Goal: Contribute content: Contribute content

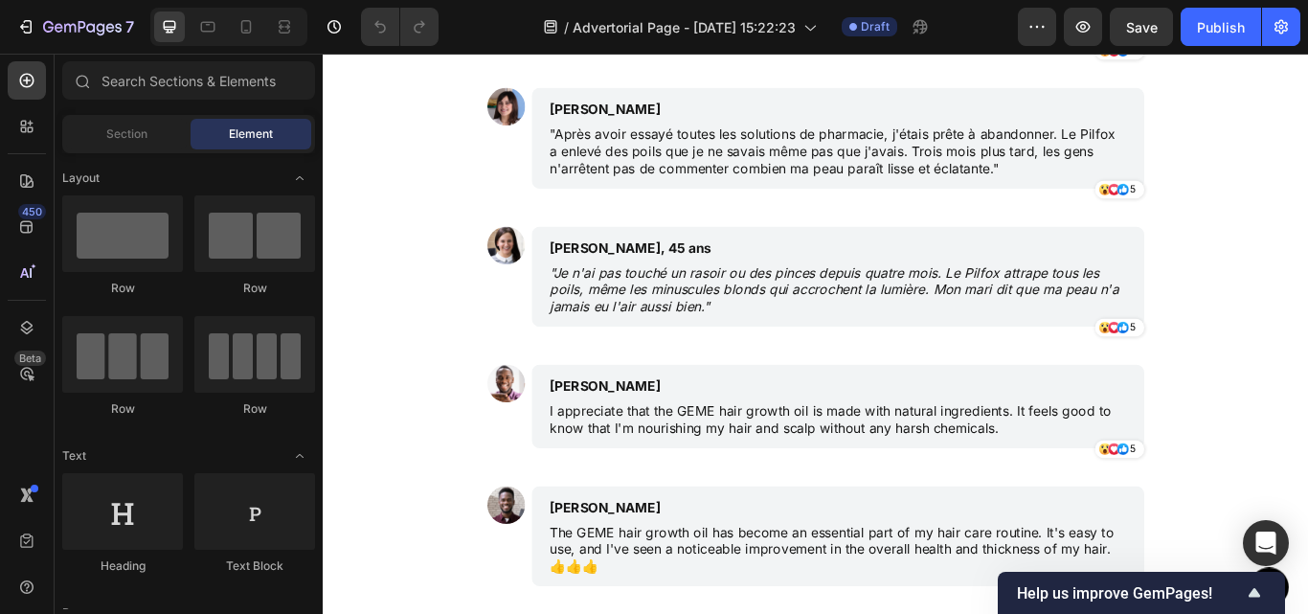
scroll to position [5654, 0]
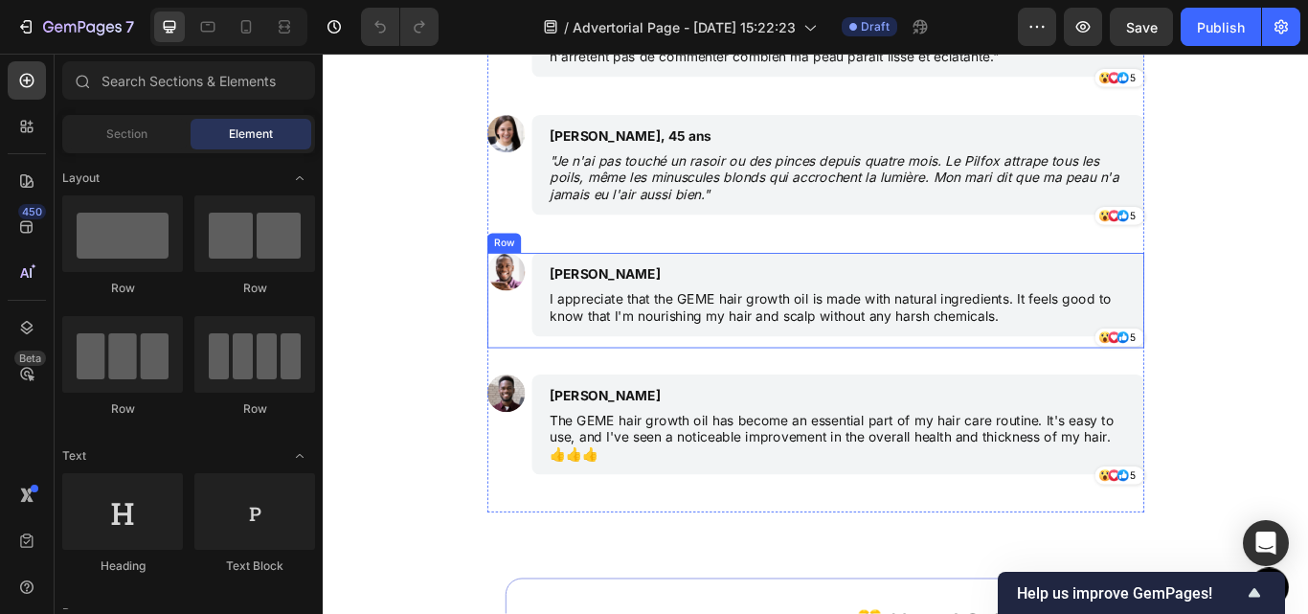
click at [534, 361] on div "Image" at bounding box center [536, 341] width 44 height 111
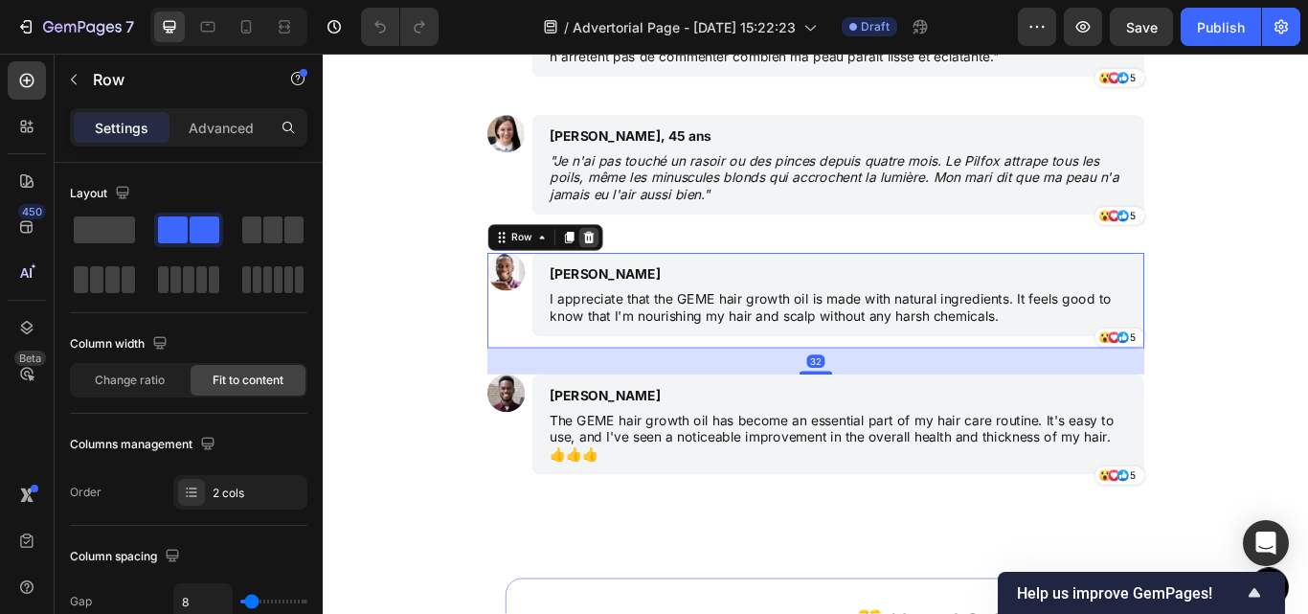
click at [628, 273] on icon at bounding box center [632, 267] width 12 height 13
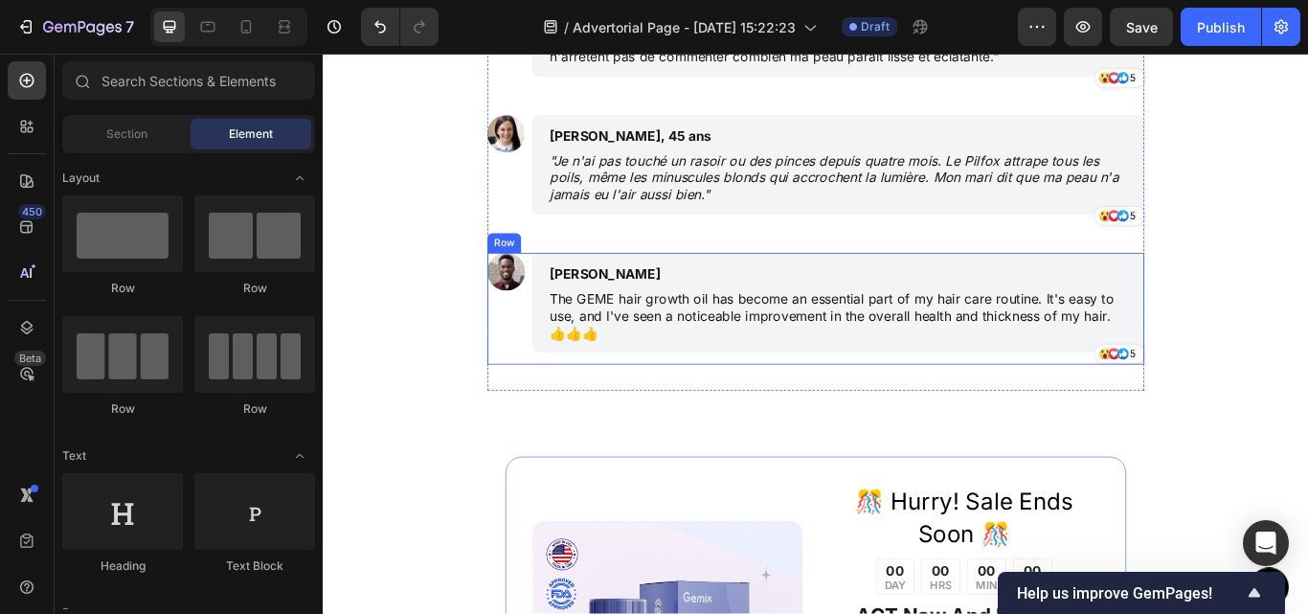
click at [536, 351] on div "Image" at bounding box center [536, 351] width 44 height 130
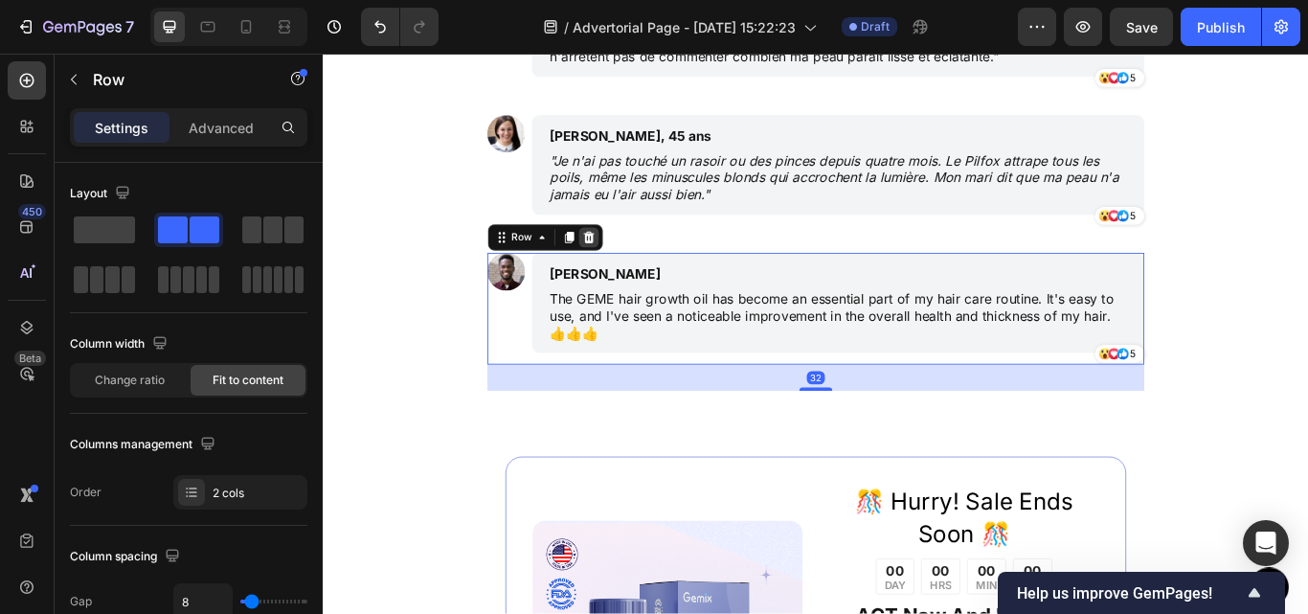
click at [633, 259] on div at bounding box center [632, 268] width 23 height 23
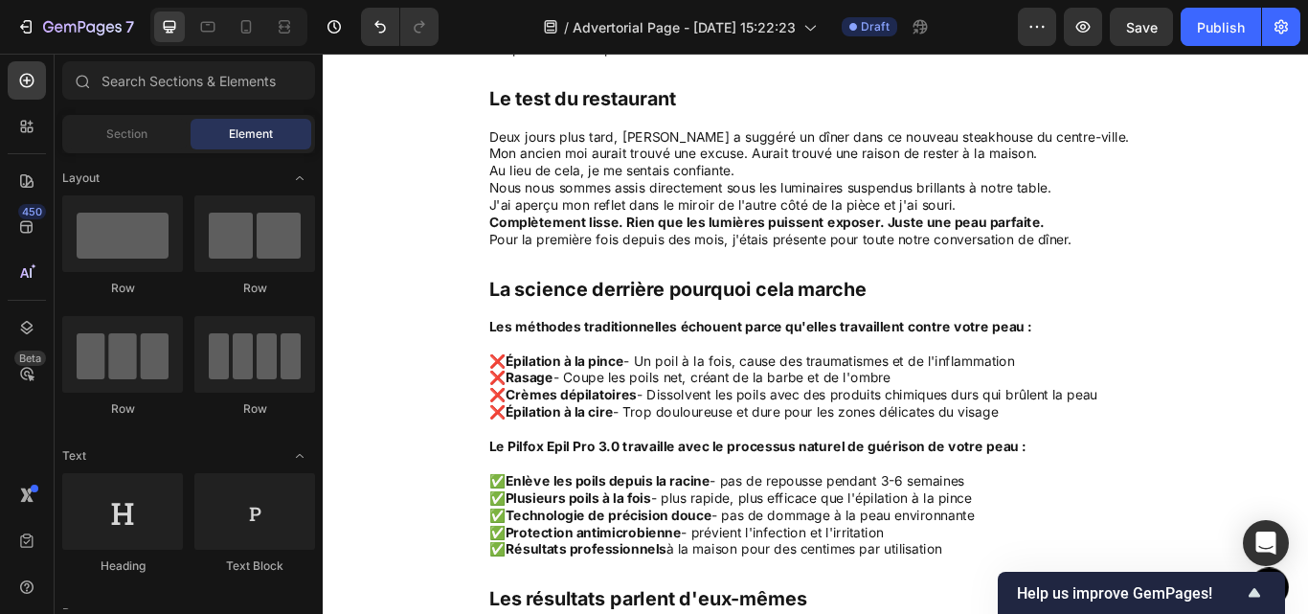
scroll to position [4499, 0]
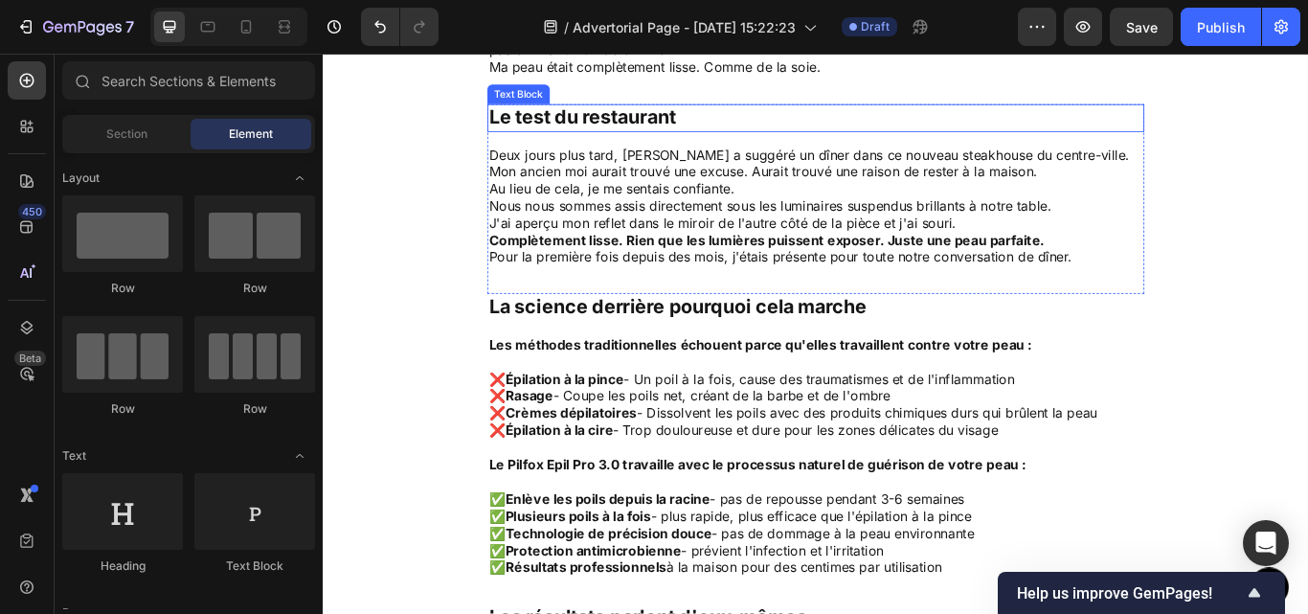
click at [711, 126] on p "Le test du restaurant" at bounding box center [897, 129] width 762 height 29
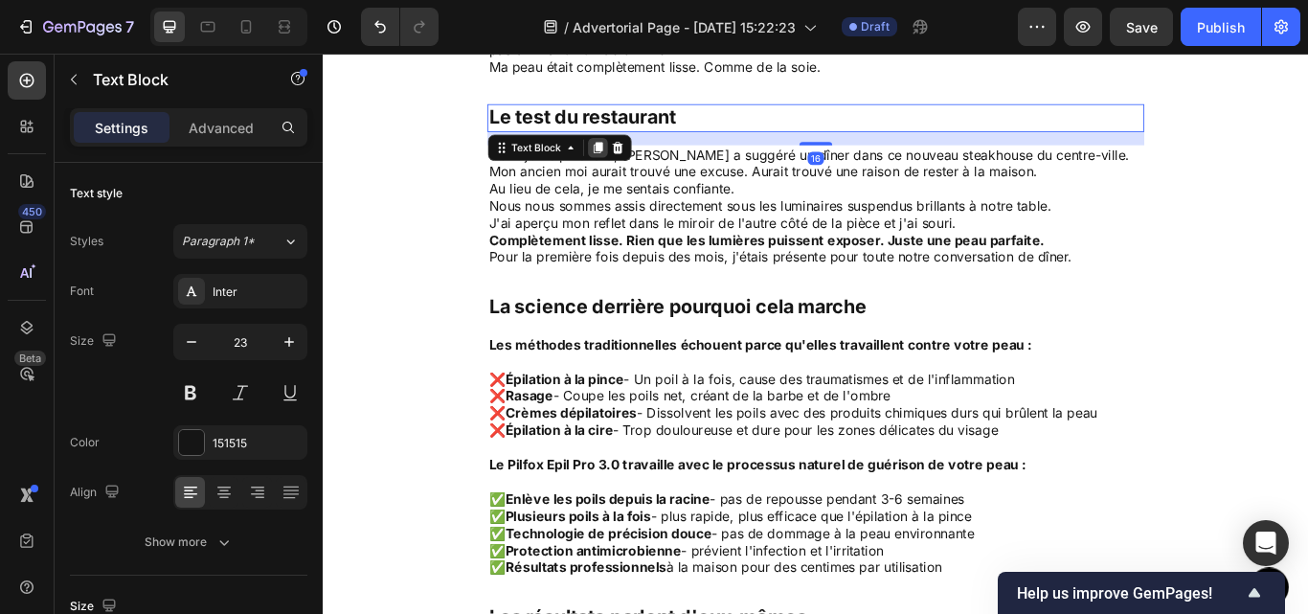
click at [638, 158] on icon at bounding box center [643, 163] width 11 height 13
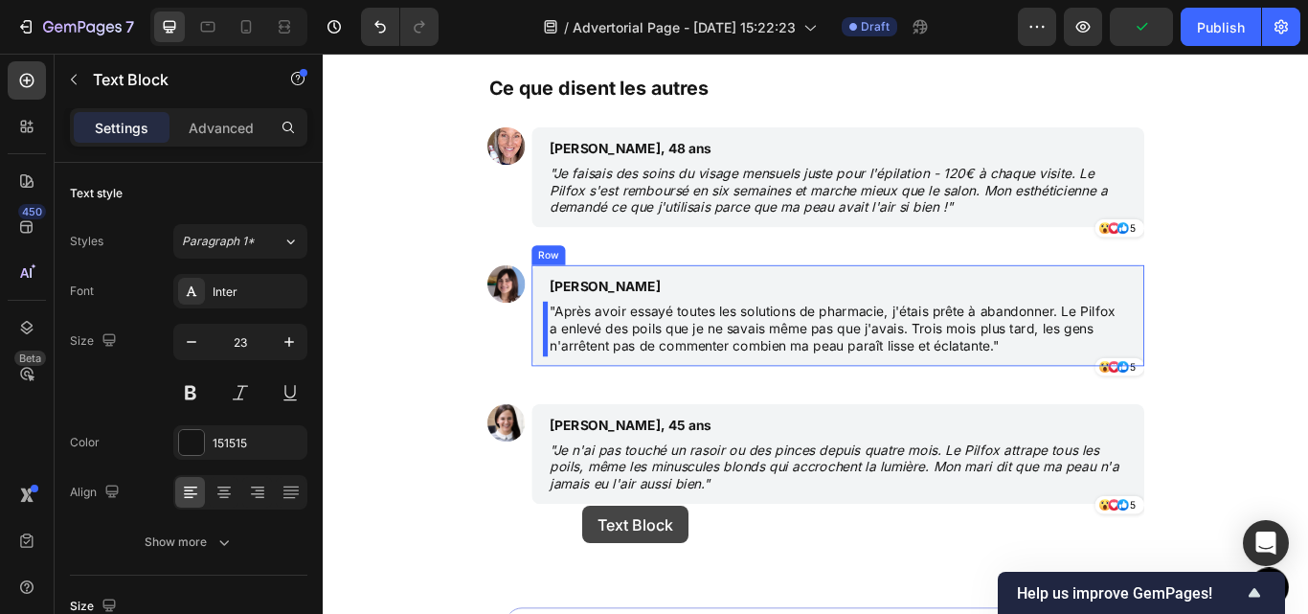
scroll to position [5503, 0]
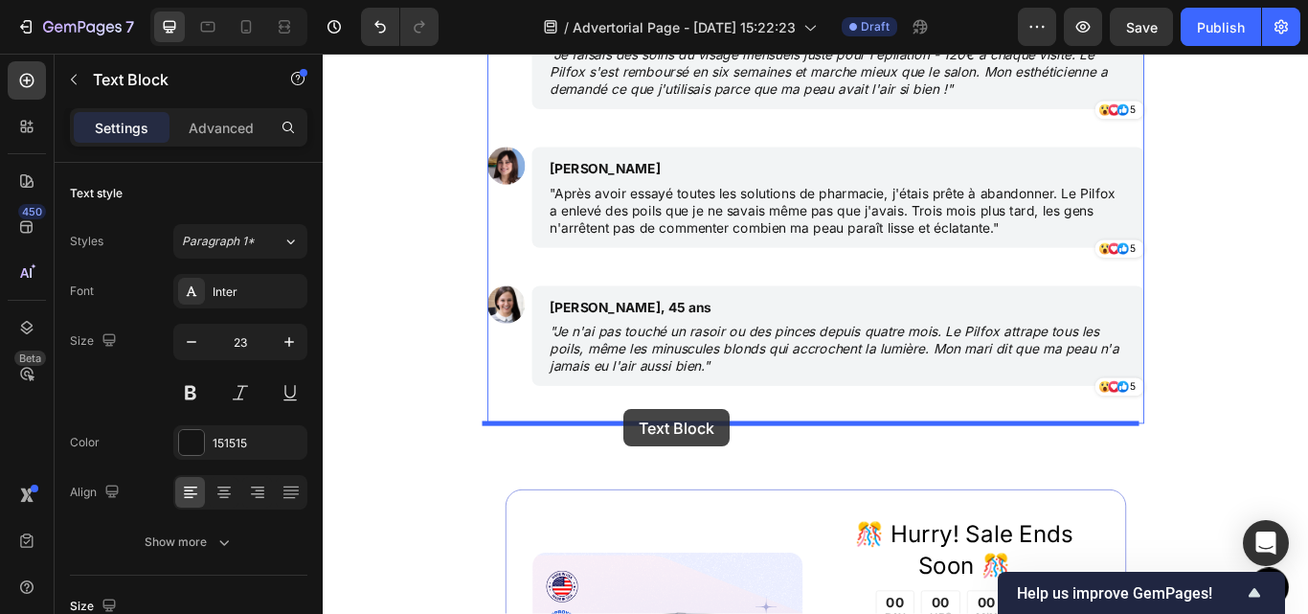
drag, startPoint x: 561, startPoint y: 145, endPoint x: 673, endPoint y: 468, distance: 342.6
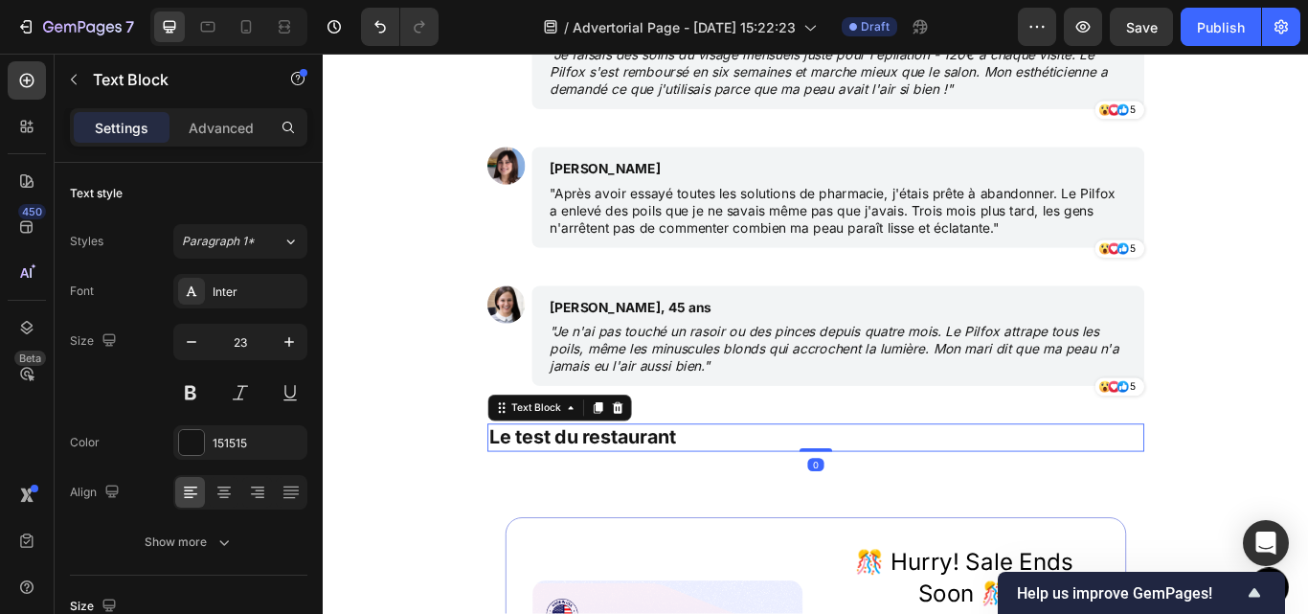
click at [993, 508] on p "Le test du restaurant" at bounding box center [897, 502] width 762 height 29
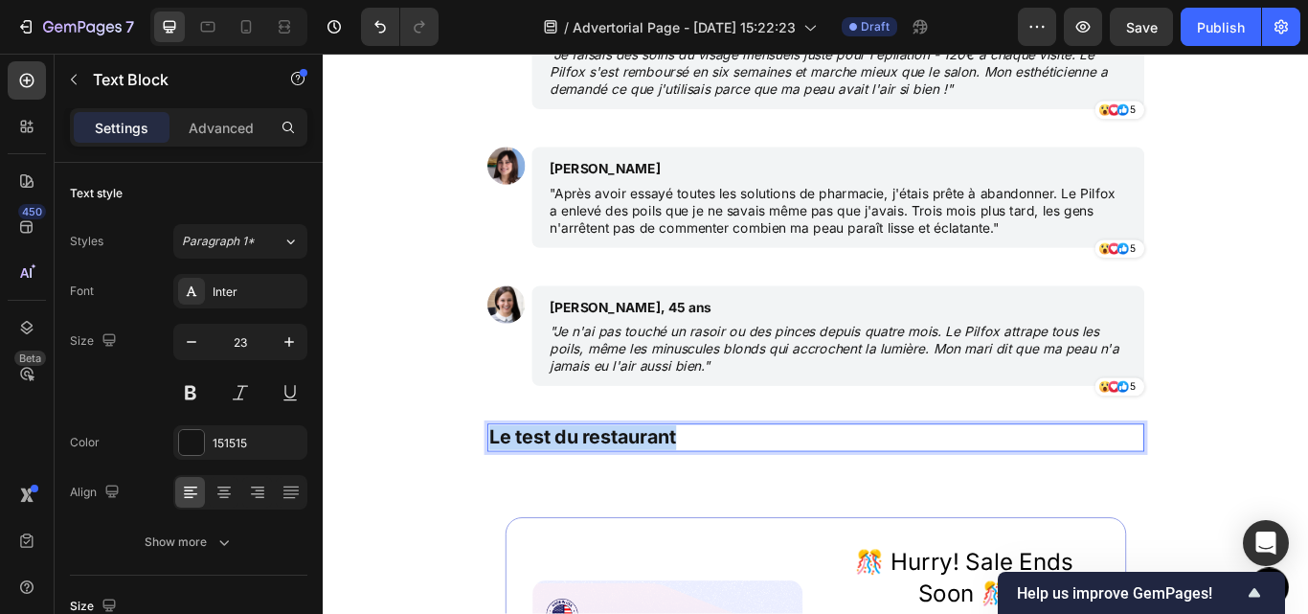
click at [993, 508] on p "Le test du restaurant" at bounding box center [897, 502] width 762 height 29
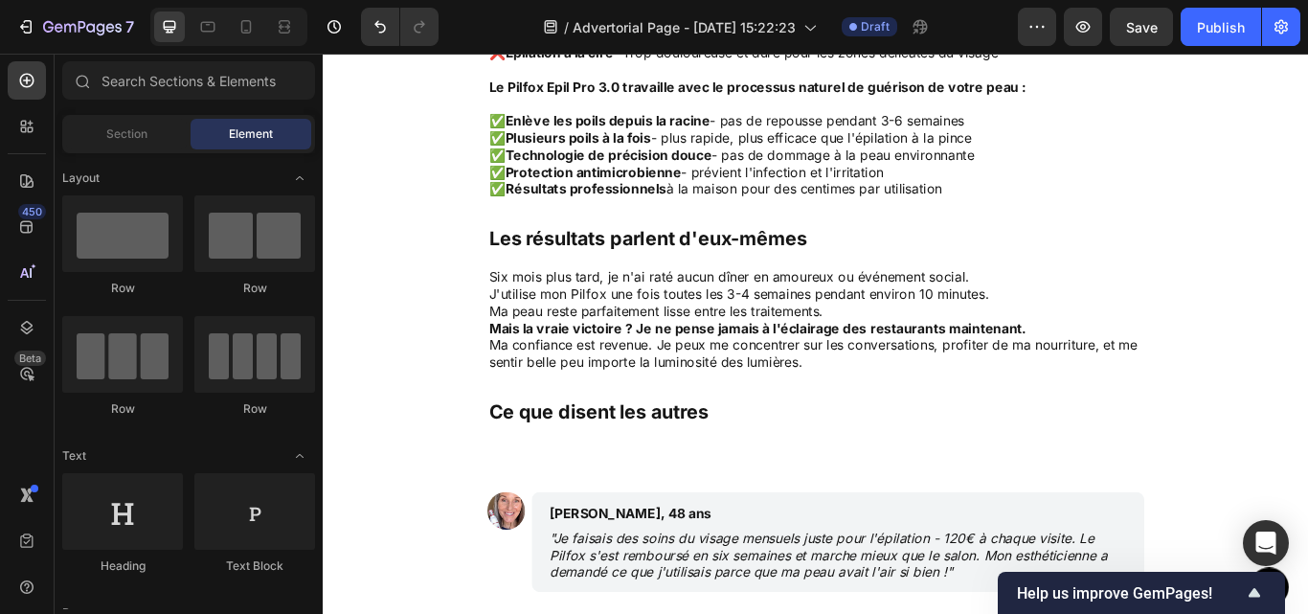
scroll to position [4950, 0]
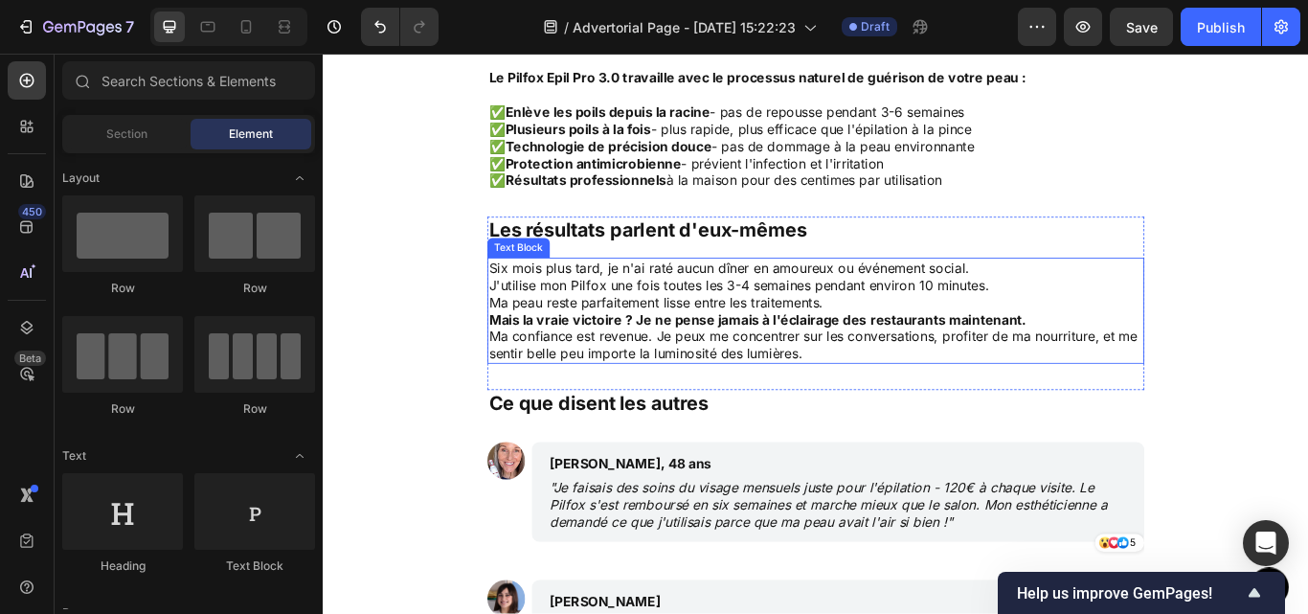
click at [948, 370] on strong "Mais la vraie victoire ? Je ne pense jamais à l'éclairage des restaurants maint…" at bounding box center [829, 363] width 626 height 19
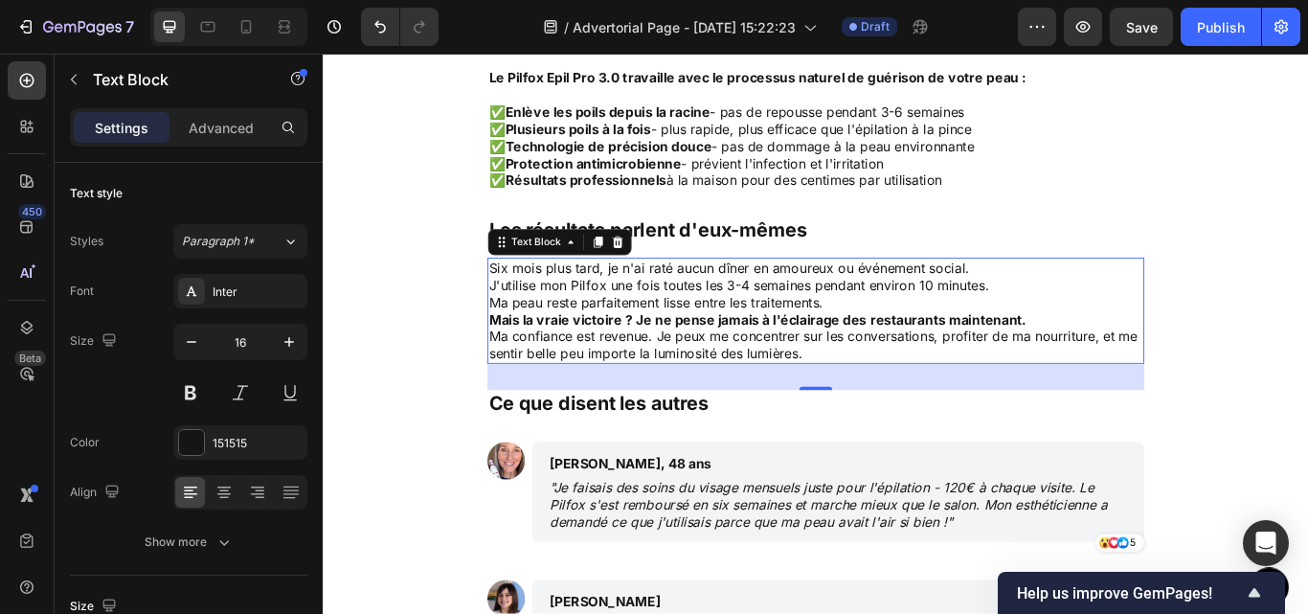
click at [1012, 422] on div "32" at bounding box center [897, 431] width 766 height 31
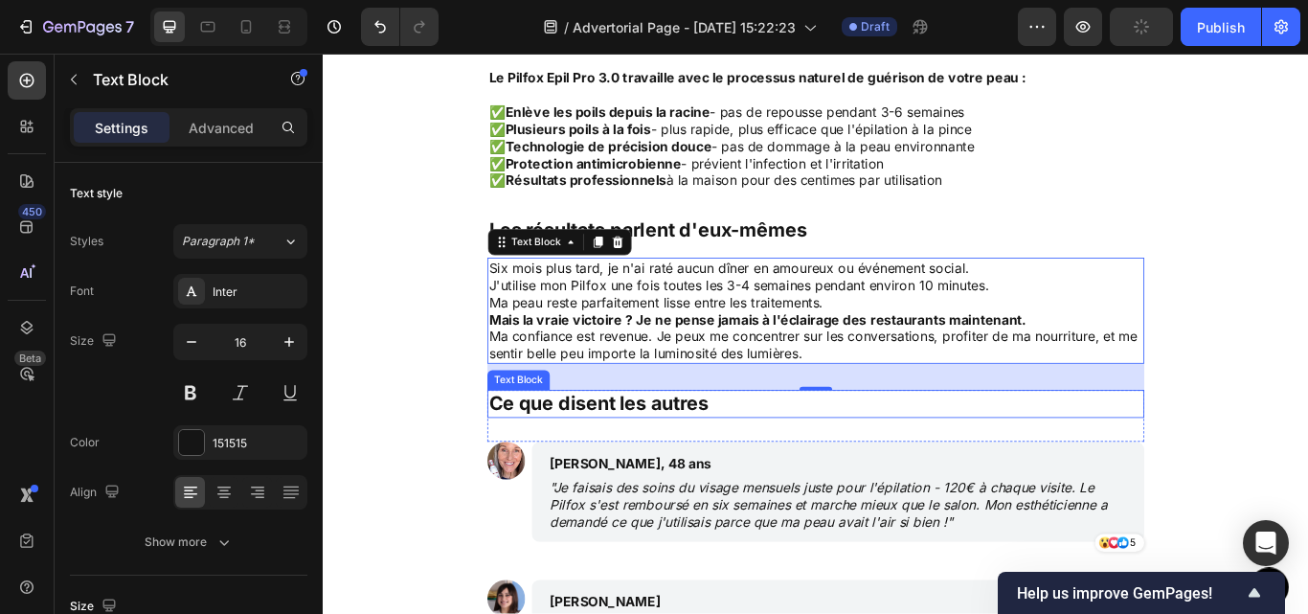
click at [1266, 466] on p "Ce que disent les autres" at bounding box center [897, 462] width 762 height 29
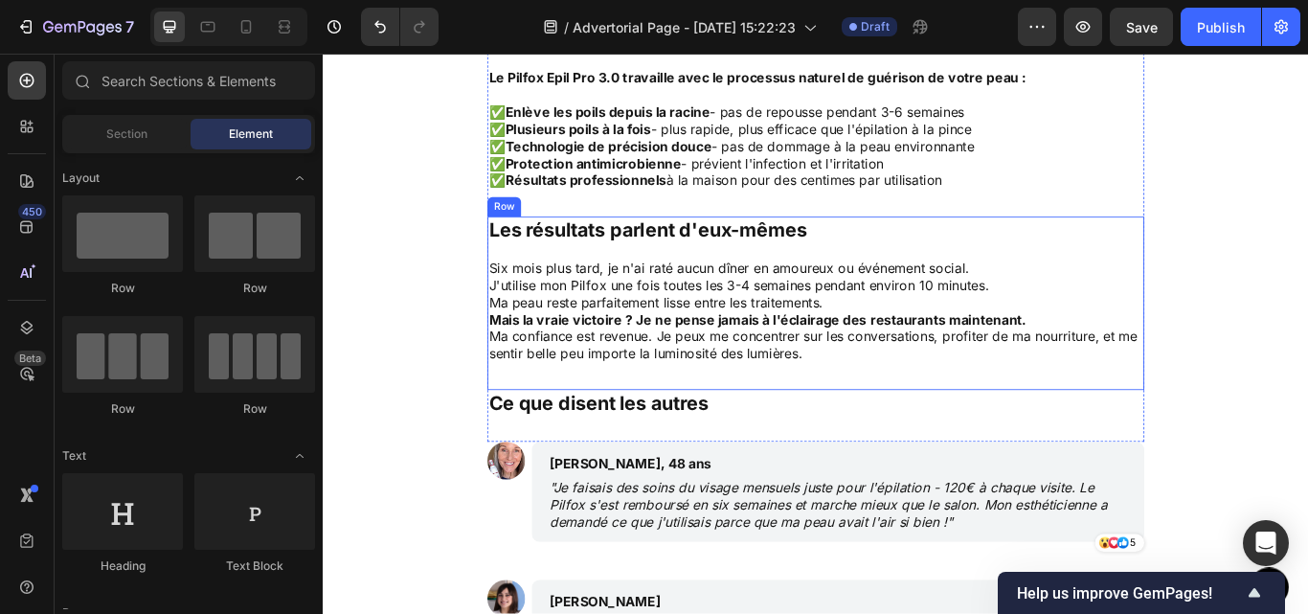
click at [1037, 427] on div "Les résultats parlent d'eux-mêmes Text Block Six mois plus tard, je n'ai raté a…" at bounding box center [897, 345] width 766 height 202
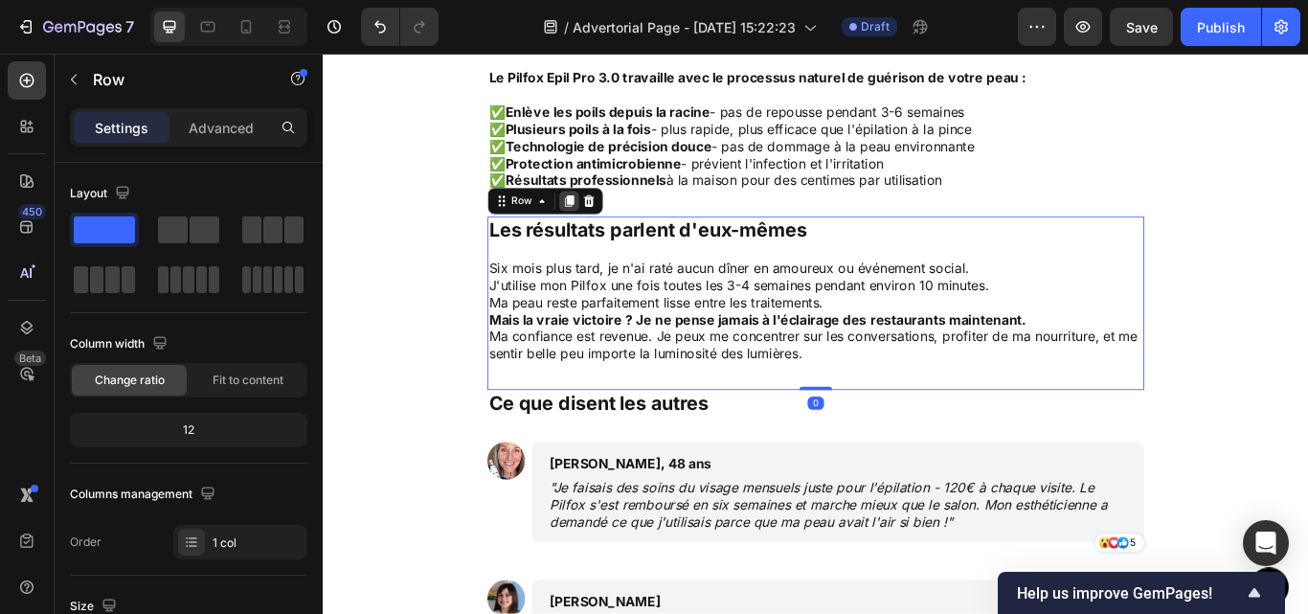
click at [602, 231] on icon at bounding box center [609, 225] width 15 height 15
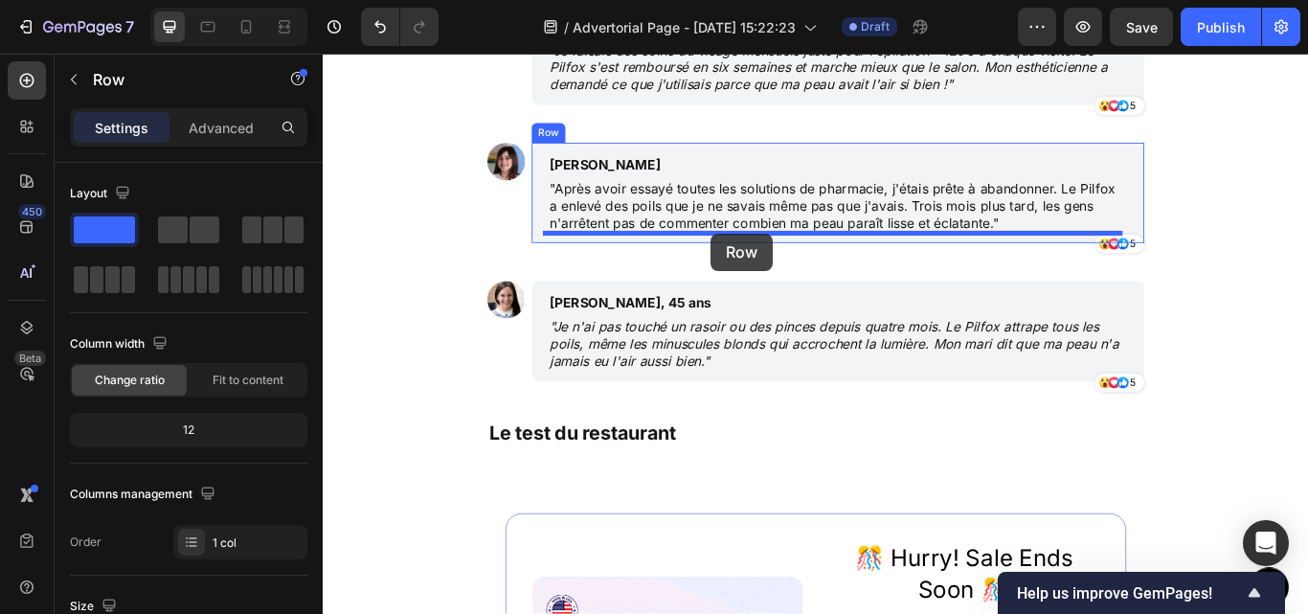
scroll to position [5648, 0]
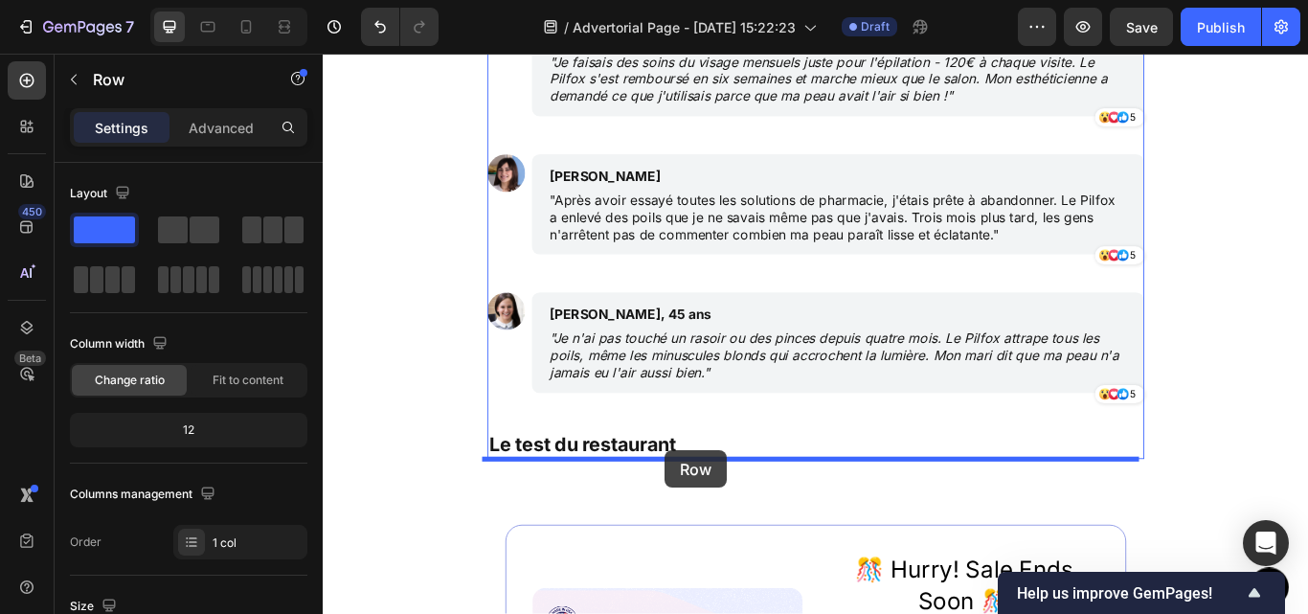
drag, startPoint x: 541, startPoint y: 425, endPoint x: 721, endPoint y: 516, distance: 201.8
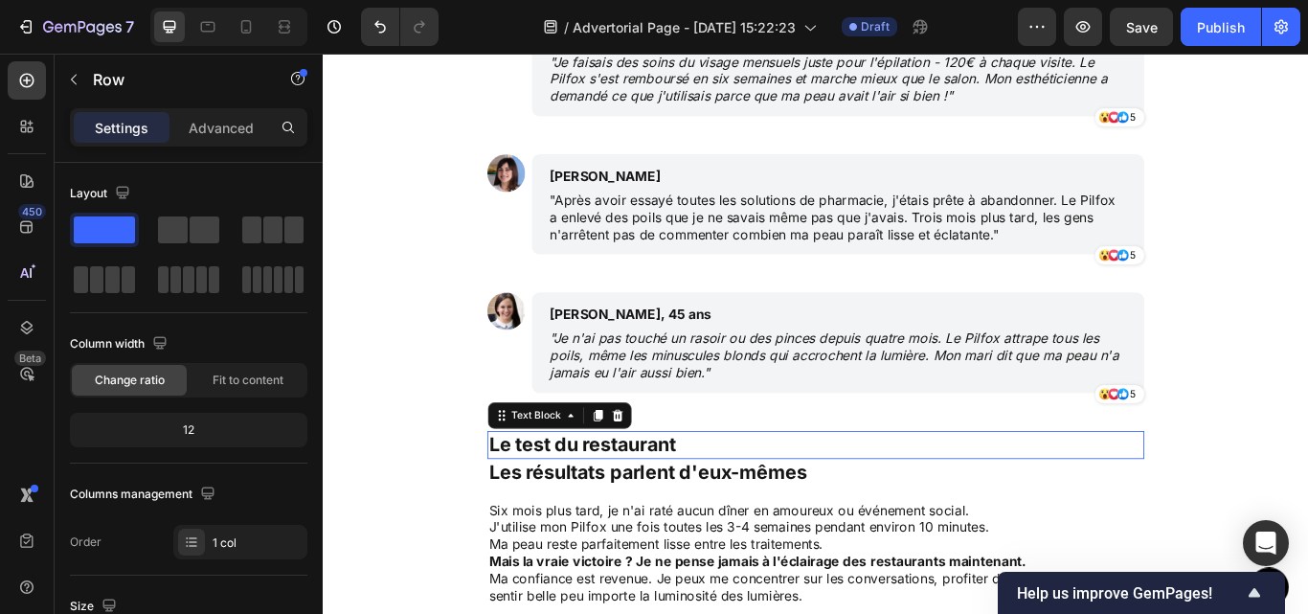
click at [715, 510] on p "Le test du restaurant" at bounding box center [897, 510] width 762 height 29
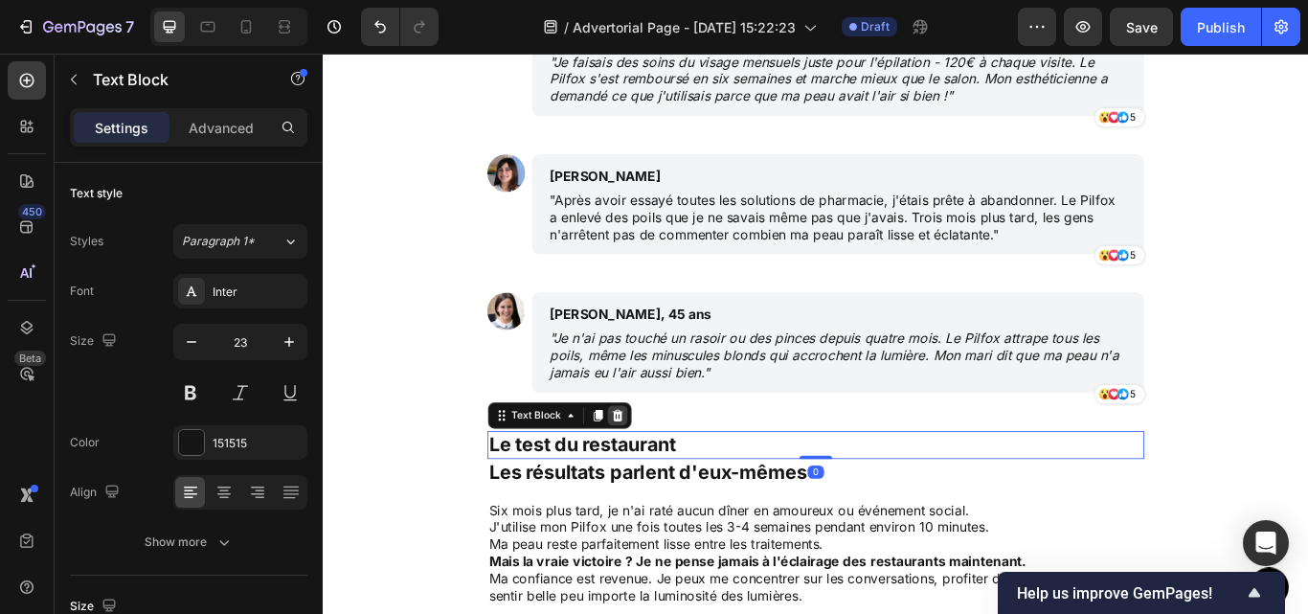
click at [660, 465] on div at bounding box center [665, 476] width 23 height 23
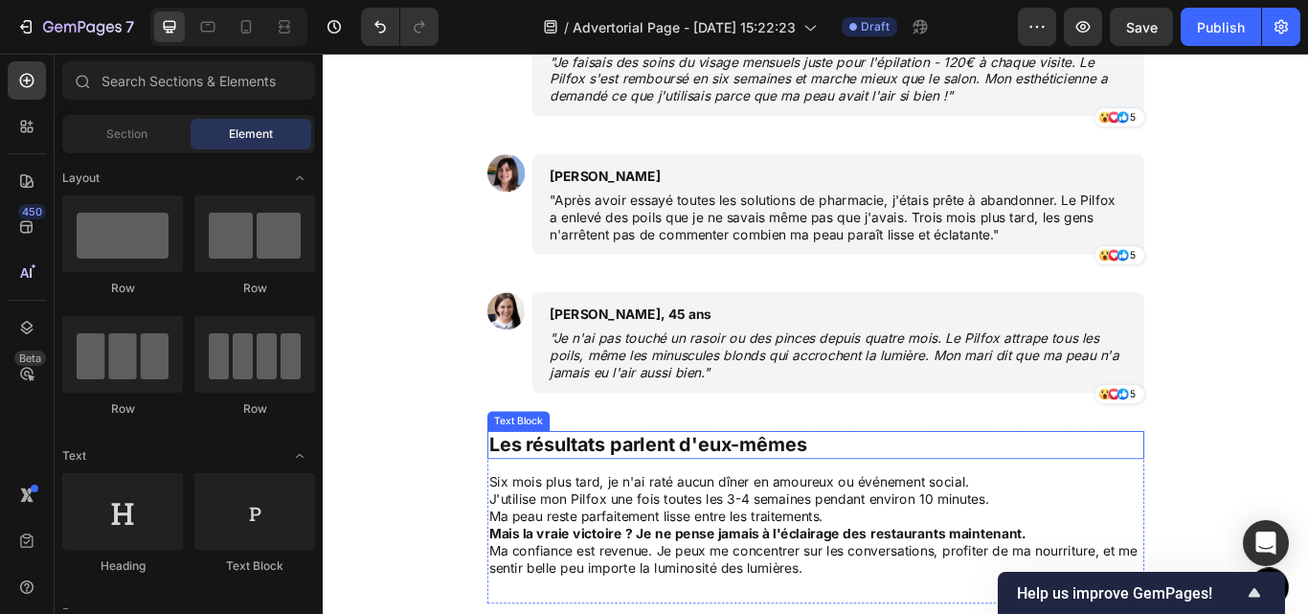
click at [710, 507] on p "Les résultats parlent d'eux-mêmes" at bounding box center [897, 510] width 762 height 29
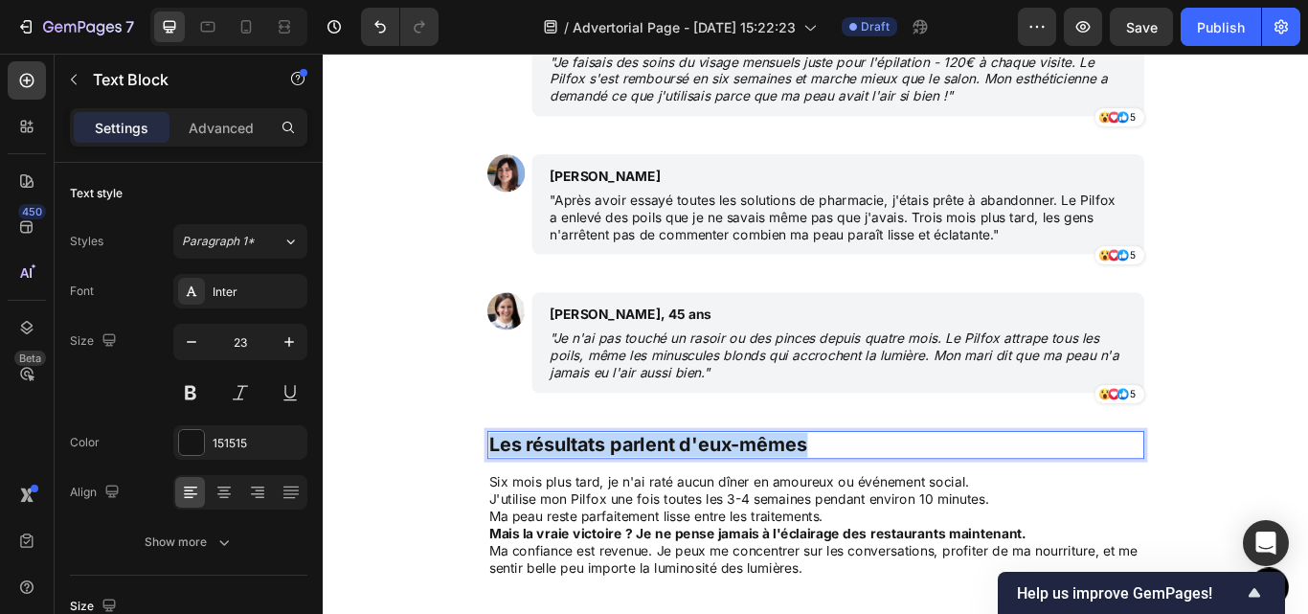
click at [710, 507] on p "Les résultats parlent d'eux-mêmes" at bounding box center [897, 510] width 762 height 29
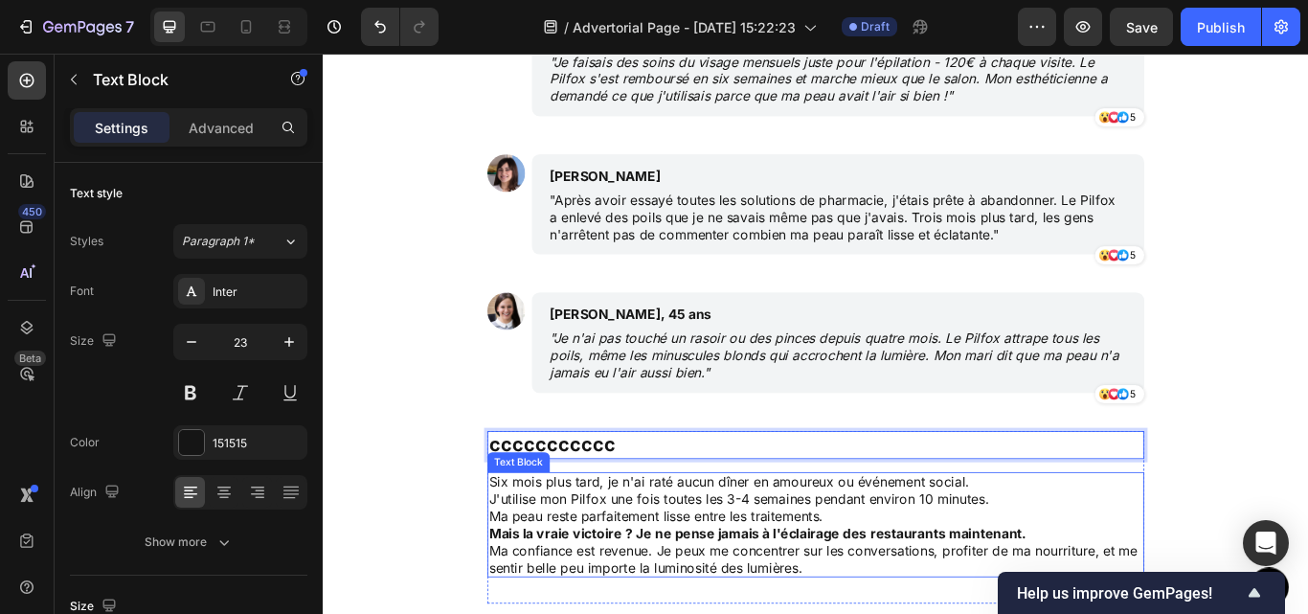
click at [715, 559] on p "Six mois plus tard, je n'ai raté aucun dîner en amoureux ou événement social." at bounding box center [897, 554] width 762 height 20
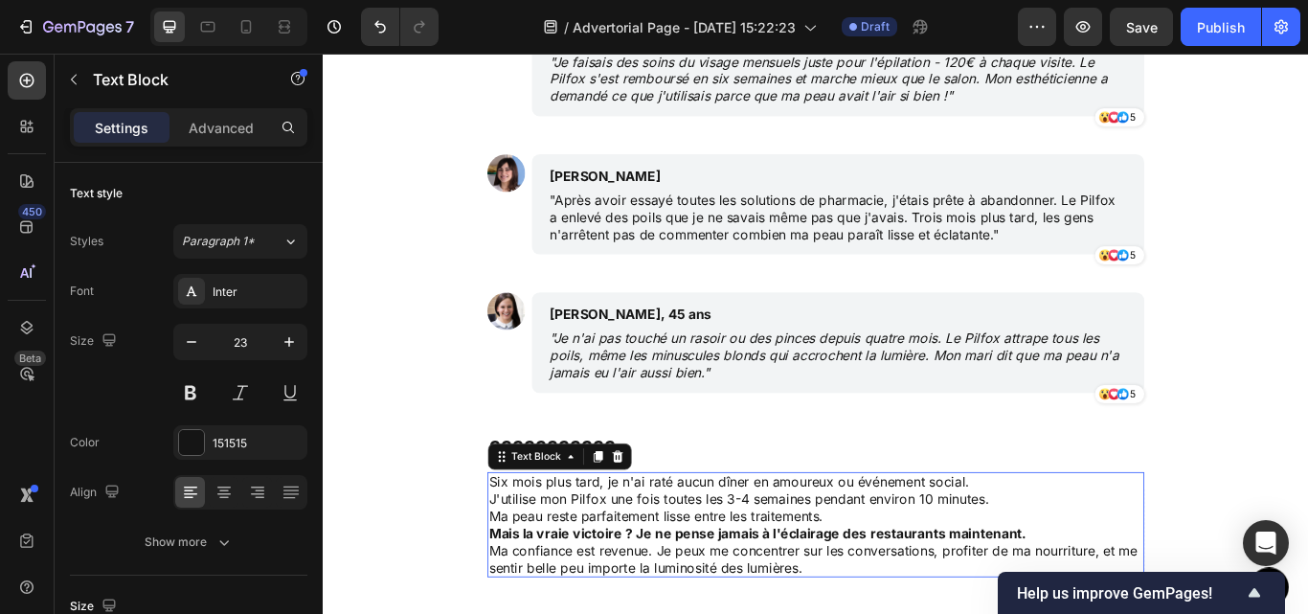
click at [715, 559] on p "Six mois plus tard, je n'ai raté aucun dîner en amoureux ou événement social." at bounding box center [897, 554] width 762 height 20
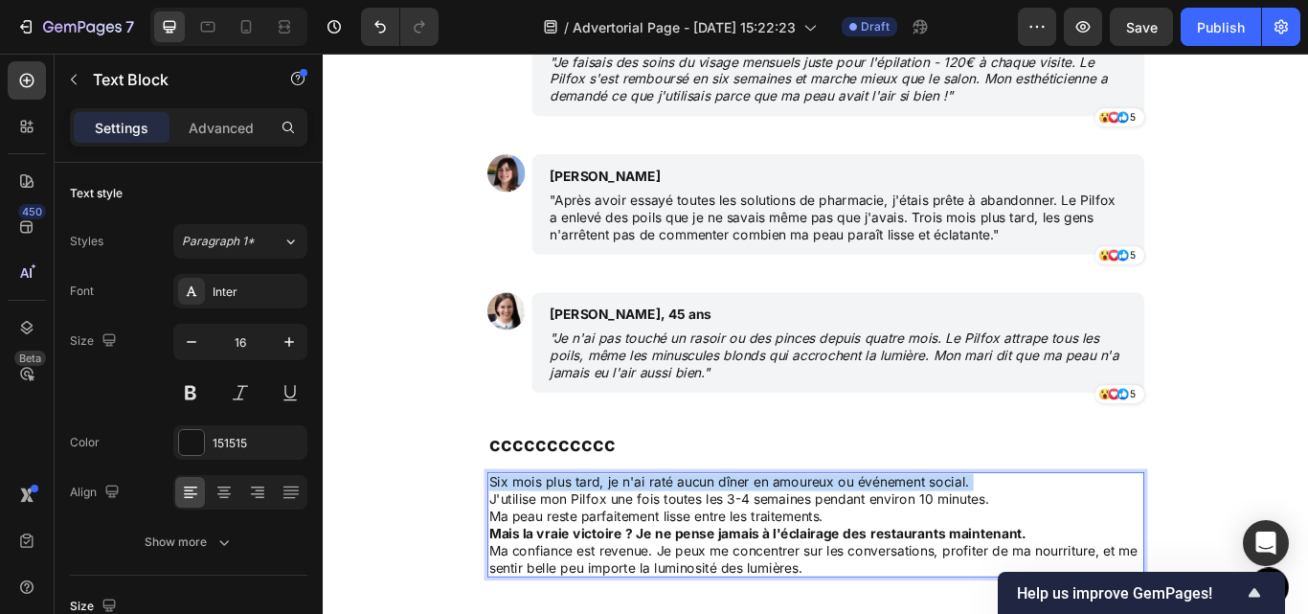
click at [715, 559] on p "Six mois plus tard, je n'ai raté aucun dîner en amoureux ou événement social." at bounding box center [897, 554] width 762 height 20
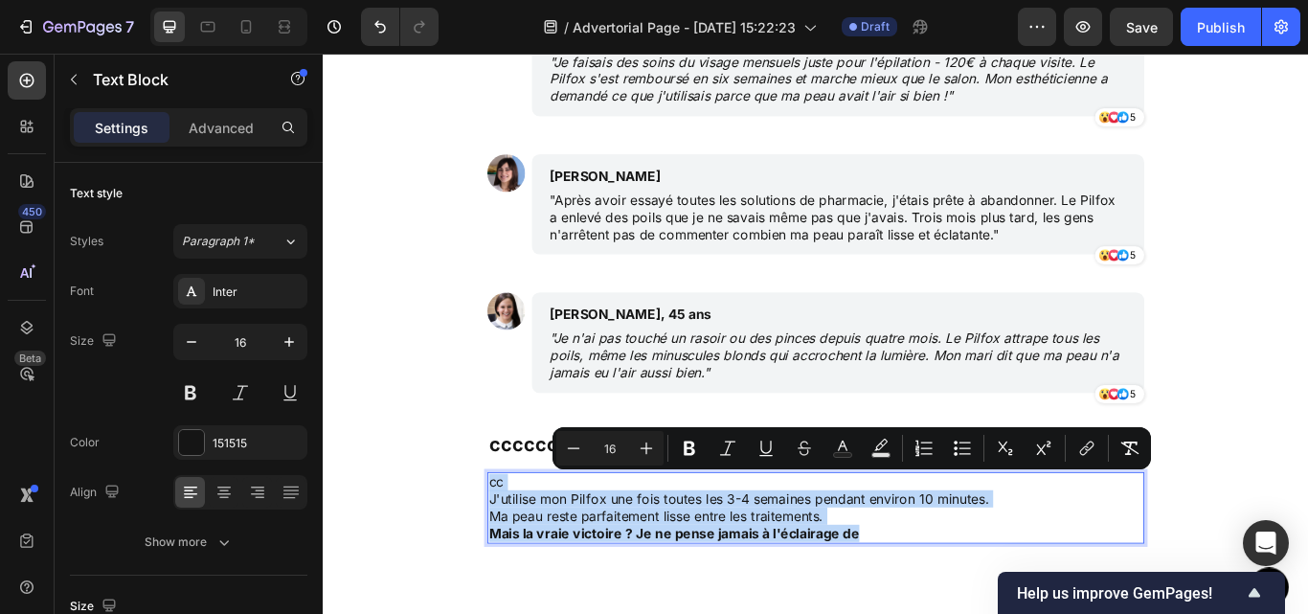
drag, startPoint x: 951, startPoint y: 605, endPoint x: 486, endPoint y: 553, distance: 468.5
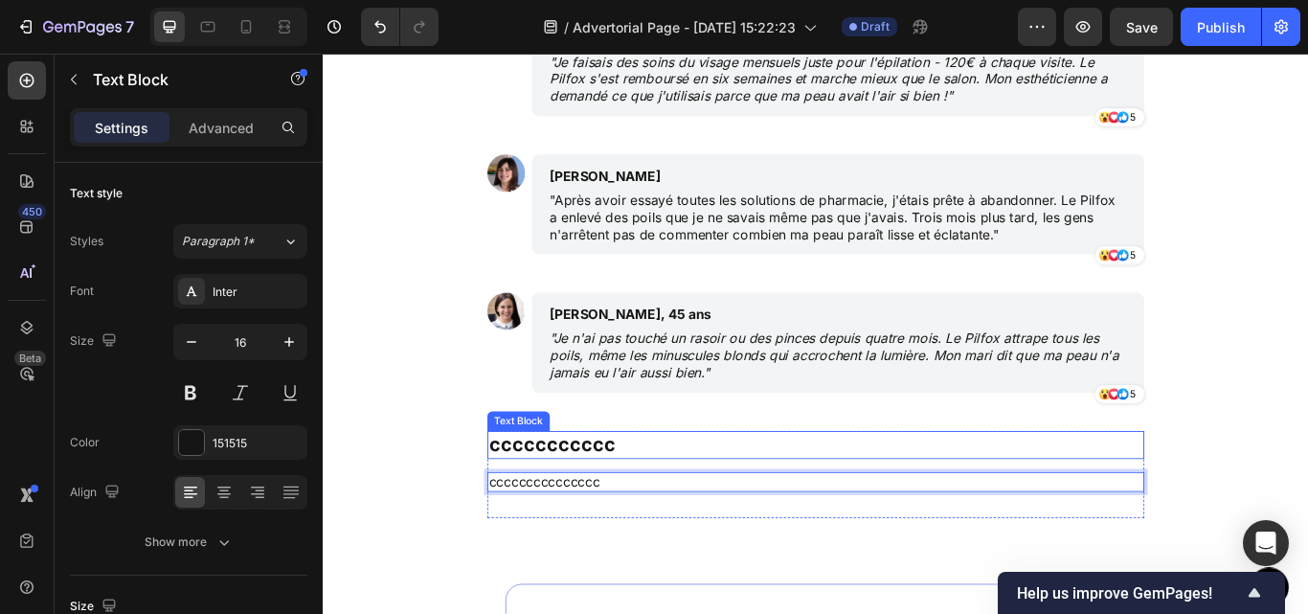
click at [828, 507] on p "ccccccccccc" at bounding box center [897, 510] width 762 height 29
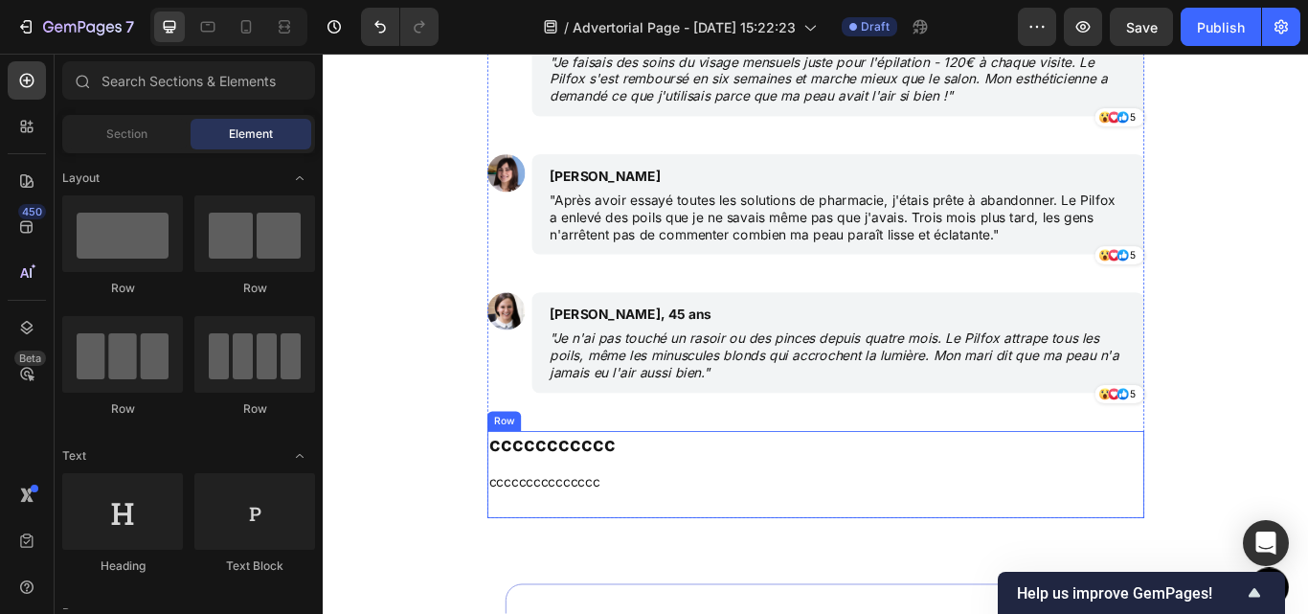
click at [1070, 532] on div "ccccccccccc Text Block ccccccccccccccc Text Block" at bounding box center [897, 545] width 766 height 102
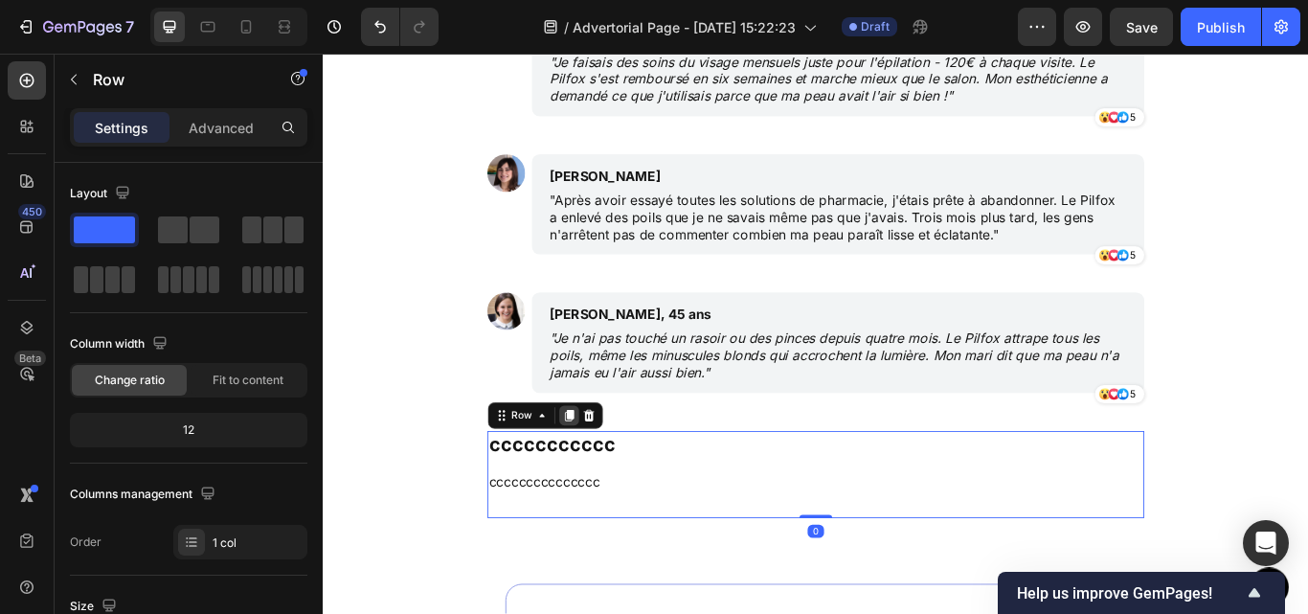
click at [606, 482] on icon at bounding box center [609, 475] width 15 height 15
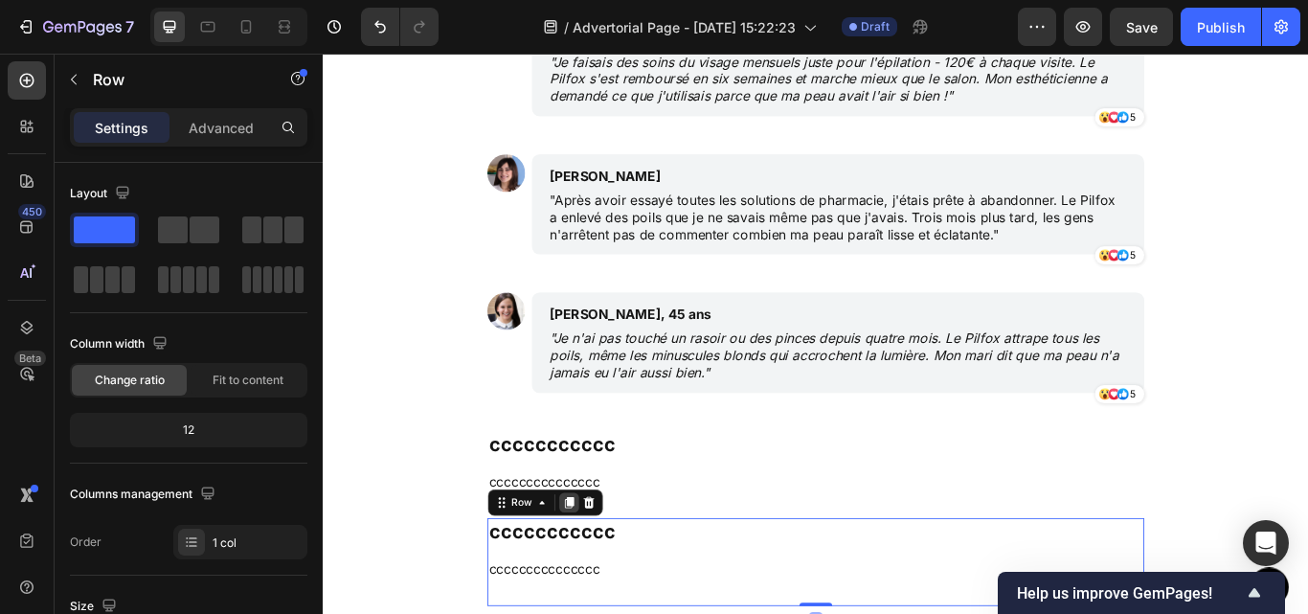
click at [604, 581] on icon at bounding box center [609, 578] width 11 height 13
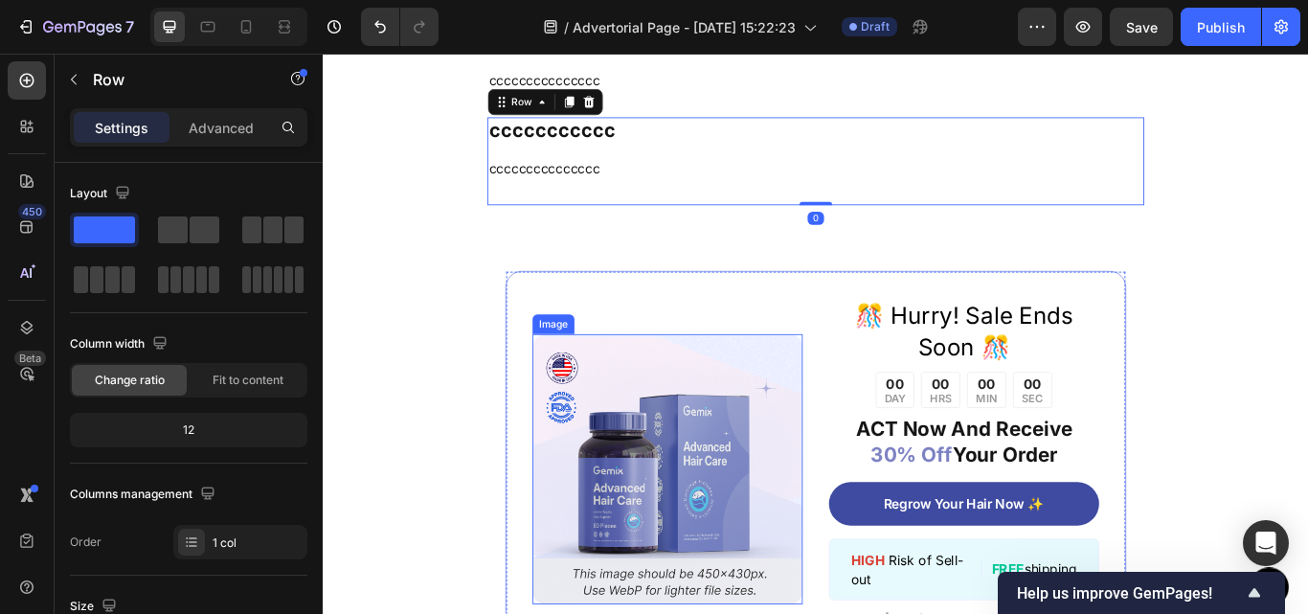
scroll to position [6226, 0]
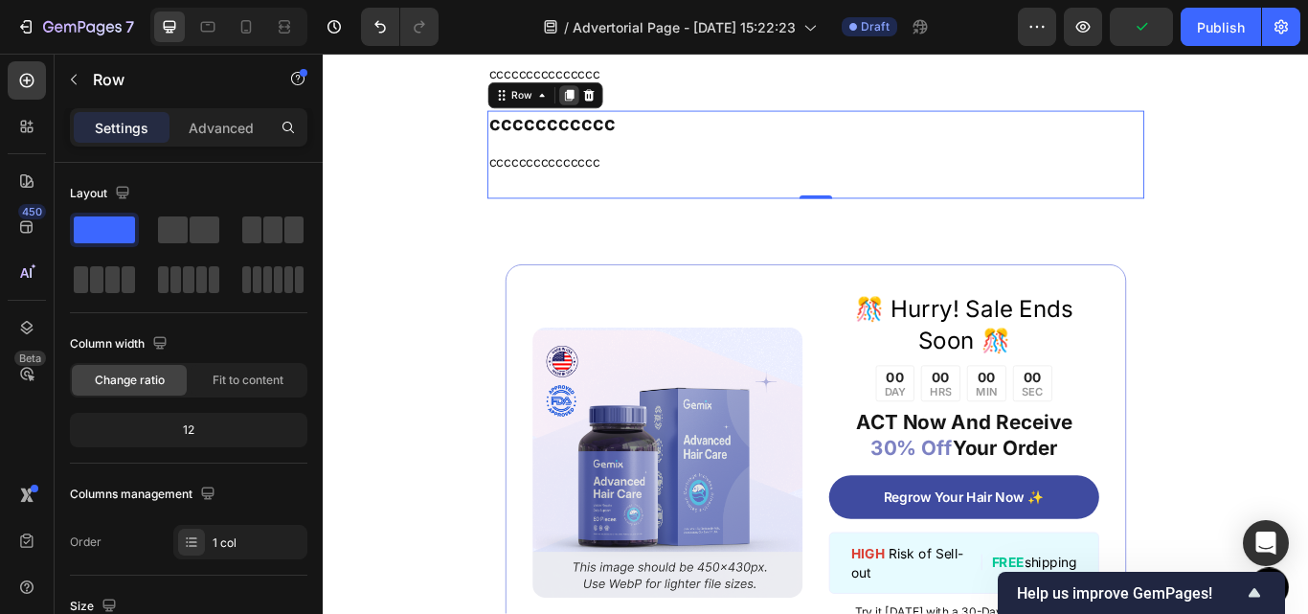
click at [602, 103] on icon at bounding box center [609, 102] width 15 height 15
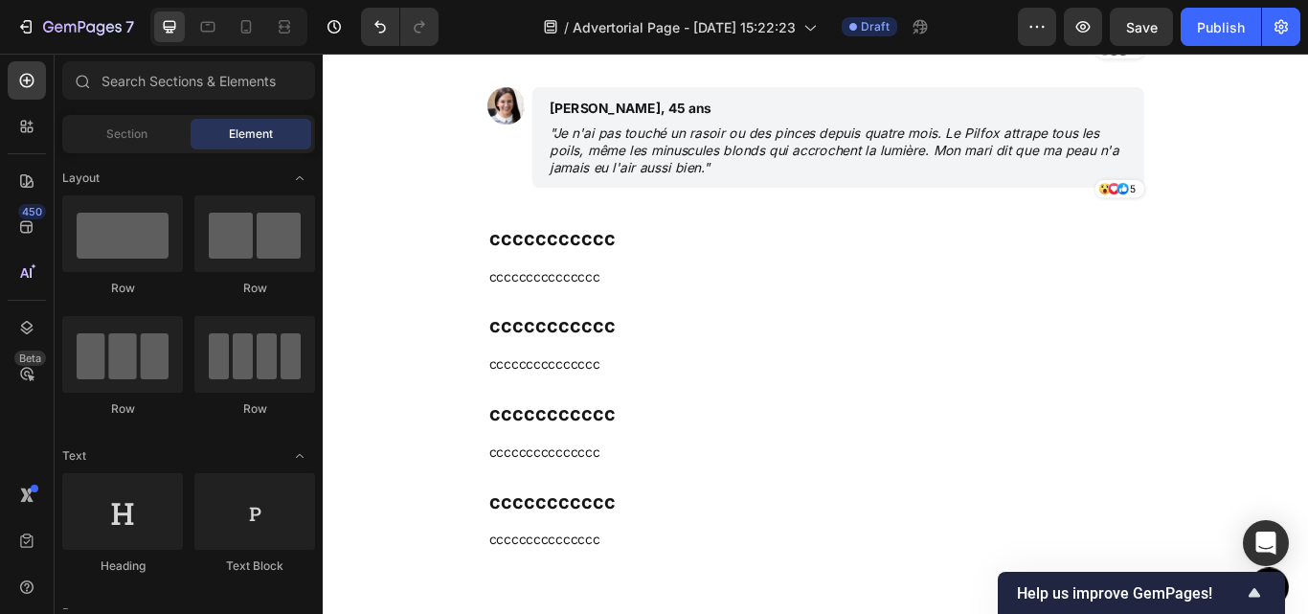
scroll to position [5865, 0]
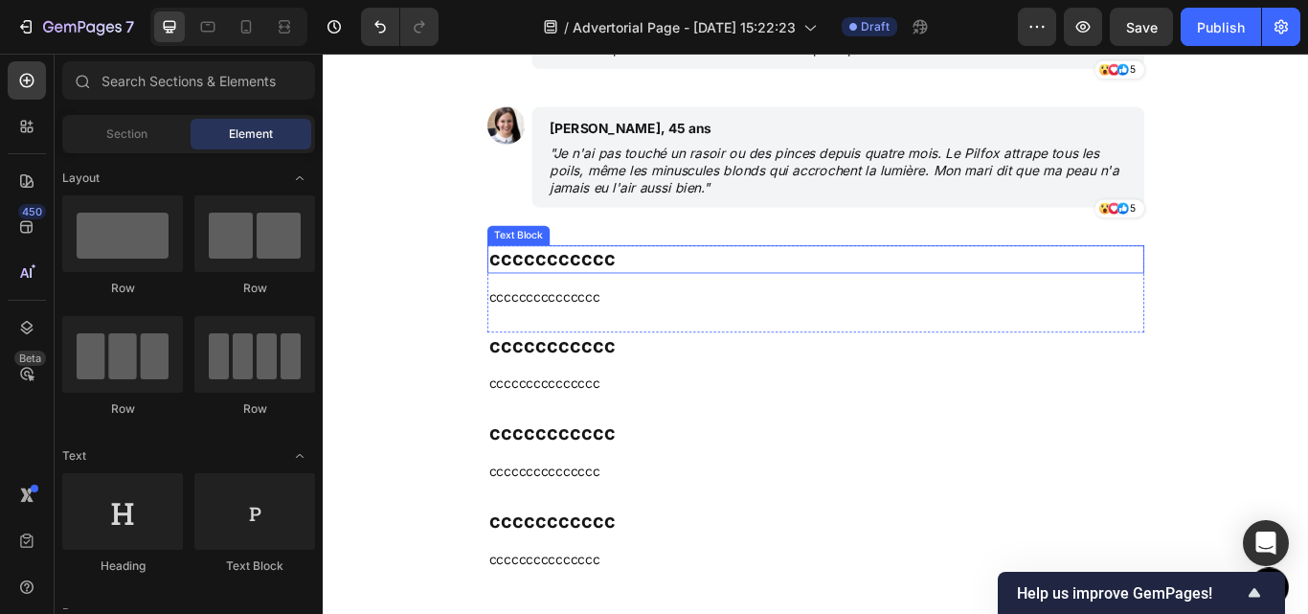
click at [610, 293] on p "ccccccccccc" at bounding box center [897, 294] width 762 height 29
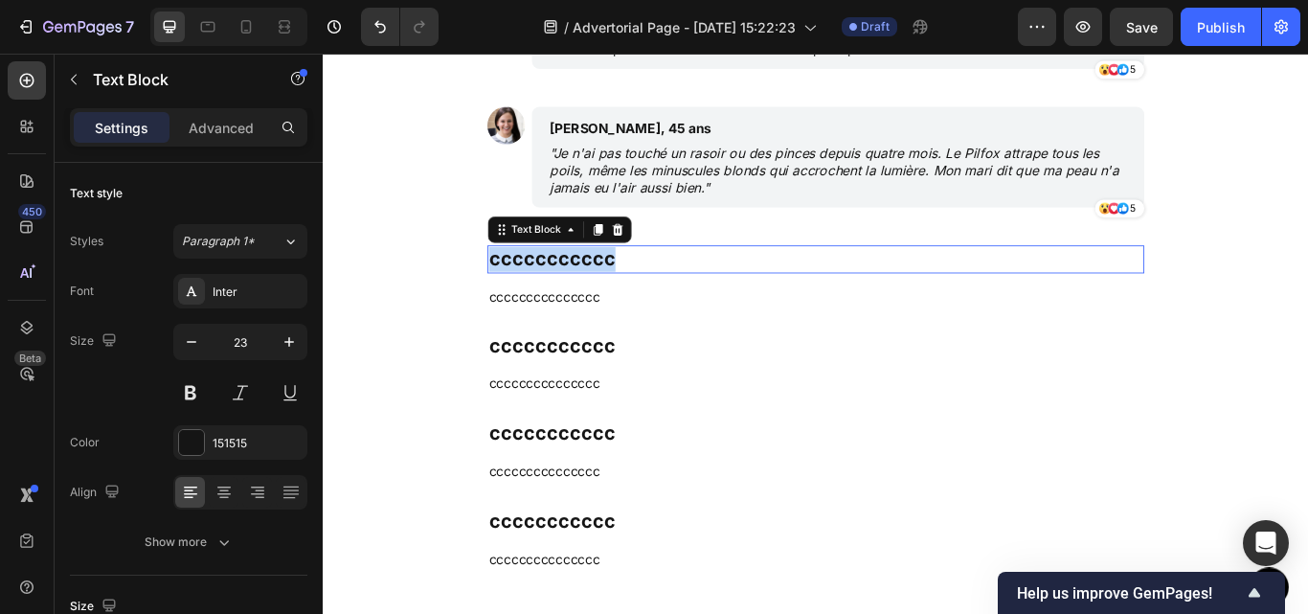
click at [610, 293] on p "ccccccccccc" at bounding box center [897, 294] width 762 height 29
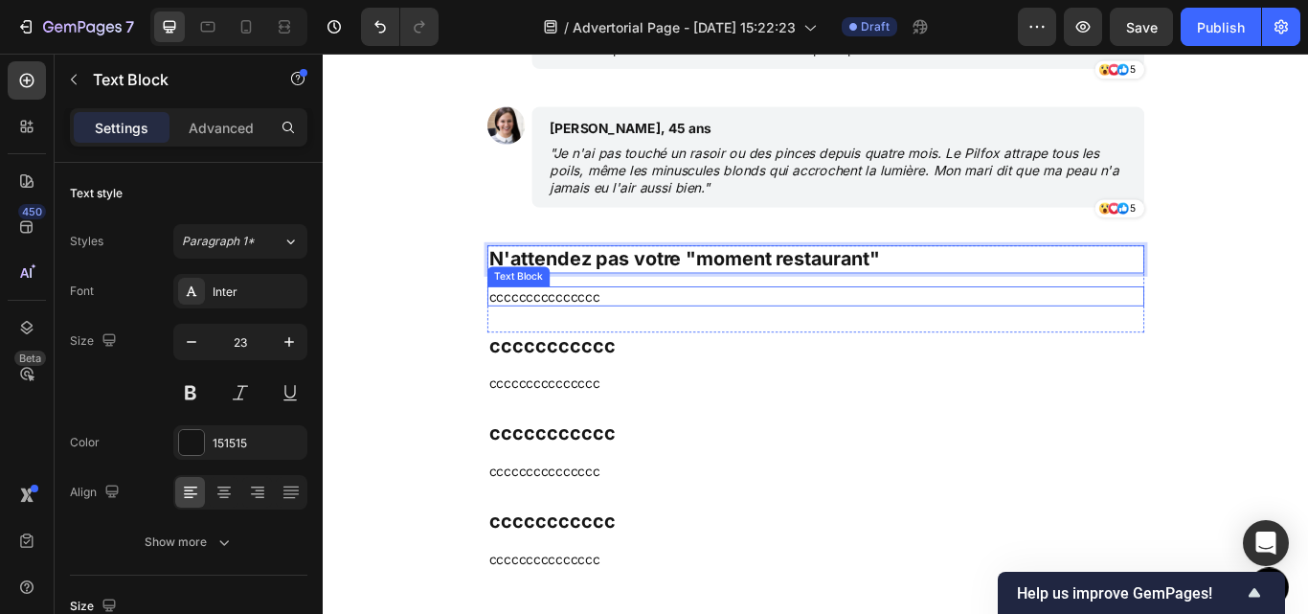
click at [607, 329] on p "ccccccccccccccc" at bounding box center [897, 338] width 762 height 20
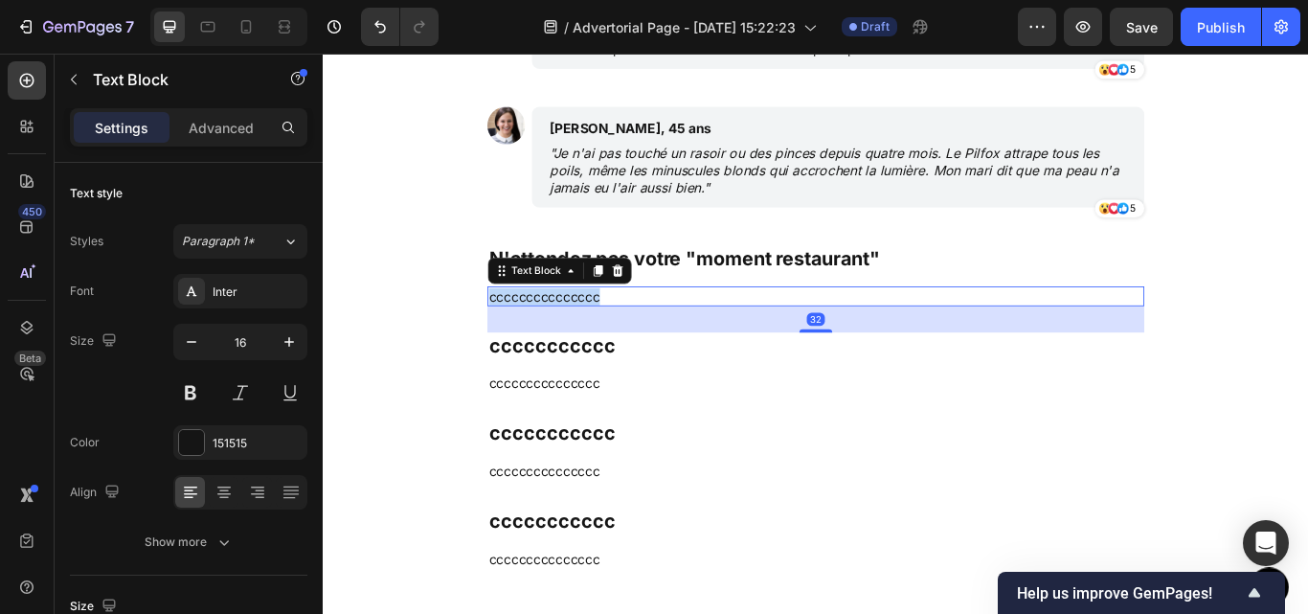
click at [607, 329] on p "ccccccccccccccc" at bounding box center [897, 338] width 762 height 20
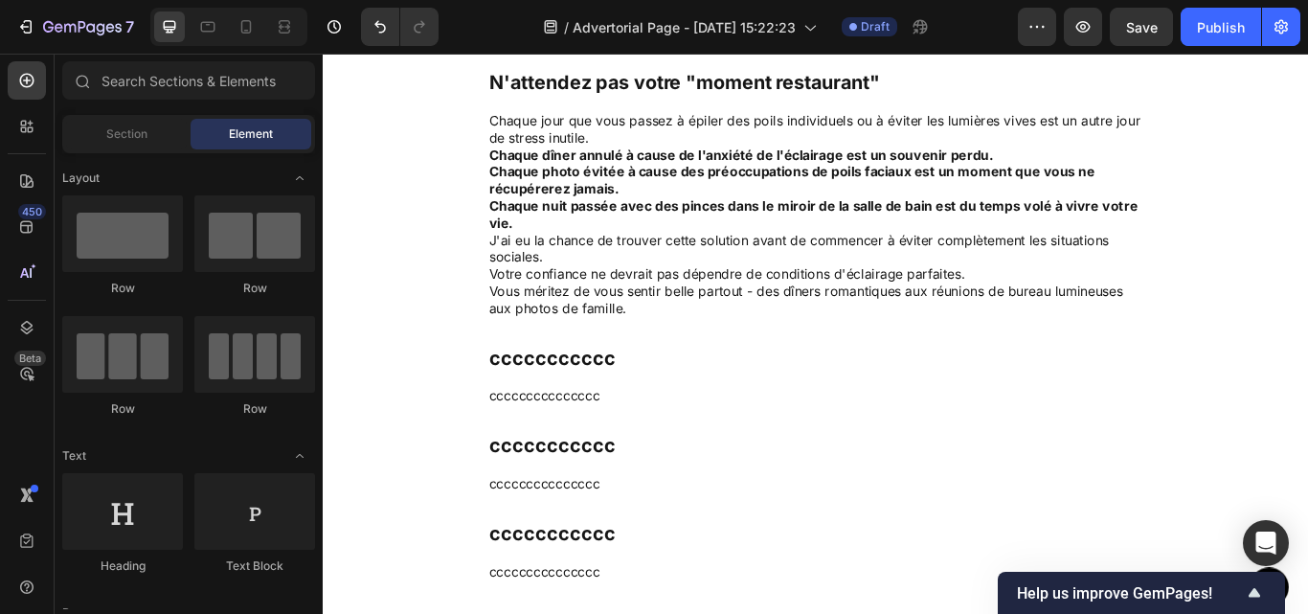
scroll to position [5915, 0]
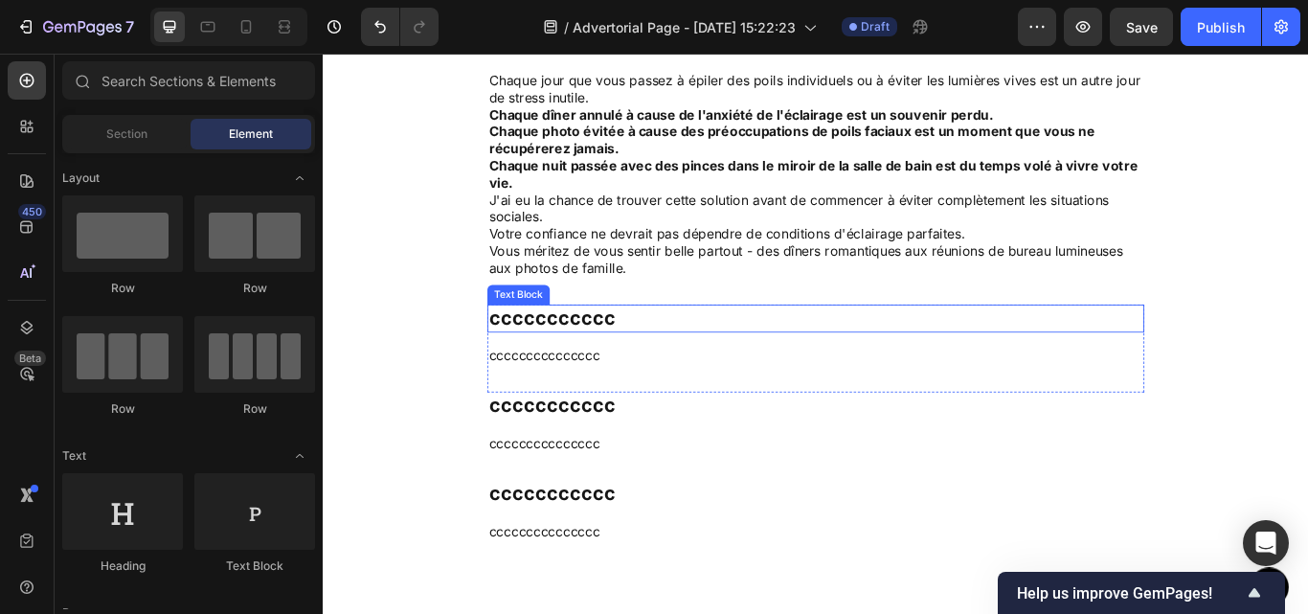
click at [669, 361] on p "ccccccccccc" at bounding box center [897, 363] width 762 height 29
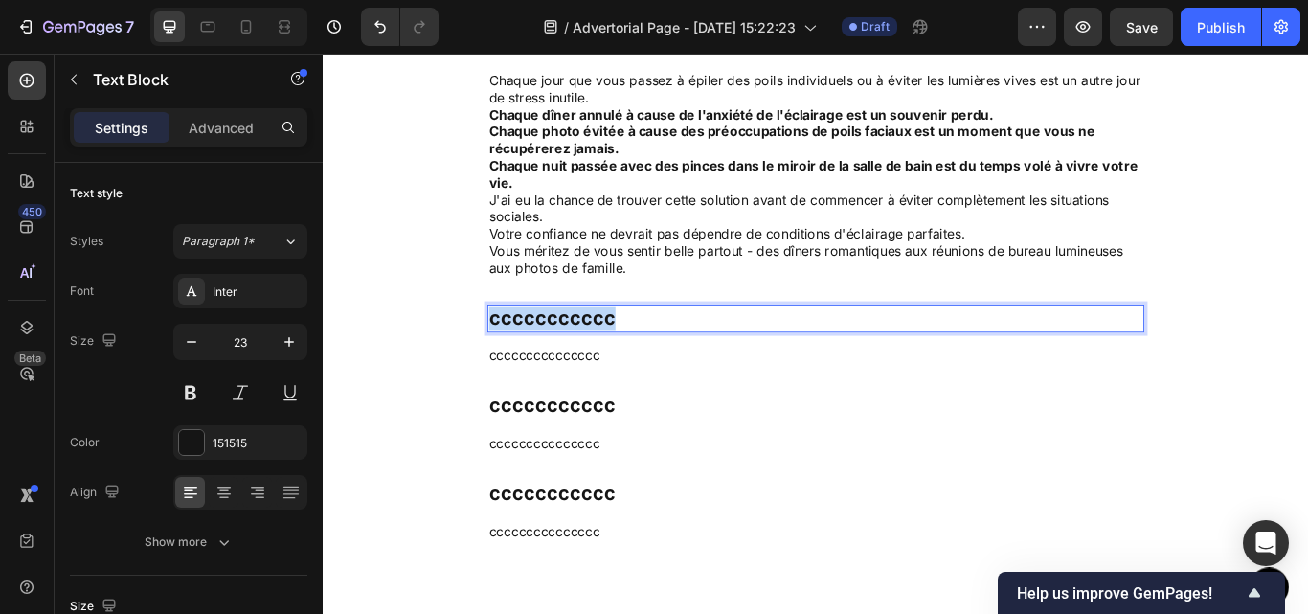
click at [669, 361] on p "ccccccccccc" at bounding box center [897, 363] width 762 height 29
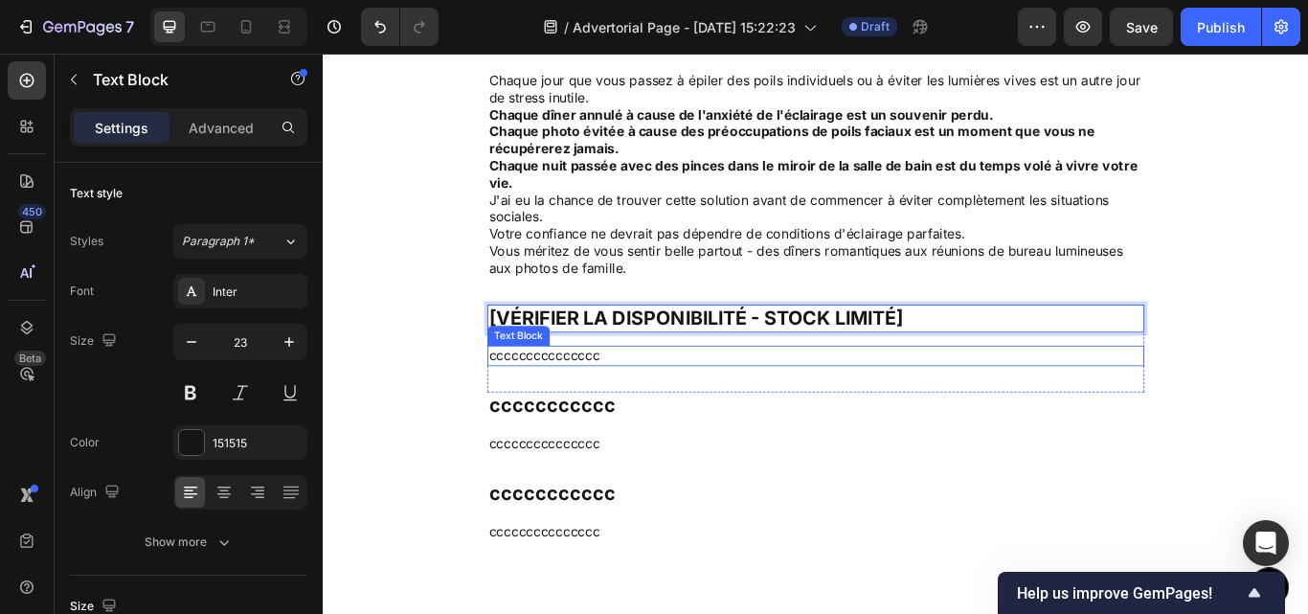
click at [683, 400] on p "ccccccccccccccc" at bounding box center [897, 407] width 762 height 20
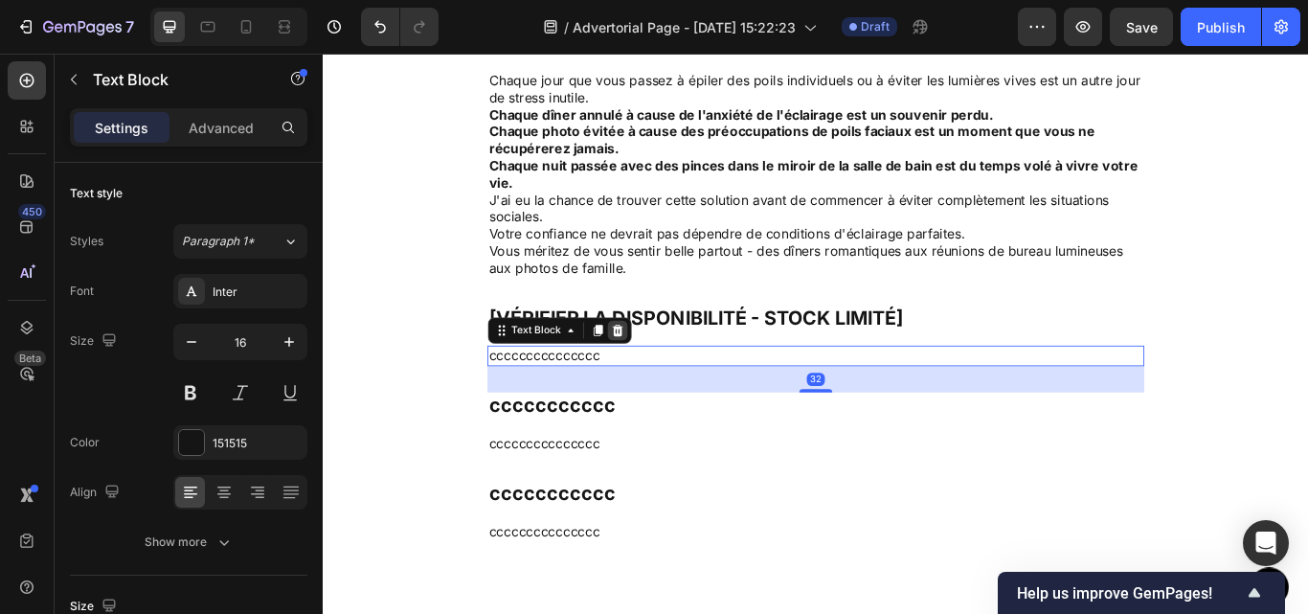
click at [656, 385] on div at bounding box center [665, 376] width 23 height 23
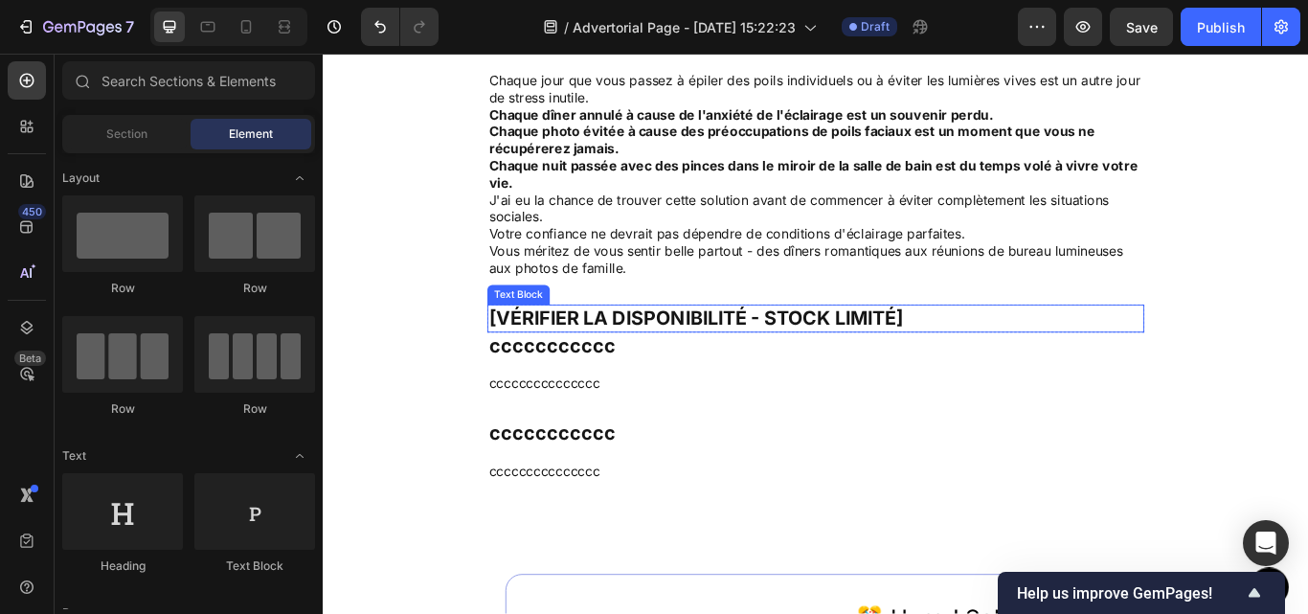
click at [1051, 358] on p "[VÉRIFIER LA DISPONIBILITÉ - STOCK LIMITÉ]" at bounding box center [897, 363] width 762 height 29
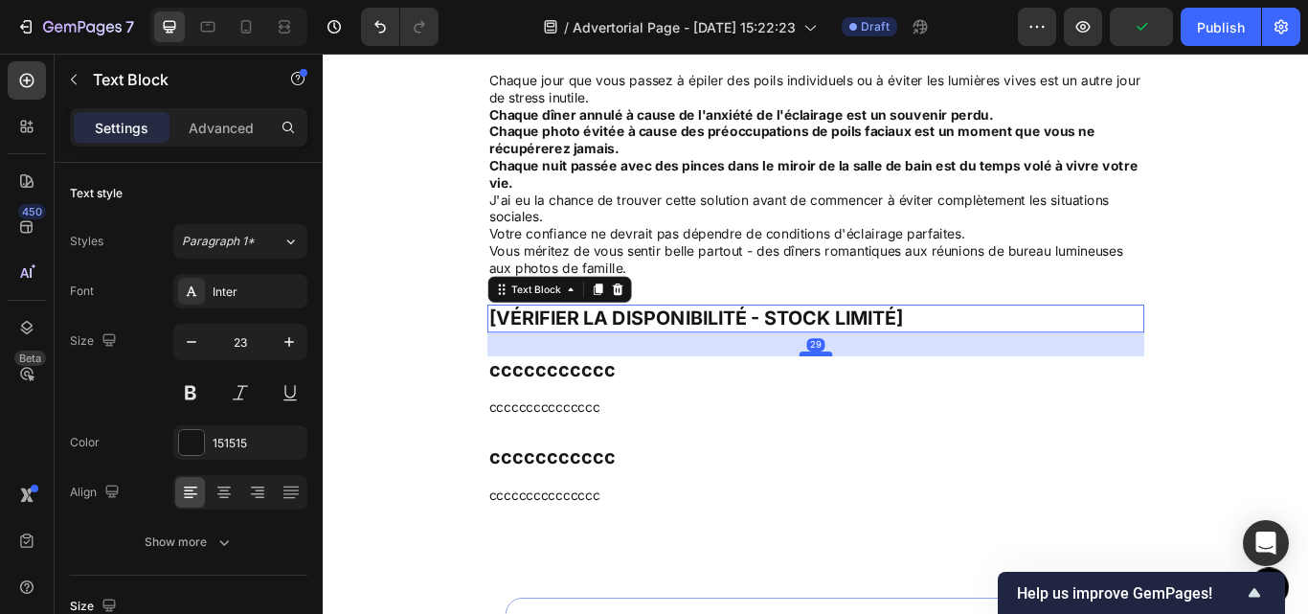
drag, startPoint x: 890, startPoint y: 377, endPoint x: 905, endPoint y: 405, distance: 31.7
click at [905, 405] on div at bounding box center [897, 404] width 38 height 6
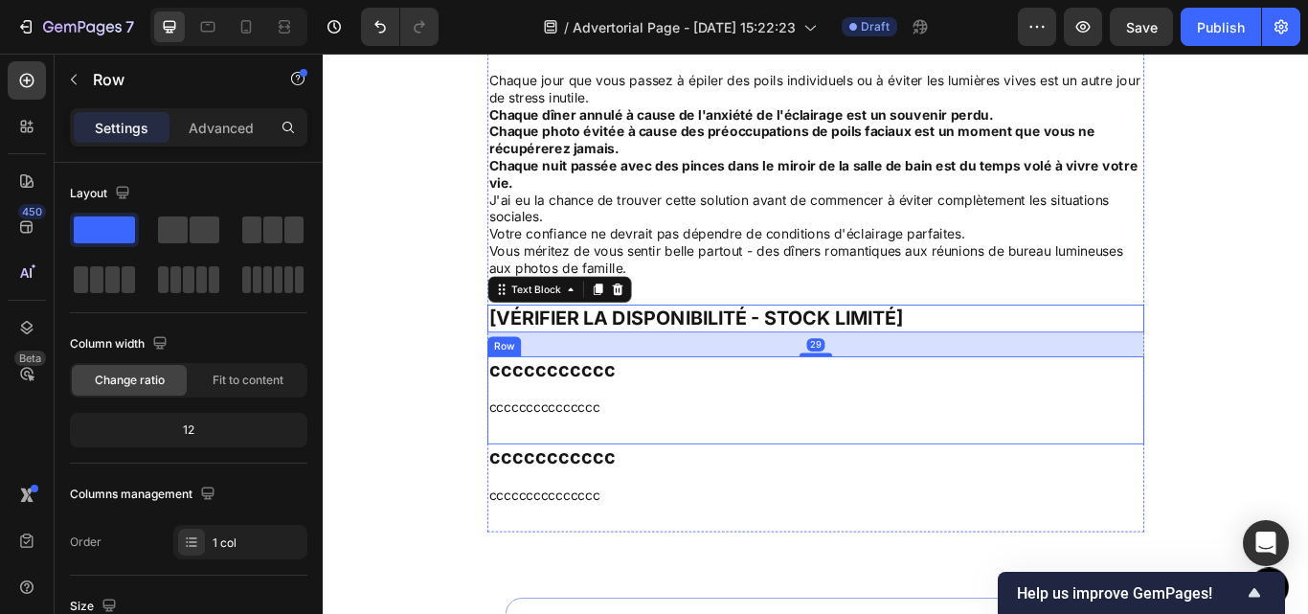
click at [966, 449] on div "ccccccccccc Text Block ccccccccccccccc Text Block" at bounding box center [897, 458] width 766 height 102
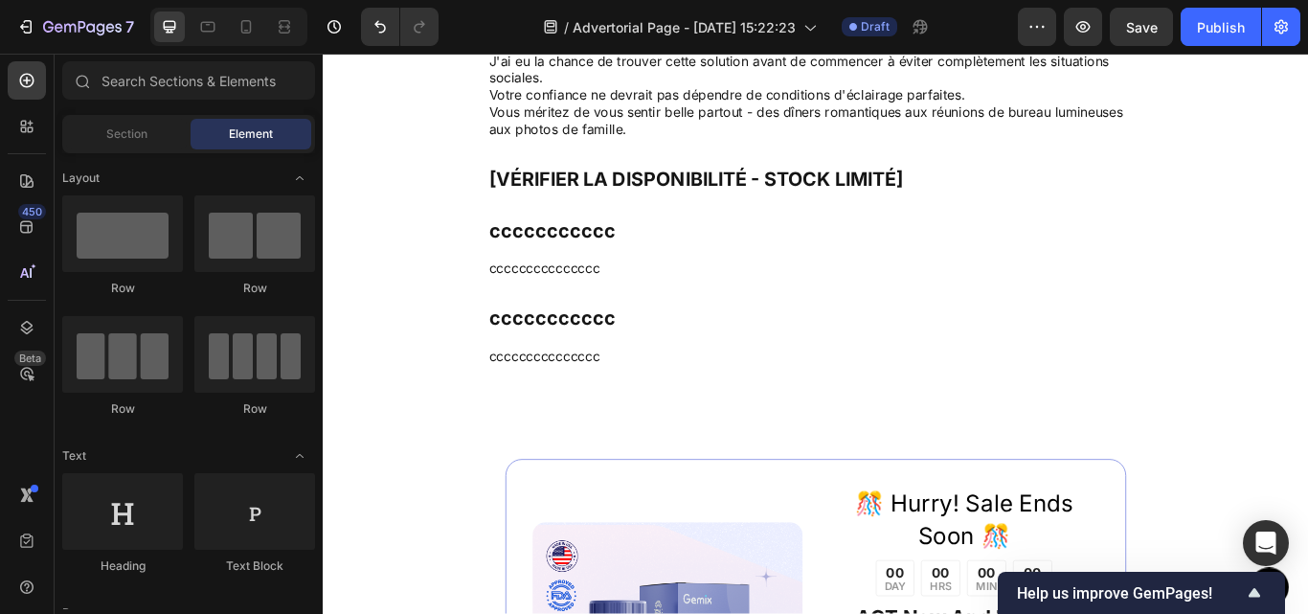
scroll to position [6064, 0]
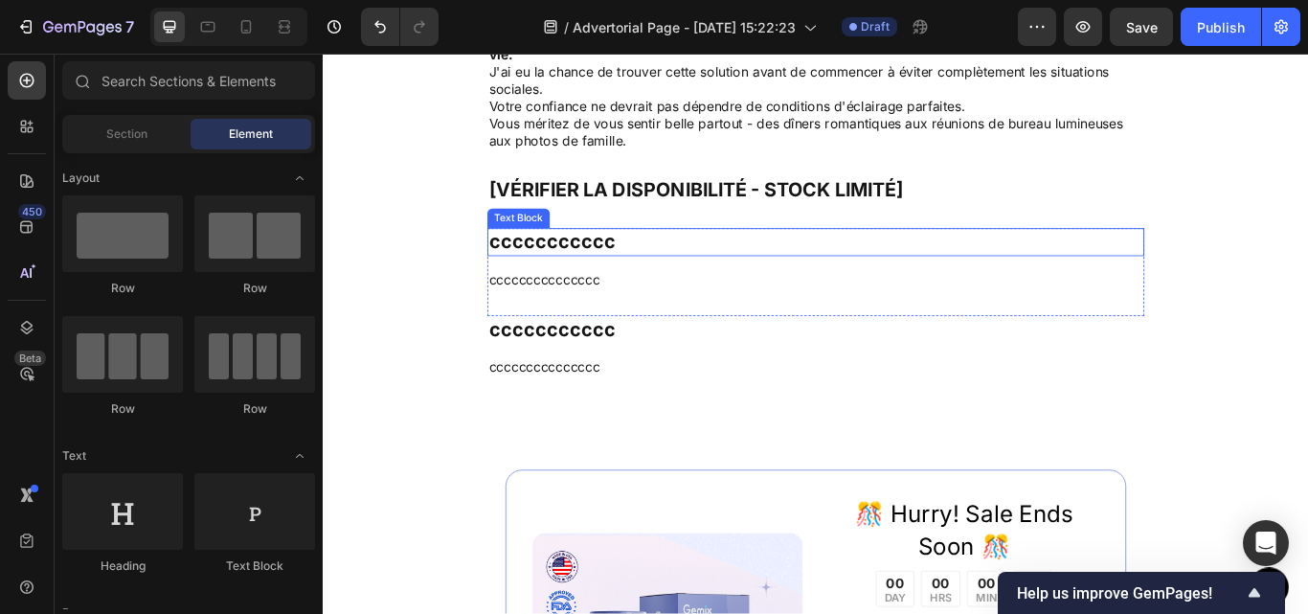
click at [639, 277] on p "ccccccccccc" at bounding box center [897, 274] width 762 height 29
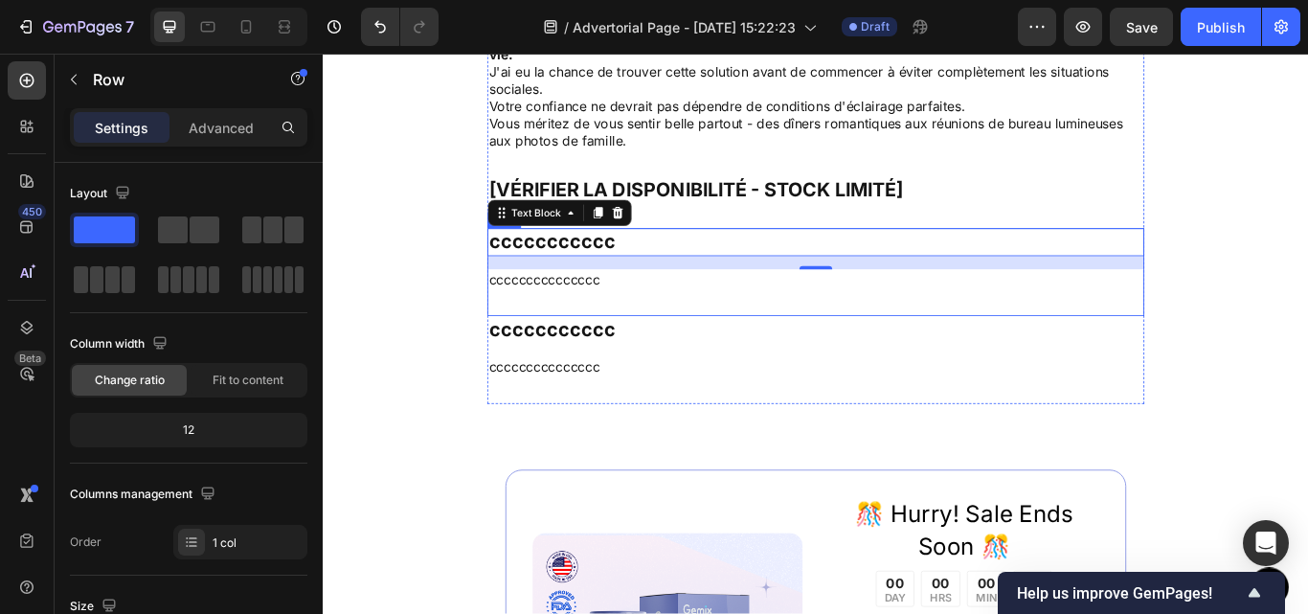
click at [660, 330] on div "ccccccccccc Text Block 16 ccccccccccccccc Text Block" at bounding box center [897, 309] width 766 height 102
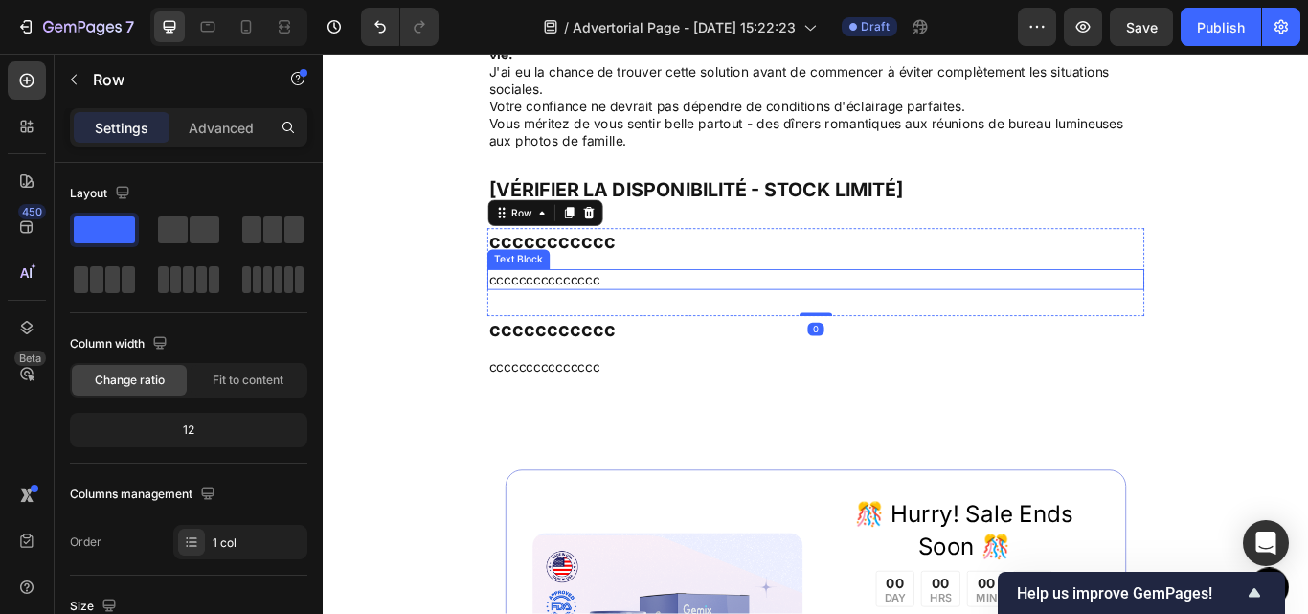
click at [666, 314] on p "ccccccccccccccc" at bounding box center [897, 317] width 762 height 20
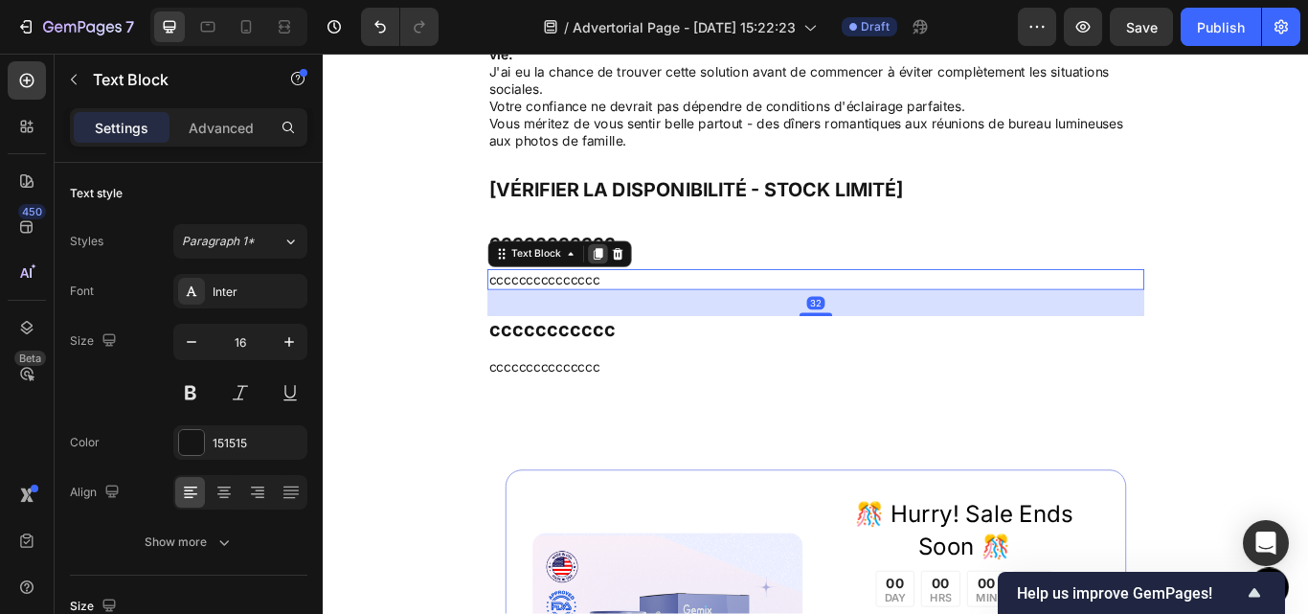
click at [636, 297] on div at bounding box center [642, 287] width 23 height 23
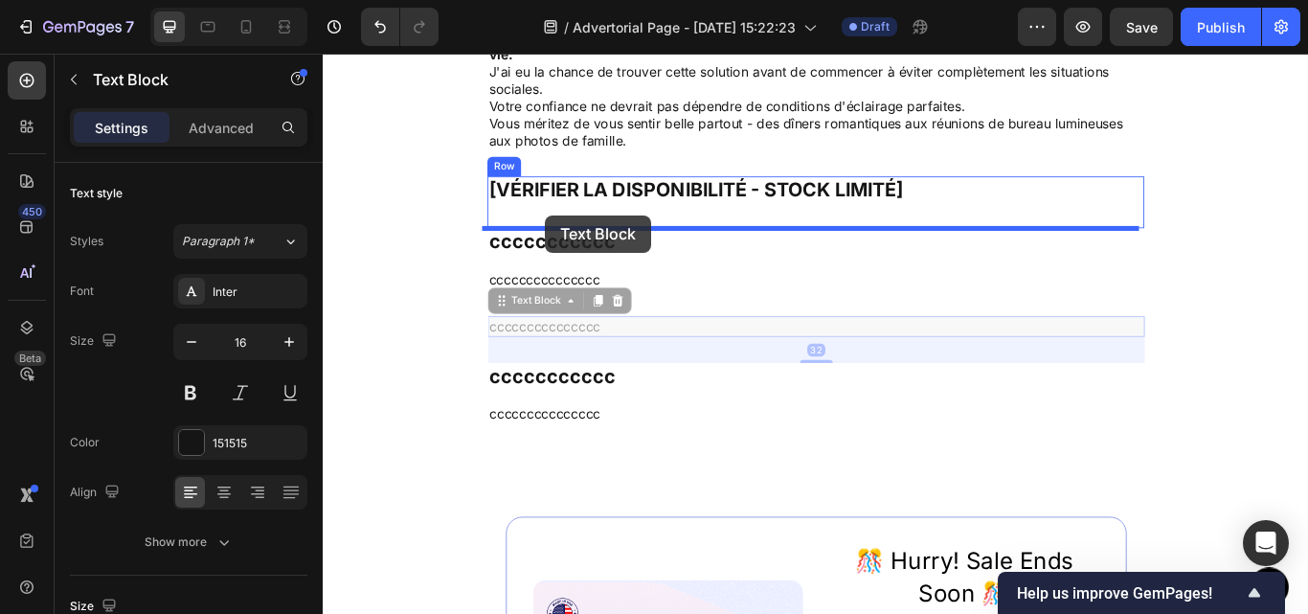
drag, startPoint x: 556, startPoint y: 339, endPoint x: 581, endPoint y: 242, distance: 99.9
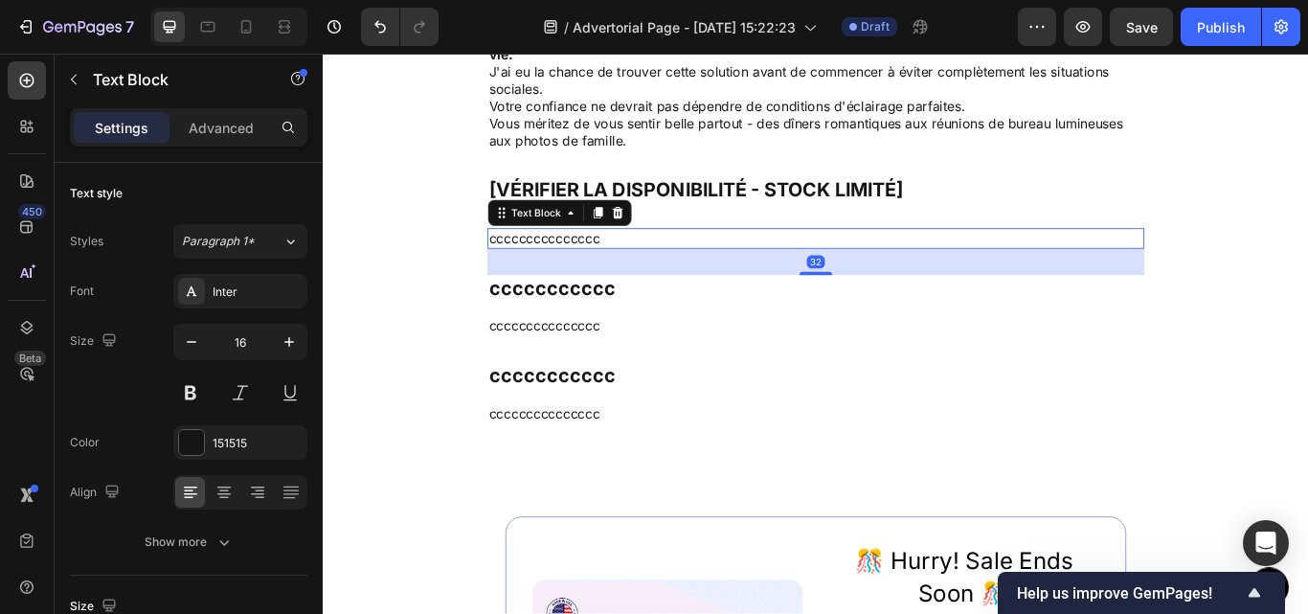
click at [600, 277] on p "ccccccccccccccc" at bounding box center [897, 270] width 762 height 20
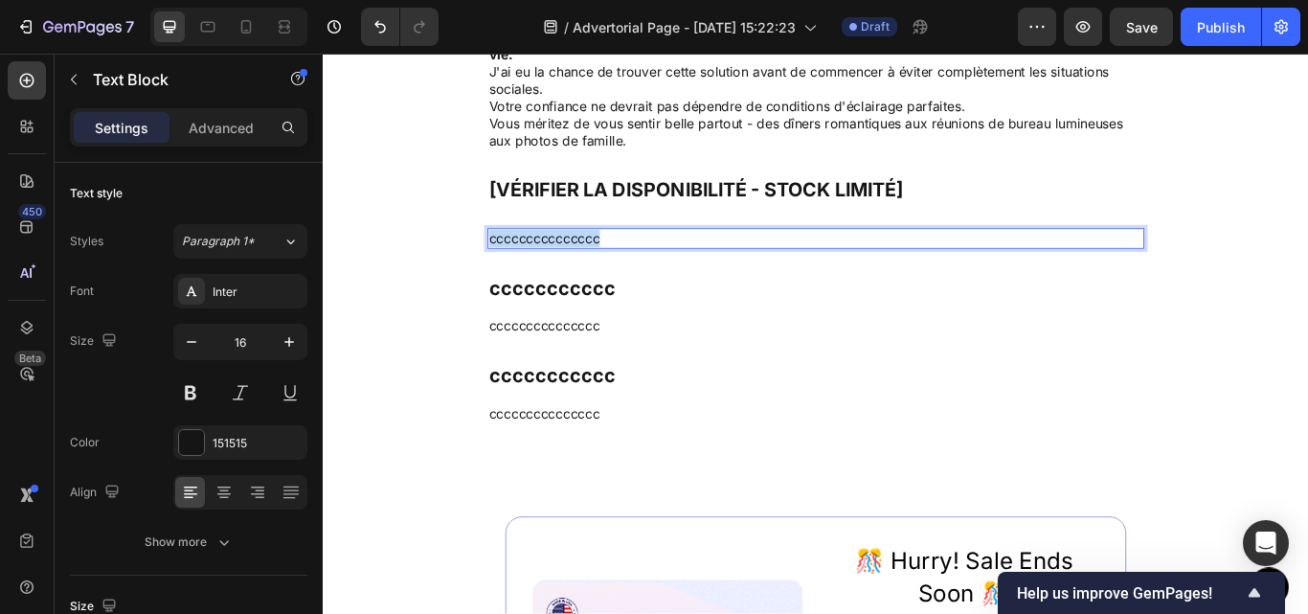
click at [600, 277] on p "ccccccccccccccc" at bounding box center [897, 270] width 762 height 20
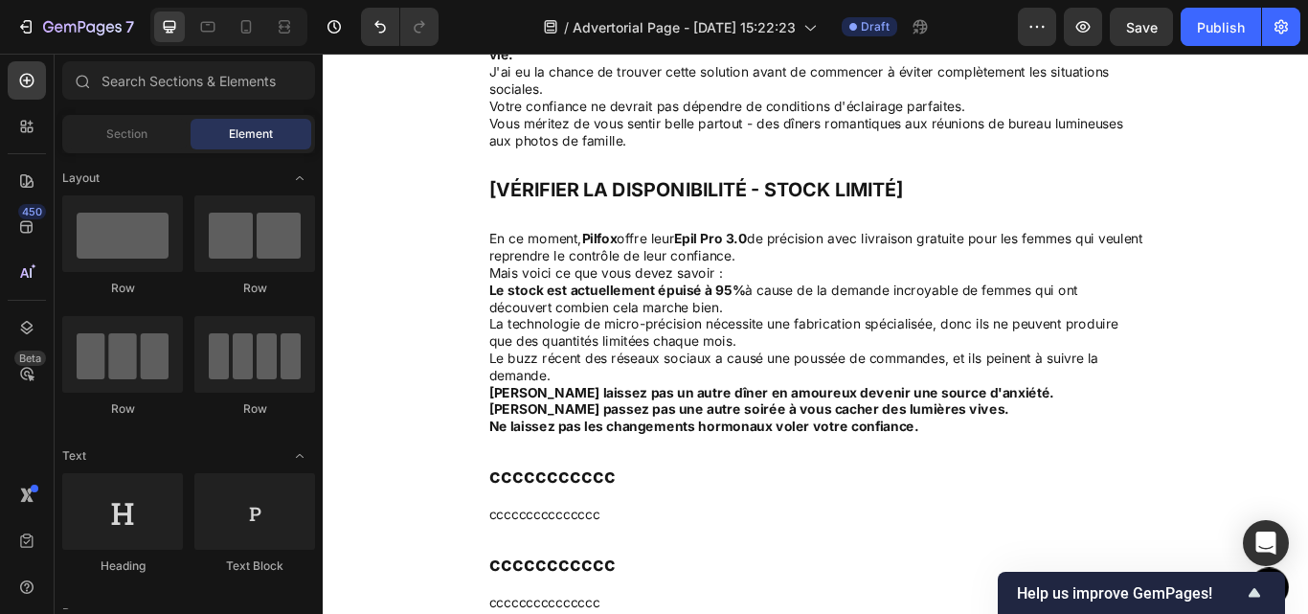
click at [791, 310] on p "Mais voici ce que vous devez savoir :" at bounding box center [897, 310] width 762 height 20
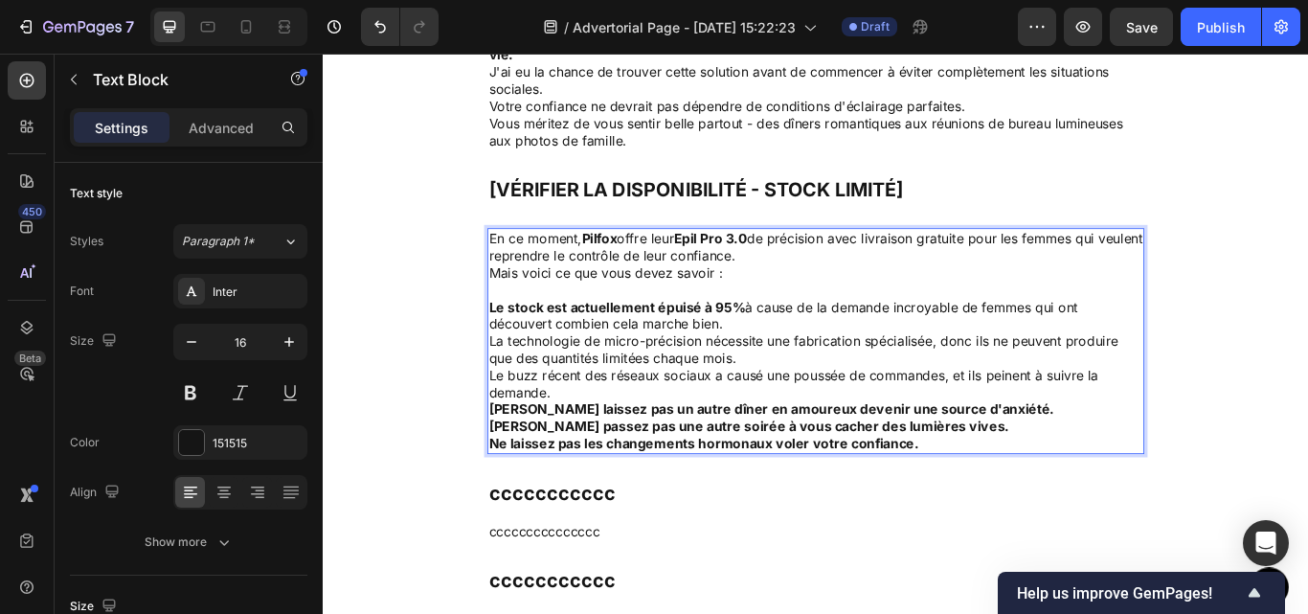
click at [803, 366] on p "Le stock est actuellement épuisé à 95% à cause de la demande incroyable de femm…" at bounding box center [897, 360] width 762 height 40
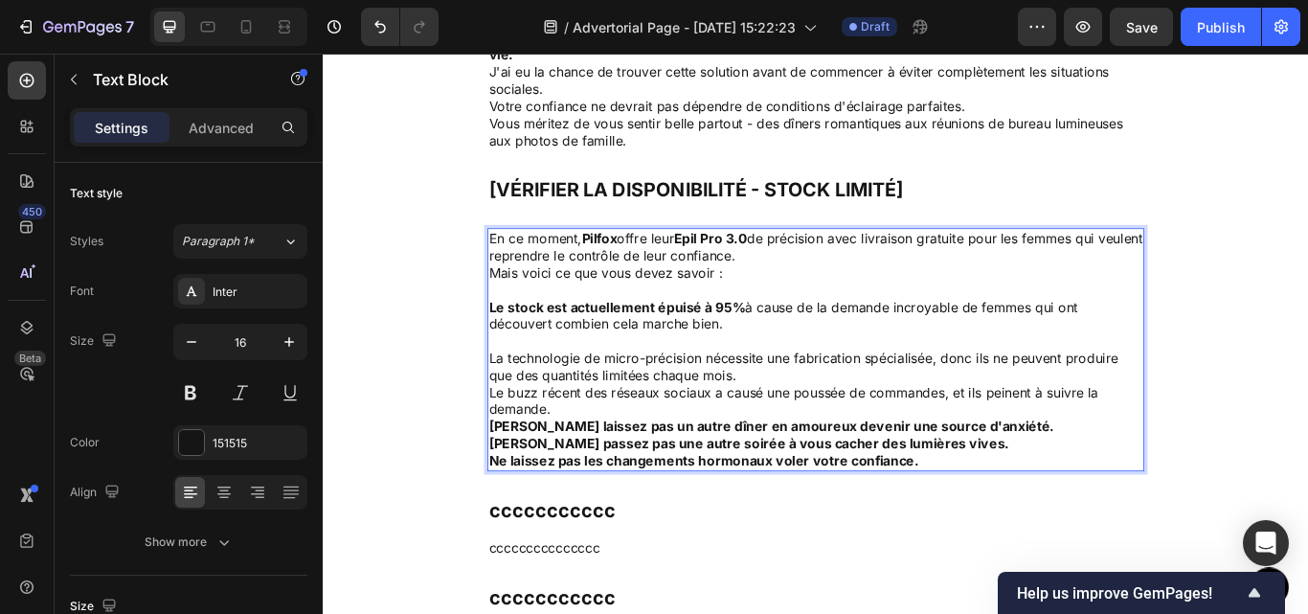
click at [818, 425] on p "La technologie de micro-précision nécessite une fabrication spécialisée, donc i…" at bounding box center [897, 419] width 762 height 40
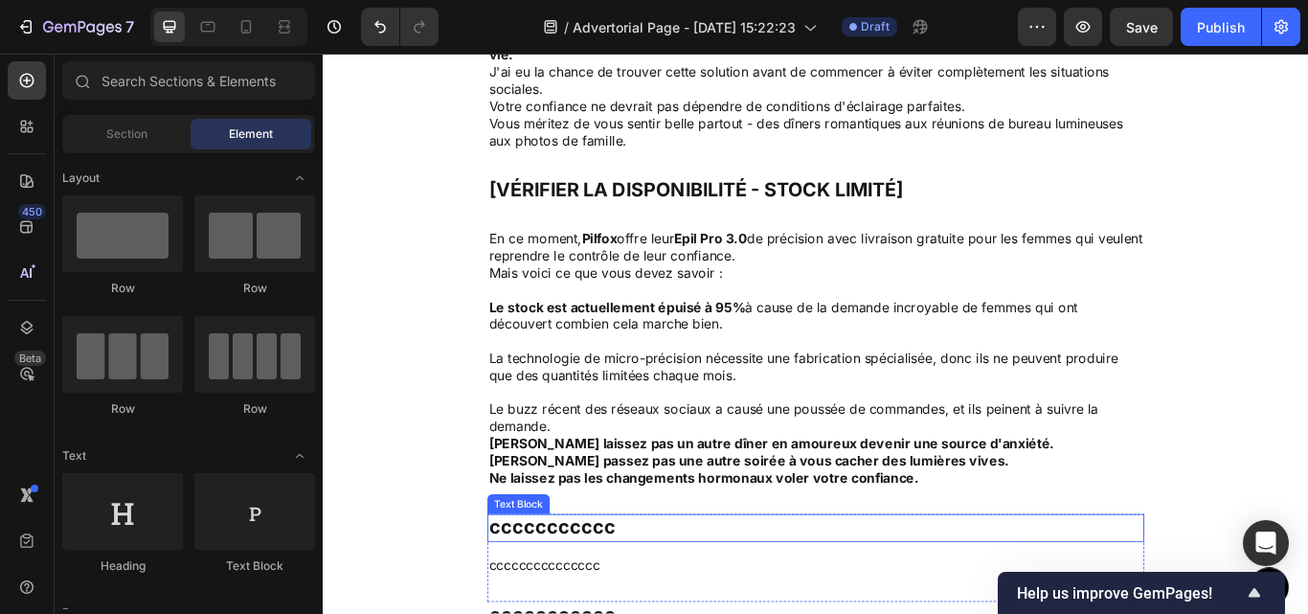
click at [575, 610] on p "ccccccccccc" at bounding box center [897, 607] width 762 height 29
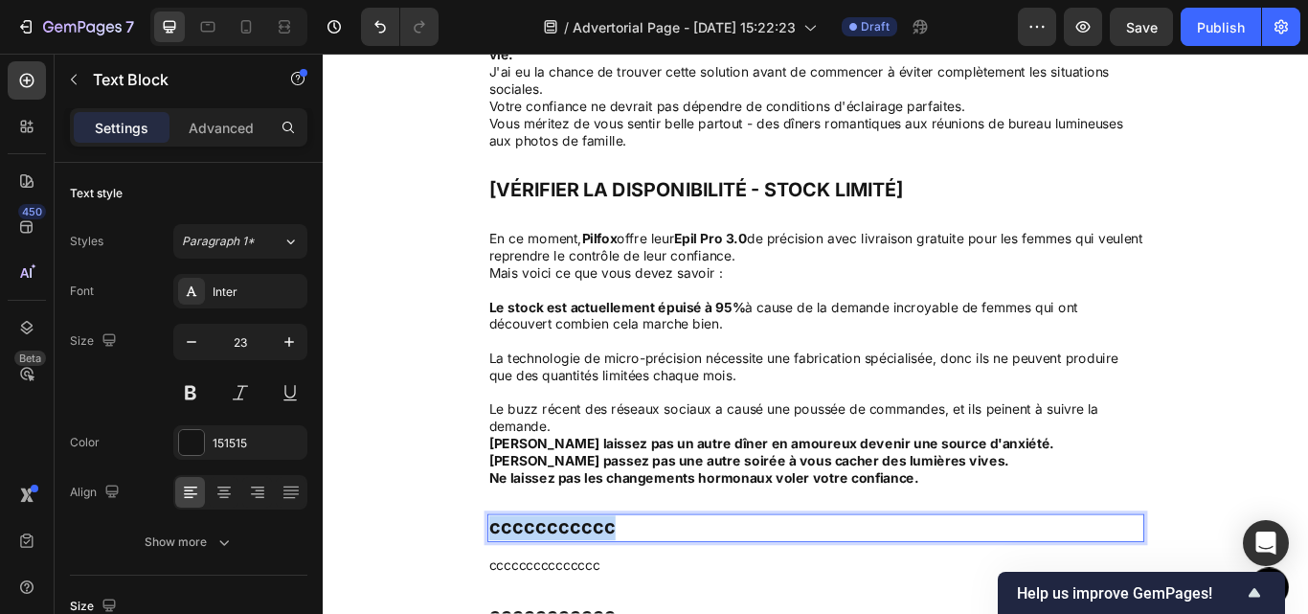
click at [575, 610] on p "ccccccccccc" at bounding box center [897, 607] width 762 height 29
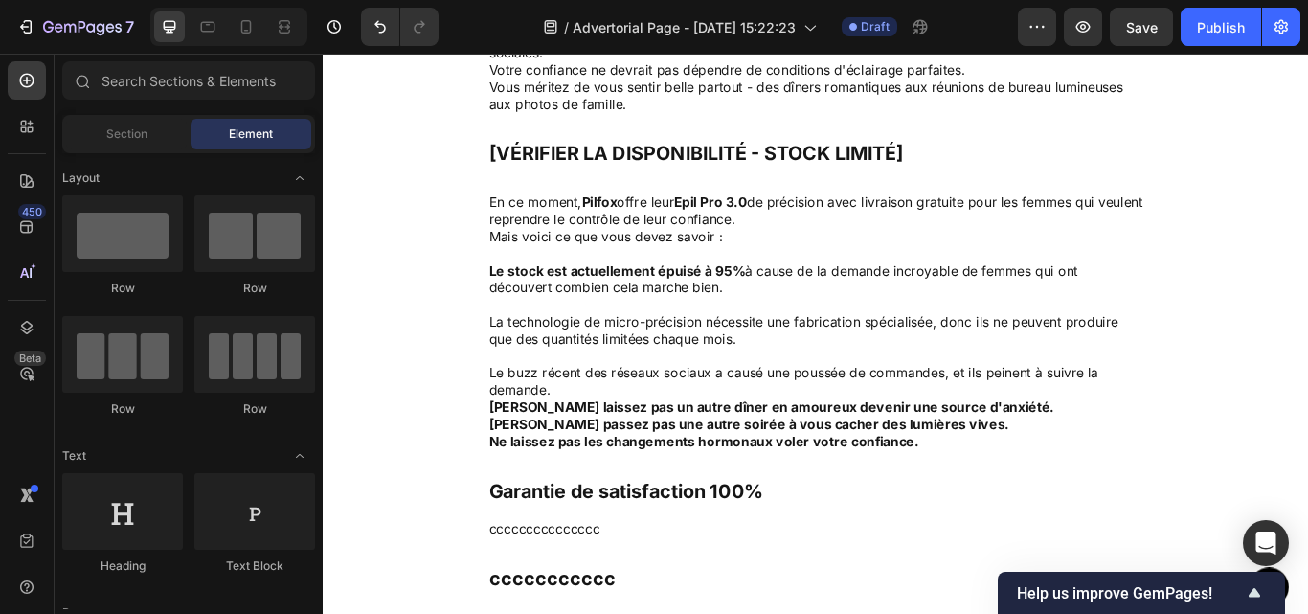
scroll to position [6118, 0]
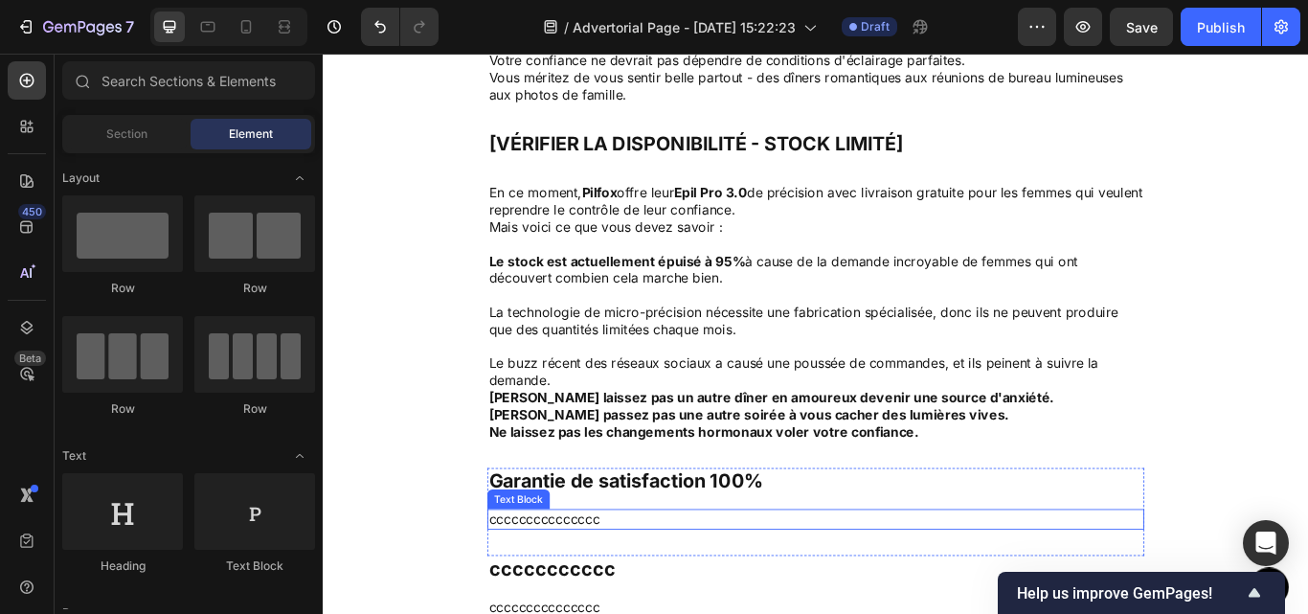
click at [670, 588] on p "ccccccccccccccc" at bounding box center [897, 597] width 762 height 20
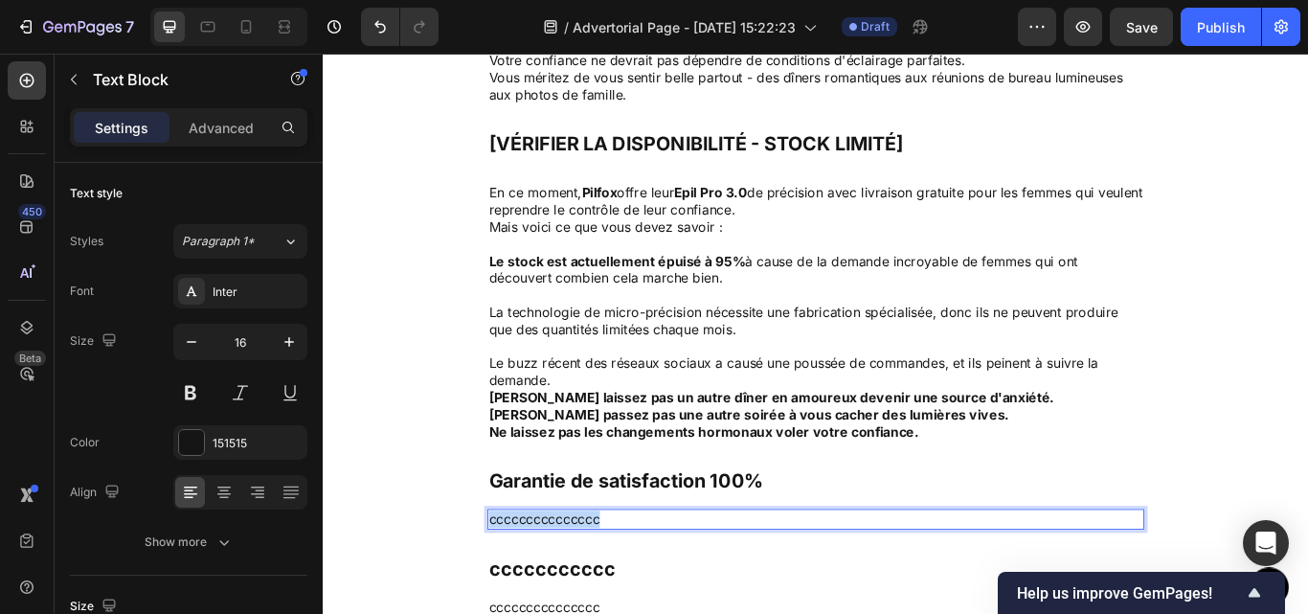
click at [670, 588] on p "ccccccccccccccc" at bounding box center [897, 597] width 762 height 20
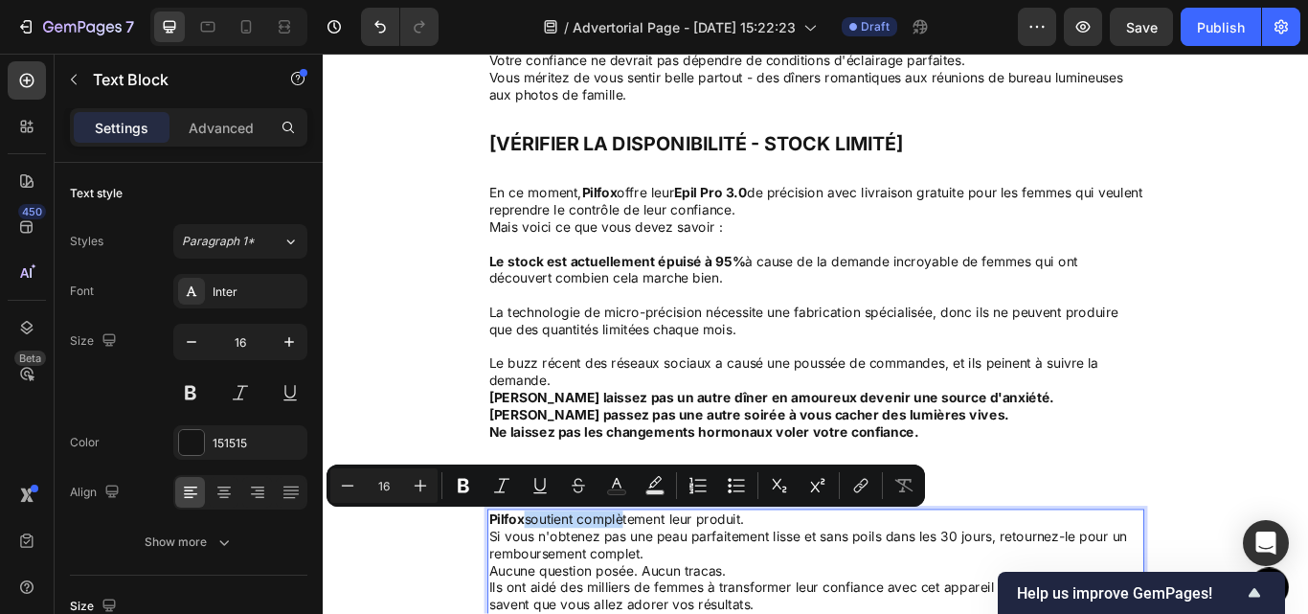
scroll to position [6176, 0]
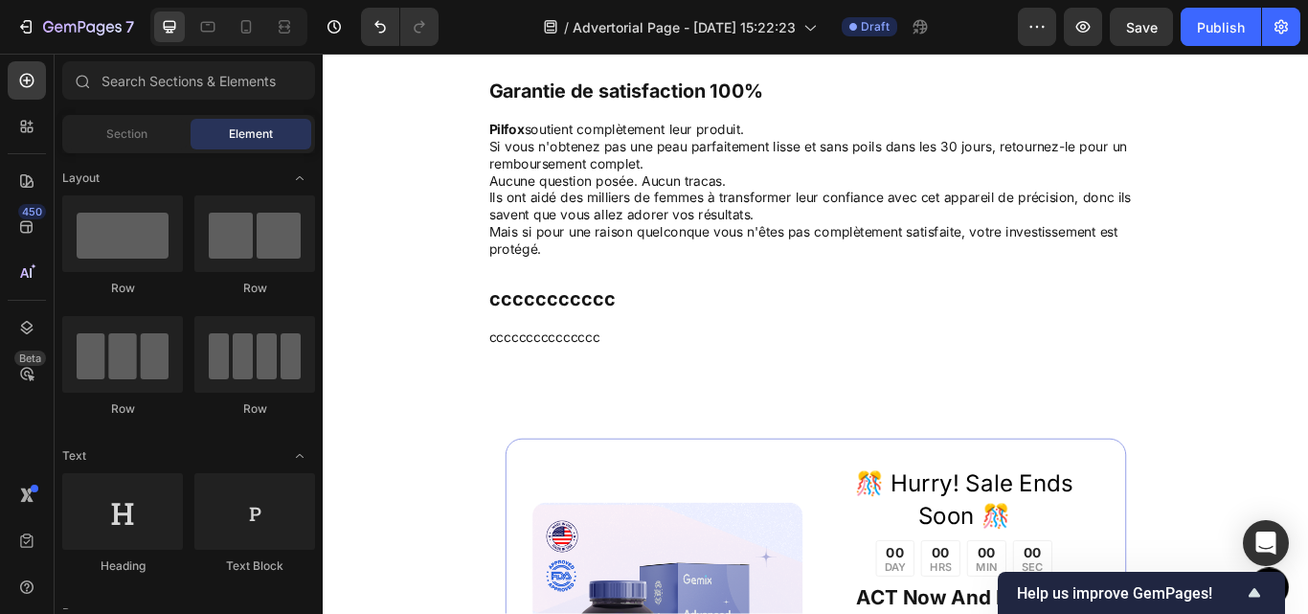
scroll to position [6585, 0]
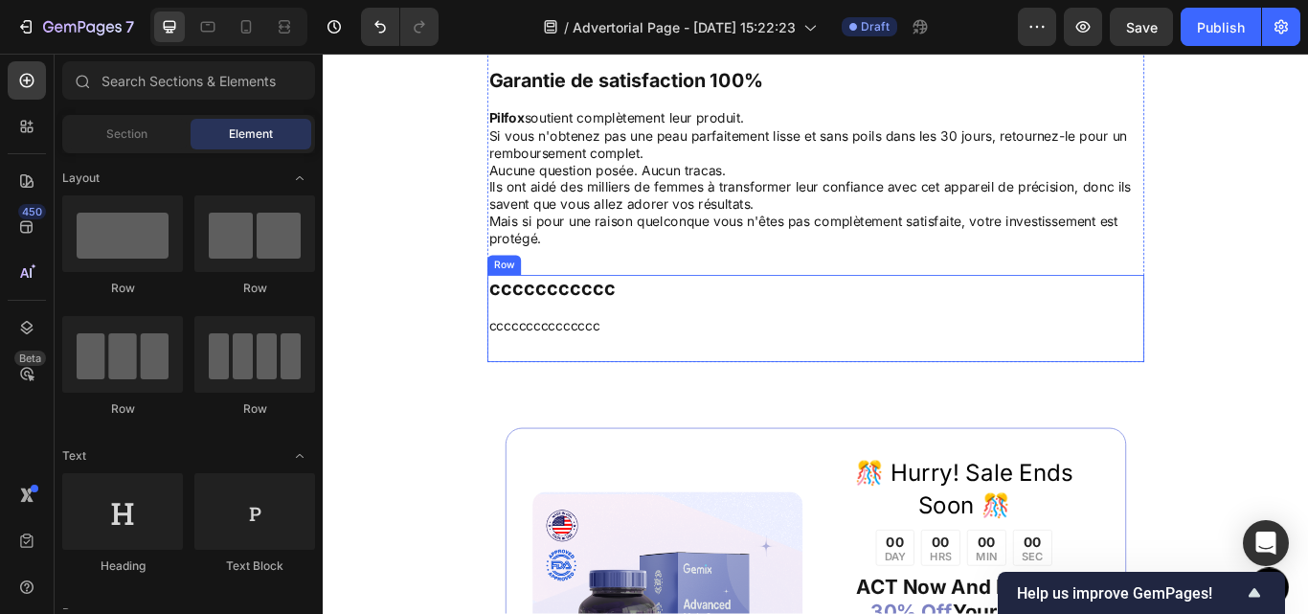
click at [597, 351] on div "ccccccccccc Text Block ccccccccccccccc Text Block" at bounding box center [897, 363] width 766 height 102
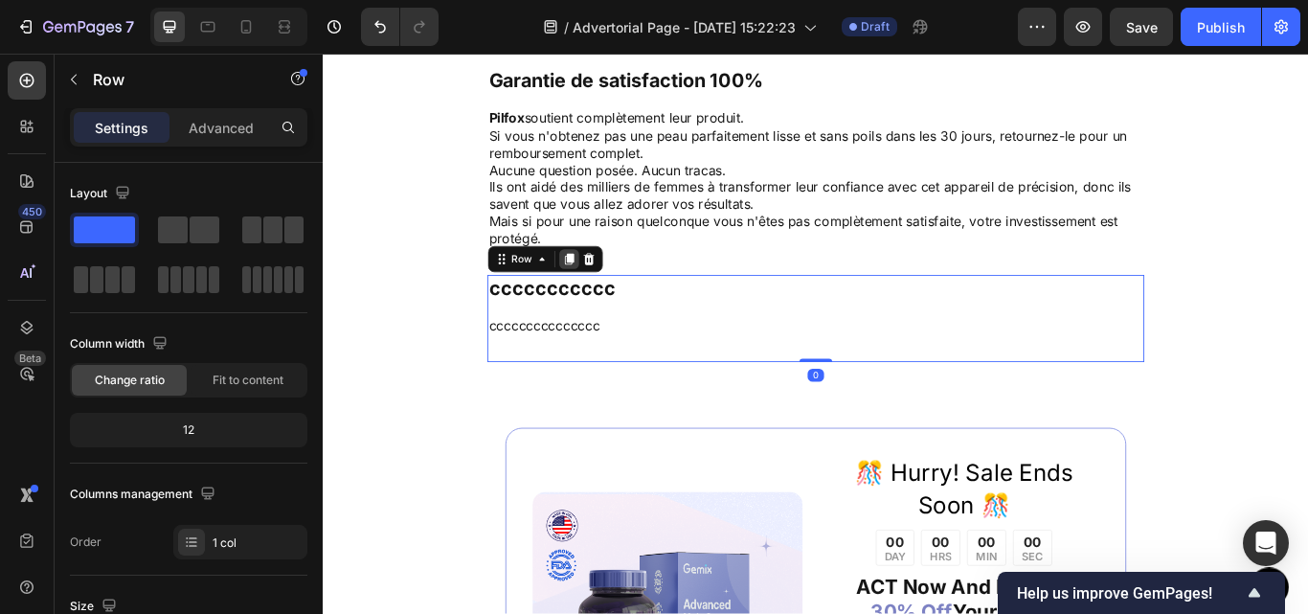
click at [604, 297] on icon at bounding box center [609, 293] width 11 height 13
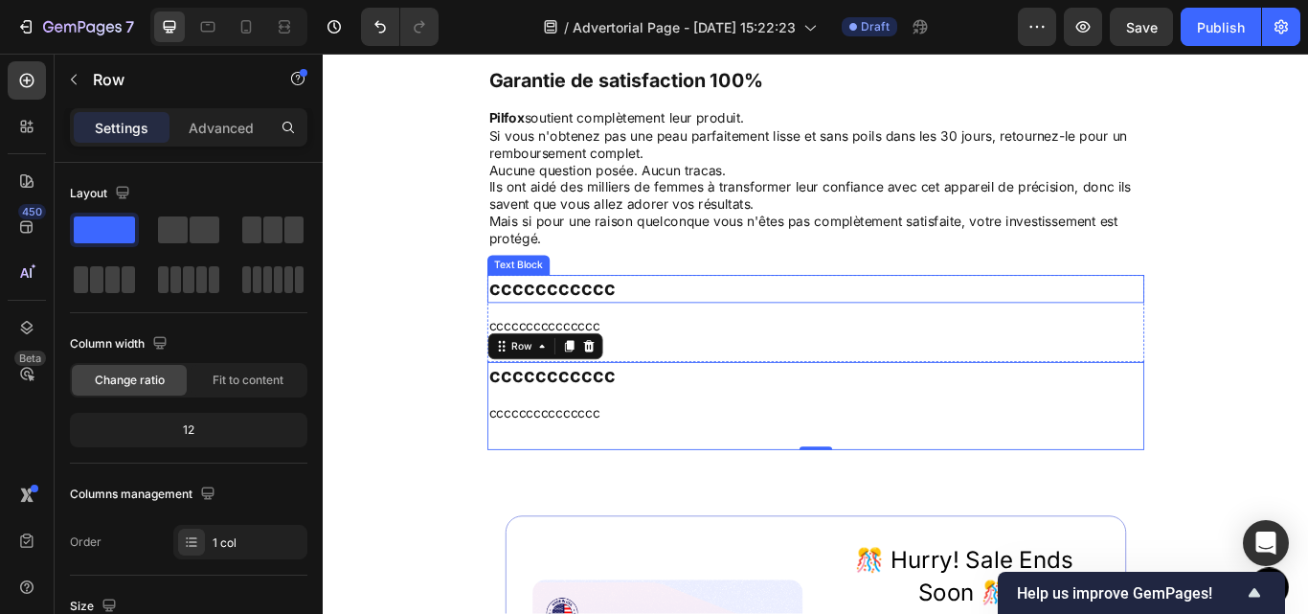
click at [617, 333] on p "ccccccccccc" at bounding box center [897, 328] width 762 height 29
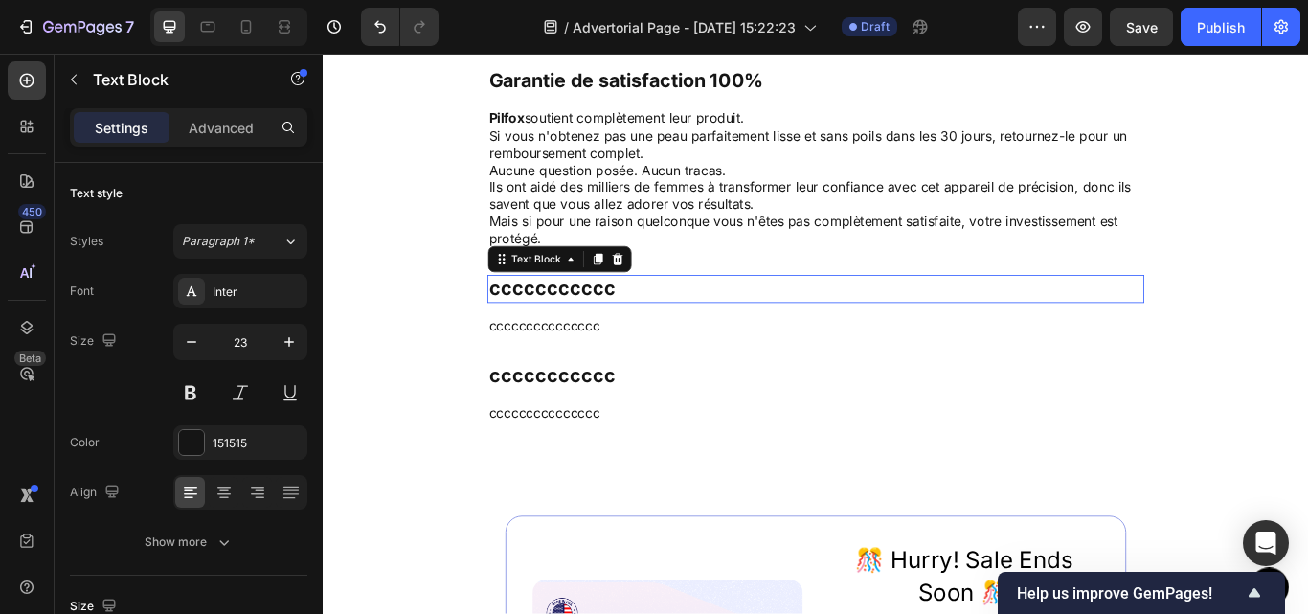
click at [617, 333] on p "ccccccccccc" at bounding box center [897, 328] width 762 height 29
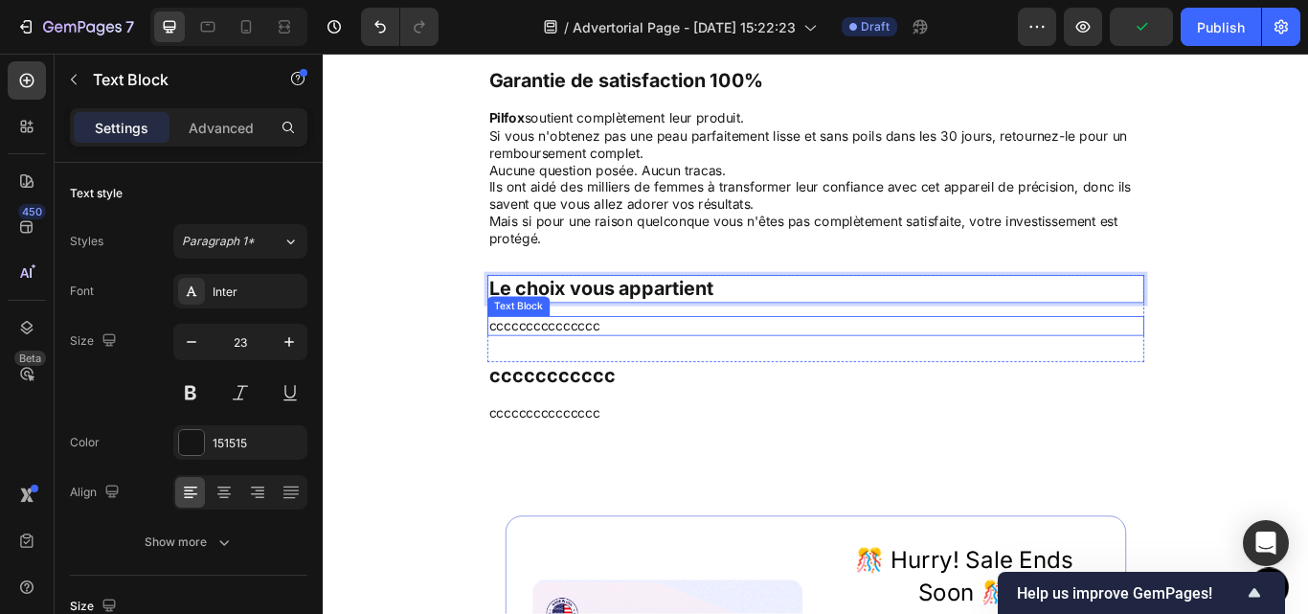
click at [608, 368] on p "ccccccccccccccc" at bounding box center [897, 372] width 762 height 20
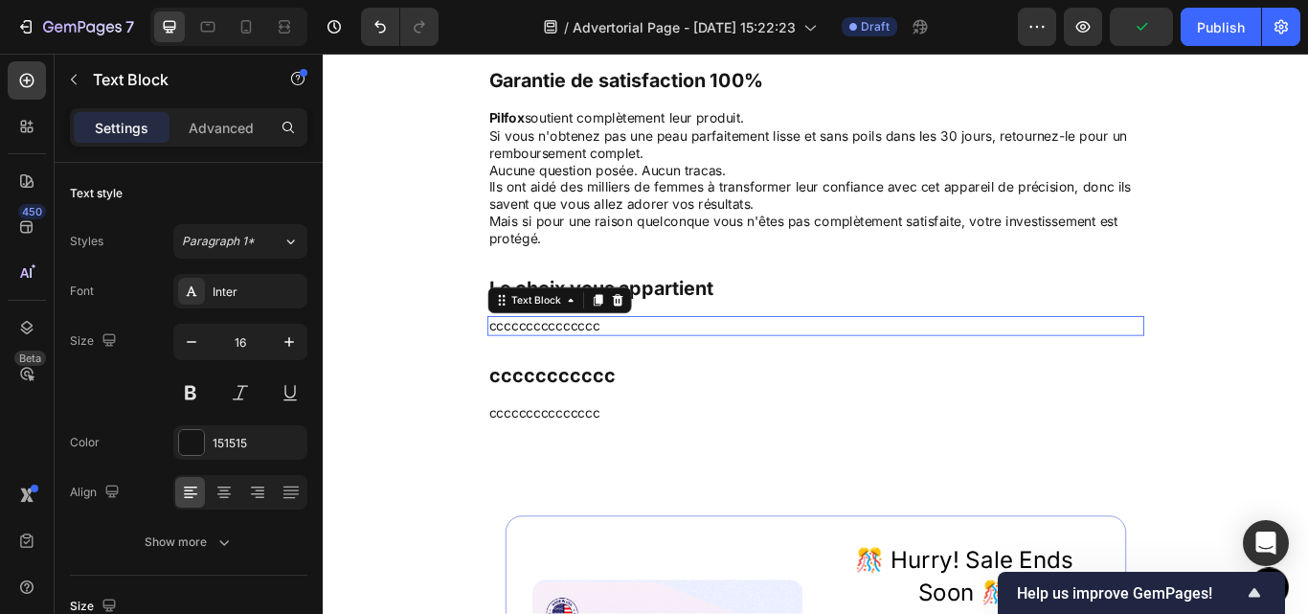
click at [608, 368] on p "ccccccccccccccc" at bounding box center [897, 372] width 762 height 20
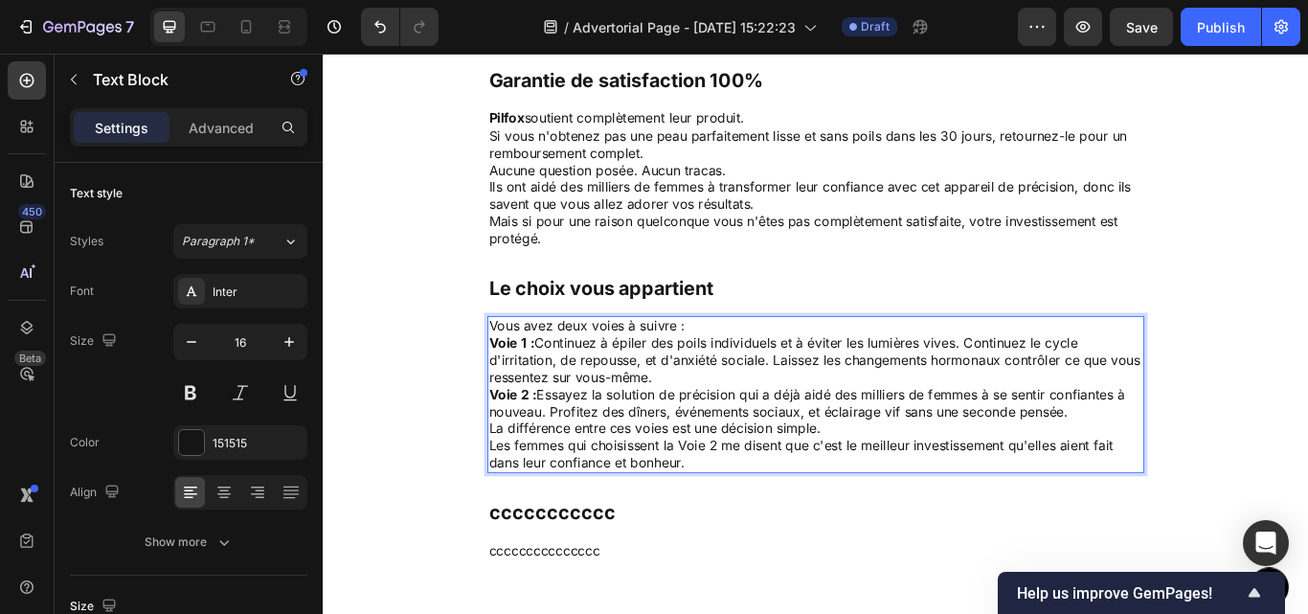
click at [749, 366] on p "Vous avez deux voies à suivre :" at bounding box center [897, 372] width 762 height 20
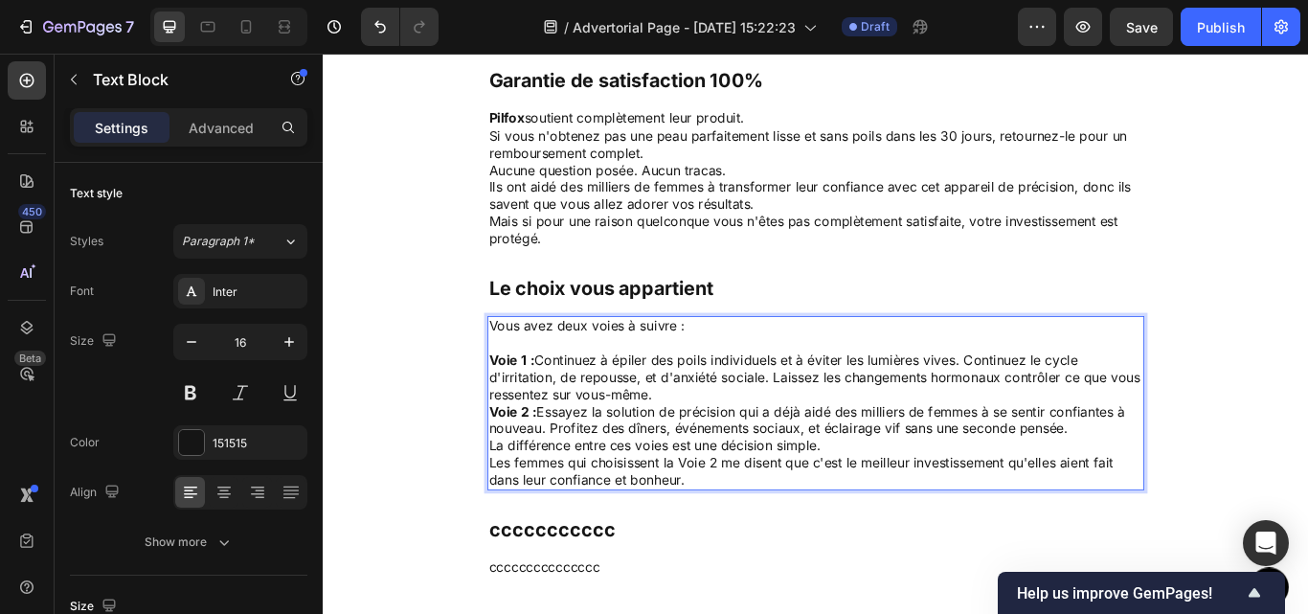
click at [767, 451] on p "Voie 1 : Continuez à épiler des poils individuels et à éviter les lumières vive…" at bounding box center [897, 430] width 762 height 59
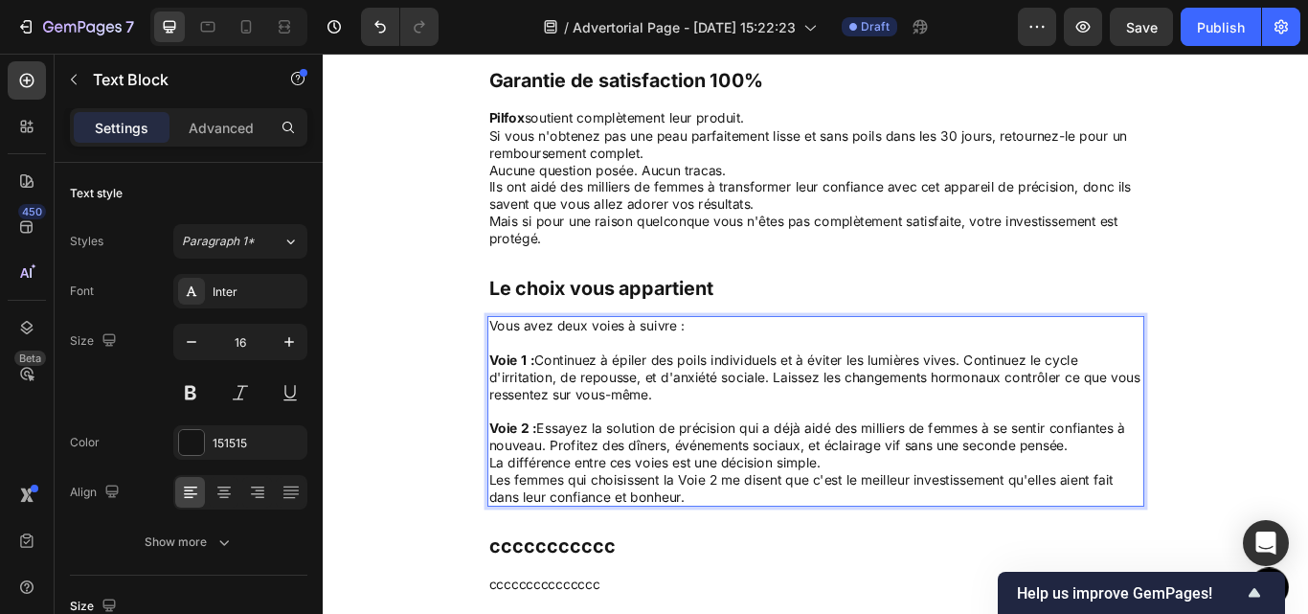
click at [921, 535] on p "La différence entre ces voies est une décision simple." at bounding box center [897, 531] width 762 height 20
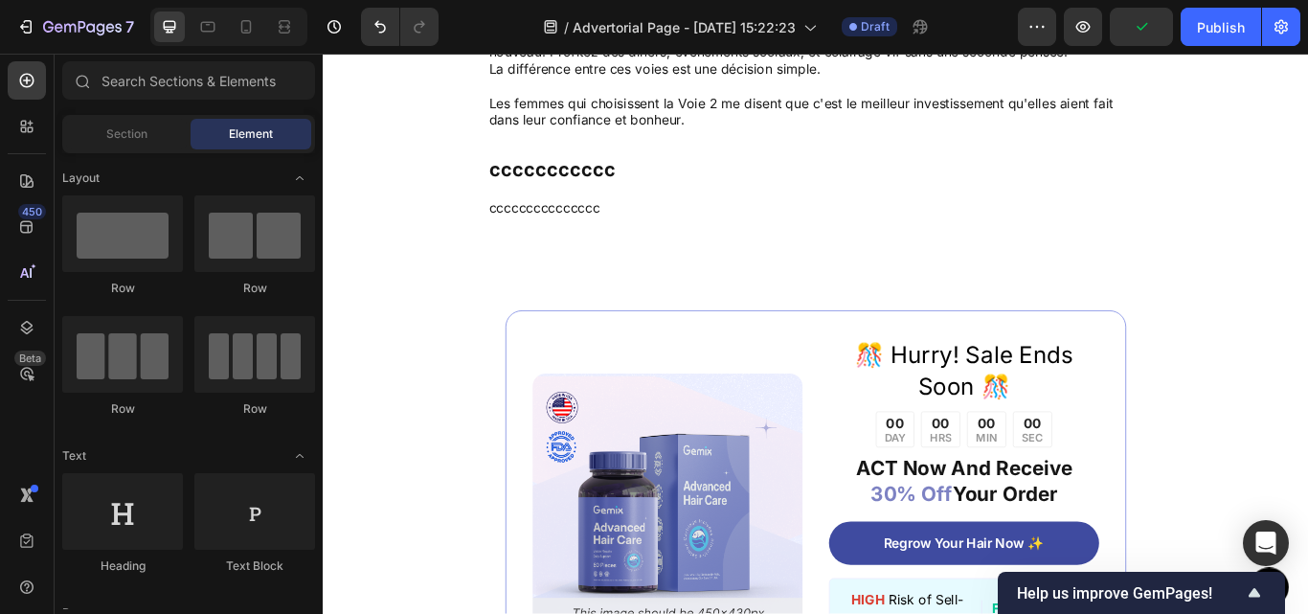
scroll to position [7056, 0]
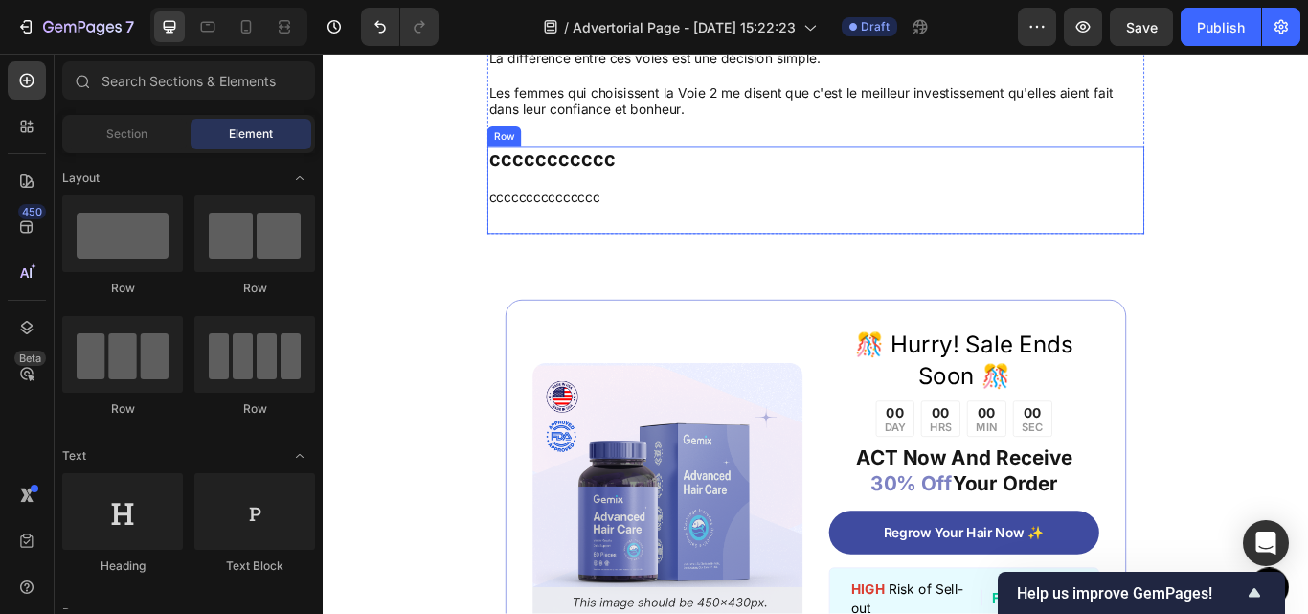
click at [771, 198] on div "ccccccccccc Text Block ccccccccccccccc Text Block" at bounding box center [897, 213] width 766 height 102
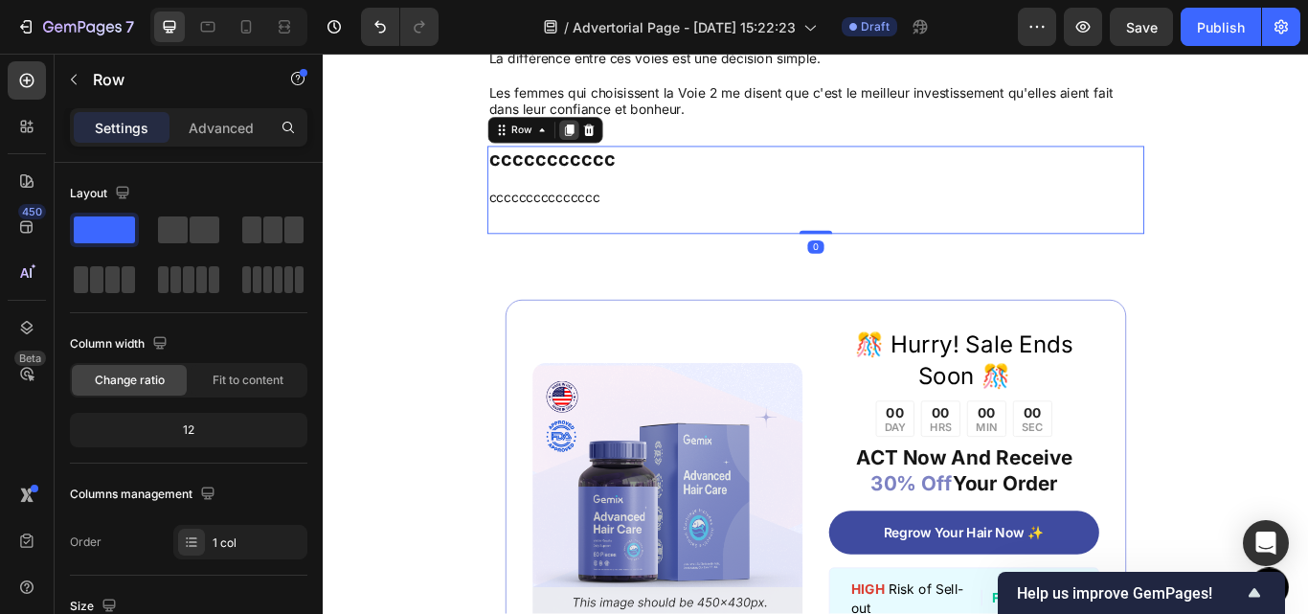
click at [604, 143] on icon at bounding box center [609, 143] width 11 height 13
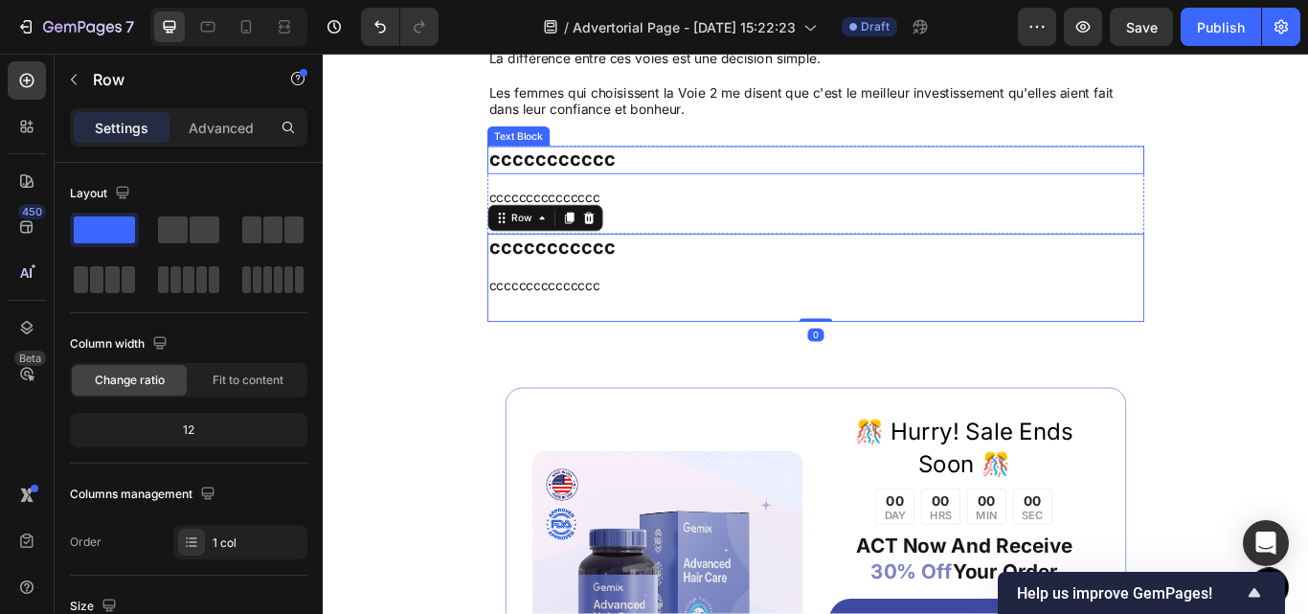
click at [615, 177] on p "ccccccccccc" at bounding box center [897, 178] width 762 height 29
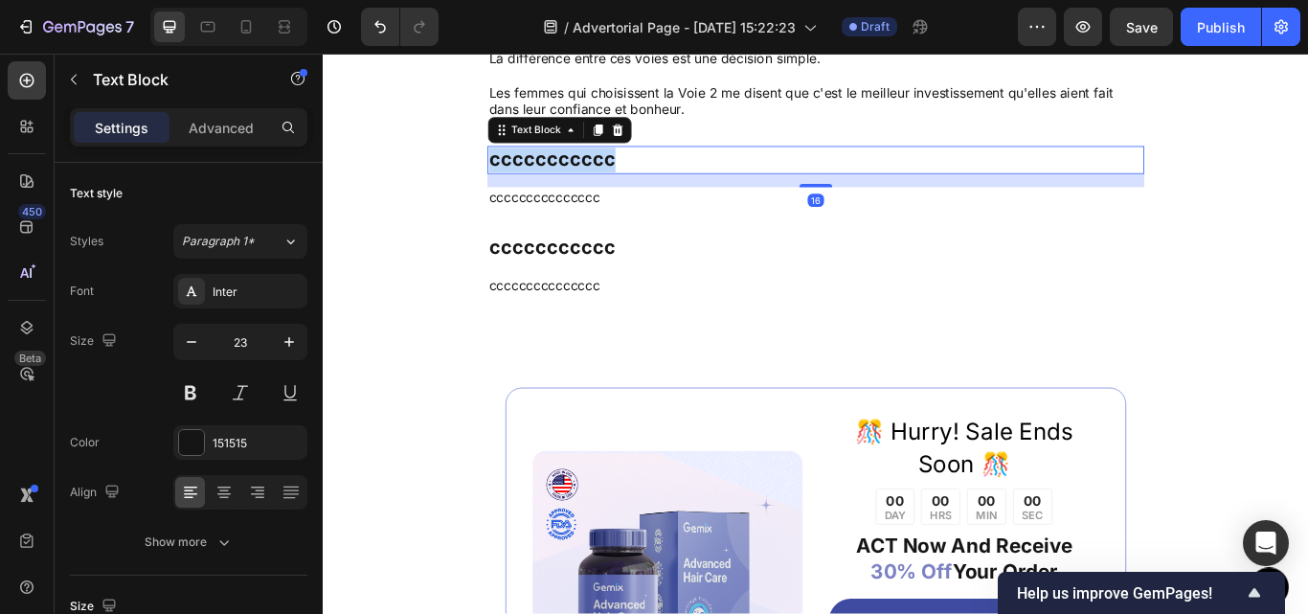
click at [615, 177] on p "ccccccccccc" at bounding box center [897, 178] width 762 height 29
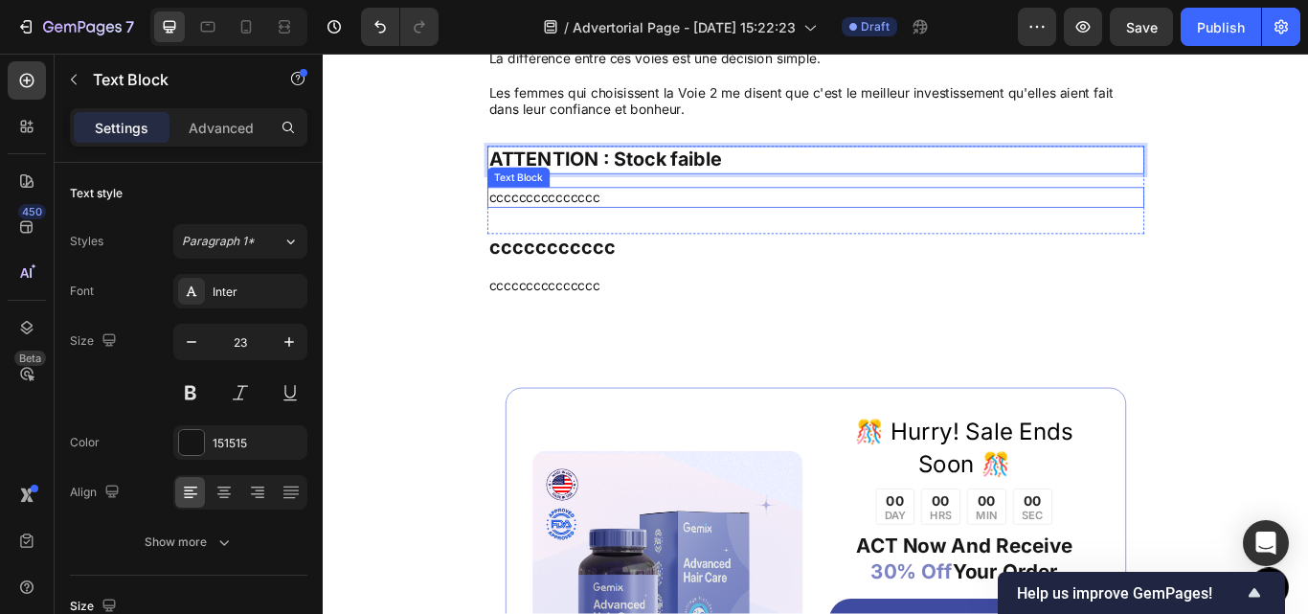
click at [579, 217] on p "ccccccccccccccc" at bounding box center [897, 222] width 762 height 20
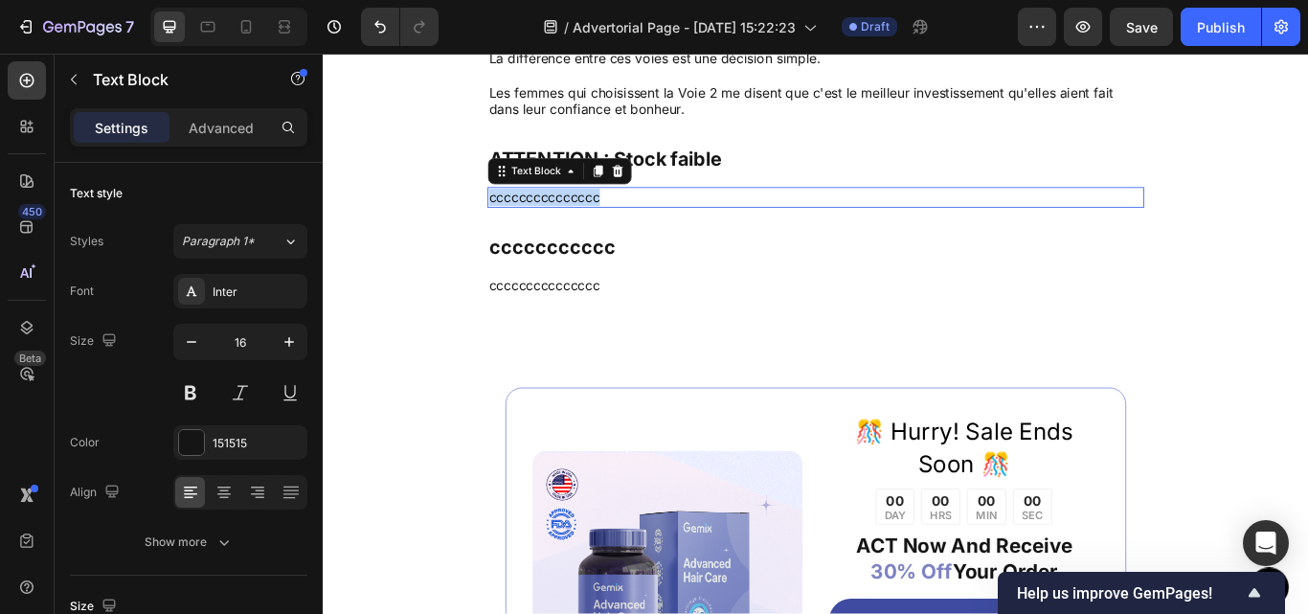
click at [579, 217] on p "ccccccccccccccc" at bounding box center [897, 222] width 762 height 20
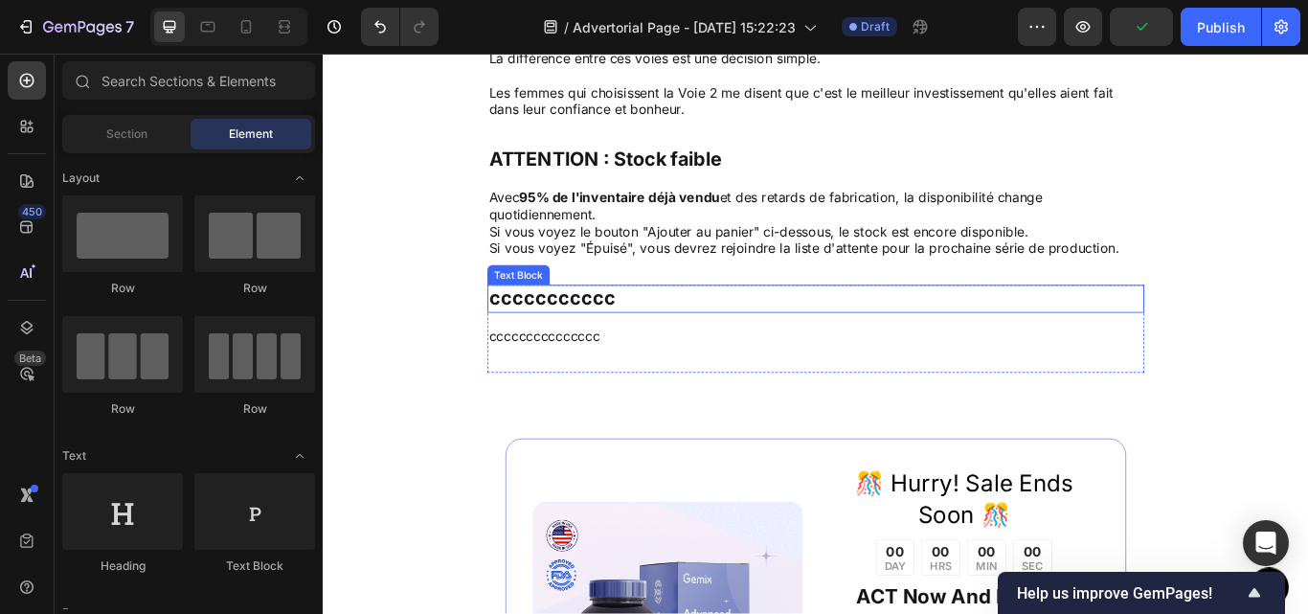
click at [608, 345] on p "ccccccccccc" at bounding box center [897, 340] width 762 height 29
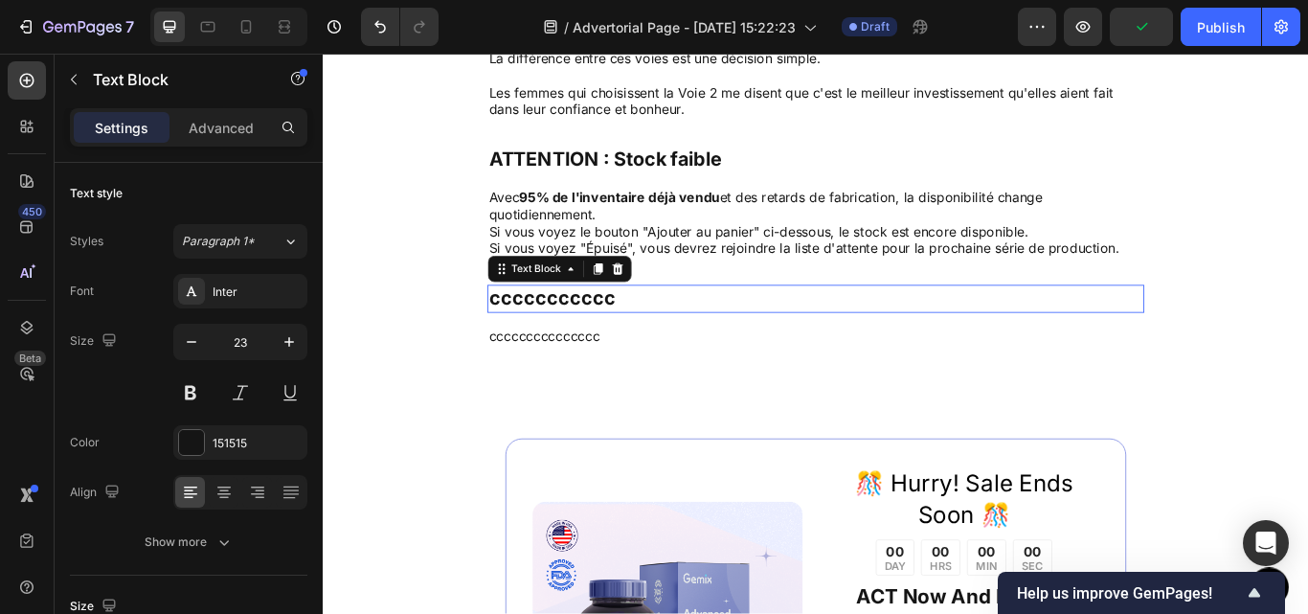
click at [608, 345] on p "ccccccccccc" at bounding box center [897, 340] width 762 height 29
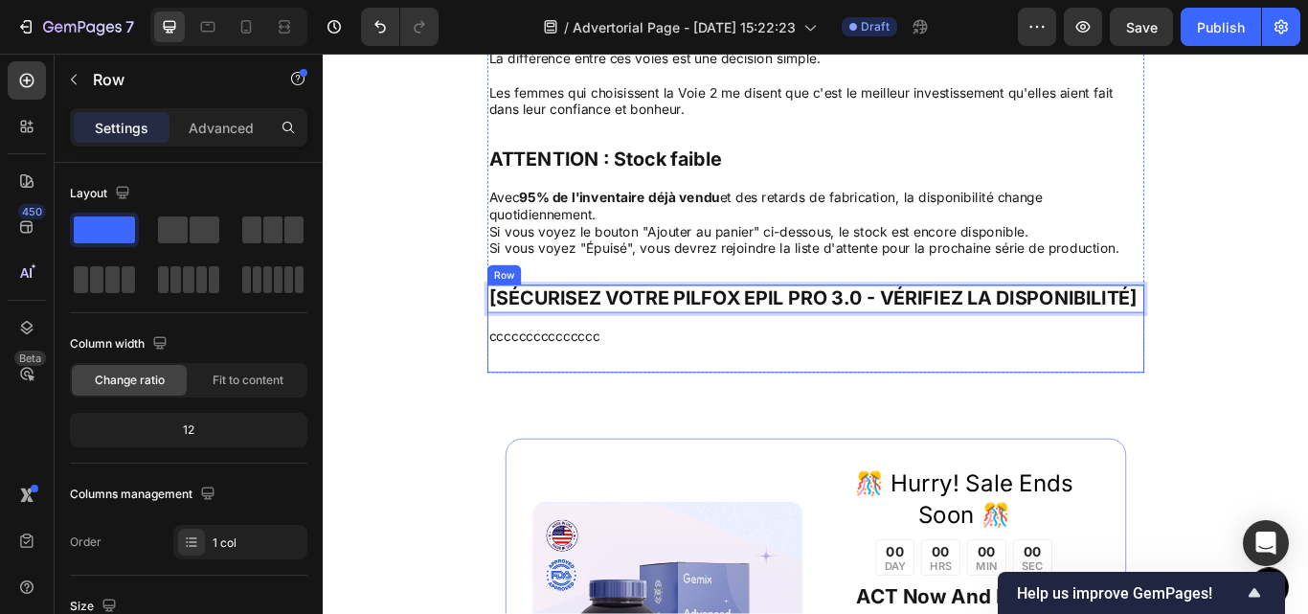
click at [529, 402] on div "[SÉCURISEZ VOTRE PILFOX EPIL PRO 3.0 - VÉRIFIEZ LA DISPONIBILITÉ] Text Block 16…" at bounding box center [897, 375] width 766 height 102
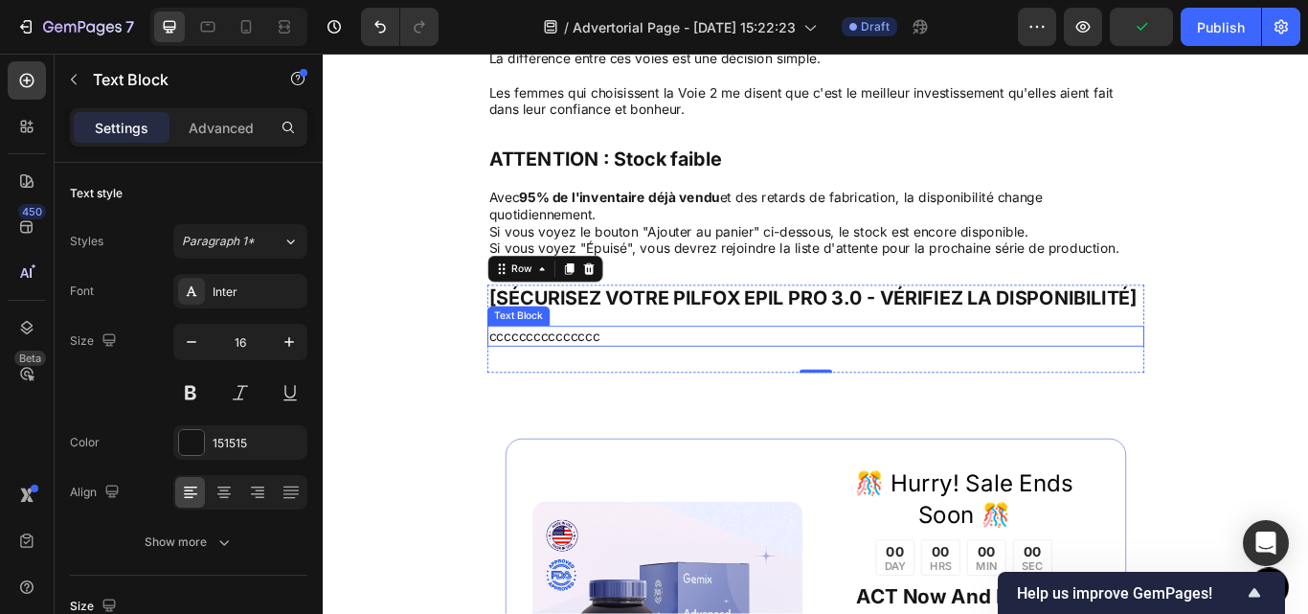
click at [603, 378] on p "ccccccccccccccc" at bounding box center [897, 384] width 762 height 20
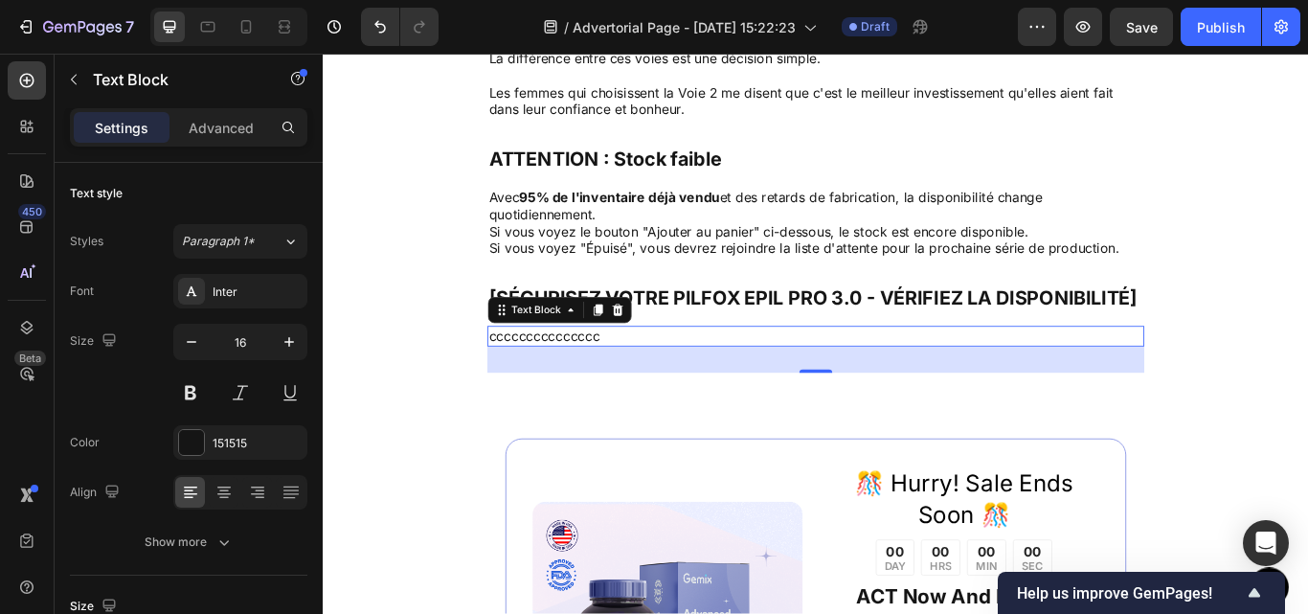
click at [757, 374] on p "ccccccccccccccc" at bounding box center [897, 384] width 762 height 20
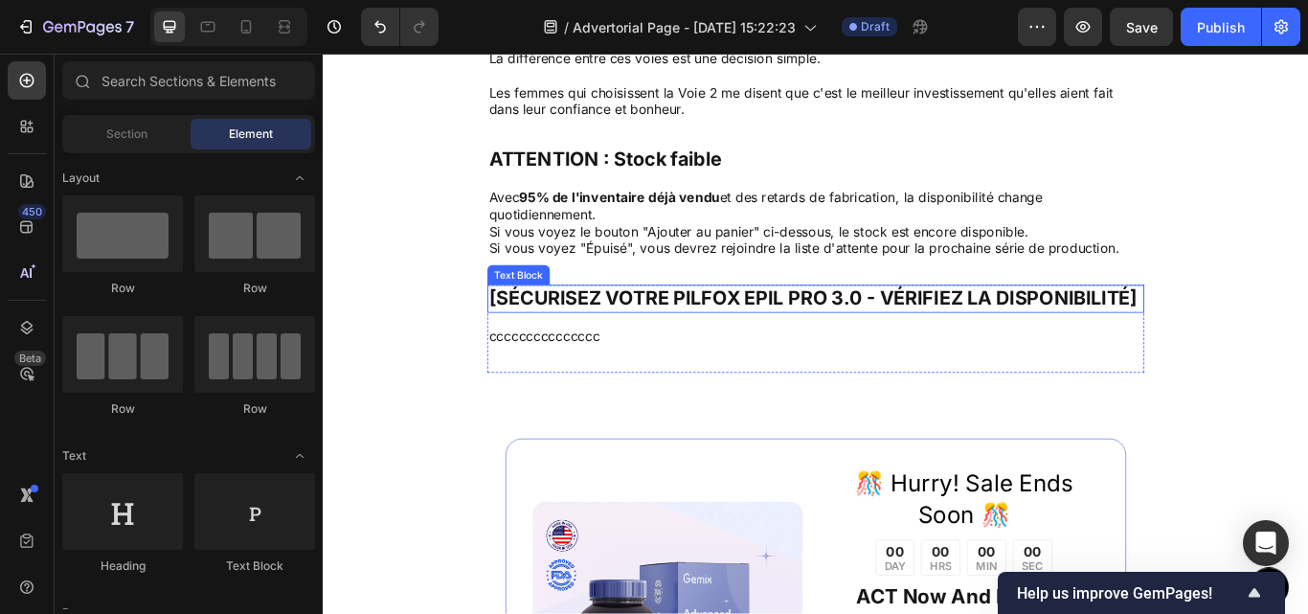
click at [521, 354] on div "[SÉCURISEZ VOTRE PILFOX EPIL PRO 3.0 - VÉRIFIEZ LA DISPONIBILITÉ]" at bounding box center [897, 340] width 766 height 33
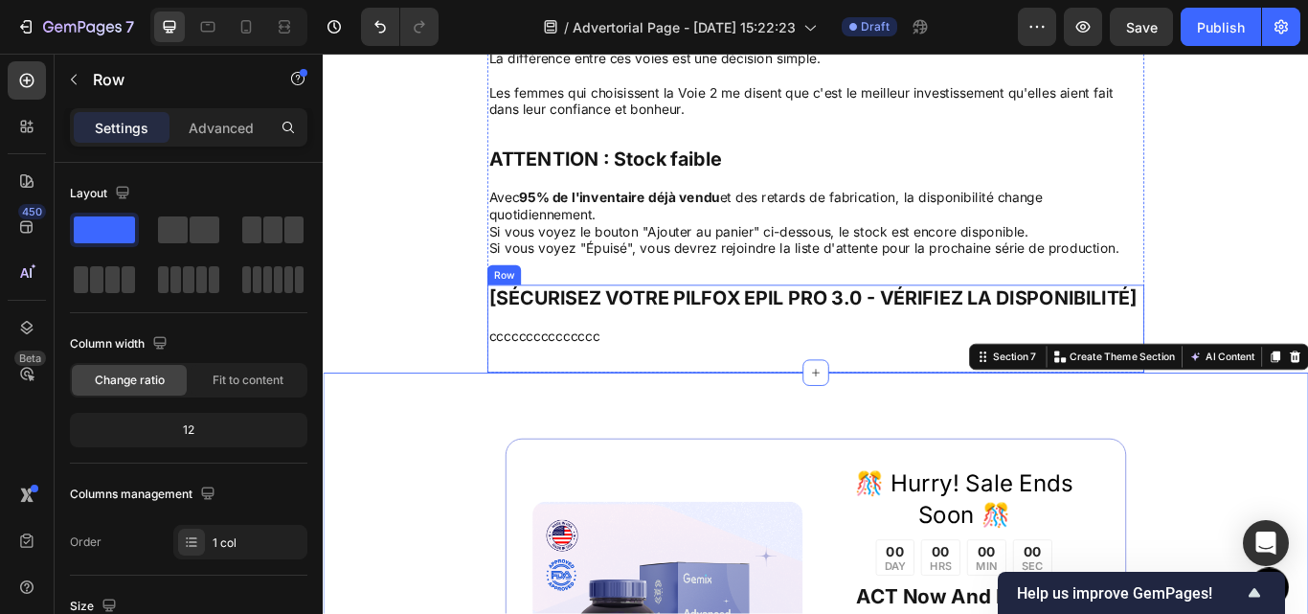
click at [606, 397] on div "[SÉCURISEZ VOTRE PILFOX EPIL PRO 3.0 - VÉRIFIEZ LA DISPONIBILITÉ] Text Block cc…" at bounding box center [897, 375] width 766 height 102
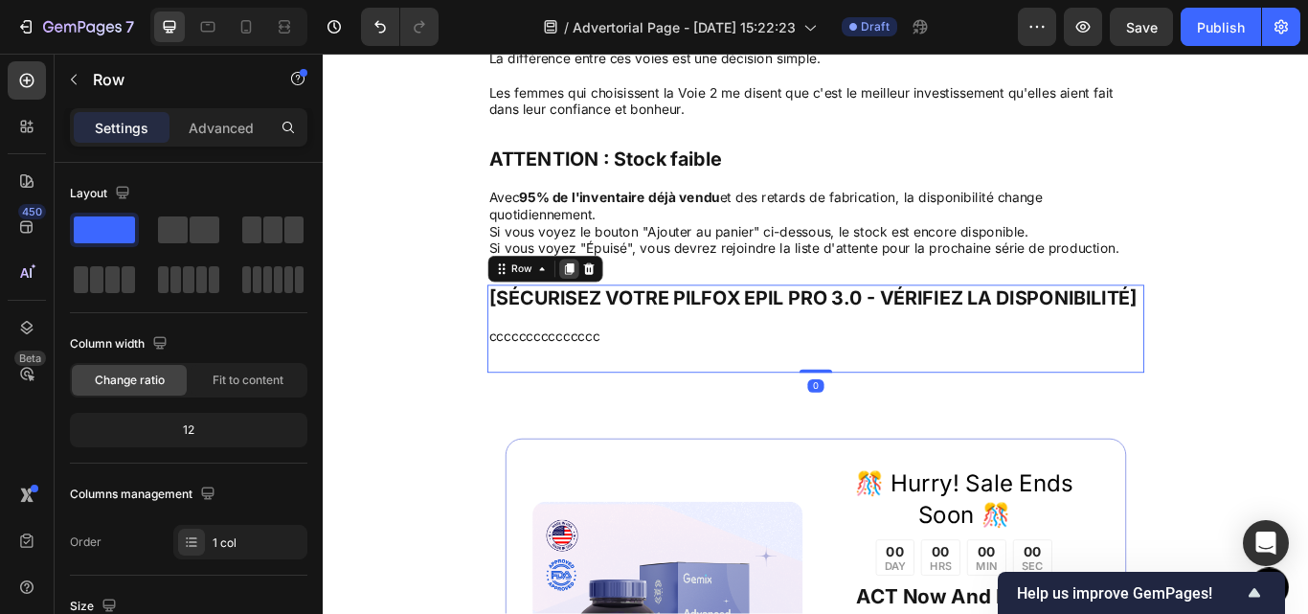
click at [604, 303] on icon at bounding box center [609, 305] width 11 height 13
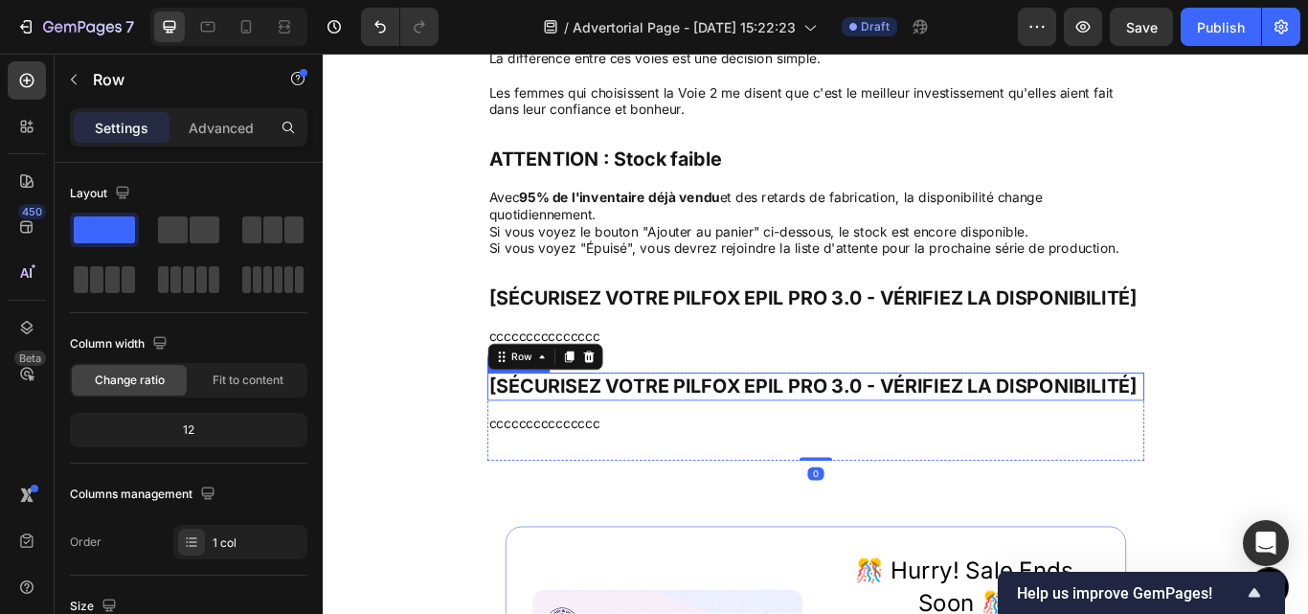
click at [620, 439] on p "[SÉCURISEZ VOTRE PILFOX EPIL PRO 3.0 - VÉRIFIEZ LA DISPONIBILITÉ]" at bounding box center [897, 442] width 762 height 29
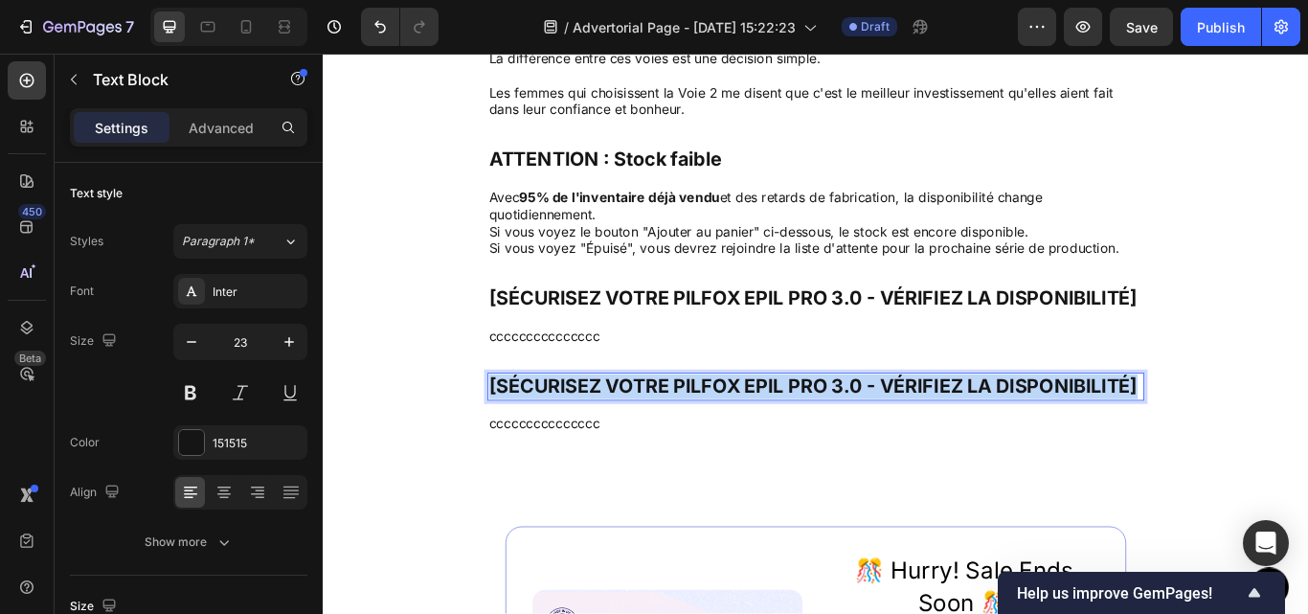
click at [620, 439] on p "[SÉCURISEZ VOTRE PILFOX EPIL PRO 3.0 - VÉRIFIEZ LA DISPONIBILITÉ]" at bounding box center [897, 442] width 762 height 29
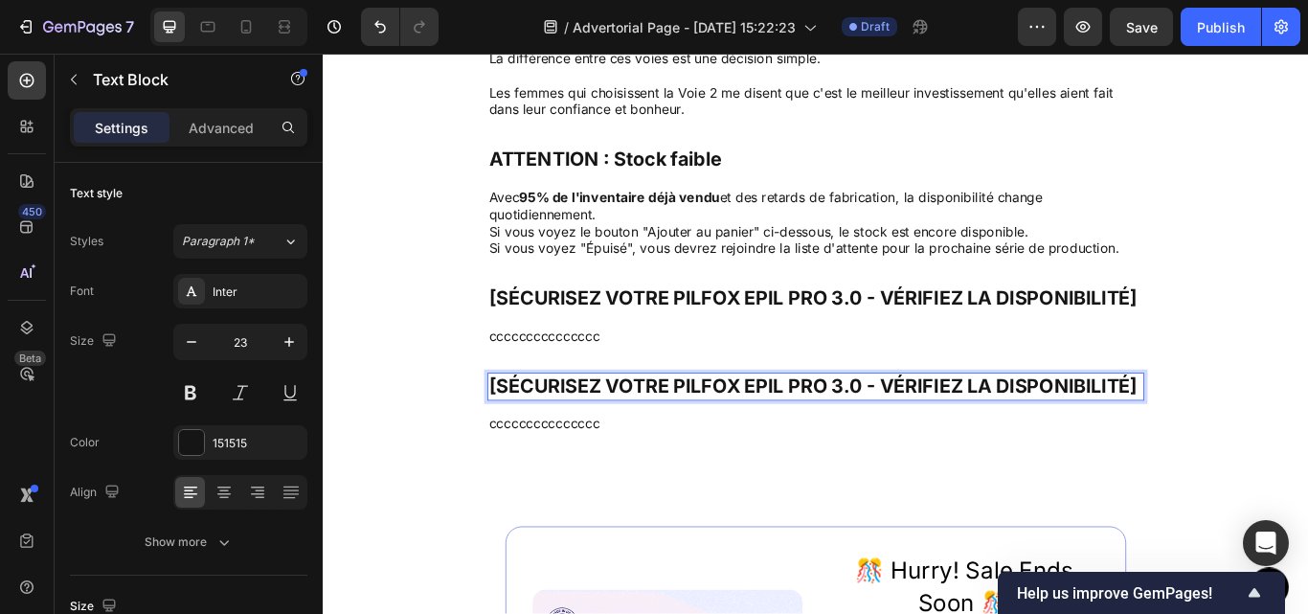
click at [620, 439] on p "[SÉCURISEZ VOTRE PILFOX EPIL PRO 3.0 - VÉRIFIEZ LA DISPONIBILITÉ]" at bounding box center [897, 442] width 762 height 29
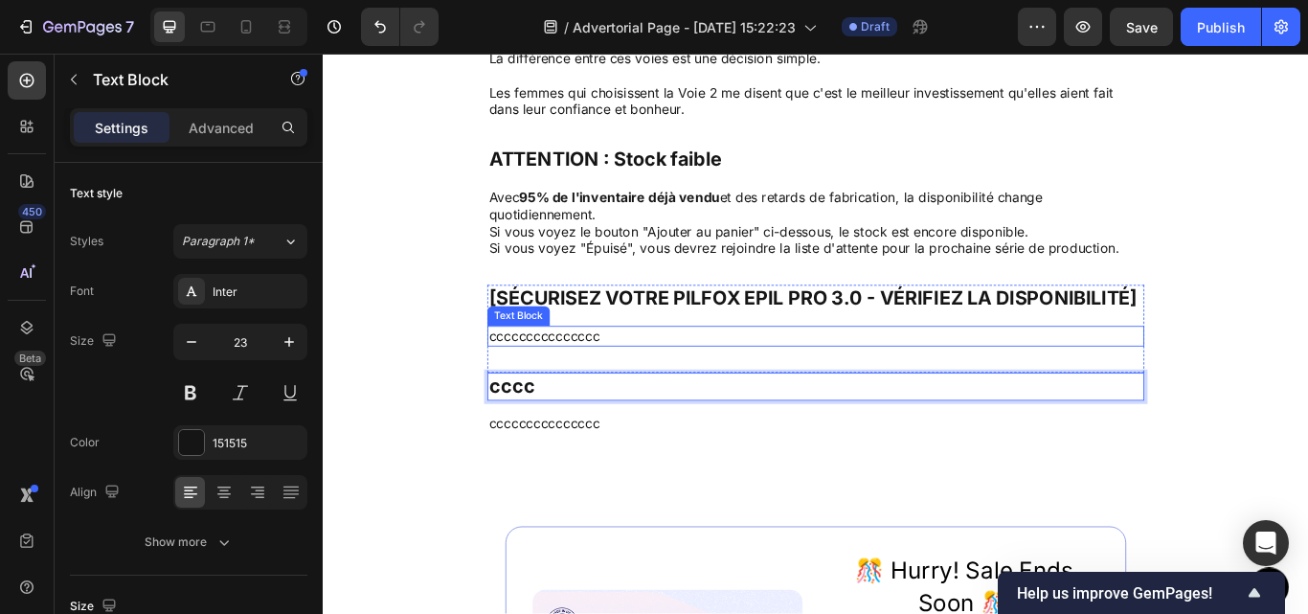
click at [595, 384] on p "ccccccccccccccc" at bounding box center [897, 384] width 762 height 20
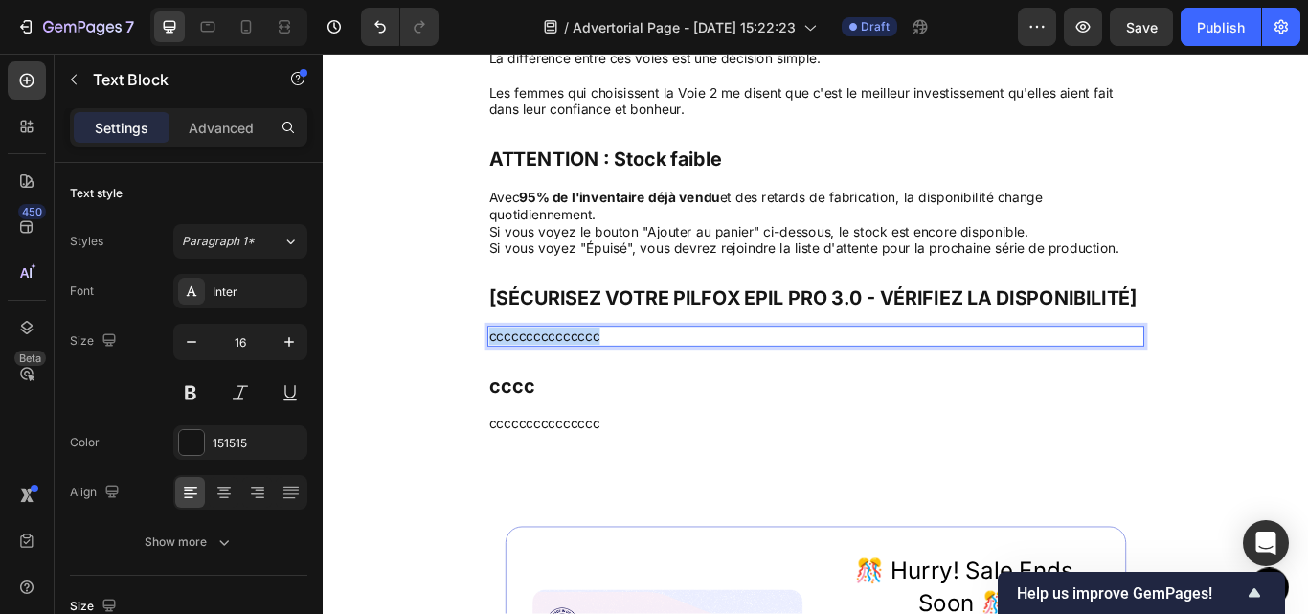
click at [595, 384] on p "ccccccccccccccc" at bounding box center [897, 384] width 762 height 20
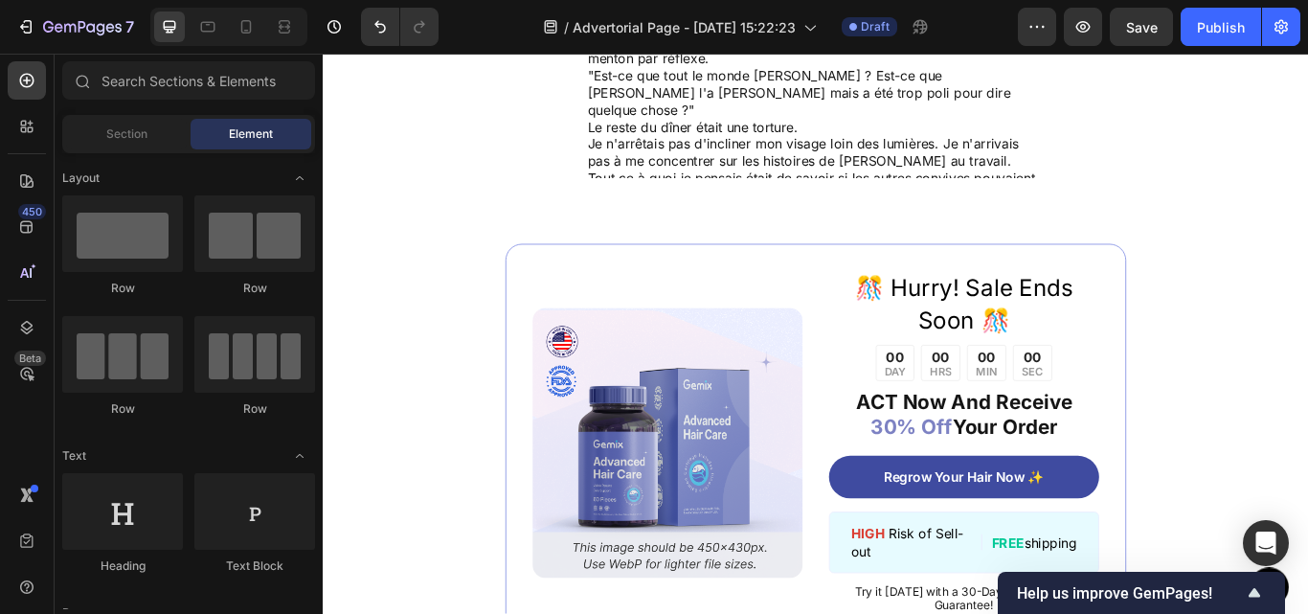
scroll to position [1654, 0]
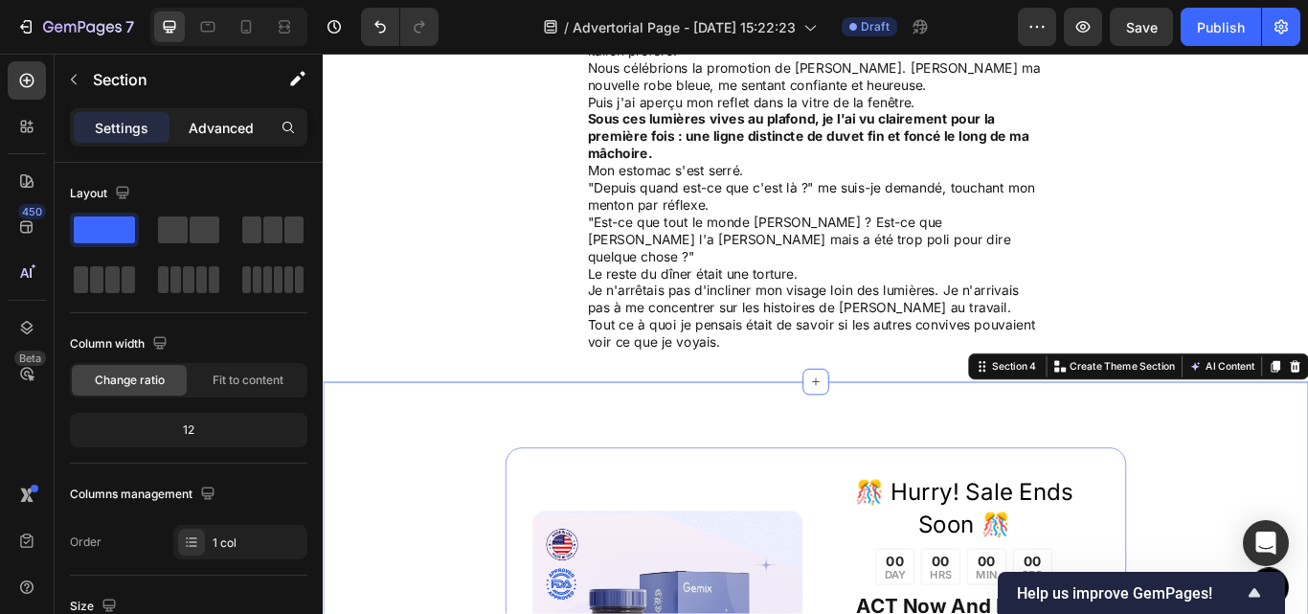
click at [236, 131] on p "Advanced" at bounding box center [221, 128] width 65 height 20
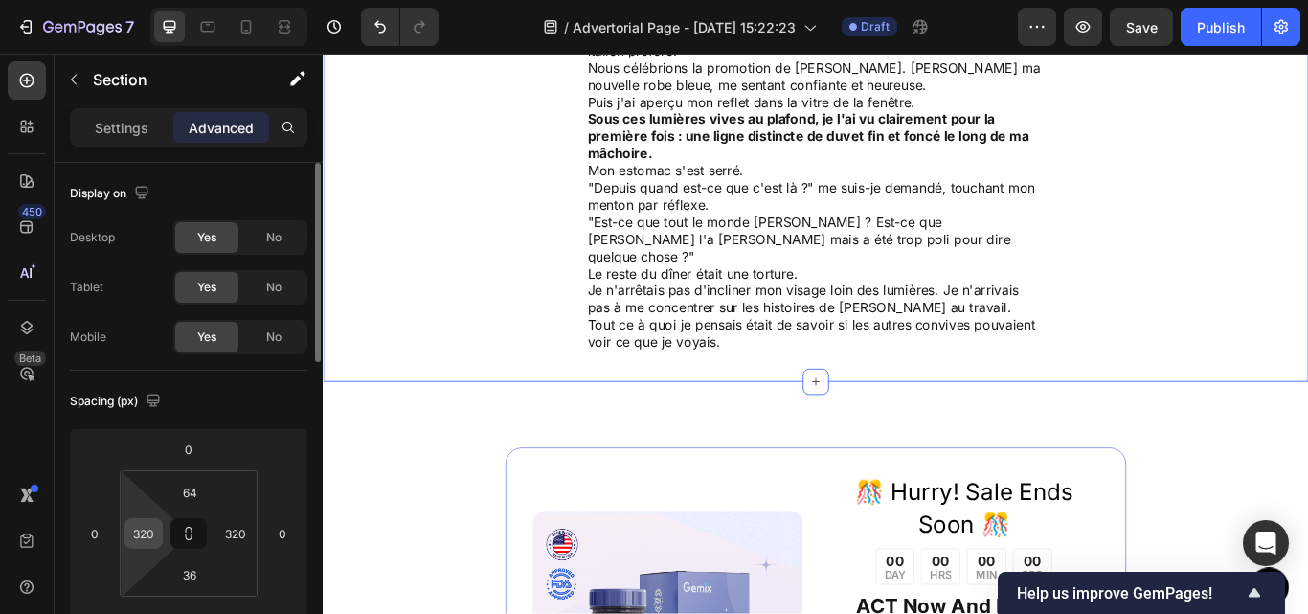
click at [154, 532] on input "320" at bounding box center [143, 533] width 29 height 29
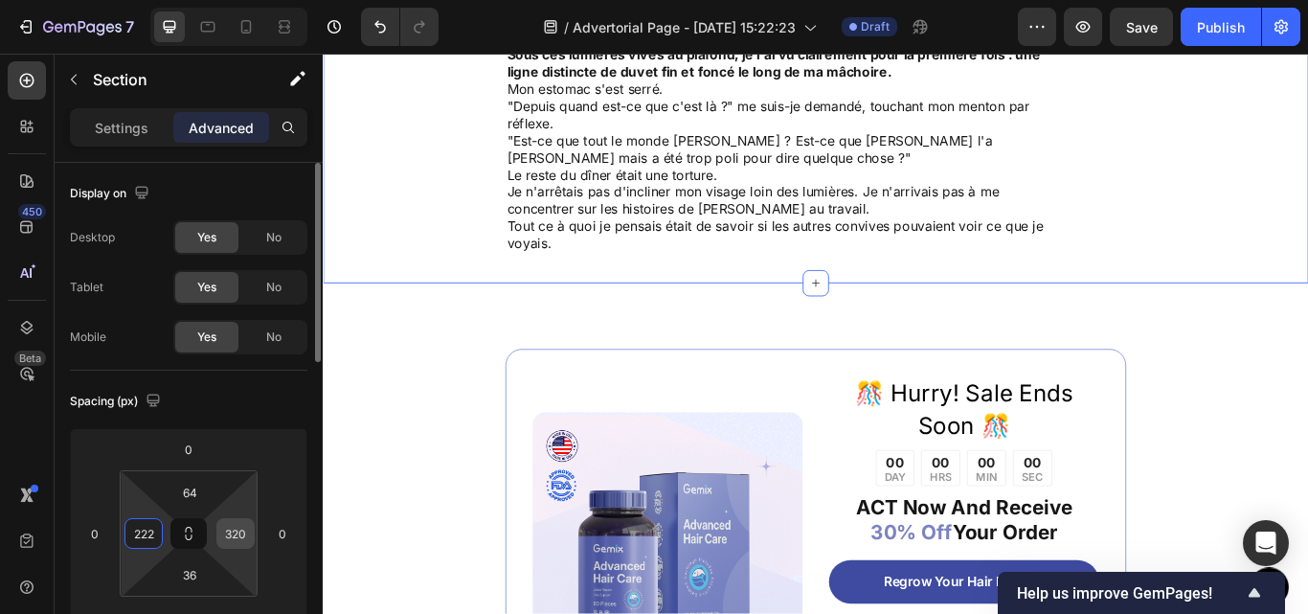
type input "222"
click at [241, 527] on input "320" at bounding box center [235, 533] width 29 height 29
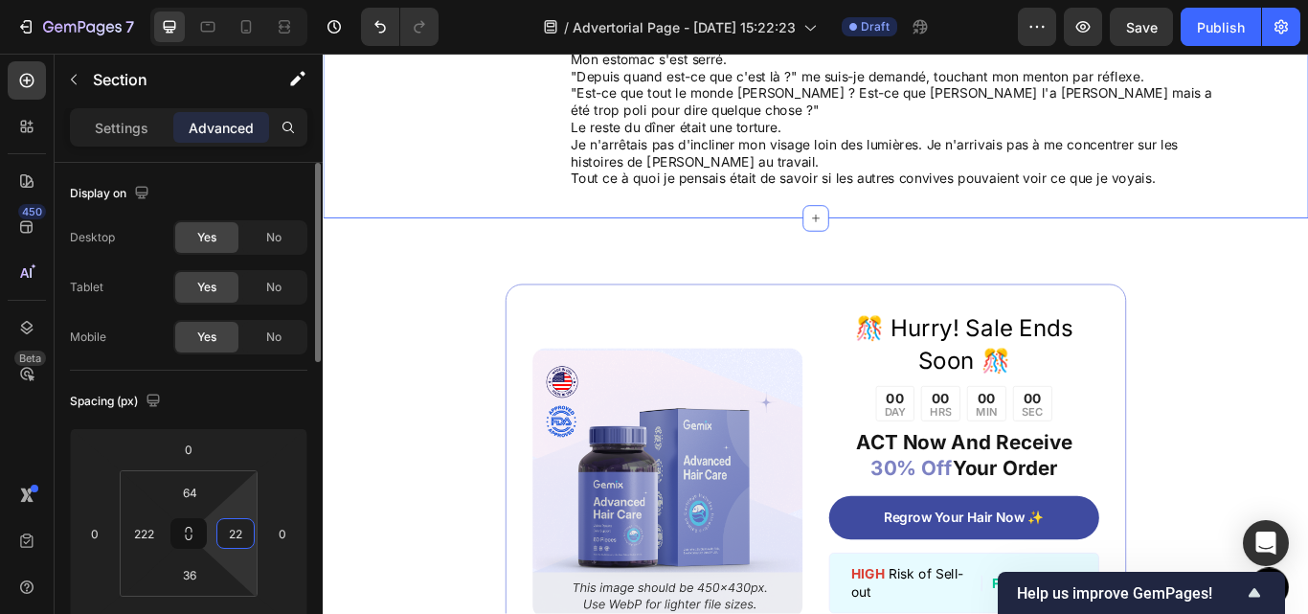
type input "222"
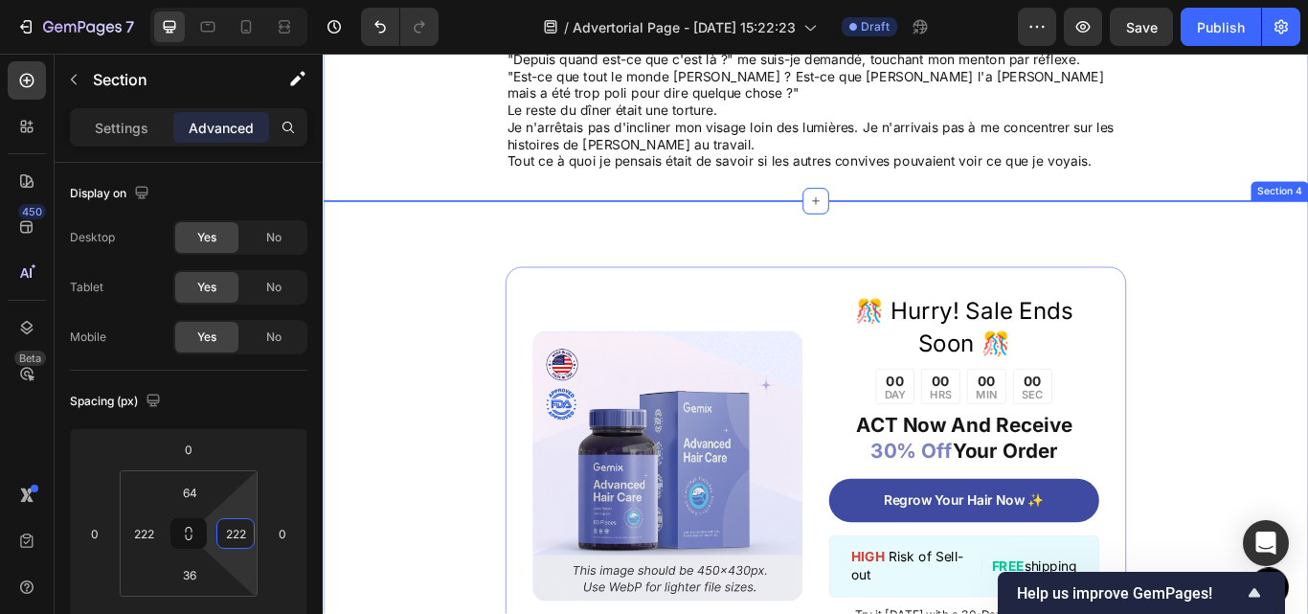
click at [453, 407] on div "Image ️🎊 Hurry! Sale Ends Soon ️🎊 Text Block 00 DAY 00 HRS 00 MIN 00 SEC Countd…" at bounding box center [897, 534] width 1149 height 617
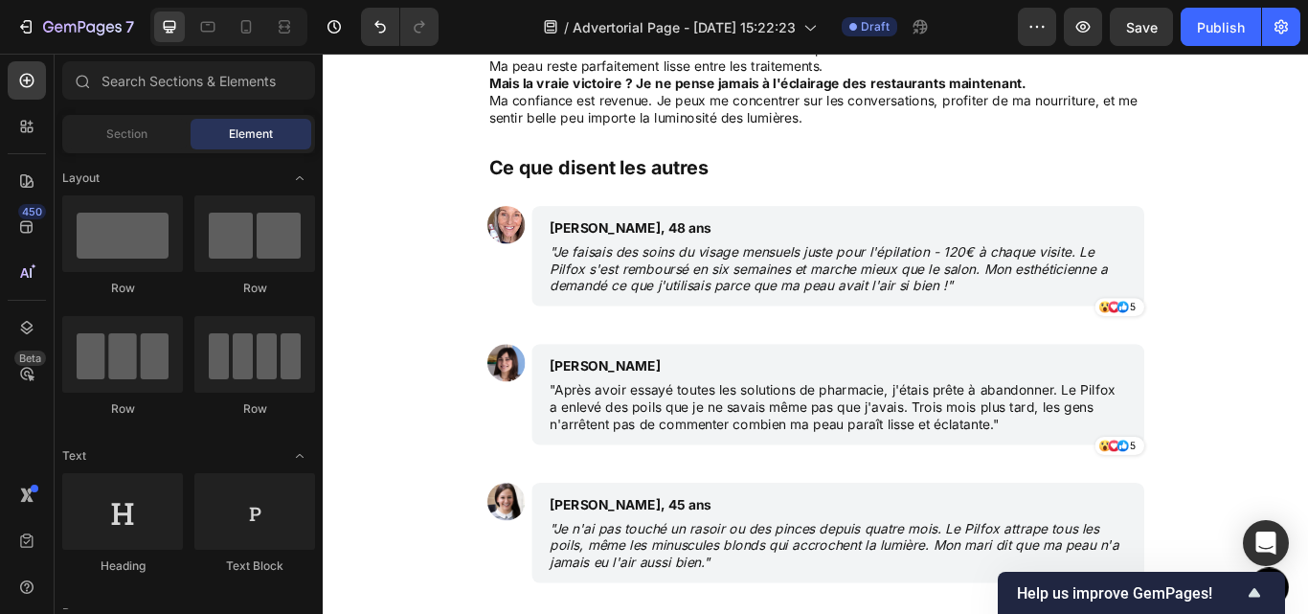
scroll to position [5140, 0]
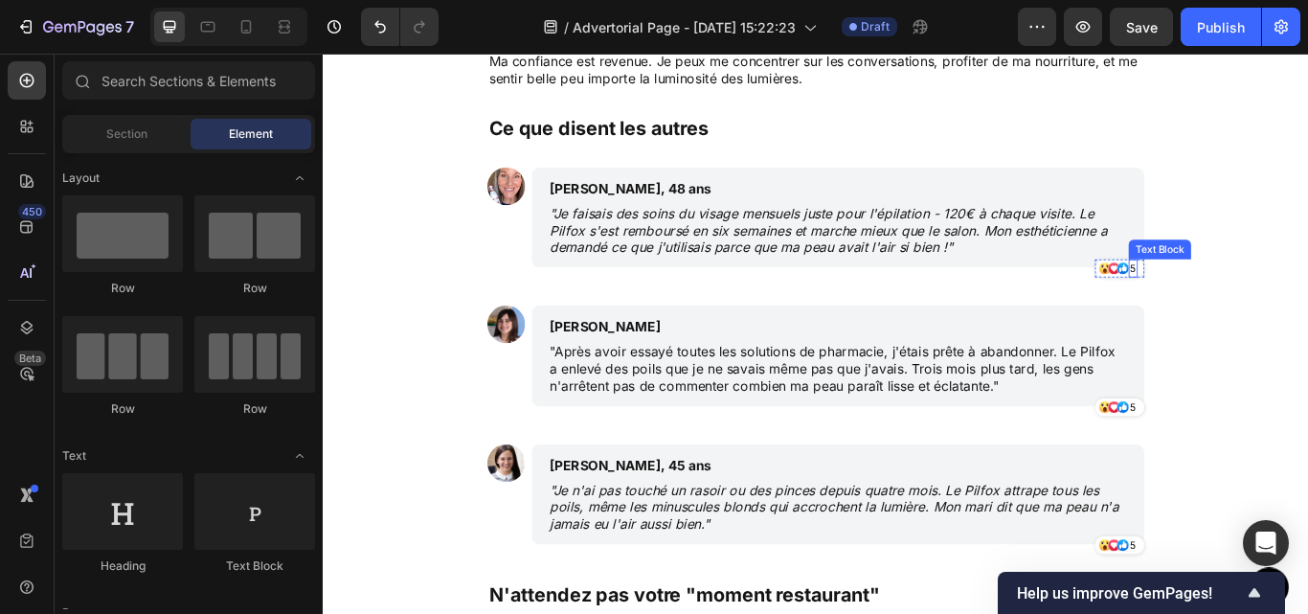
click at [1264, 299] on p "5" at bounding box center [1267, 304] width 7 height 17
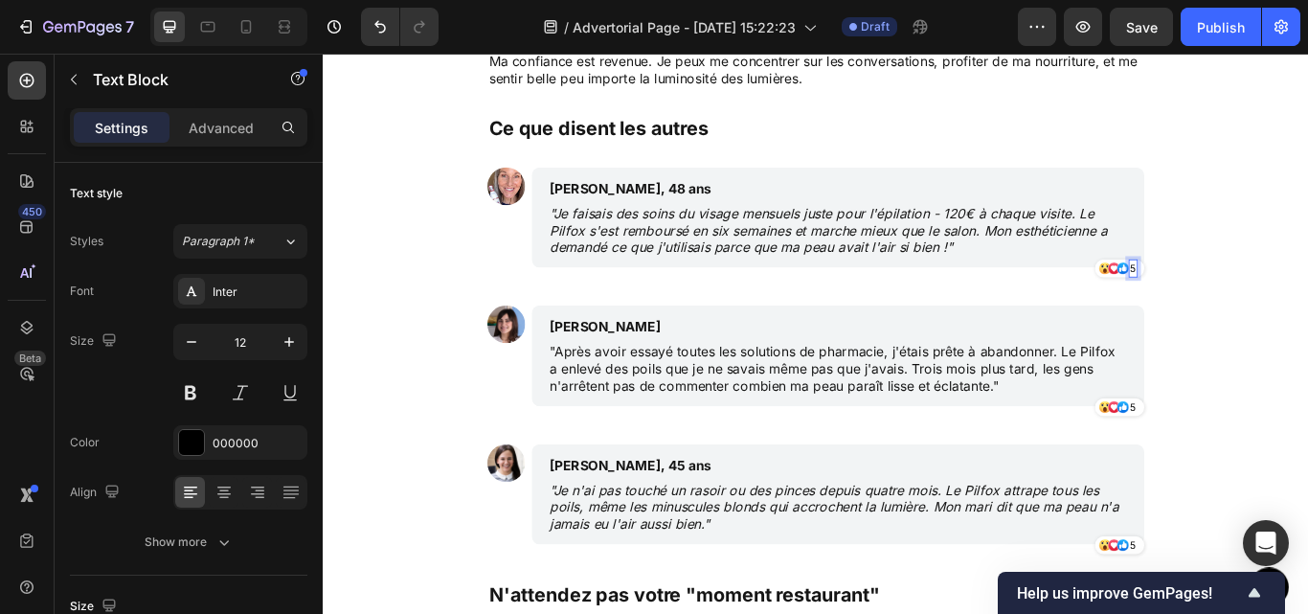
click at [1264, 299] on p "5" at bounding box center [1267, 304] width 7 height 17
click at [1264, 466] on p "5" at bounding box center [1267, 466] width 7 height 17
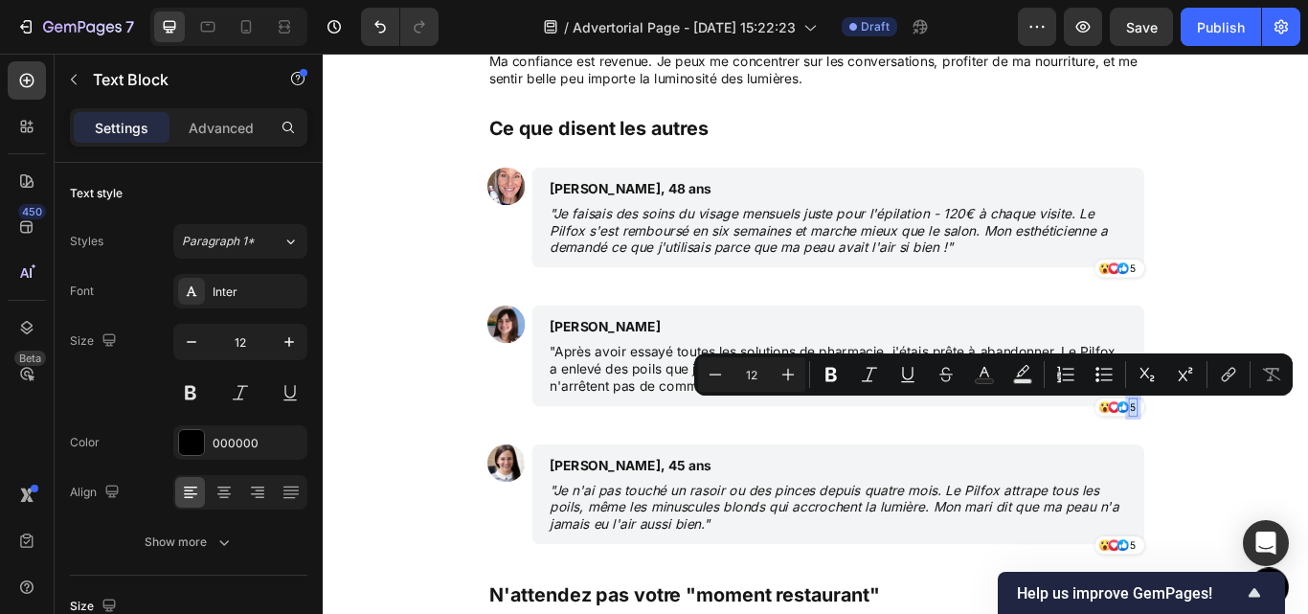
click at [1264, 465] on p "5" at bounding box center [1267, 466] width 7 height 17
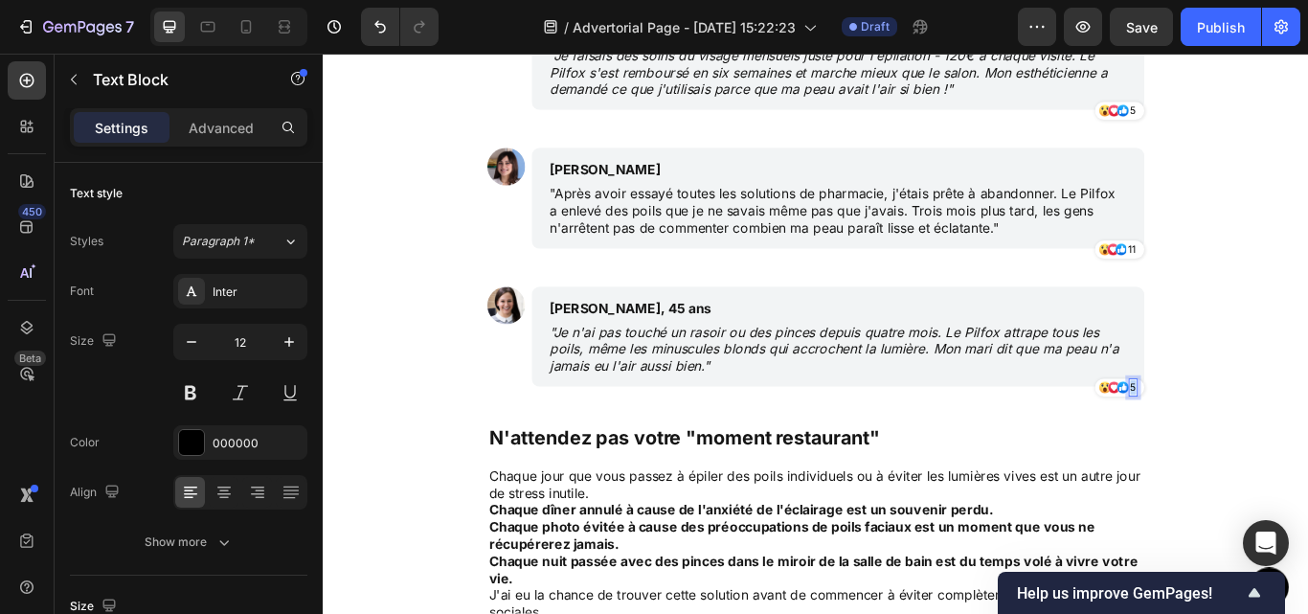
click at [1264, 442] on p "5" at bounding box center [1267, 443] width 7 height 17
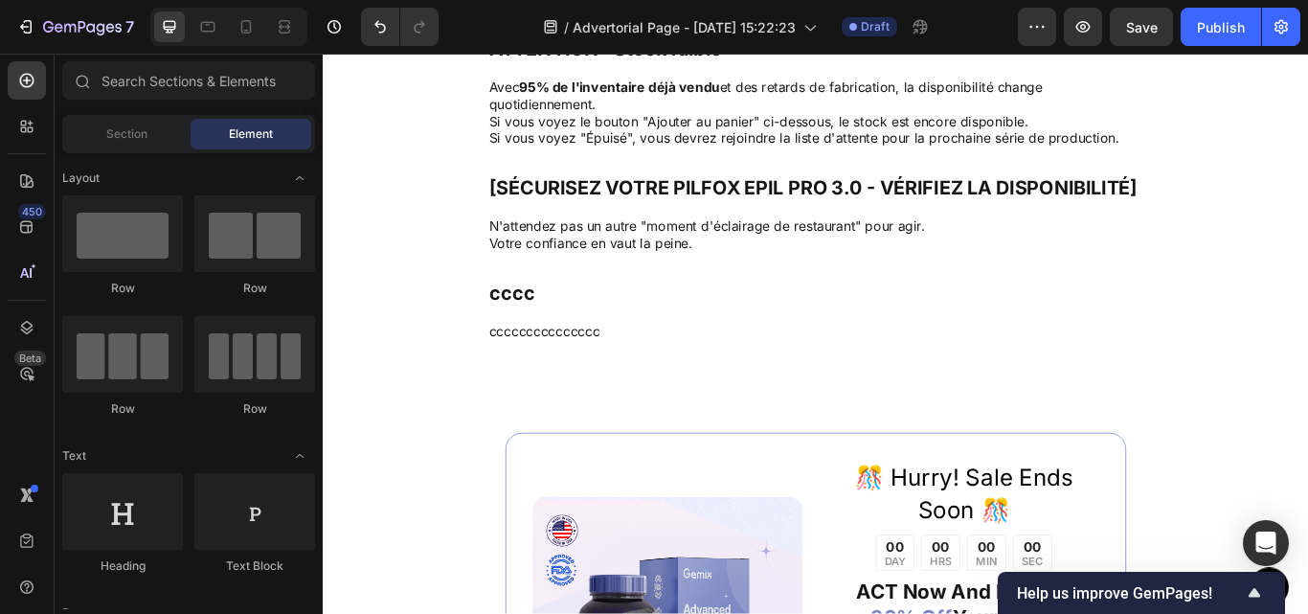
scroll to position [7015, 0]
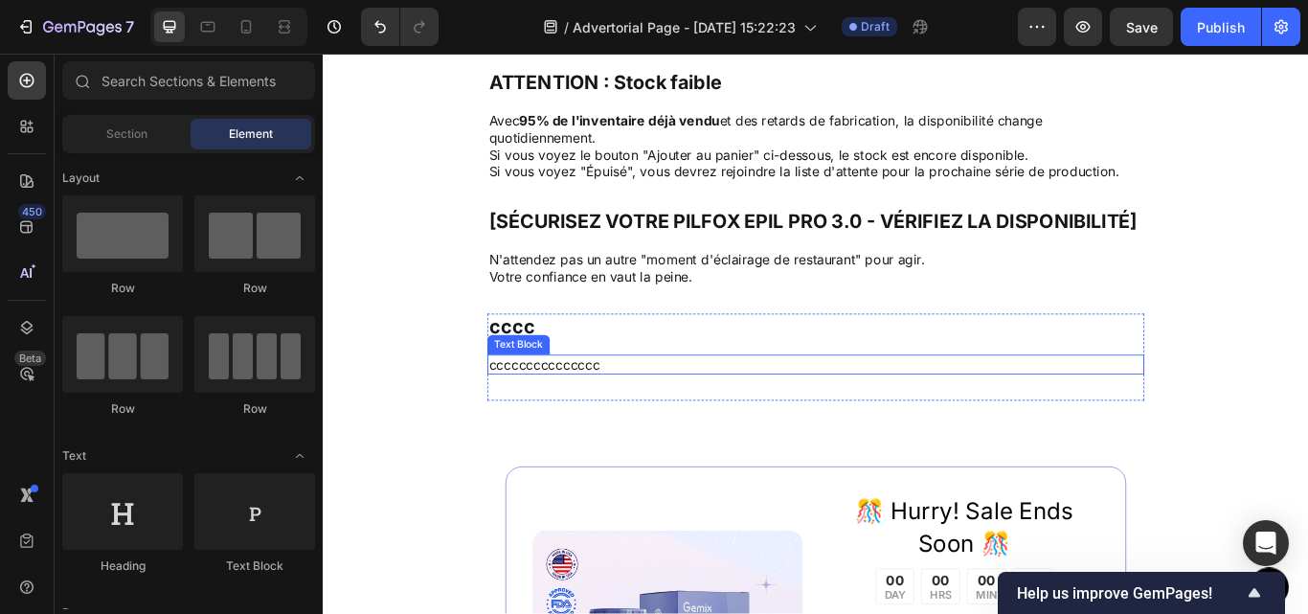
click at [590, 414] on p "ccccccccccccccc" at bounding box center [897, 417] width 762 height 20
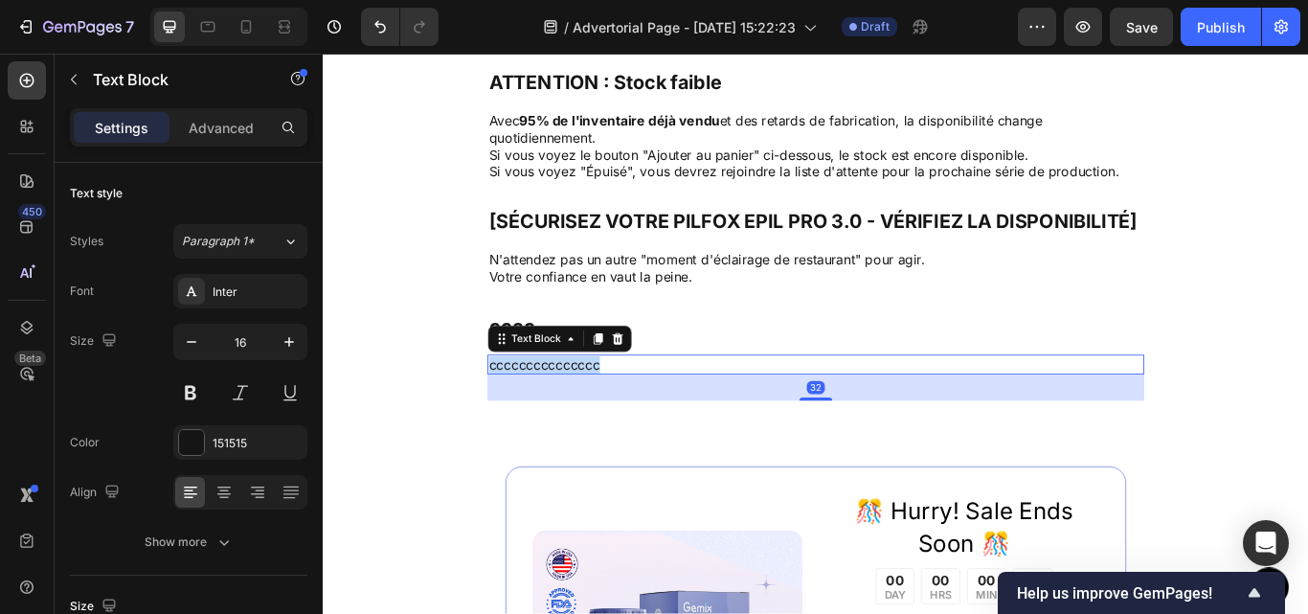
click at [590, 414] on p "ccccccccccccccc" at bounding box center [897, 417] width 762 height 20
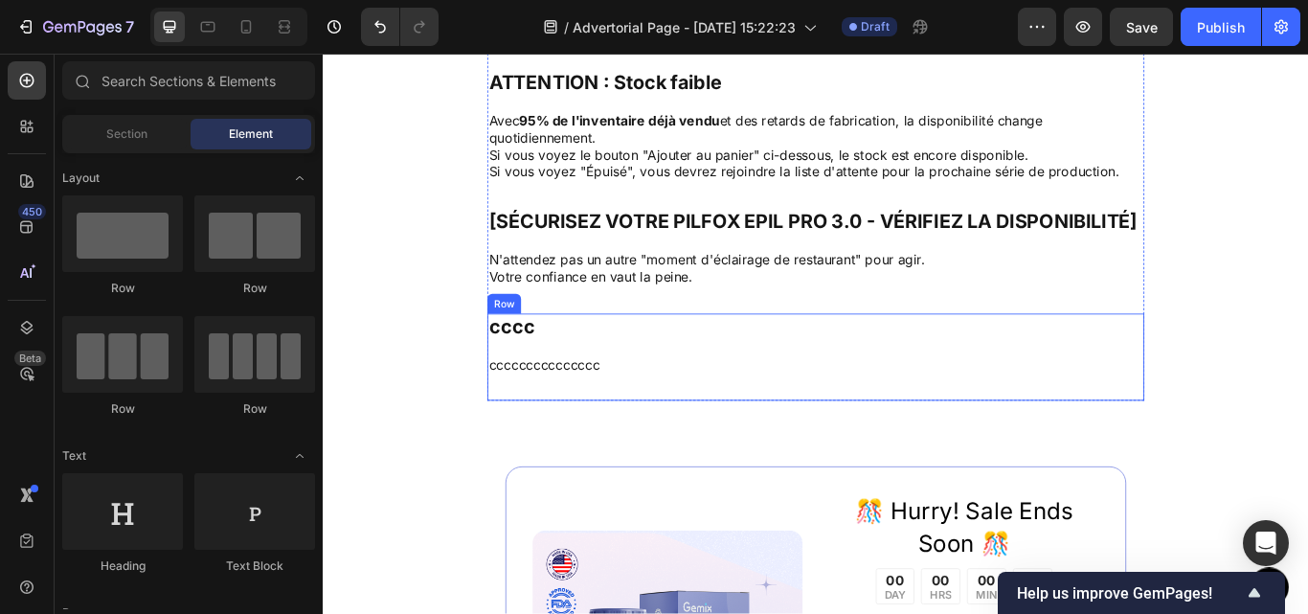
click at [545, 400] on div "cccc Text Block ccccccccccccccc Text Block" at bounding box center [897, 408] width 766 height 102
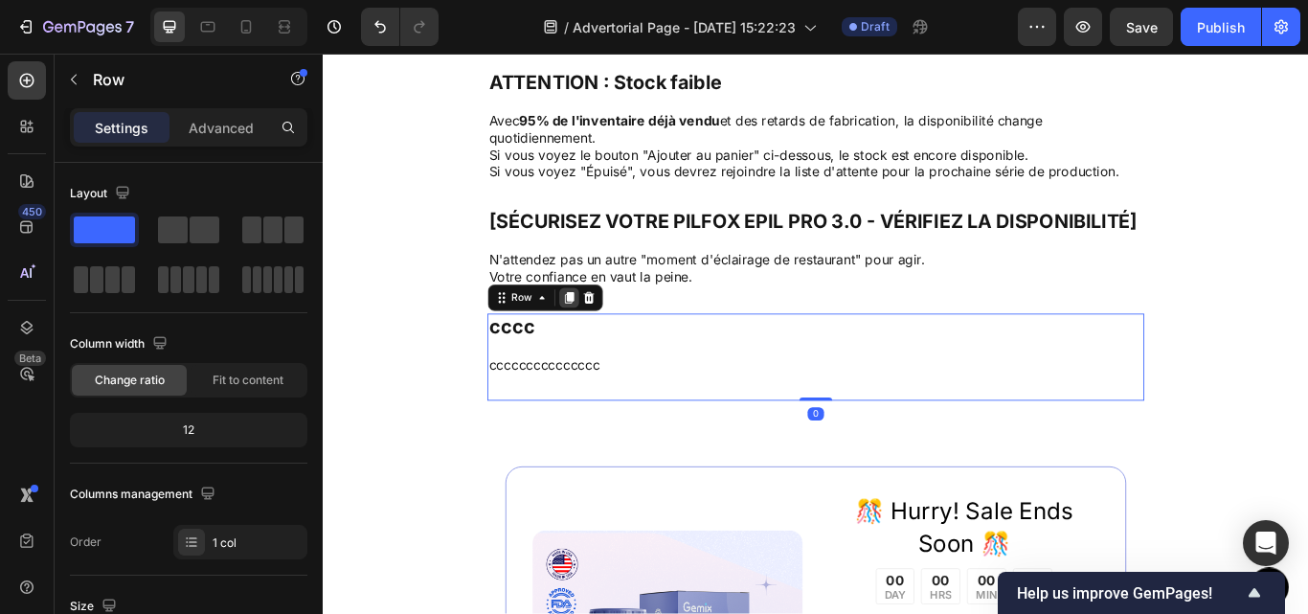
click at [605, 340] on icon at bounding box center [609, 338] width 11 height 13
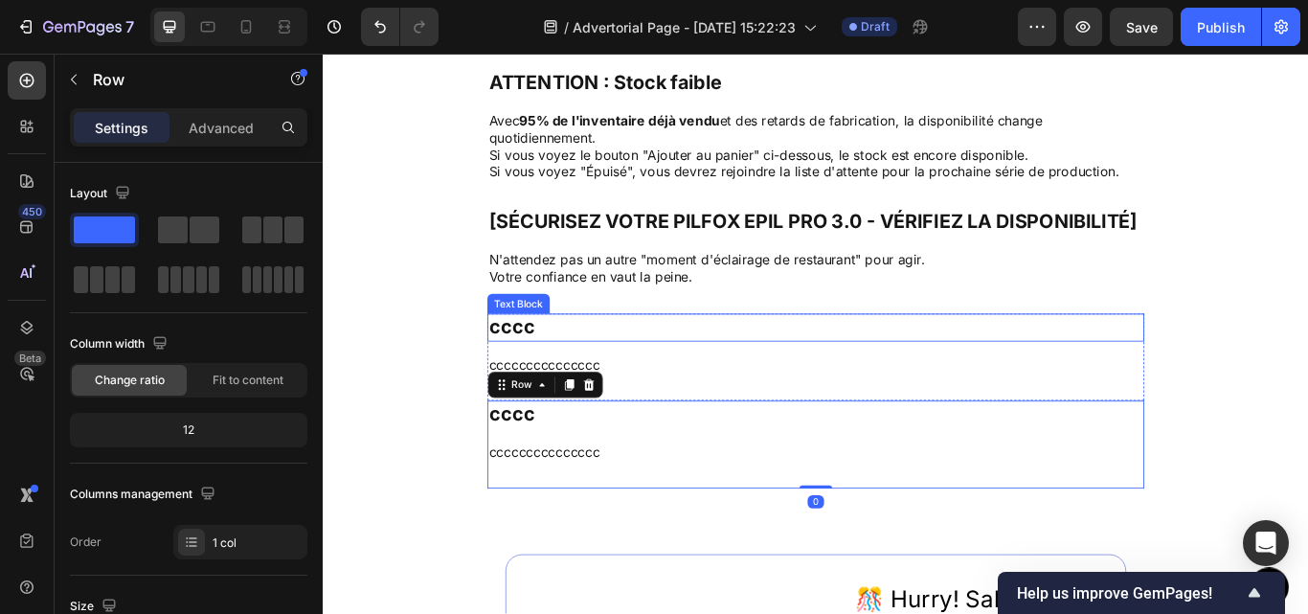
click at [610, 374] on p "cccc" at bounding box center [897, 373] width 762 height 29
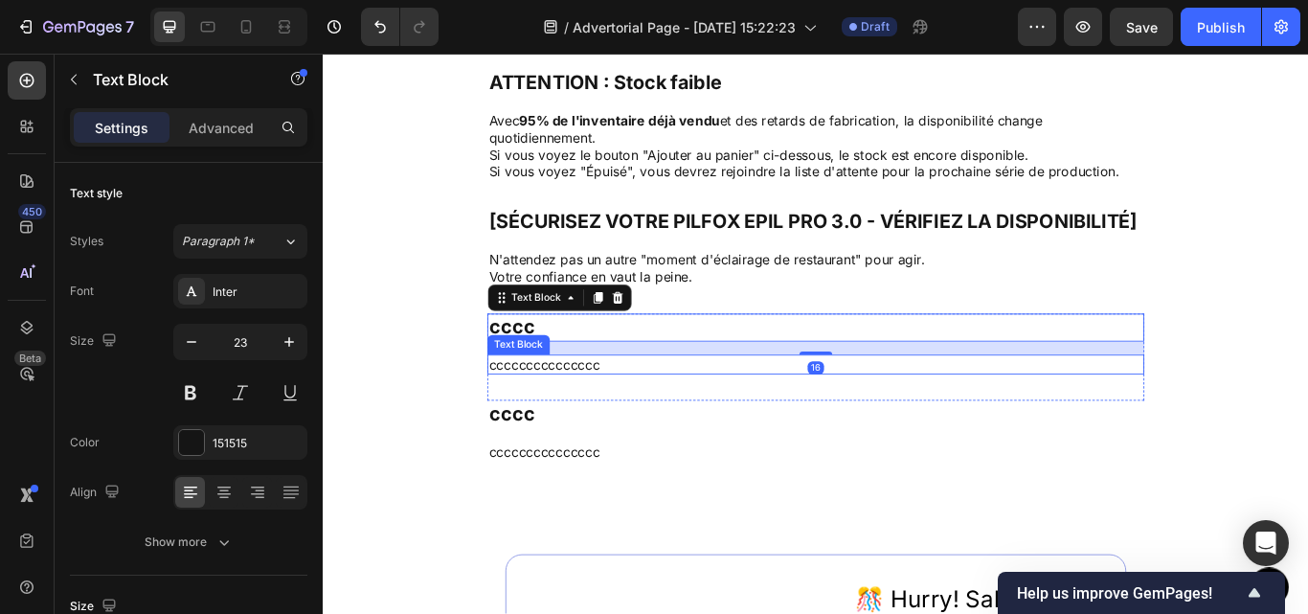
click at [653, 415] on p "ccccccccccccccc" at bounding box center [897, 417] width 762 height 20
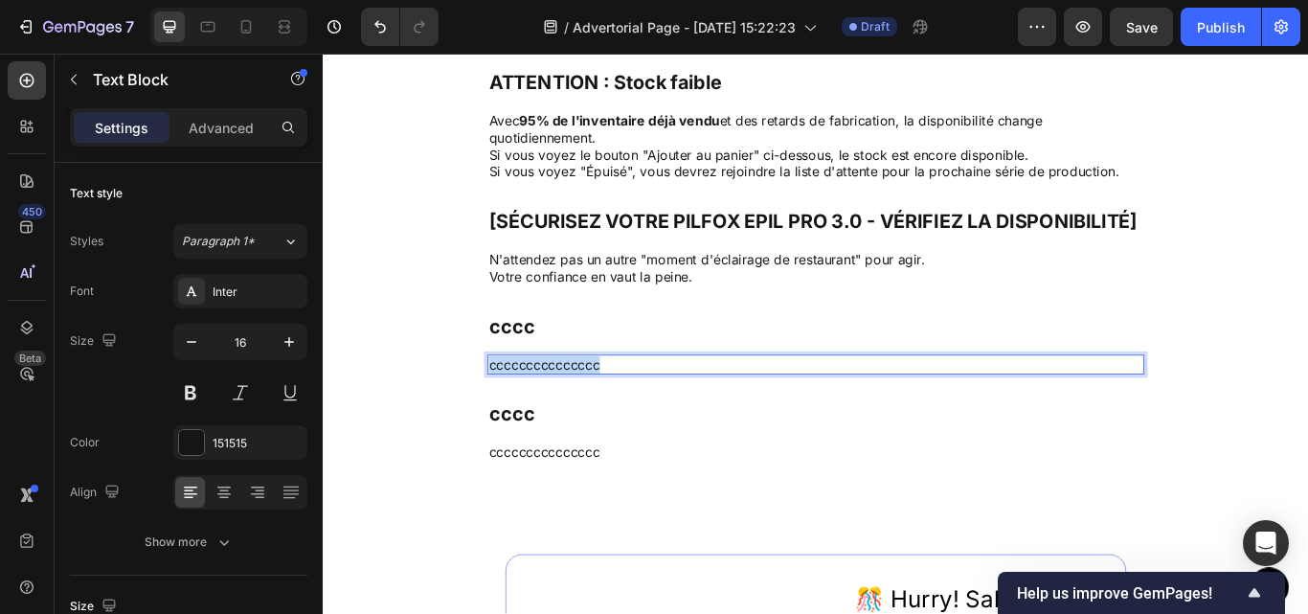
click at [653, 415] on p "ccccccccccccccc" at bounding box center [897, 417] width 762 height 20
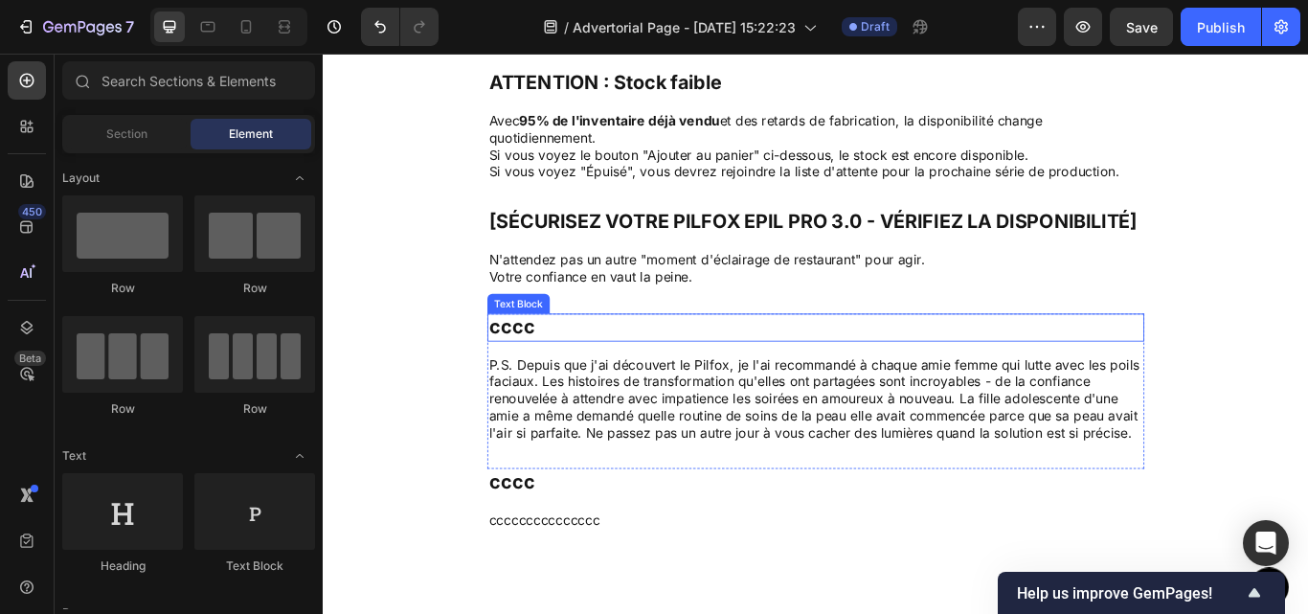
click at [556, 384] on p "cccc" at bounding box center [897, 373] width 762 height 29
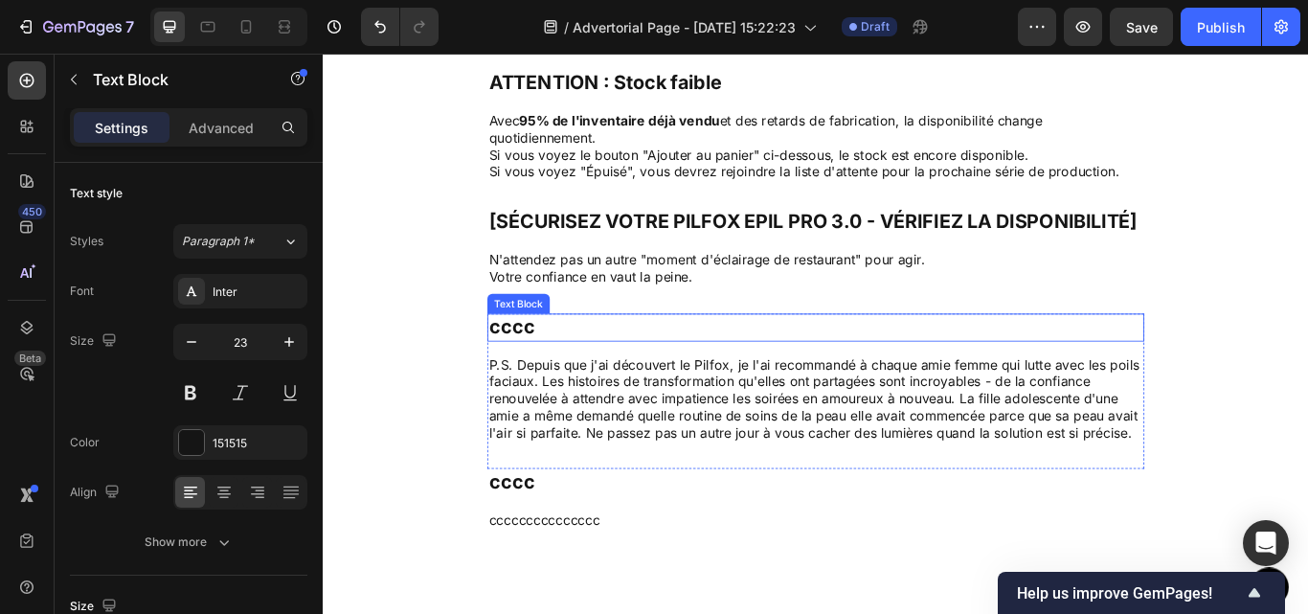
click at [556, 384] on p "cccc" at bounding box center [897, 373] width 762 height 29
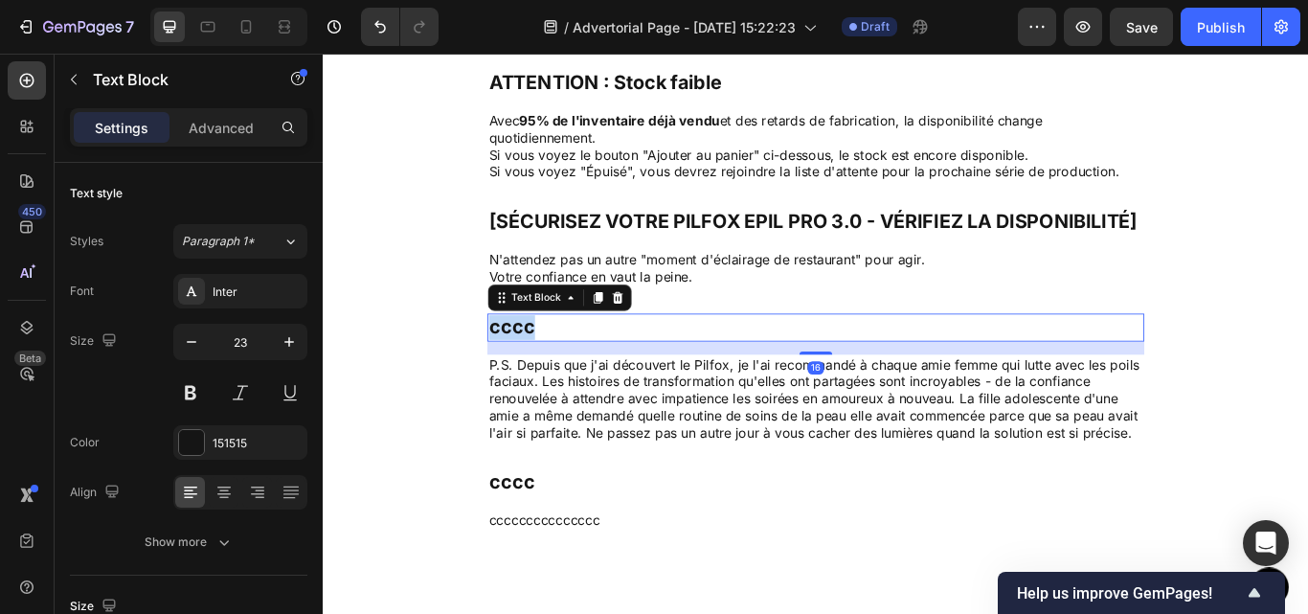
click at [556, 384] on p "cccc" at bounding box center [897, 373] width 762 height 29
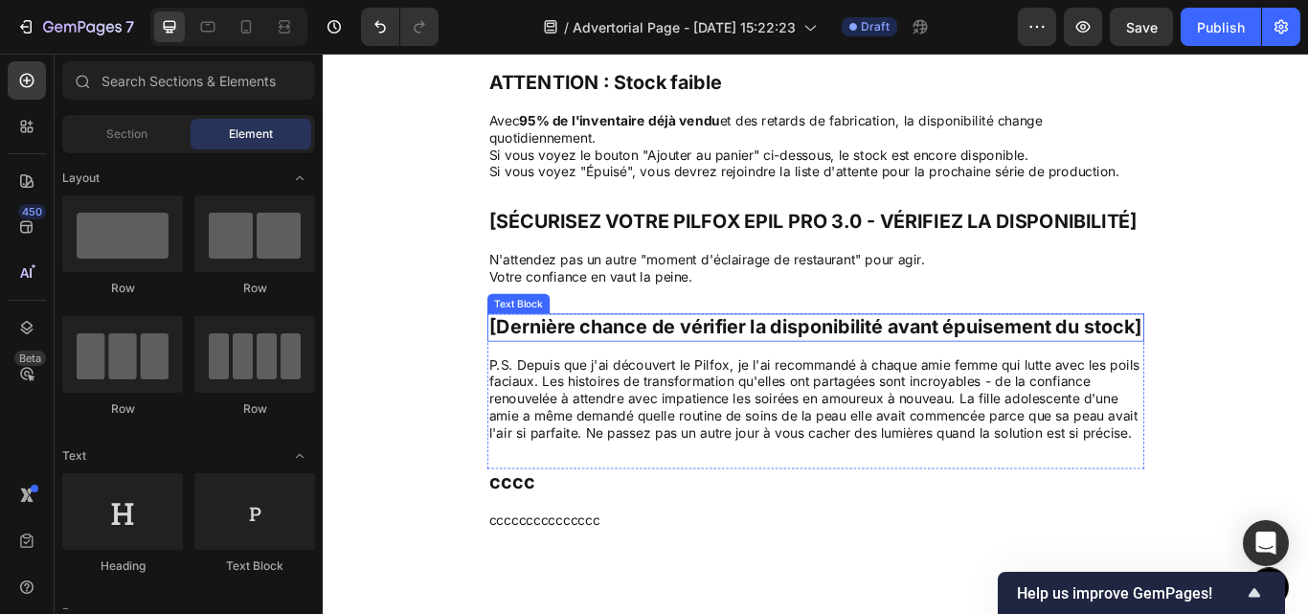
click at [607, 388] on p "[Dernière chance de vérifier la disponibilité avant épuisement du stock]" at bounding box center [897, 373] width 762 height 29
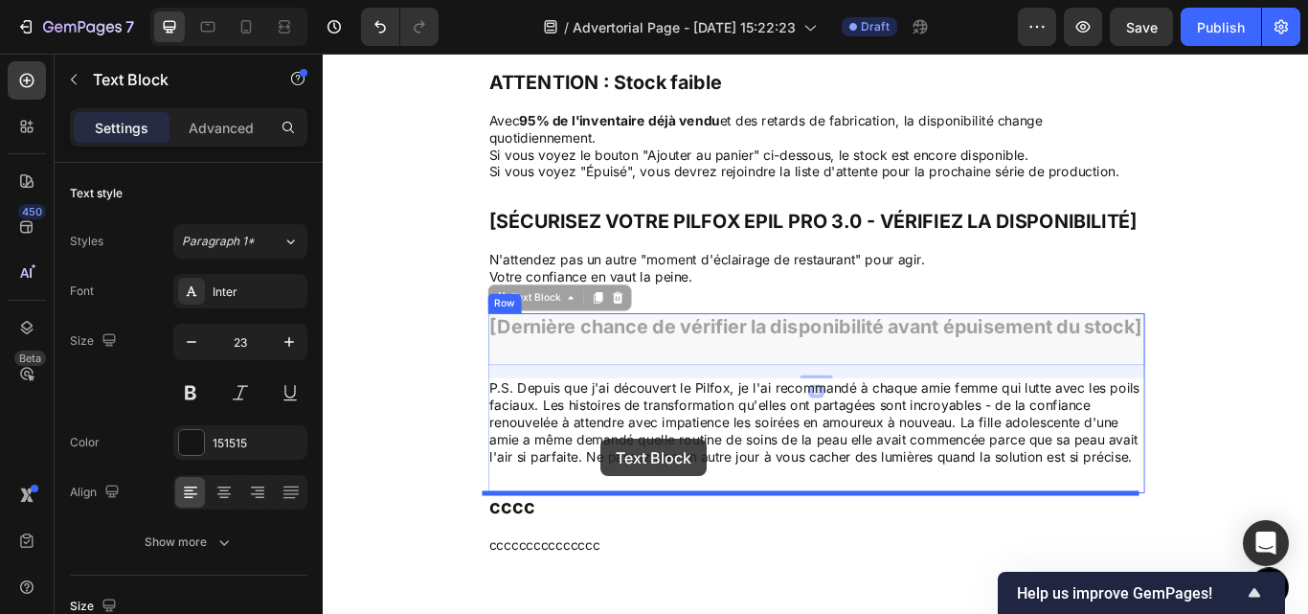
drag, startPoint x: 553, startPoint y: 334, endPoint x: 647, endPoint y: 505, distance: 194.6
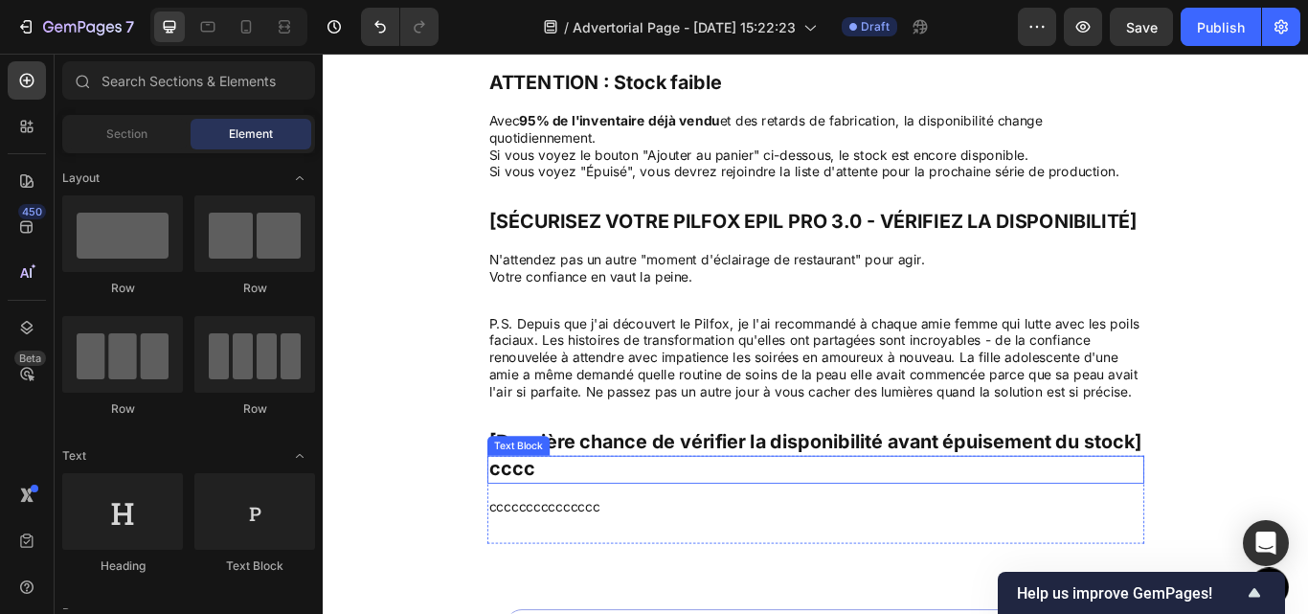
click at [670, 554] on p "cccc" at bounding box center [897, 539] width 762 height 29
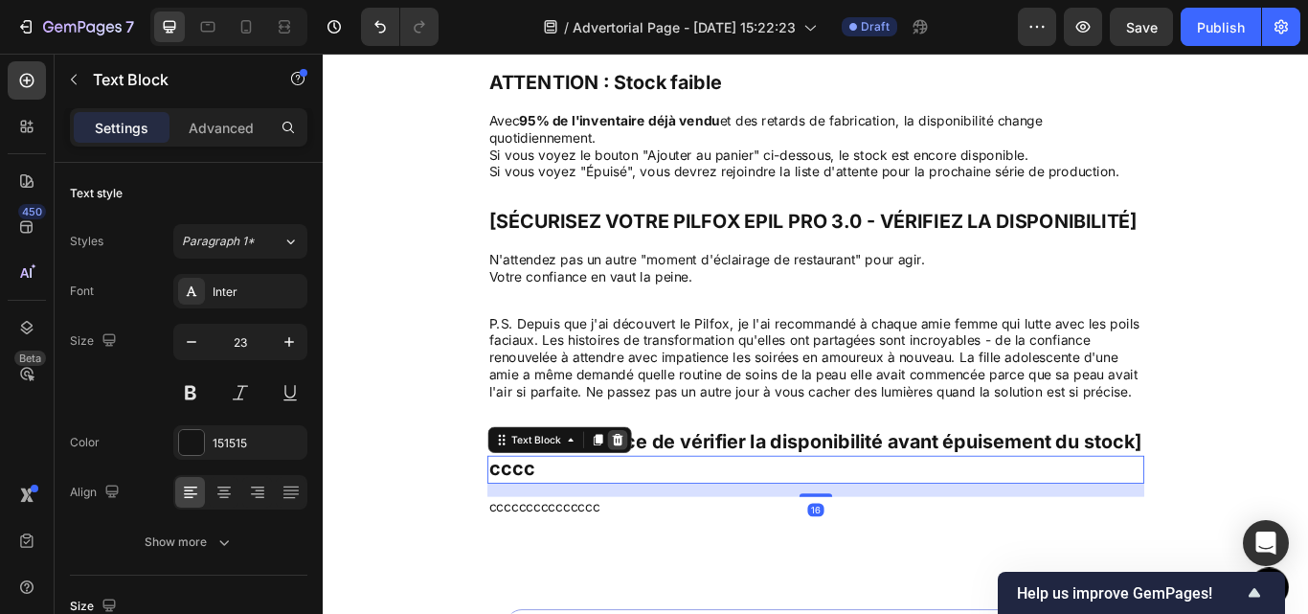
click at [658, 512] on icon at bounding box center [665, 504] width 15 height 15
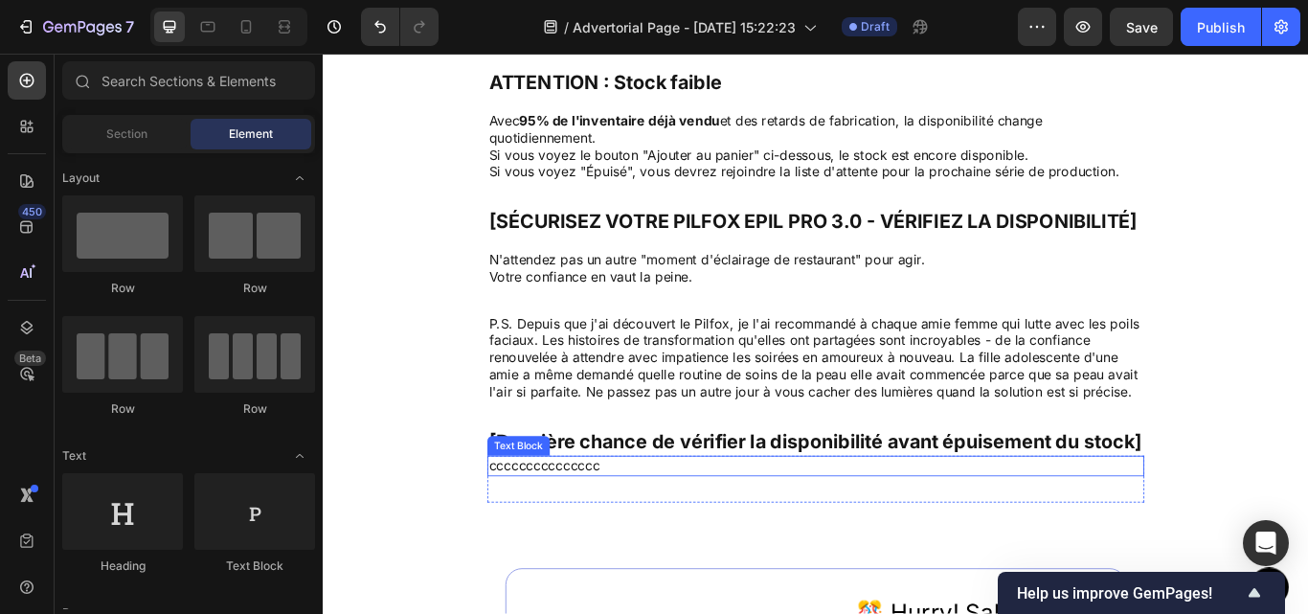
click at [656, 545] on p "ccccccccccccccc" at bounding box center [897, 535] width 762 height 20
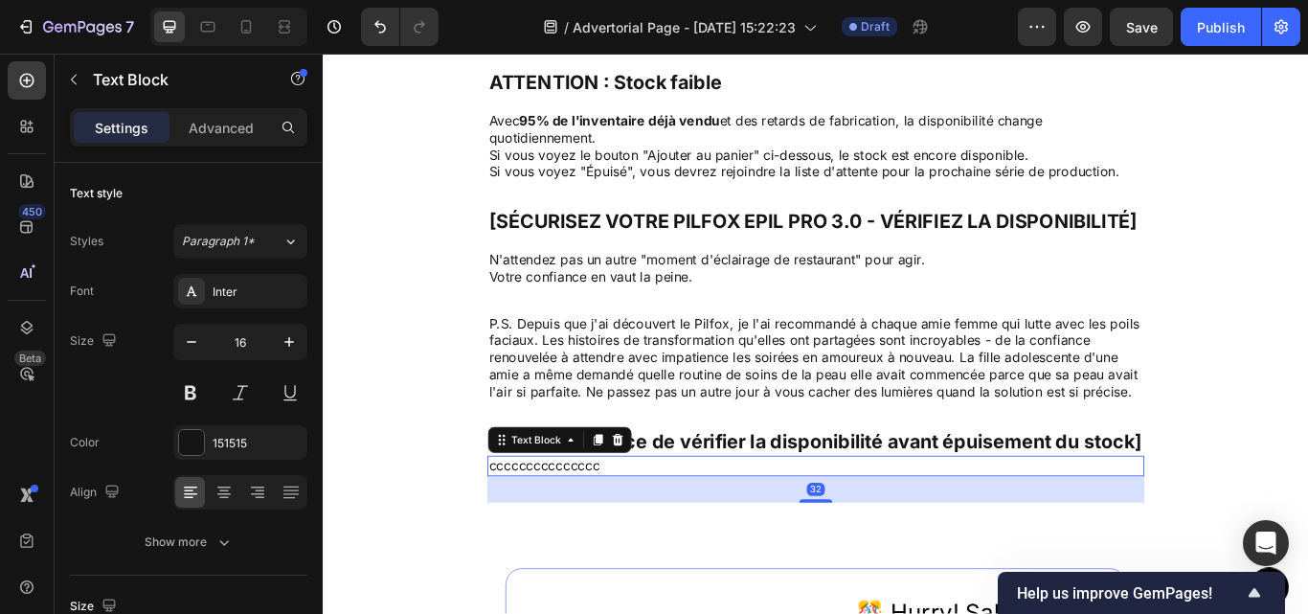
click at [679, 578] on div "32" at bounding box center [897, 562] width 766 height 31
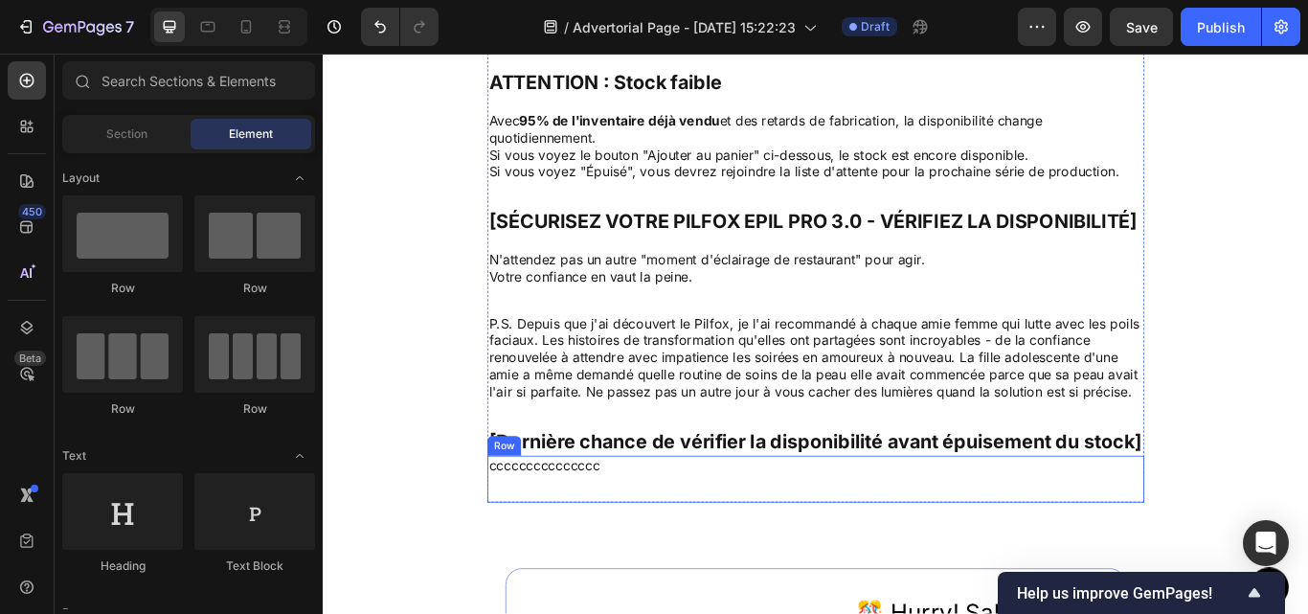
click at [532, 578] on div "ccccccccccccccc Text Block" at bounding box center [897, 550] width 766 height 55
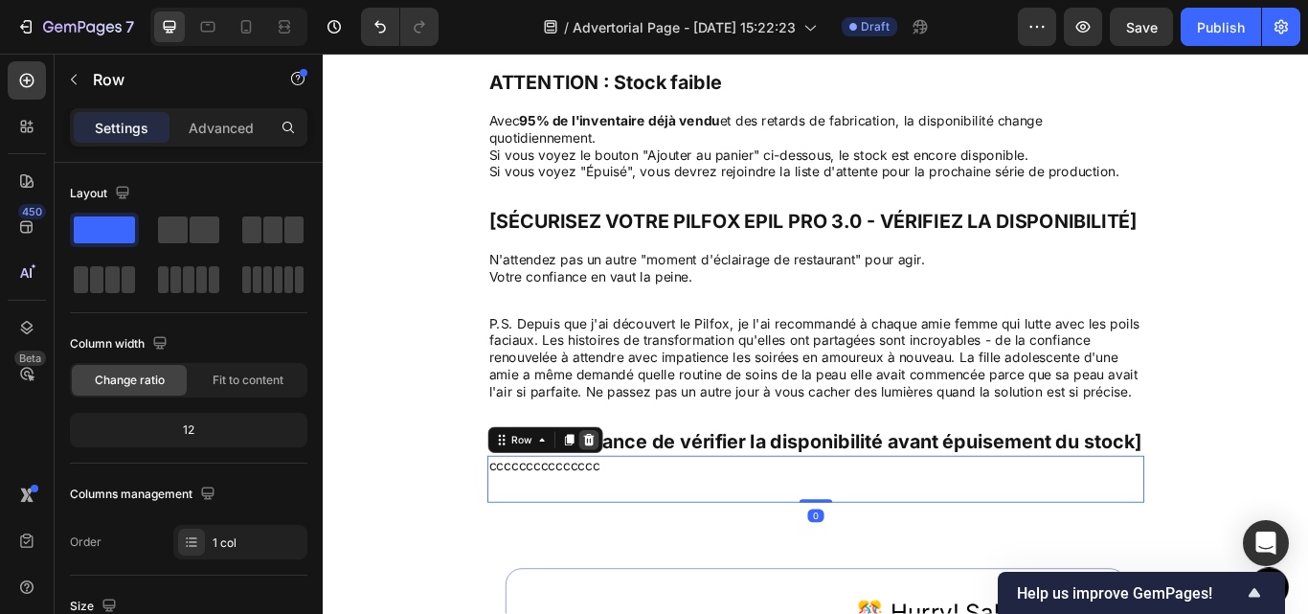
click at [626, 511] on icon at bounding box center [632, 504] width 12 height 13
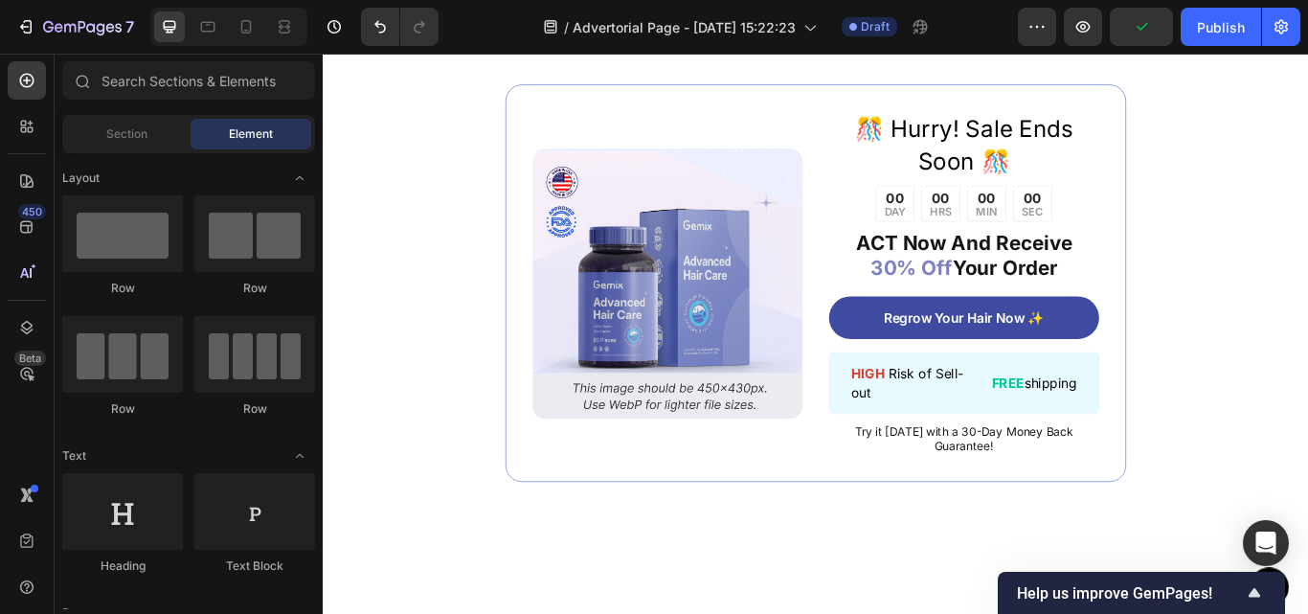
scroll to position [1896, 0]
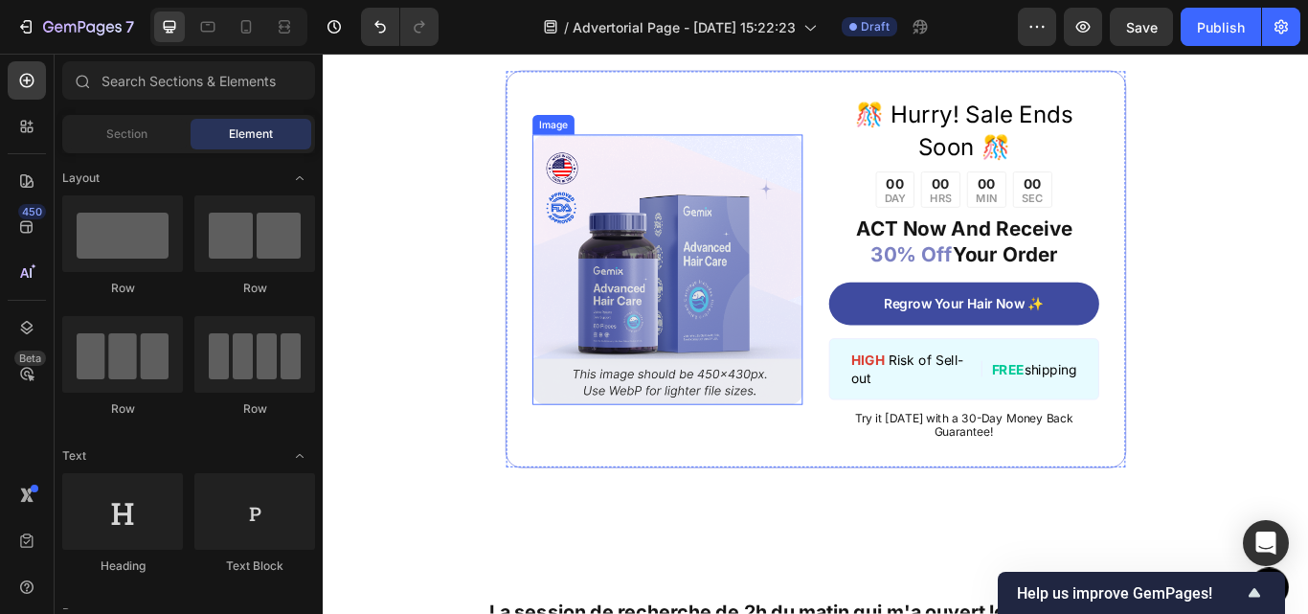
click at [743, 254] on img at bounding box center [724, 305] width 315 height 315
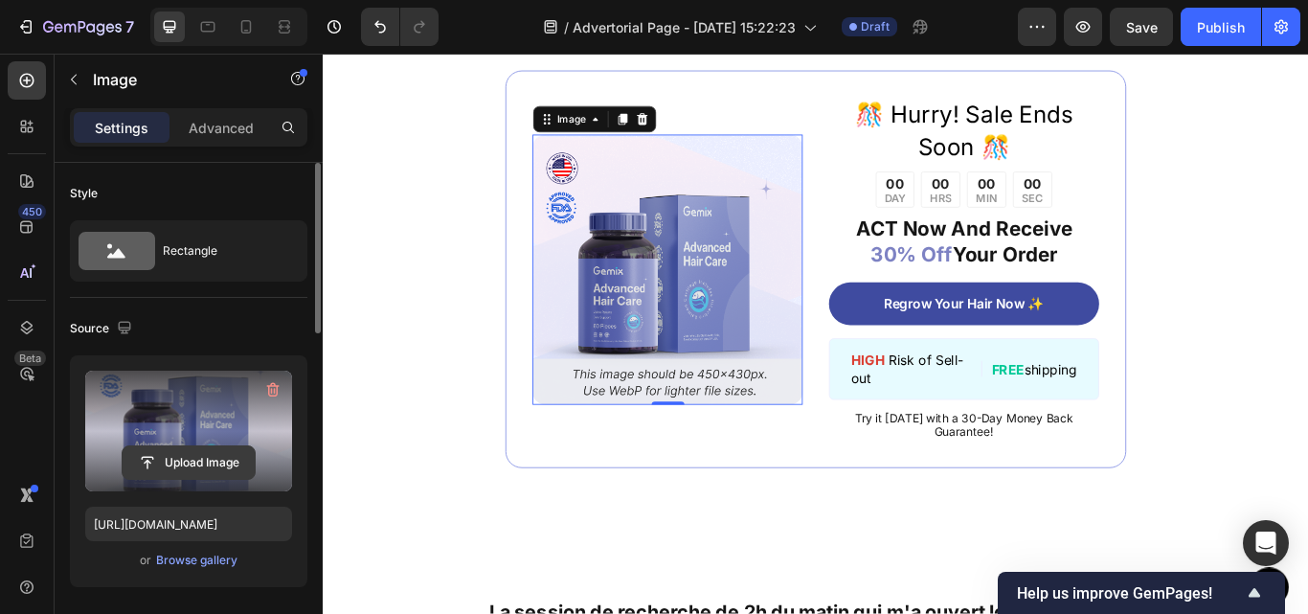
click at [179, 462] on input "file" at bounding box center [189, 462] width 132 height 33
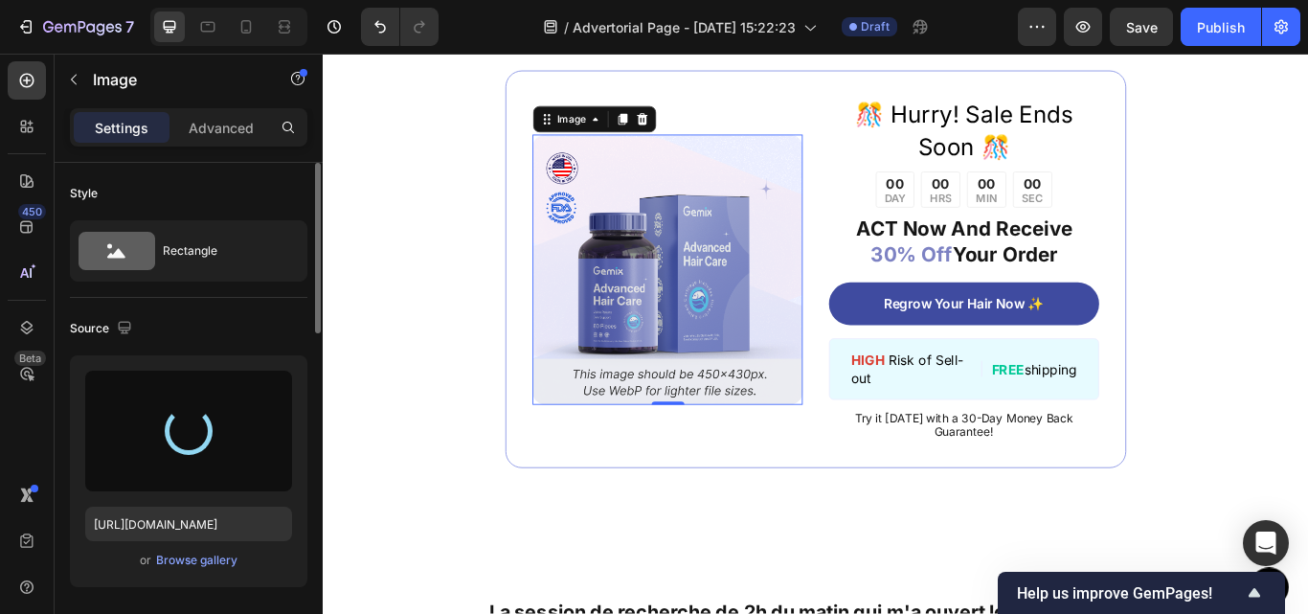
type input "[URL][DOMAIN_NAME]"
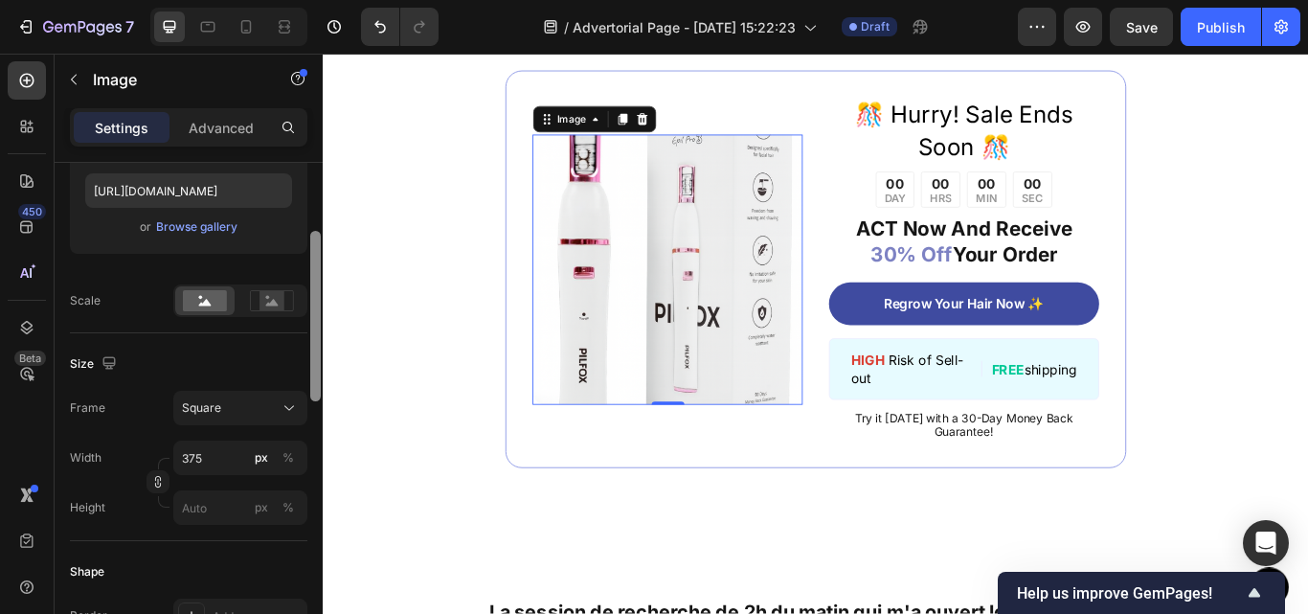
scroll to position [361, 0]
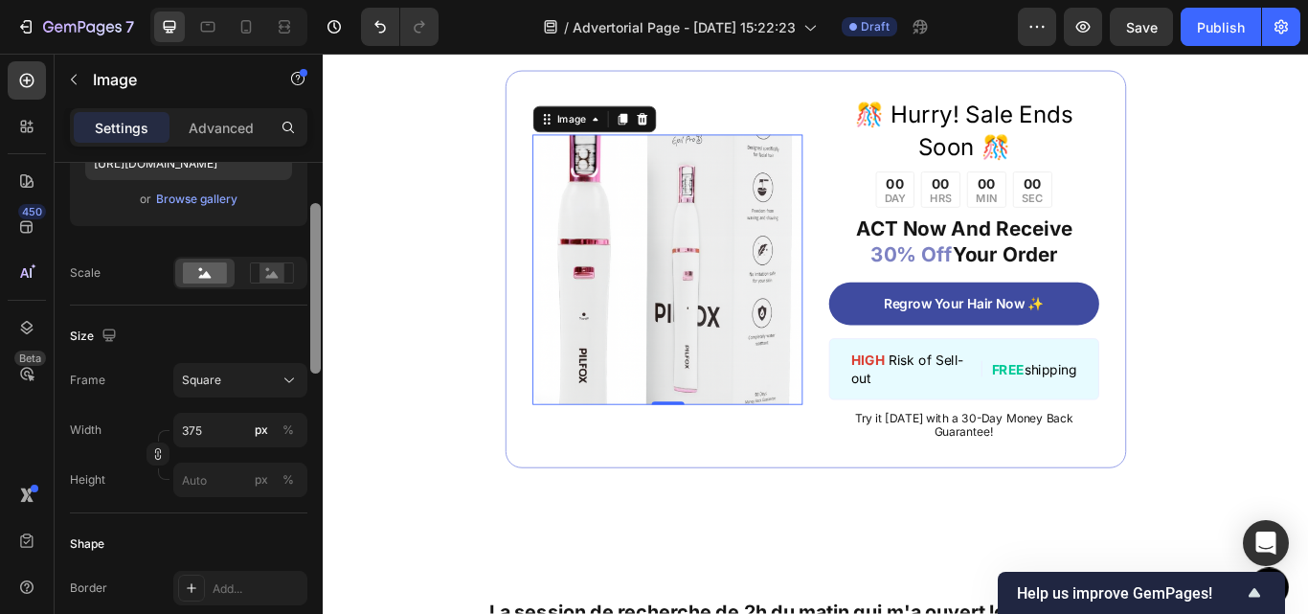
drag, startPoint x: 317, startPoint y: 264, endPoint x: 314, endPoint y: 387, distance: 122.6
click at [314, 374] on div at bounding box center [315, 288] width 11 height 170
click at [246, 368] on button "Square" at bounding box center [240, 380] width 134 height 34
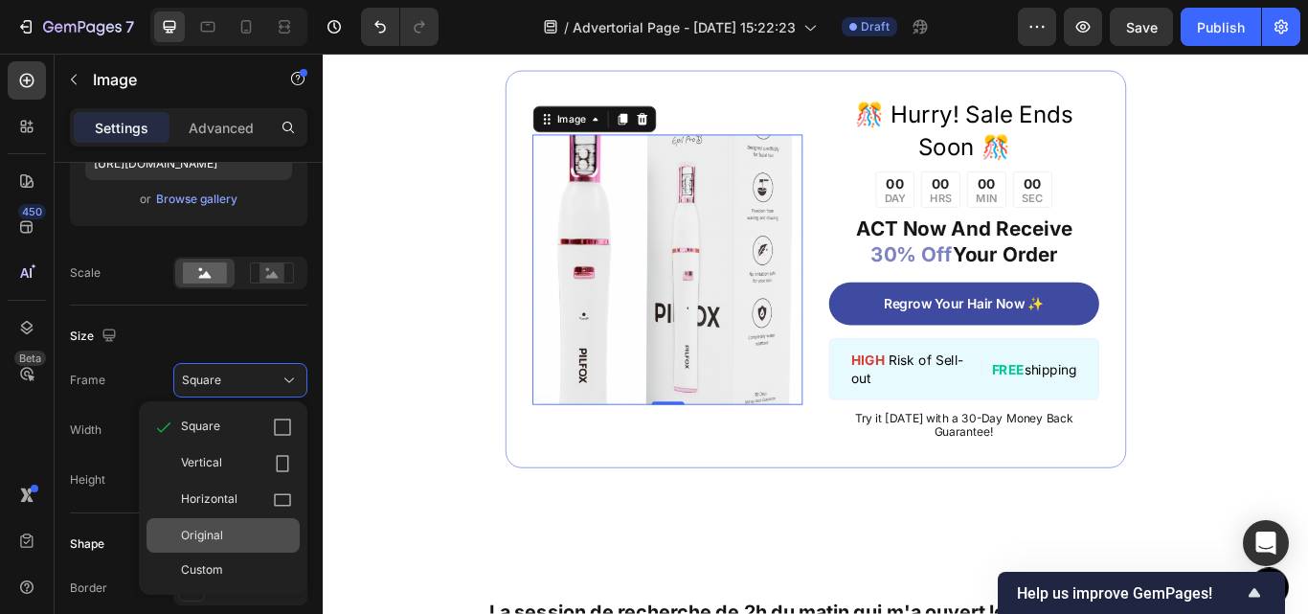
click at [245, 532] on div "Original" at bounding box center [236, 535] width 111 height 17
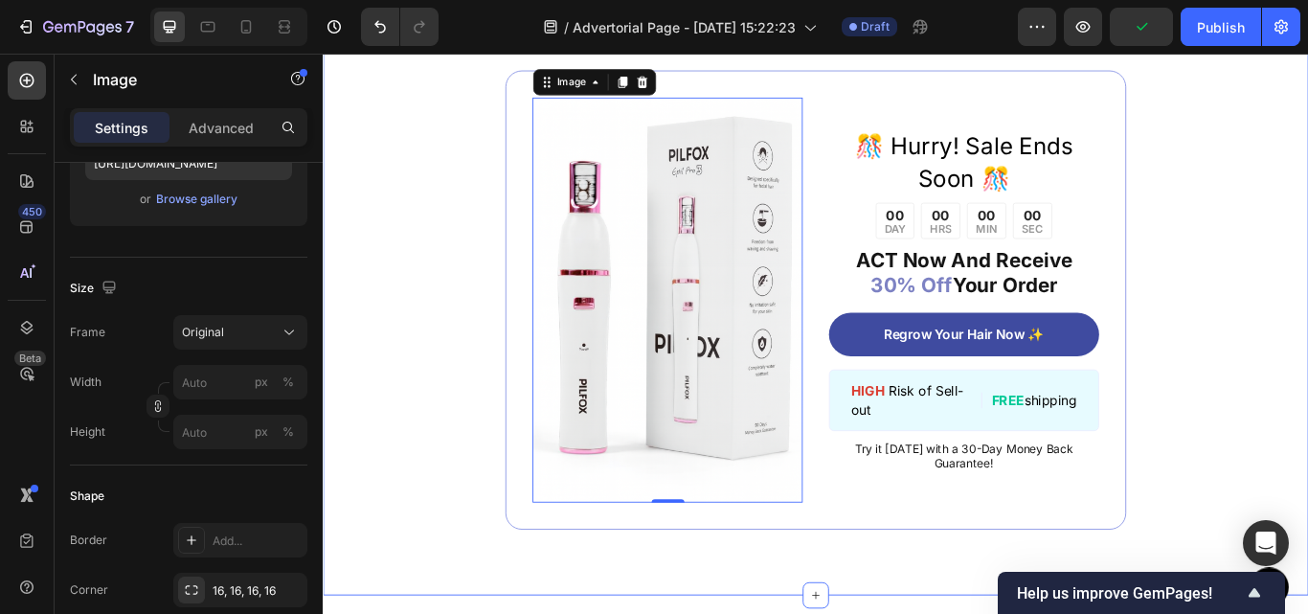
click at [441, 455] on div "Image 0 ️🎊 Hurry! Sale Ends Soon ️🎊 Text Block 00 DAY 00 HRS 00 MIN 00 SEC Coun…" at bounding box center [897, 342] width 1149 height 690
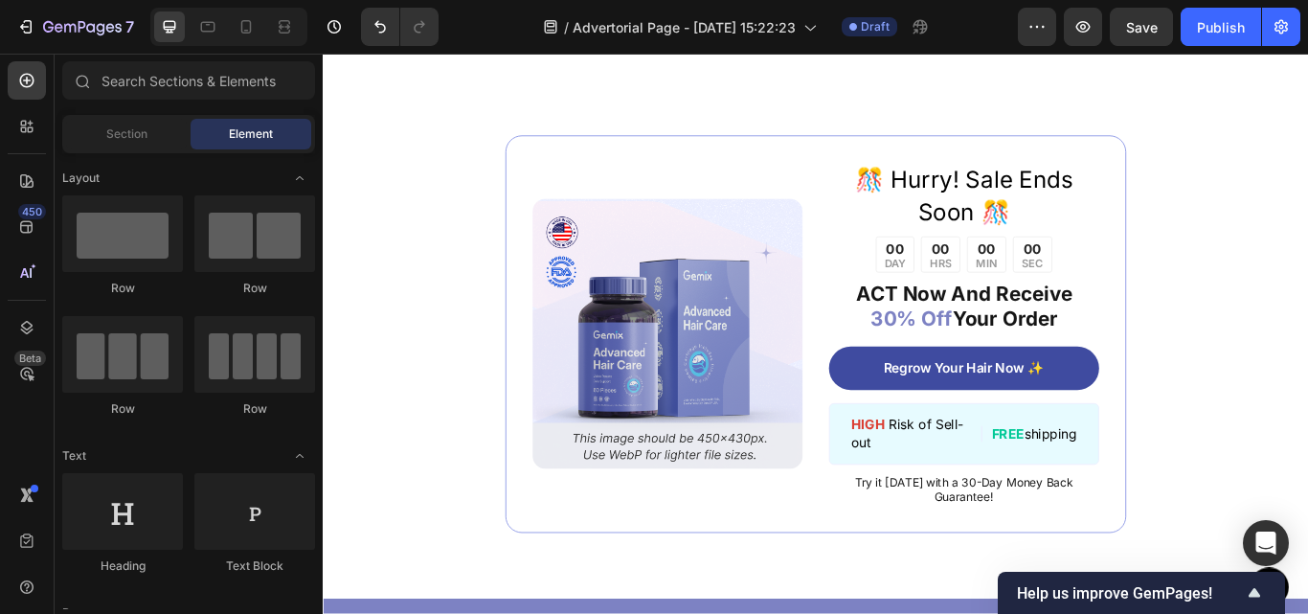
scroll to position [7597, 0]
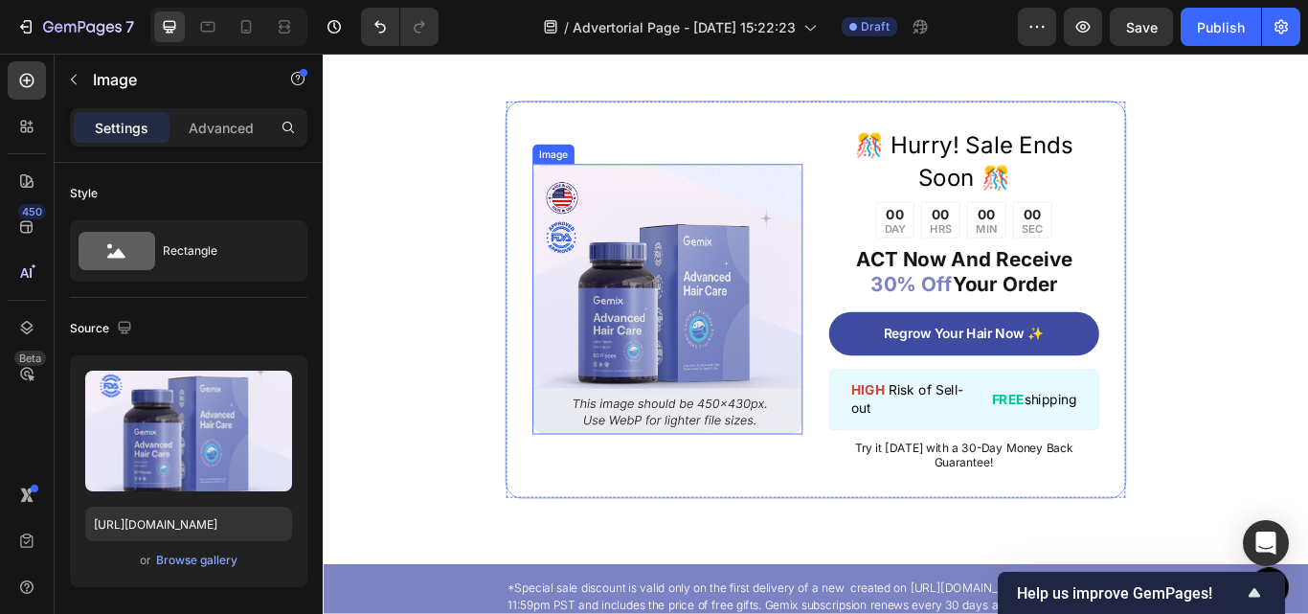
click at [802, 358] on img at bounding box center [724, 340] width 315 height 315
click at [197, 567] on div "Browse gallery" at bounding box center [196, 560] width 81 height 17
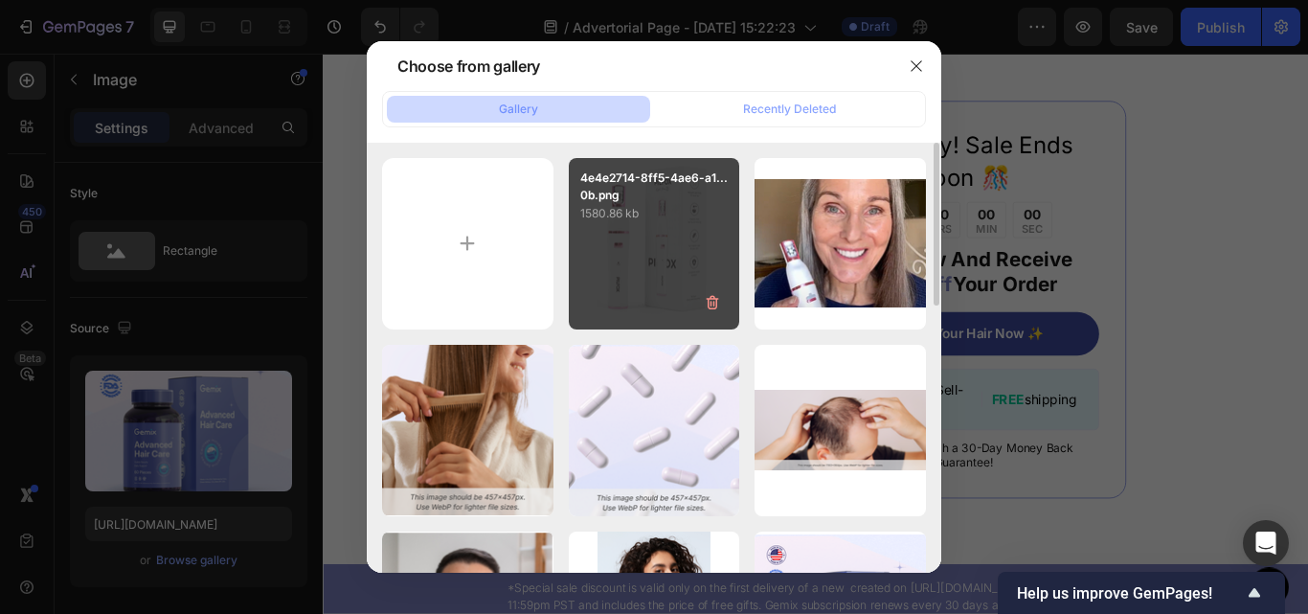
click at [648, 227] on div "4e4e2714-8ff5-4ae6-a1...0b.png 1580.86 kb" at bounding box center [654, 243] width 171 height 171
type input "[URL][DOMAIN_NAME]"
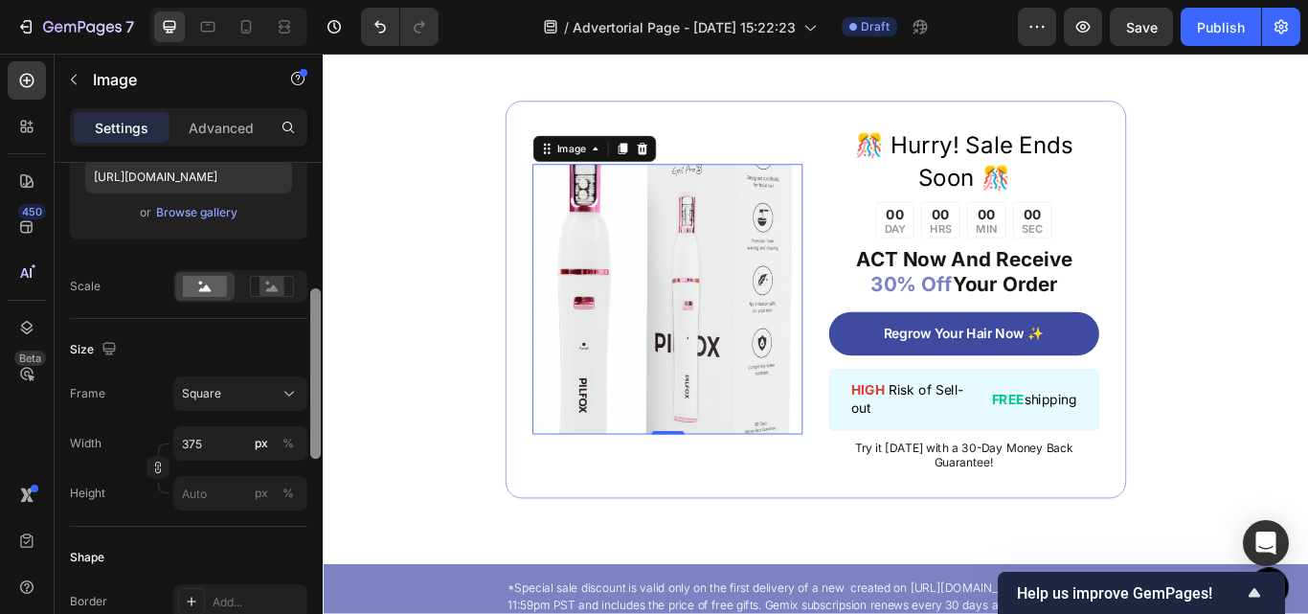
scroll to position [381, 0]
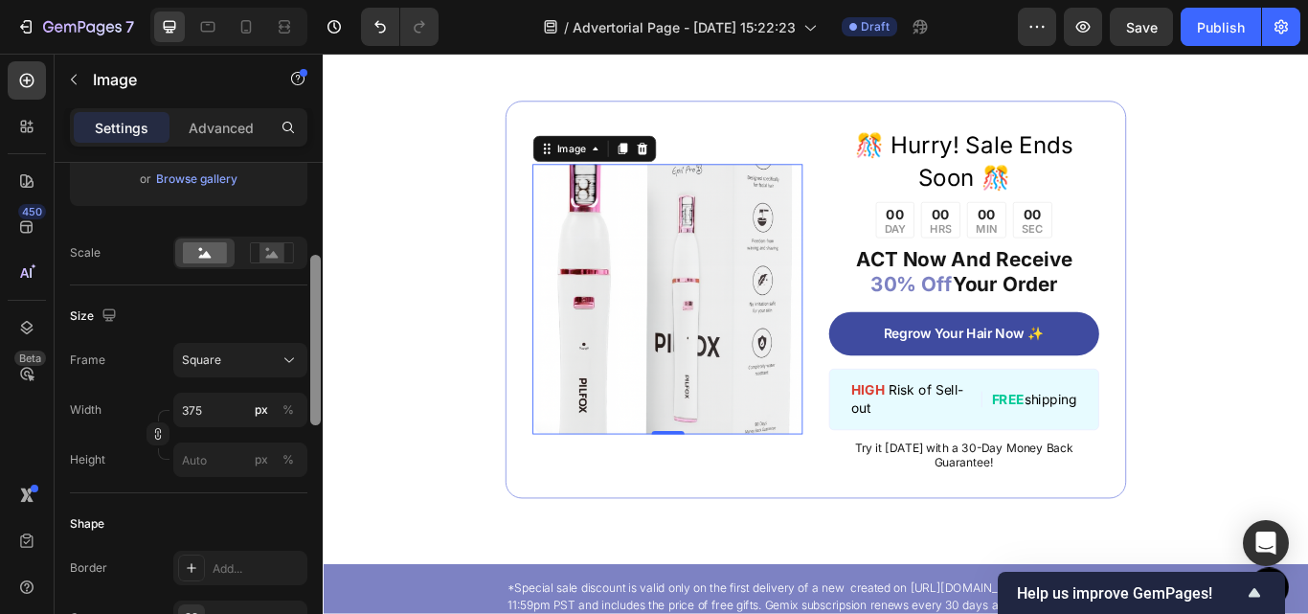
drag, startPoint x: 319, startPoint y: 319, endPoint x: 317, endPoint y: 448, distance: 129.3
click at [317, 425] on div at bounding box center [315, 340] width 11 height 170
click at [243, 366] on div "Square" at bounding box center [229, 360] width 94 height 17
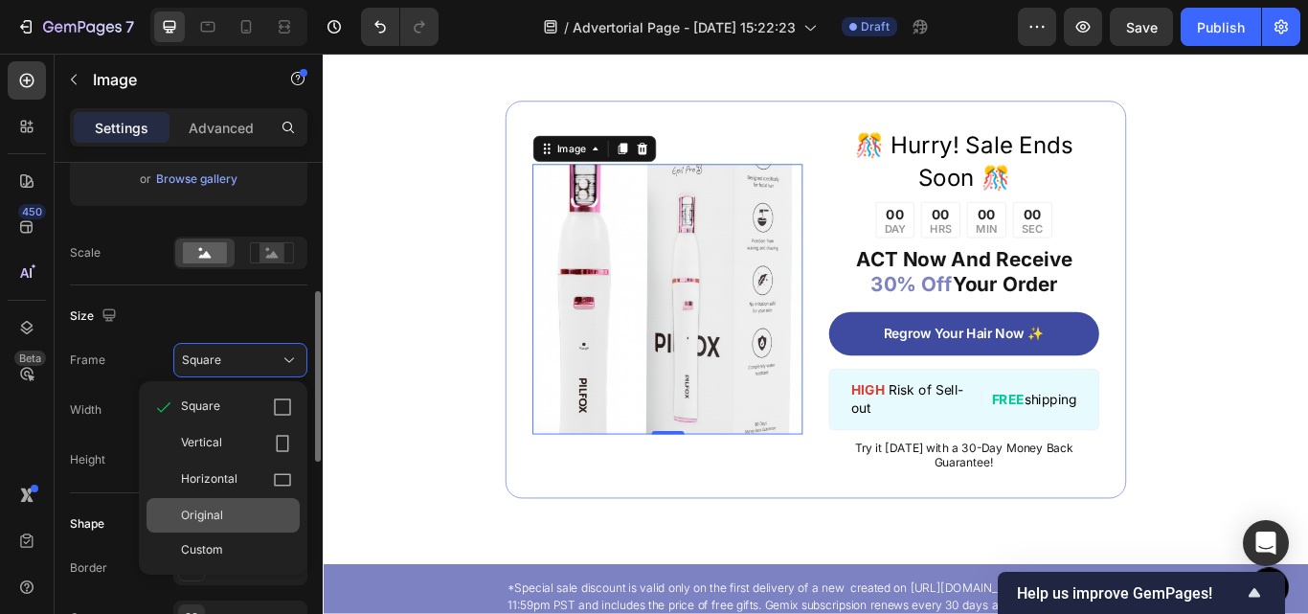
click at [250, 530] on div "Original" at bounding box center [223, 515] width 153 height 34
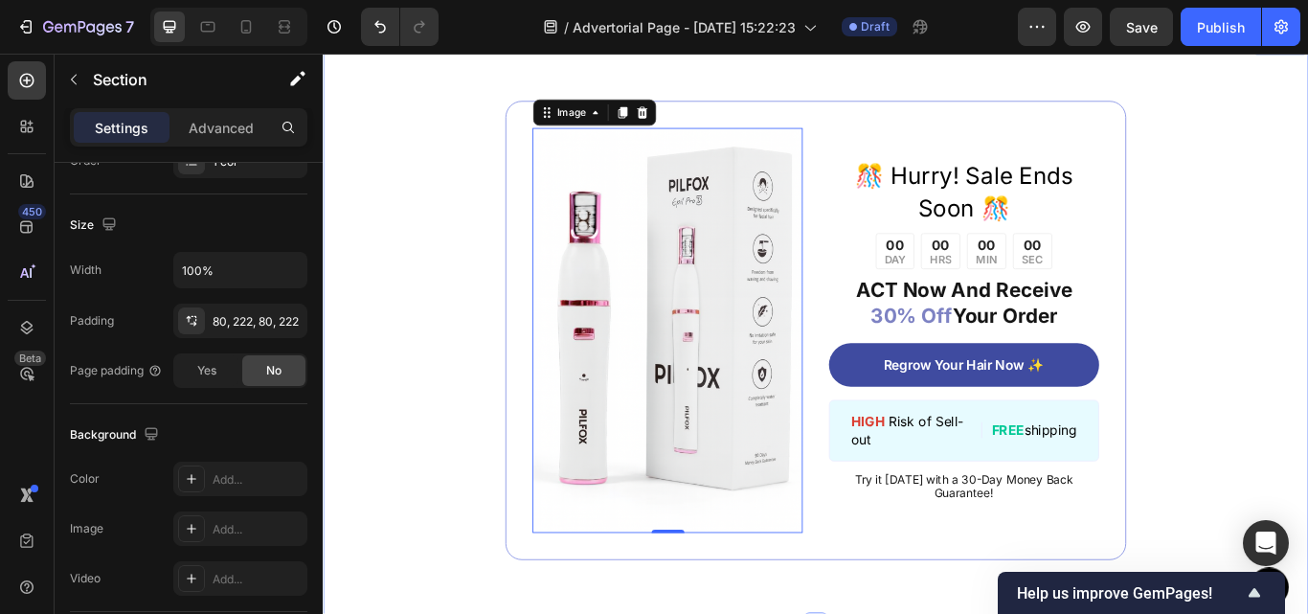
click at [426, 435] on div "Image 0 ️🎊 Hurry! Sale Ends Soon ️🎊 Text Block 00 DAY 00 HRS 00 MIN 00 SEC Coun…" at bounding box center [897, 378] width 1149 height 690
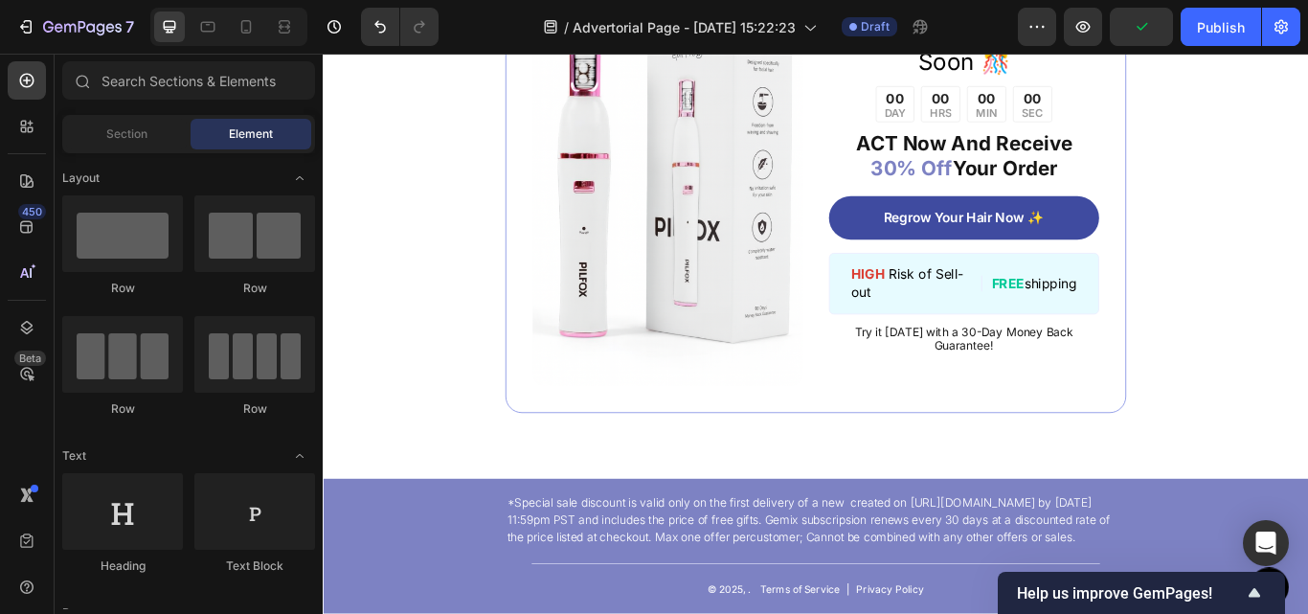
scroll to position [8051, 0]
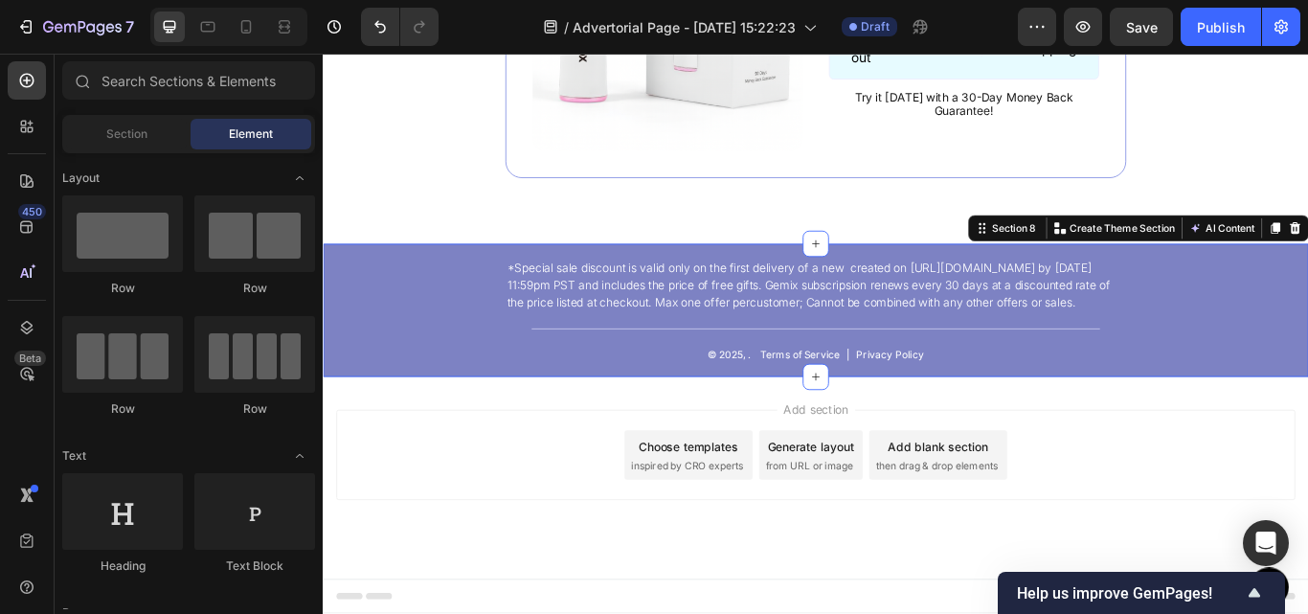
click at [1306, 276] on div "*Special sale discount is valid only on the first delivery of a new created on …" at bounding box center [897, 353] width 1149 height 155
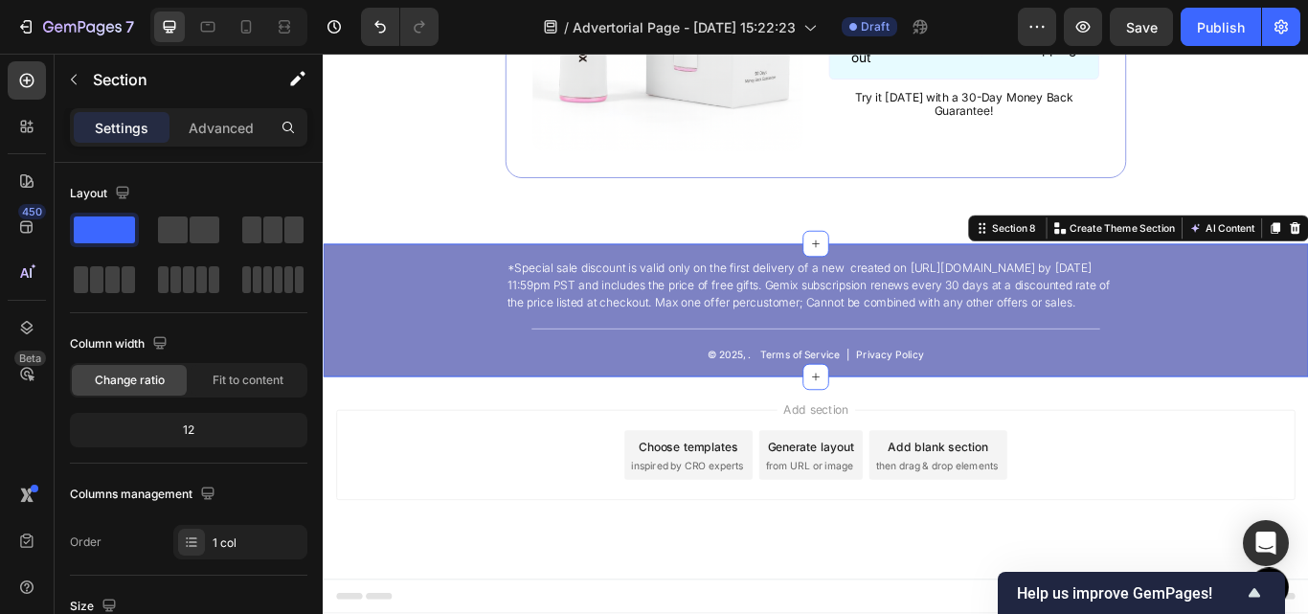
click at [1307, 242] on div "Section 8 You can create reusable sections Create Theme Section AI Content Writ…" at bounding box center [1273, 257] width 397 height 31
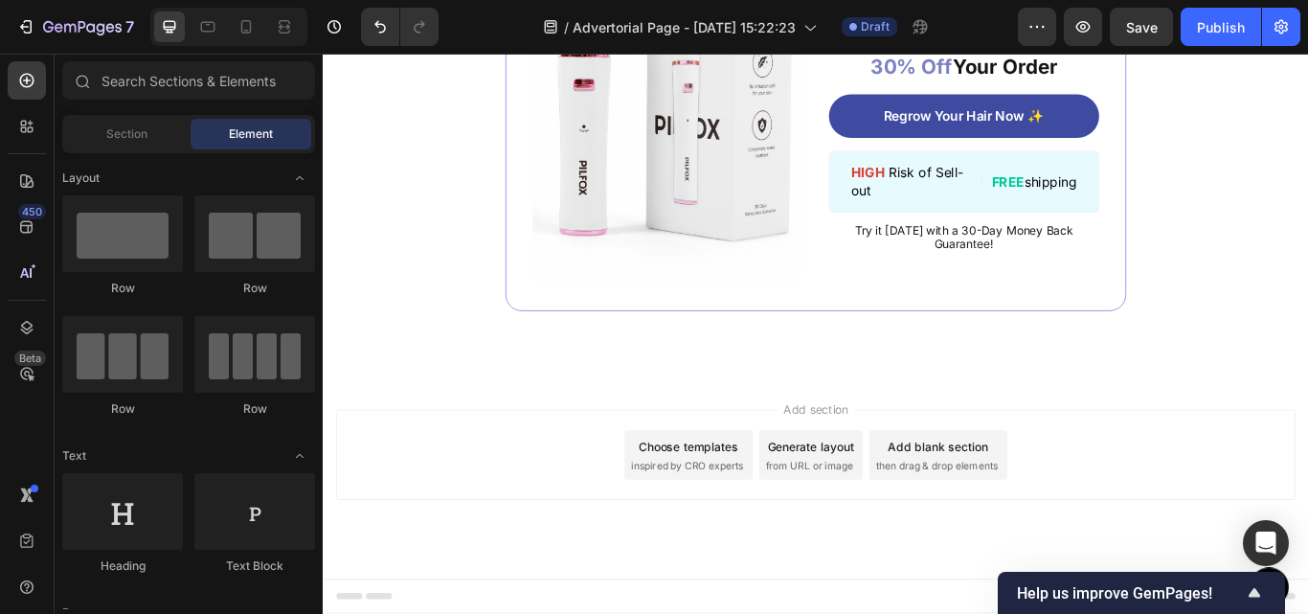
scroll to position [7876, 0]
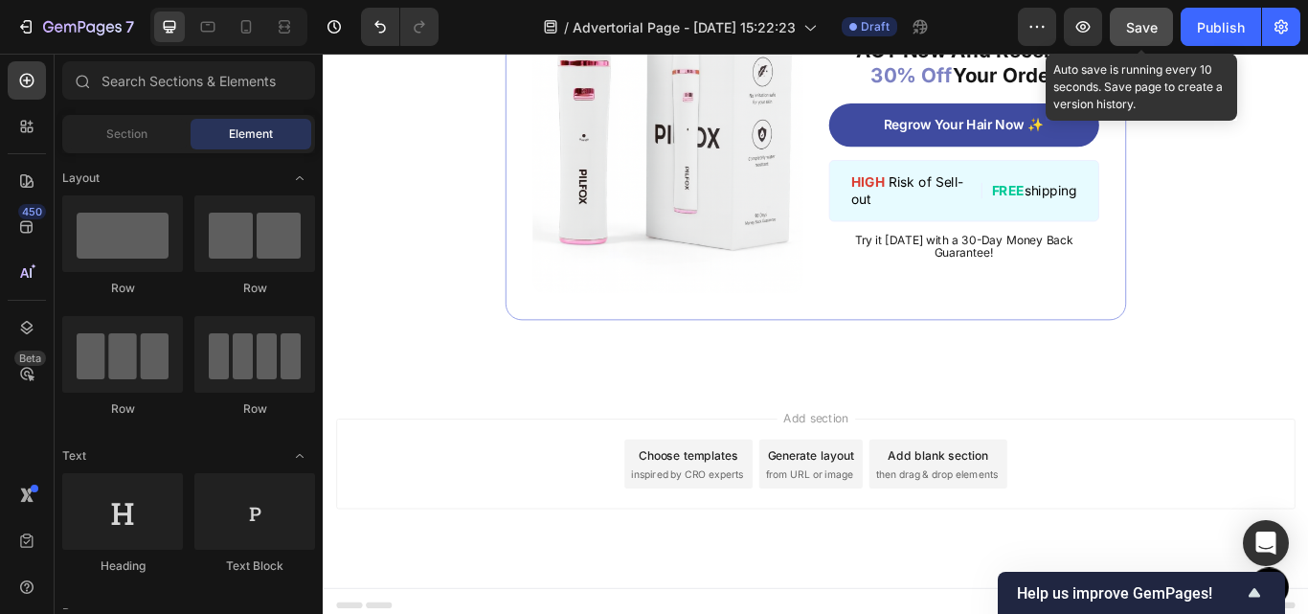
click at [1159, 19] on button "Save" at bounding box center [1141, 27] width 63 height 38
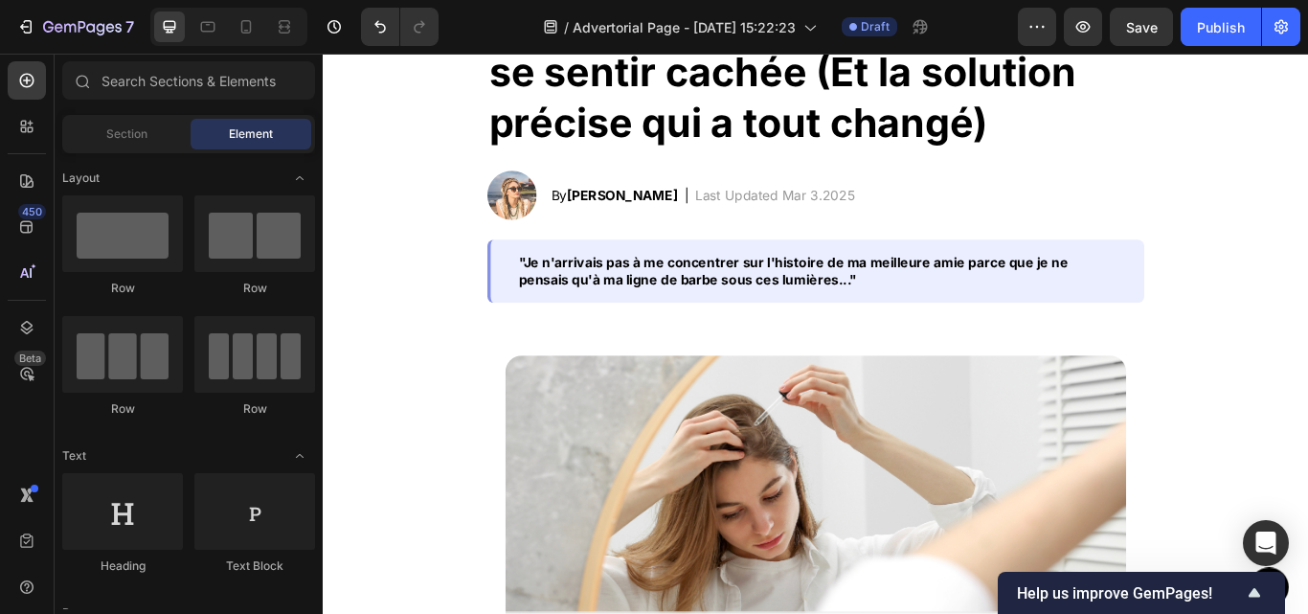
scroll to position [522, 0]
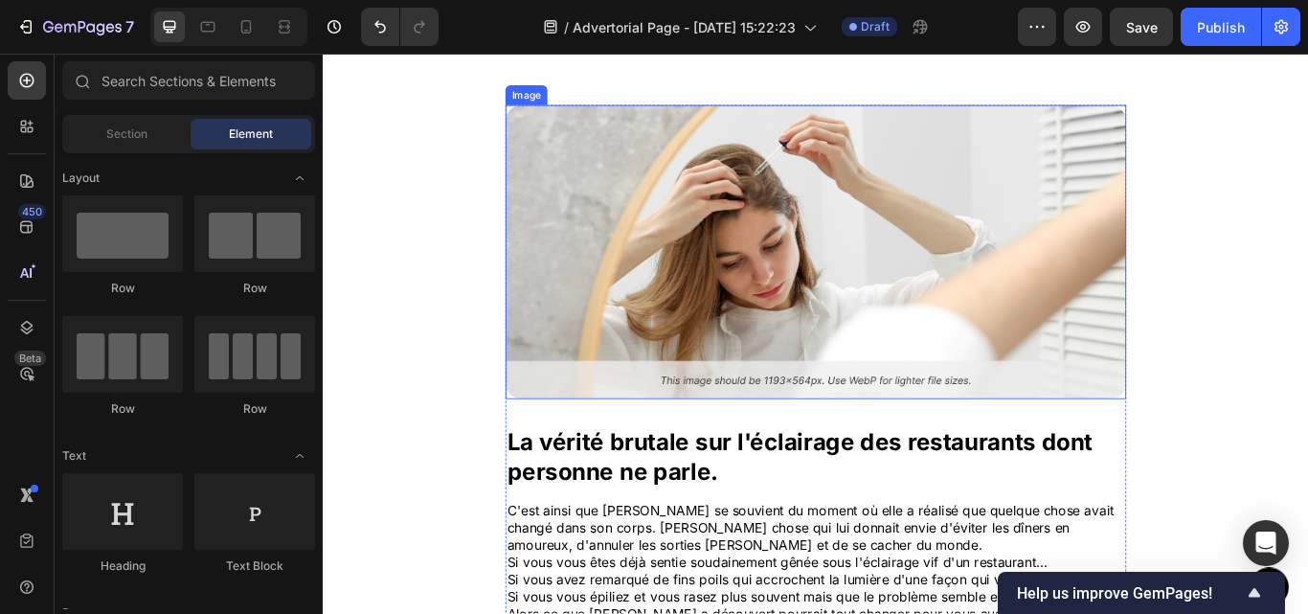
click at [942, 265] on img at bounding box center [897, 285] width 724 height 342
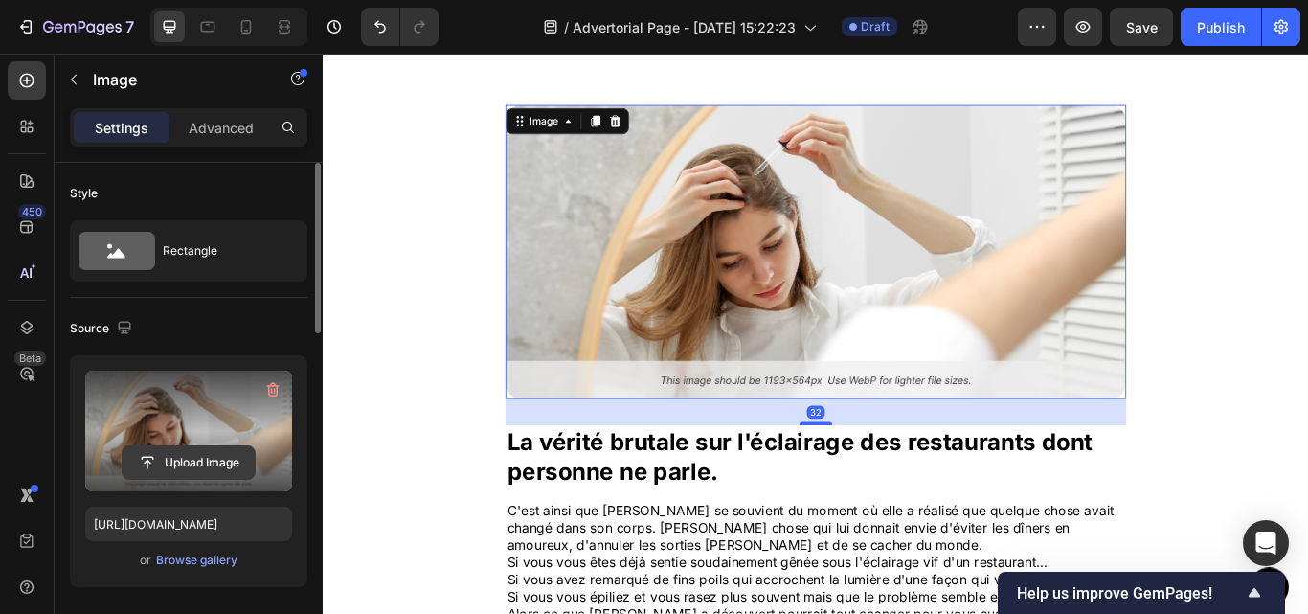
click at [198, 456] on input "file" at bounding box center [189, 462] width 132 height 33
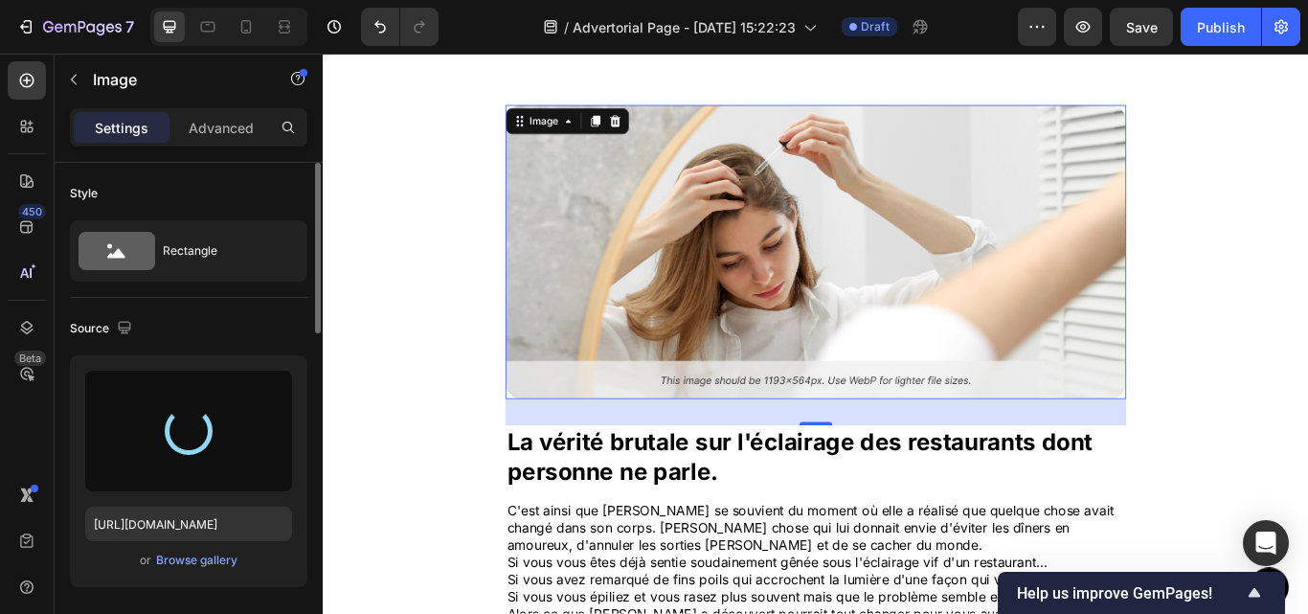
type input "[URL][DOMAIN_NAME]"
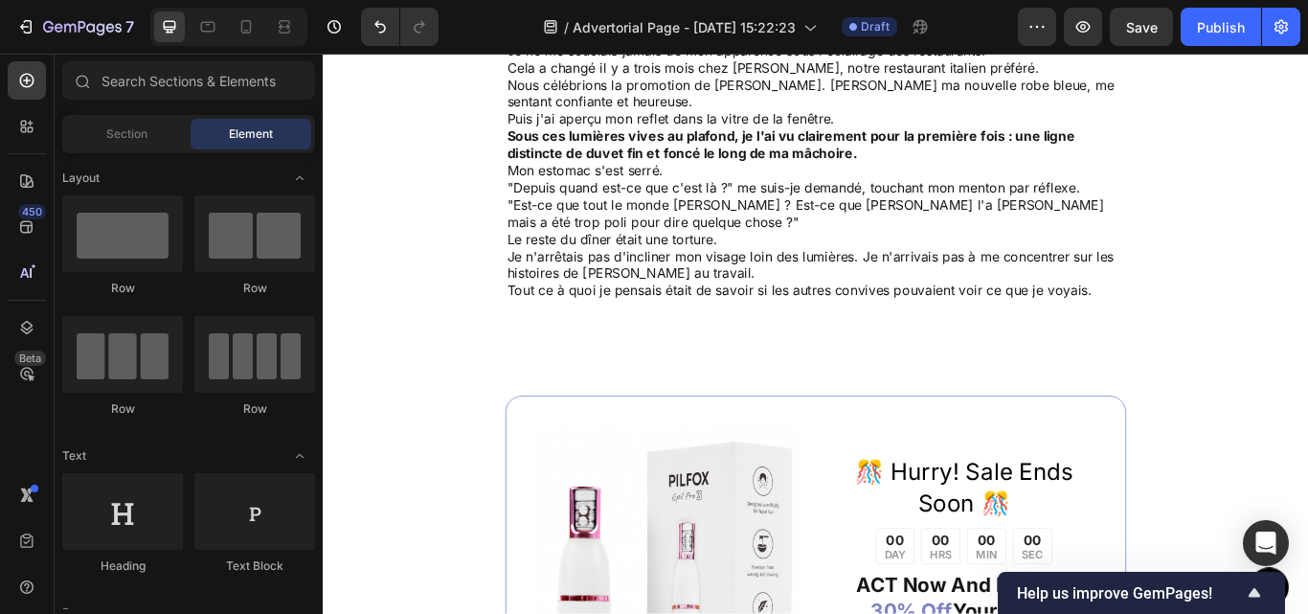
scroll to position [1731, 0]
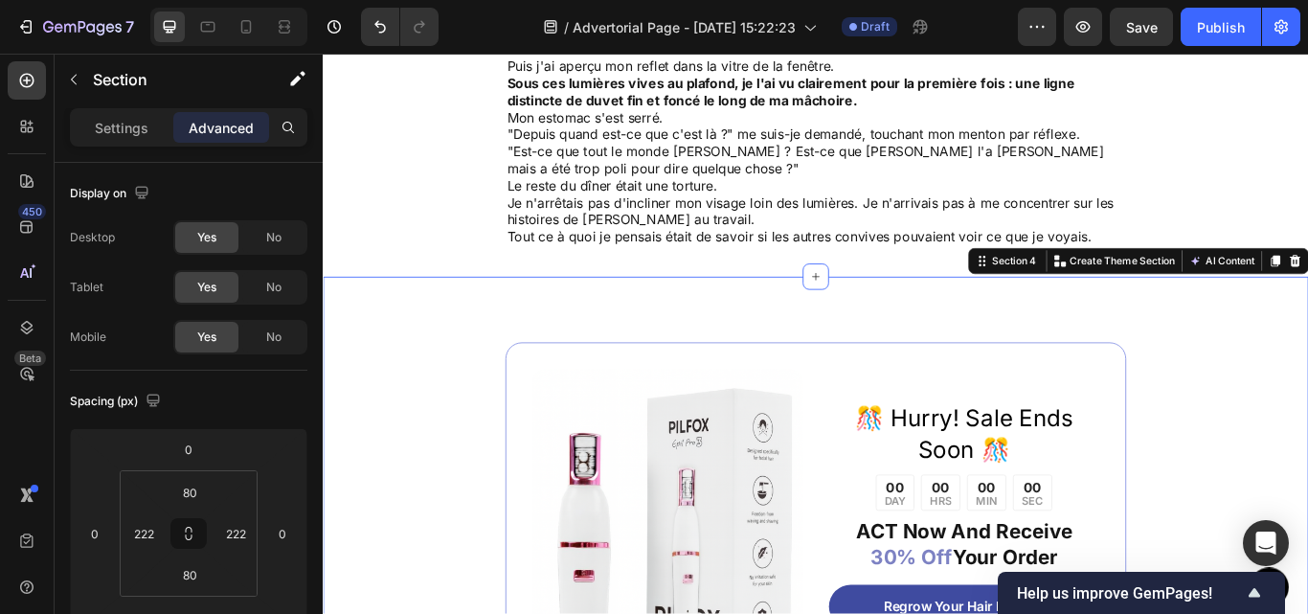
click at [193, 501] on input "80" at bounding box center [189, 492] width 38 height 29
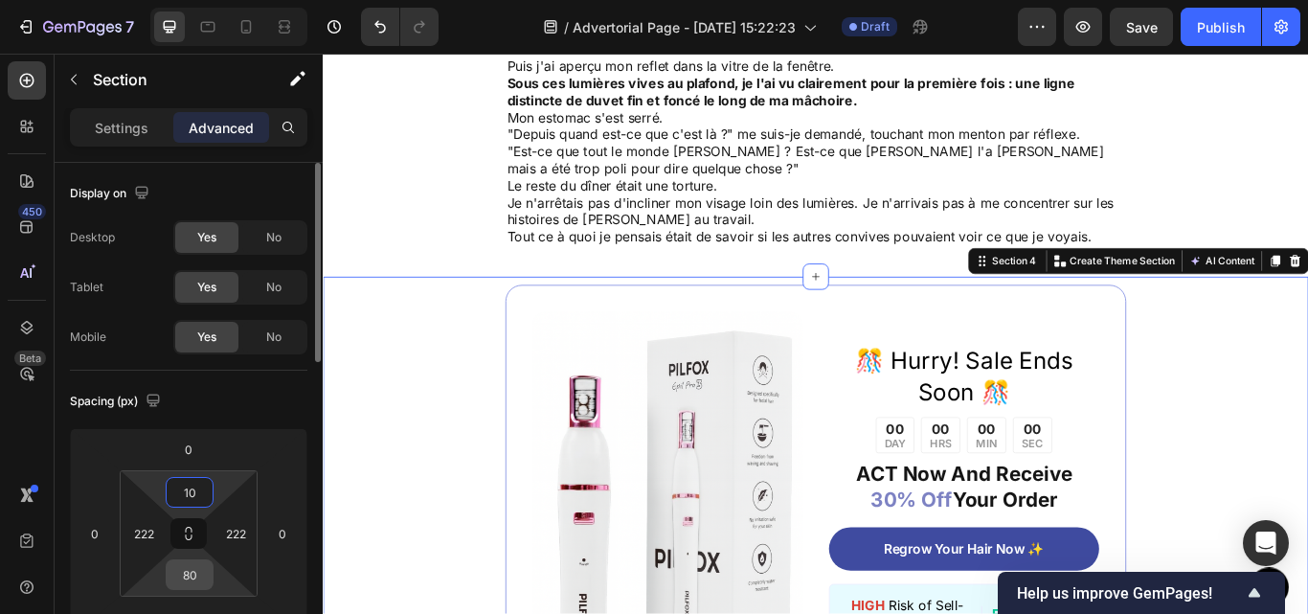
type input "10"
click at [184, 582] on input "80" at bounding box center [189, 574] width 38 height 29
type input "10"
click at [404, 534] on div "Image ️🎊 Hurry! Sale Ends Soon ️🎊 Text Block 00 DAY 00 HRS 00 MIN 00 SEC Countd…" at bounding box center [897, 592] width 1149 height 556
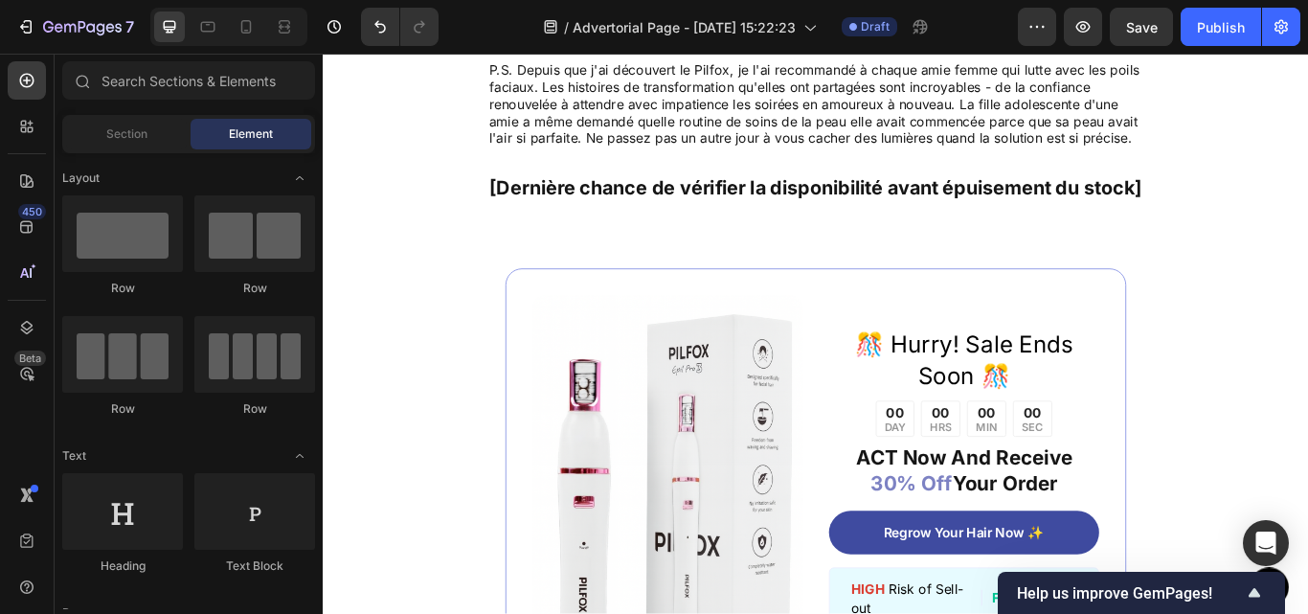
scroll to position [7374, 0]
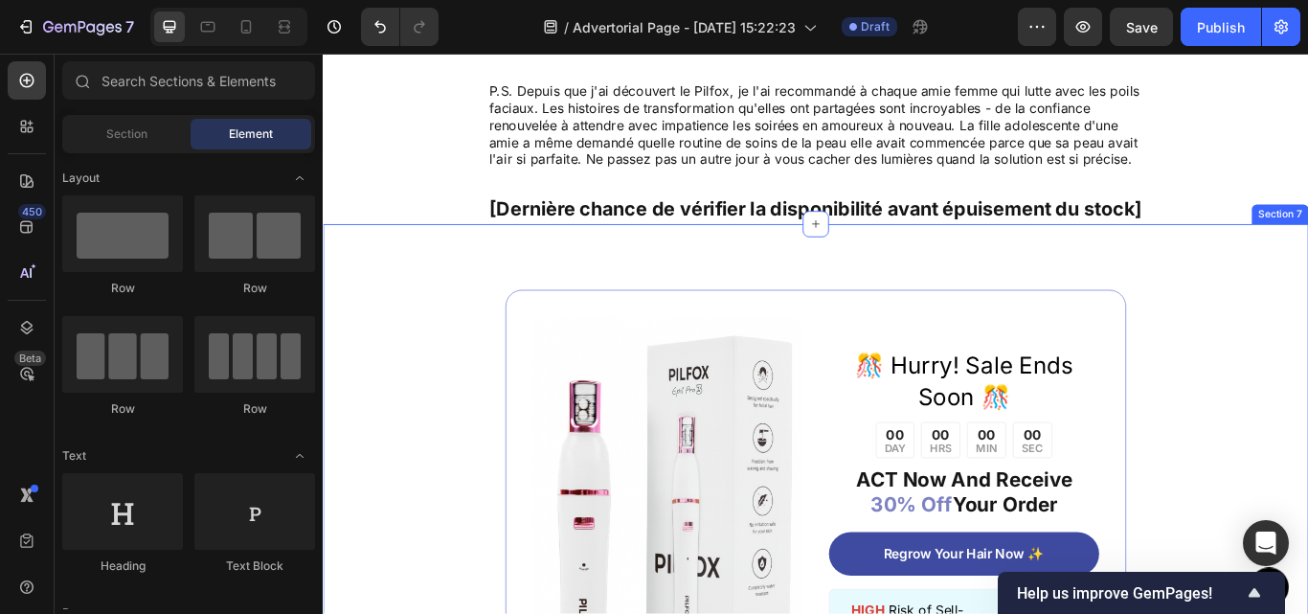
click at [466, 458] on div "Image ️🎊 Hurry! Sale Ends Soon ️🎊 Text Block 00 DAY 00 HRS 00 MIN 00 SEC Countd…" at bounding box center [897, 598] width 1149 height 690
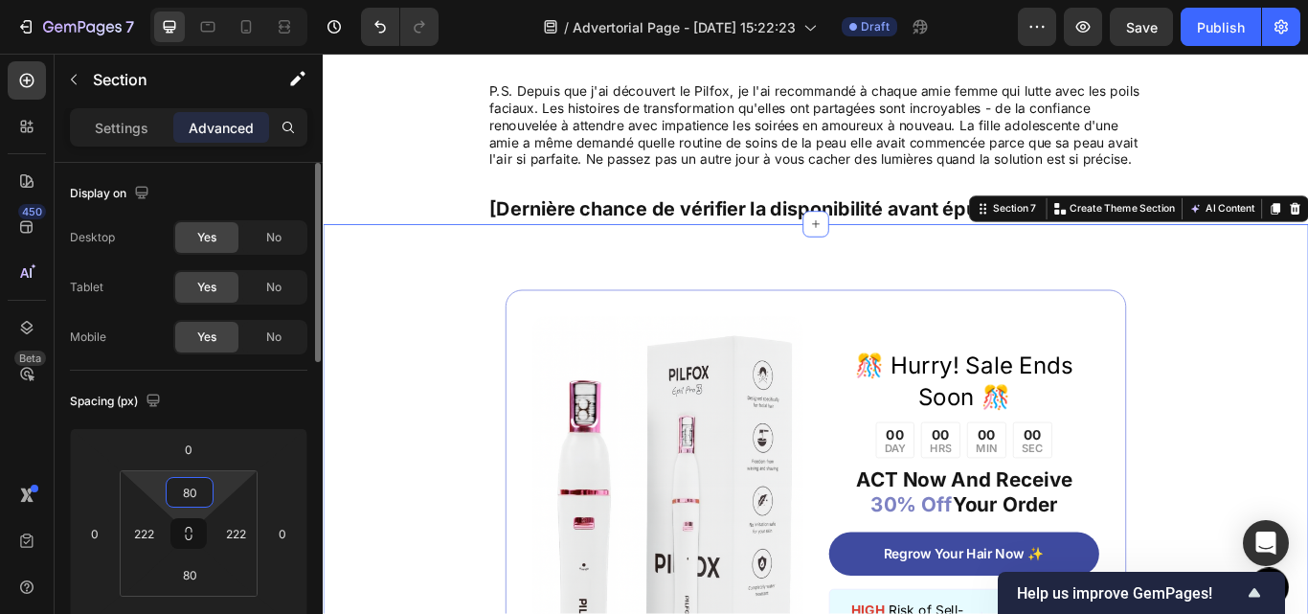
click at [190, 494] on input "80" at bounding box center [189, 492] width 38 height 29
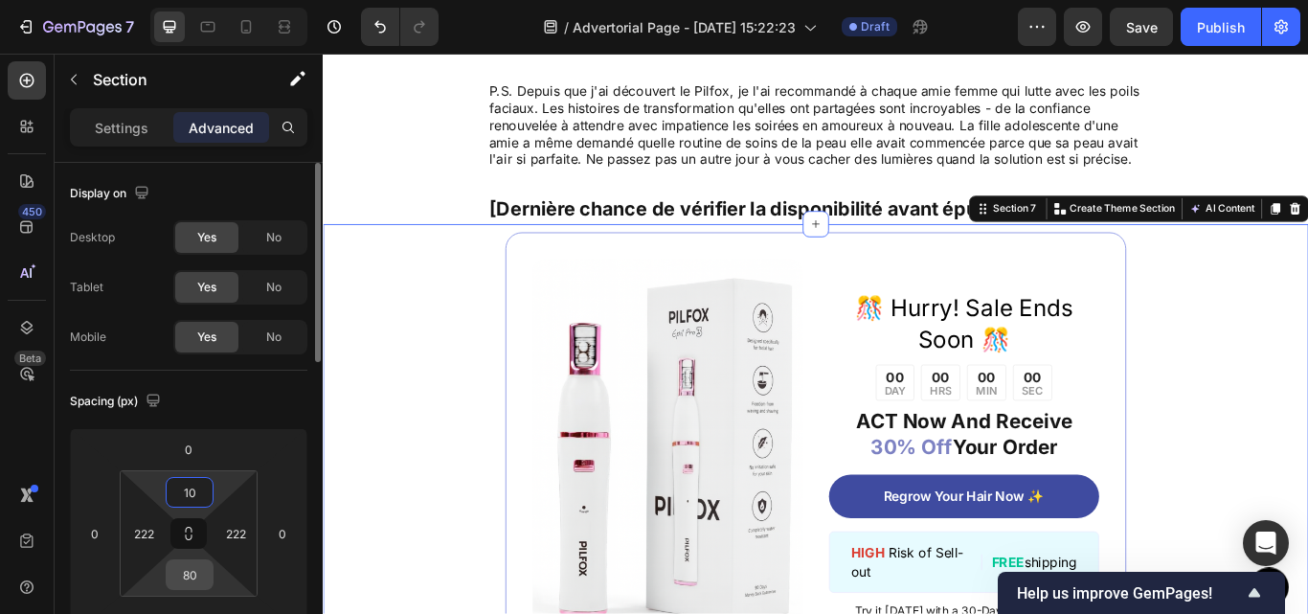
type input "10"
click at [189, 566] on input "80" at bounding box center [189, 574] width 38 height 29
type input "10"
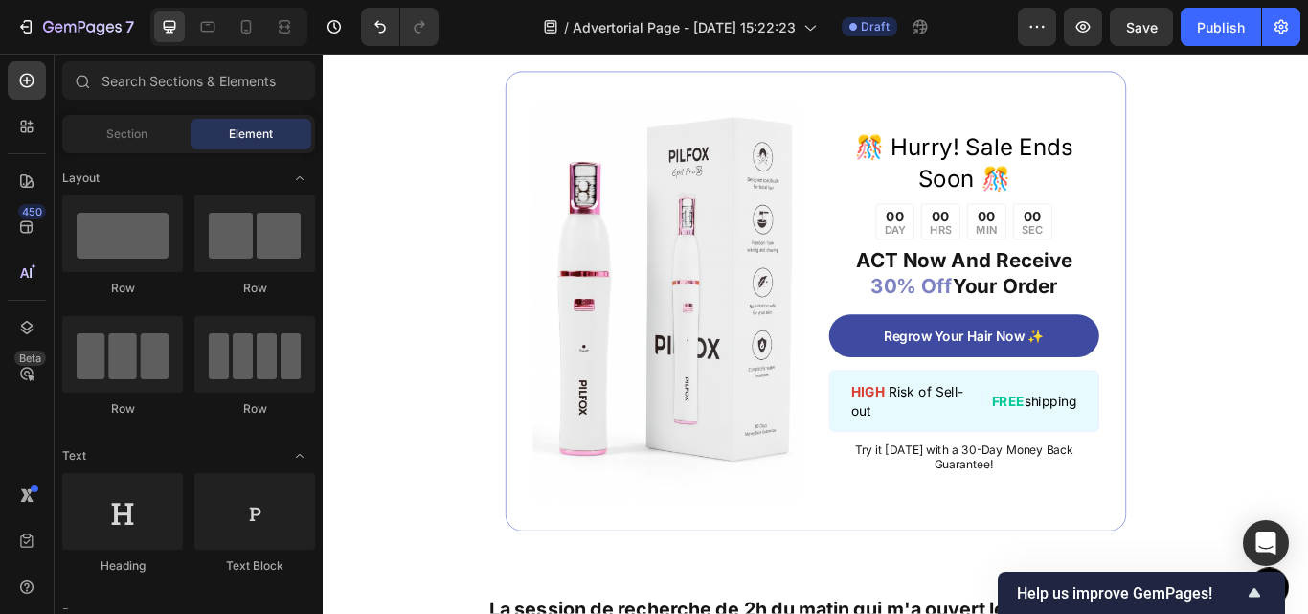
scroll to position [1974, 0]
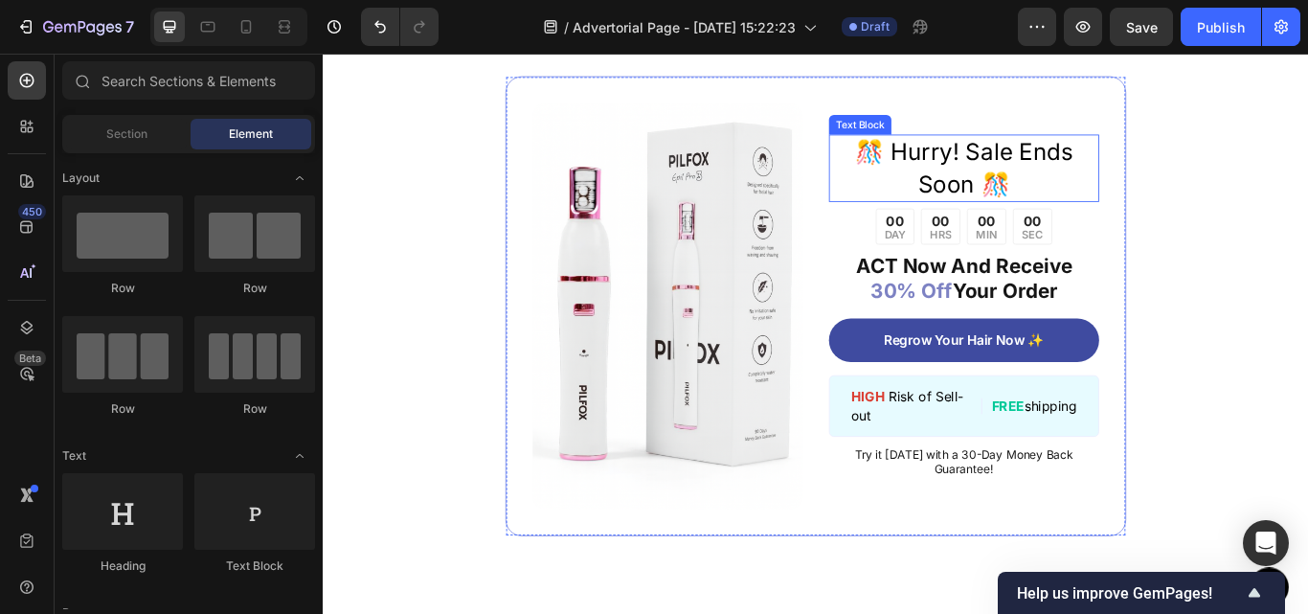
click at [1006, 162] on p "️🎊 Hurry! Sale Ends Soon ️🎊" at bounding box center [1070, 187] width 311 height 75
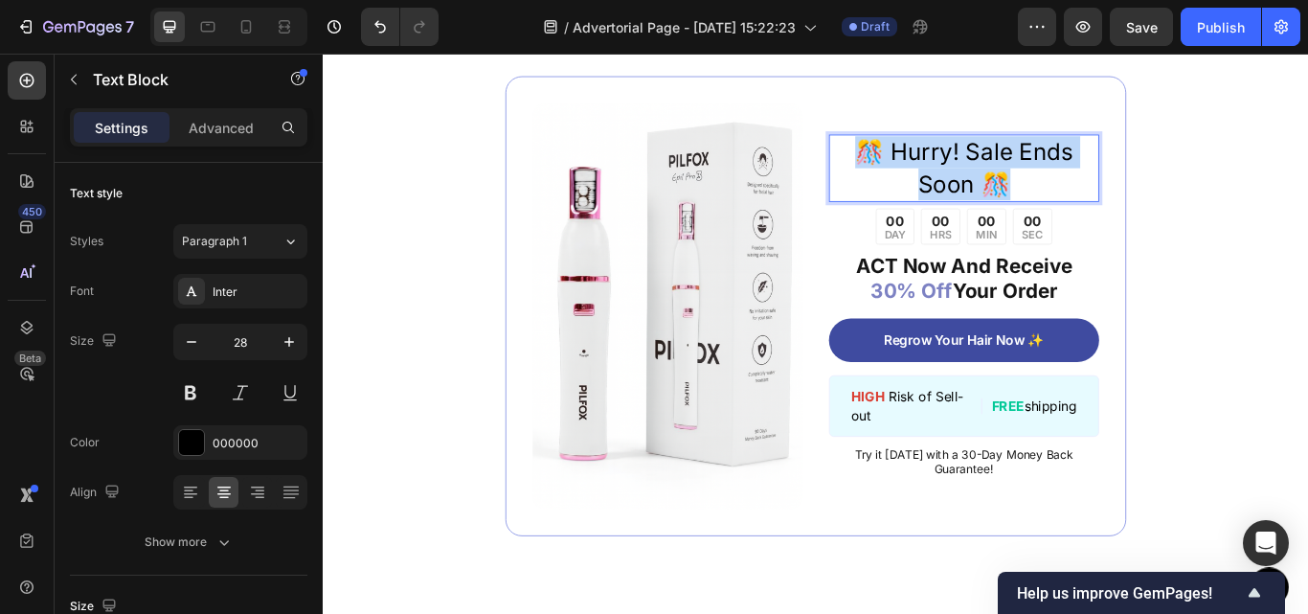
click at [1006, 162] on p "️🎊 Hurry! Sale Ends Soon ️🎊" at bounding box center [1070, 187] width 311 height 75
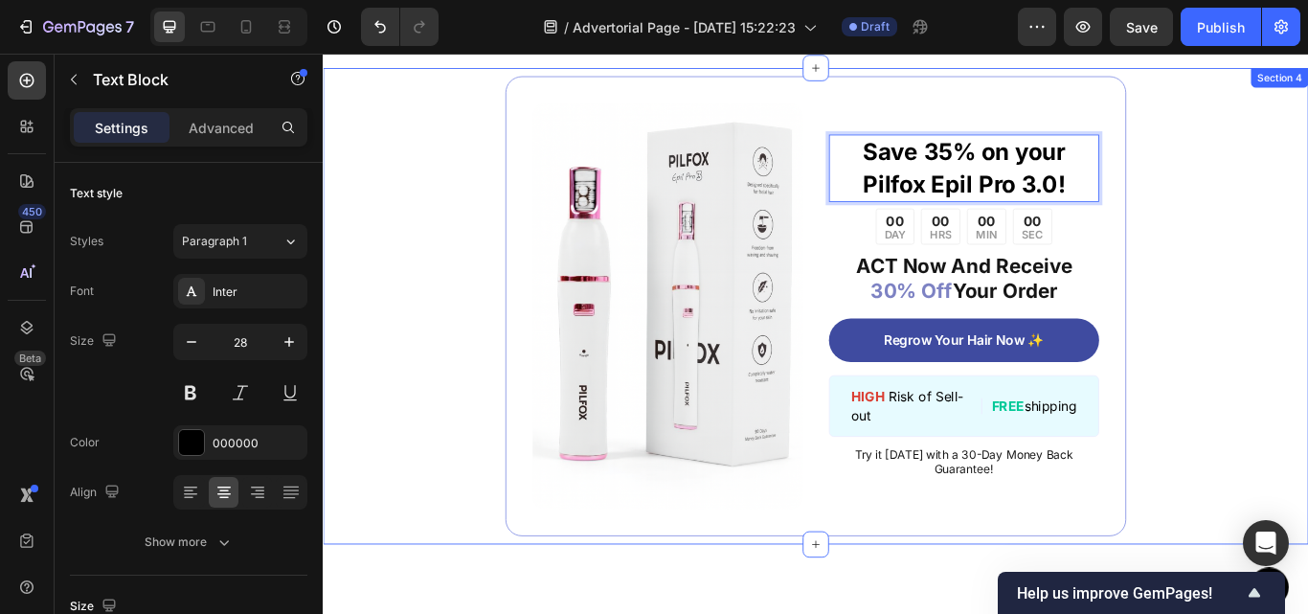
click at [1307, 257] on div "Image Save 35% on your Pilfox Epil Pro 3.0! Text Block 8 00 DAY 00 HRS 00 MIN 0…" at bounding box center [897, 349] width 1149 height 556
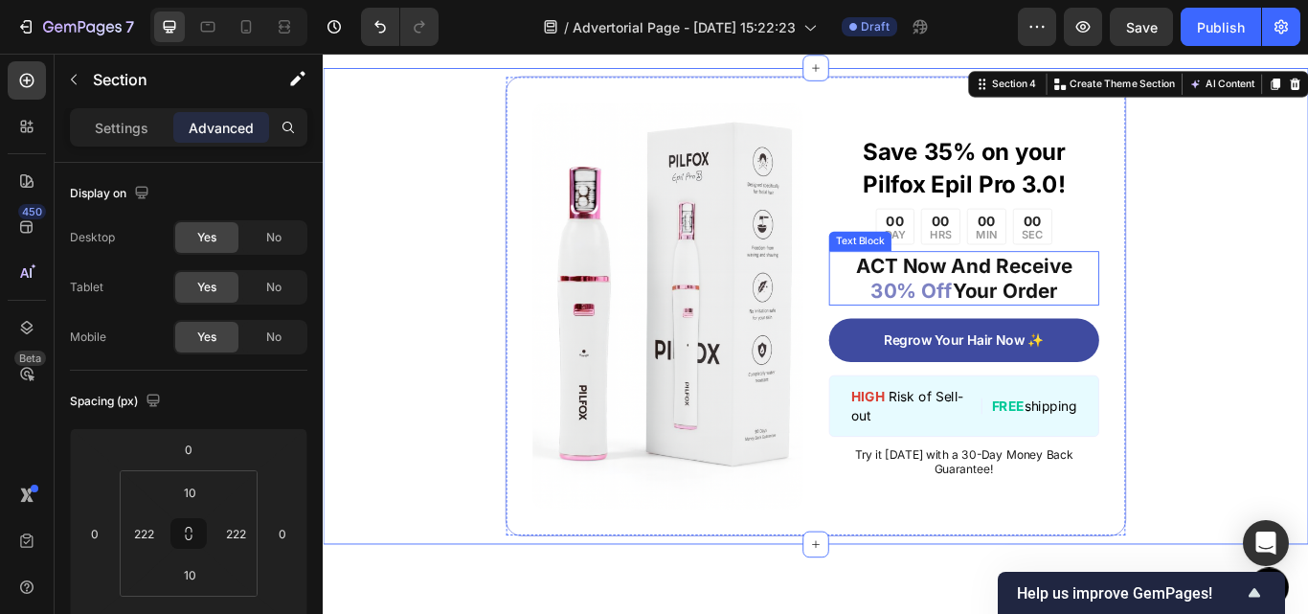
click at [1044, 336] on p "ACT Now And Receive 30% Off Your Order" at bounding box center [1070, 315] width 311 height 59
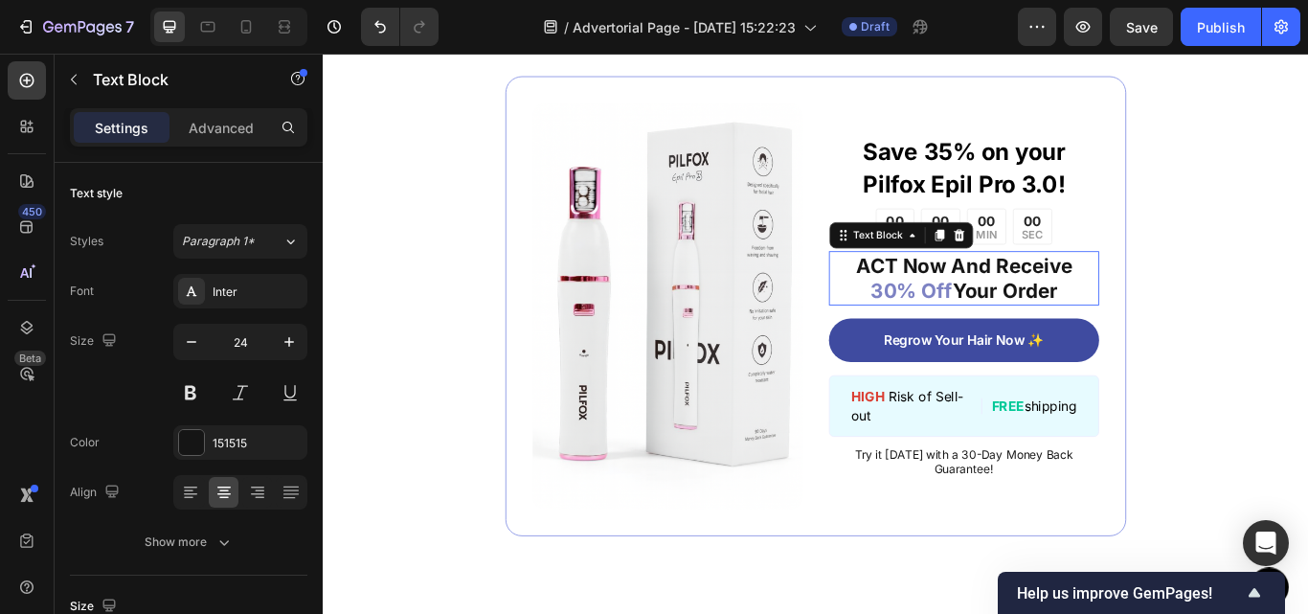
click at [1044, 336] on p "ACT Now And Receive 30% Off Your Order" at bounding box center [1070, 315] width 311 height 59
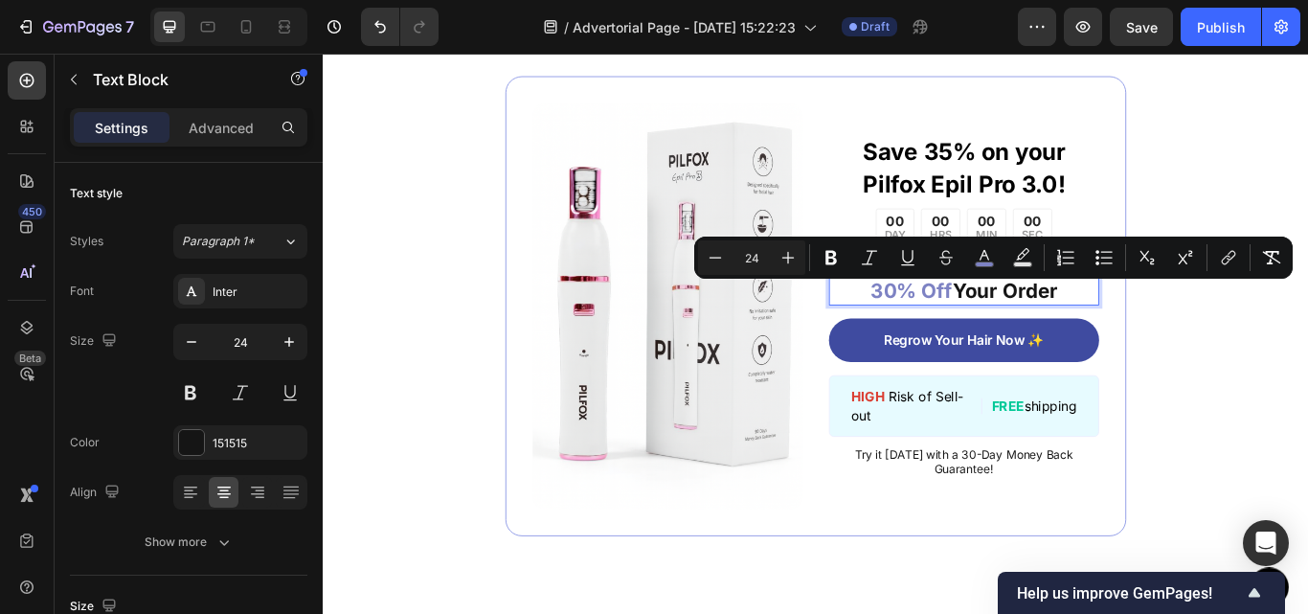
click at [1044, 336] on p "ACT Now And Receive 30% Off Your Order" at bounding box center [1070, 315] width 311 height 59
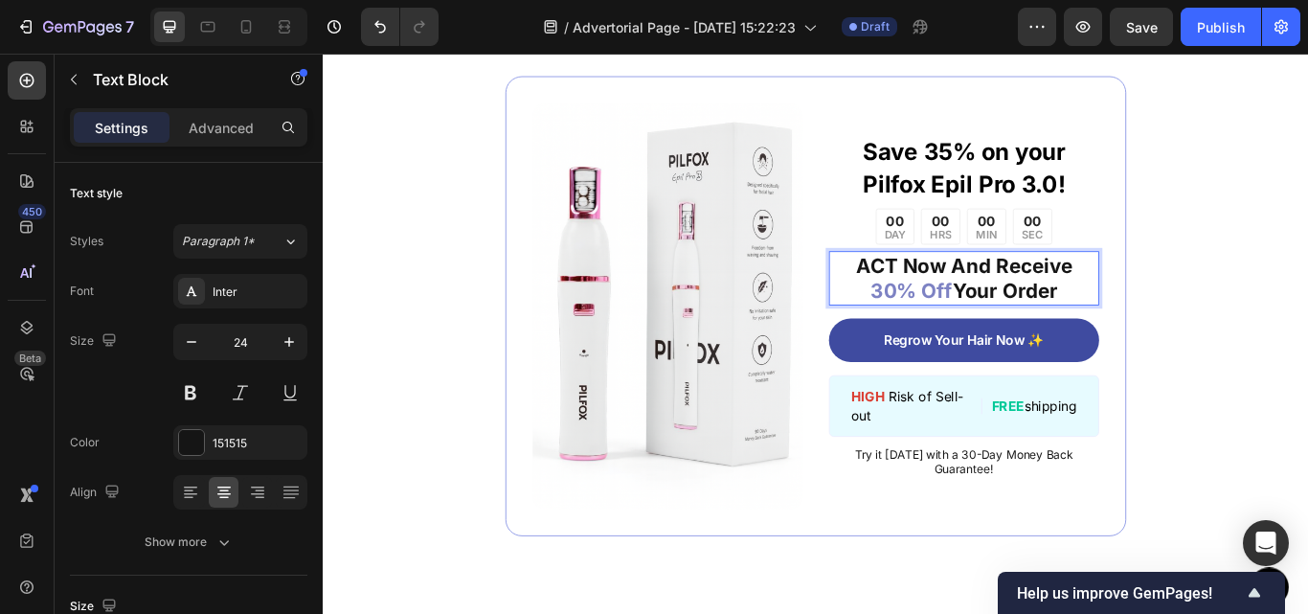
drag, startPoint x: 1179, startPoint y: 341, endPoint x: 912, endPoint y: 307, distance: 269.3
click at [915, 307] on p "ACT Now And Receive 30% Off Your Order" at bounding box center [1070, 315] width 311 height 59
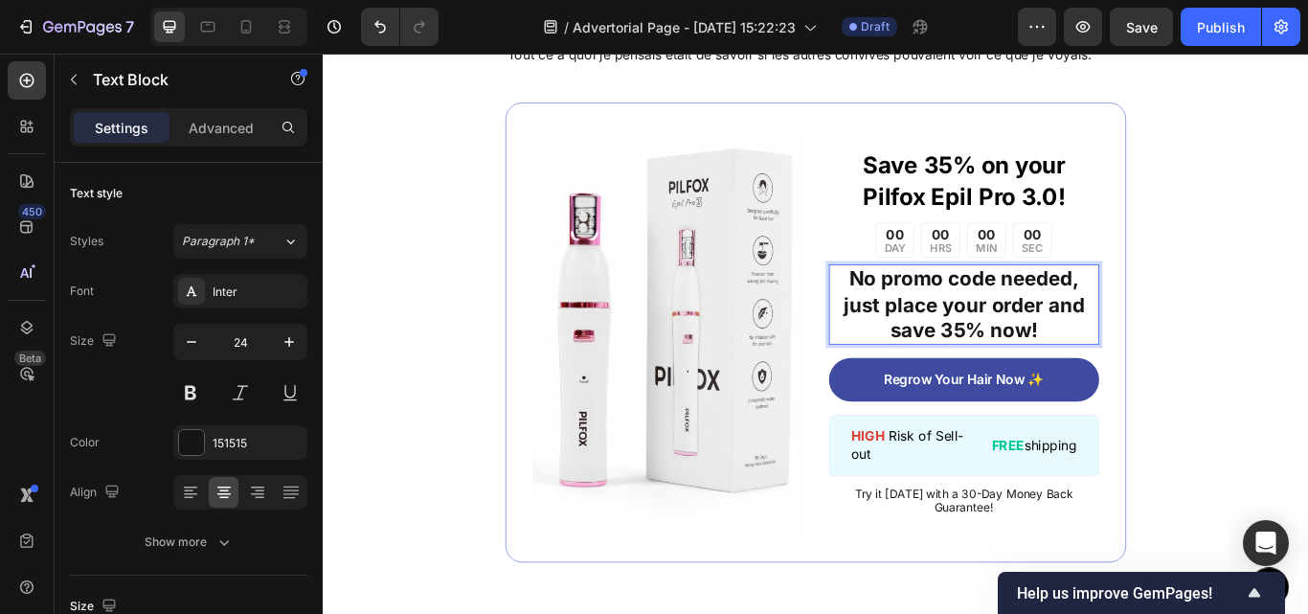
scroll to position [1959, 0]
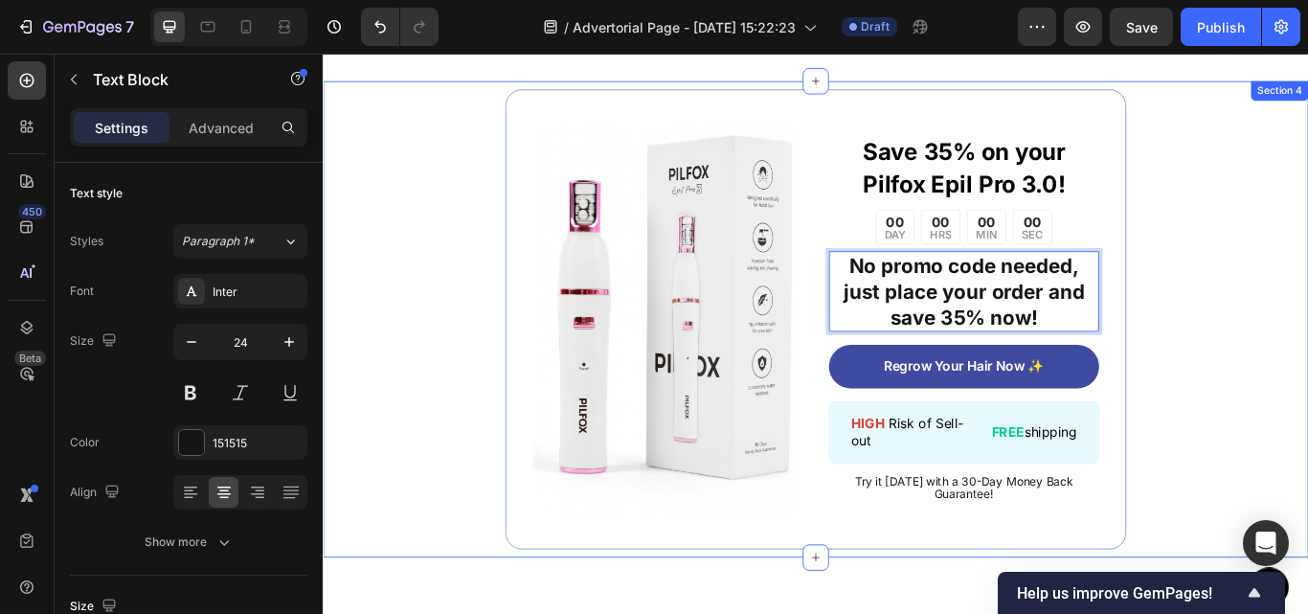
click at [1280, 340] on div "Image Save 35% on your Pilfox Epil Pro 3.0! Text Block 00 DAY 00 HRS 00 MIN 00 …" at bounding box center [897, 364] width 1149 height 556
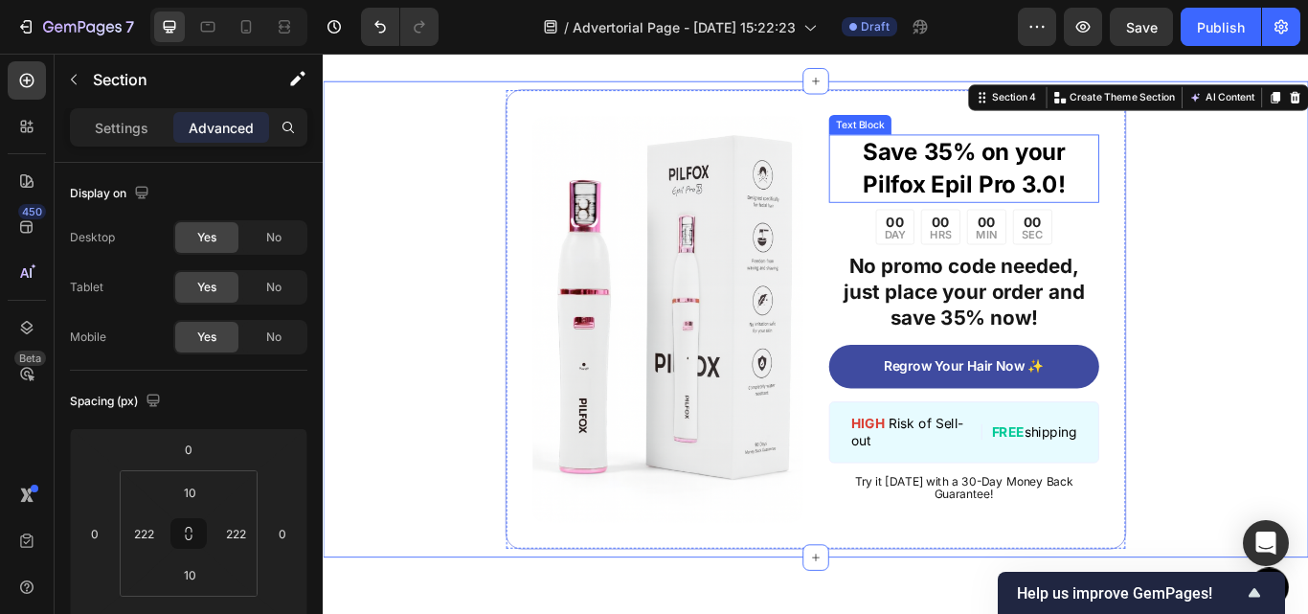
click at [1094, 200] on strong "Save 35% on your Pilfox Epil Pro 3.0!" at bounding box center [1071, 187] width 236 height 70
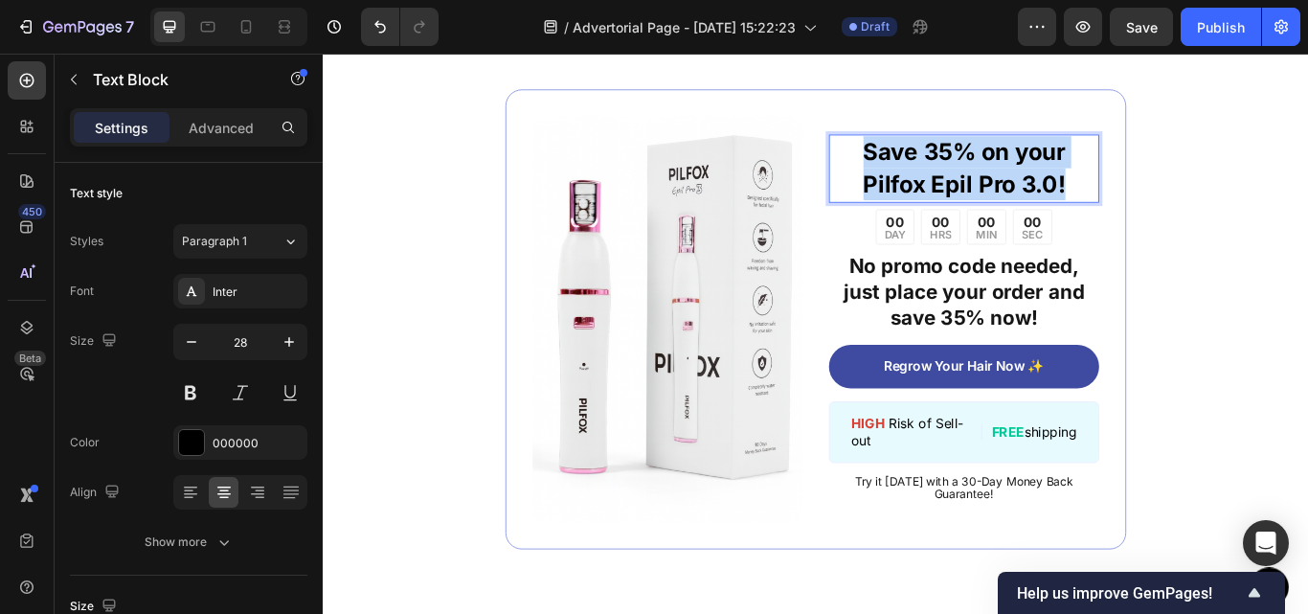
click at [1094, 200] on strong "Save 35% on your Pilfox Epil Pro 3.0!" at bounding box center [1071, 187] width 236 height 70
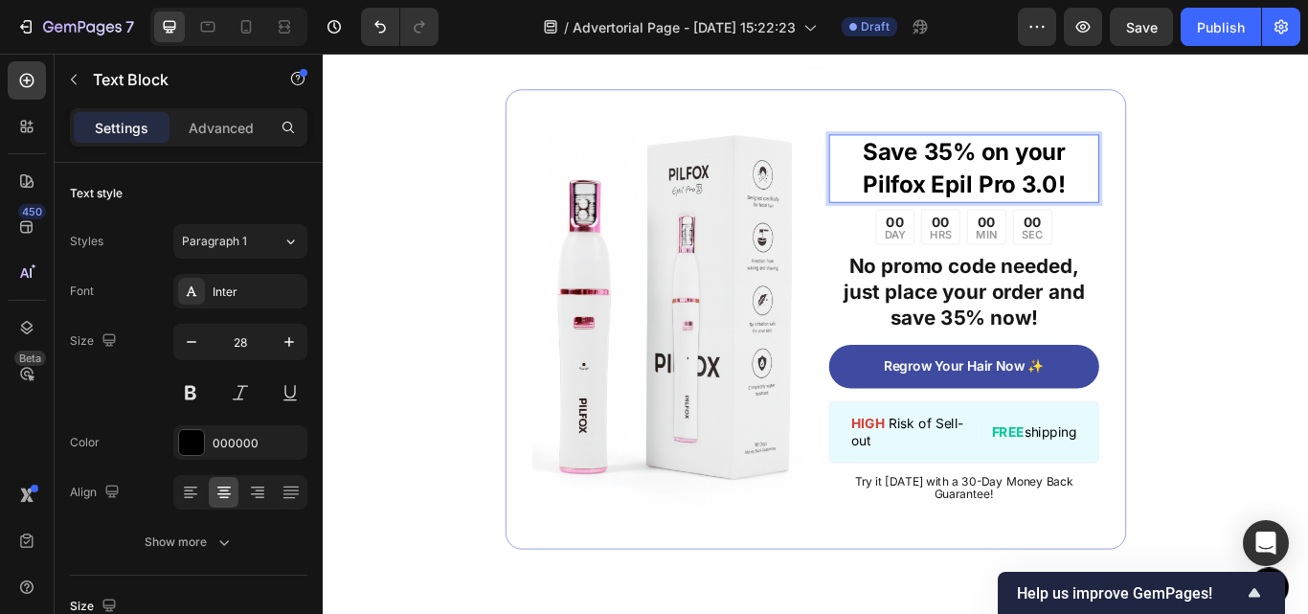
scroll to position [1942, 0]
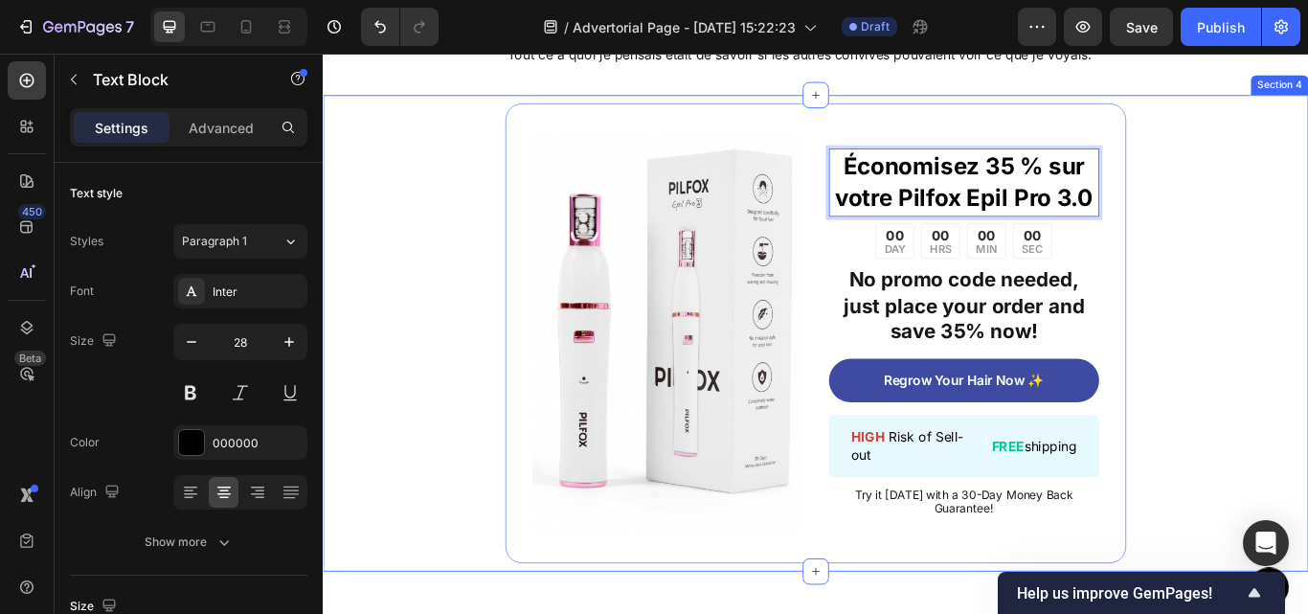
click at [1269, 254] on div "Image Économisez 35 % sur votre Pilfox Epil Pro 3.0 Text Block 8 00 DAY 00 HRS …" at bounding box center [897, 380] width 1149 height 556
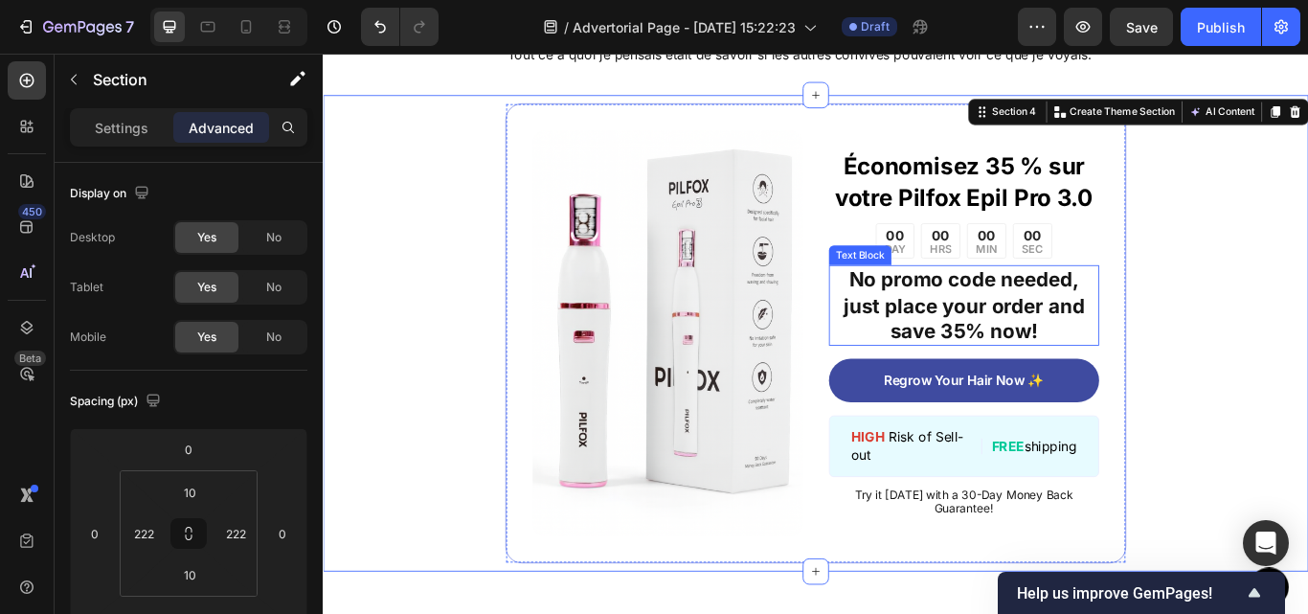
click at [1004, 393] on p "No promo code needed, just place your order and save 35% now!" at bounding box center [1070, 348] width 311 height 90
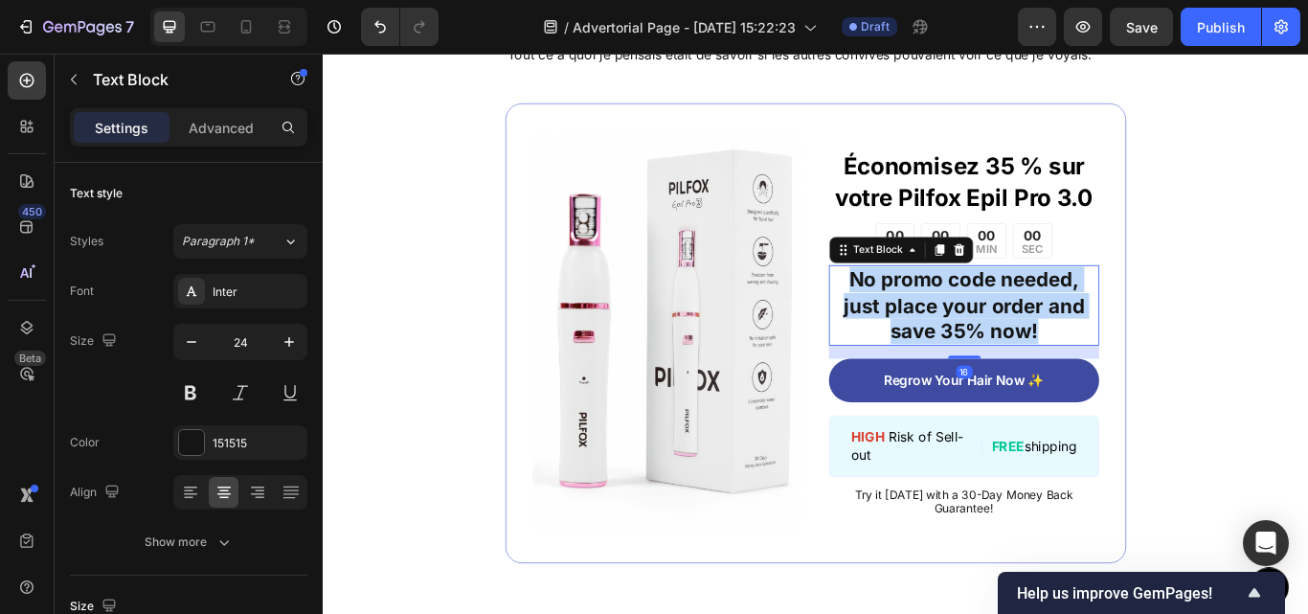
click at [1004, 393] on p "No promo code needed, just place your order and save 35% now!" at bounding box center [1070, 348] width 311 height 90
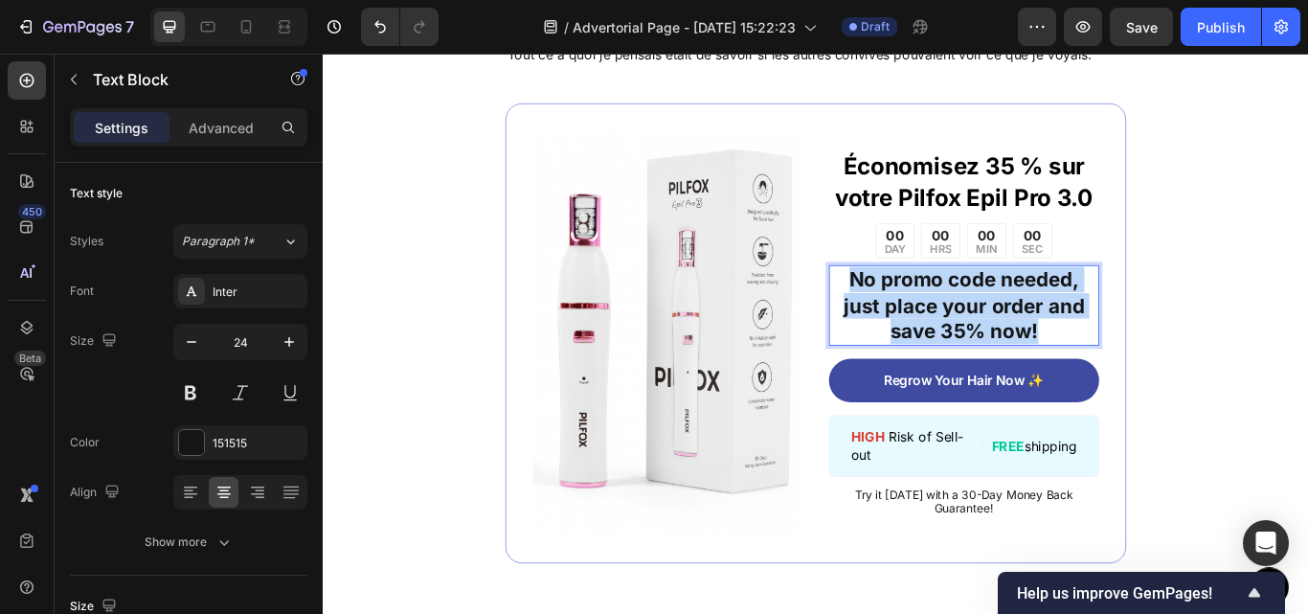
click at [1004, 393] on p "No promo code needed, just place your order and save 35% now!" at bounding box center [1070, 348] width 311 height 90
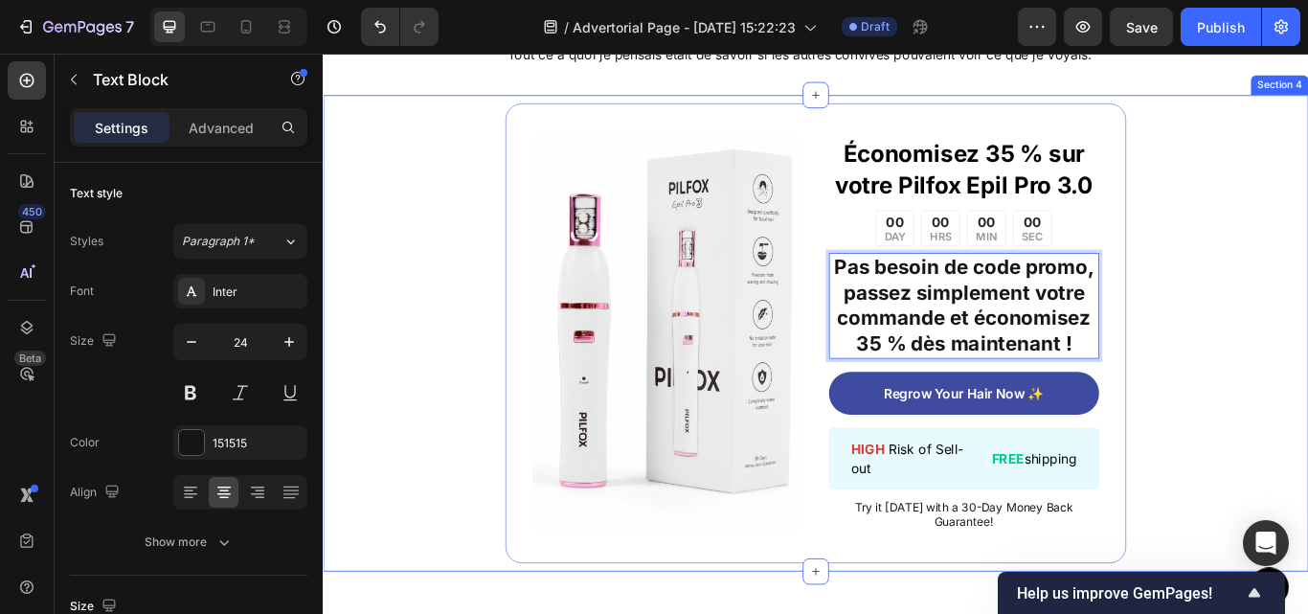
click at [1307, 356] on div "Image Économisez 35 % sur votre Pilfox Epil Pro 3.0 Text Block 00 DAY 00 HRS 00…" at bounding box center [897, 380] width 1149 height 556
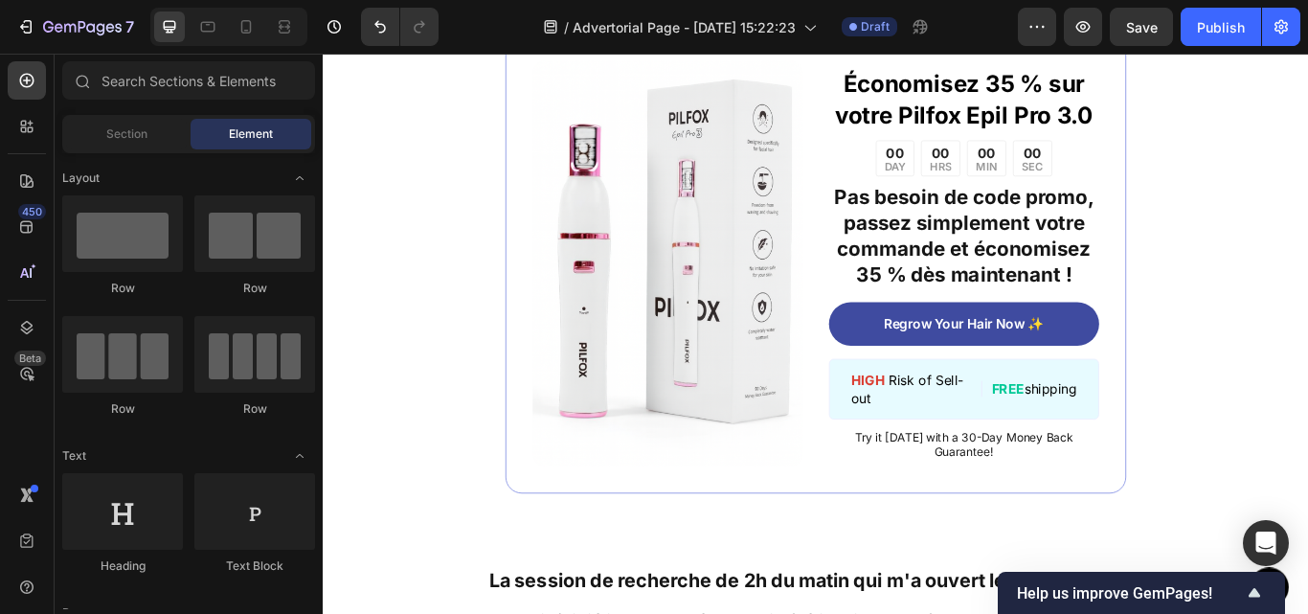
scroll to position [2018, 0]
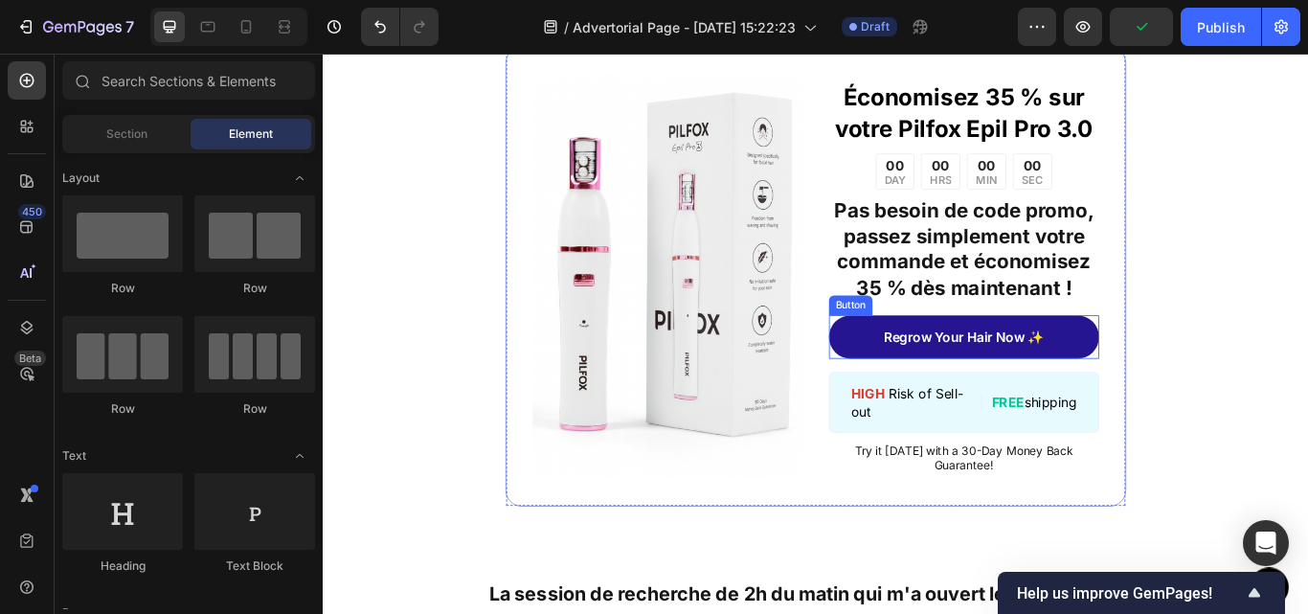
click at [1191, 406] on link "Regrow Your Hair Now ✨" at bounding box center [1070, 384] width 315 height 51
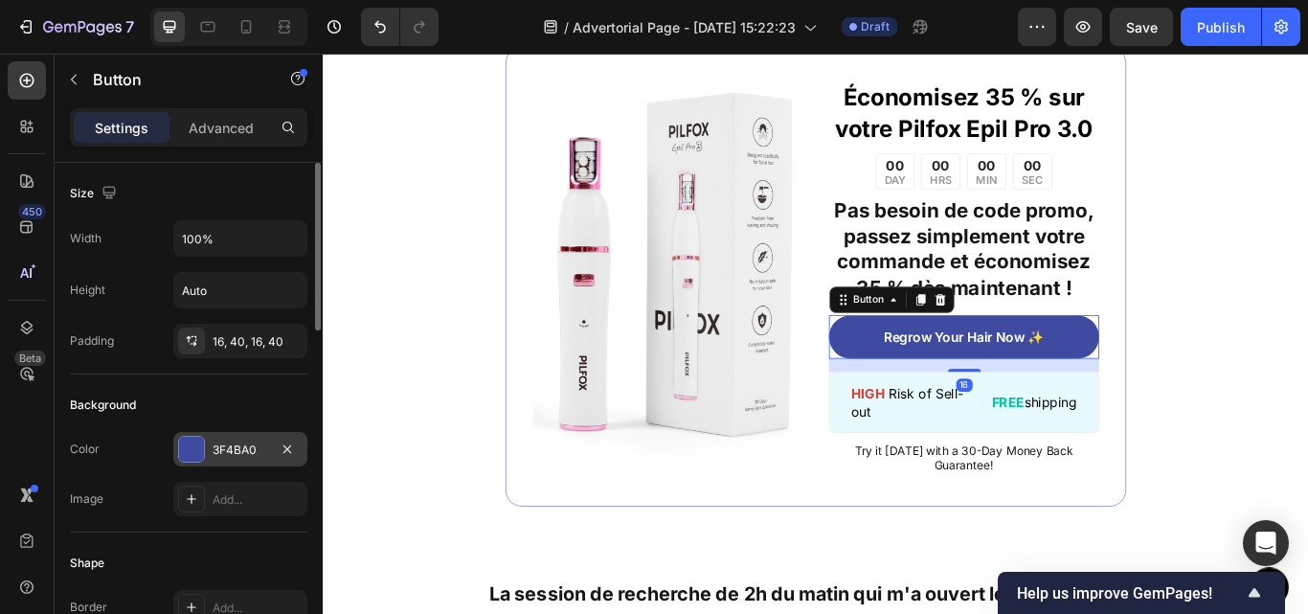
click at [202, 452] on div at bounding box center [191, 449] width 25 height 25
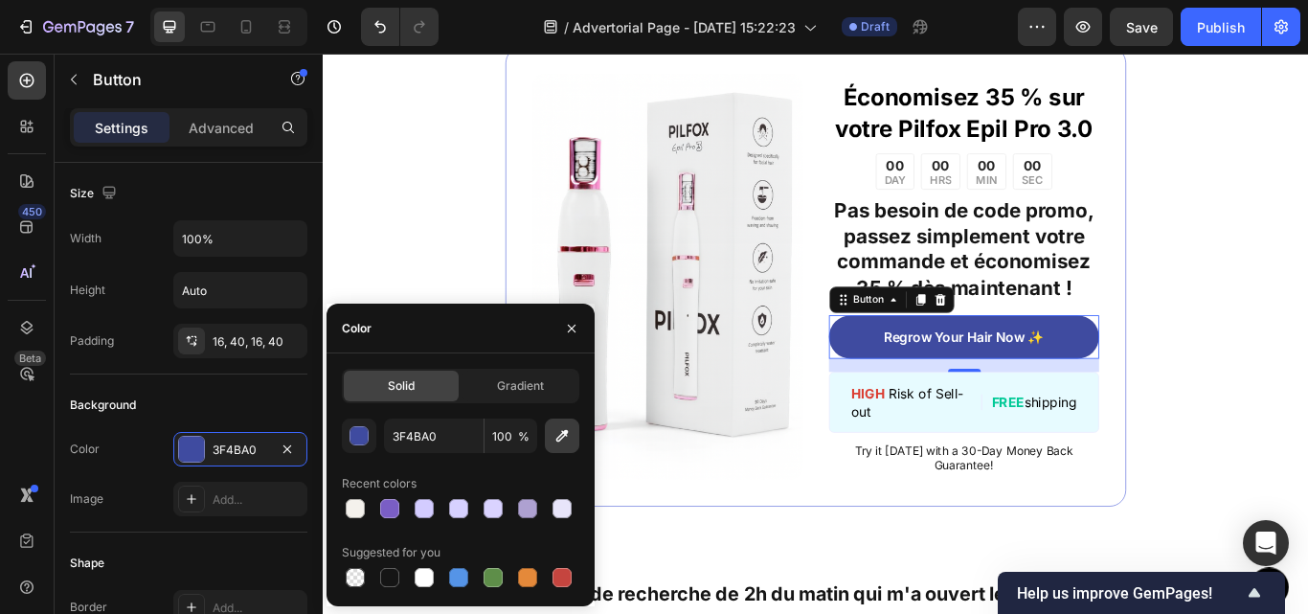
click at [569, 431] on icon "button" at bounding box center [562, 435] width 19 height 19
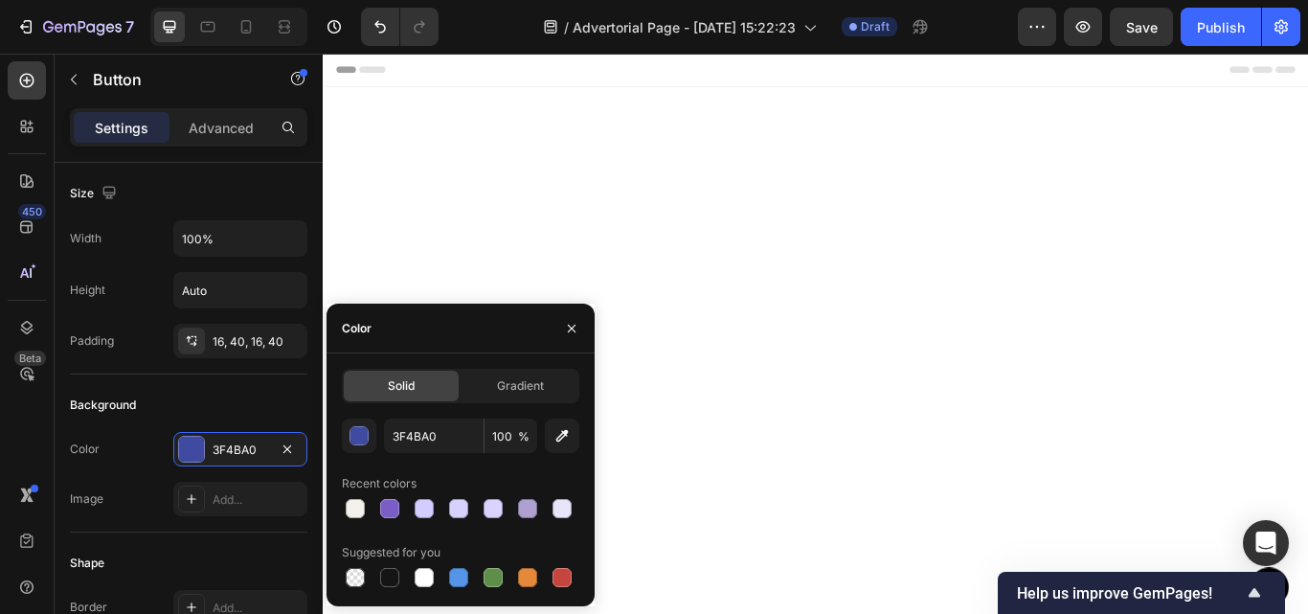
scroll to position [2018, 0]
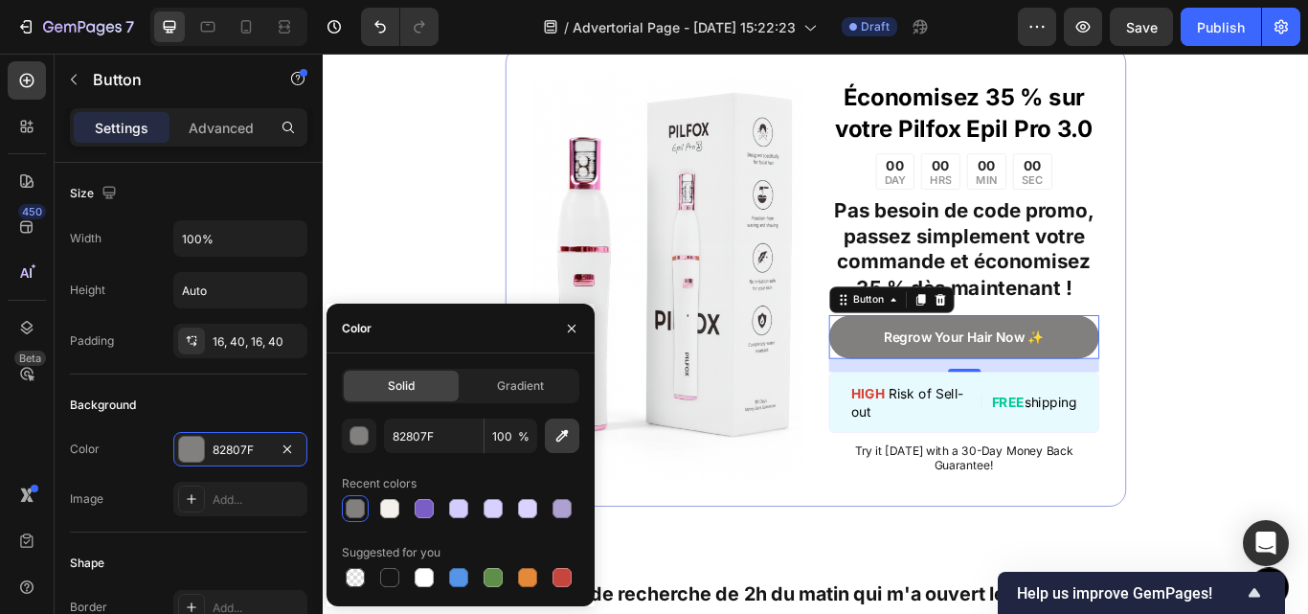
click at [558, 443] on icon "button" at bounding box center [562, 435] width 19 height 19
type input "383635"
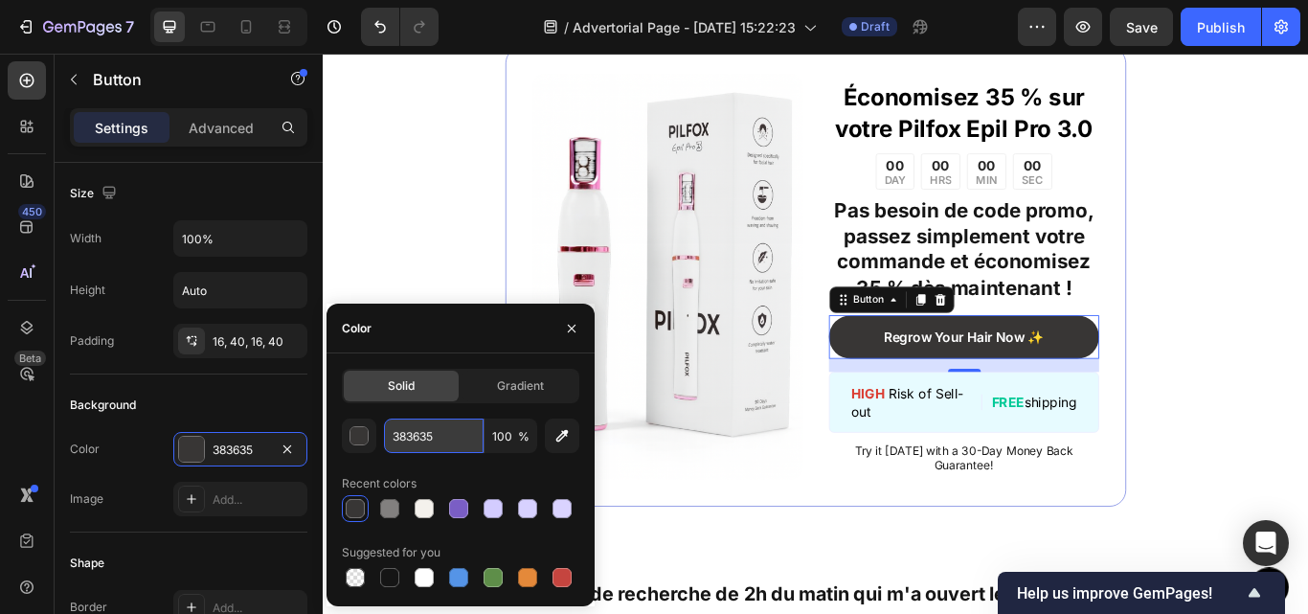
click at [425, 434] on input "383635" at bounding box center [434, 436] width 100 height 34
click at [129, 465] on div "Color 383635" at bounding box center [189, 449] width 238 height 34
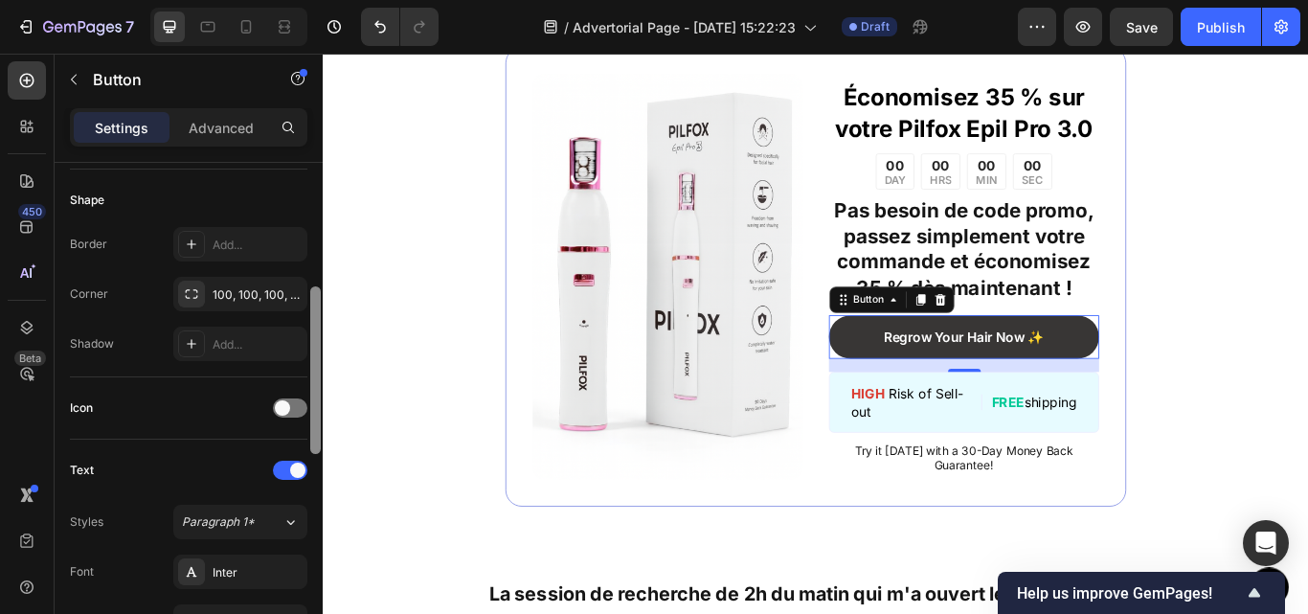
drag, startPoint x: 319, startPoint y: 315, endPoint x: 313, endPoint y: 437, distance: 121.8
click at [313, 437] on div at bounding box center [315, 370] width 11 height 168
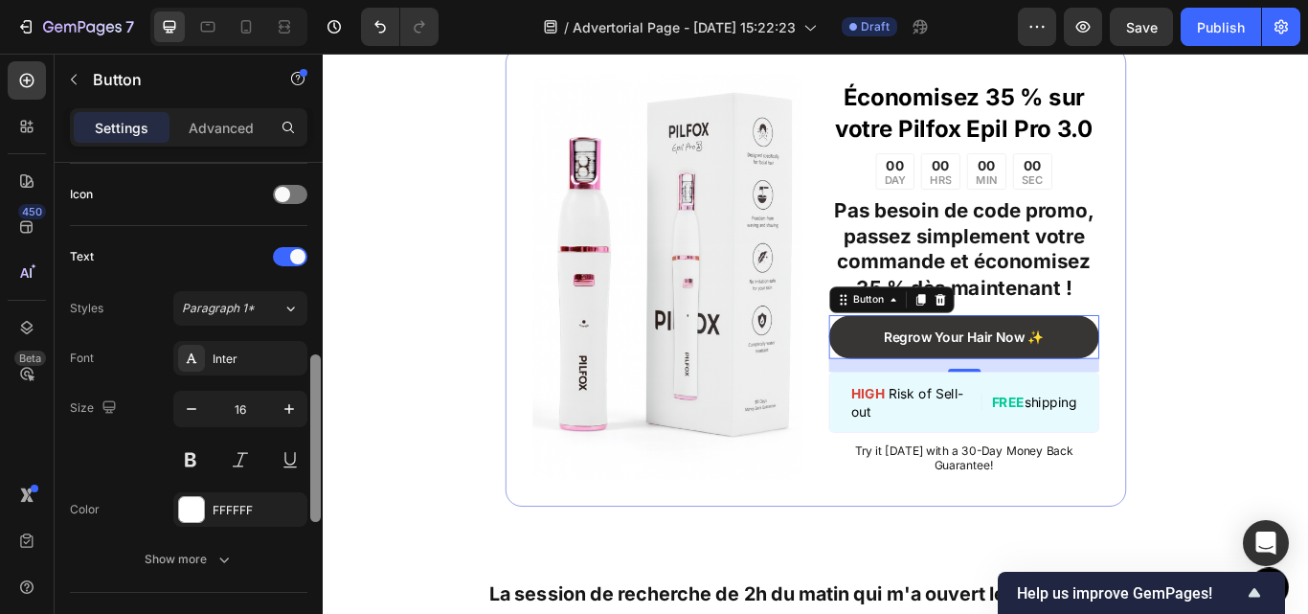
scroll to position [620, 0]
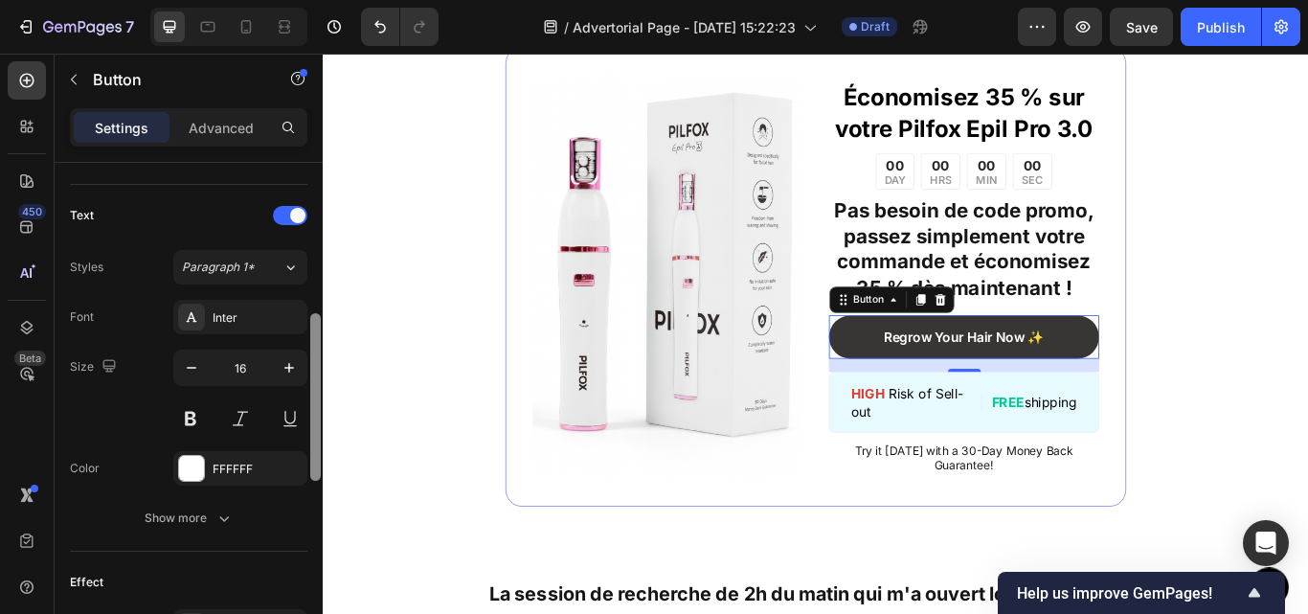
drag, startPoint x: 313, startPoint y: 437, endPoint x: 314, endPoint y: 521, distance: 84.3
click at [314, 481] on div at bounding box center [315, 397] width 11 height 168
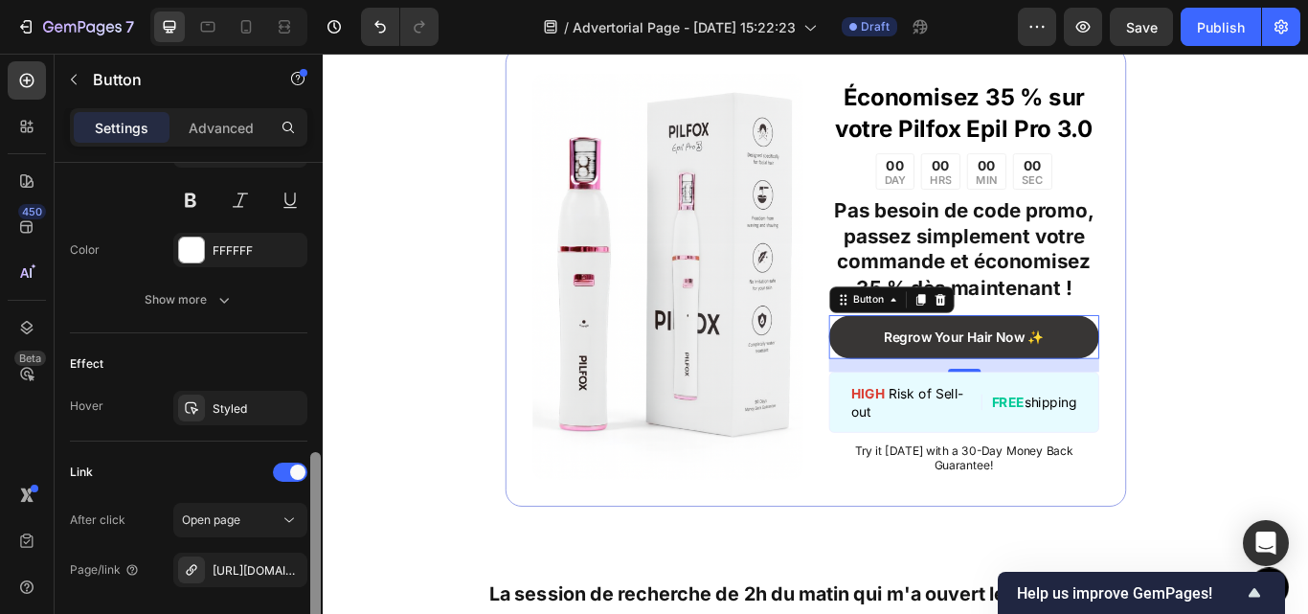
drag, startPoint x: 315, startPoint y: 494, endPoint x: 311, endPoint y: 575, distance: 80.5
click at [311, 575] on div at bounding box center [315, 536] width 11 height 168
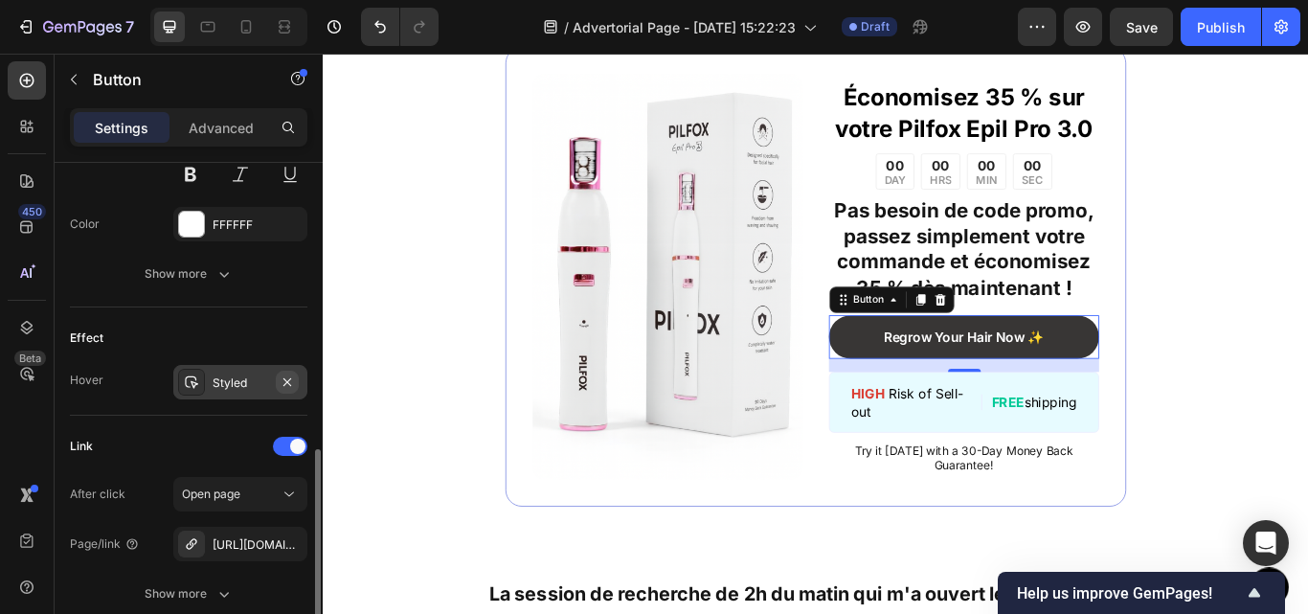
click at [289, 380] on icon "button" at bounding box center [288, 381] width 8 height 8
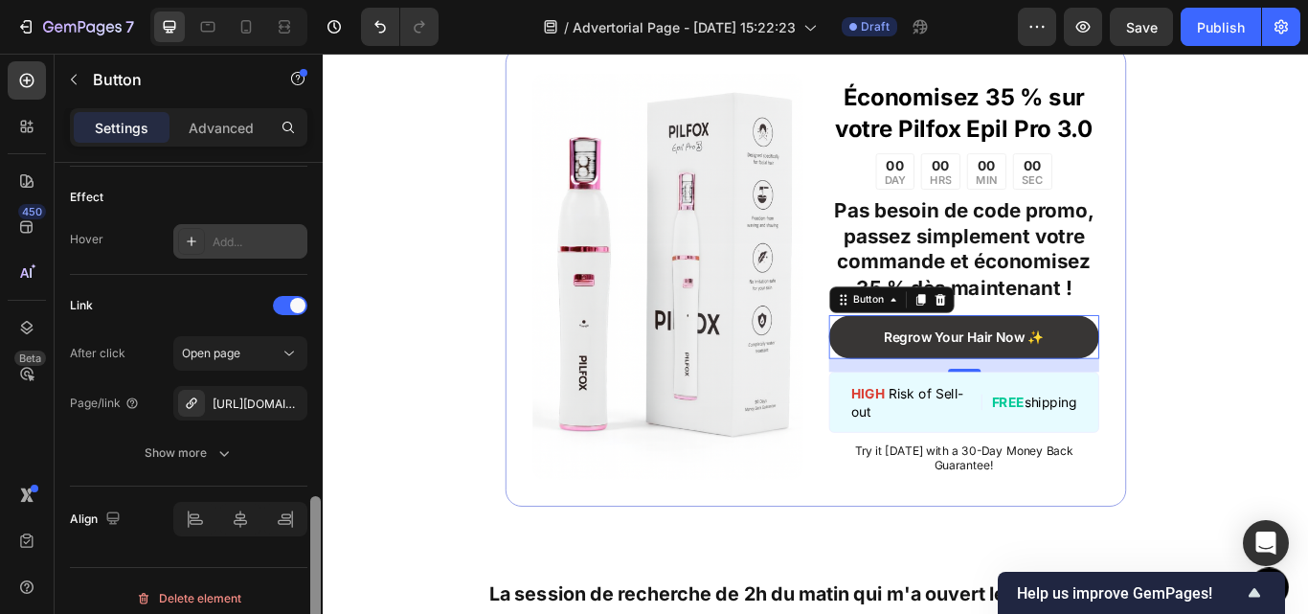
drag, startPoint x: 314, startPoint y: 478, endPoint x: 310, endPoint y: 526, distance: 48.0
click at [310, 526] on div at bounding box center [315, 580] width 11 height 168
click at [267, 413] on div "[URL][DOMAIN_NAME]" at bounding box center [240, 400] width 134 height 34
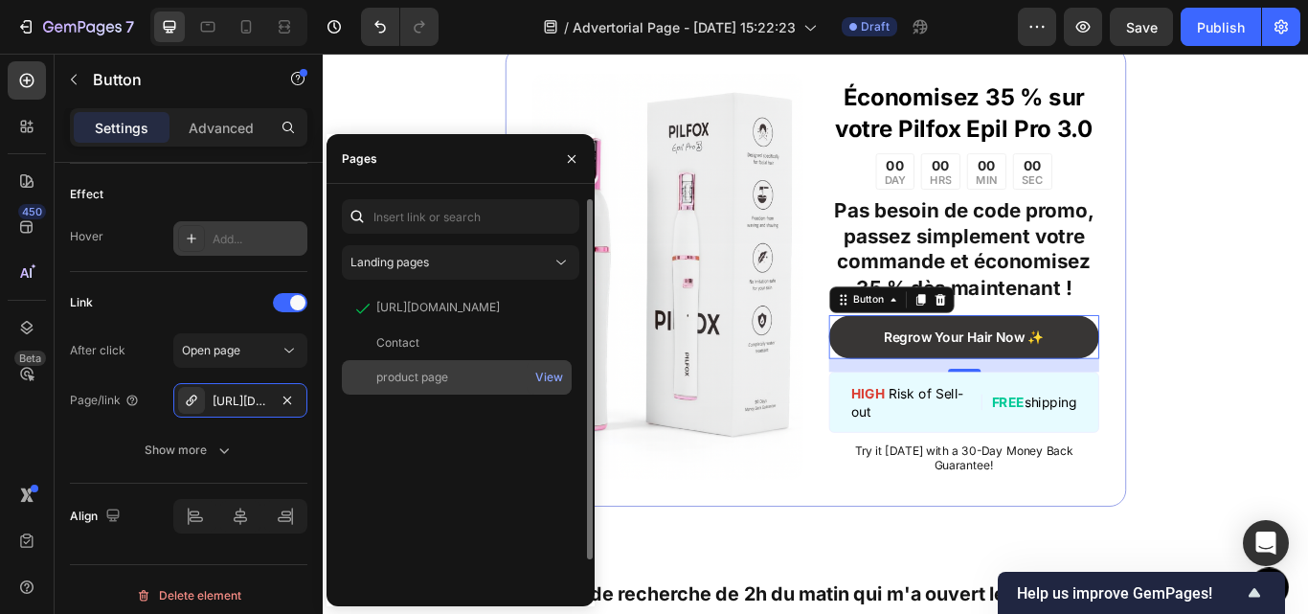
click at [443, 378] on div "product page" at bounding box center [412, 377] width 72 height 17
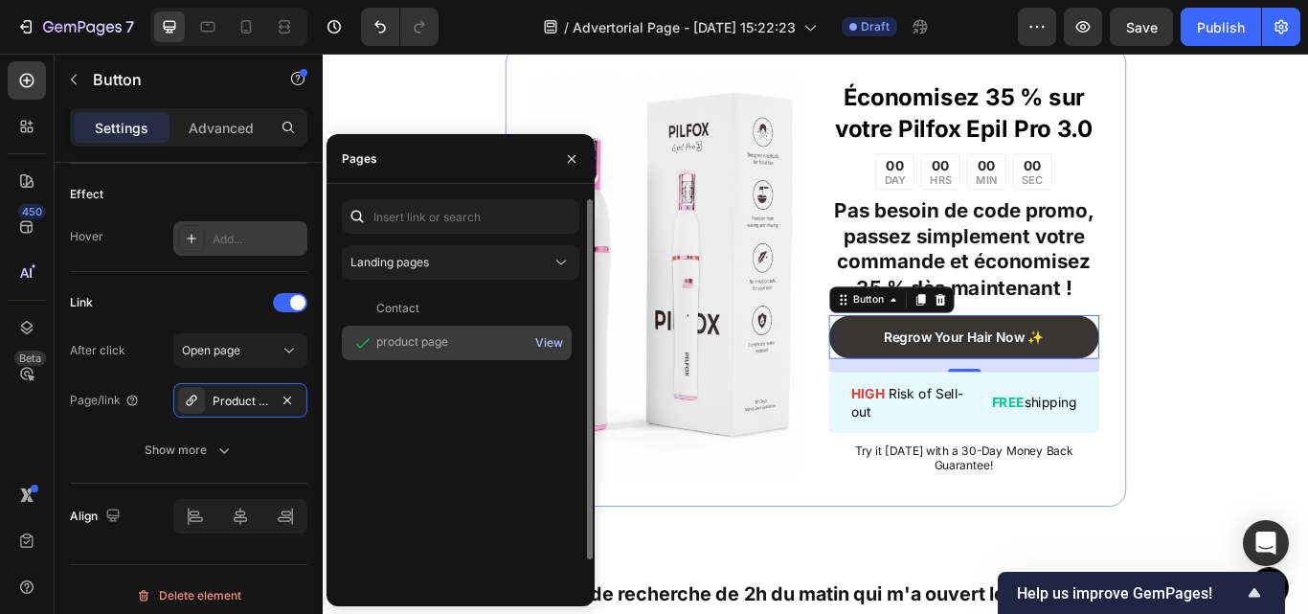
click at [544, 346] on div "View" at bounding box center [549, 342] width 28 height 17
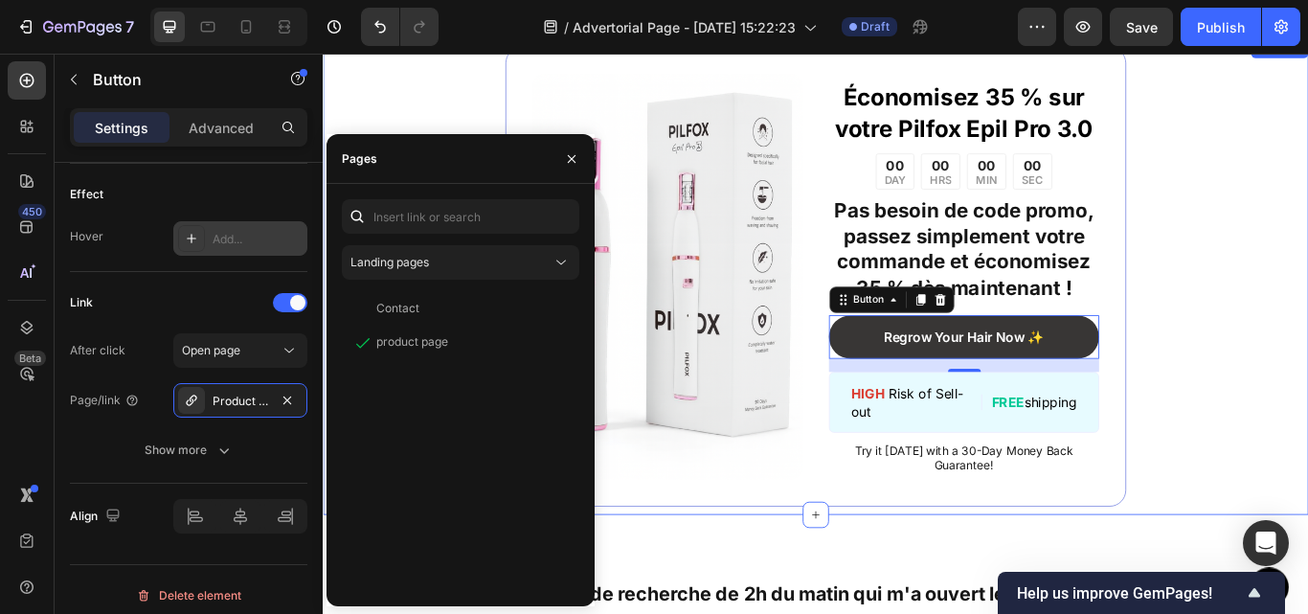
click at [1307, 420] on div "Image Économisez 35 % sur votre Pilfox Epil Pro 3.0 Text Block 00 DAY 00 HRS 00…" at bounding box center [897, 314] width 1149 height 556
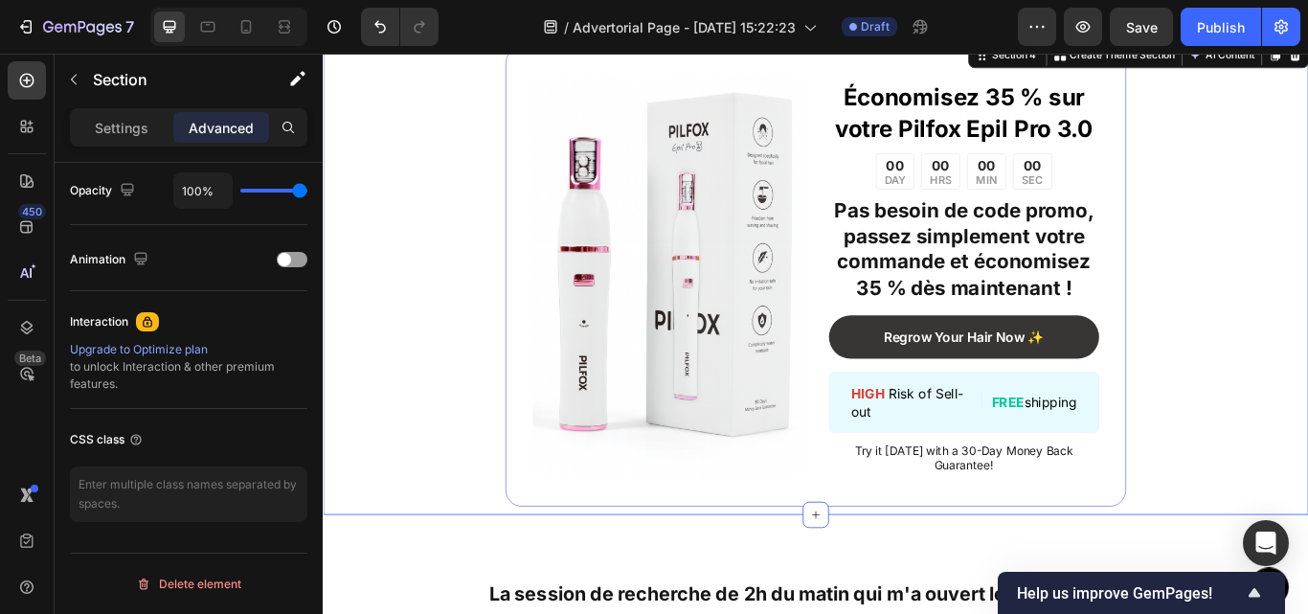
scroll to position [0, 0]
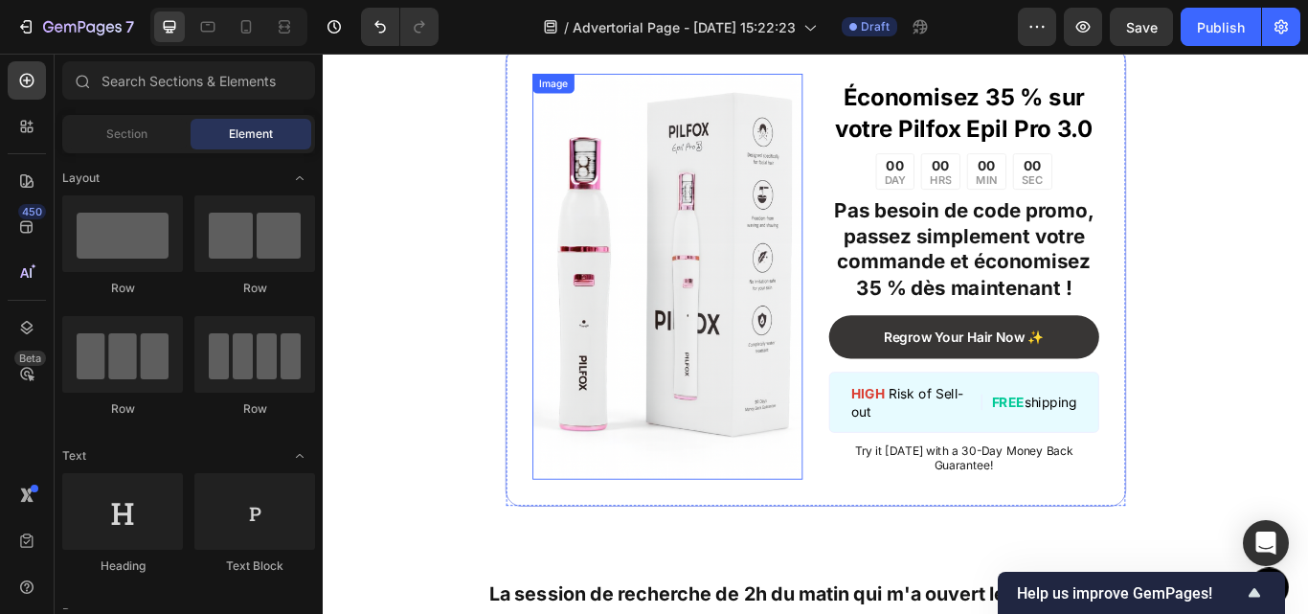
click at [721, 306] on img at bounding box center [724, 314] width 315 height 473
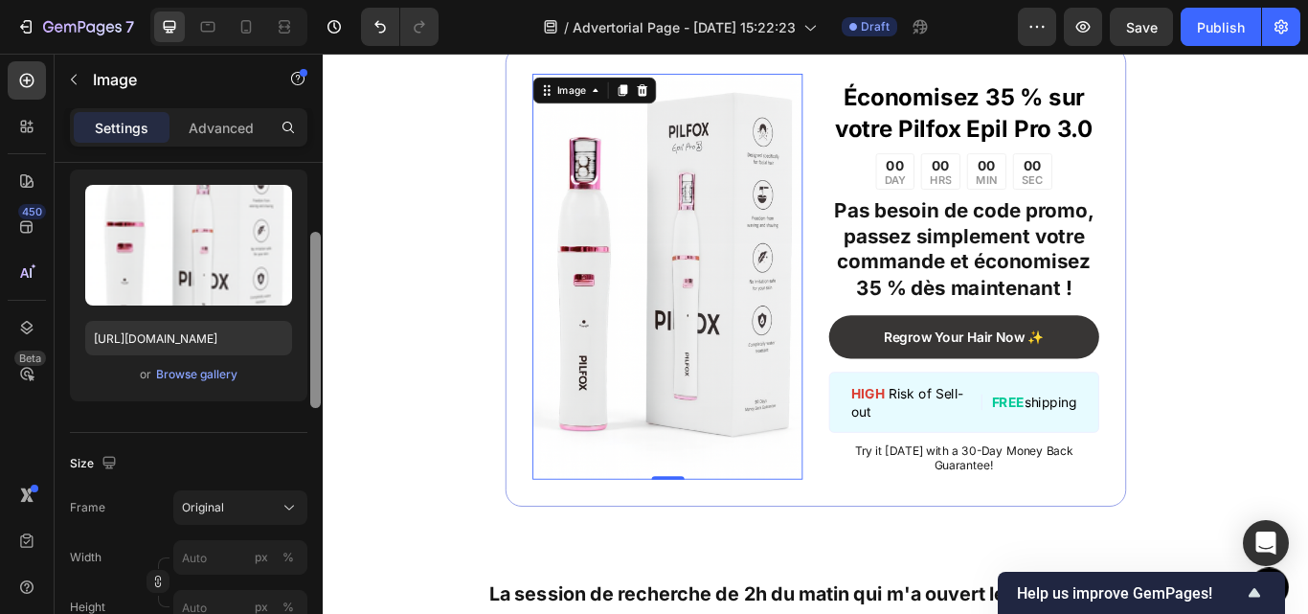
scroll to position [189, 0]
drag, startPoint x: 318, startPoint y: 200, endPoint x: 318, endPoint y: 266, distance: 66.1
click at [318, 266] on div at bounding box center [315, 317] width 11 height 176
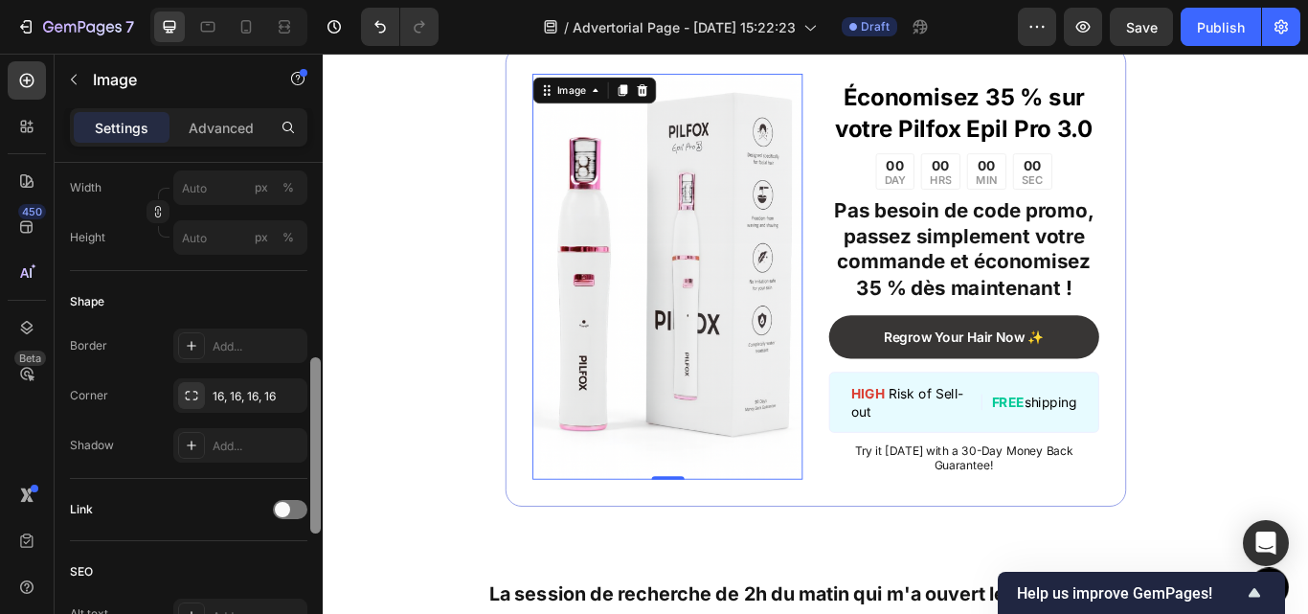
scroll to position [566, 0]
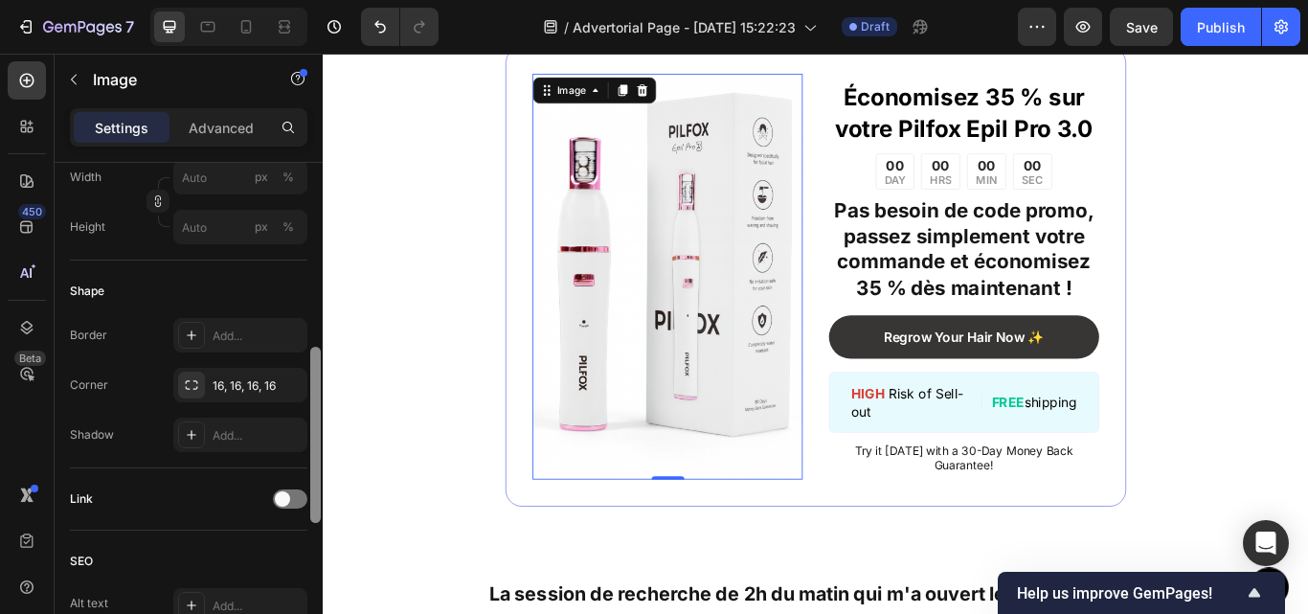
drag, startPoint x: 318, startPoint y: 266, endPoint x: 315, endPoint y: 398, distance: 132.2
click at [315, 398] on div at bounding box center [315, 435] width 11 height 176
click at [290, 497] on div at bounding box center [290, 498] width 34 height 19
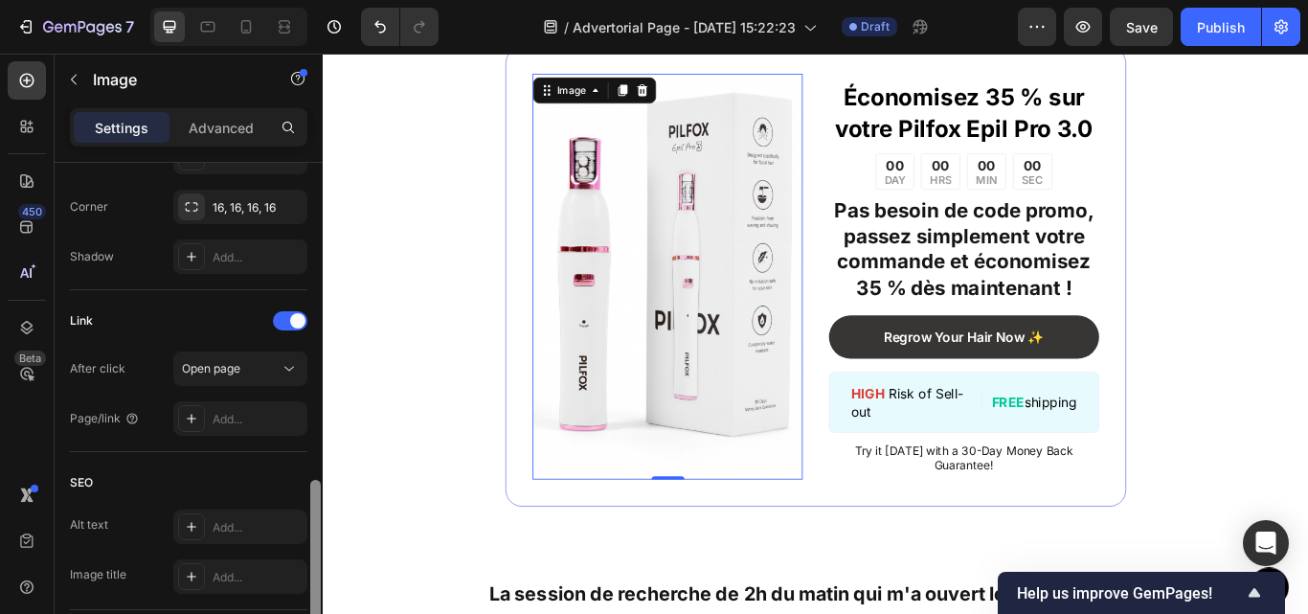
scroll to position [844, 0]
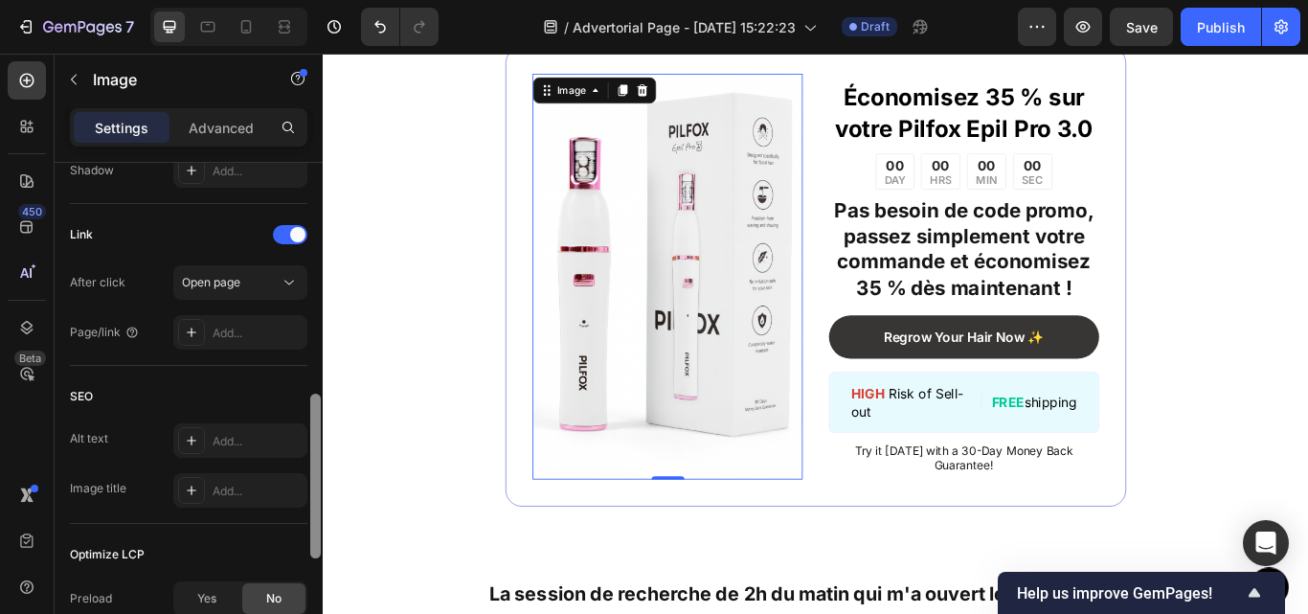
drag, startPoint x: 310, startPoint y: 447, endPoint x: 311, endPoint y: 538, distance: 91.0
click at [311, 538] on div at bounding box center [315, 476] width 11 height 165
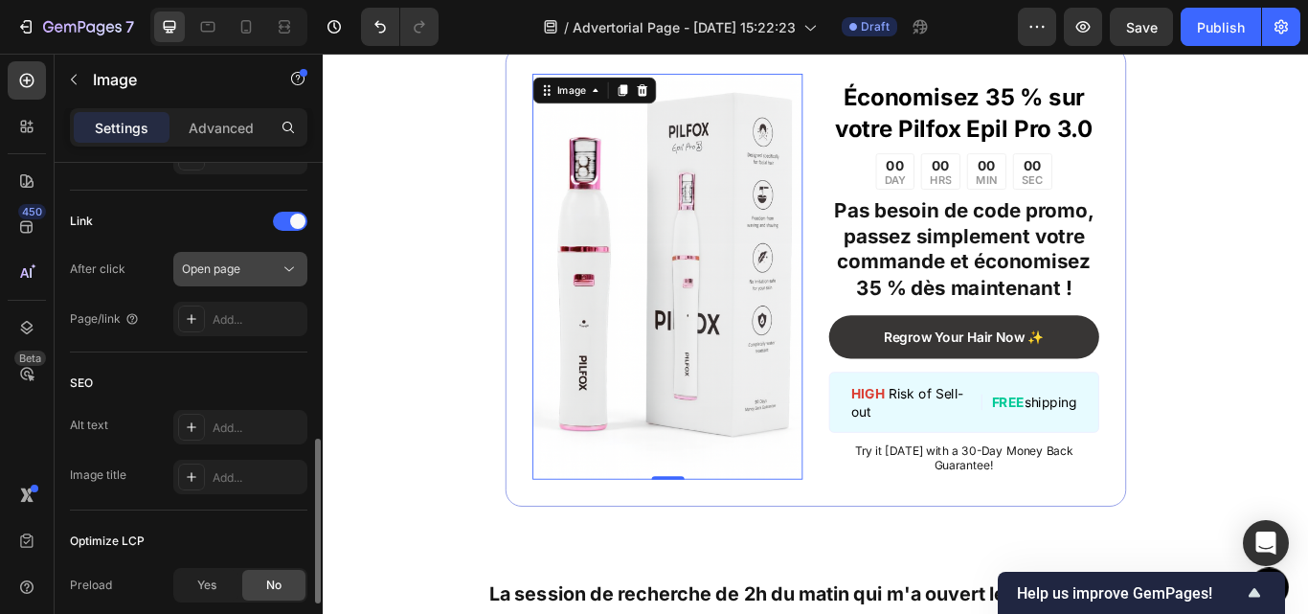
click at [223, 283] on button "Open page" at bounding box center [240, 269] width 134 height 34
click at [147, 238] on div "Link After click Open page Page/link Add..." at bounding box center [189, 271] width 238 height 130
click at [233, 321] on div "Add..." at bounding box center [258, 319] width 90 height 17
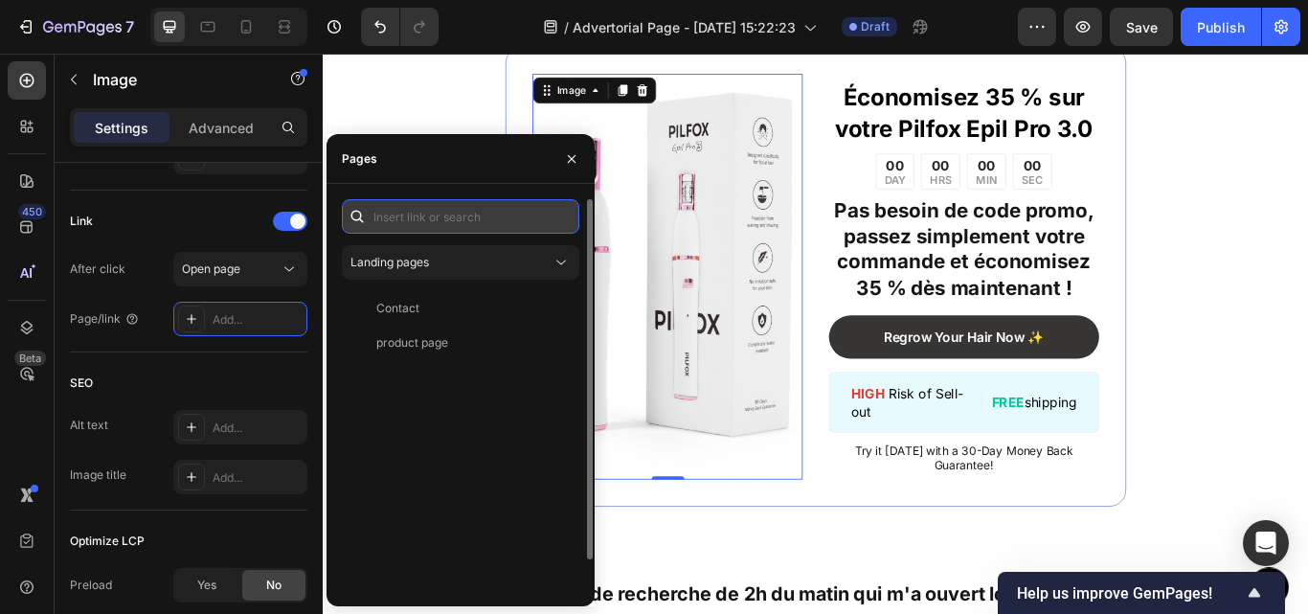
click at [424, 219] on input "text" at bounding box center [461, 216] width 238 height 34
paste input "https://pilfox.com/products/epil-pro-3-0"
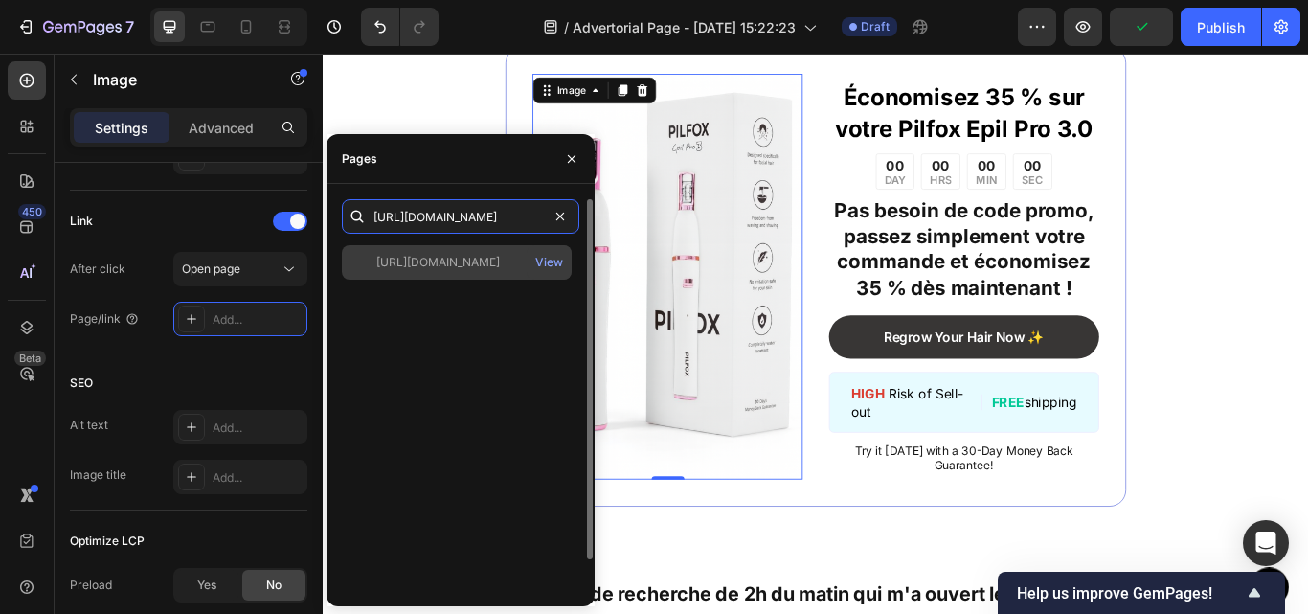
type input "https://pilfox.com/products/epil-pro-3-0"
click at [441, 271] on div "https://pilfox.com/products/epil-pro-3-0 View" at bounding box center [457, 262] width 230 height 34
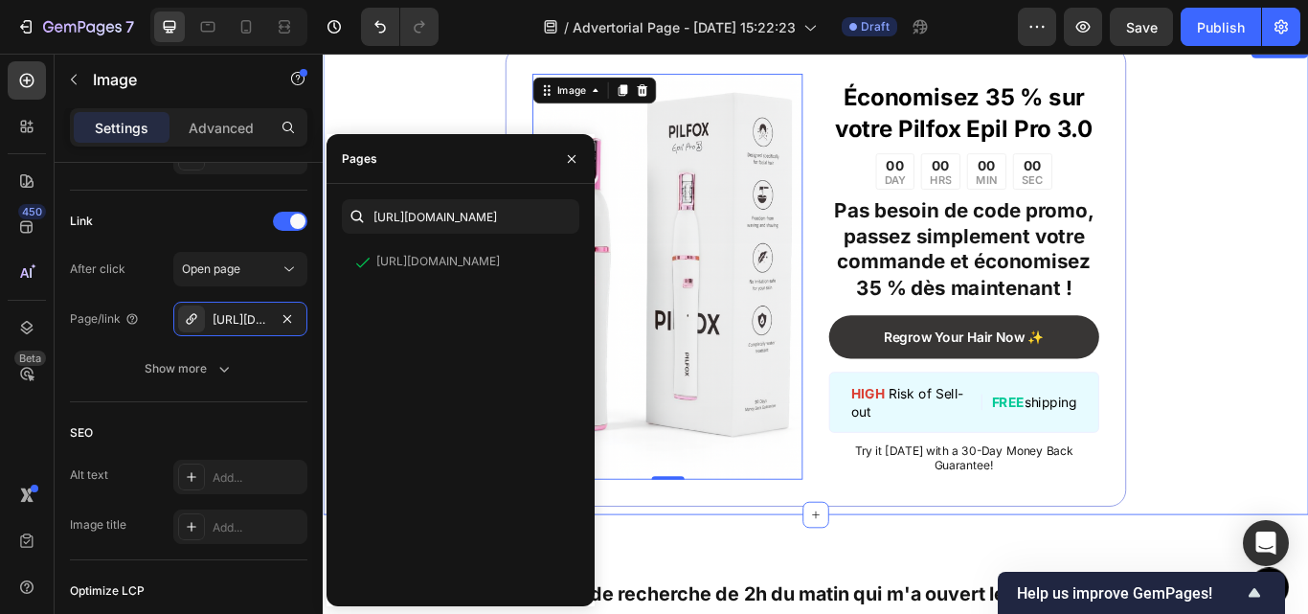
click at [396, 86] on div "Image 0 Économisez 35 % sur votre Pilfox Epil Pro 3.0 Text Block 00 DAY 00 HRS …" at bounding box center [897, 314] width 1149 height 556
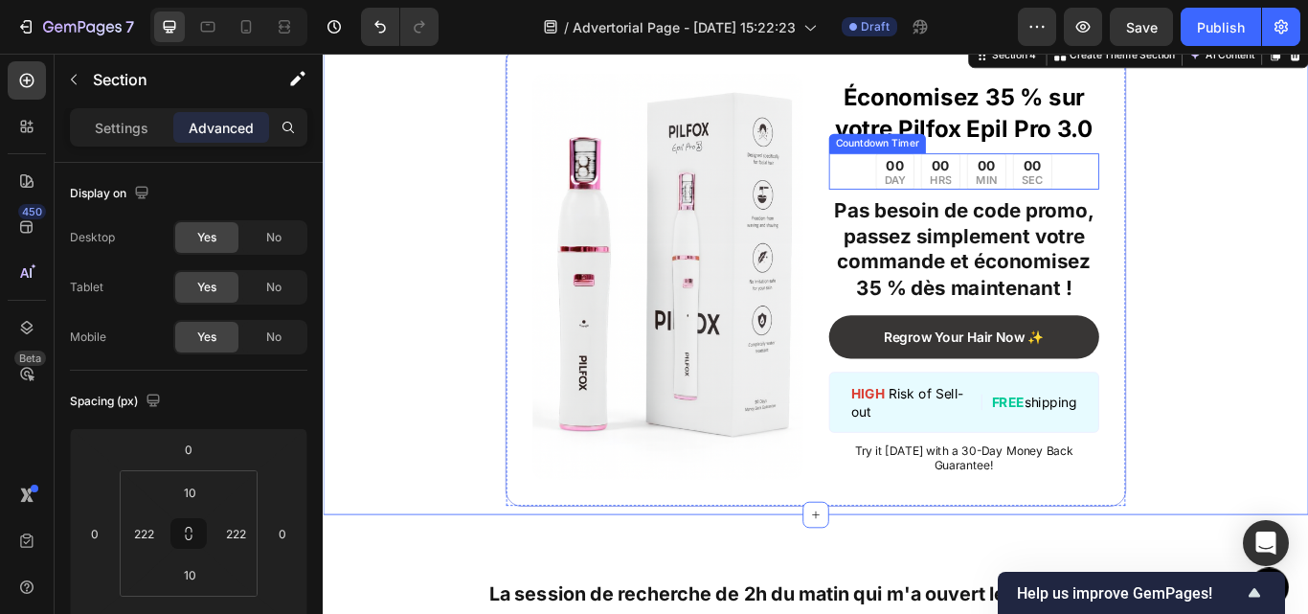
click at [1164, 213] on div "00 DAY 00 HRS 00 MIN 00 SEC" at bounding box center [1070, 191] width 315 height 42
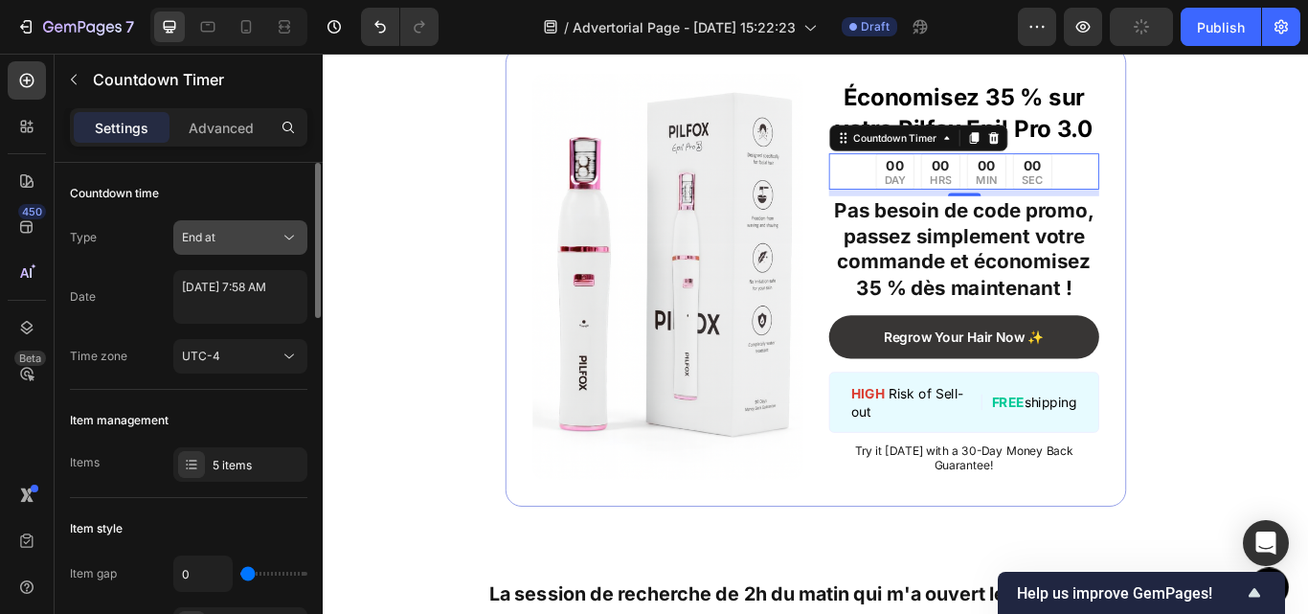
click at [250, 240] on div "End at" at bounding box center [231, 237] width 98 height 17
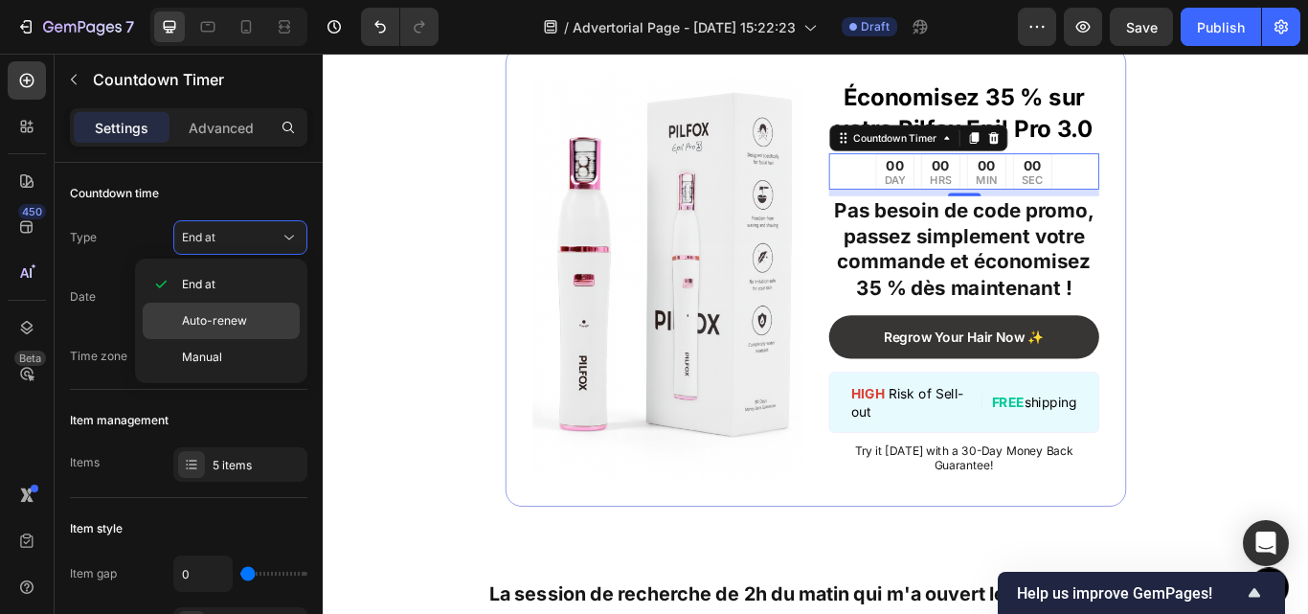
click at [265, 318] on p "Auto-renew" at bounding box center [236, 320] width 109 height 17
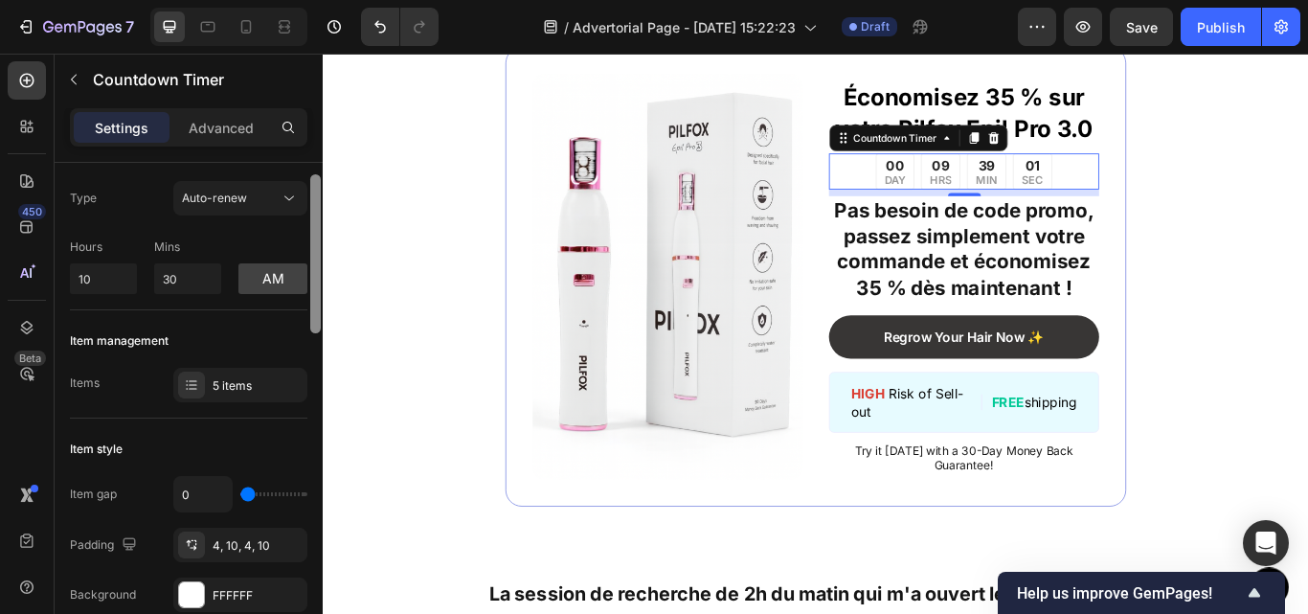
scroll to position [46, 0]
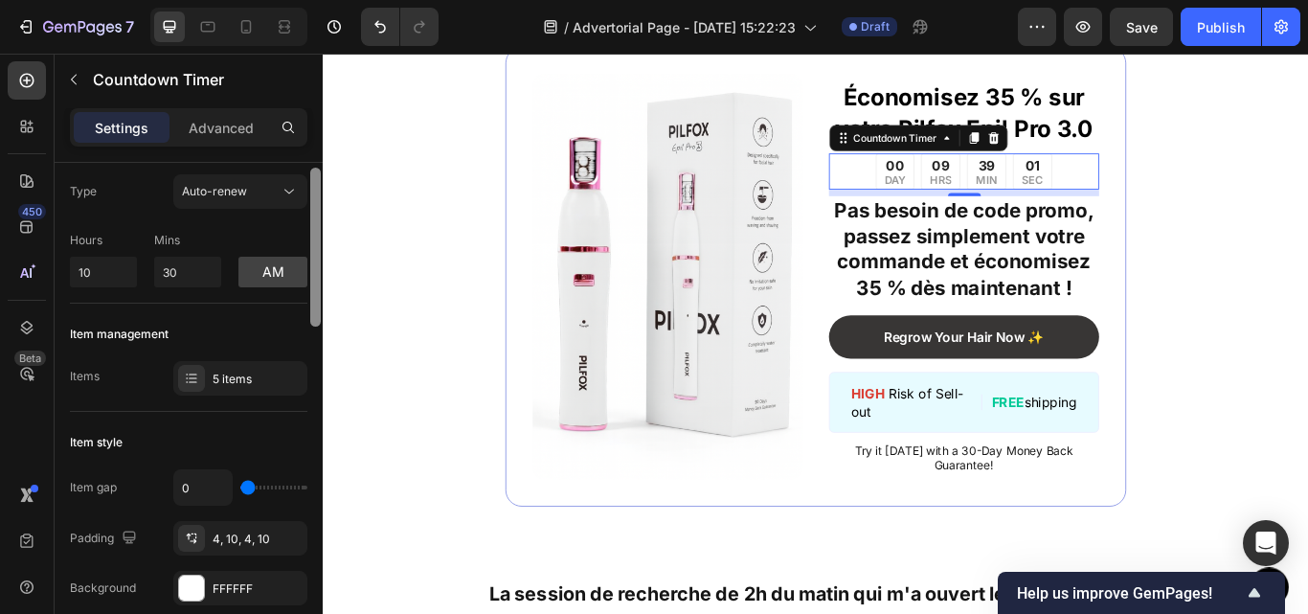
drag, startPoint x: 318, startPoint y: 256, endPoint x: 318, endPoint y: 270, distance: 14.4
click at [318, 270] on div at bounding box center [315, 247] width 11 height 159
click at [96, 271] on input "10" at bounding box center [103, 272] width 67 height 31
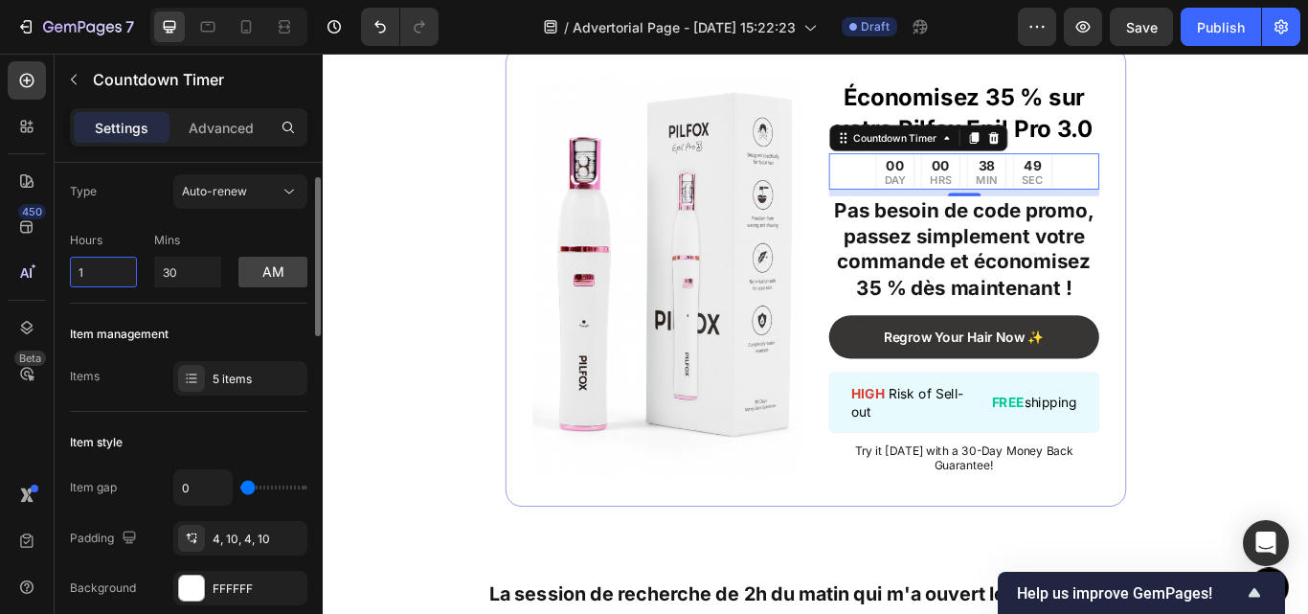
type input "1"
click at [155, 220] on div "Type Auto-renew Hours 1 Mins 30 am" at bounding box center [189, 230] width 238 height 113
click at [261, 269] on button "am" at bounding box center [272, 272] width 69 height 31
click at [261, 269] on button "pm" at bounding box center [272, 272] width 69 height 31
click at [253, 194] on div "Auto-renew" at bounding box center [231, 191] width 98 height 17
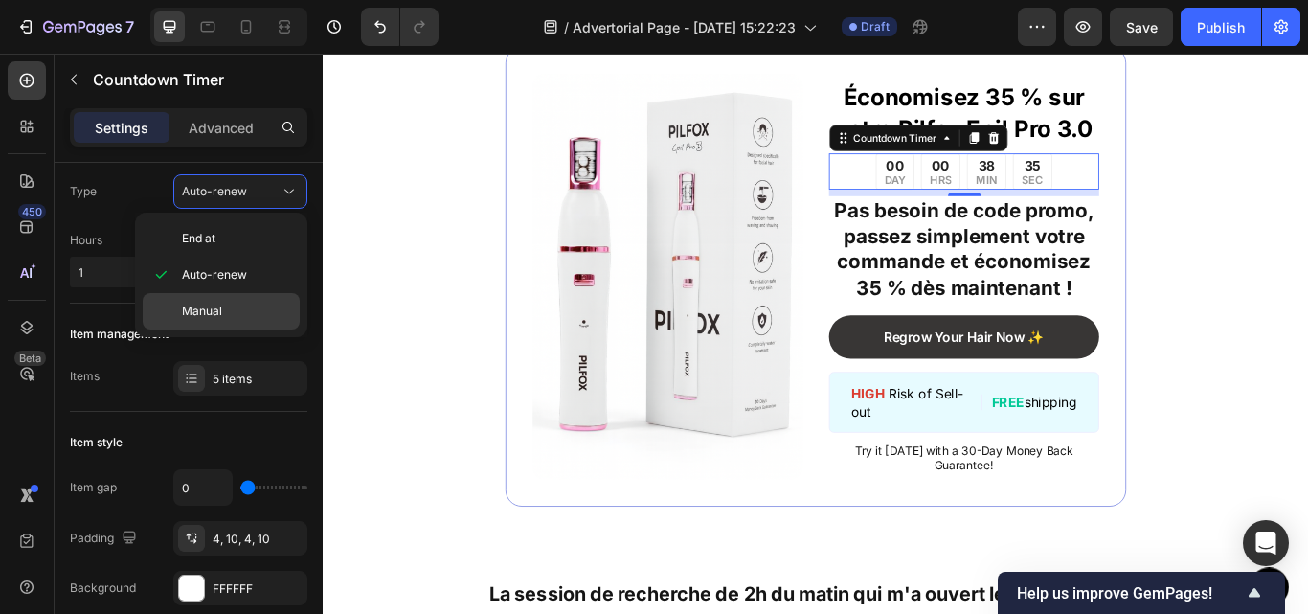
click at [235, 307] on p "Manual" at bounding box center [236, 311] width 109 height 17
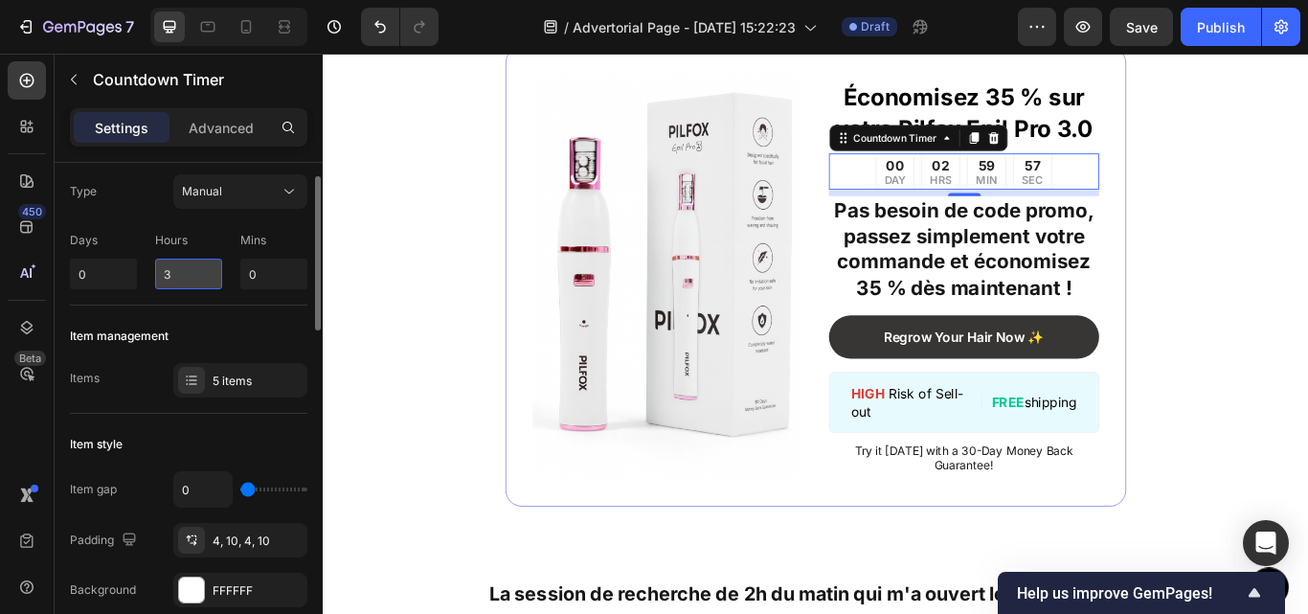
click at [187, 267] on input "3" at bounding box center [188, 274] width 67 height 31
click at [148, 214] on div "Type Manual Days 0 Hours 3 Mins 0" at bounding box center [189, 231] width 238 height 115
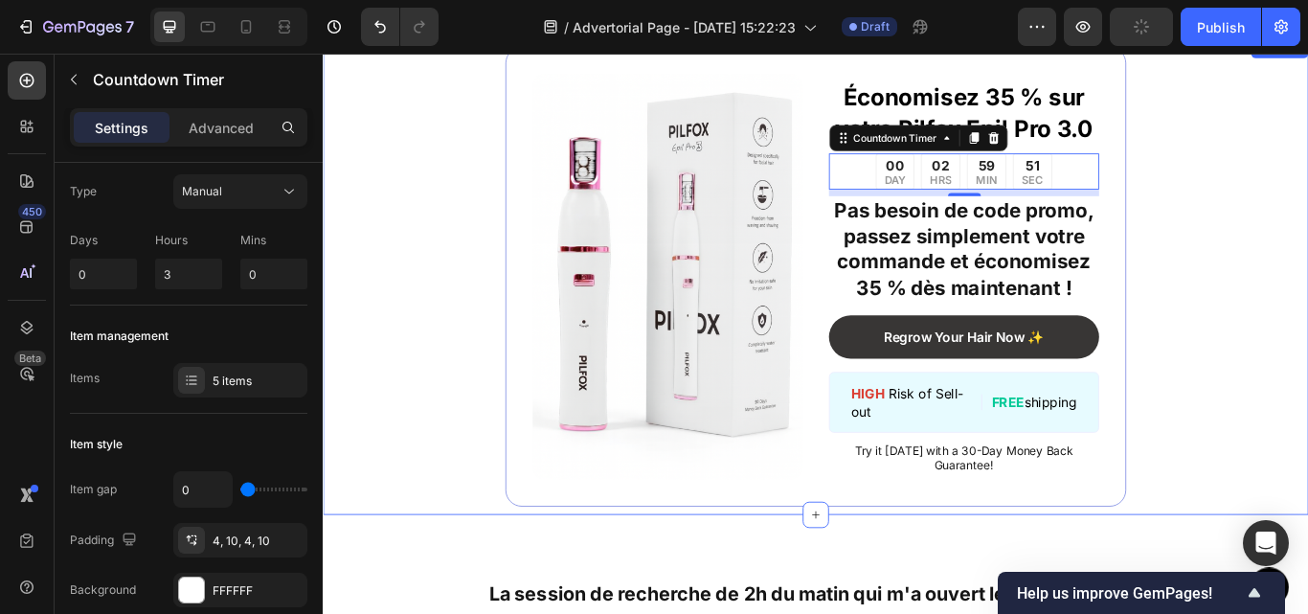
click at [463, 220] on div "Image Économisez 35 % sur votre Pilfox Epil Pro 3.0 Text Block 00 DAY 02 HRS 59…" at bounding box center [897, 314] width 1149 height 556
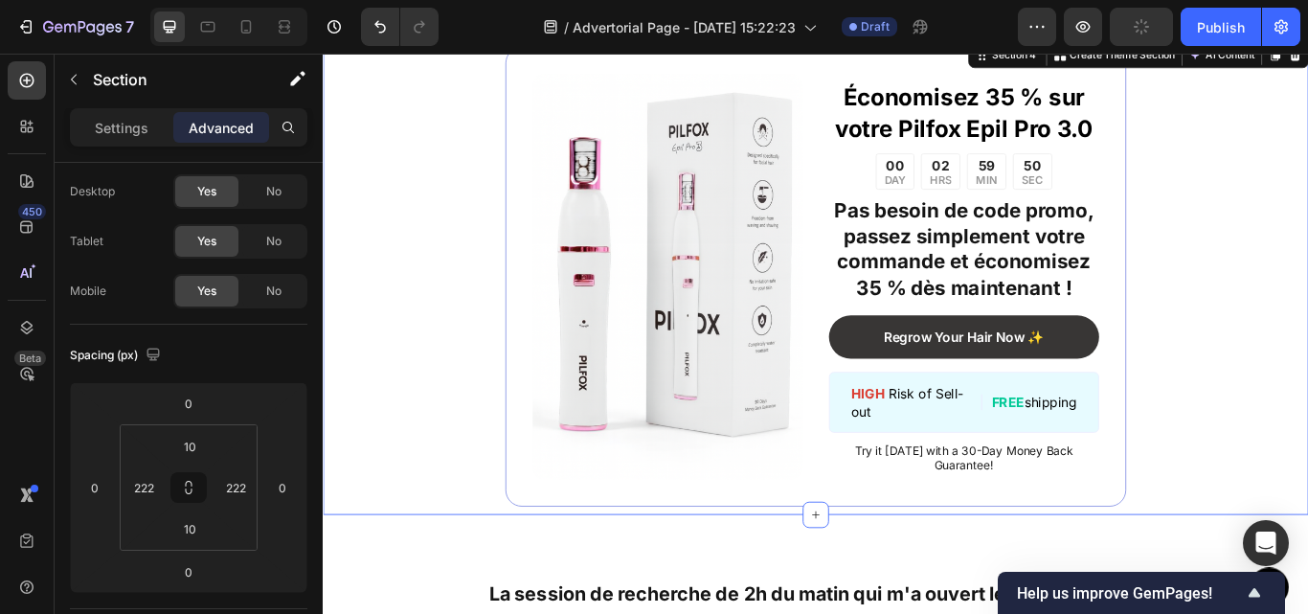
scroll to position [0, 0]
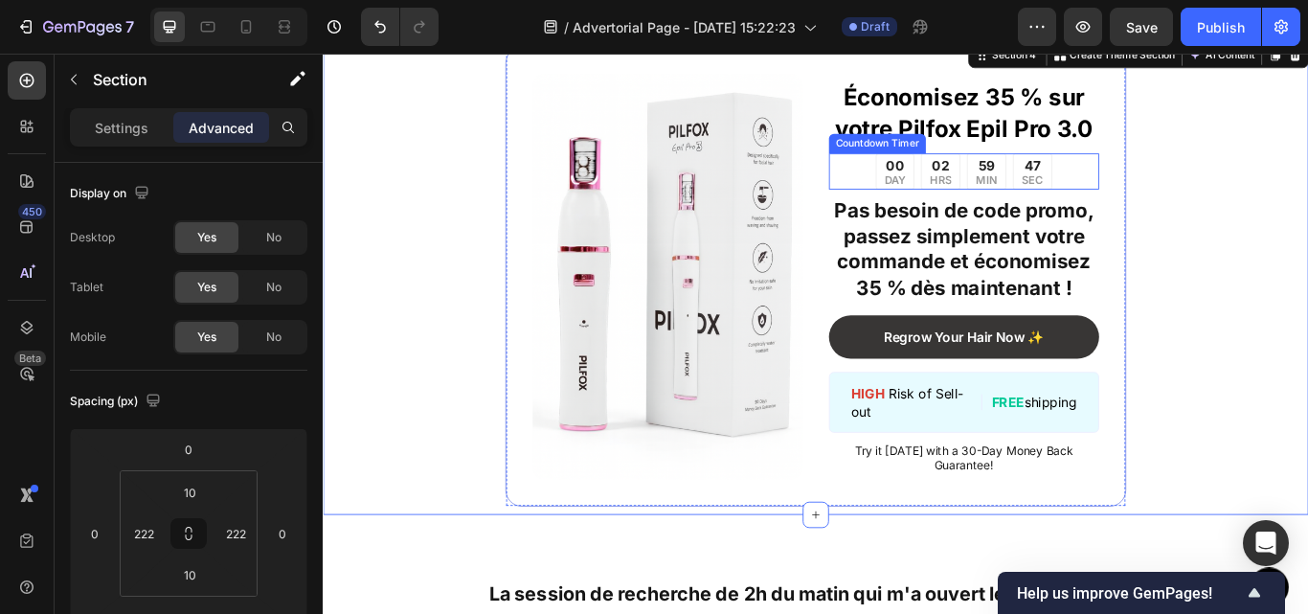
click at [1169, 213] on div "00 DAY 02 HRS 59 MIN 47 SEC" at bounding box center [1070, 191] width 315 height 42
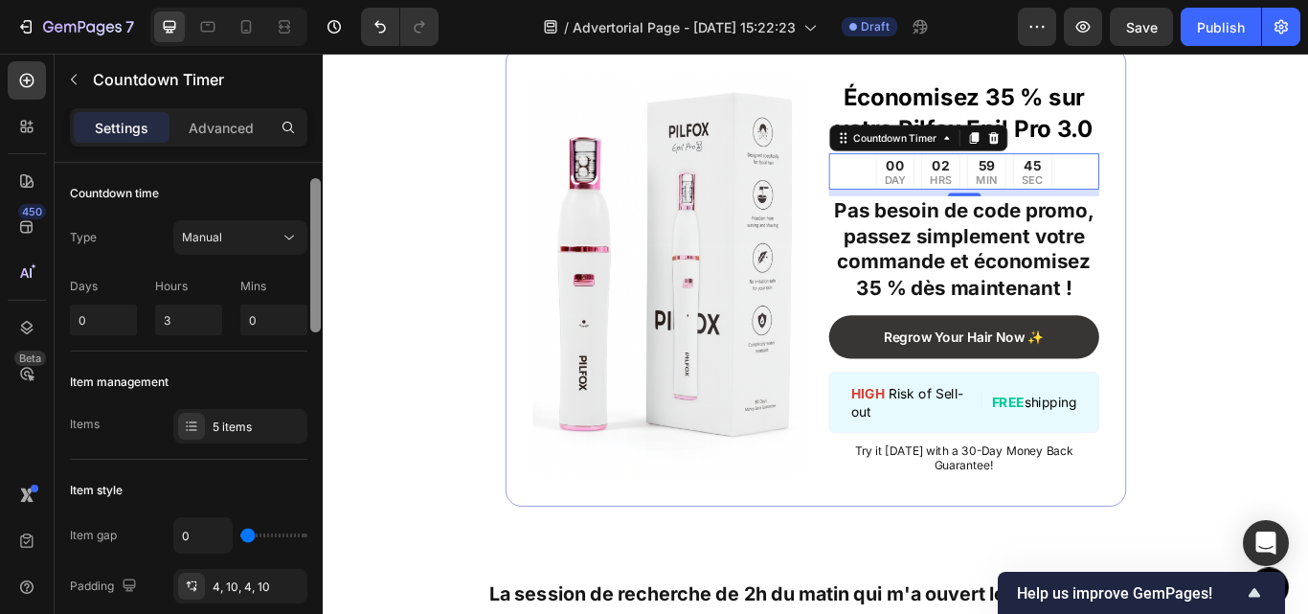
scroll to position [22, 0]
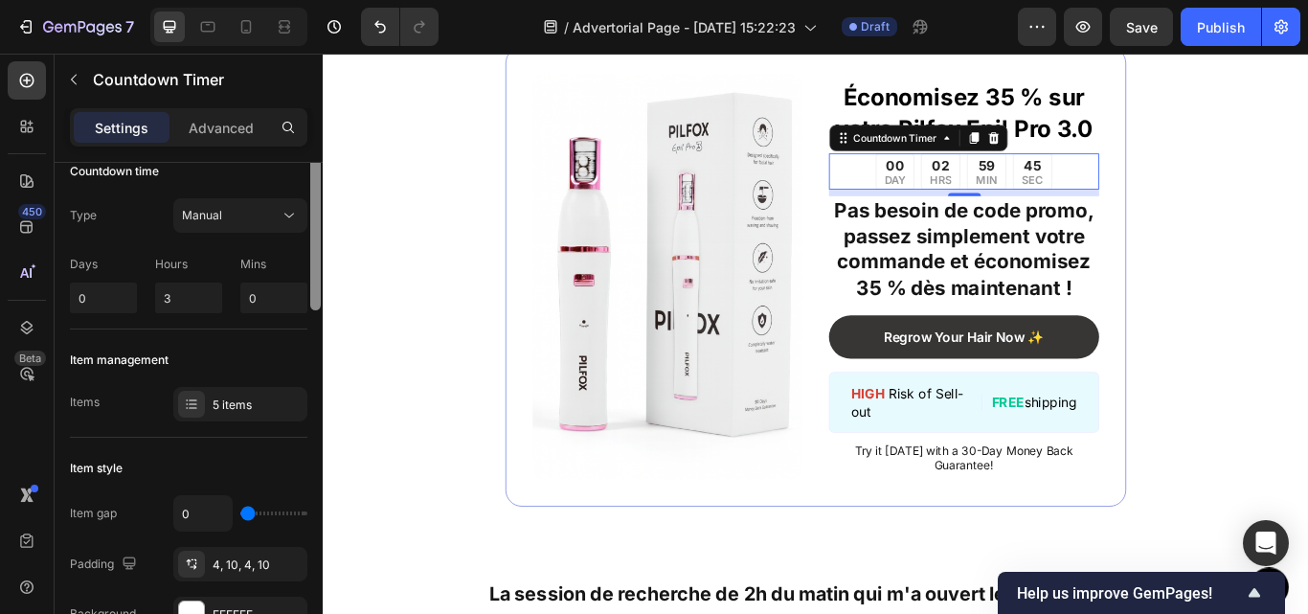
click at [316, 252] on div at bounding box center [315, 233] width 11 height 154
click at [248, 302] on input "0" at bounding box center [273, 298] width 67 height 31
type input "11"
click at [183, 289] on input "3" at bounding box center [188, 298] width 67 height 31
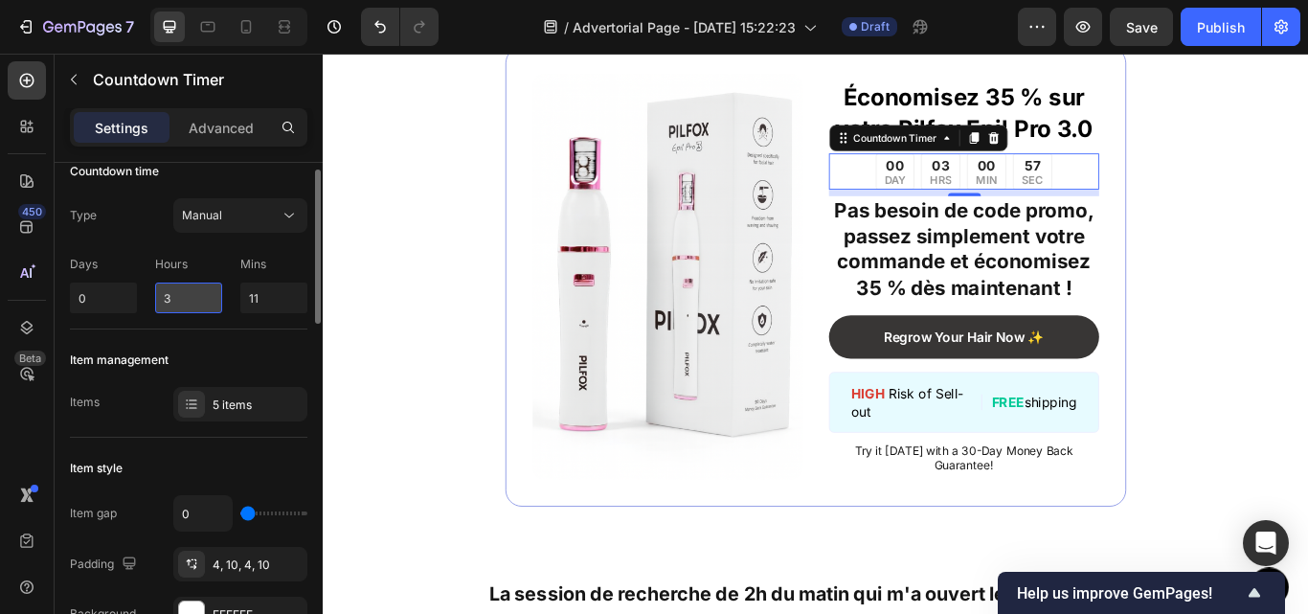
click at [183, 289] on input "3" at bounding box center [188, 298] width 67 height 31
type input "2"
click at [291, 253] on div "Days 0 Hours 2 Mins 11" at bounding box center [189, 280] width 238 height 65
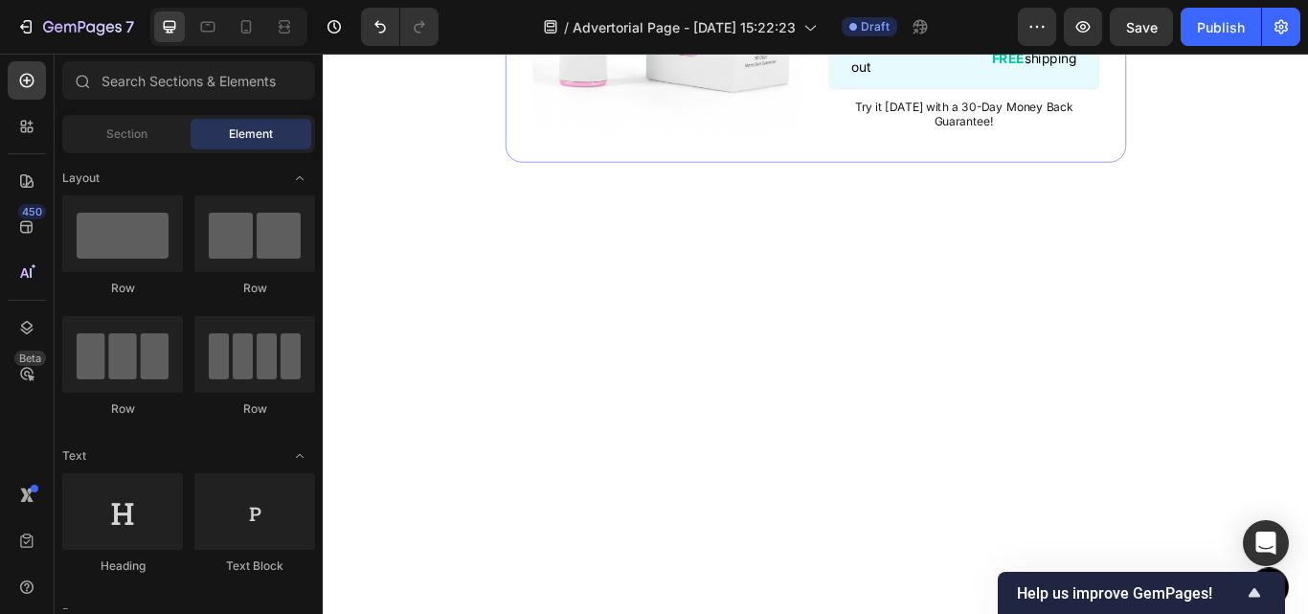
scroll to position [1440, 0]
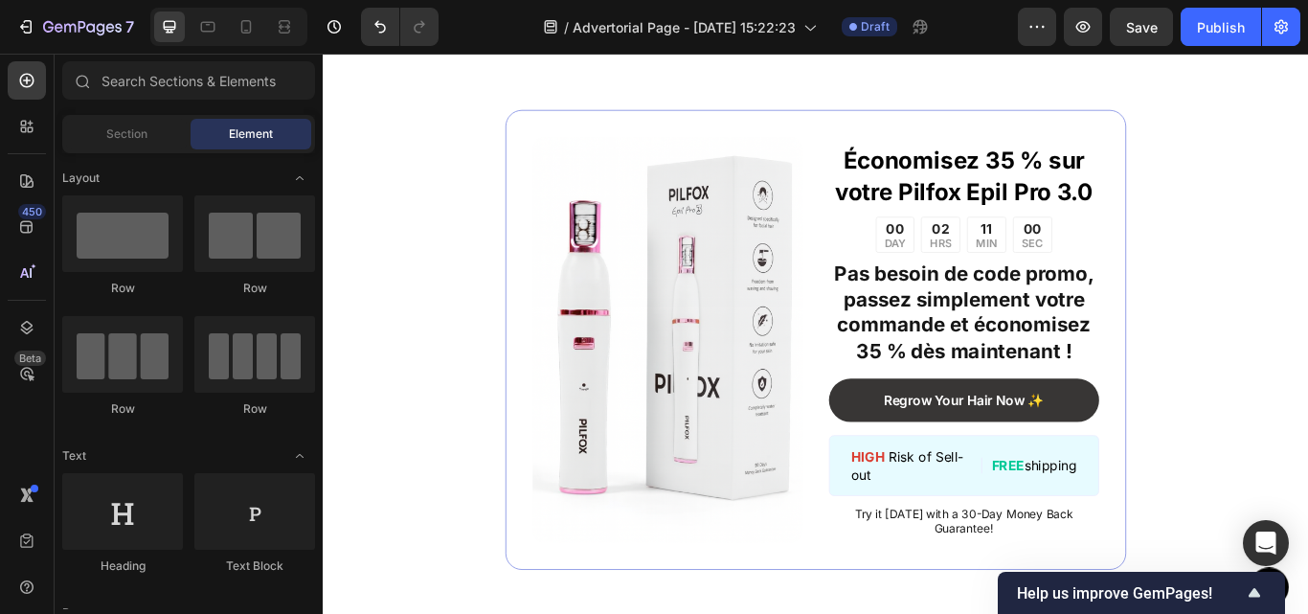
scroll to position [1929, 0]
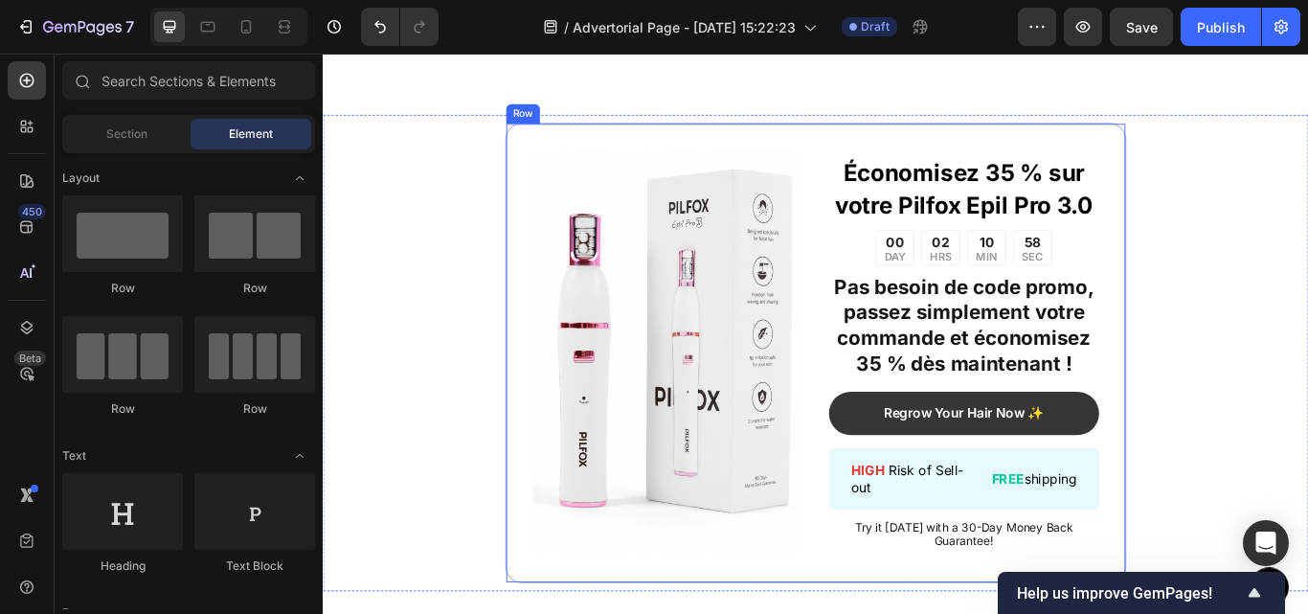
click at [597, 143] on div "Image Économisez 35 % sur votre Pilfox Epil Pro 3.0 Text Block 00 DAY 02 HRS 10…" at bounding box center [897, 403] width 724 height 536
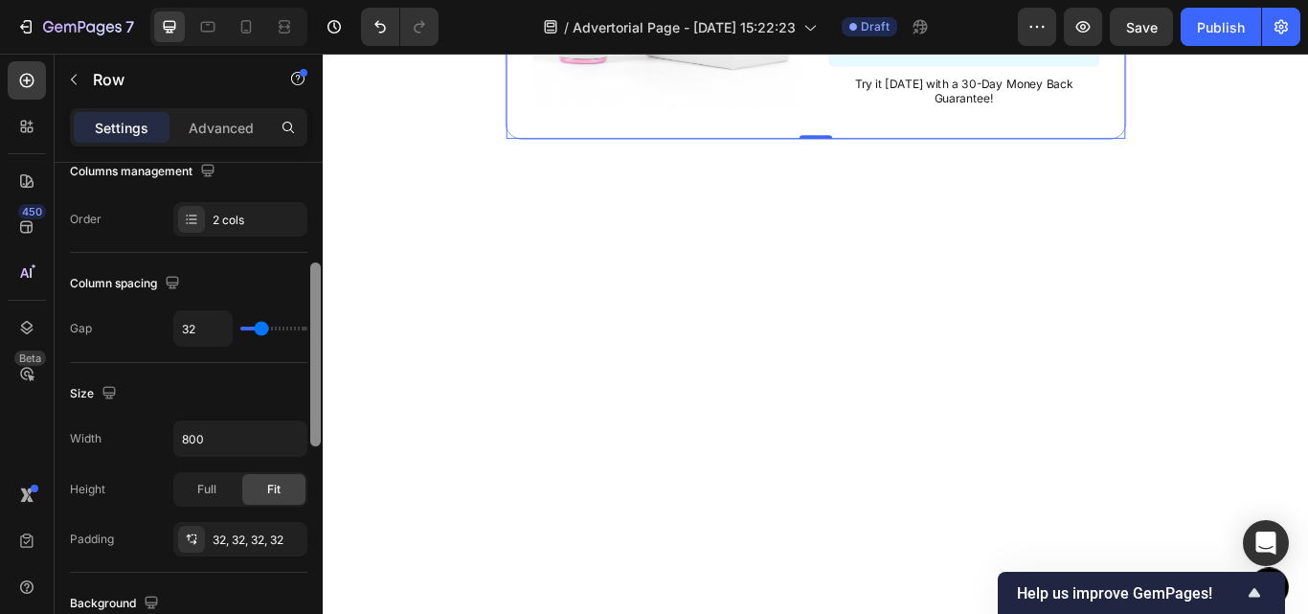
drag, startPoint x: 318, startPoint y: 175, endPoint x: 313, endPoint y: 276, distance: 100.7
click at [313, 276] on div at bounding box center [315, 354] width 11 height 184
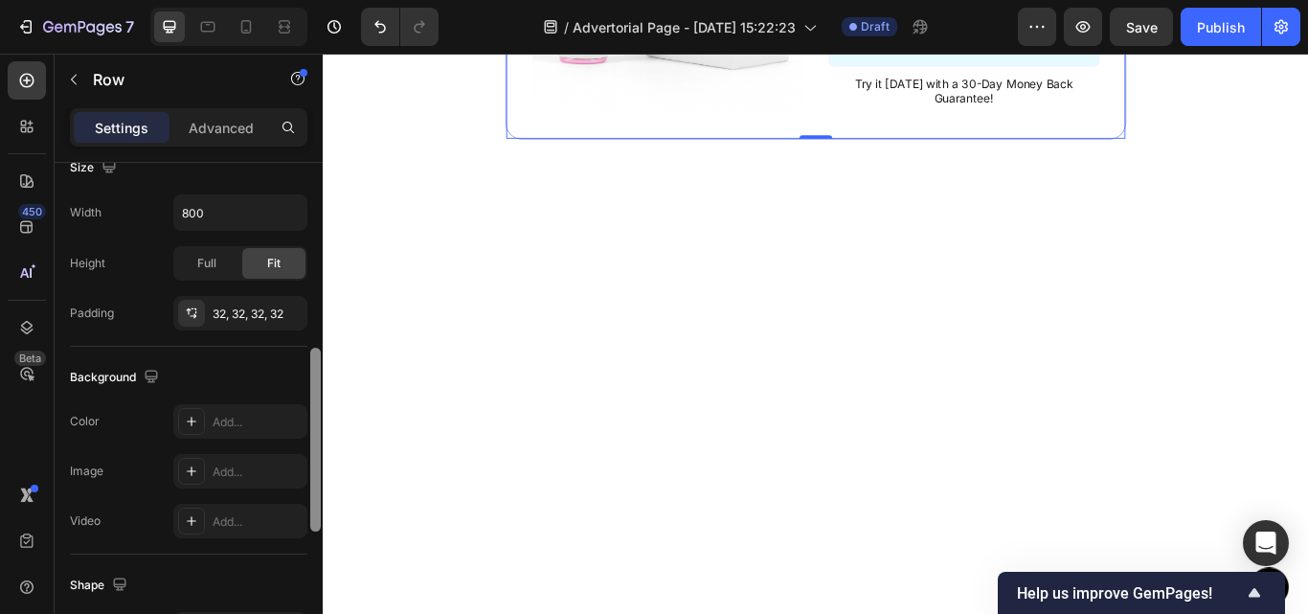
scroll to position [501, 0]
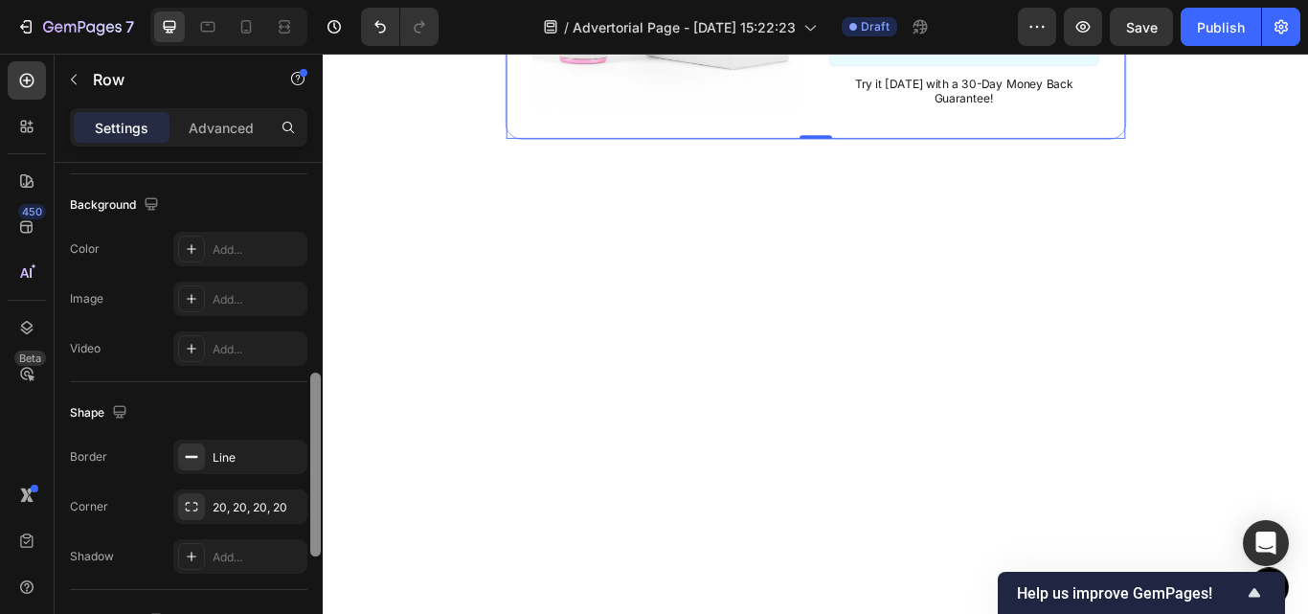
drag, startPoint x: 313, startPoint y: 276, endPoint x: 314, endPoint y: 421, distance: 145.6
click at [314, 421] on div at bounding box center [315, 465] width 11 height 184
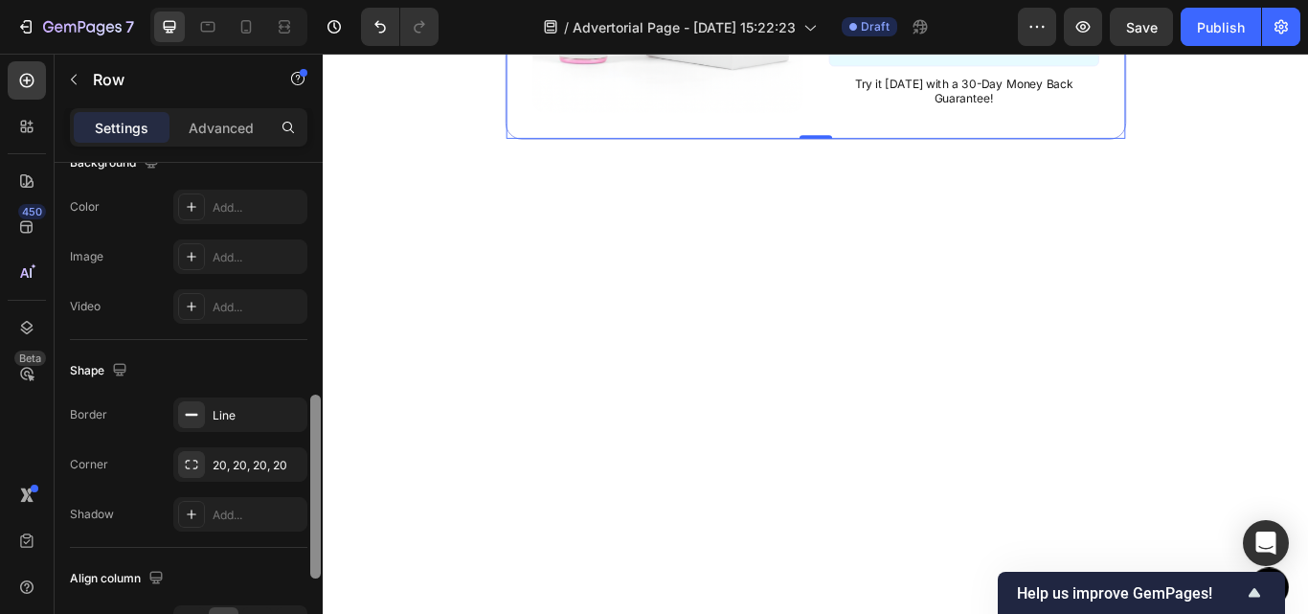
drag, startPoint x: 314, startPoint y: 421, endPoint x: 314, endPoint y: 438, distance: 16.3
click at [314, 438] on div at bounding box center [315, 487] width 11 height 184
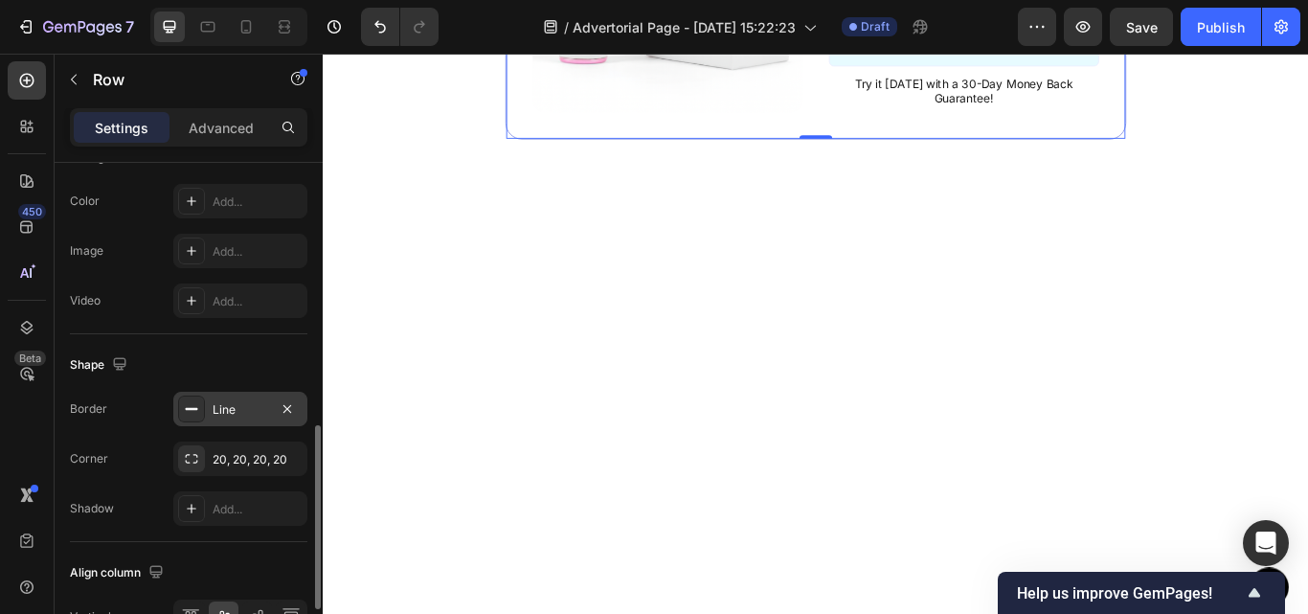
click at [218, 415] on div "Line" at bounding box center [241, 409] width 56 height 17
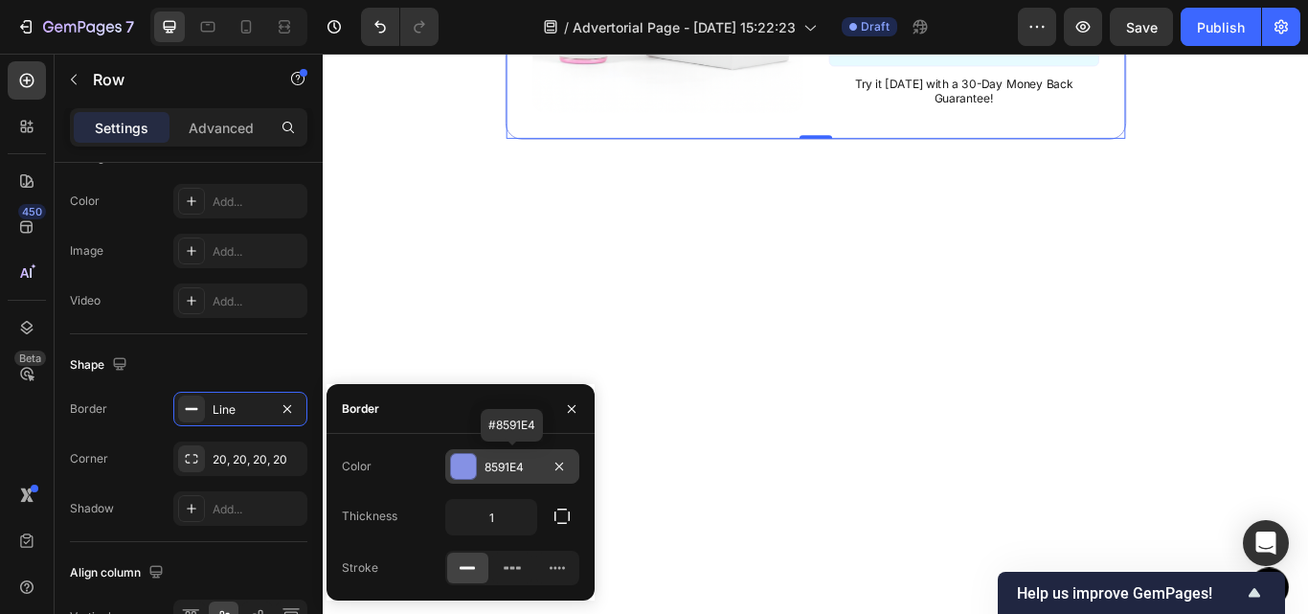
click at [463, 473] on div at bounding box center [463, 466] width 25 height 25
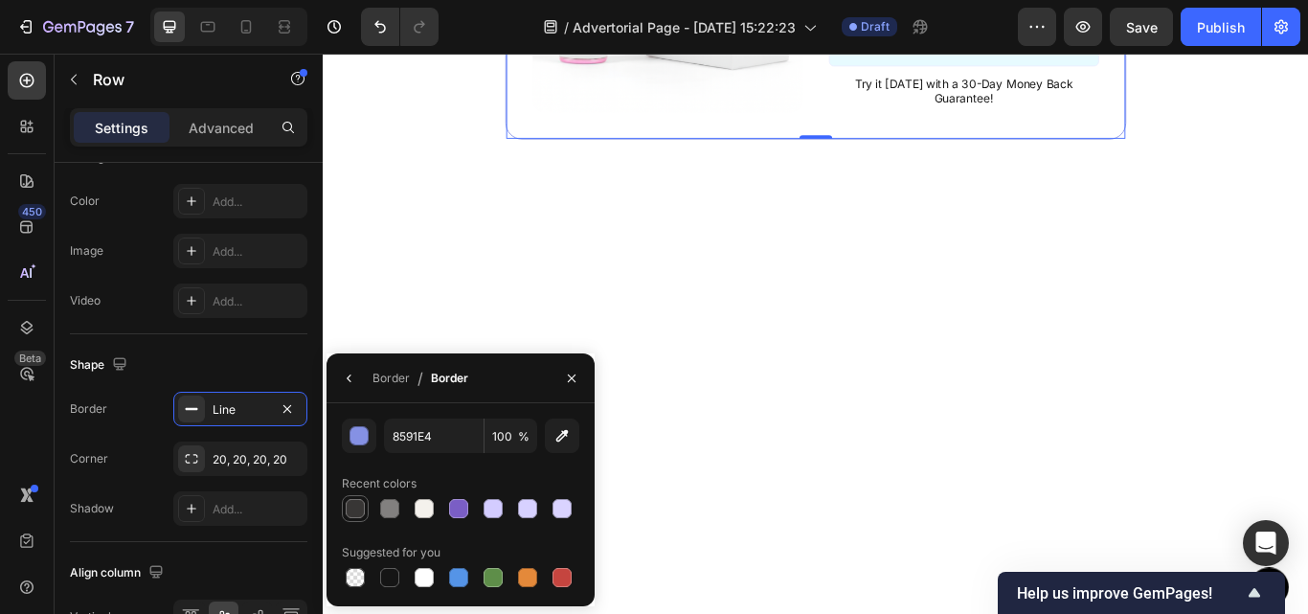
click at [352, 515] on div at bounding box center [355, 508] width 19 height 19
type input "383635"
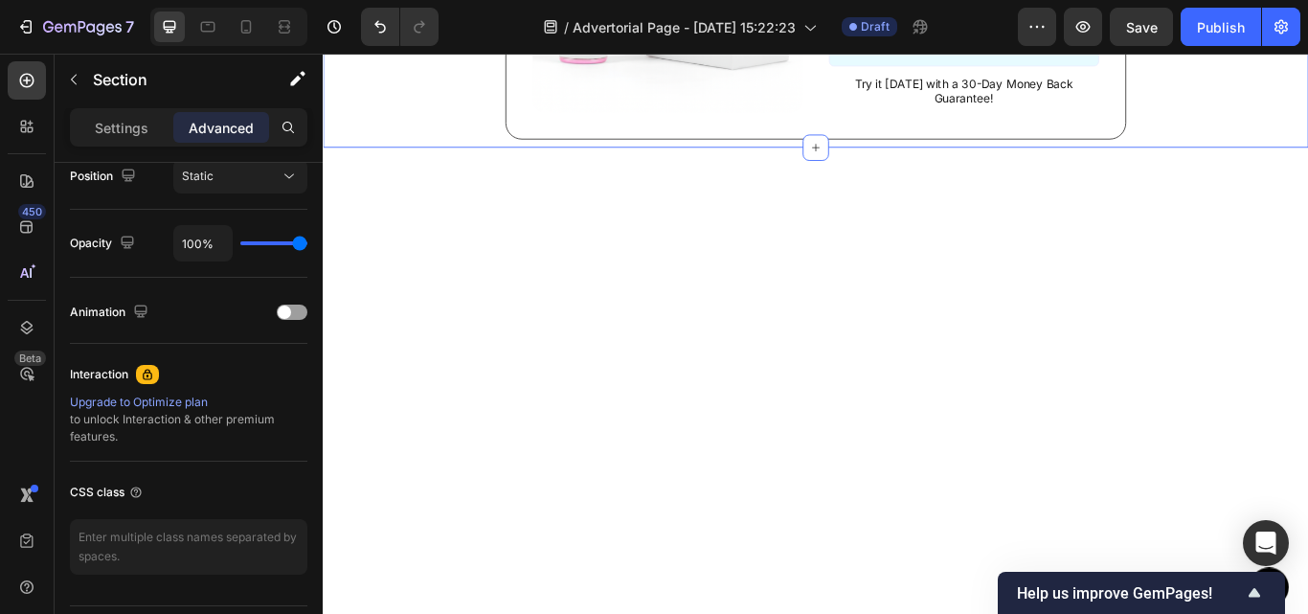
scroll to position [0, 0]
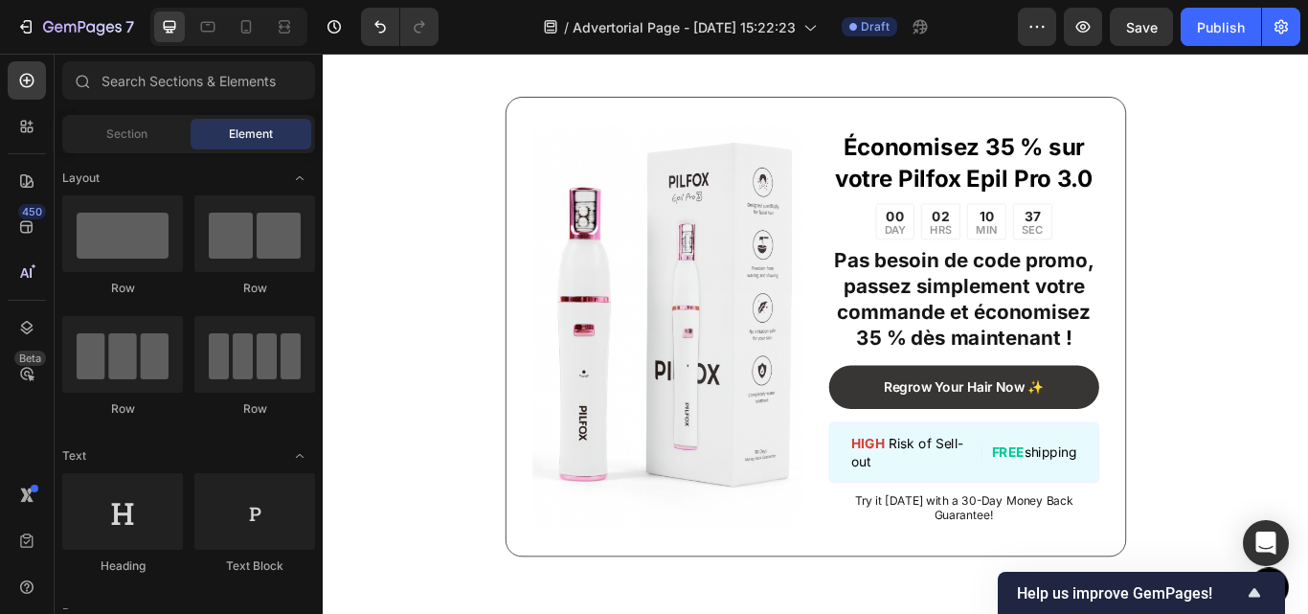
scroll to position [1975, 0]
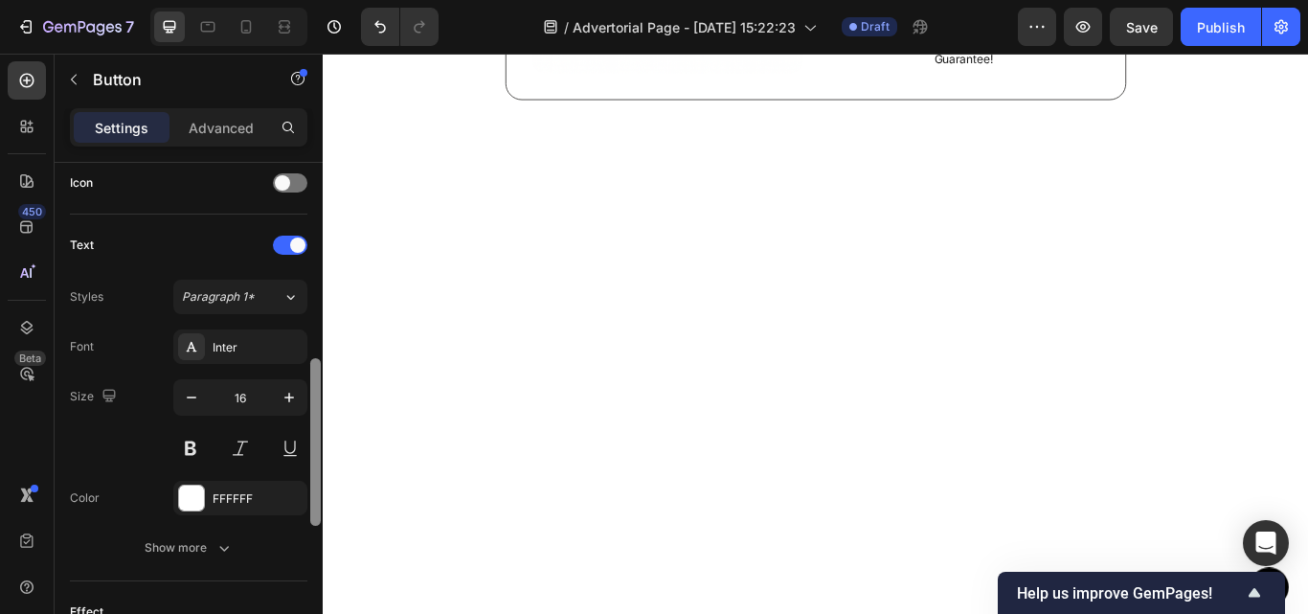
drag, startPoint x: 315, startPoint y: 179, endPoint x: 315, endPoint y: 375, distance: 196.4
click at [315, 375] on div at bounding box center [315, 442] width 11 height 168
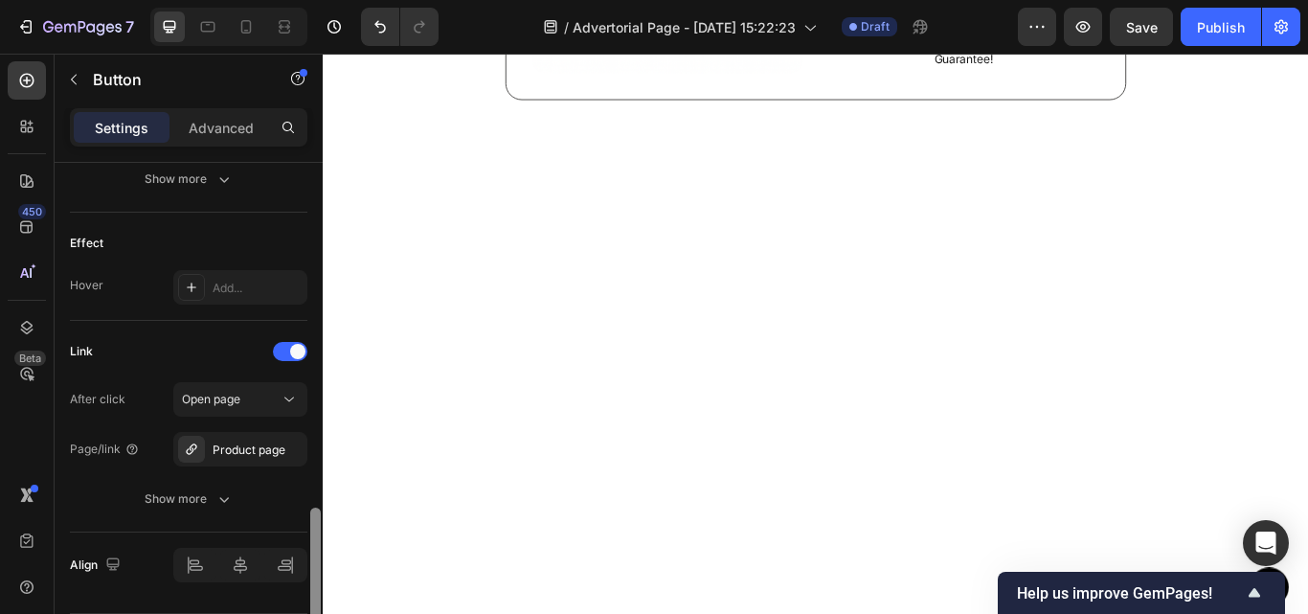
scroll to position [977, 0]
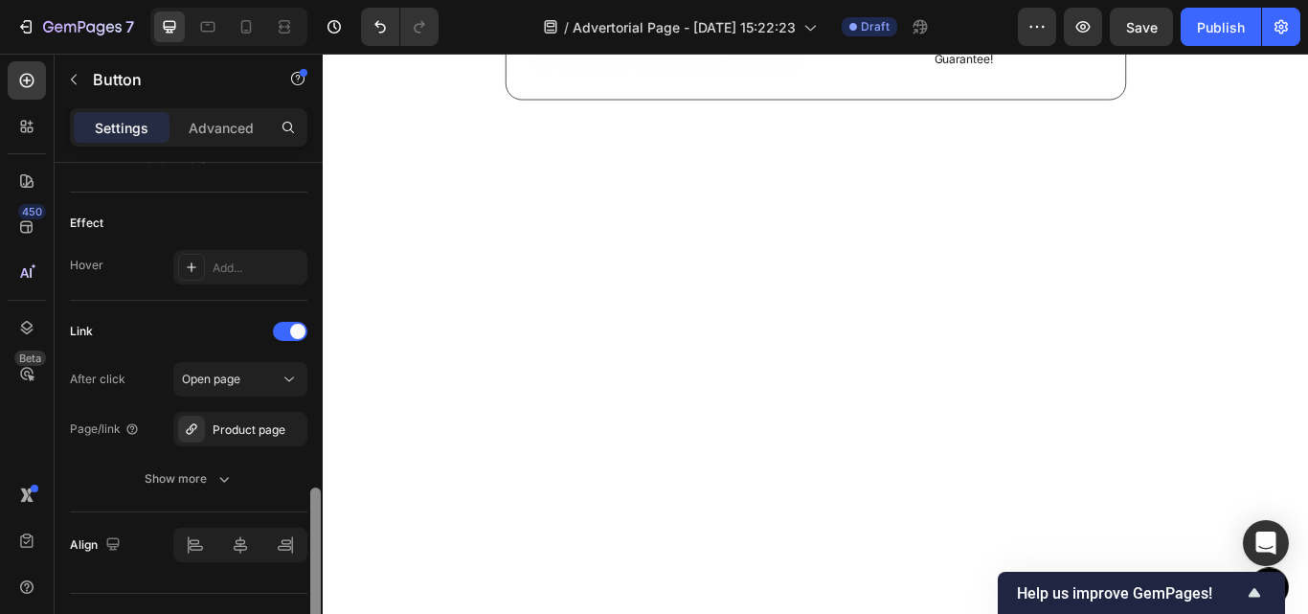
drag, startPoint x: 315, startPoint y: 375, endPoint x: 310, endPoint y: 504, distance: 128.4
click at [310, 504] on div at bounding box center [315, 572] width 11 height 168
click at [251, 434] on div "Product page" at bounding box center [241, 429] width 56 height 17
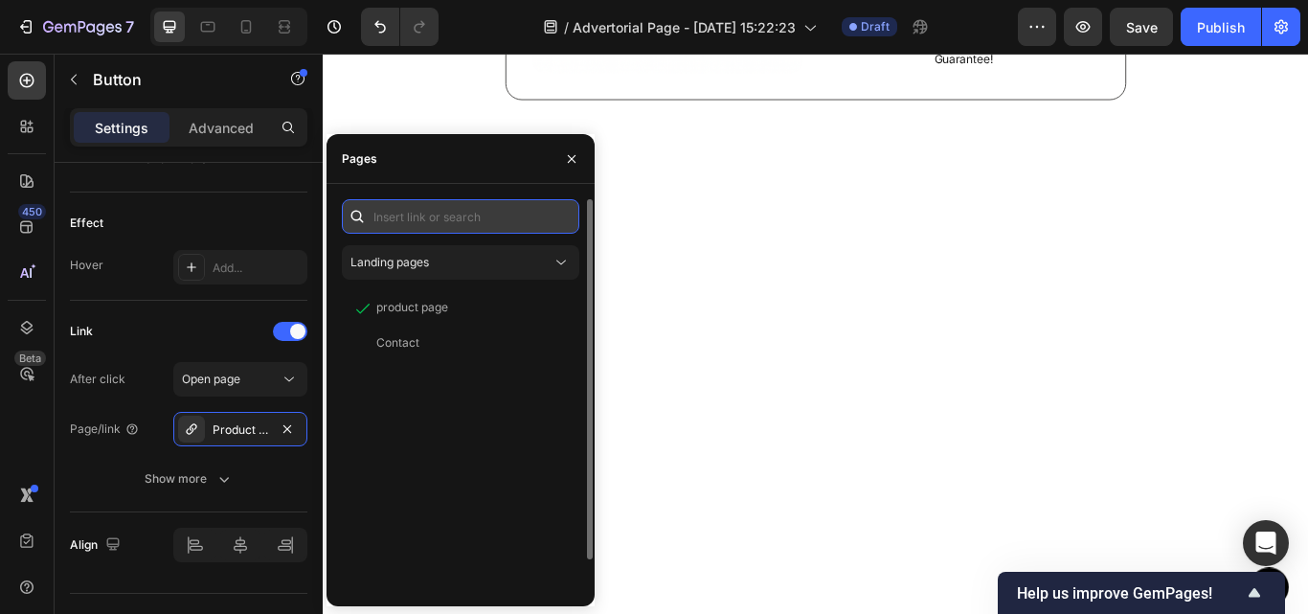
click at [493, 216] on input "text" at bounding box center [461, 216] width 238 height 34
paste input "https://pilfox.com/products/epil-pro-3-0"
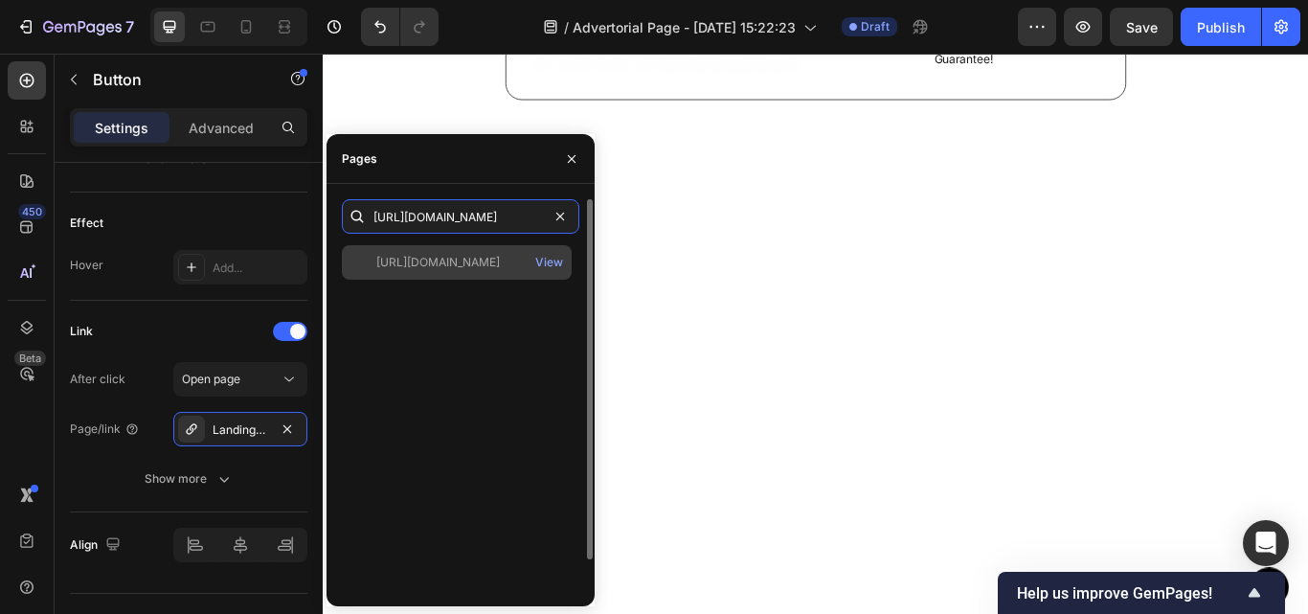
type input "https://pilfox.com/products/epil-pro-3-0"
click at [469, 270] on div "https://pilfox.com/products/epil-pro-3-0" at bounding box center [438, 262] width 124 height 17
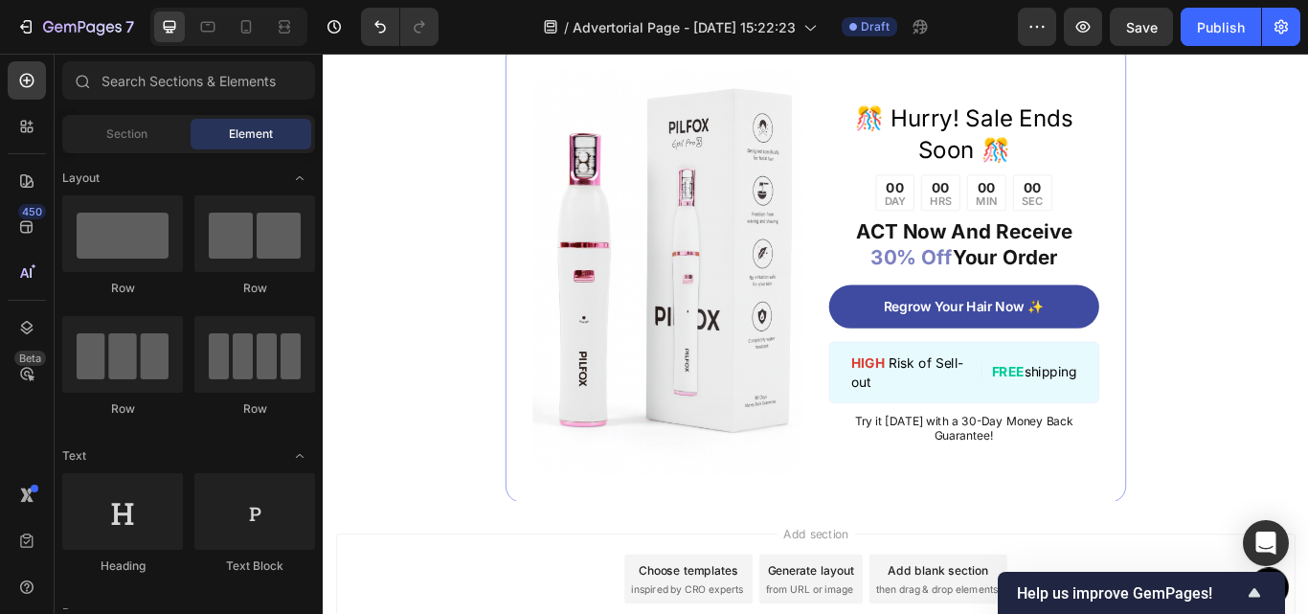
scroll to position [7695, 0]
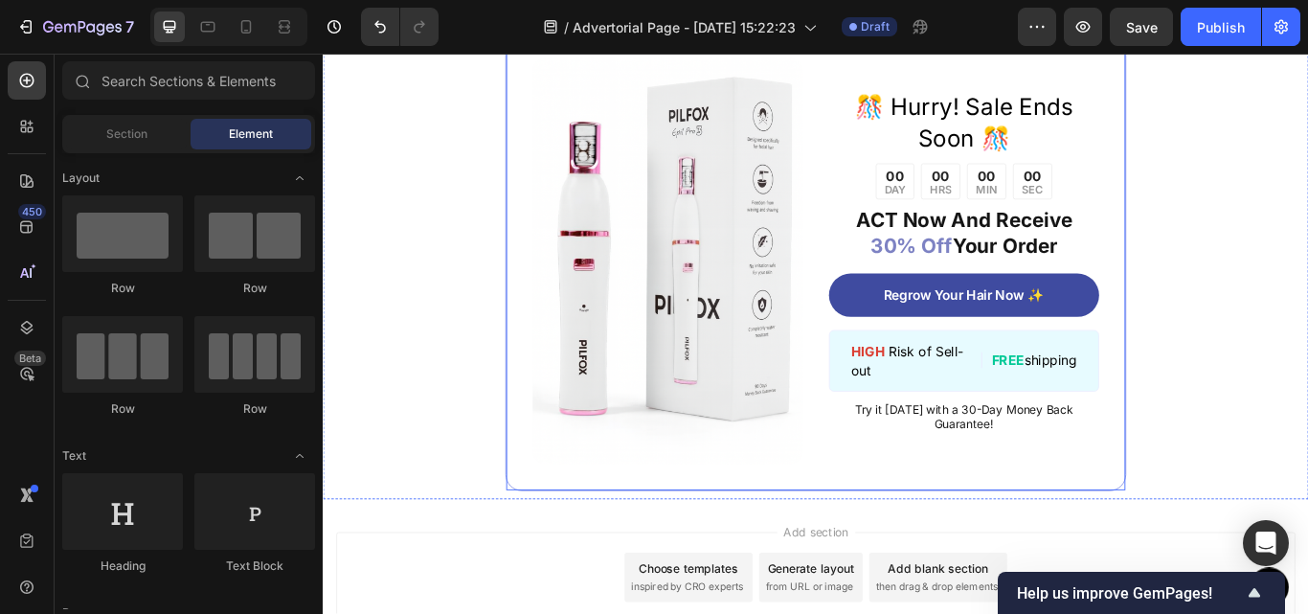
click at [1239, 493] on div "Image ️🎊 Hurry! Sale Ends Soon ️🎊 Text Block 00 DAY 00 HRS 00 MIN 00 SEC Countd…" at bounding box center [897, 296] width 724 height 536
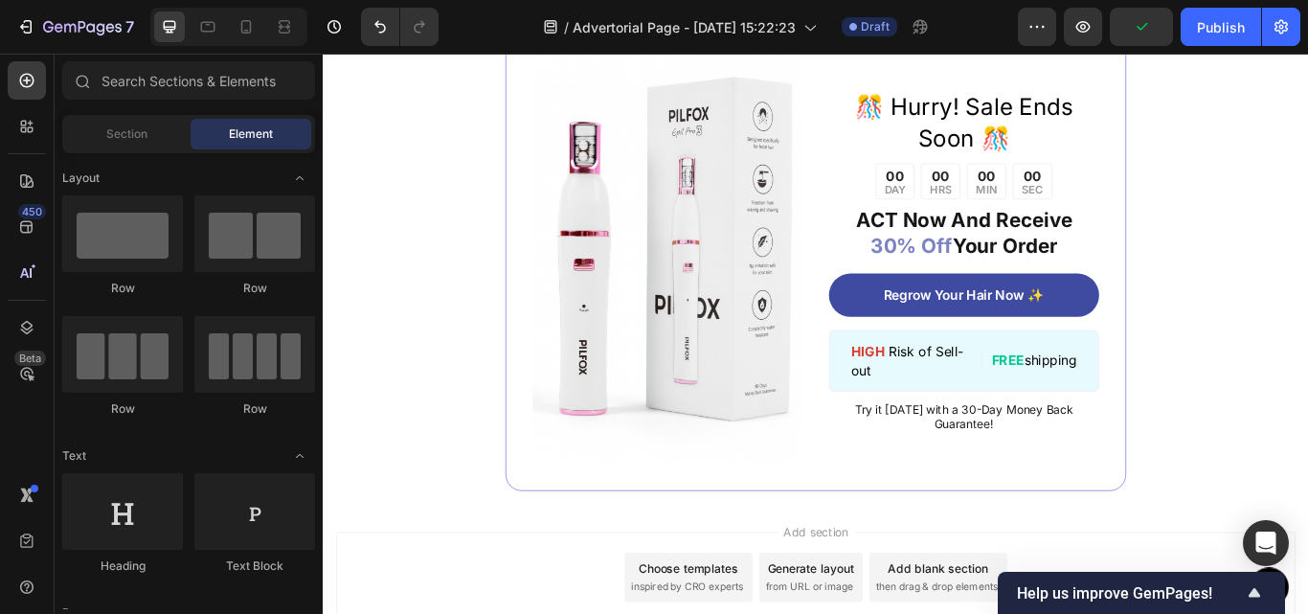
scroll to position [7485, 0]
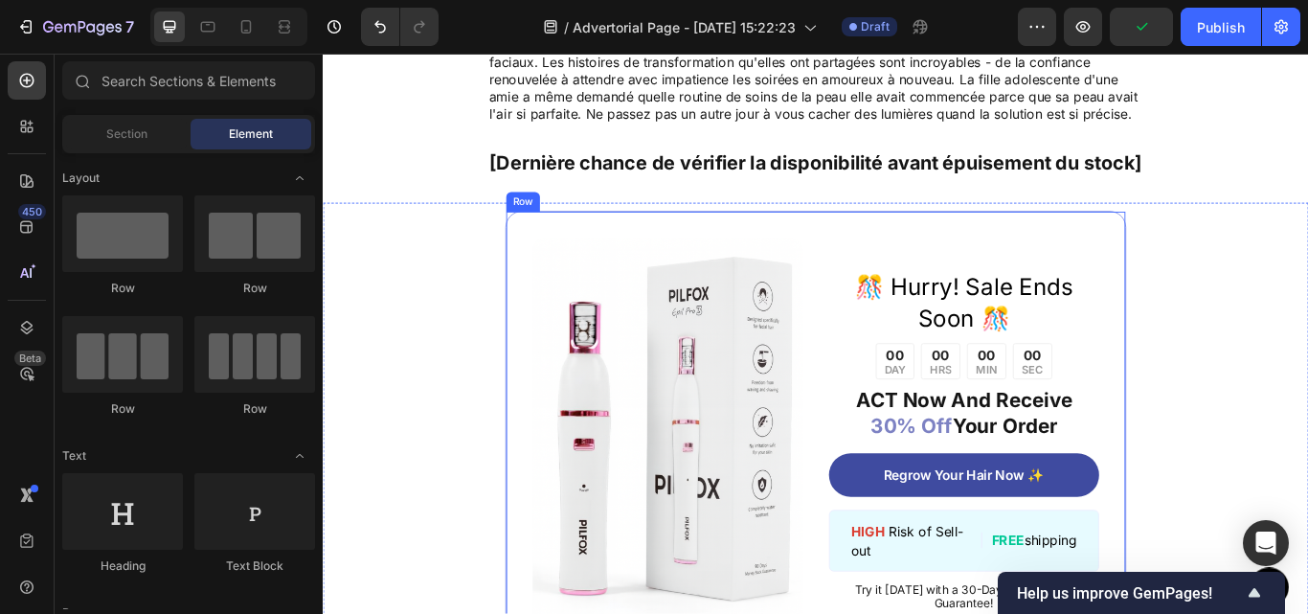
click at [637, 254] on div "Image ️🎊 Hurry! Sale Ends Soon ️🎊 Text Block 00 DAY 00 HRS 00 MIN 00 SEC Countd…" at bounding box center [897, 506] width 724 height 536
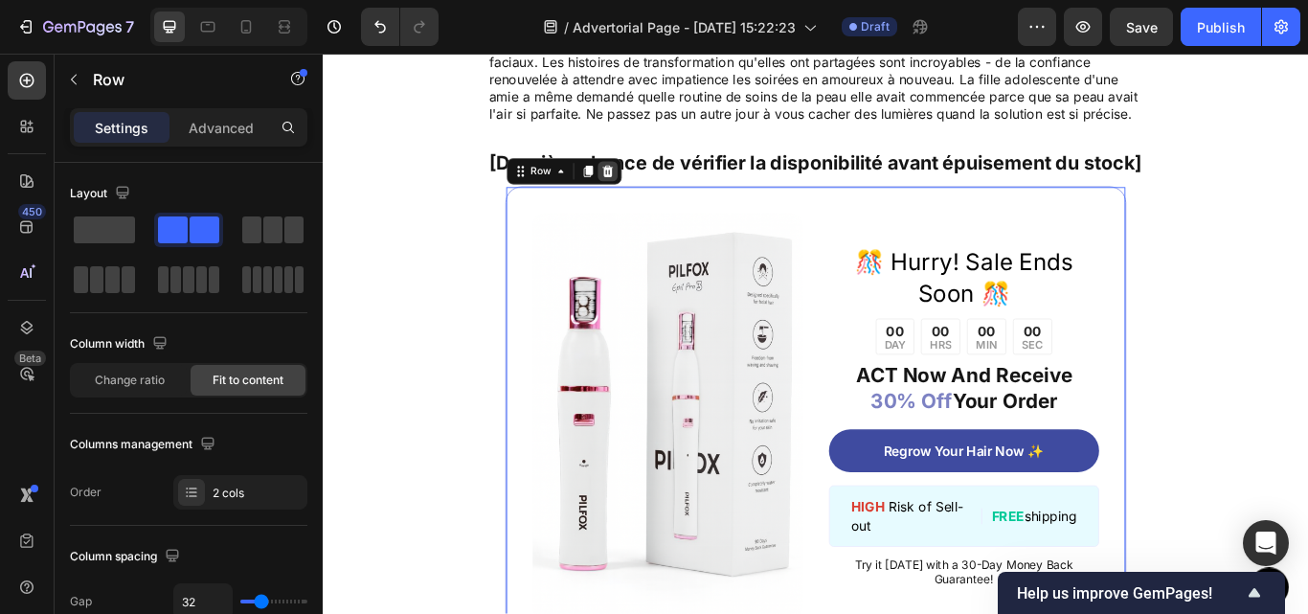
click at [648, 199] on icon at bounding box center [654, 191] width 15 height 15
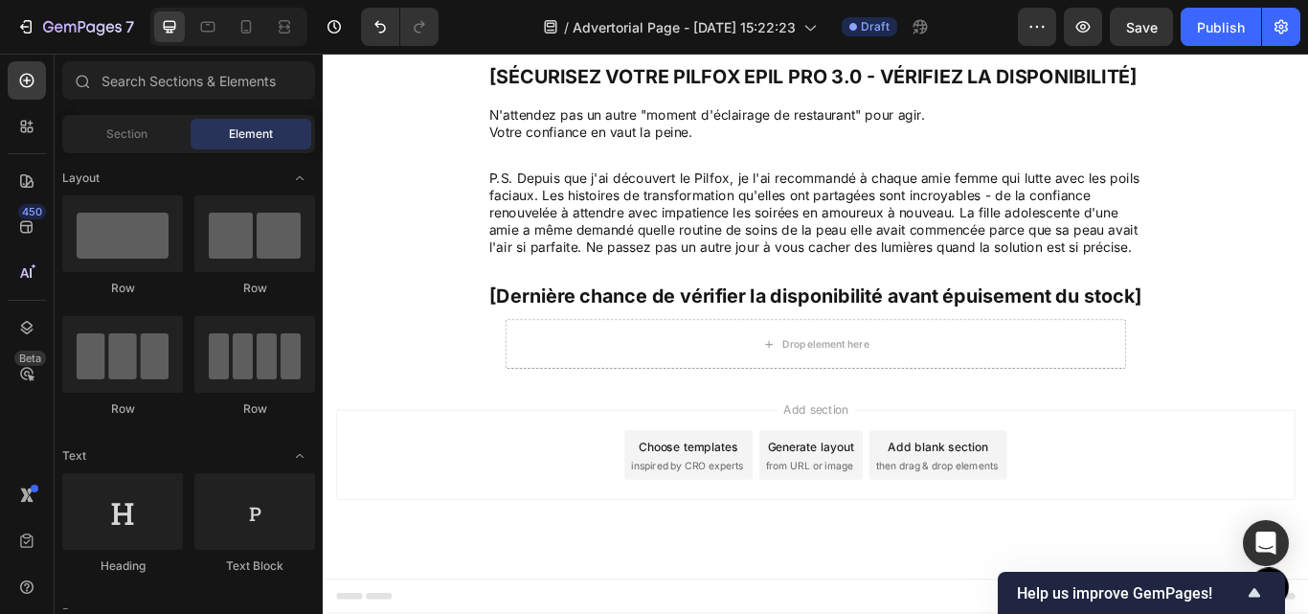
scroll to position [7359, 0]
click at [781, 324] on strong "[Dernière chance de vérifier la disponibilité avant épuisement du stock]" at bounding box center [896, 337] width 761 height 27
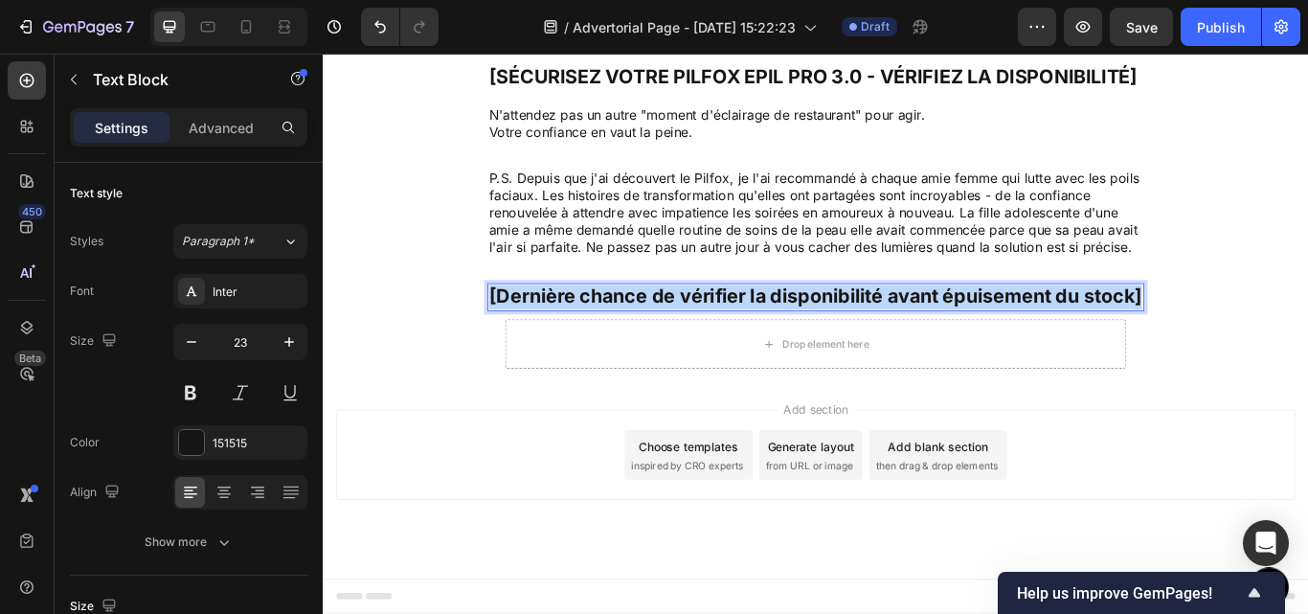
click at [781, 324] on strong "[Dernière chance de vérifier la disponibilité avant épuisement du stock]" at bounding box center [896, 337] width 761 height 27
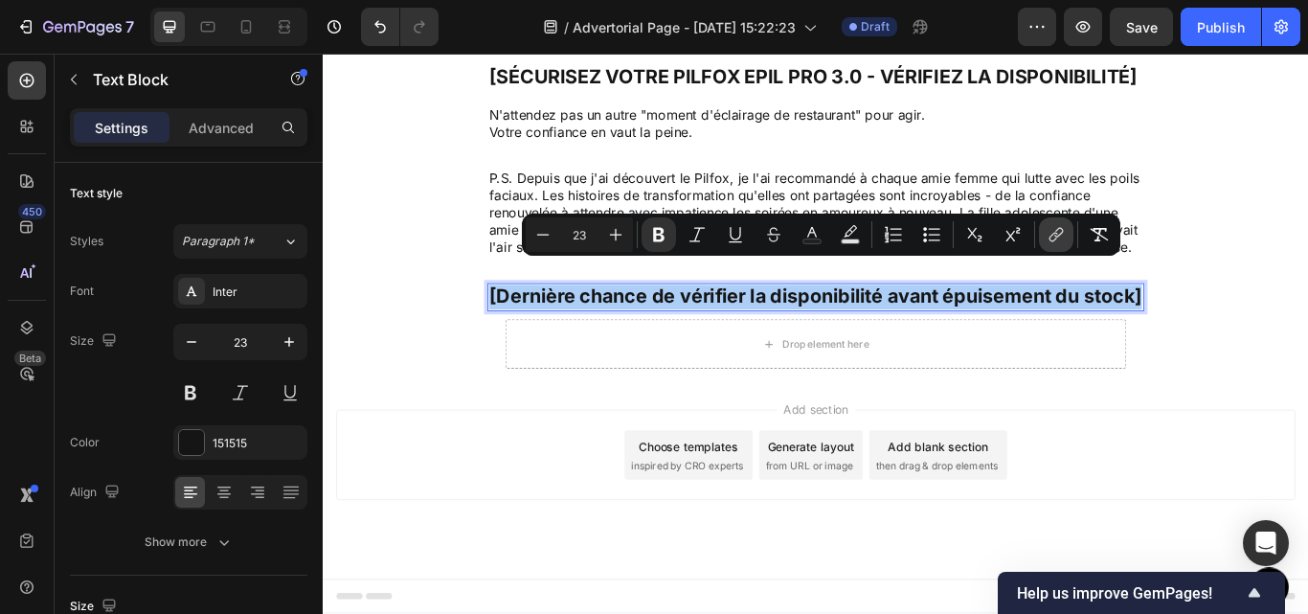
click at [1056, 238] on icon "Editor contextual toolbar" at bounding box center [1054, 238] width 9 height 10
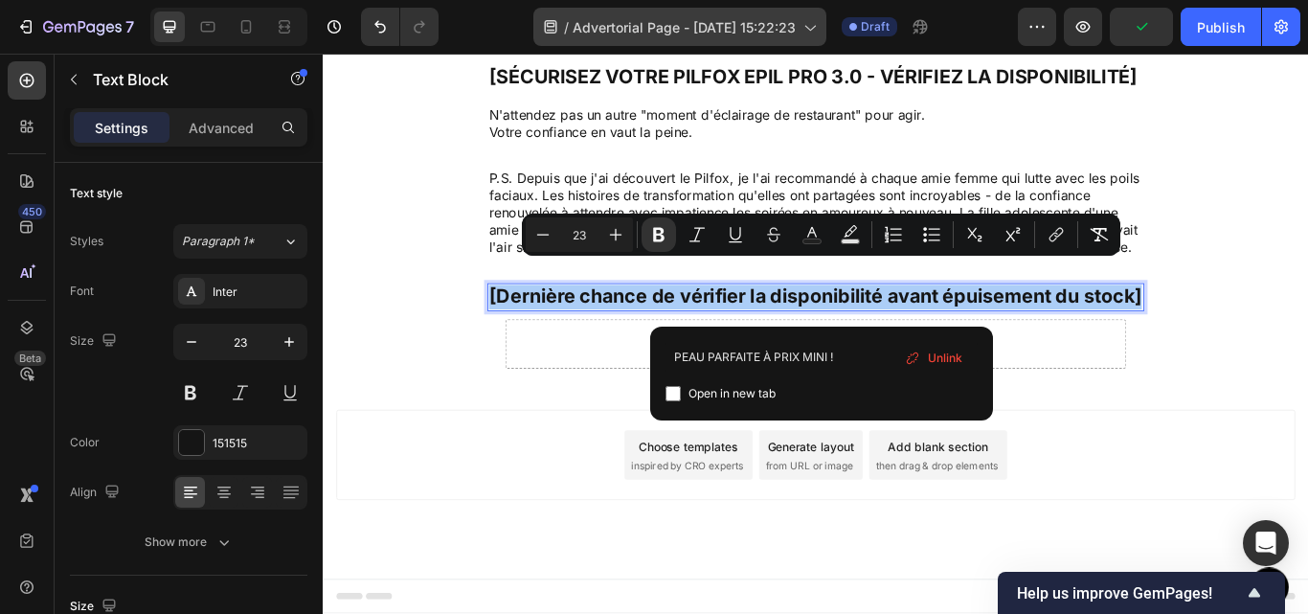
type input "PEAU PARFAITE À PRIX MINI !"
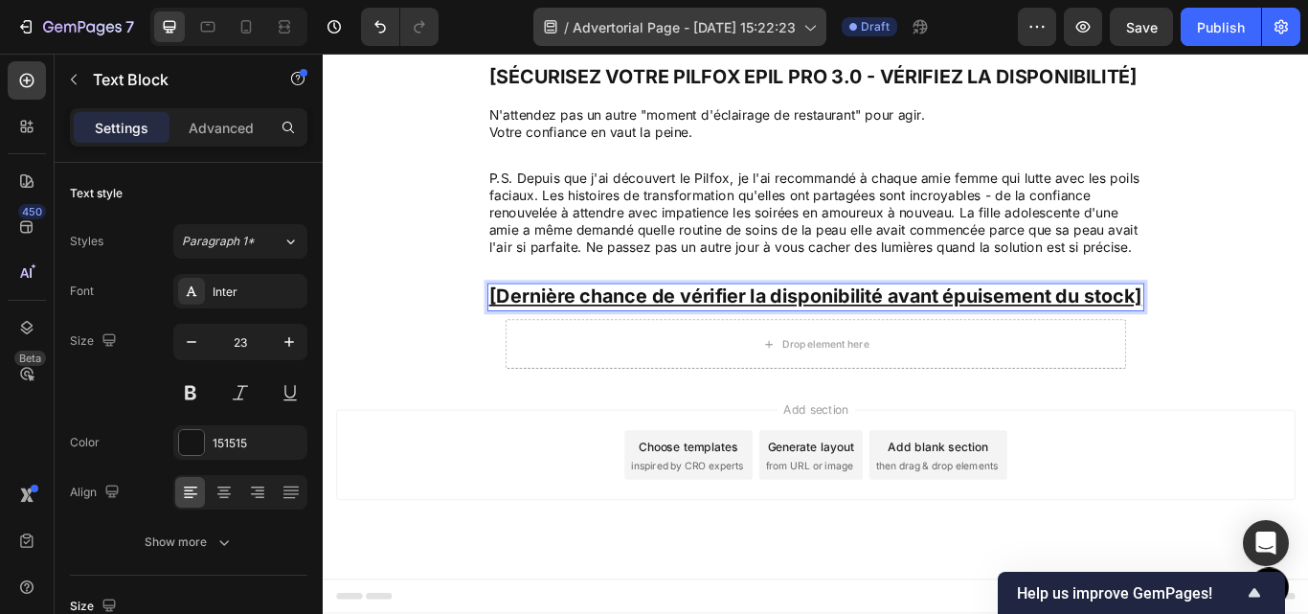
type input "23"
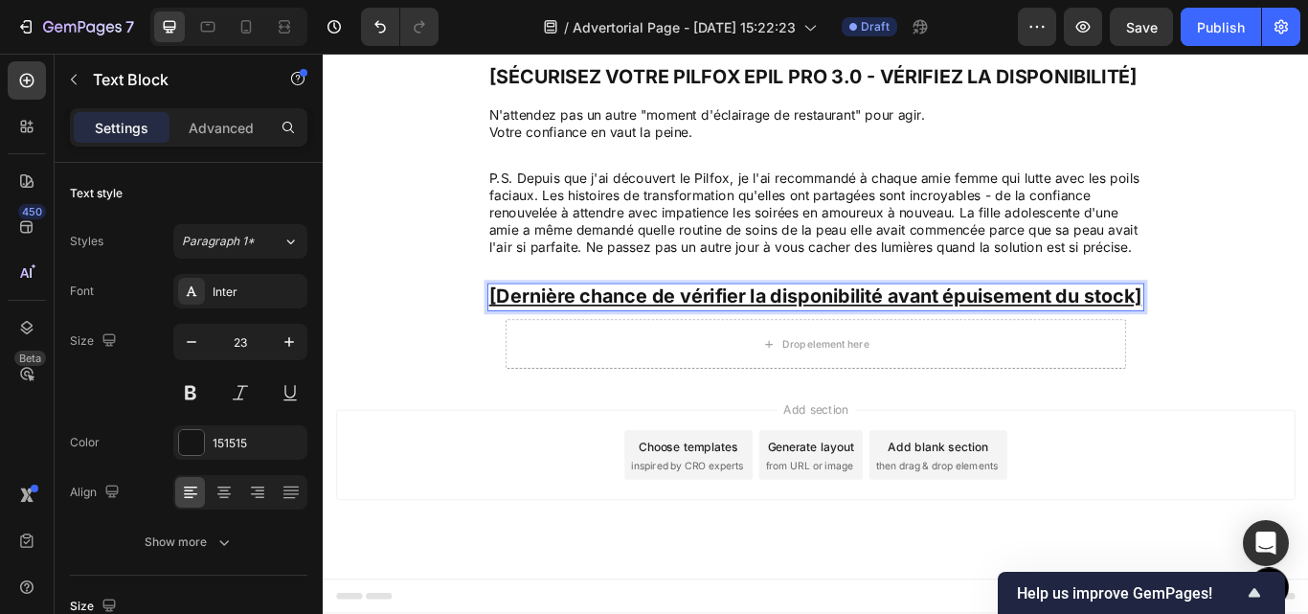
click at [972, 324] on u "[Dernière chance de vérifier la disponibilité avant épuisement du stock]" at bounding box center [896, 337] width 761 height 27
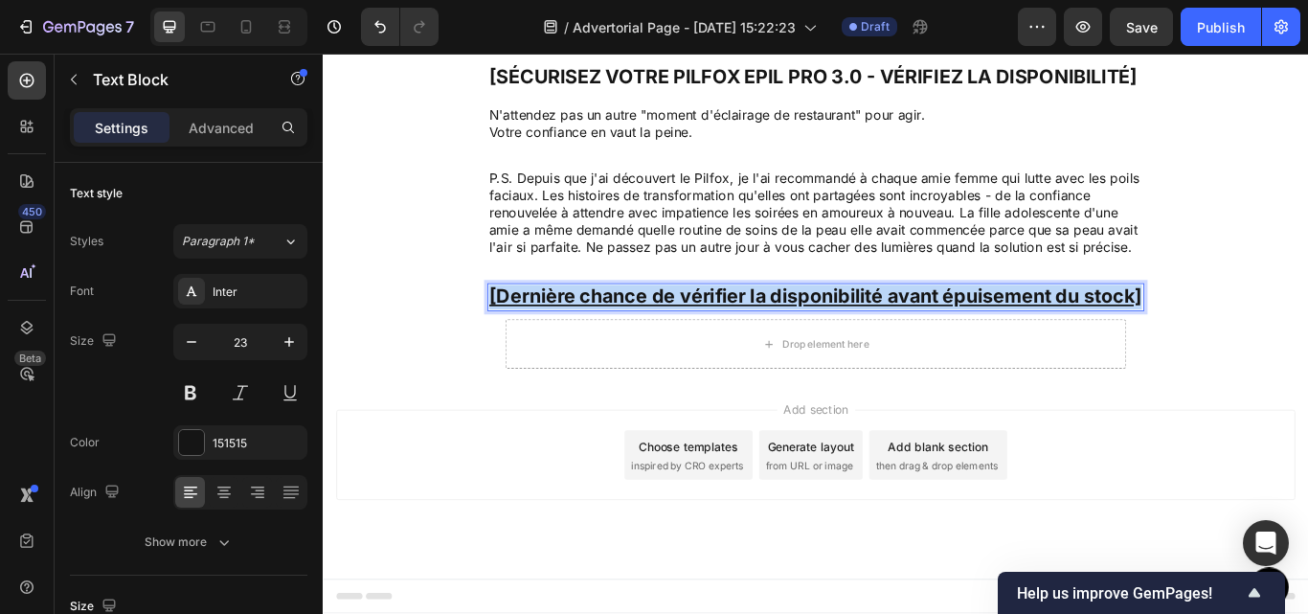
click at [972, 324] on u "[Dernière chance de vérifier la disponibilité avant épuisement du stock]" at bounding box center [896, 337] width 761 height 27
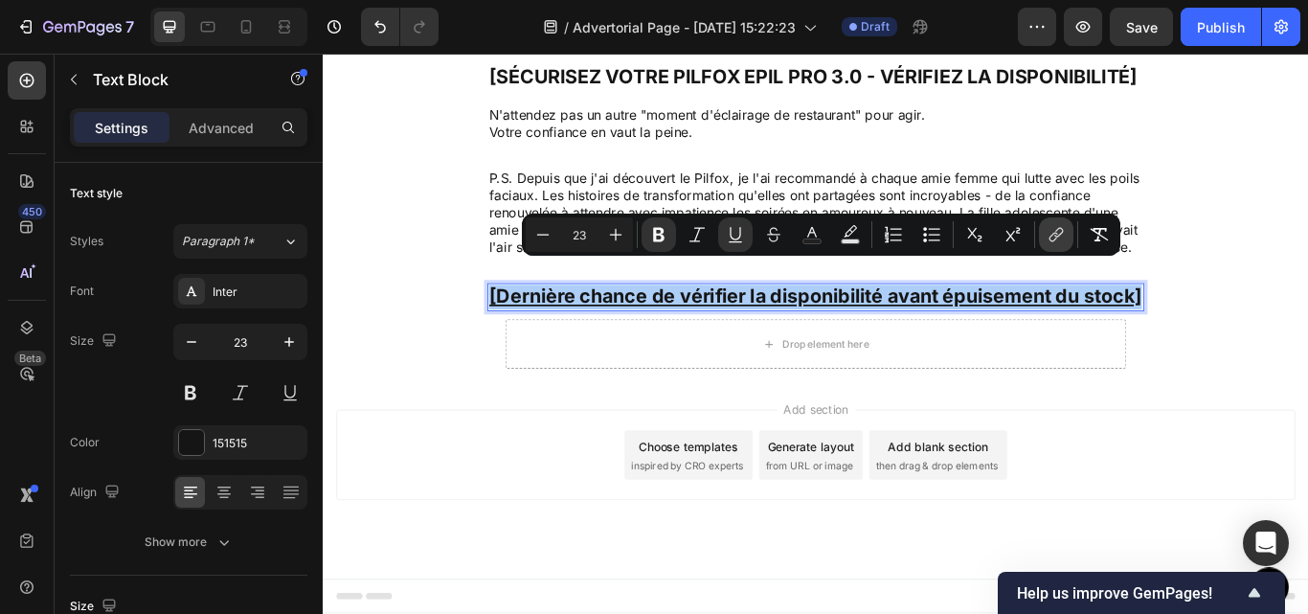
click at [1045, 241] on button "link" at bounding box center [1056, 234] width 34 height 34
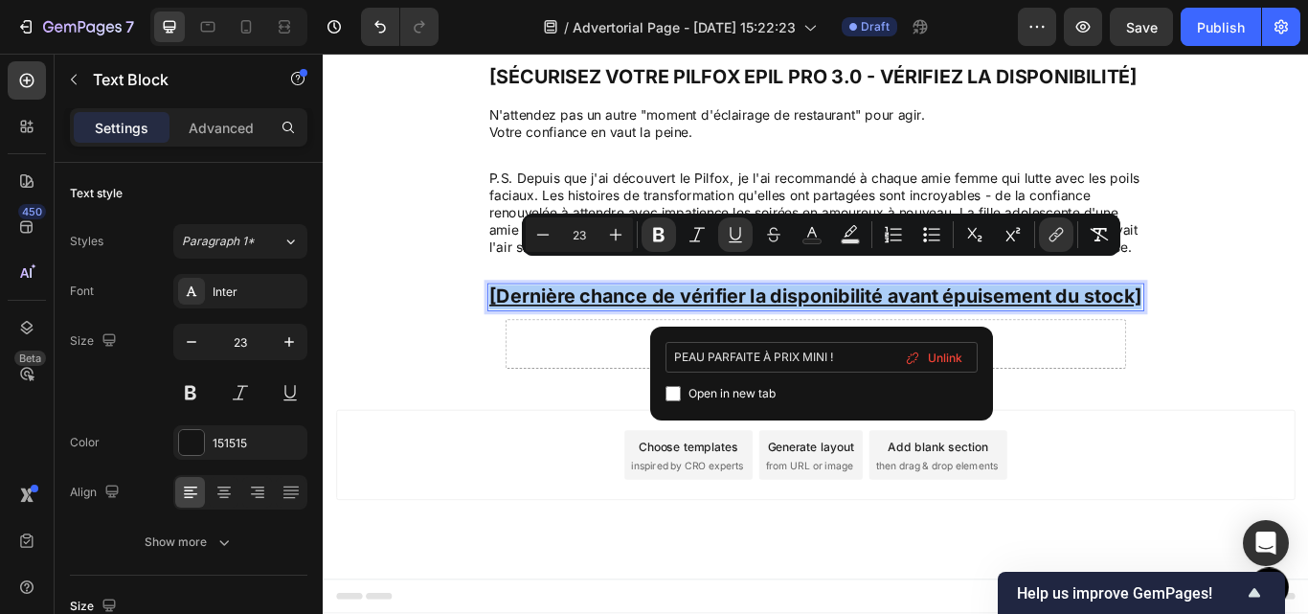
click at [867, 353] on input "PEAU PARFAITE À PRIX MINI !" at bounding box center [822, 357] width 312 height 31
type input "https://pilfox.com/products/epil-pro-3-0"
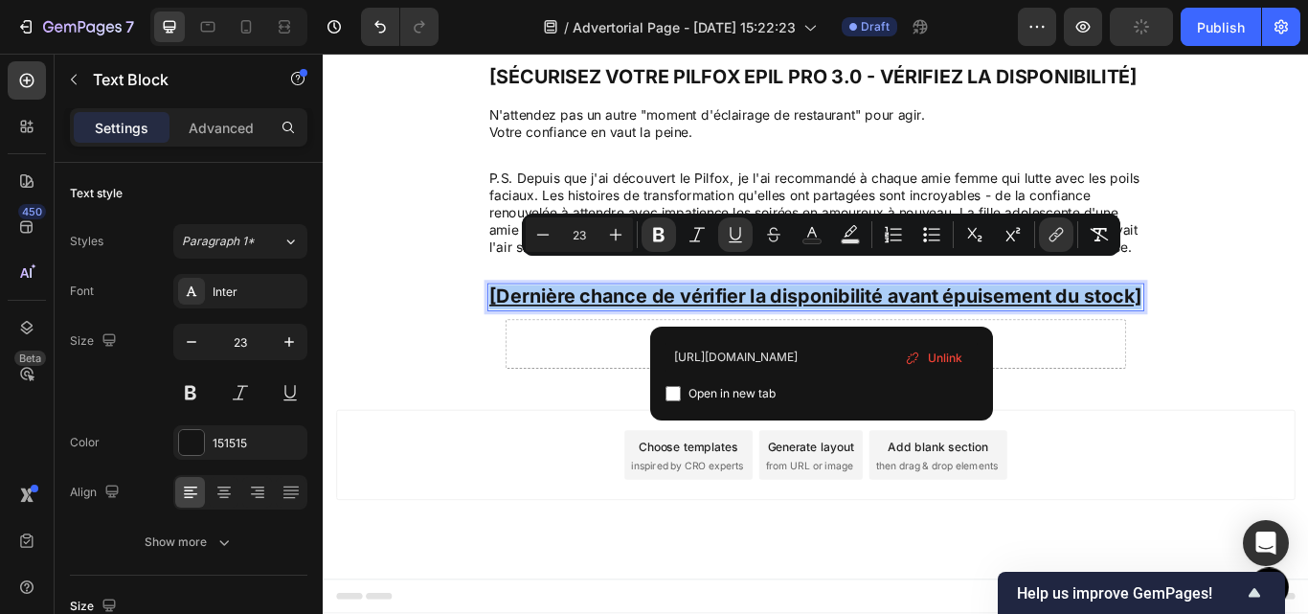
scroll to position [0, 0]
click at [981, 375] on div "https://pilfox.com/products/epil-pro-3-0 Open in new tab Unlink" at bounding box center [821, 374] width 343 height 94
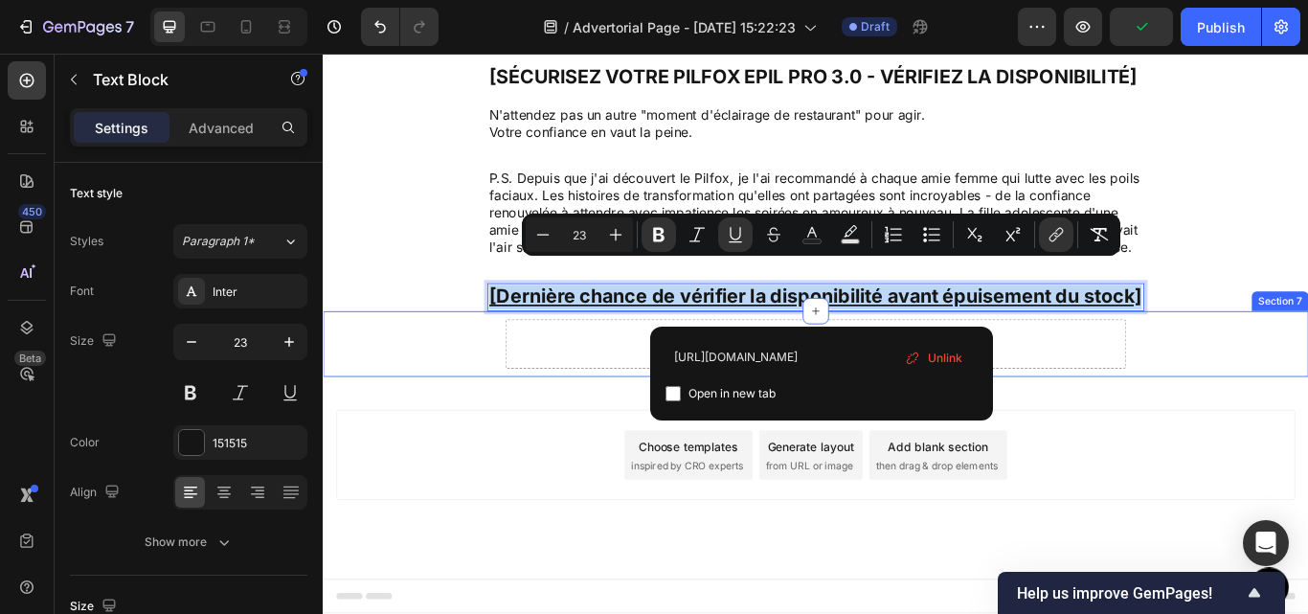
click at [1267, 390] on div "Drop element here Section 7" at bounding box center [897, 392] width 1149 height 77
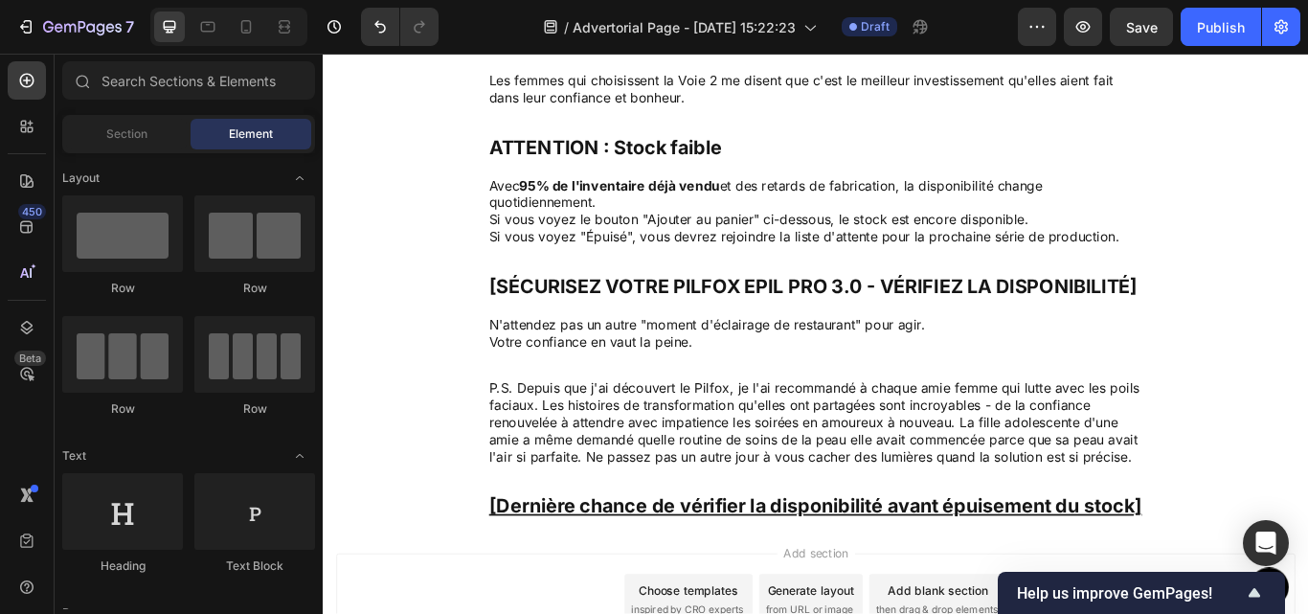
scroll to position [7074, 0]
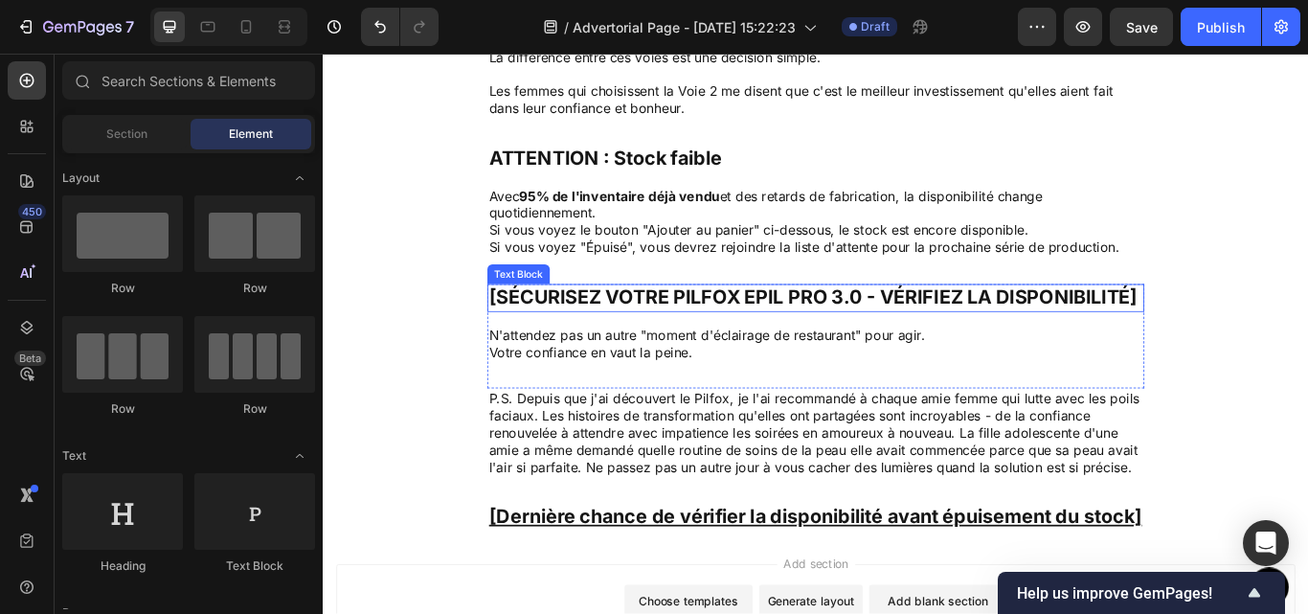
click at [1147, 331] on p "[SÉCURISEZ VOTRE PILFOX EPIL PRO 3.0 - VÉRIFIEZ LA DISPONIBILITÉ]" at bounding box center [897, 339] width 762 height 29
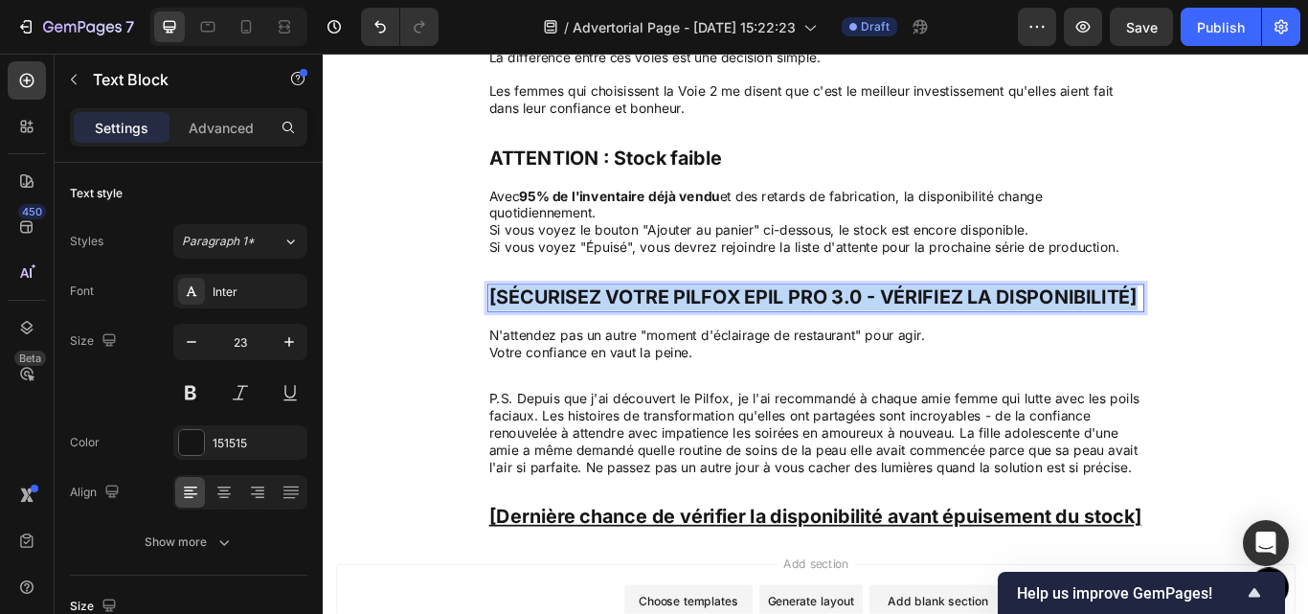
click at [1147, 331] on p "[SÉCURISEZ VOTRE PILFOX EPIL PRO 3.0 - VÉRIFIEZ LA DISPONIBILITÉ]" at bounding box center [897, 339] width 762 height 29
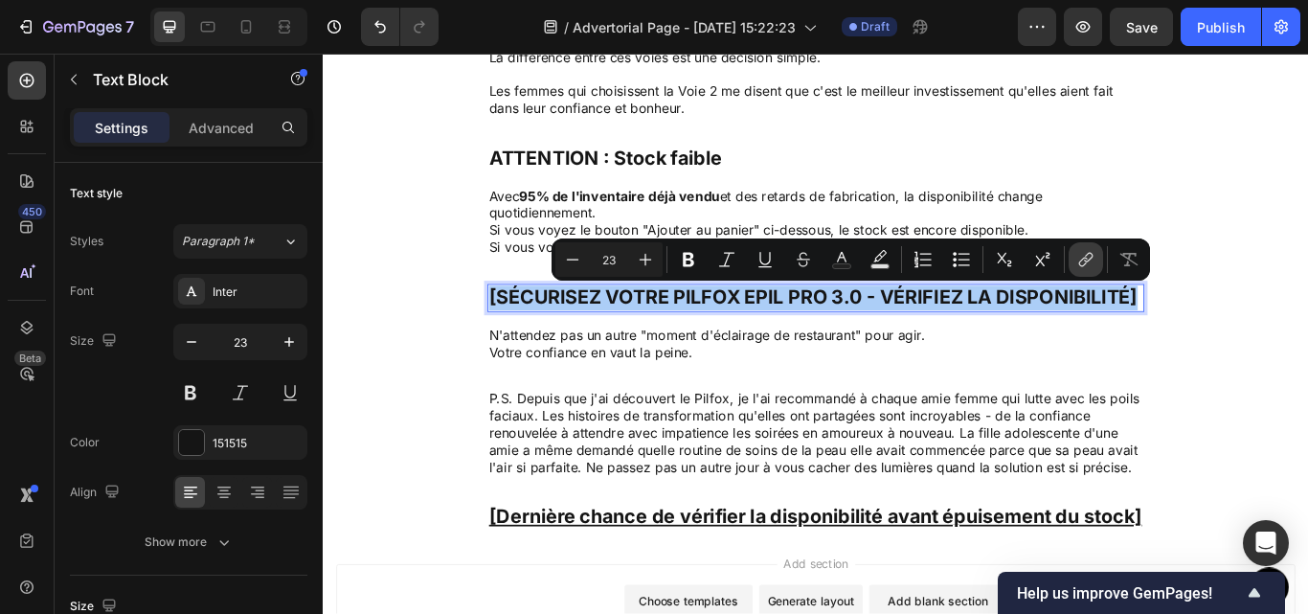
click at [1084, 255] on icon "Editor contextual toolbar" at bounding box center [1086, 259] width 19 height 19
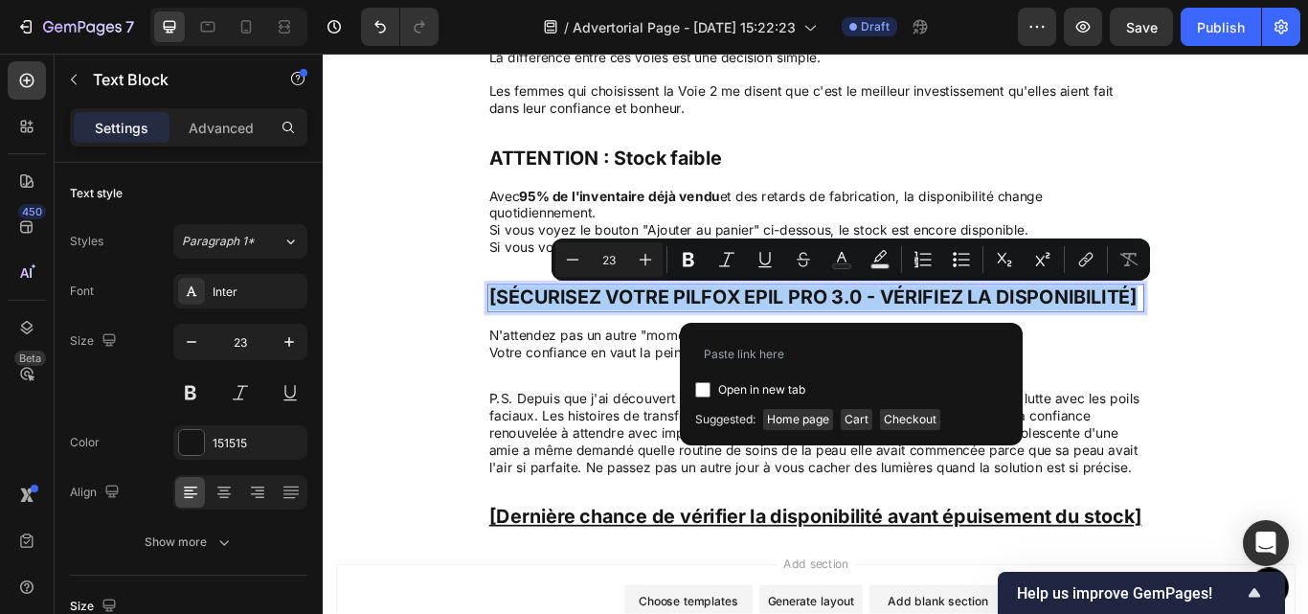
type input "https://pilfox.com/products/epil-pro-3-0"
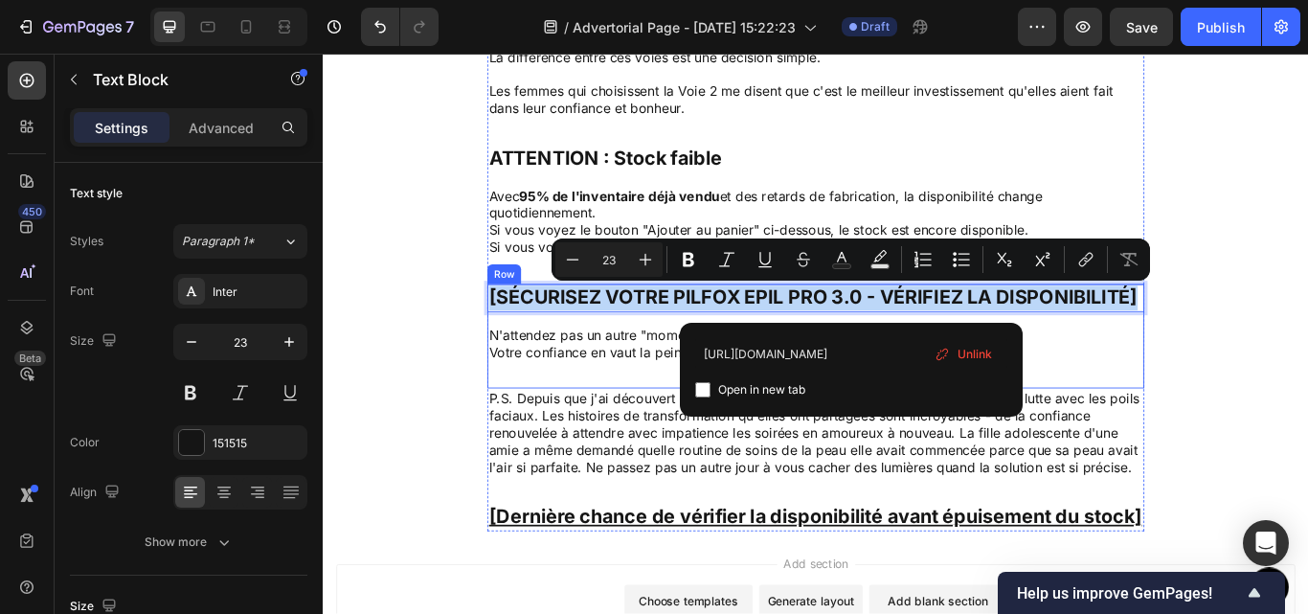
click at [1198, 416] on div "[SÉCURISEZ VOTRE PILFOX EPIL PRO 3.0 - VÉRIFIEZ LA DISPONIBILITÉ] Text Block 16…" at bounding box center [897, 384] width 766 height 123
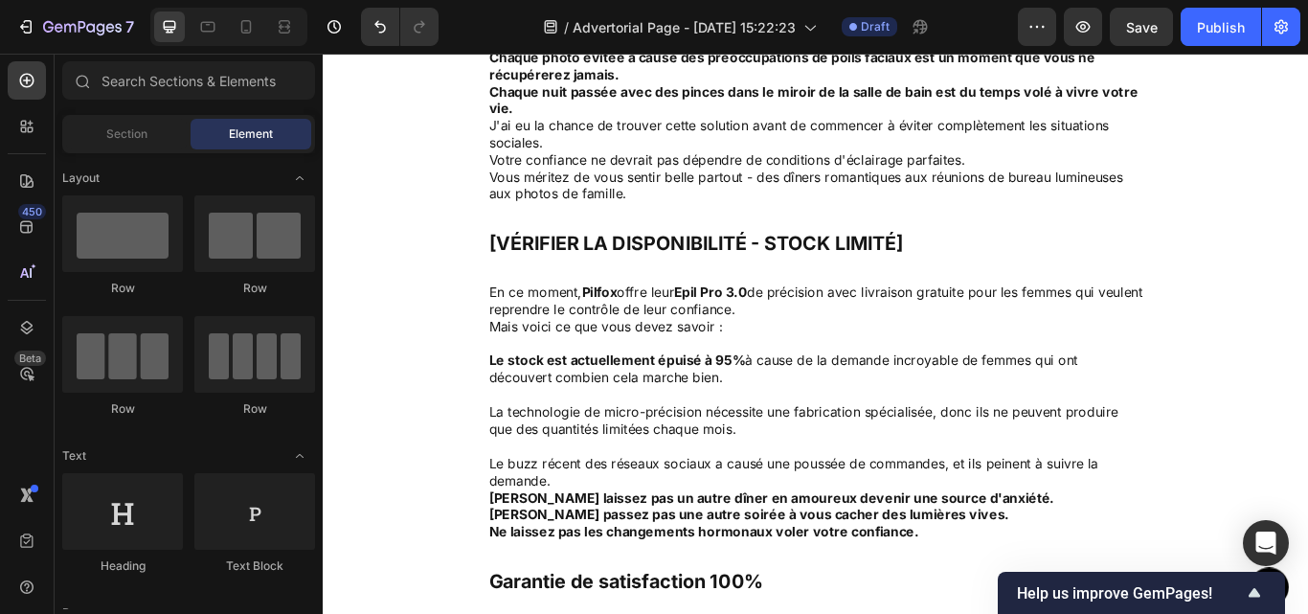
scroll to position [5993, 0]
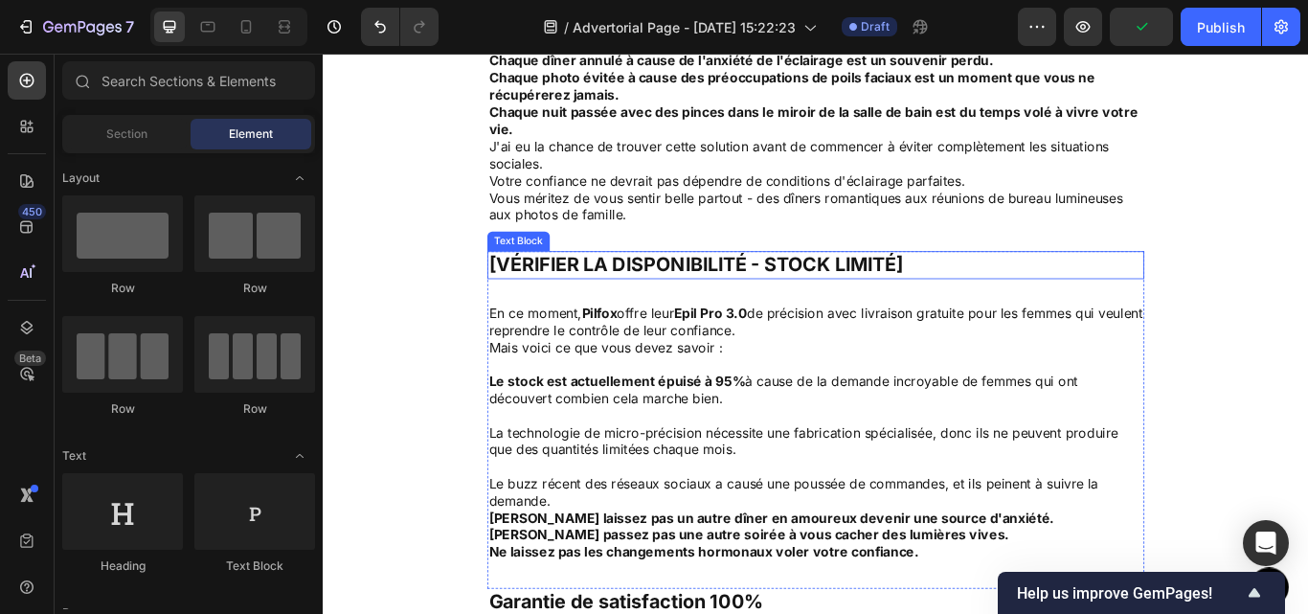
click at [917, 300] on strong "[VÉRIFIER LA DISPONIBILITÉ - STOCK LIMITÉ]" at bounding box center [758, 299] width 484 height 27
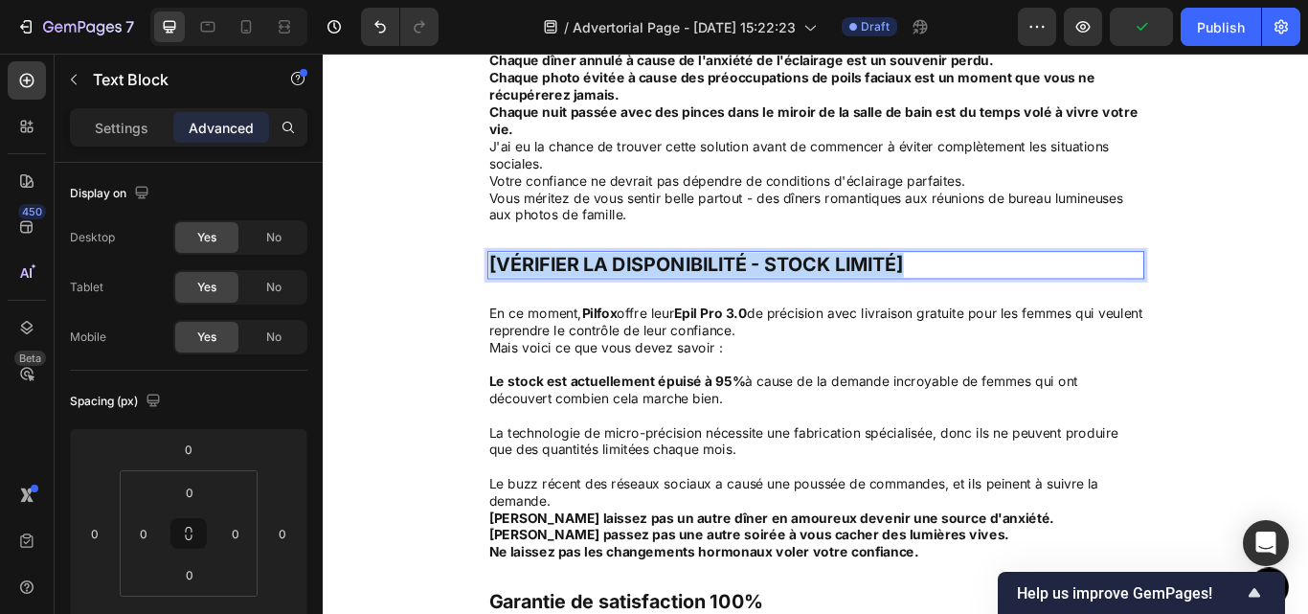
click at [917, 300] on strong "[VÉRIFIER LA DISPONIBILITÉ - STOCK LIMITÉ]" at bounding box center [758, 299] width 484 height 27
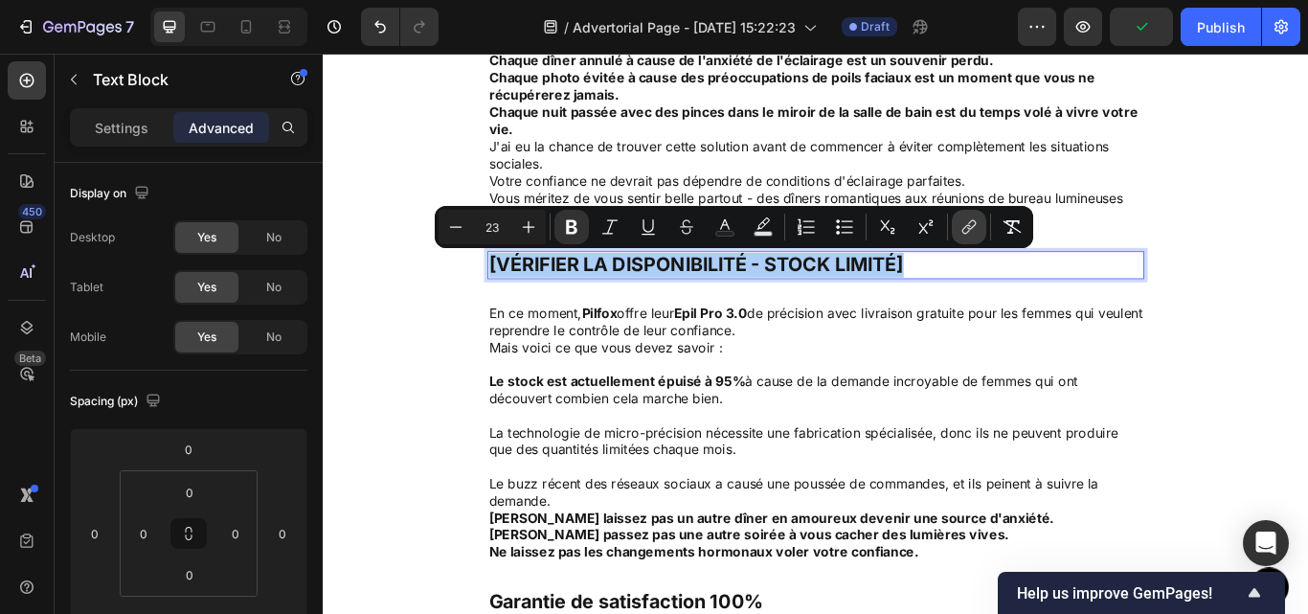
click at [978, 219] on icon "Editor contextual toolbar" at bounding box center [969, 226] width 19 height 19
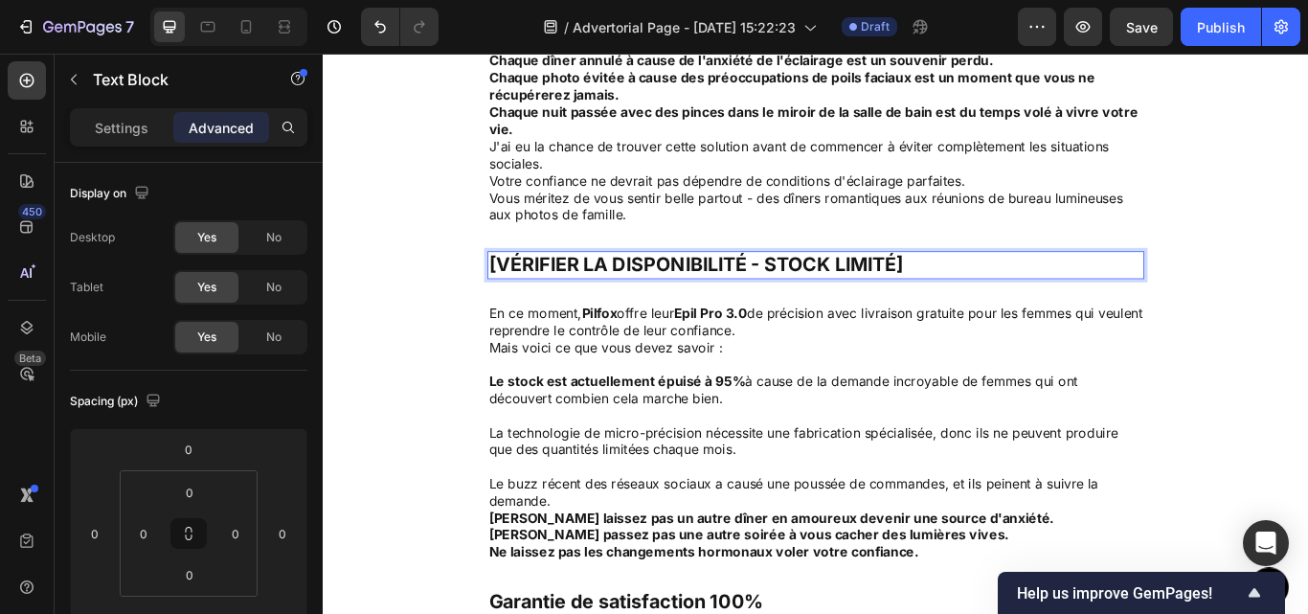
click at [973, 291] on strong "[VÉRIFIER LA DISPONIBILITÉ - STOCK LIMITÉ]" at bounding box center [758, 299] width 484 height 27
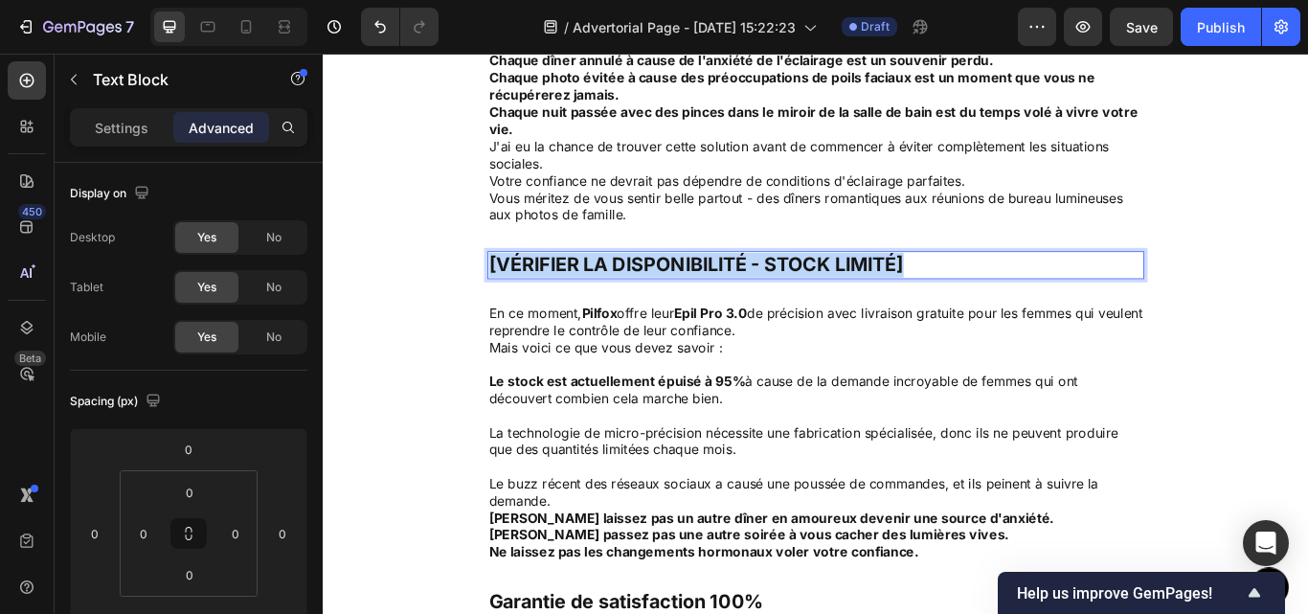
click at [973, 291] on strong "[VÉRIFIER LA DISPONIBILITÉ - STOCK LIMITÉ]" at bounding box center [758, 299] width 484 height 27
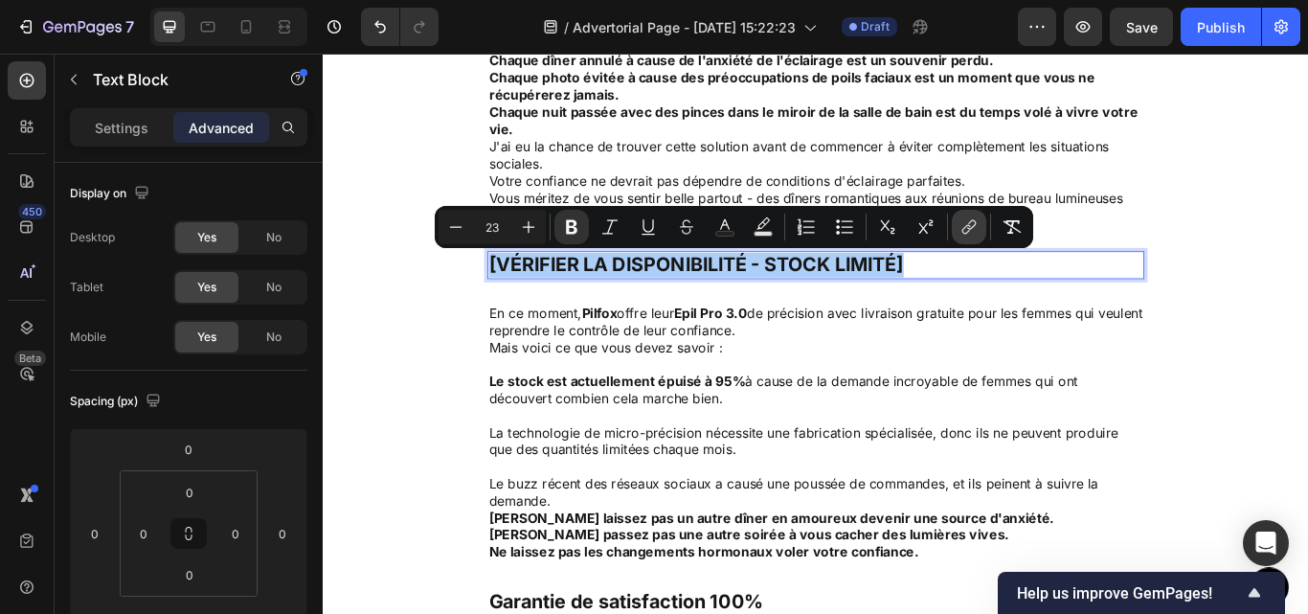
click at [963, 234] on icon "Editor contextual toolbar" at bounding box center [969, 226] width 19 height 19
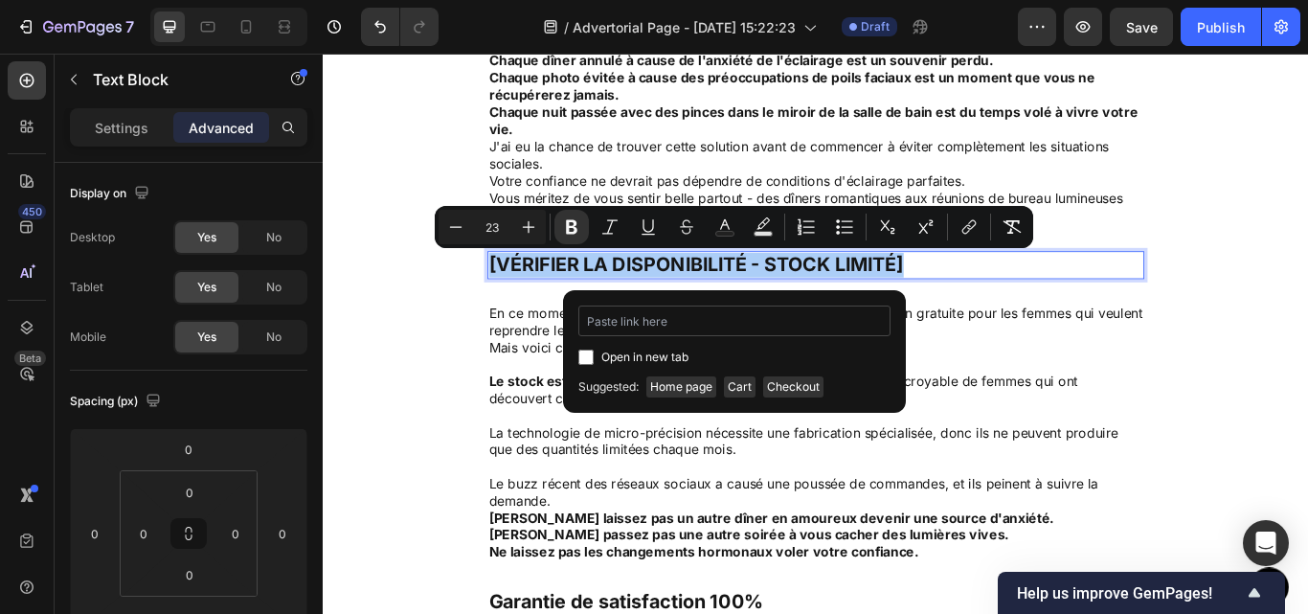
click at [782, 320] on input "Editor contextual toolbar" at bounding box center [735, 321] width 312 height 31
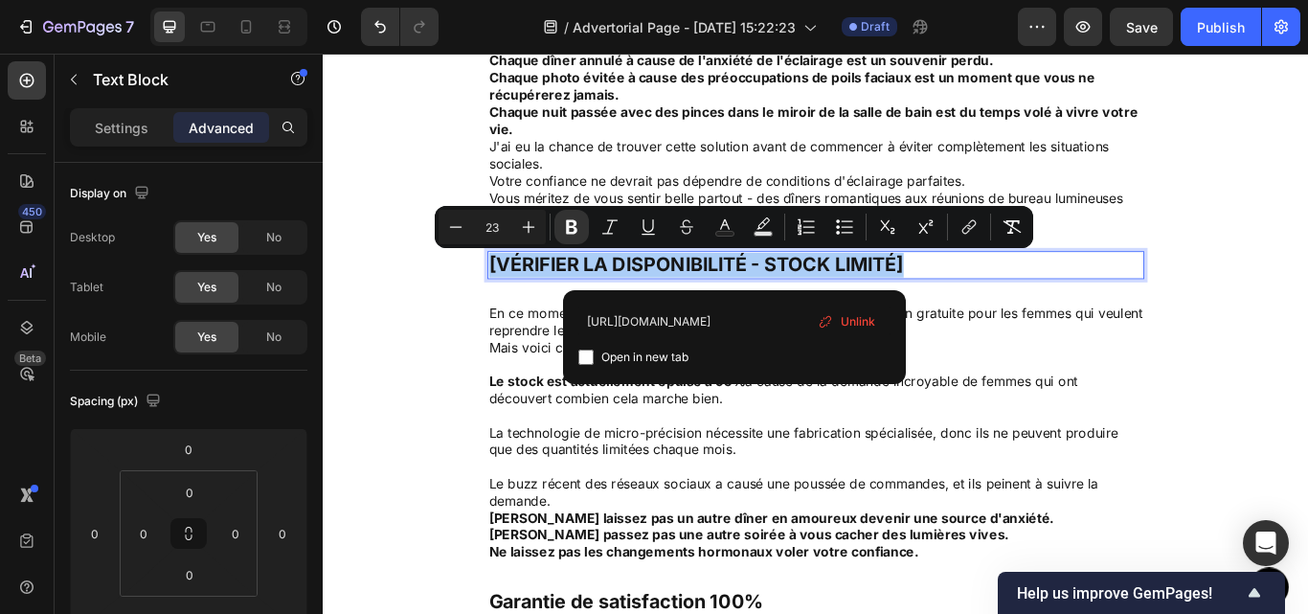
type input "https://pilfox.com/products/epil-pro-3-0"
click at [805, 344] on div "https://pilfox.com/products/epil-pro-3-0 Open in new tab Unlink" at bounding box center [735, 337] width 312 height 63
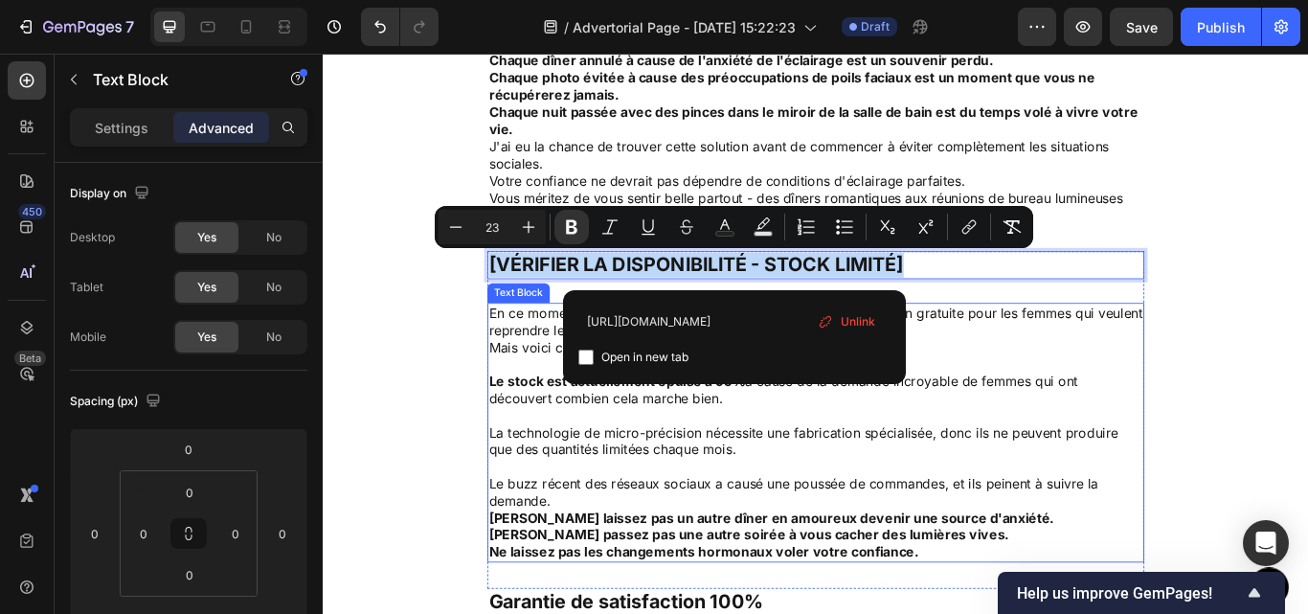
click at [1101, 345] on div "En ce moment, Pilfox offre leur Epil Pro 3.0 de précision avec livraison gratui…" at bounding box center [897, 496] width 766 height 303
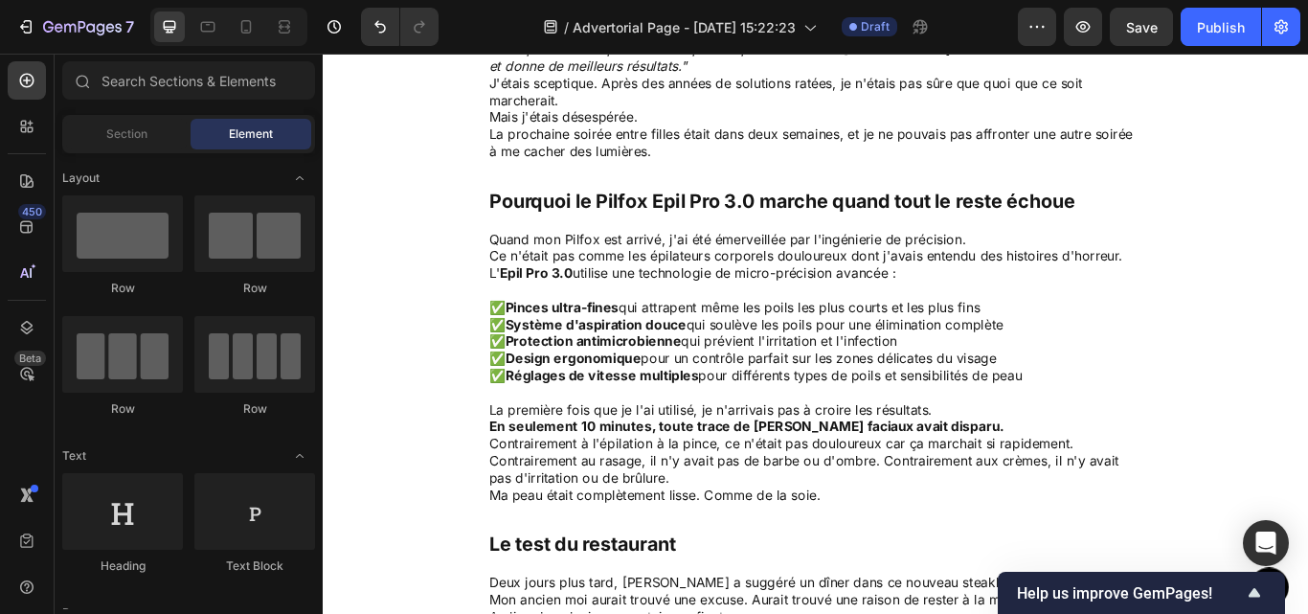
scroll to position [4002, 0]
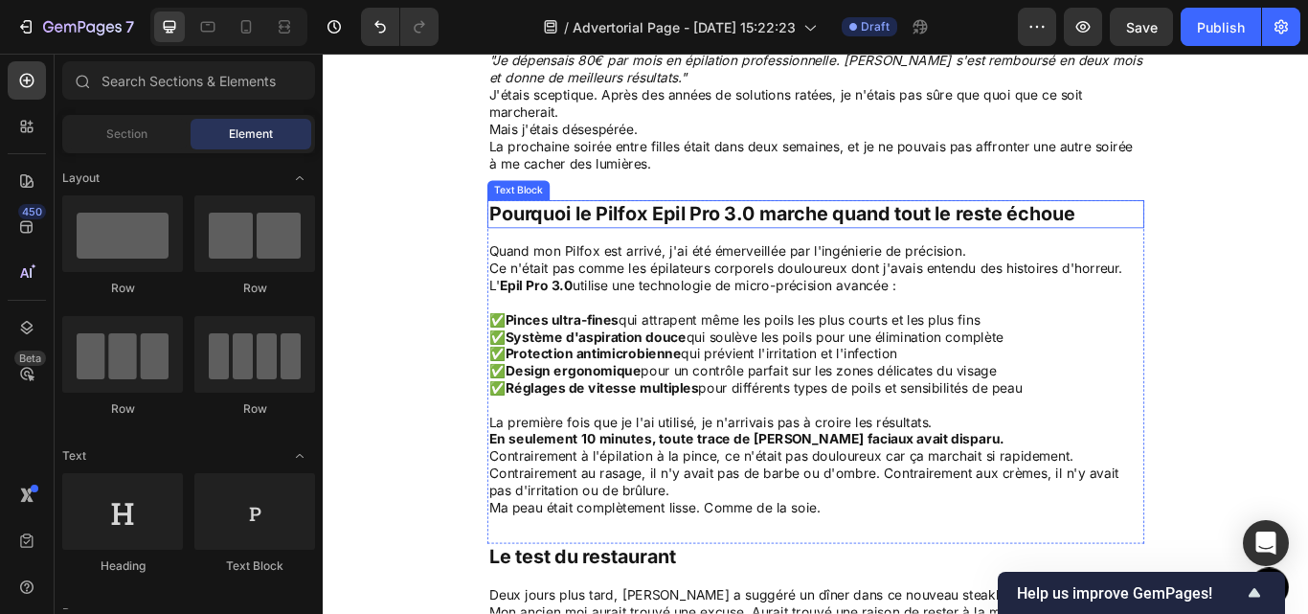
click at [668, 239] on p "Pourquoi le Pilfox Epil Pro 3.0 marche quand tout le reste échoue" at bounding box center [897, 241] width 762 height 29
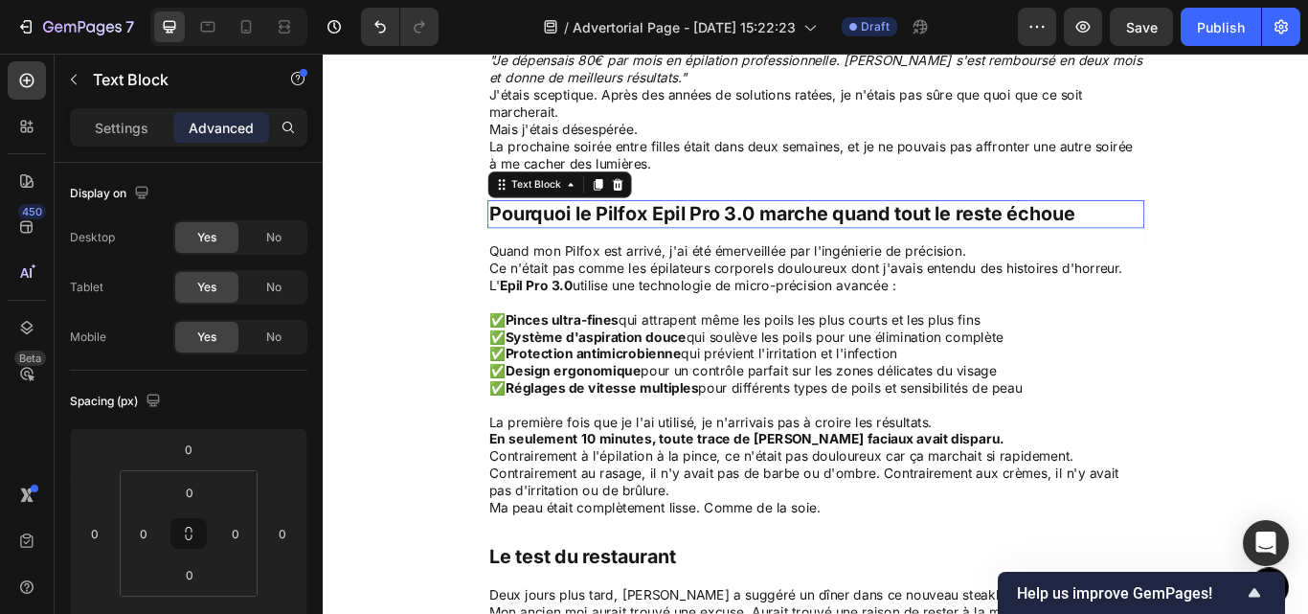
click at [668, 239] on p "Pourquoi le Pilfox Epil Pro 3.0 marche quand tout le reste échoue" at bounding box center [897, 241] width 762 height 29
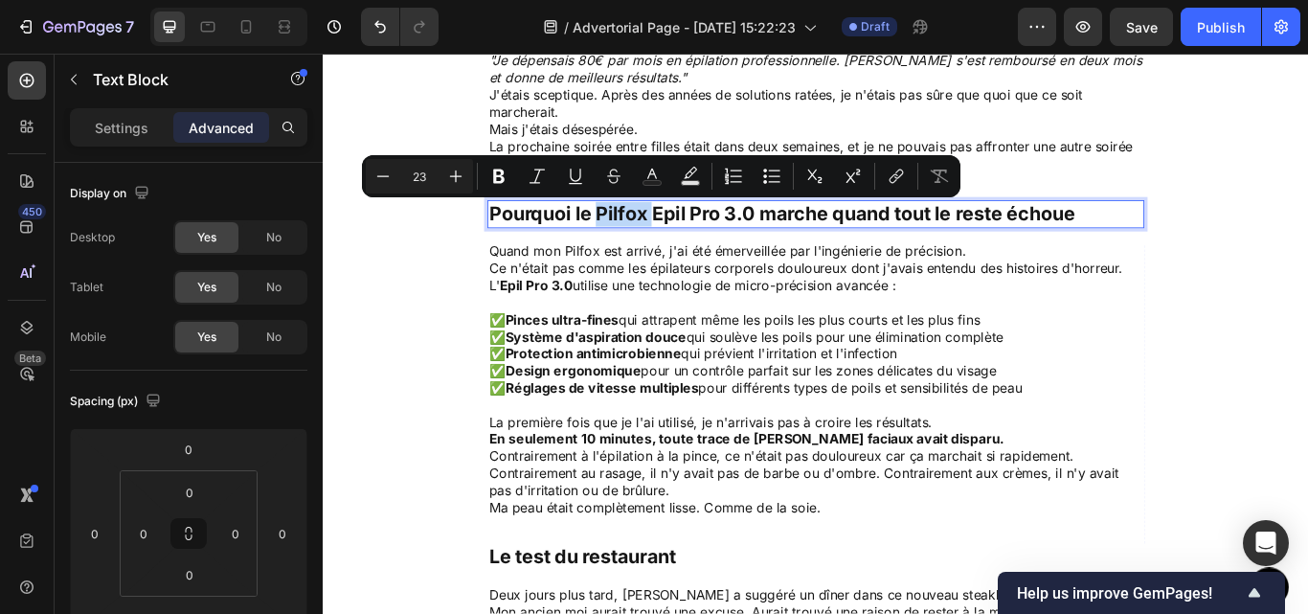
click at [644, 240] on p "Pourquoi le Pilfox Epil Pro 3.0 marche quand tout le reste échoue" at bounding box center [897, 241] width 762 height 29
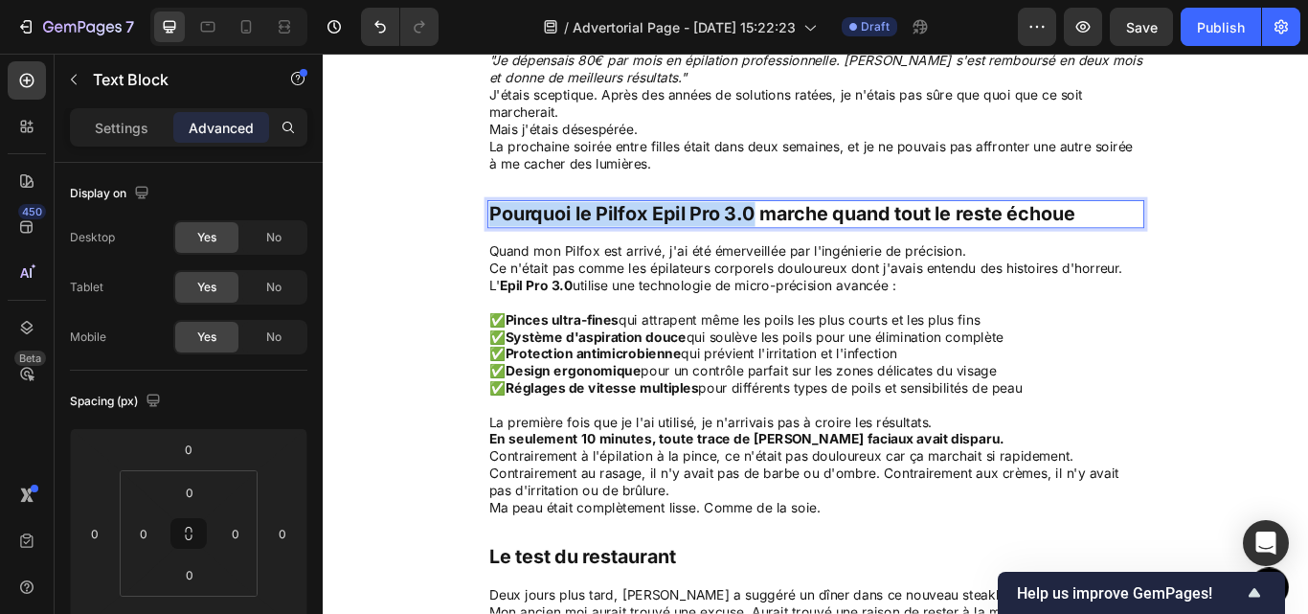
drag, startPoint x: 636, startPoint y: 240, endPoint x: 821, endPoint y: 237, distance: 184.9
click at [789, 244] on p "Pourquoi le Pilfox Epil Pro 3.0 marche quand tout le reste échoue" at bounding box center [897, 241] width 762 height 29
drag, startPoint x: 821, startPoint y: 240, endPoint x: 641, endPoint y: 226, distance: 180.6
click at [641, 227] on p "Pourquoi le Pilfox Epil Pro 3.0 marche quand tout le reste échoue" at bounding box center [897, 241] width 762 height 29
click at [79, 119] on div "Settings" at bounding box center [122, 127] width 96 height 31
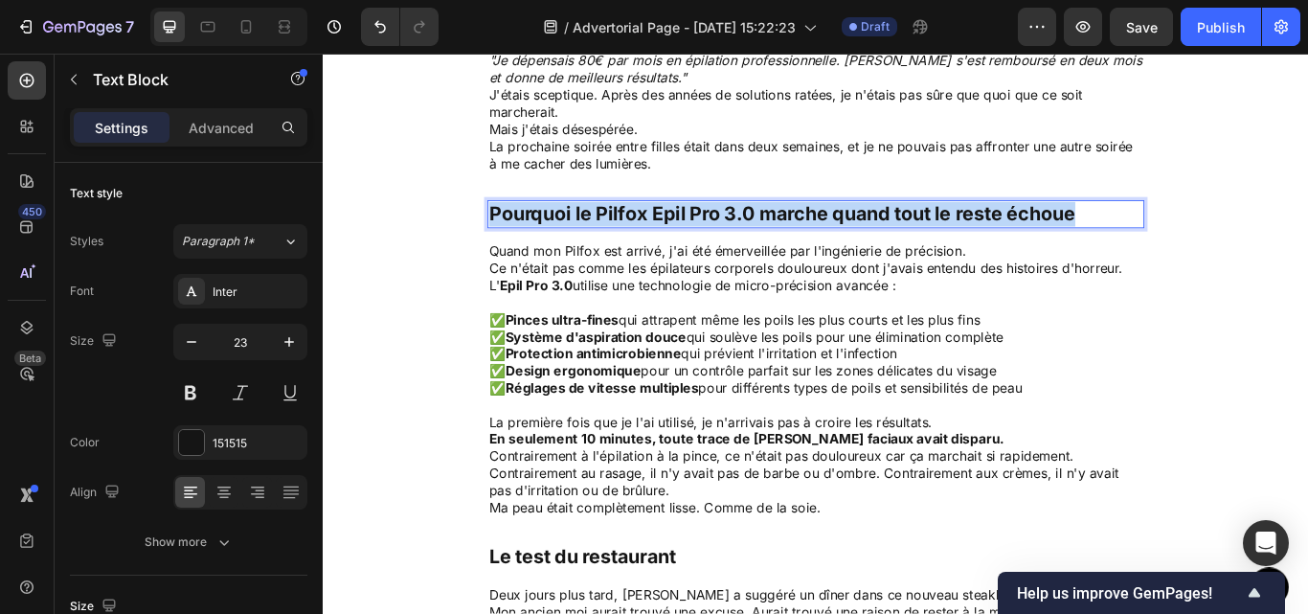
click at [630, 238] on p "Pourquoi le Pilfox Epil Pro 3.0 marche quand tout le reste échoue" at bounding box center [897, 241] width 762 height 29
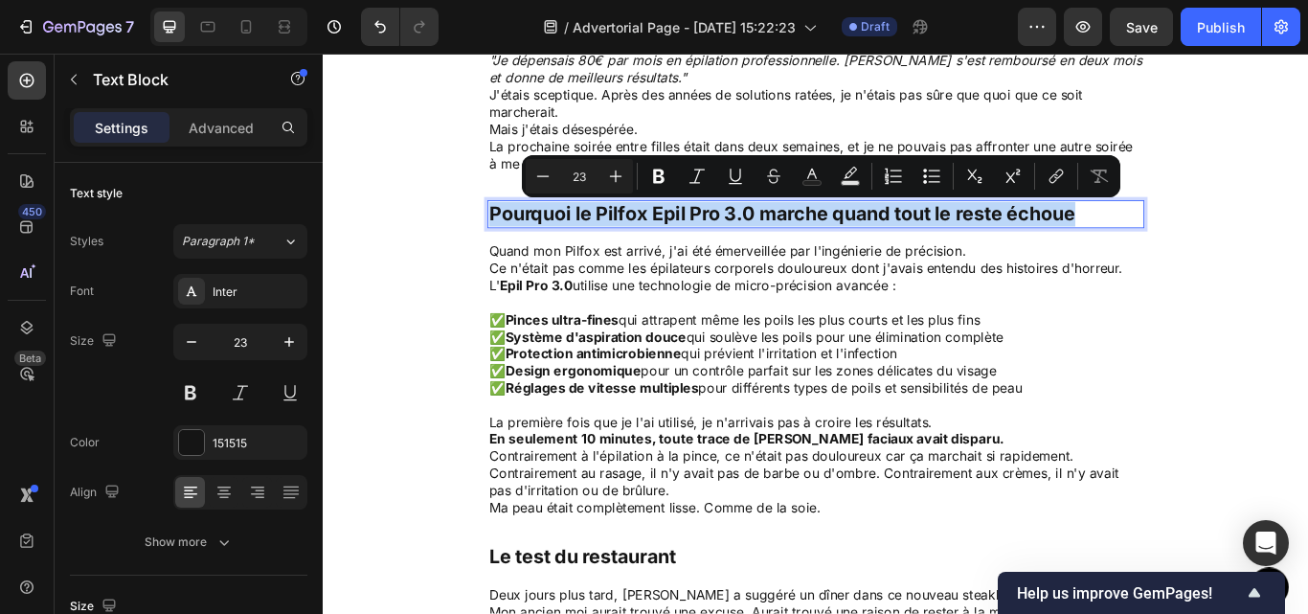
click at [630, 238] on p "Pourquoi le Pilfox Epil Pro 3.0 marche quand tout le reste échoue" at bounding box center [897, 241] width 762 height 29
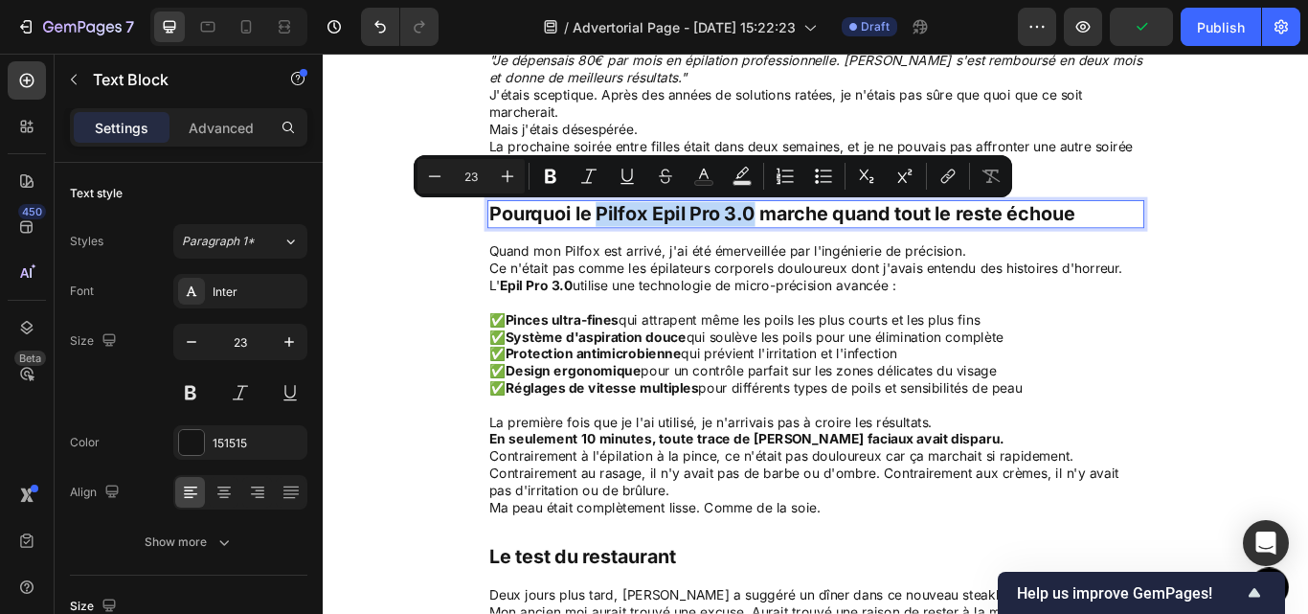
drag, startPoint x: 636, startPoint y: 239, endPoint x: 819, endPoint y: 242, distance: 183.0
click at [819, 242] on p "Pourquoi le Pilfox Epil Pro 3.0 marche quand tout le reste échoue" at bounding box center [897, 241] width 762 height 29
click at [948, 178] on icon "Editor contextual toolbar" at bounding box center [950, 175] width 9 height 10
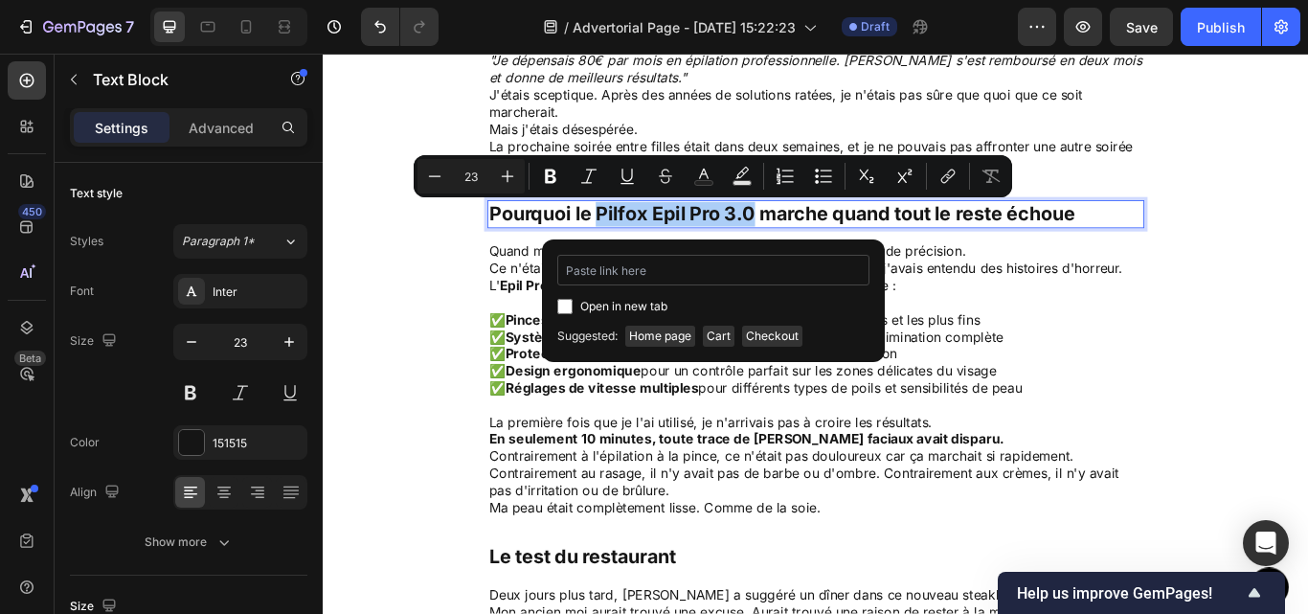
type input "https://pilfox.com/products/epil-pro-3-0"
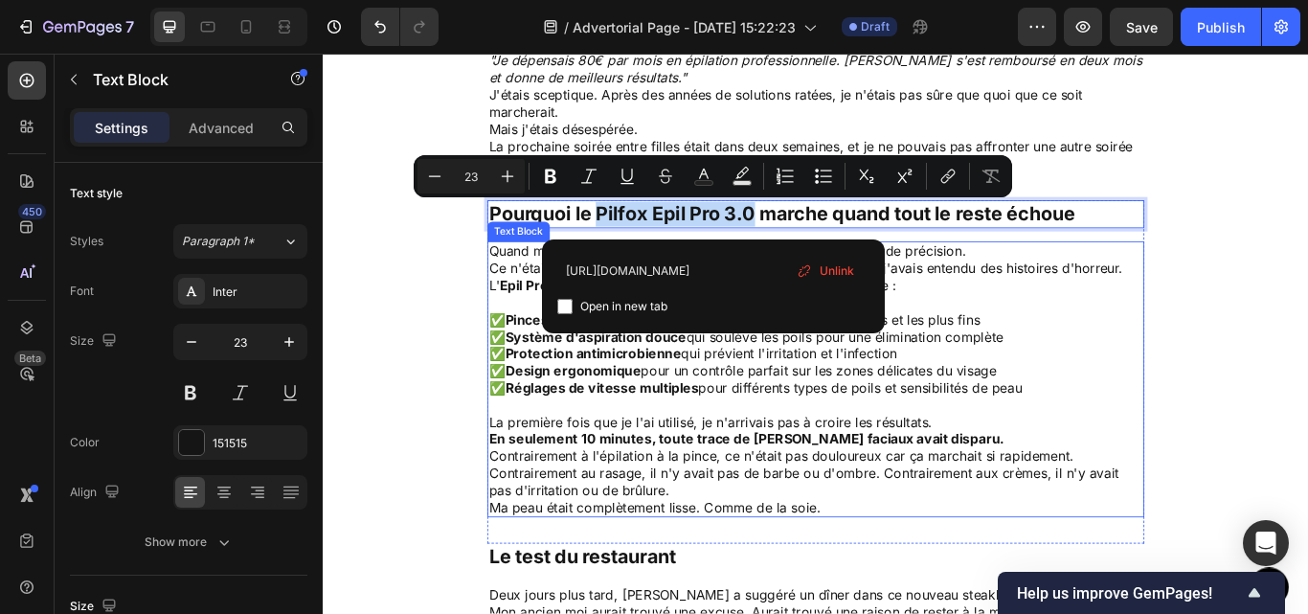
click at [997, 283] on p "Quand mon Pilfox est arrivé, j'ai été émerveillée par l'ingénierie de précision." at bounding box center [897, 285] width 762 height 20
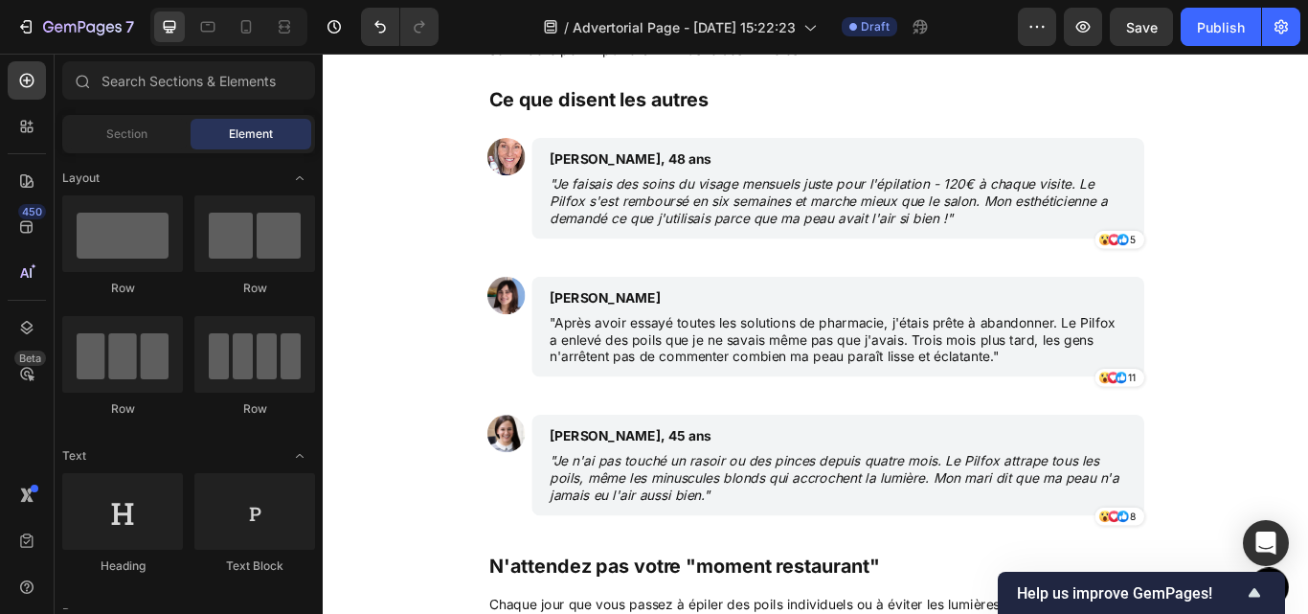
scroll to position [5334, 0]
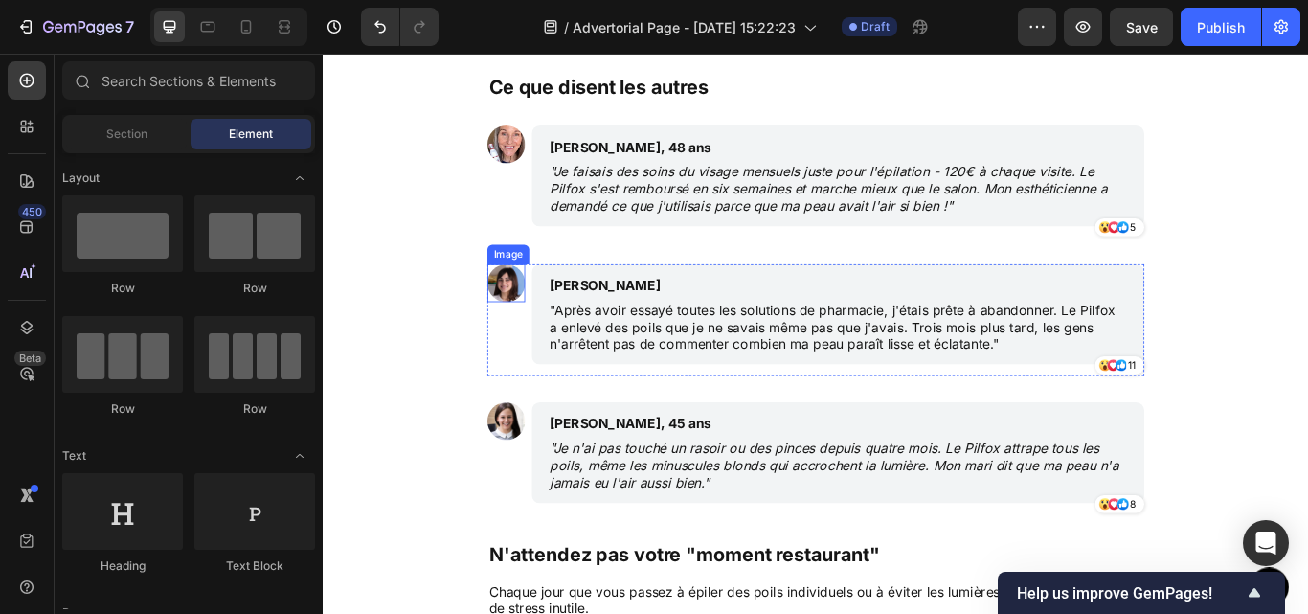
click at [535, 319] on img at bounding box center [536, 322] width 44 height 44
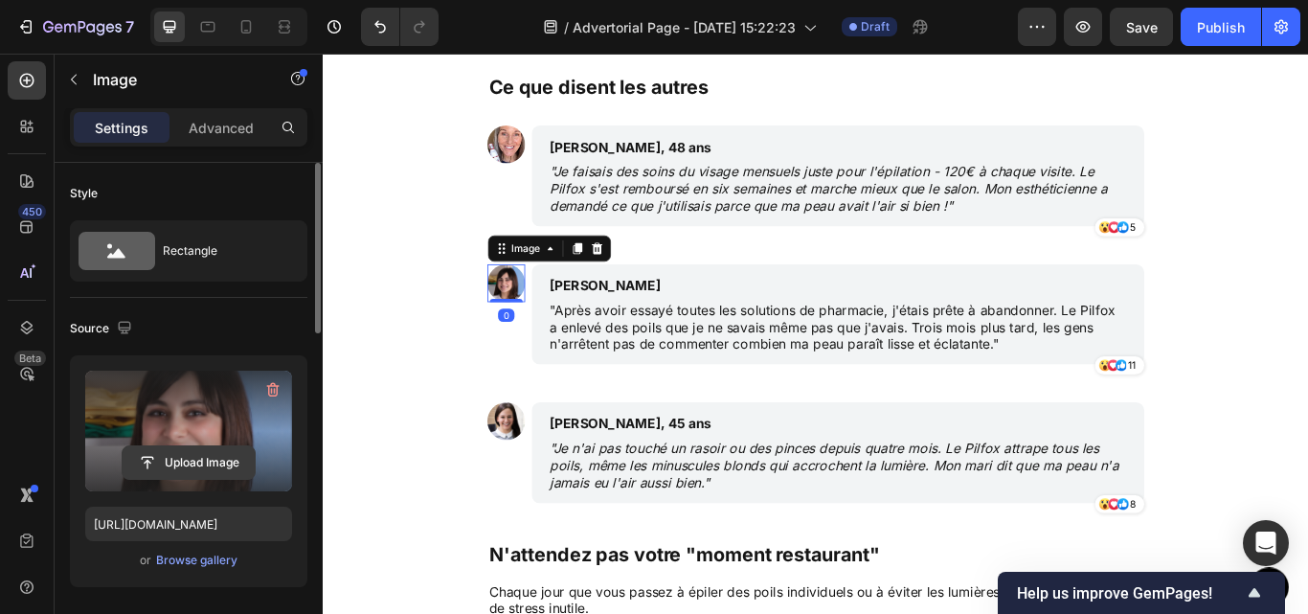
click at [213, 464] on input "file" at bounding box center [189, 462] width 132 height 33
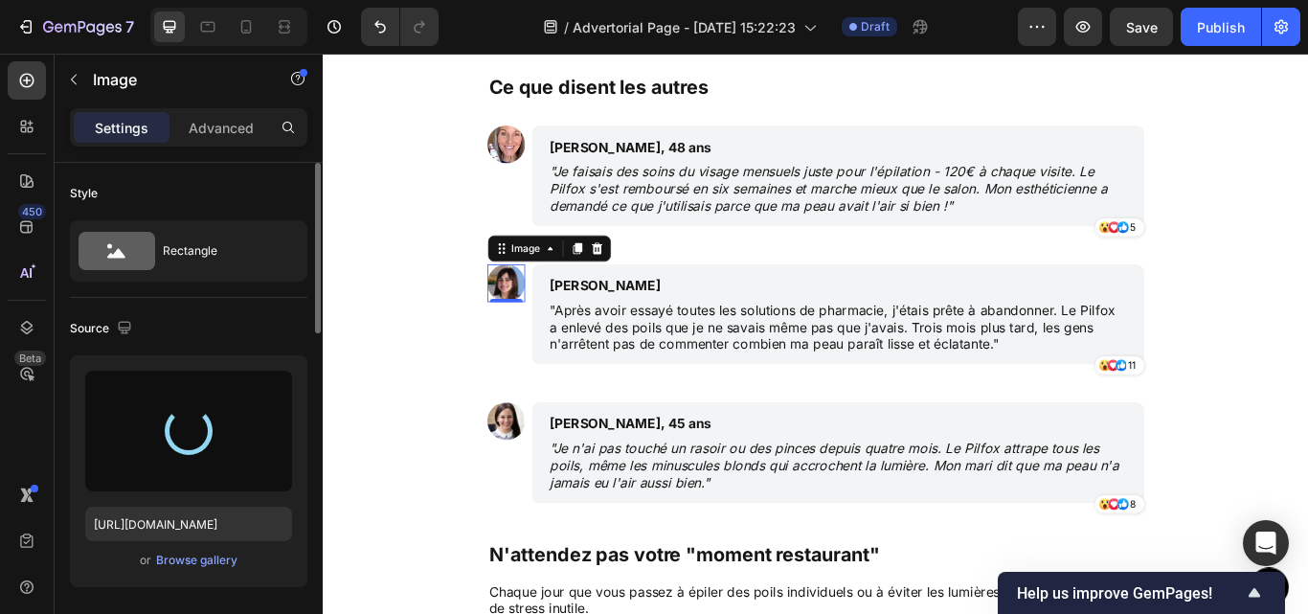
type input "https://cdn.shopify.com/s/files/1/0773/2743/3976/files/gempages_579762238080942…"
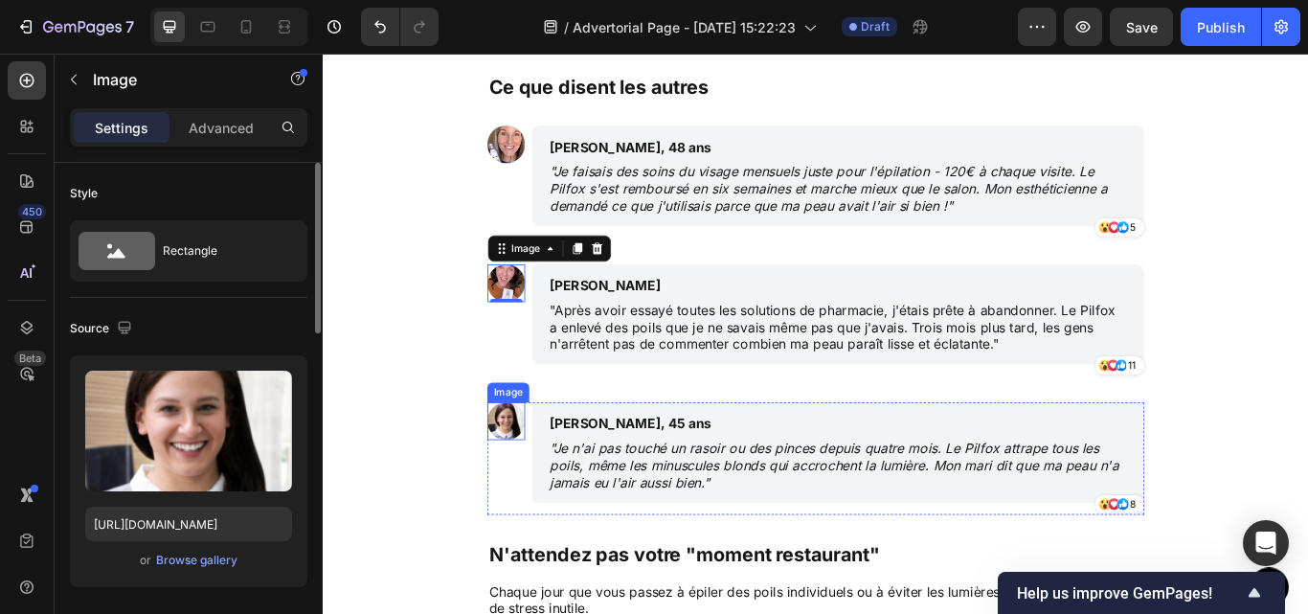
click at [535, 488] on img at bounding box center [536, 483] width 44 height 44
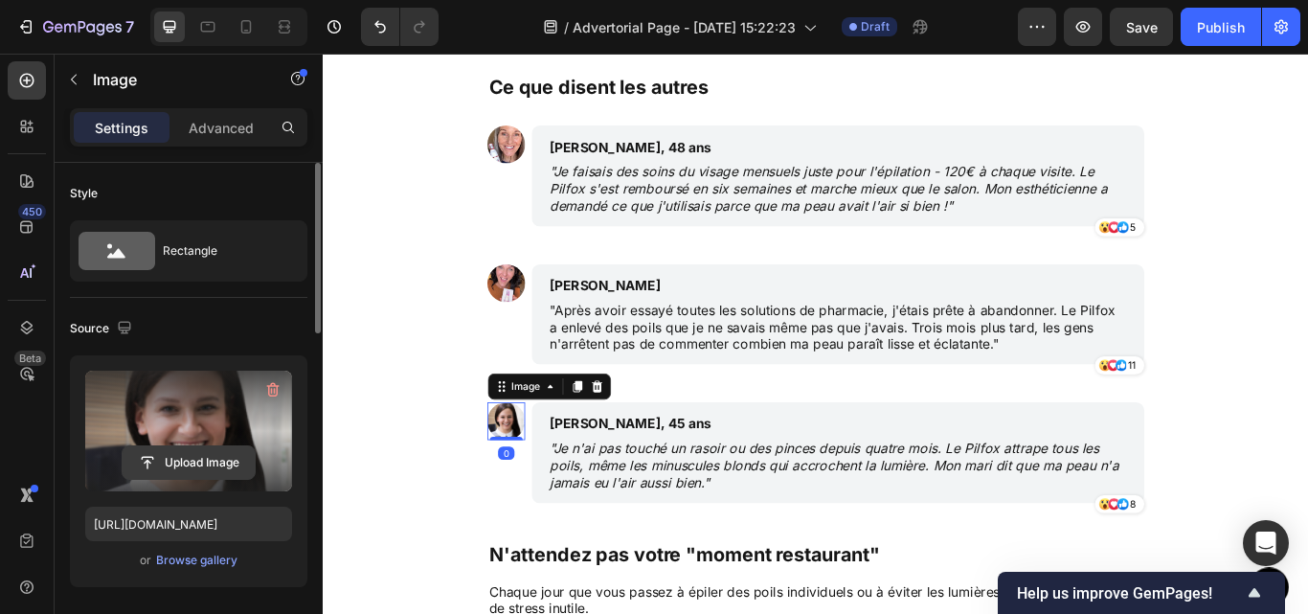
click at [193, 457] on input "file" at bounding box center [189, 462] width 132 height 33
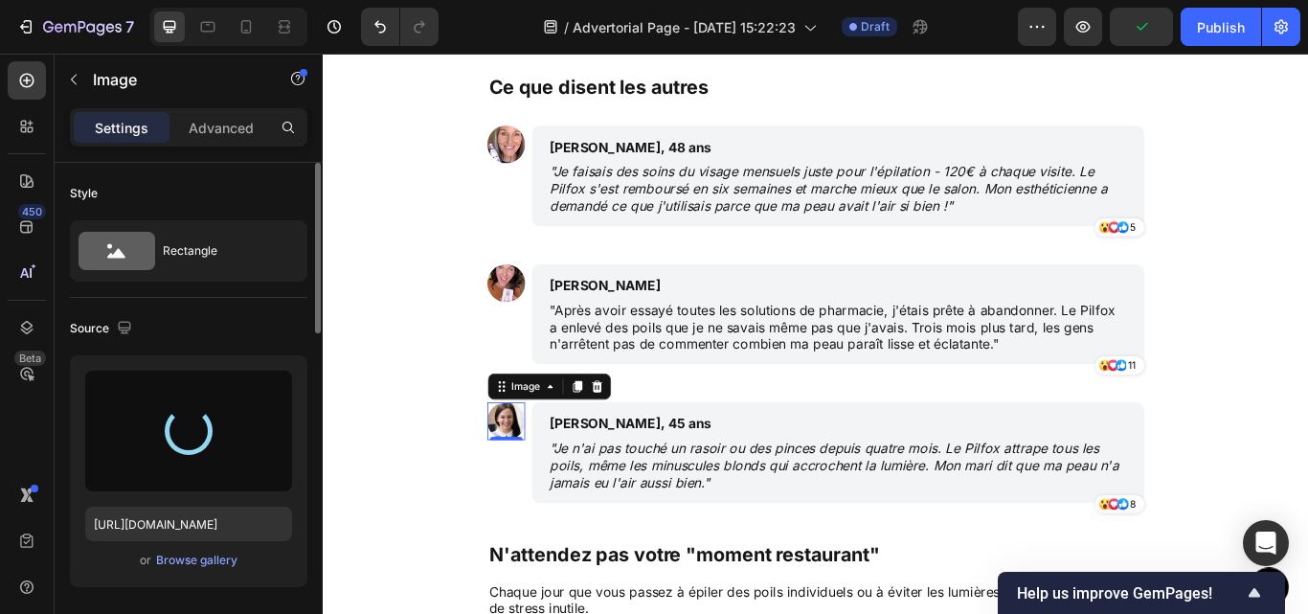
type input "https://cdn.shopify.com/s/files/1/0773/2743/3976/files/gempages_579762238080942…"
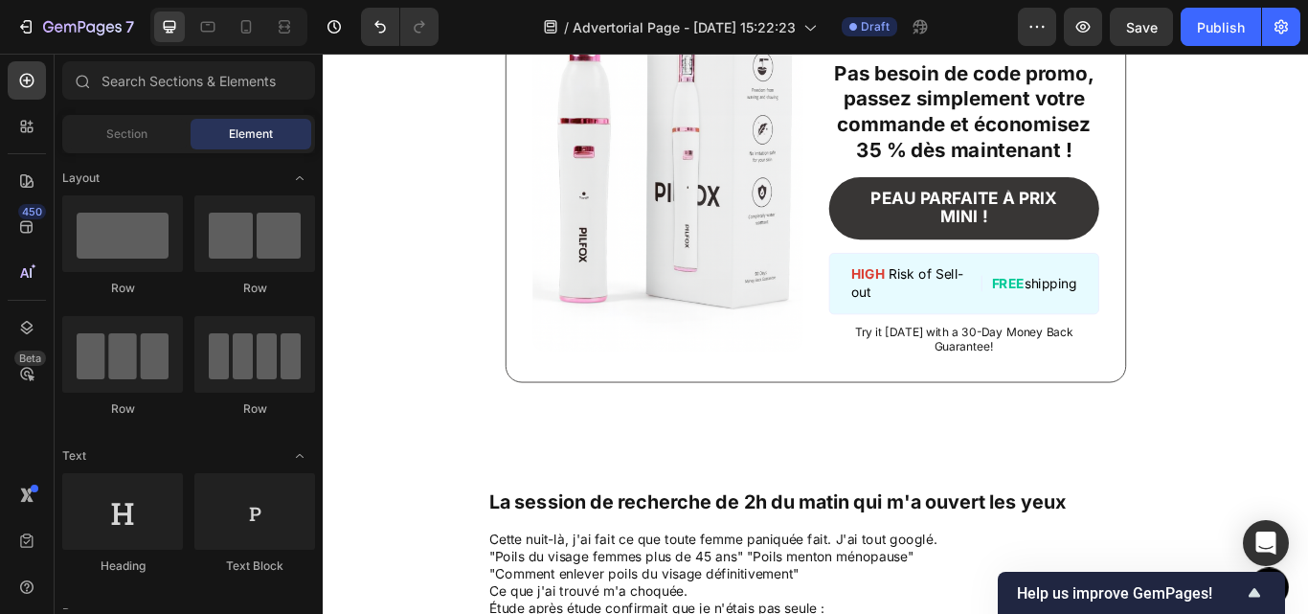
scroll to position [1843, 0]
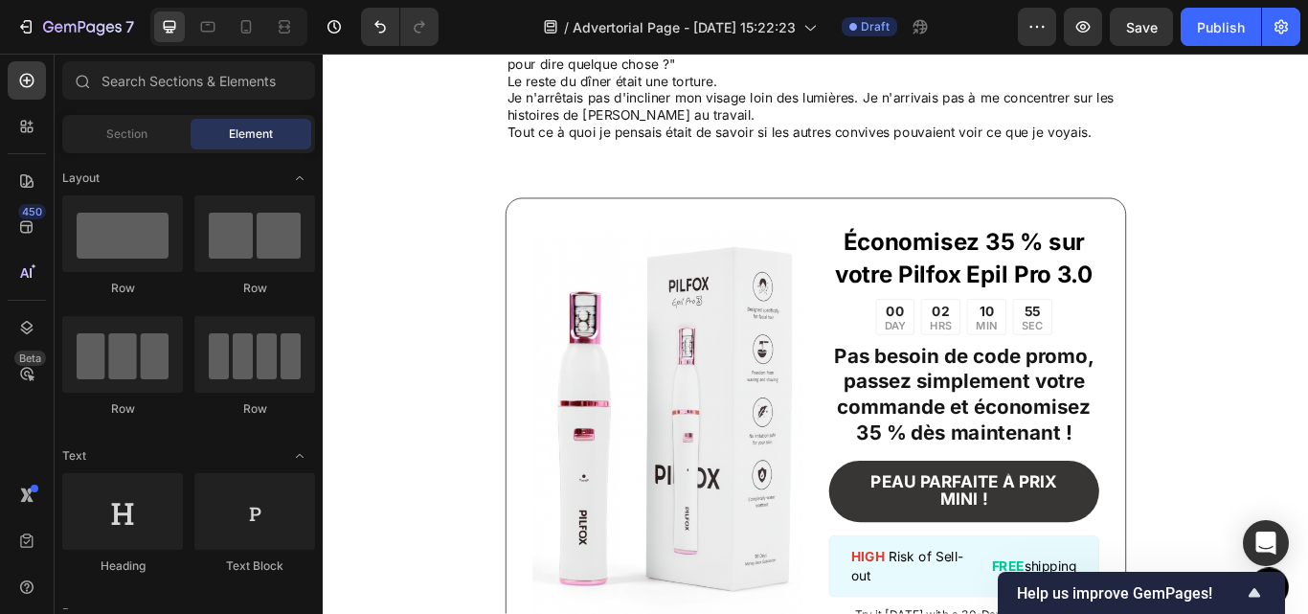
scroll to position [1332, 0]
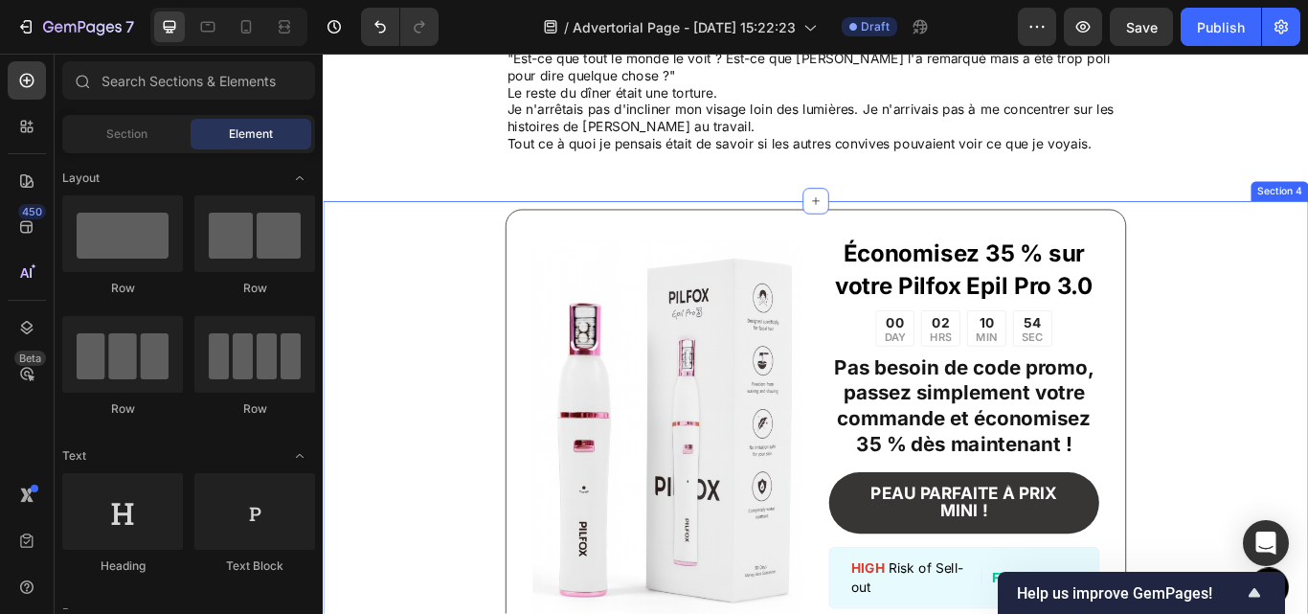
click at [1307, 291] on div "Image Économisez 35 % sur votre Pilfox Epil Pro 3.0 Text Block 00 DAY 02 HRS 10…" at bounding box center [897, 508] width 1149 height 564
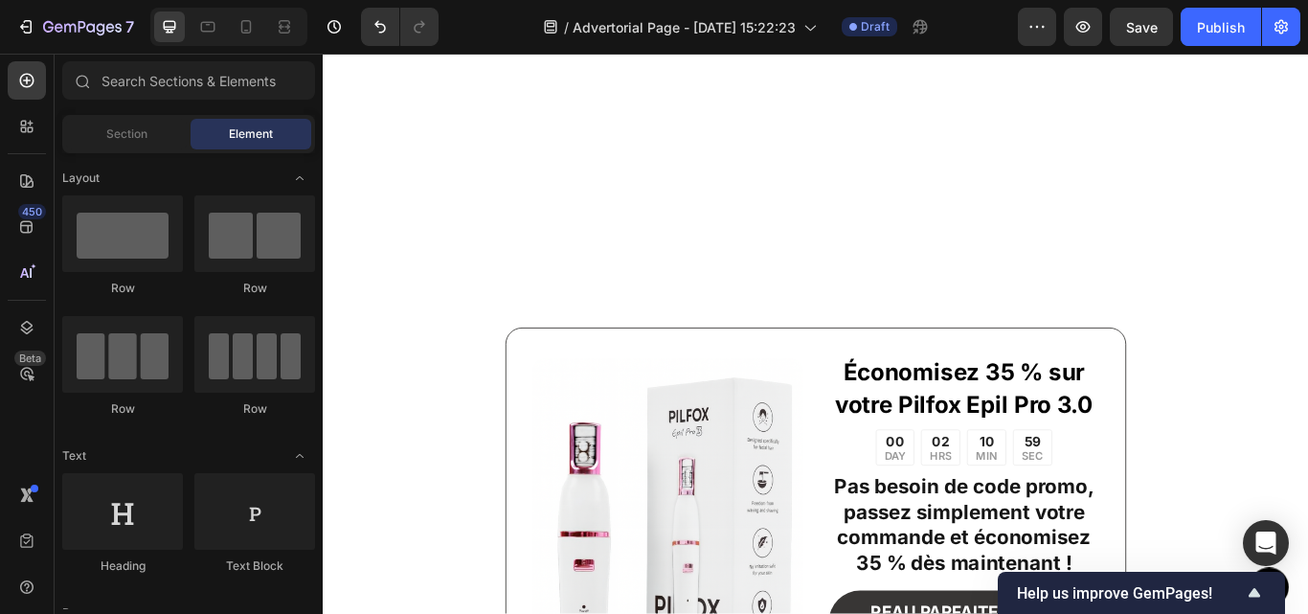
scroll to position [1676, 0]
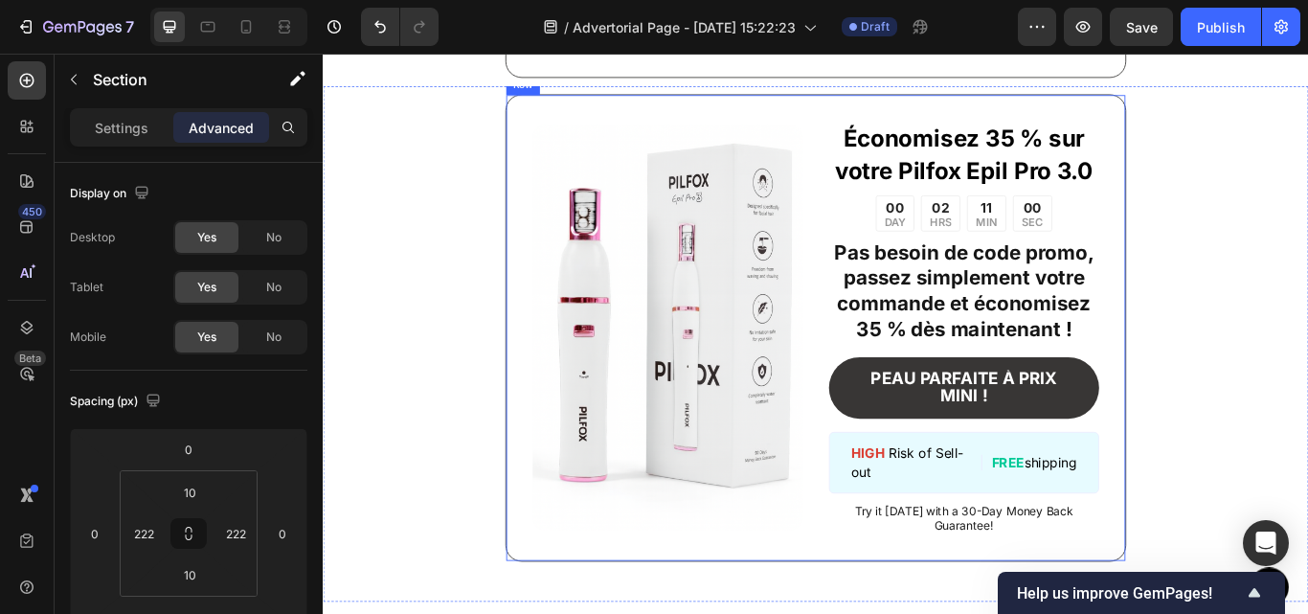
scroll to position [2536, 0]
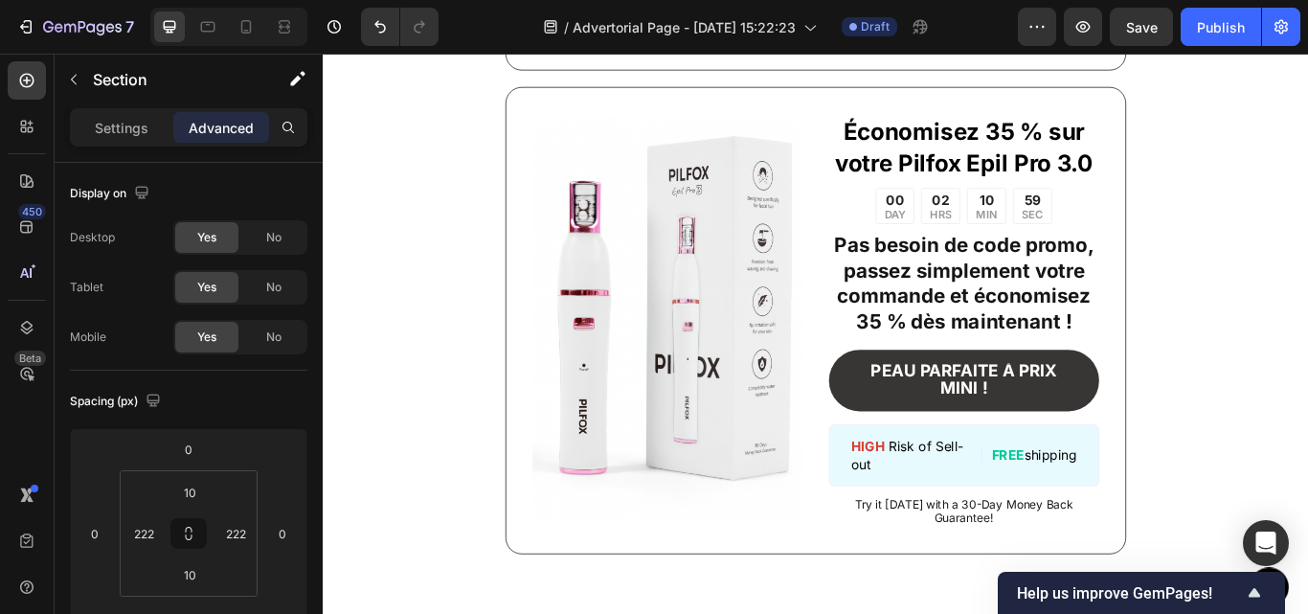
click at [468, 142] on div "Image Économisez 35 % sur votre Pilfox Epil Pro 3.0 Text Block 00 DAY 02 HRS 10…" at bounding box center [897, 384] width 1149 height 602
click at [473, 237] on div "Image Économisez 35 % sur votre Pilfox Epil Pro 3.0 Text Block 00 DAY 02 HRS 10…" at bounding box center [897, 365] width 1149 height 564
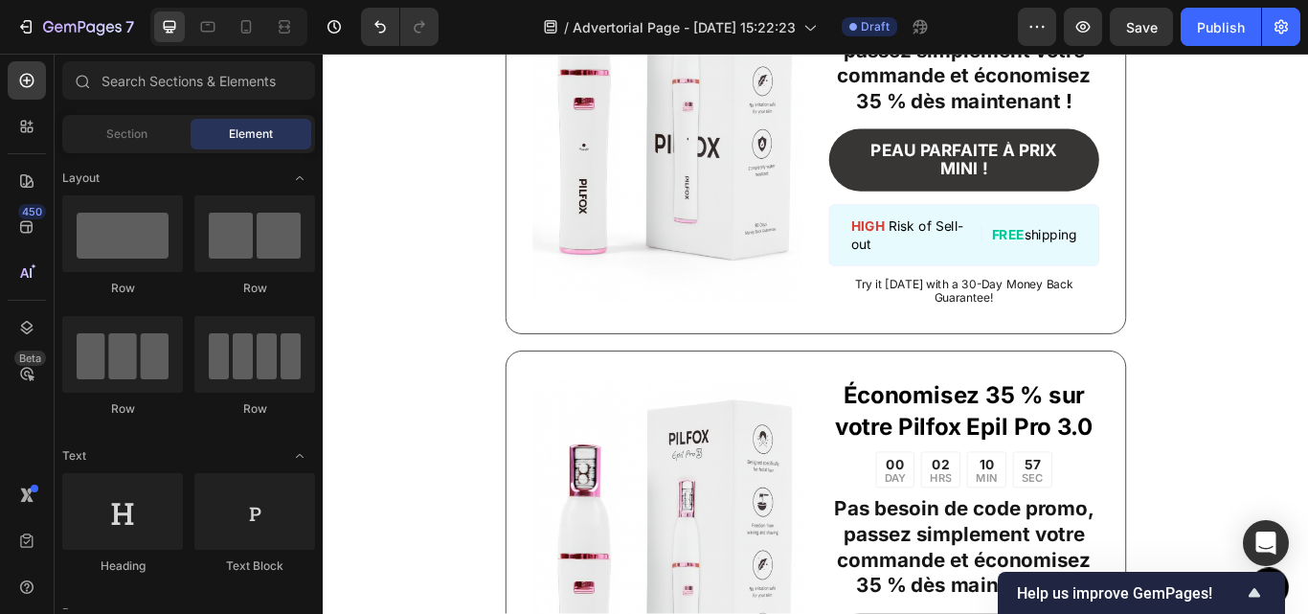
scroll to position [2244, 0]
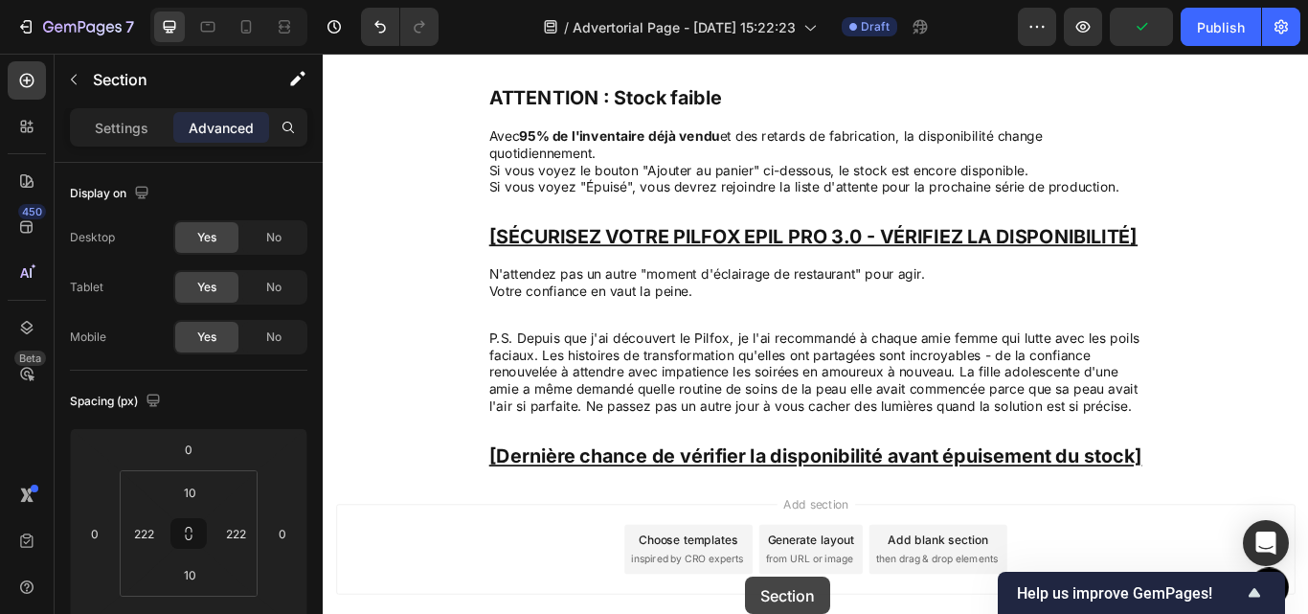
scroll to position [7885, 0]
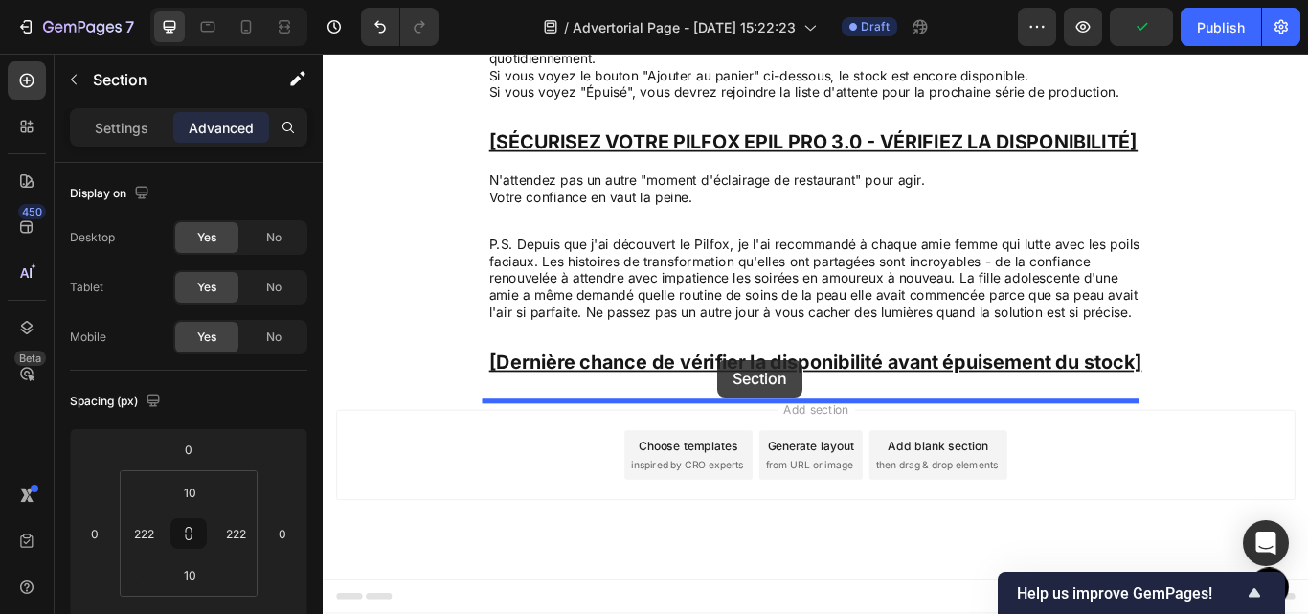
drag, startPoint x: 1093, startPoint y: 392, endPoint x: 784, endPoint y: 411, distance: 310.0
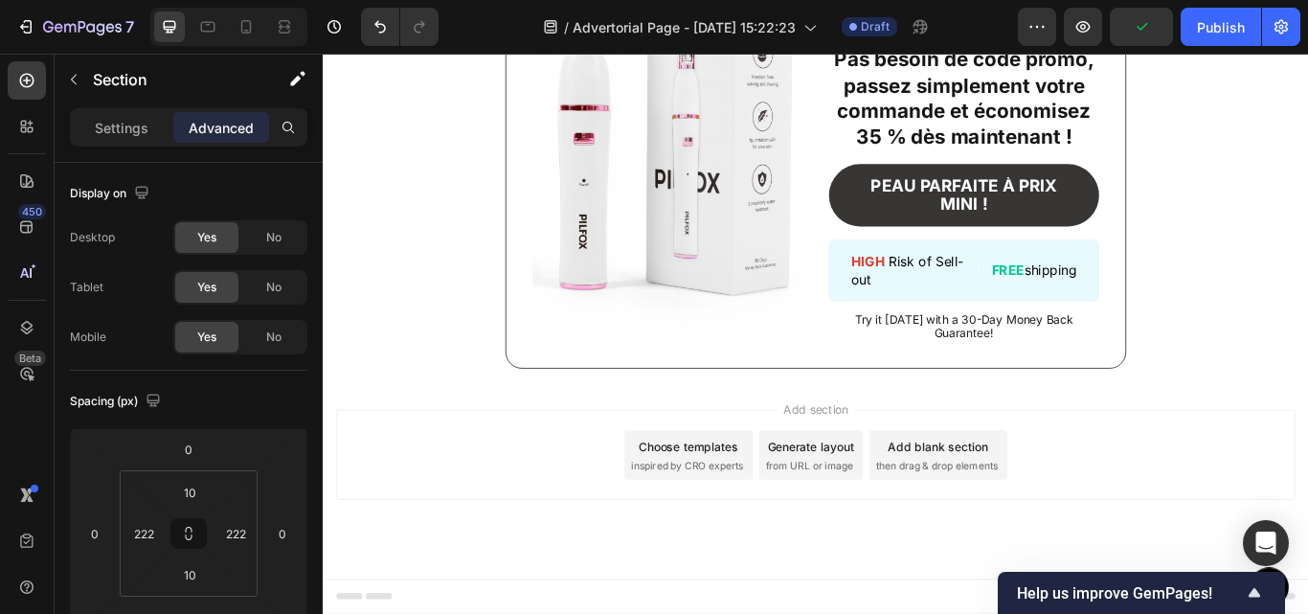
scroll to position [7282, 0]
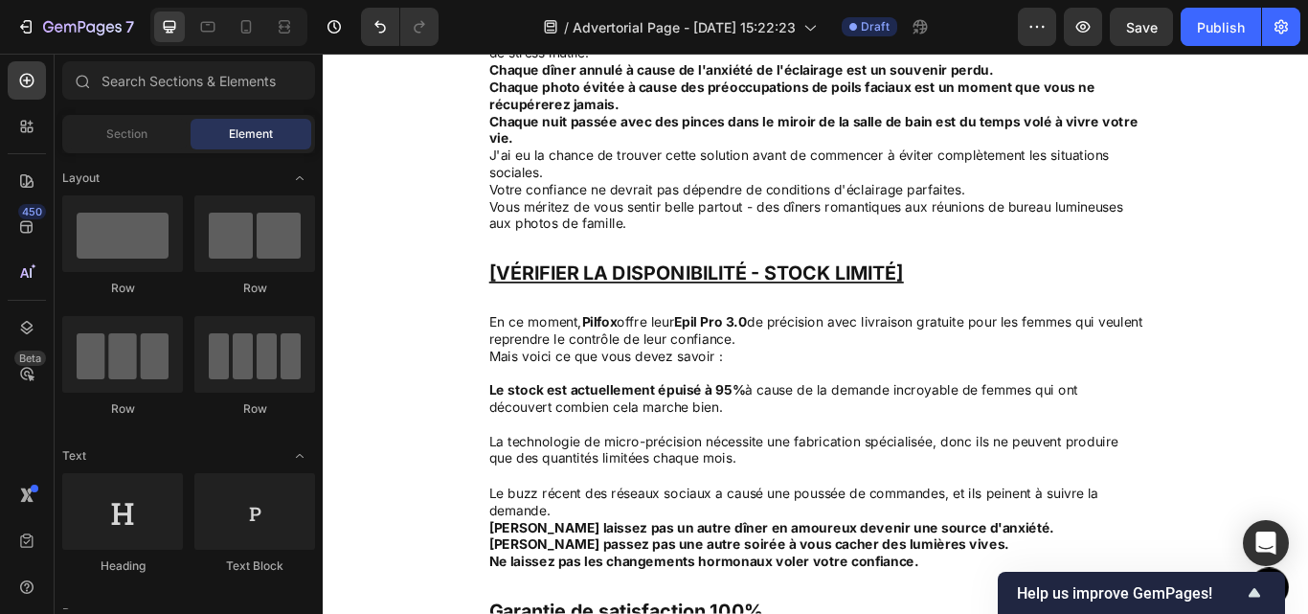
scroll to position [5626, 0]
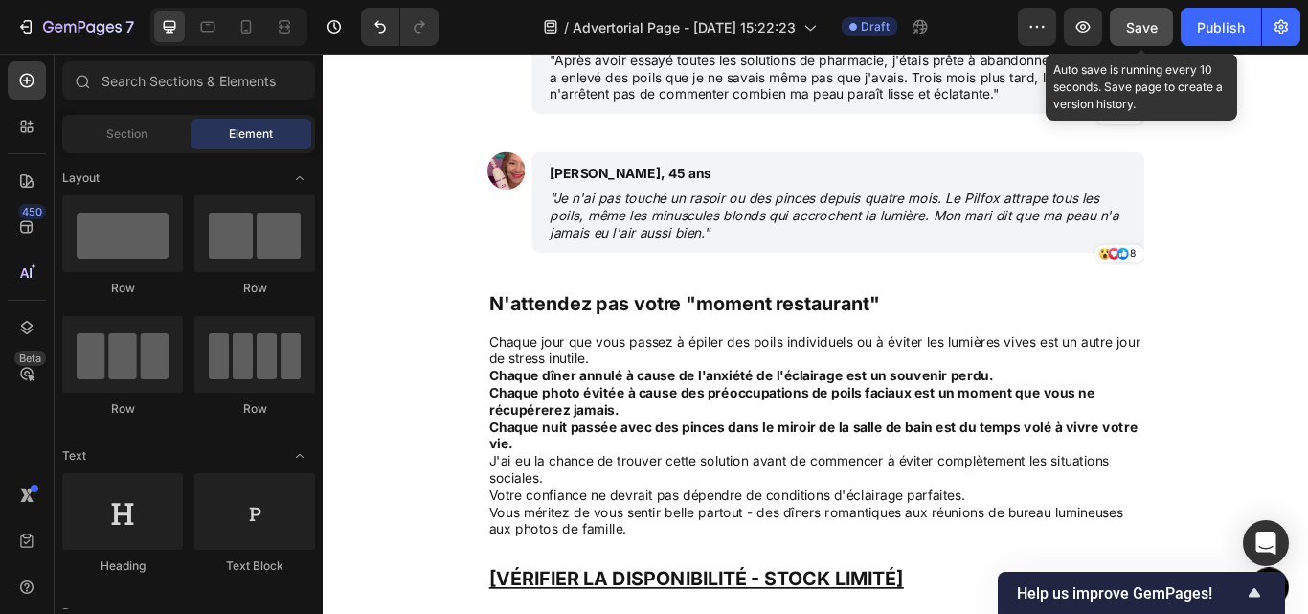
click at [1139, 33] on span "Save" at bounding box center [1142, 27] width 32 height 16
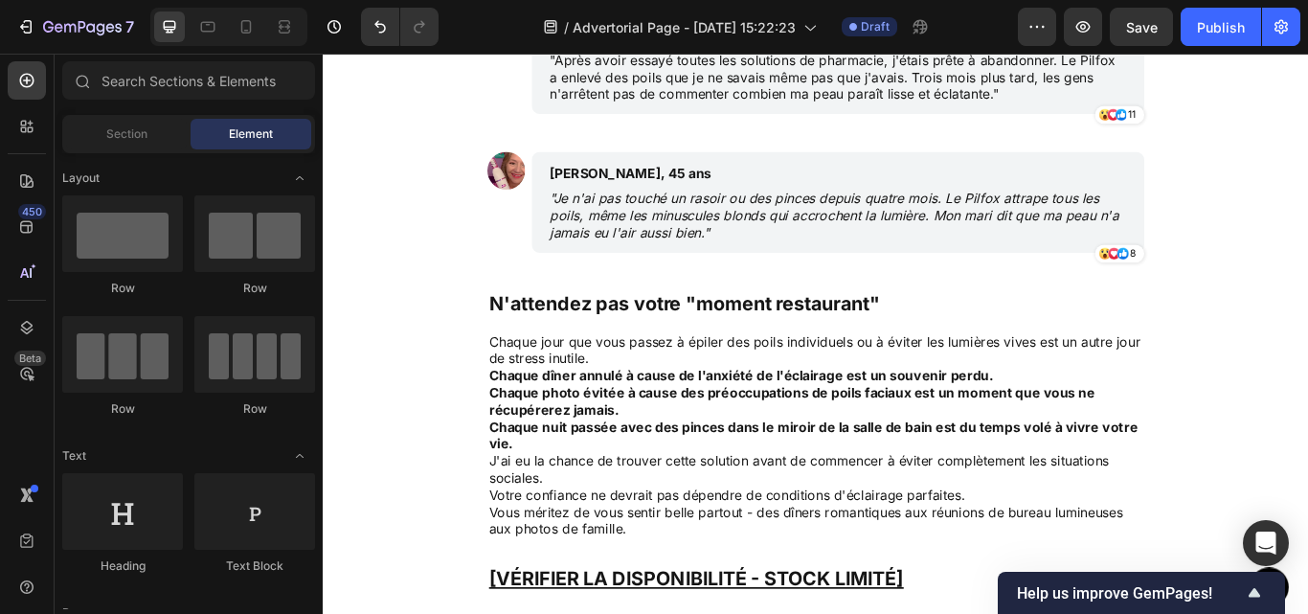
scroll to position [5365, 0]
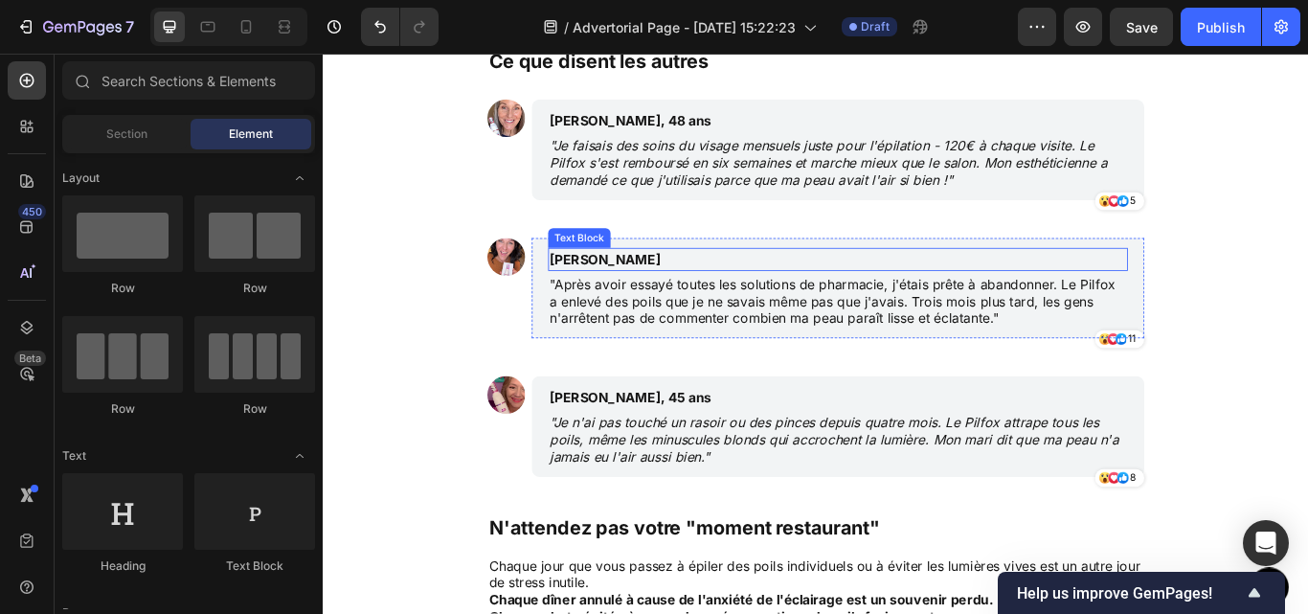
click at [636, 296] on p "[PERSON_NAME]" at bounding box center [832, 294] width 490 height 23
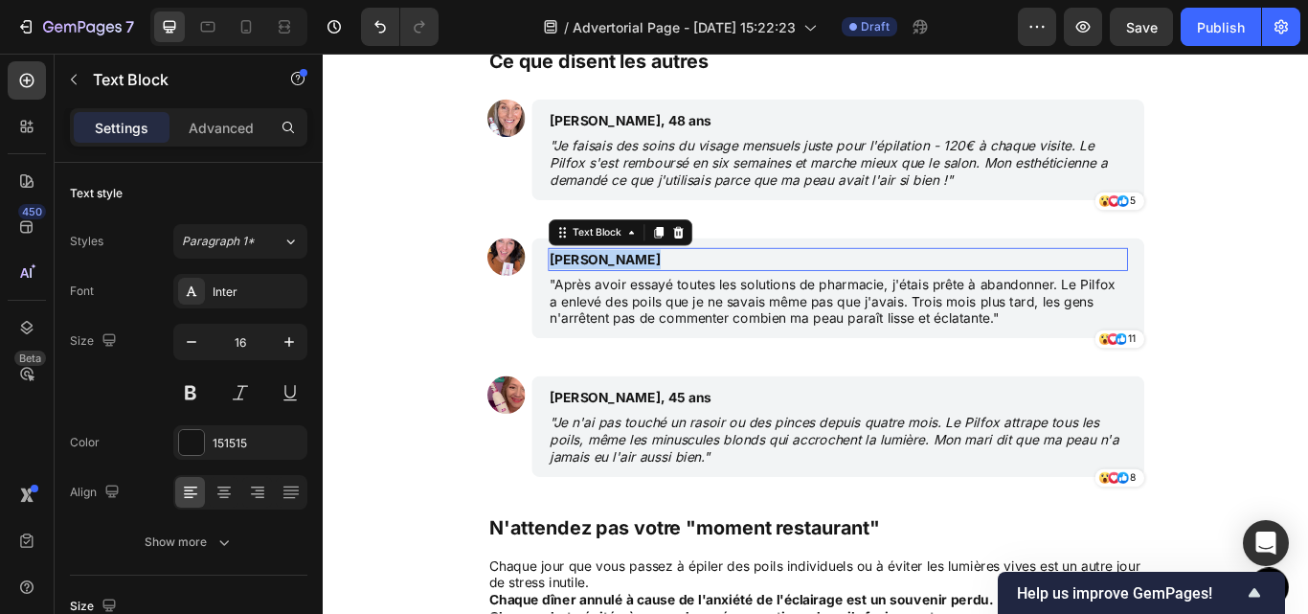
click at [636, 296] on p "[PERSON_NAME]" at bounding box center [832, 294] width 490 height 23
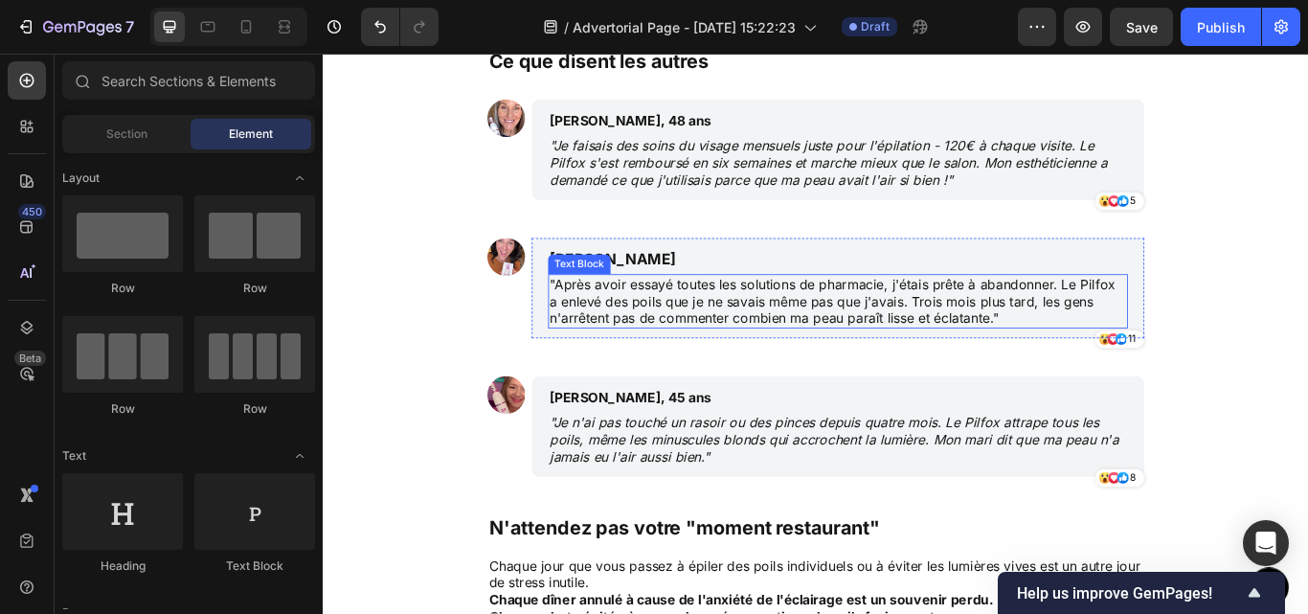
click at [738, 360] on p ""Après avoir essayé toutes les solutions de pharmacie, j'étais prête à abandonn…" at bounding box center [923, 342] width 672 height 59
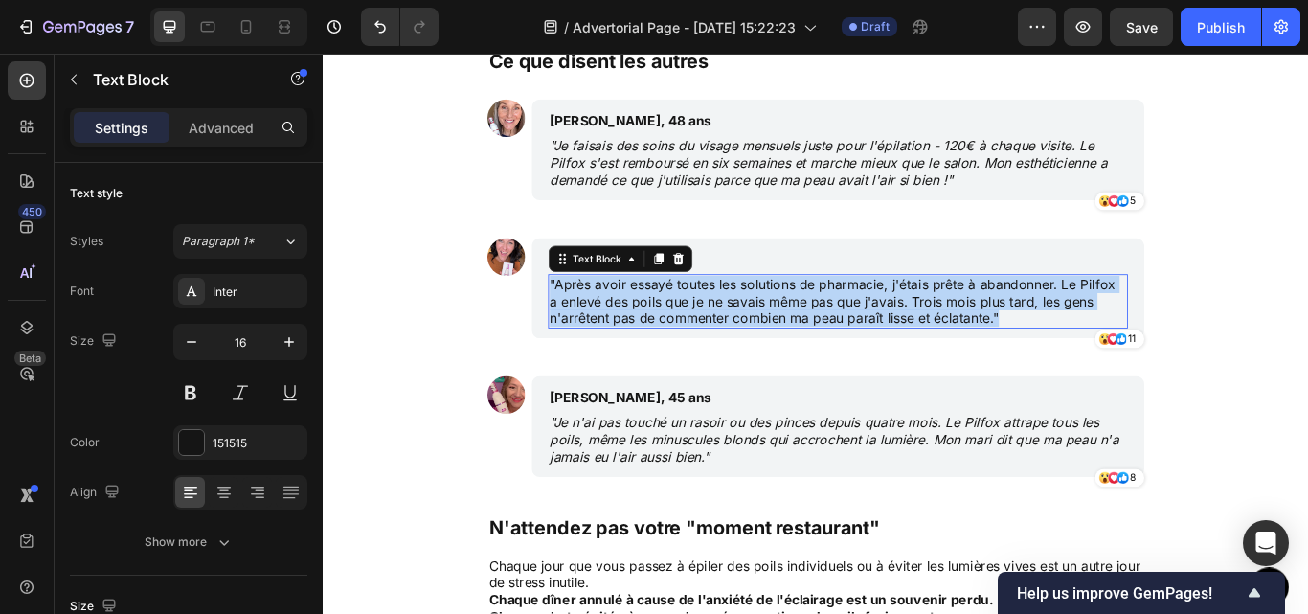
click at [738, 360] on p ""Après avoir essayé toutes les solutions de pharmacie, j'étais prête à abandonn…" at bounding box center [923, 342] width 672 height 59
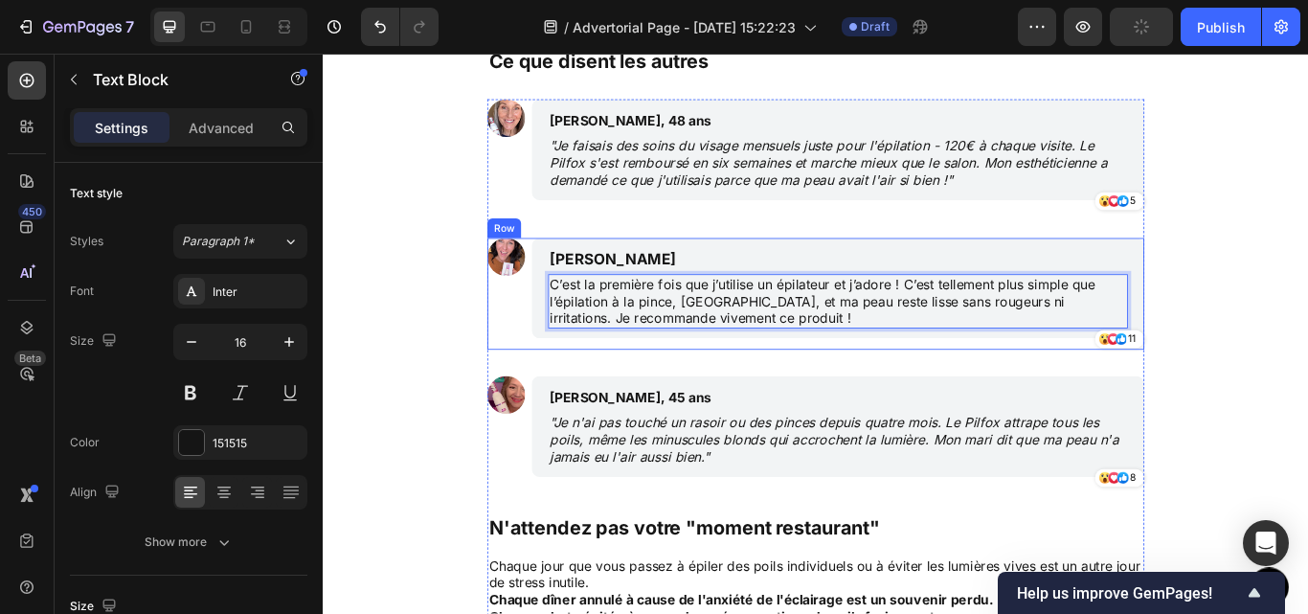
click at [549, 366] on div "Image" at bounding box center [536, 334] width 44 height 130
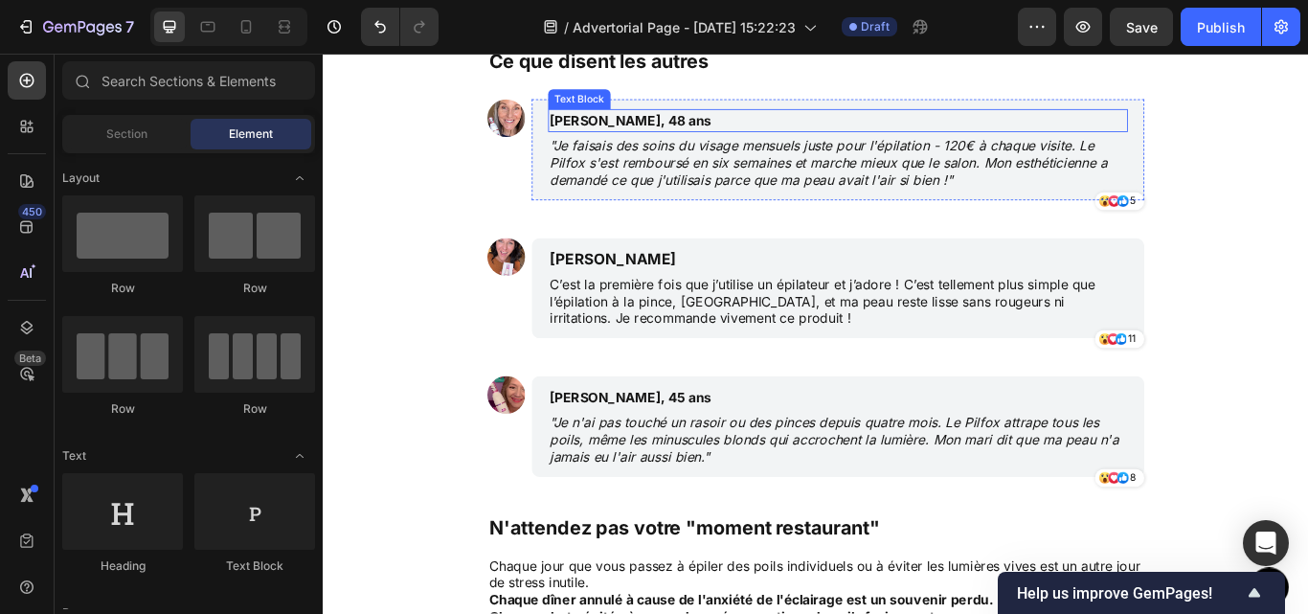
click at [691, 131] on p "[PERSON_NAME], 48 ans" at bounding box center [832, 132] width 490 height 23
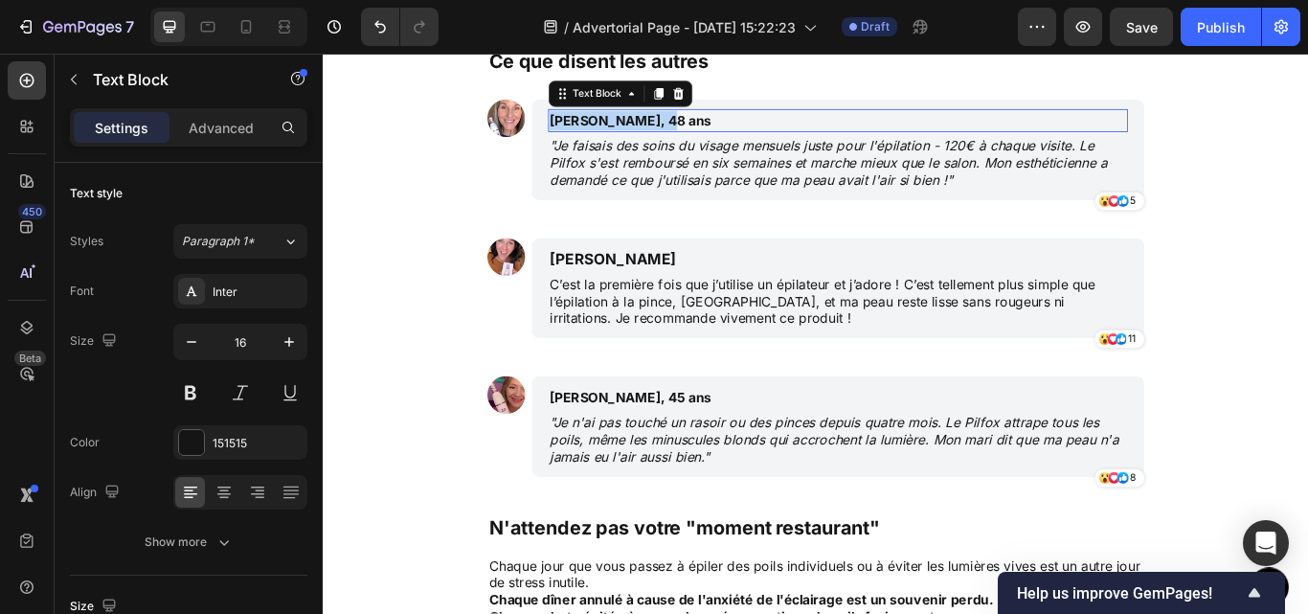
click at [691, 131] on p "[PERSON_NAME], 48 ans" at bounding box center [832, 132] width 490 height 23
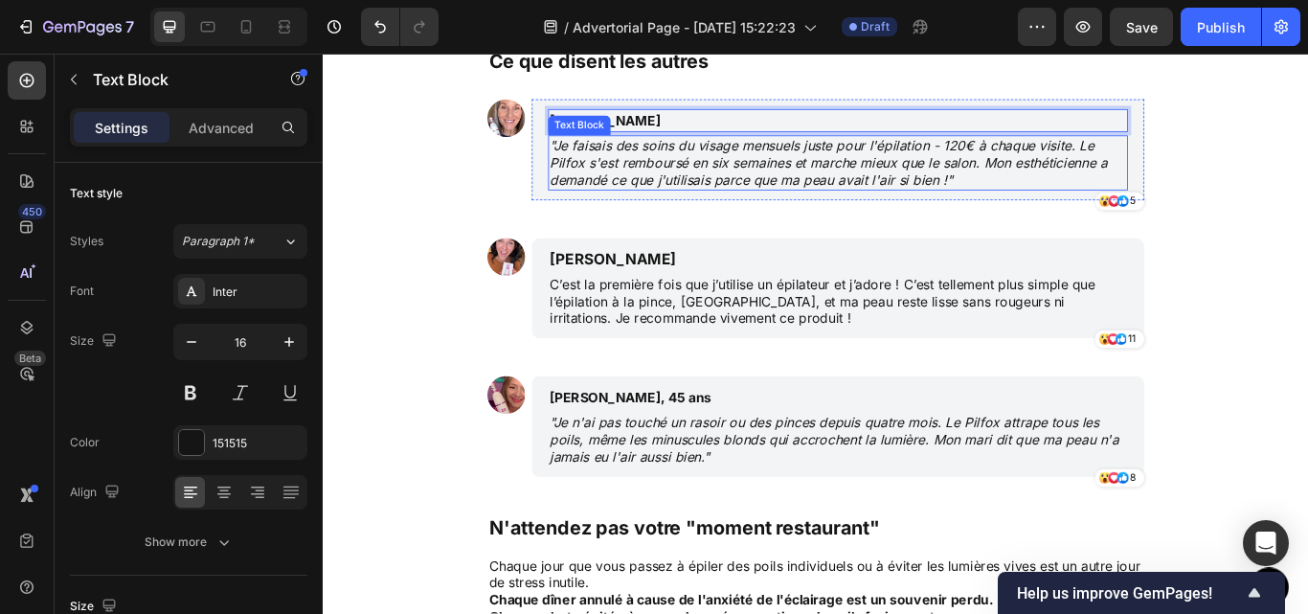
click at [788, 183] on icon ""Je faisais des soins du visage mensuels juste pour l'épilation - 120€ à chaque…" at bounding box center [912, 180] width 650 height 59
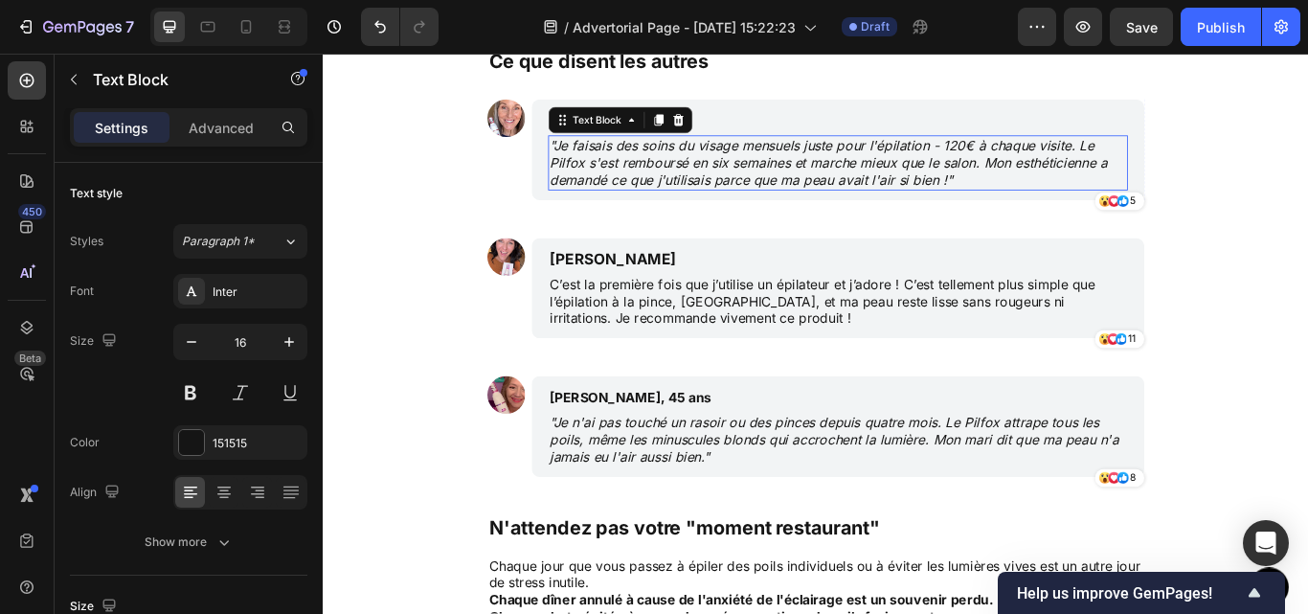
click at [788, 183] on icon ""Je faisais des soins du visage mensuels juste pour l'épilation - 120€ à chaque…" at bounding box center [912, 180] width 650 height 59
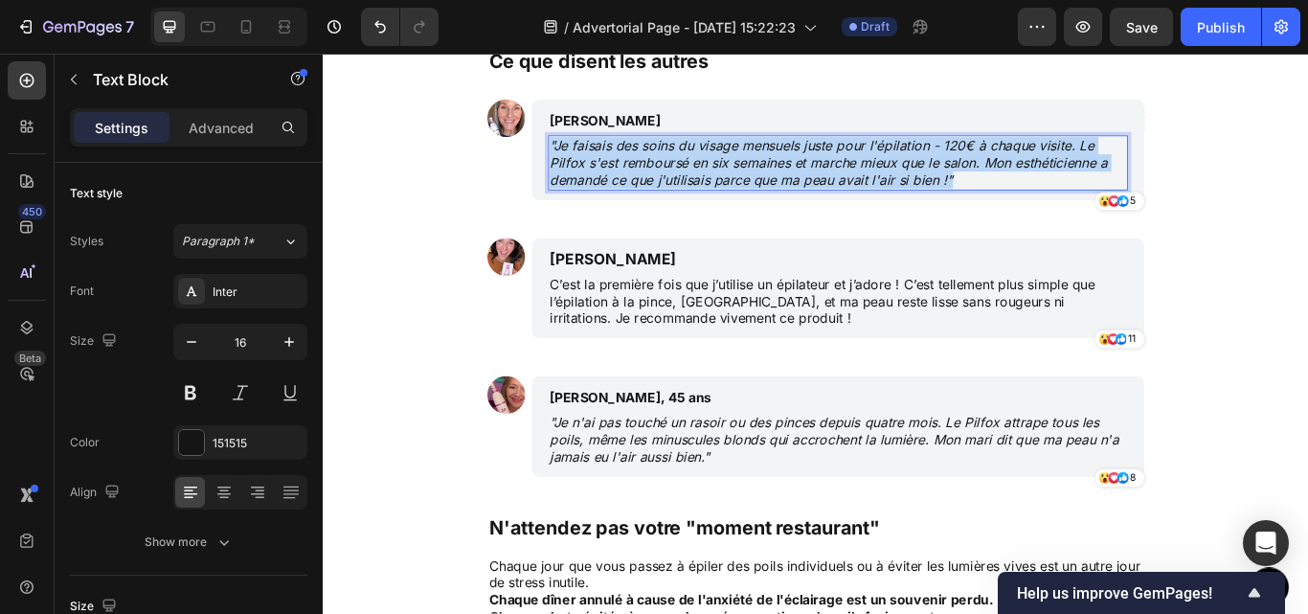
click at [788, 183] on icon ""Je faisais des soins du visage mensuels juste pour l'épilation - 120€ à chaque…" at bounding box center [912, 180] width 650 height 59
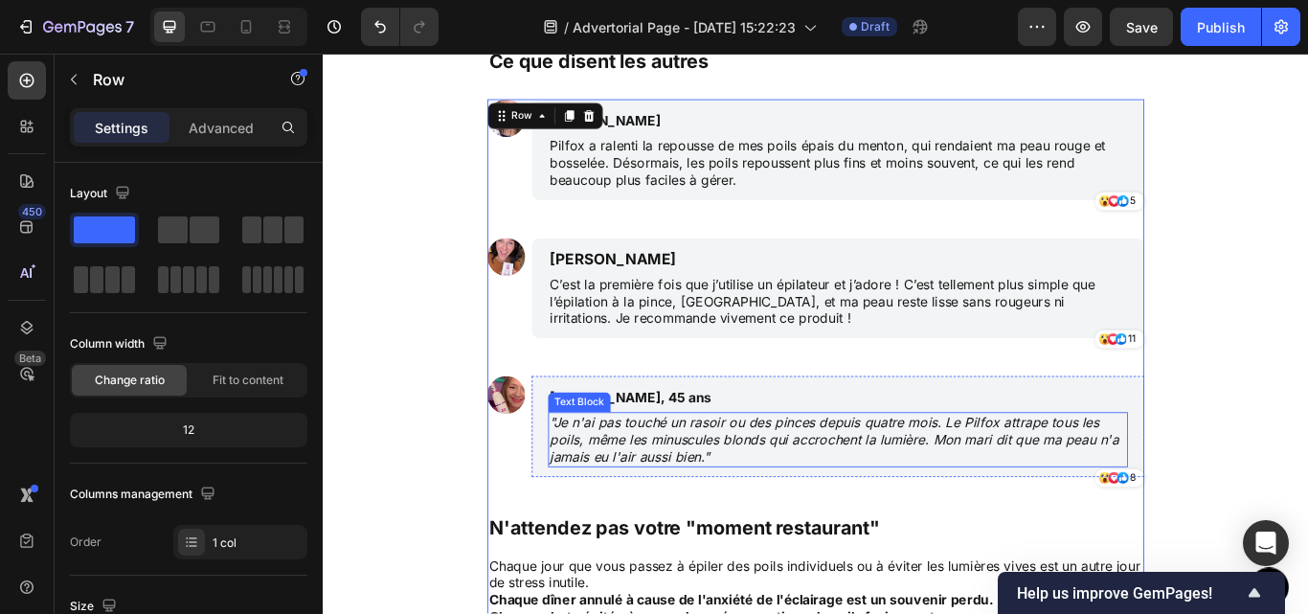
click at [732, 514] on icon ""Je n'ai pas touché un rasoir ou des pinces depuis quatre mois. Le Pilfox attra…" at bounding box center [919, 503] width 664 height 59
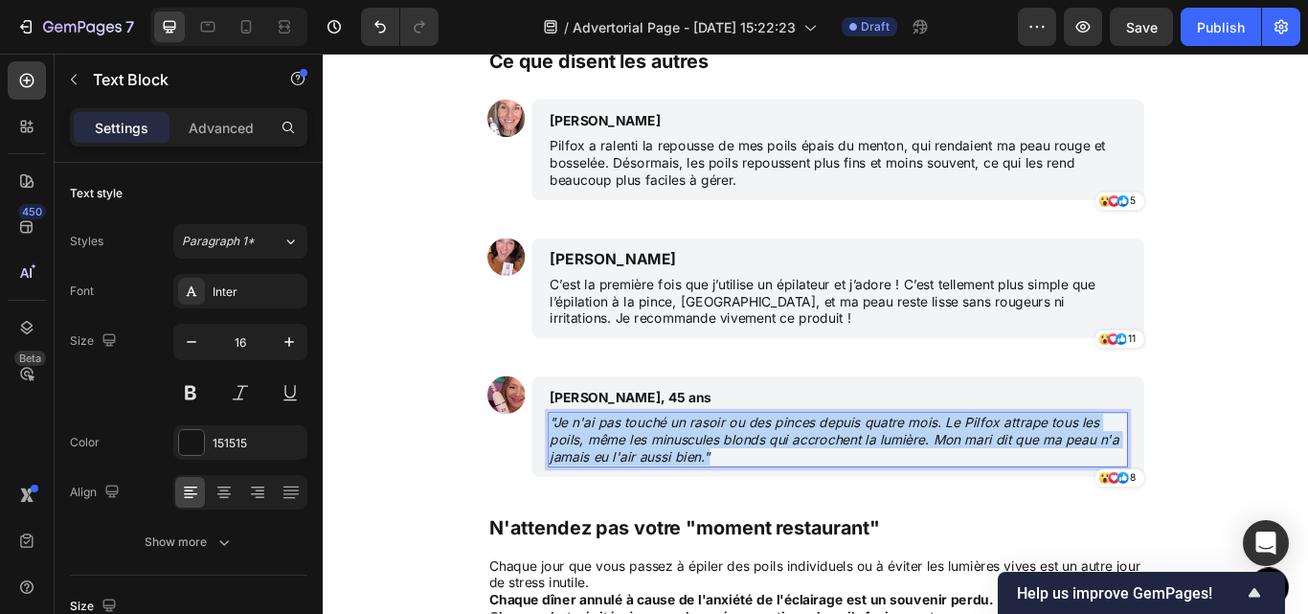
click at [732, 514] on icon ""Je n'ai pas touché un rasoir ou des pinces depuis quatre mois. Le Pilfox attra…" at bounding box center [919, 503] width 664 height 59
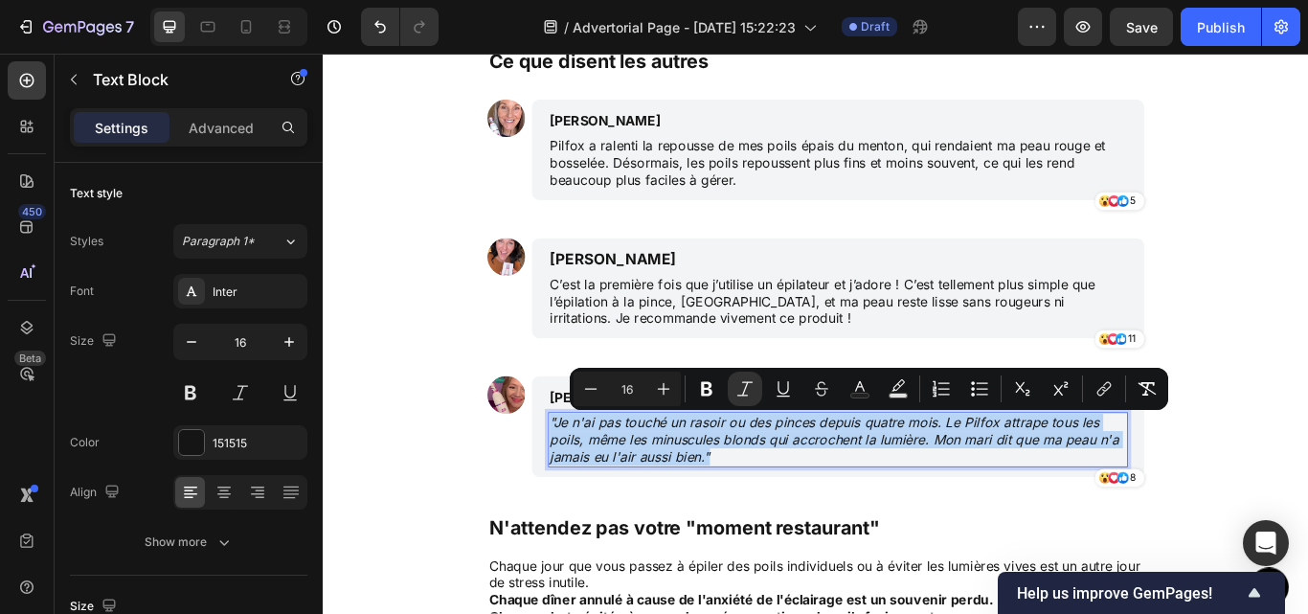
click at [732, 514] on icon ""Je n'ai pas touché un rasoir ou des pinces depuis quatre mois. Le Pilfox attra…" at bounding box center [919, 503] width 664 height 59
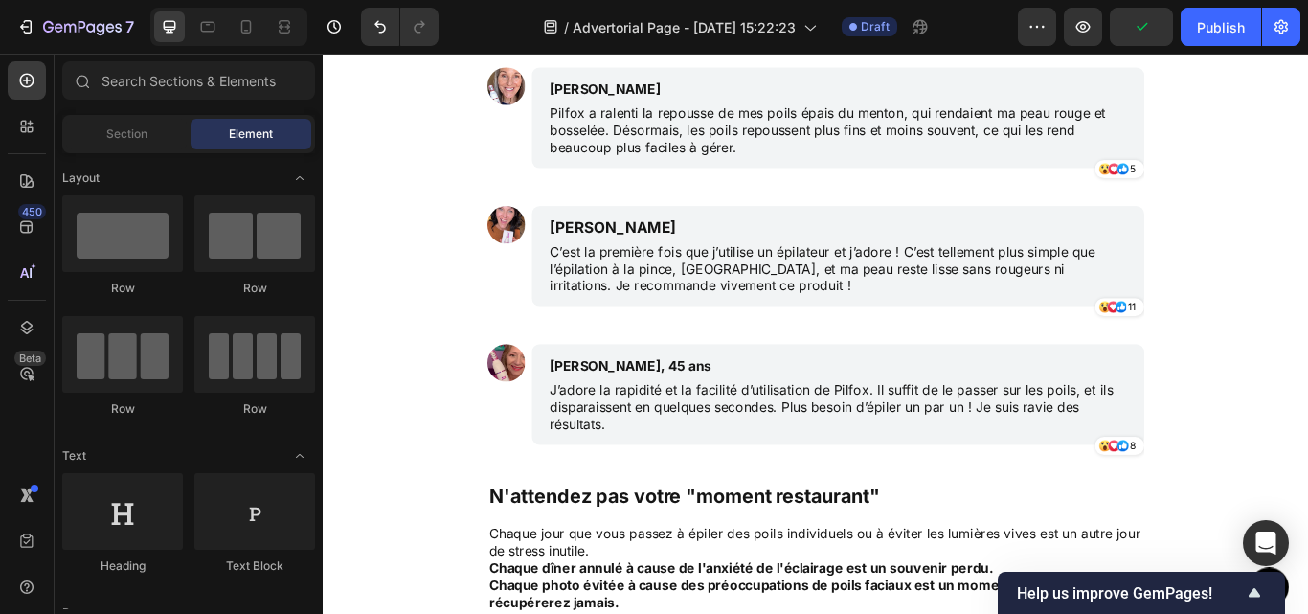
scroll to position [5323, 0]
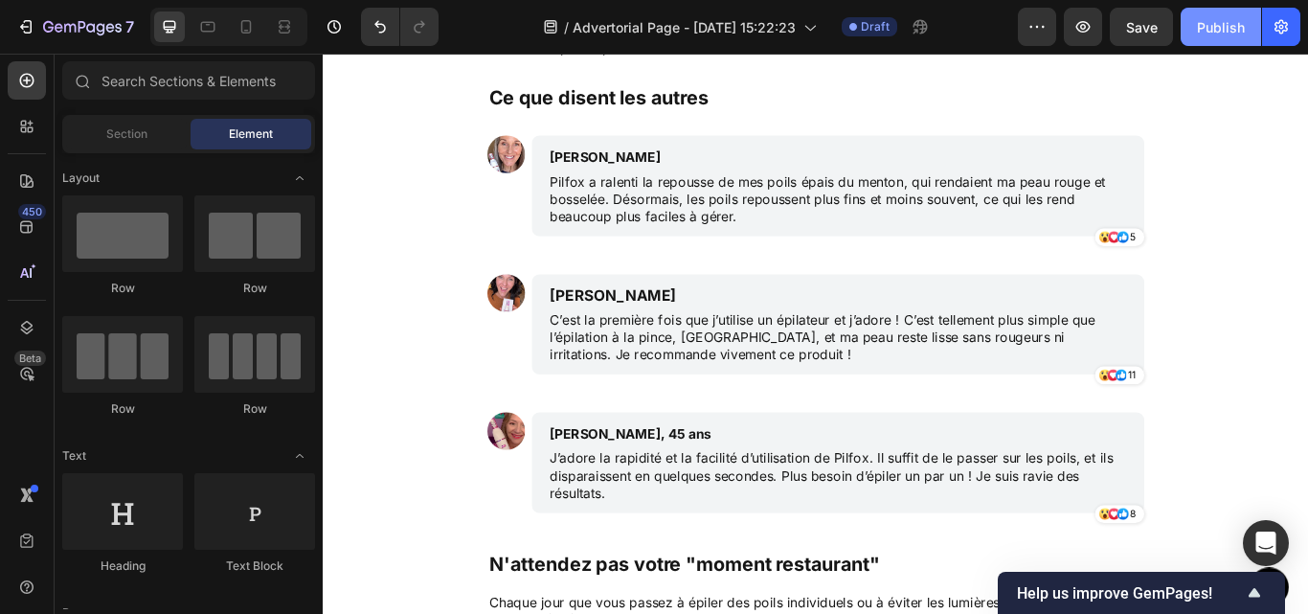
click at [1234, 43] on button "Publish" at bounding box center [1221, 27] width 80 height 38
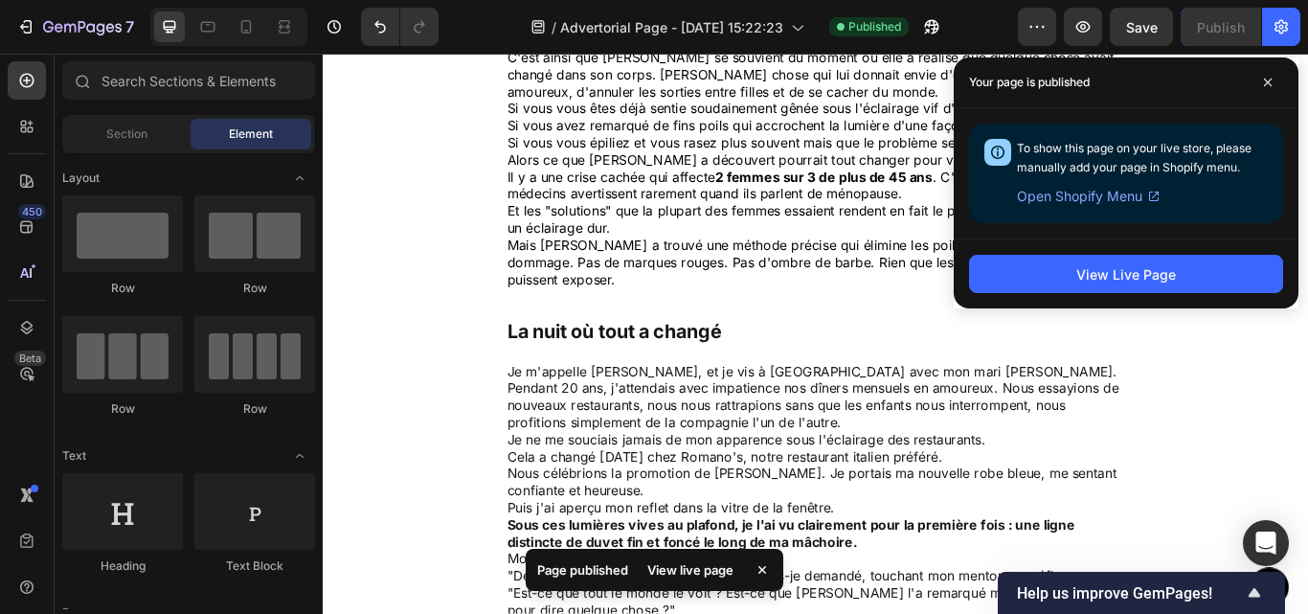
scroll to position [724, 0]
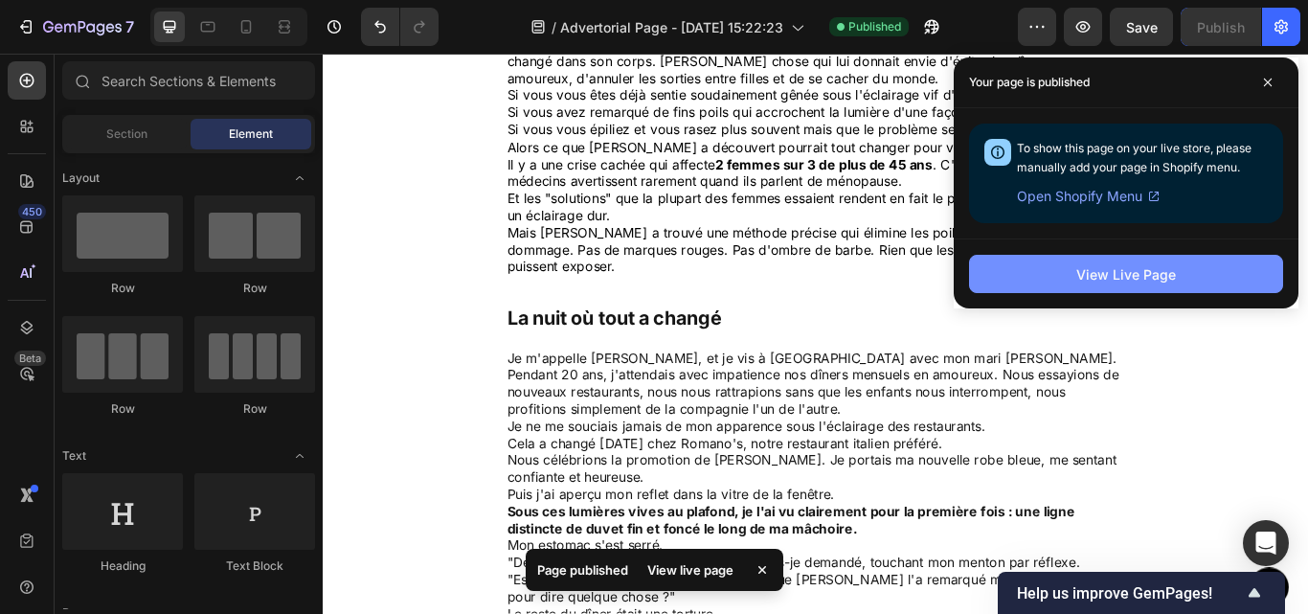
click at [1157, 267] on div "View Live Page" at bounding box center [1127, 274] width 100 height 20
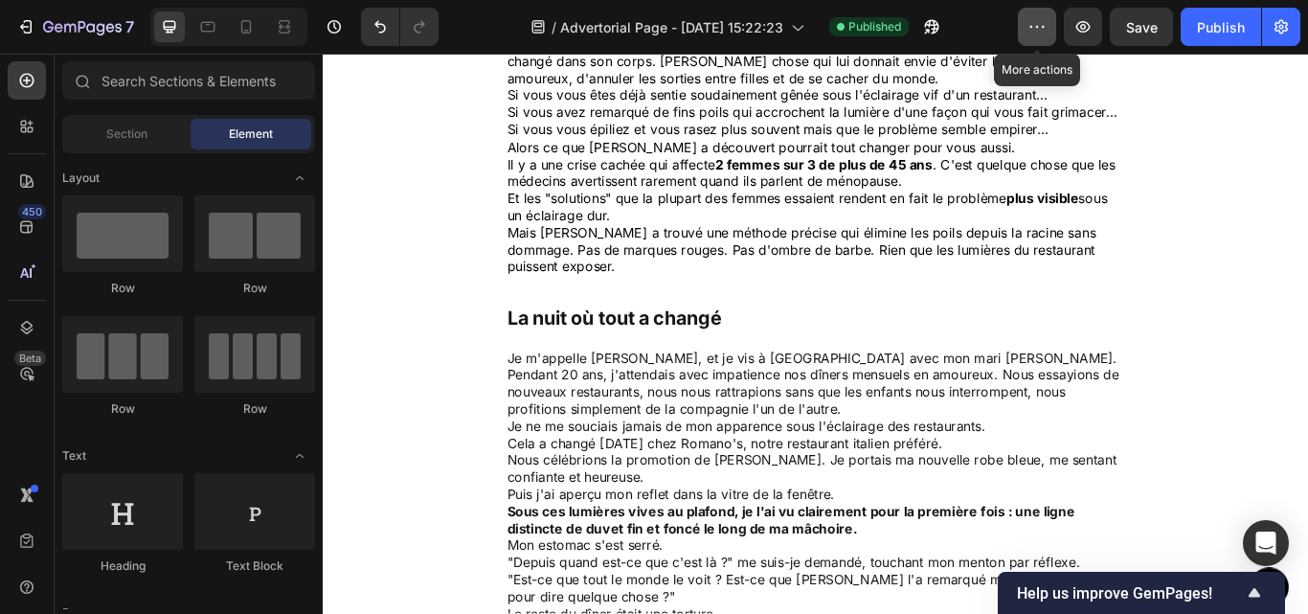
click at [1030, 25] on icon "button" at bounding box center [1037, 26] width 19 height 19
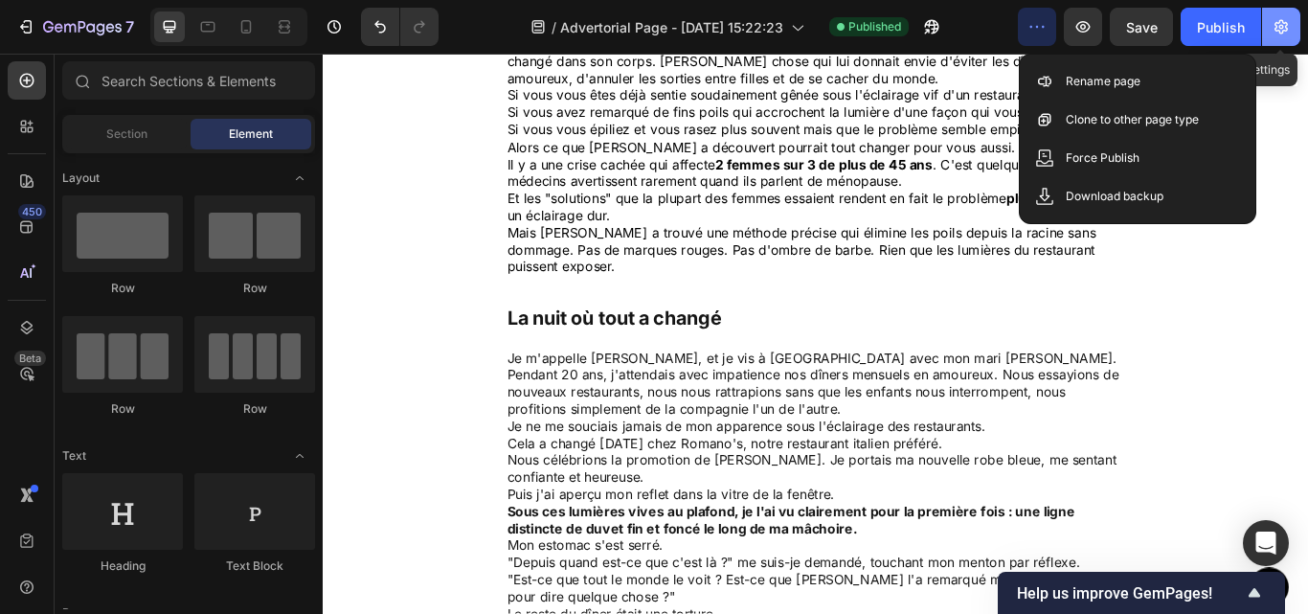
click at [1287, 22] on icon "button" at bounding box center [1281, 26] width 19 height 19
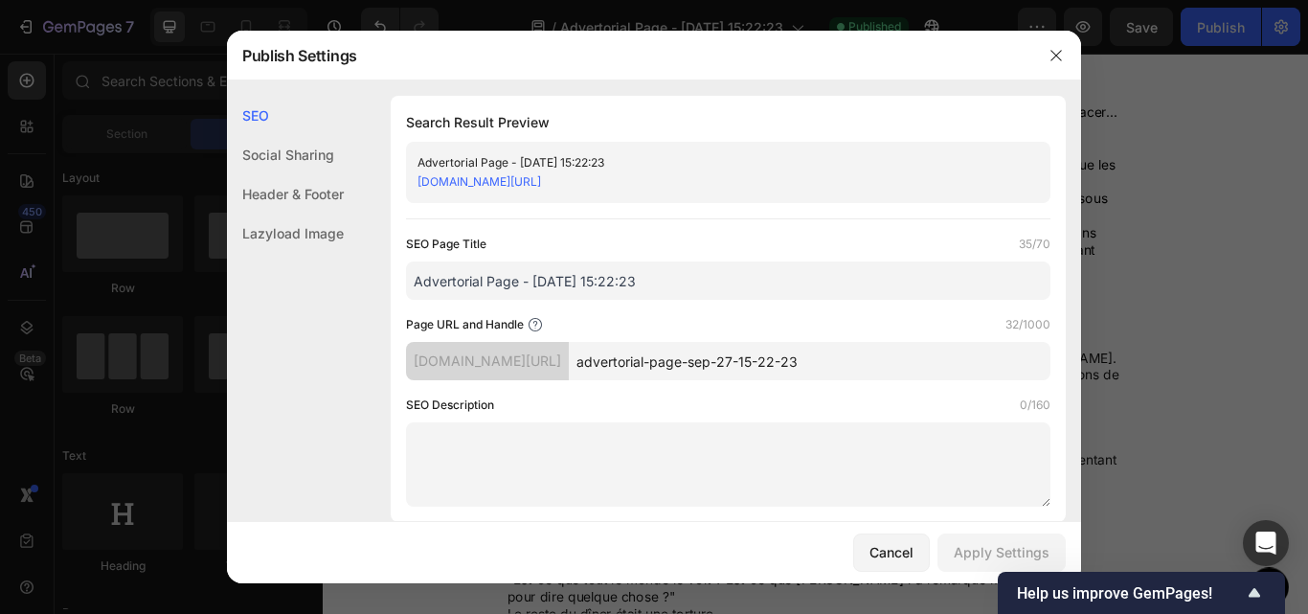
drag, startPoint x: 721, startPoint y: 364, endPoint x: 927, endPoint y: 348, distance: 206.6
click at [927, 348] on input "advertorial-page-sep-27-15-22-23" at bounding box center [810, 361] width 482 height 38
type input "advertorial-v5"
click at [949, 404] on div "SEO Description 0/160" at bounding box center [728, 405] width 645 height 19
click at [1013, 560] on div "Apply Settings" at bounding box center [1002, 552] width 96 height 20
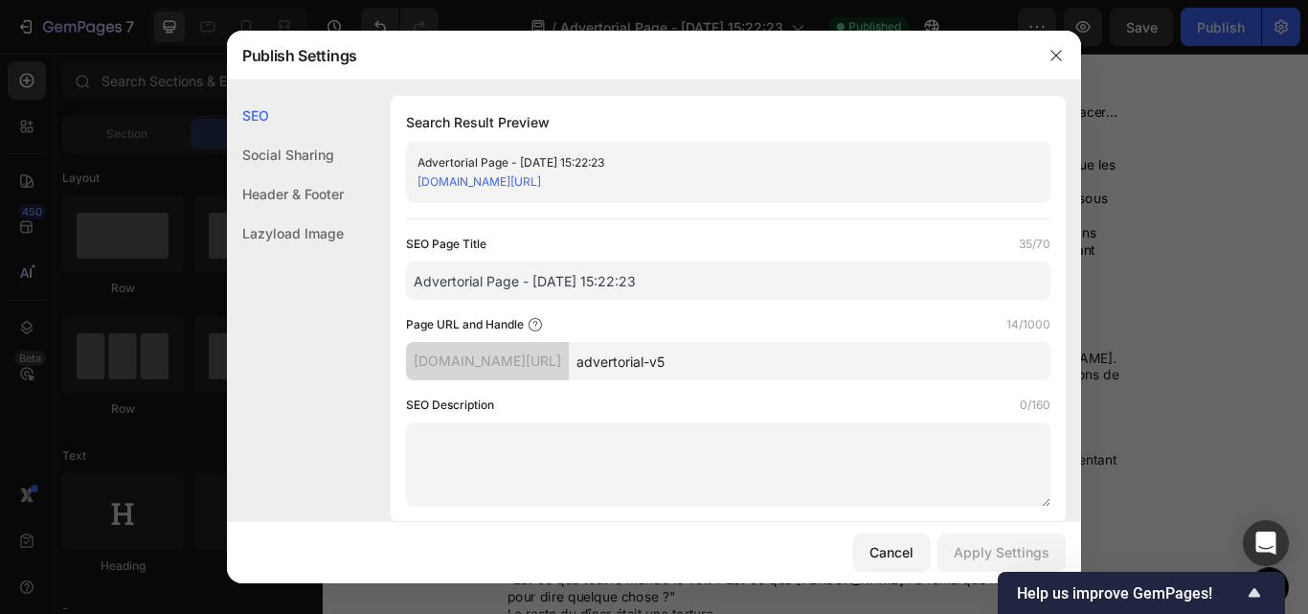
drag, startPoint x: 761, startPoint y: 375, endPoint x: 622, endPoint y: 370, distance: 139.0
click at [622, 370] on div "xz0nda-s9.myshopify.com/pages/ advertorial-v5" at bounding box center [728, 361] width 645 height 38
click at [1055, 54] on icon "button" at bounding box center [1056, 55] width 11 height 11
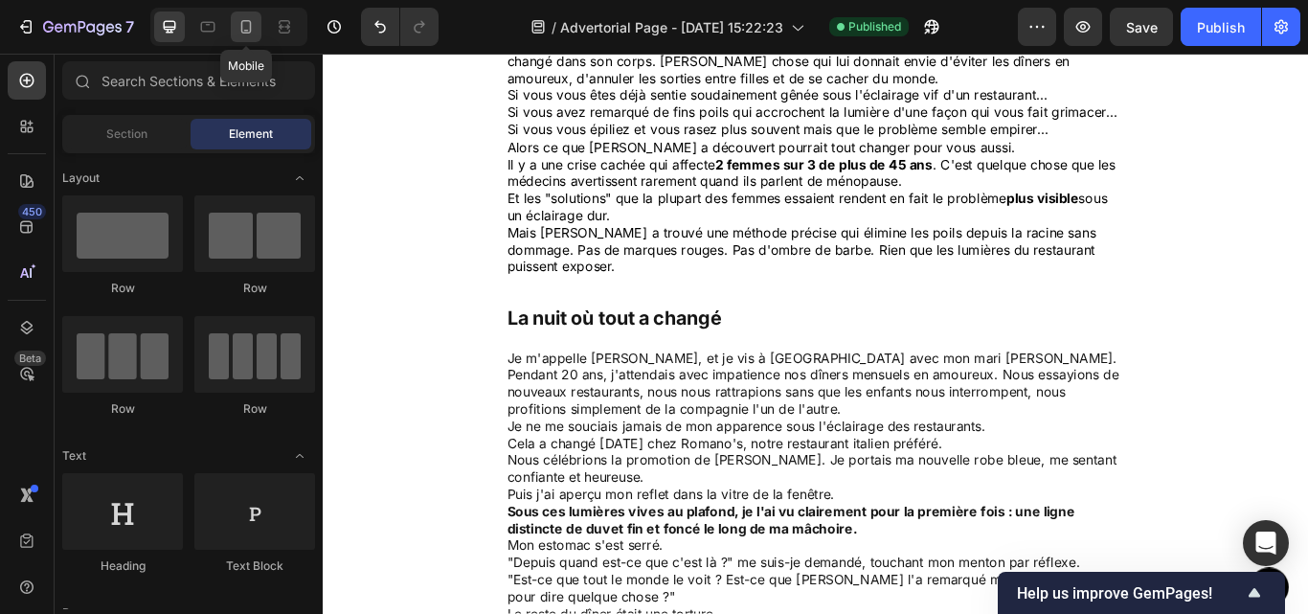
click at [248, 26] on icon at bounding box center [246, 26] width 19 height 19
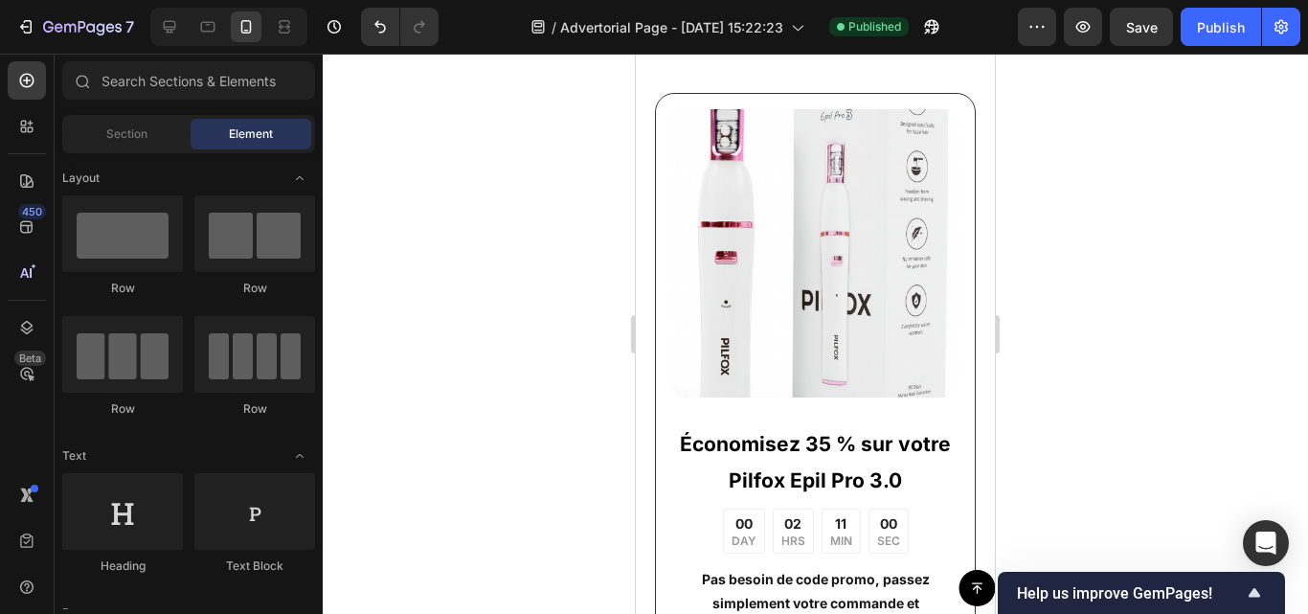
scroll to position [2073, 0]
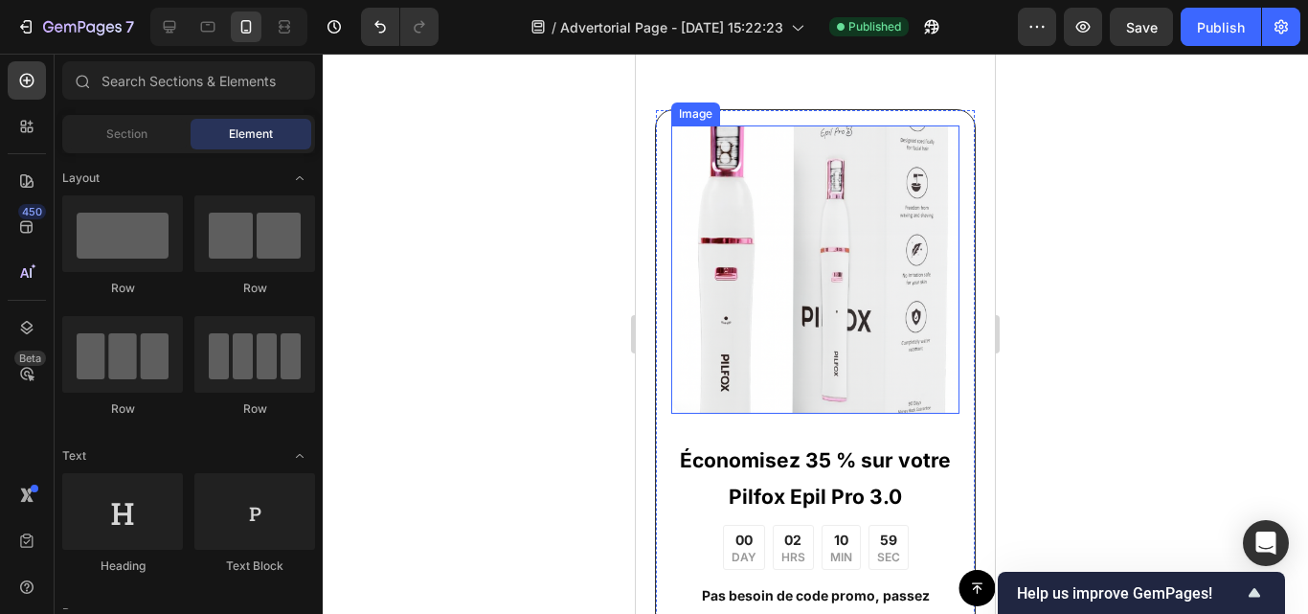
click at [771, 253] on img at bounding box center [815, 269] width 288 height 288
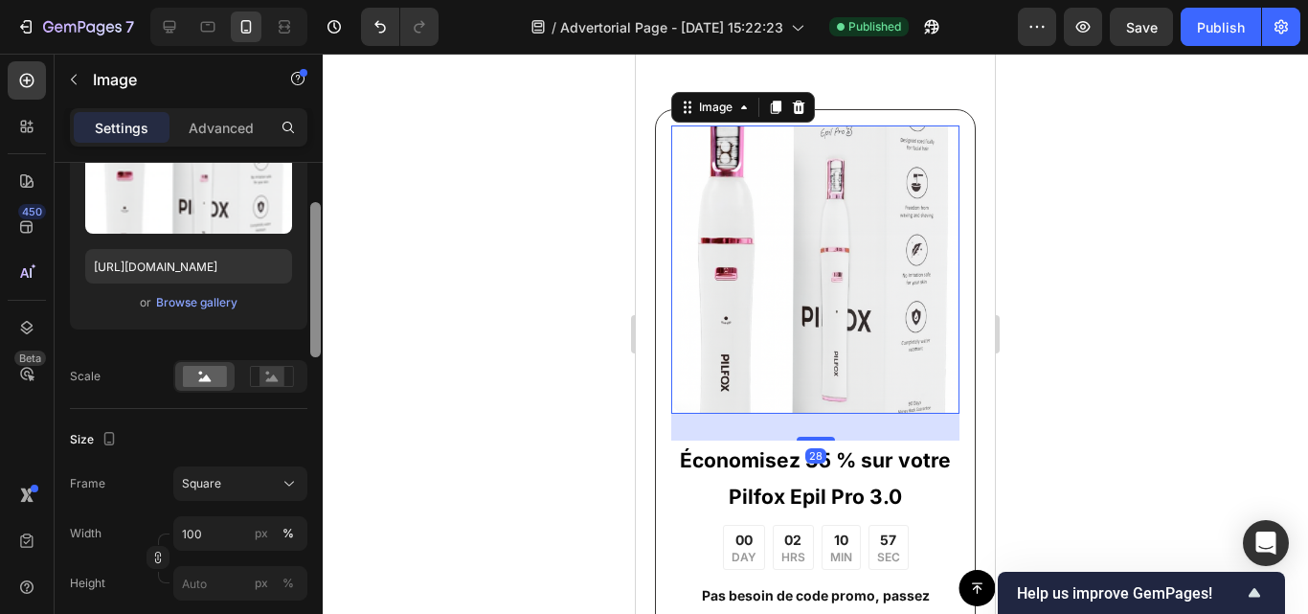
scroll to position [302, 0]
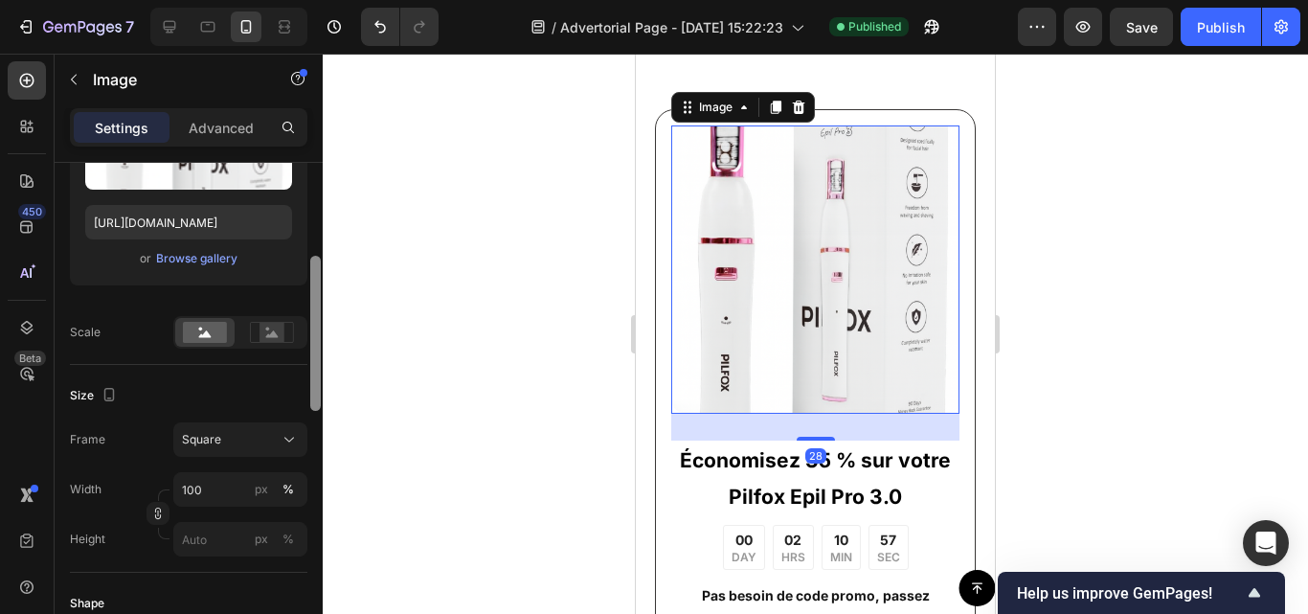
drag, startPoint x: 316, startPoint y: 297, endPoint x: 312, endPoint y: 390, distance: 93.0
click at [312, 390] on div at bounding box center [315, 333] width 11 height 155
click at [277, 327] on rect at bounding box center [272, 332] width 25 height 19
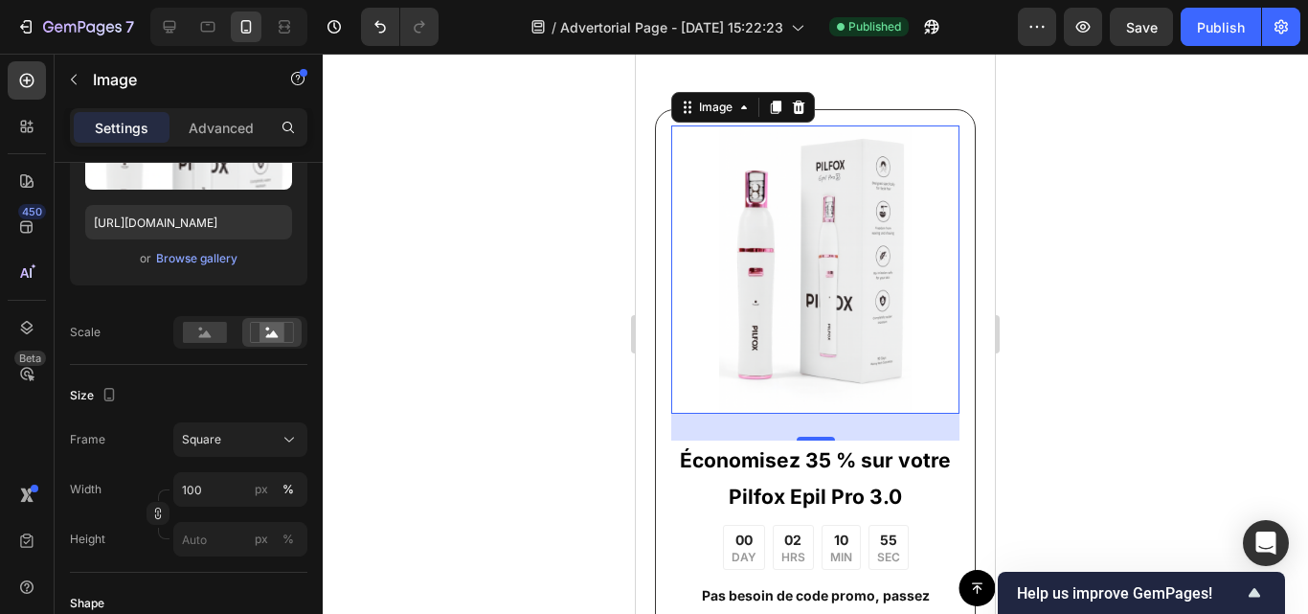
click at [565, 300] on div at bounding box center [816, 334] width 986 height 560
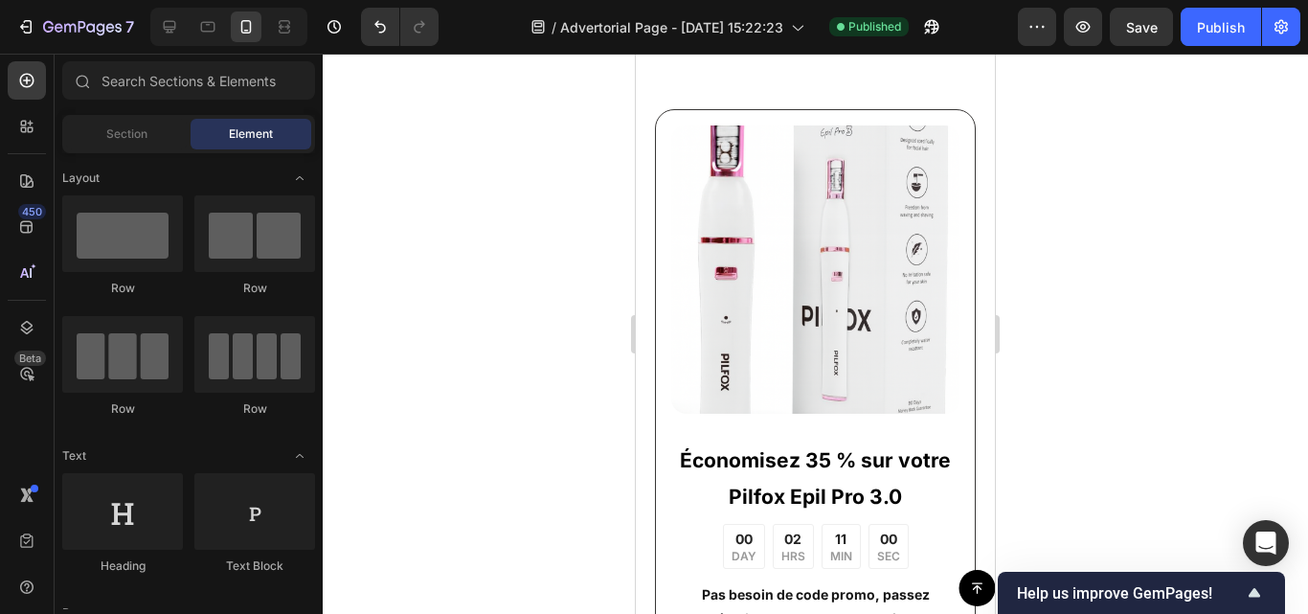
scroll to position [8816, 0]
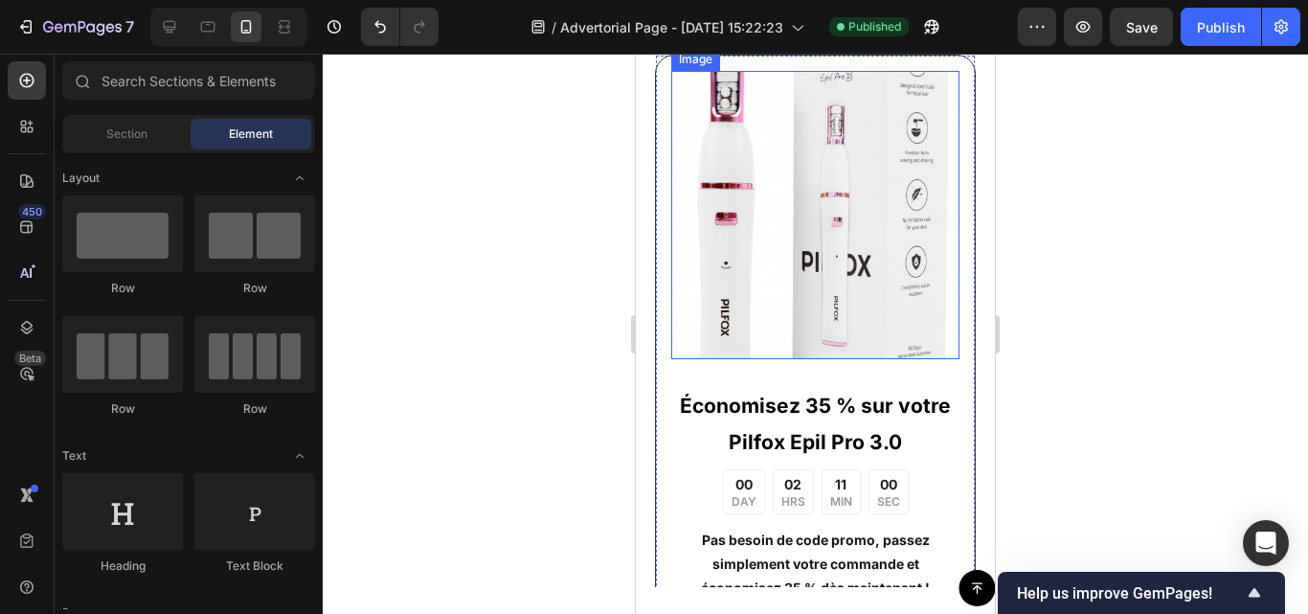
click at [811, 359] on img at bounding box center [815, 215] width 288 height 288
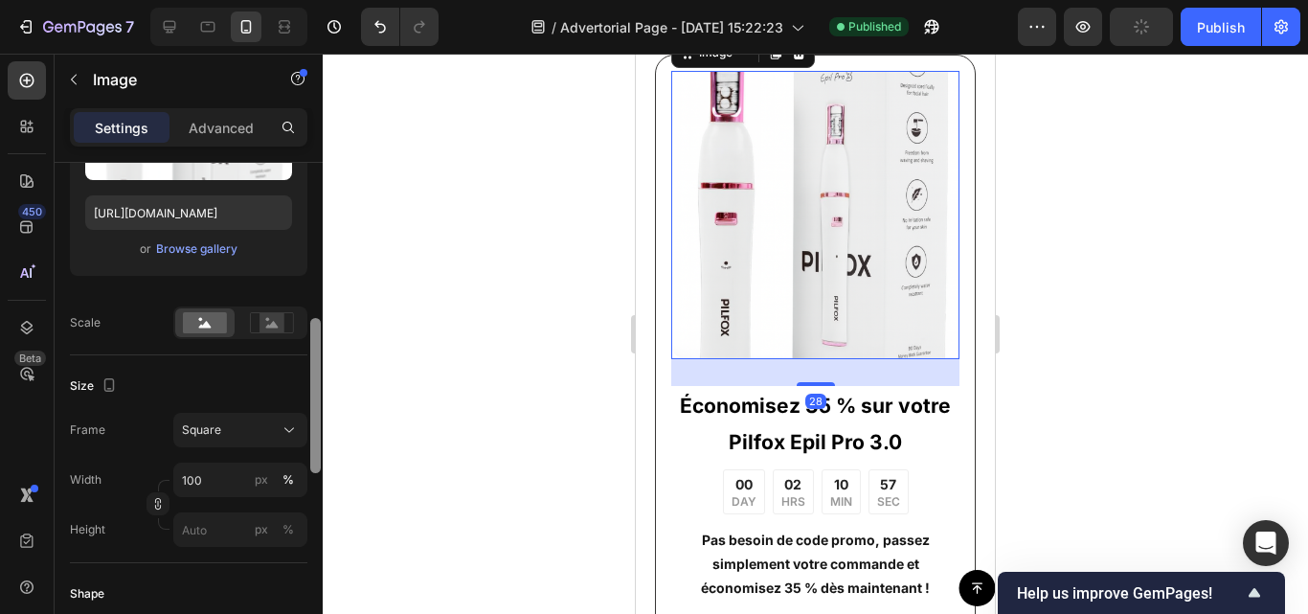
drag, startPoint x: 313, startPoint y: 245, endPoint x: 313, endPoint y: 355, distance: 110.1
click at [313, 355] on div at bounding box center [315, 395] width 11 height 155
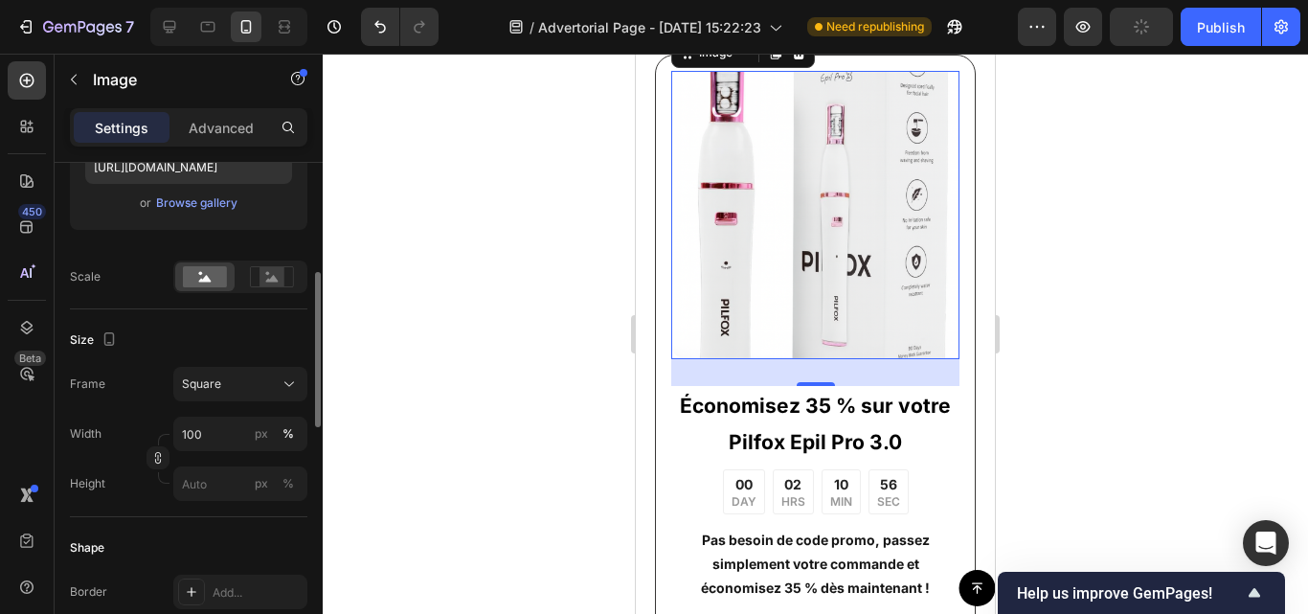
click at [268, 259] on div "Upload Image https://cdn.shopify.com/s/files/1/0773/2743/3976/files/gempages_57…" at bounding box center [189, 145] width 238 height 295
click at [271, 271] on rect at bounding box center [272, 276] width 25 height 19
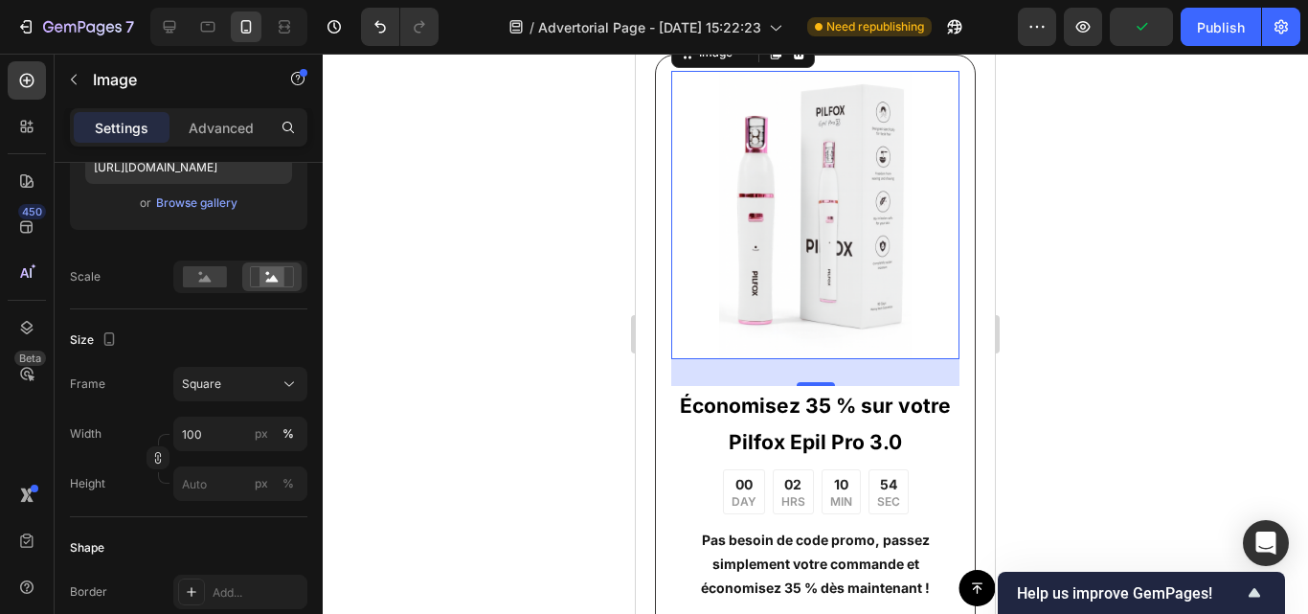
click at [540, 248] on div at bounding box center [816, 334] width 986 height 560
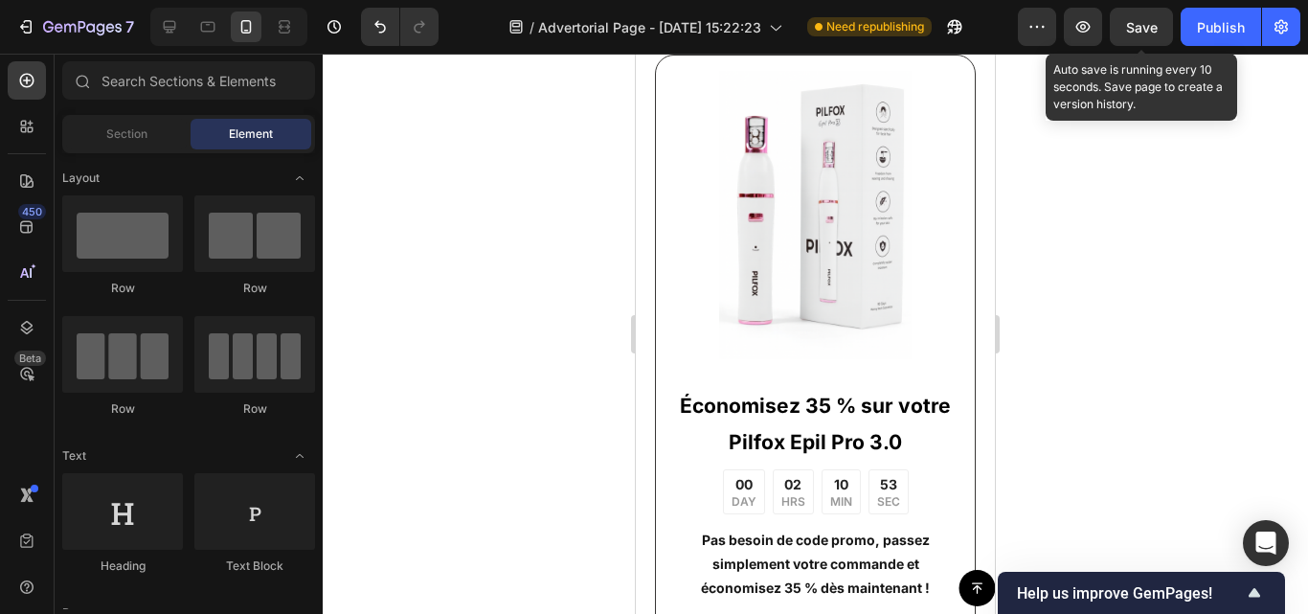
click at [1142, 22] on span "Save" at bounding box center [1142, 27] width 32 height 16
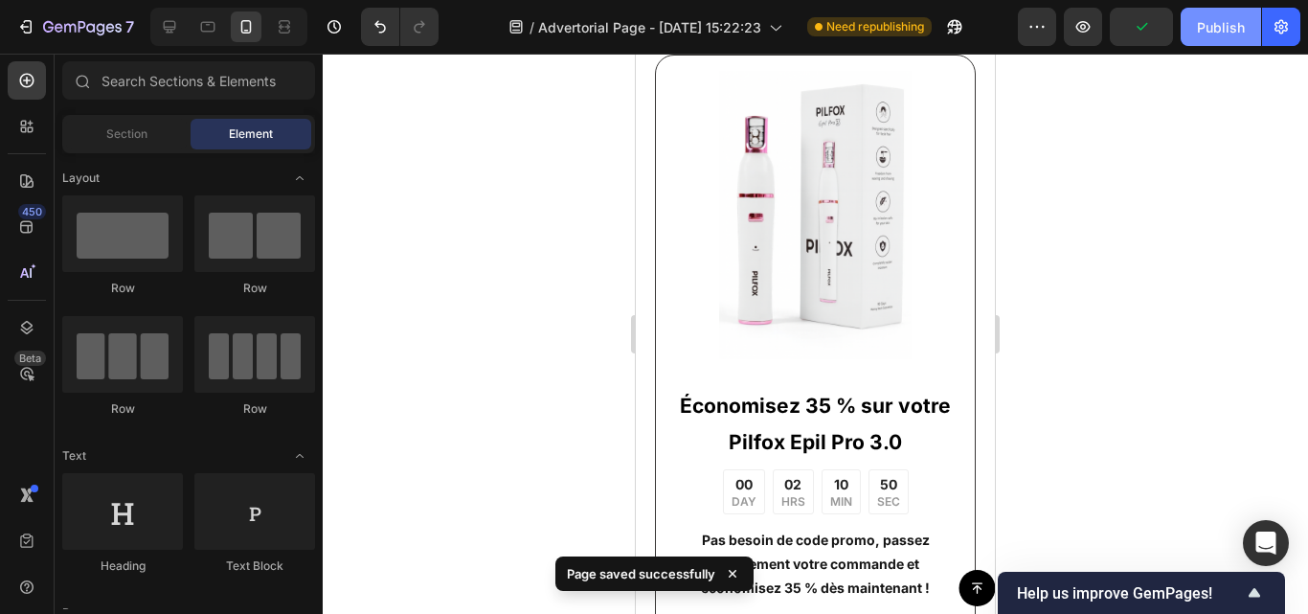
click at [1201, 28] on div "Publish" at bounding box center [1221, 27] width 48 height 20
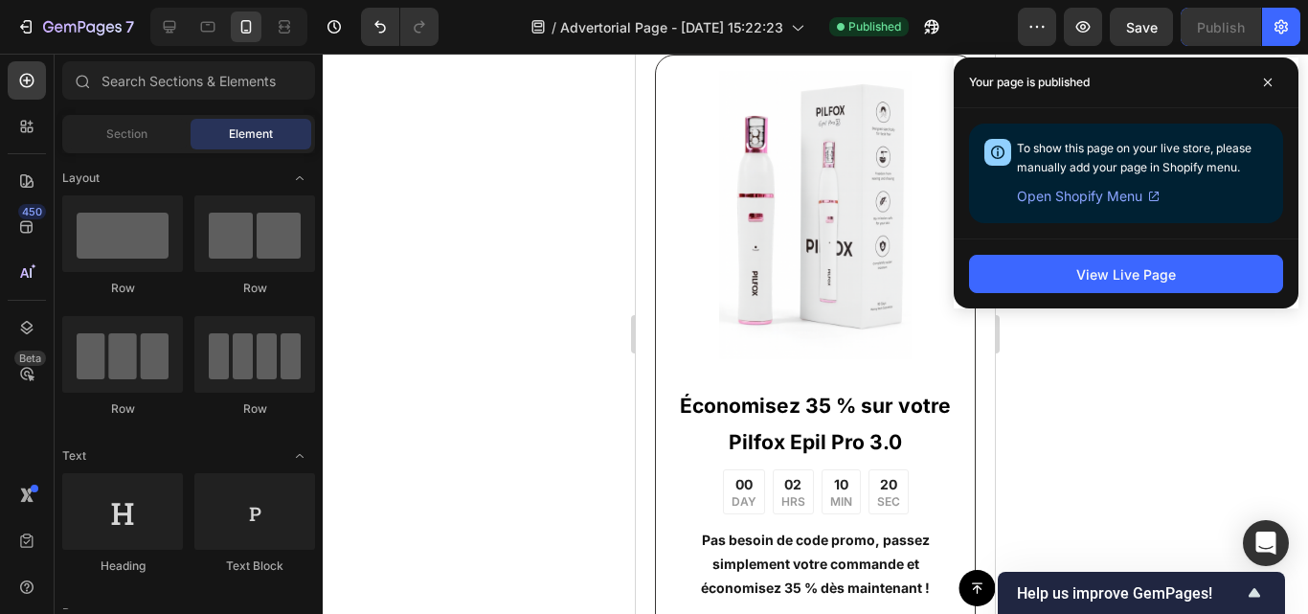
click at [488, 437] on div at bounding box center [816, 334] width 986 height 560
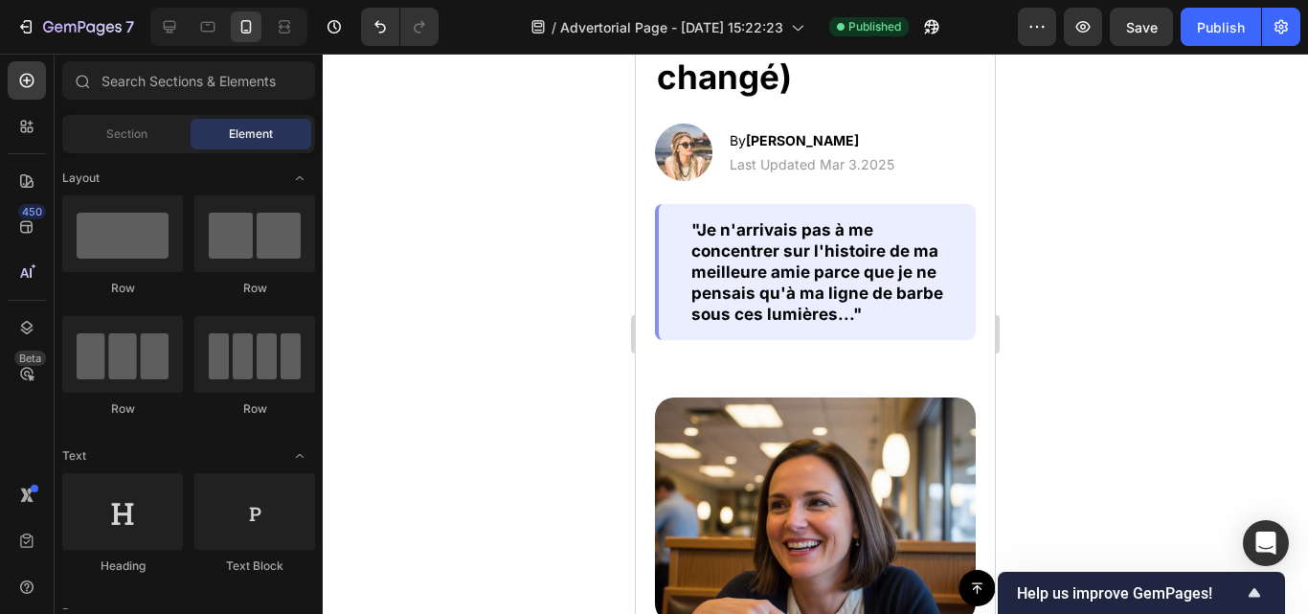
scroll to position [475, 0]
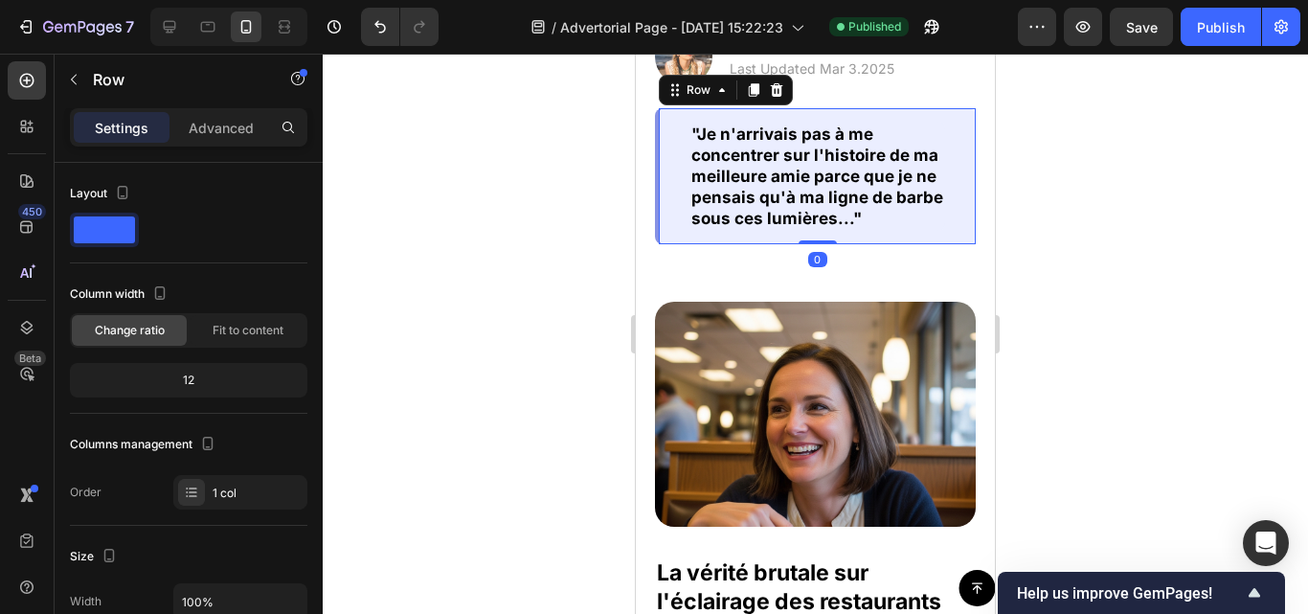
click at [672, 177] on div ""Je n'arrivais pas à me concentrer sur l'histoire de ma meilleure amie parce qu…" at bounding box center [815, 176] width 321 height 136
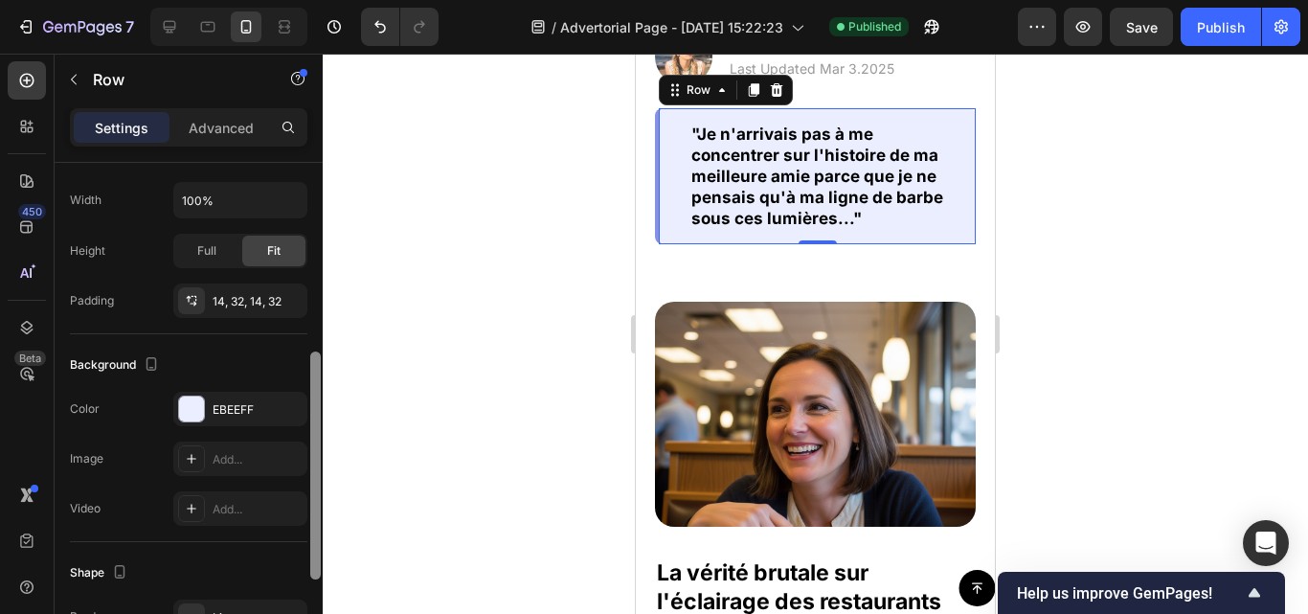
drag, startPoint x: 313, startPoint y: 180, endPoint x: 306, endPoint y: 368, distance: 187.9
click at [306, 368] on div "Layout Column width Change ratio Fit to content 12 Columns management Order 1 c…" at bounding box center [189, 416] width 268 height 506
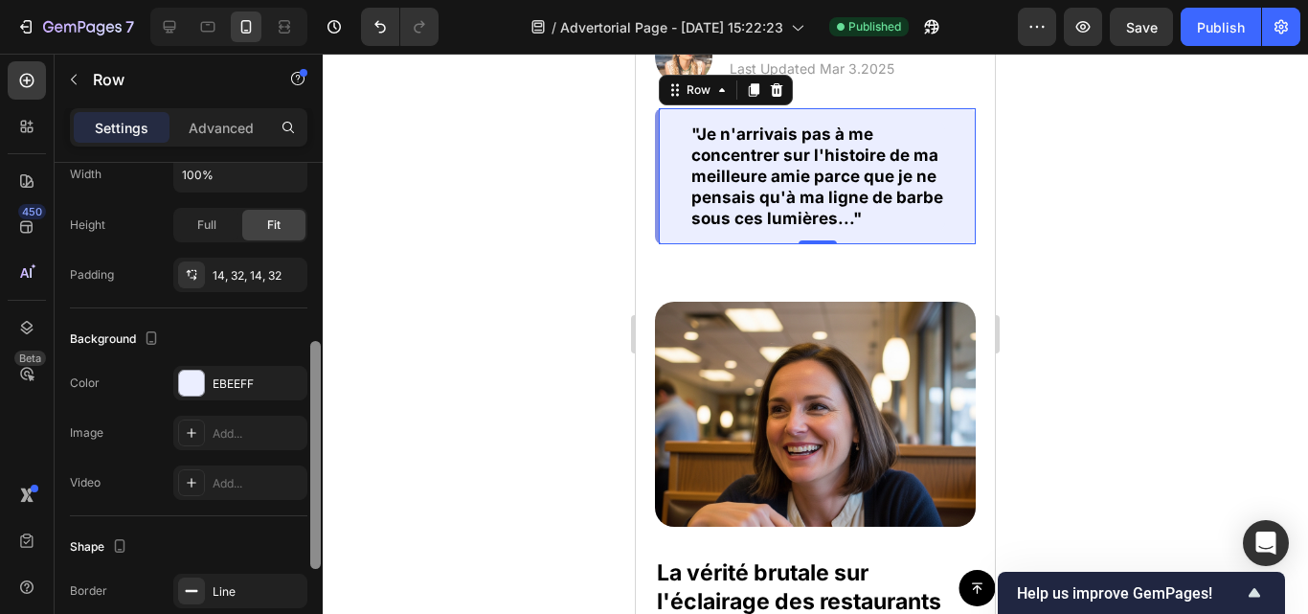
scroll to position [434, 0]
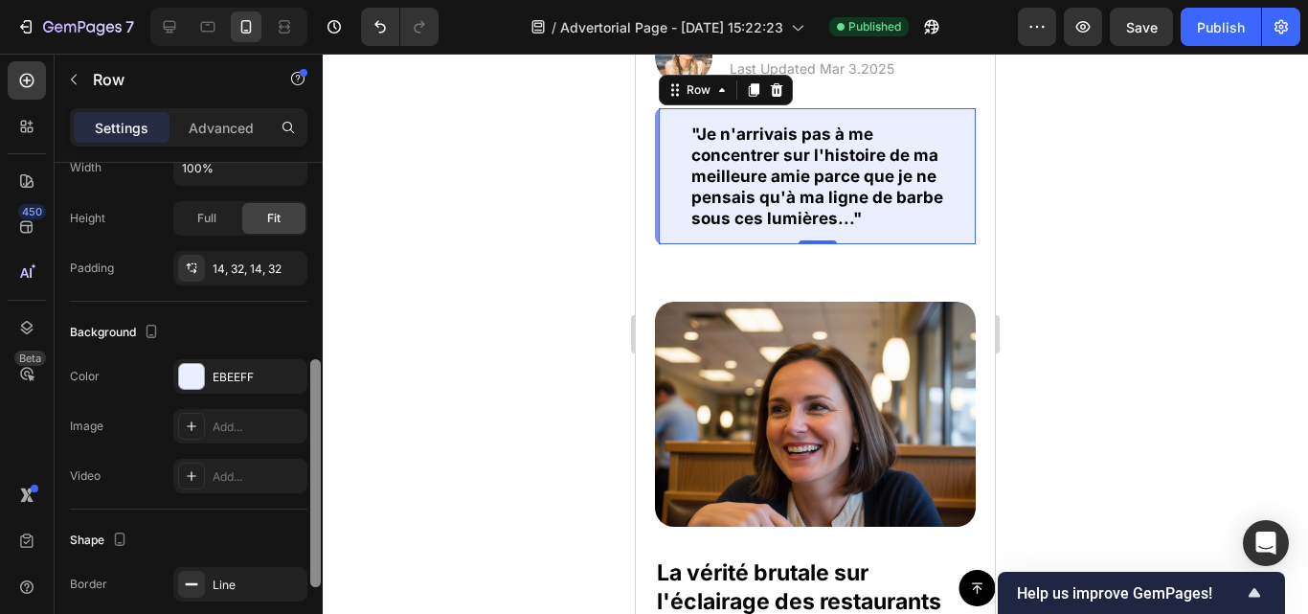
click at [311, 381] on div at bounding box center [315, 473] width 11 height 228
click at [221, 381] on div "EBEEFF" at bounding box center [241, 377] width 56 height 17
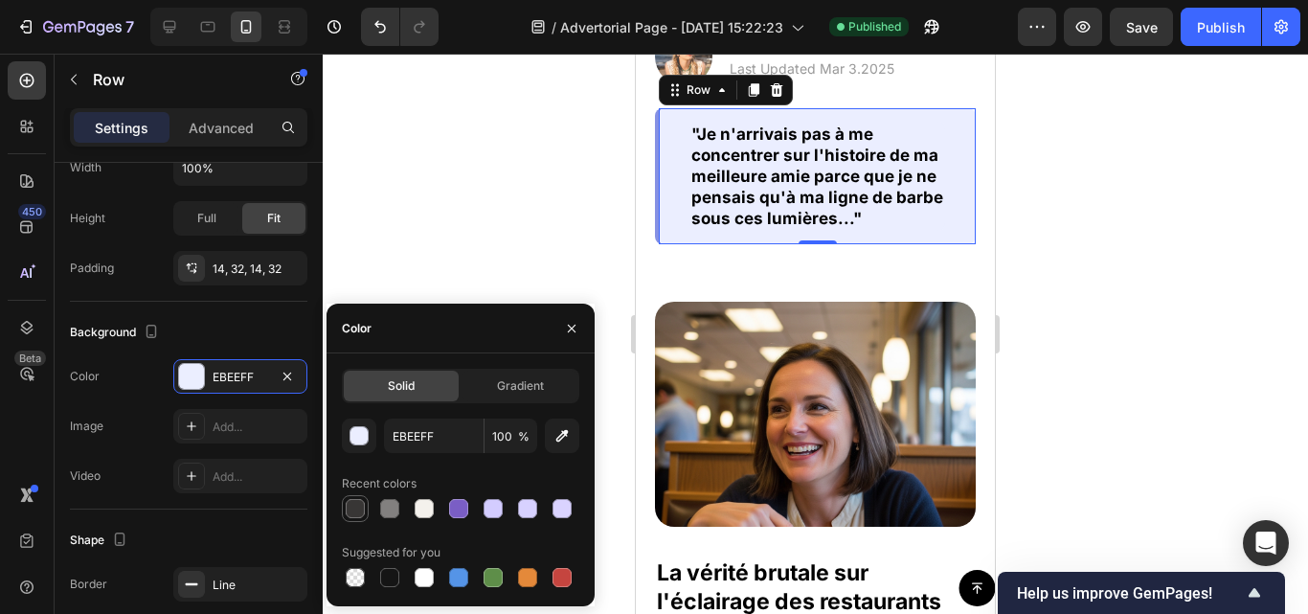
click at [368, 514] on div at bounding box center [355, 508] width 27 height 27
type input "383635"
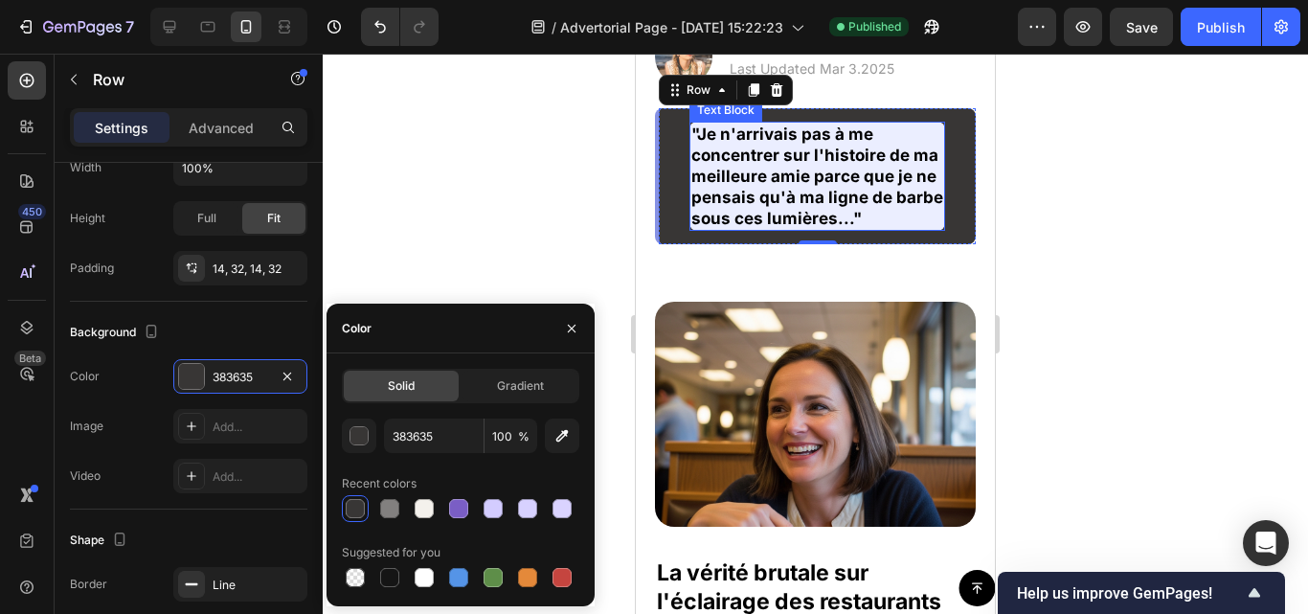
click at [780, 228] on strong ""Je n'arrivais pas à me concentrer sur l'histoire de ma meilleure amie parce qu…" at bounding box center [818, 176] width 252 height 103
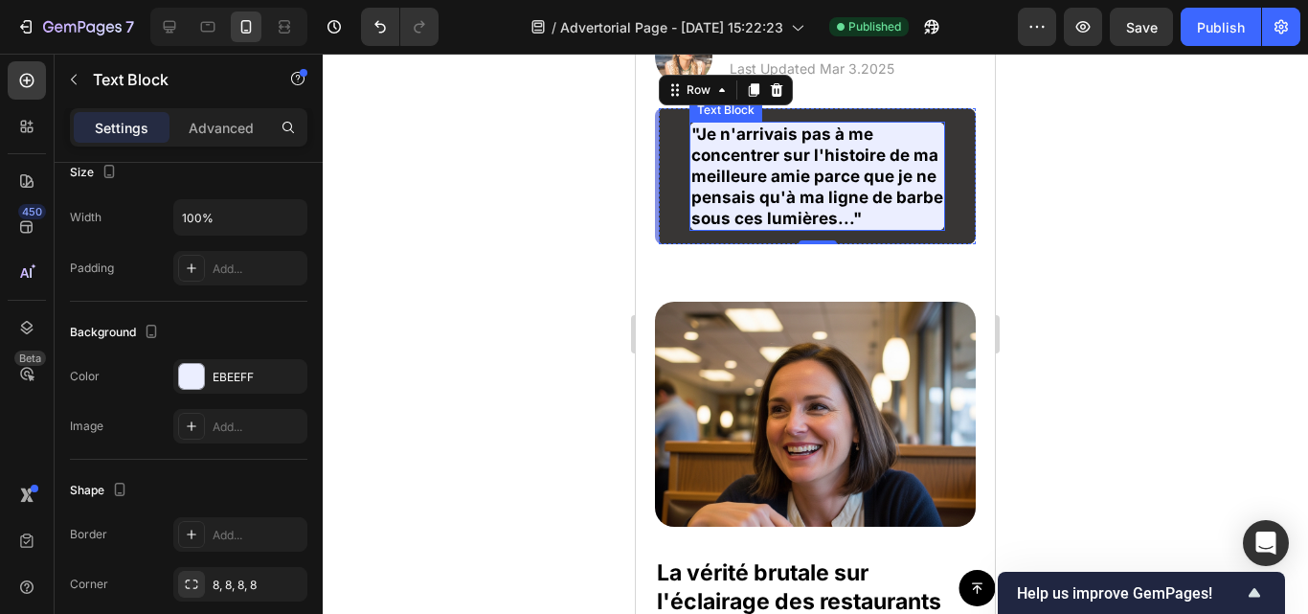
click at [780, 228] on strong ""Je n'arrivais pas à me concentrer sur l'histoire de ma meilleure amie parce qu…" at bounding box center [818, 176] width 252 height 103
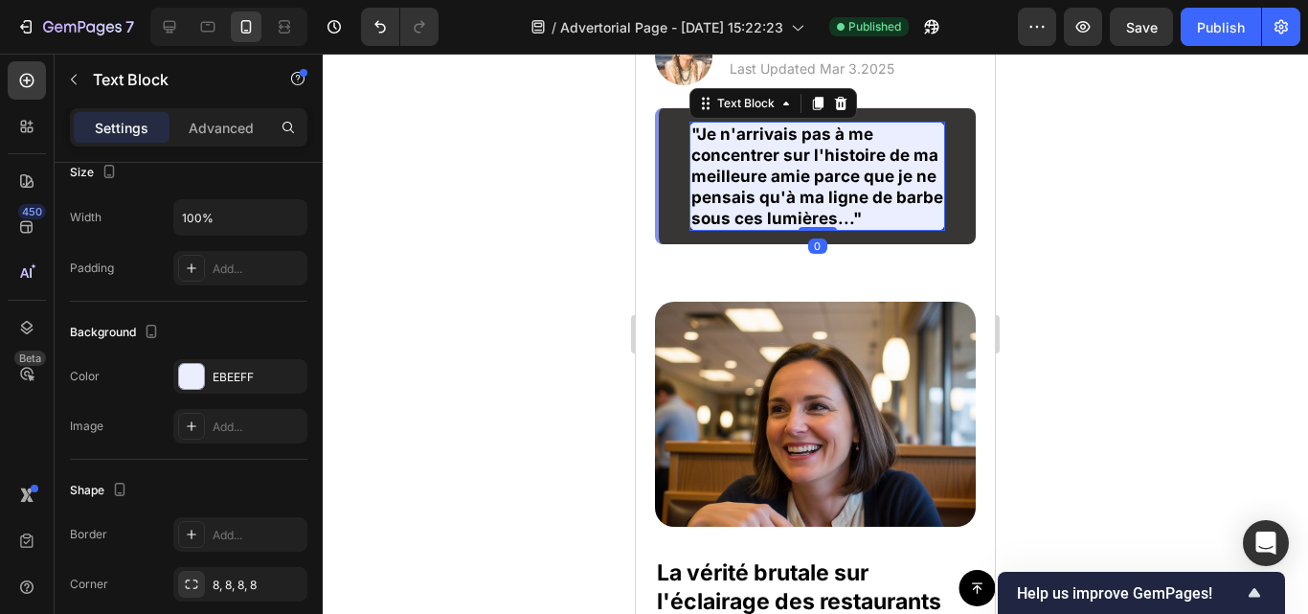
scroll to position [0, 0]
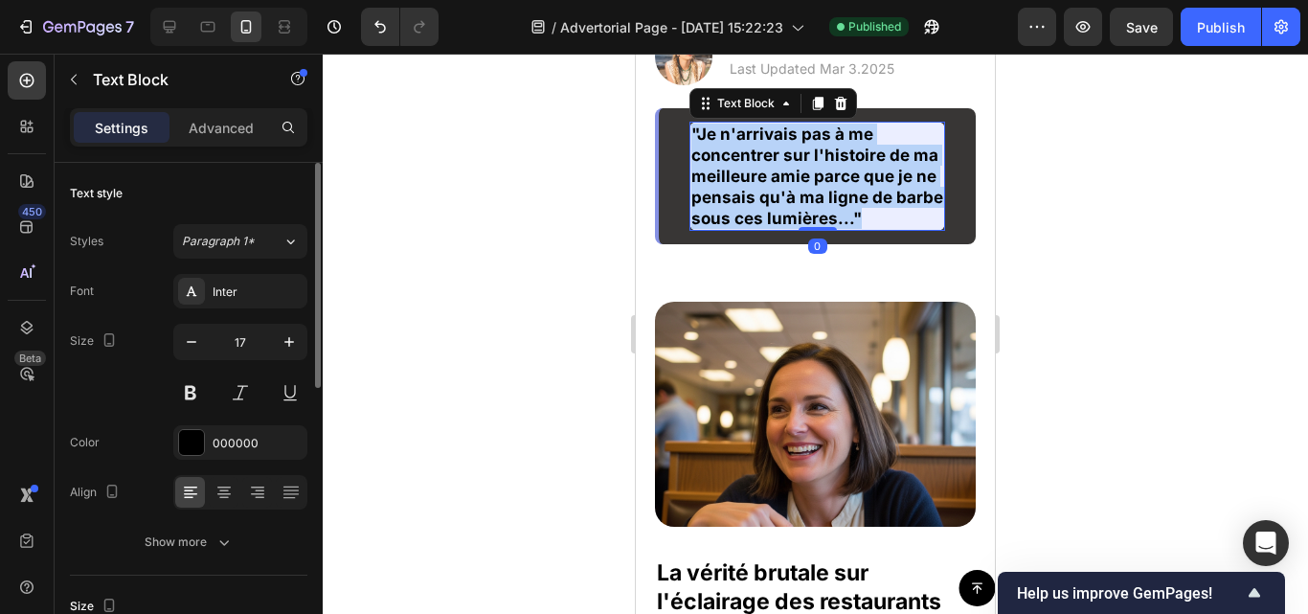
click at [780, 228] on strong ""Je n'arrivais pas à me concentrer sur l'histoire de ma meilleure amie parce qu…" at bounding box center [818, 176] width 252 height 103
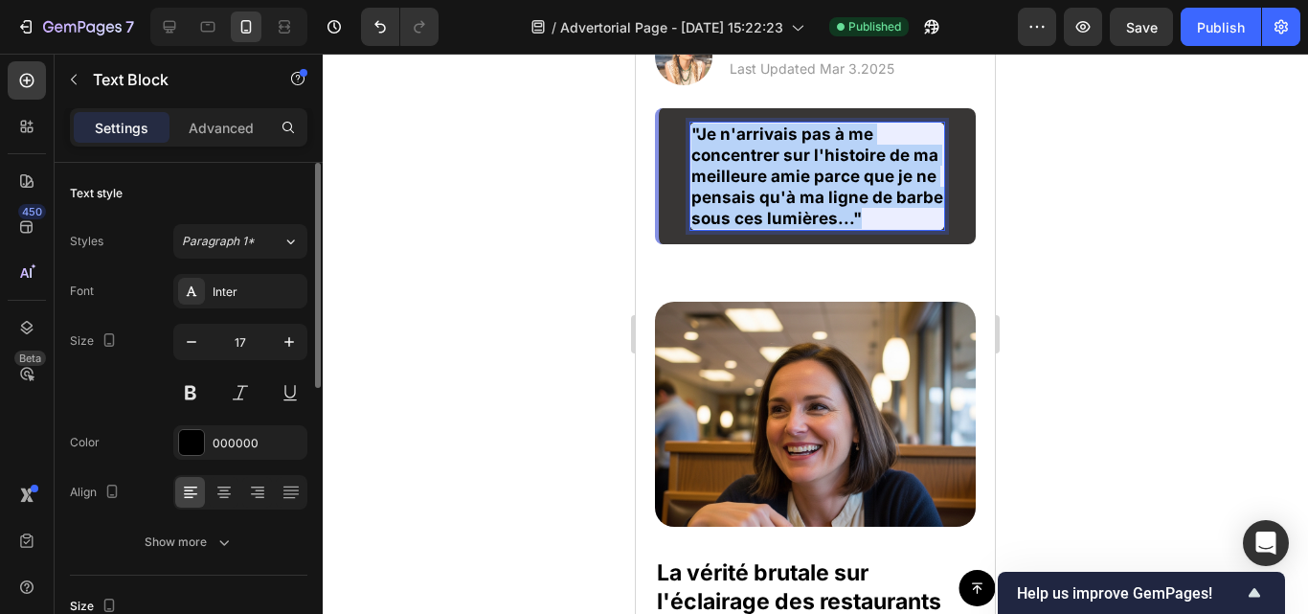
click at [780, 228] on strong ""Je n'arrivais pas à me concentrer sur l'histoire de ma meilleure amie parce qu…" at bounding box center [818, 176] width 252 height 103
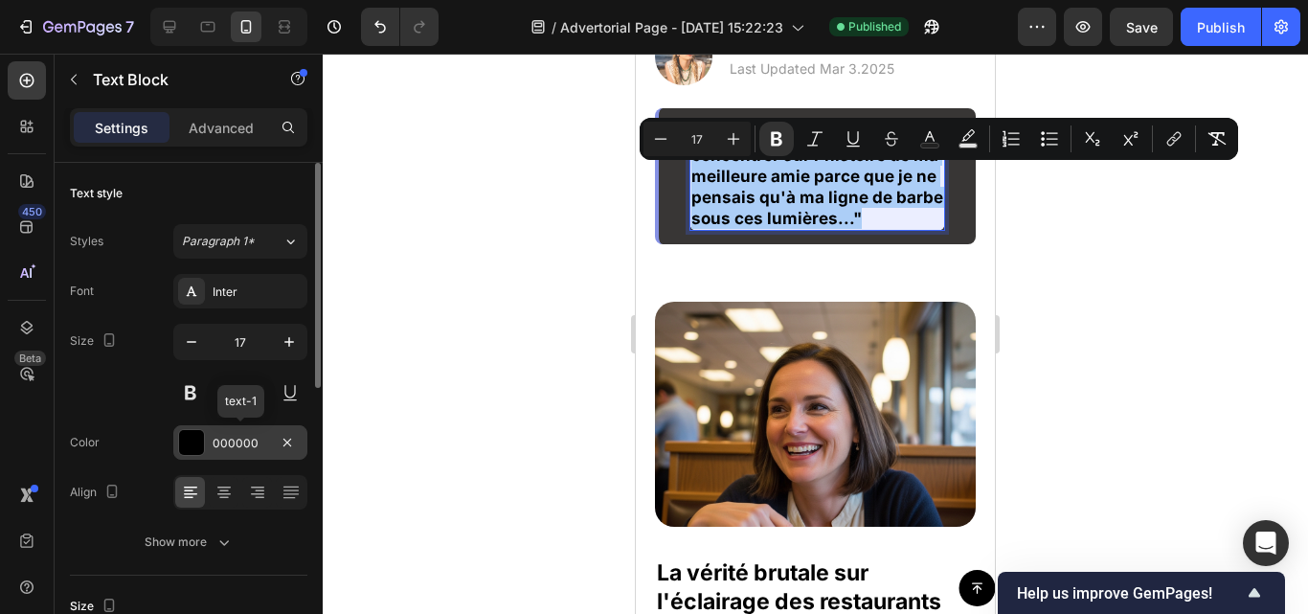
click at [196, 438] on div at bounding box center [191, 442] width 25 height 25
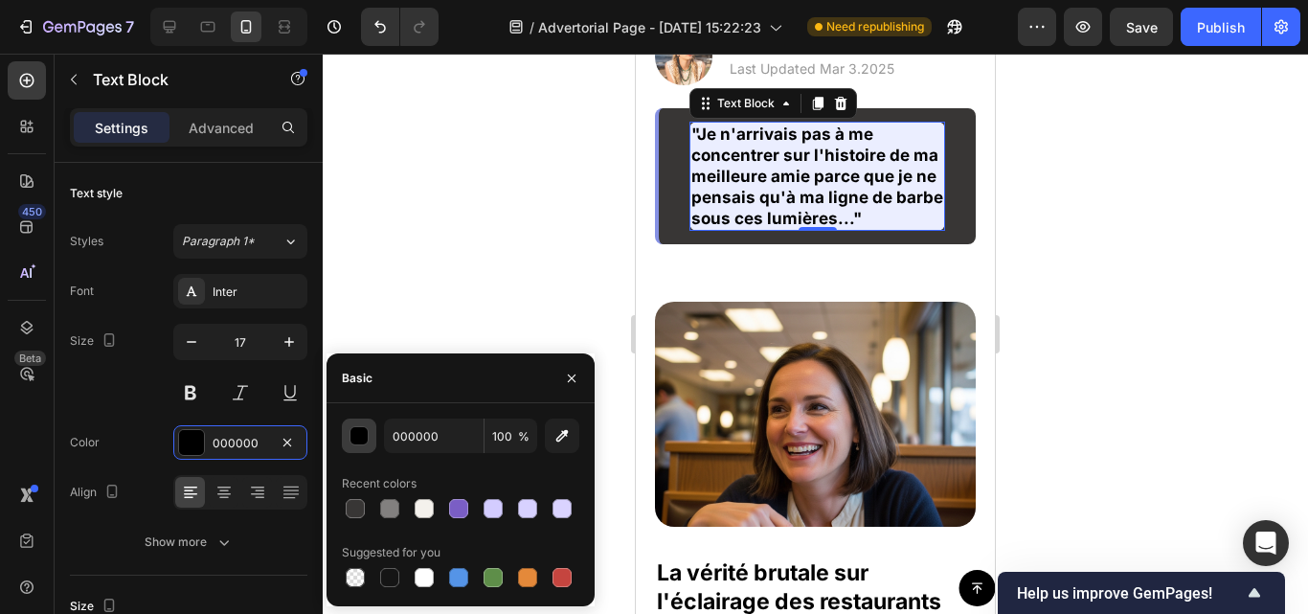
click at [362, 434] on div "button" at bounding box center [360, 436] width 19 height 19
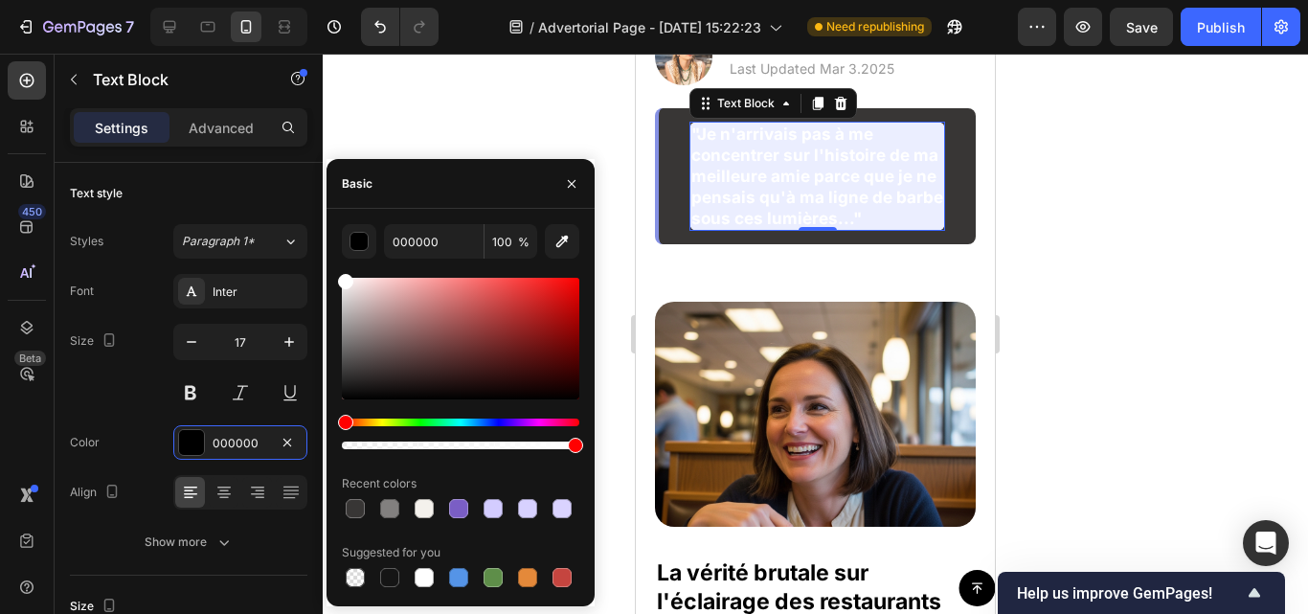
drag, startPoint x: 350, startPoint y: 398, endPoint x: 331, endPoint y: 124, distance: 275.5
click at [331, 0] on div "7 Version history / Advertorial Page - Sep 27, 15:22:23 Need republishing Previ…" at bounding box center [654, 0] width 1308 height 0
type input "FFFFFF"
click at [412, 117] on div at bounding box center [816, 334] width 986 height 560
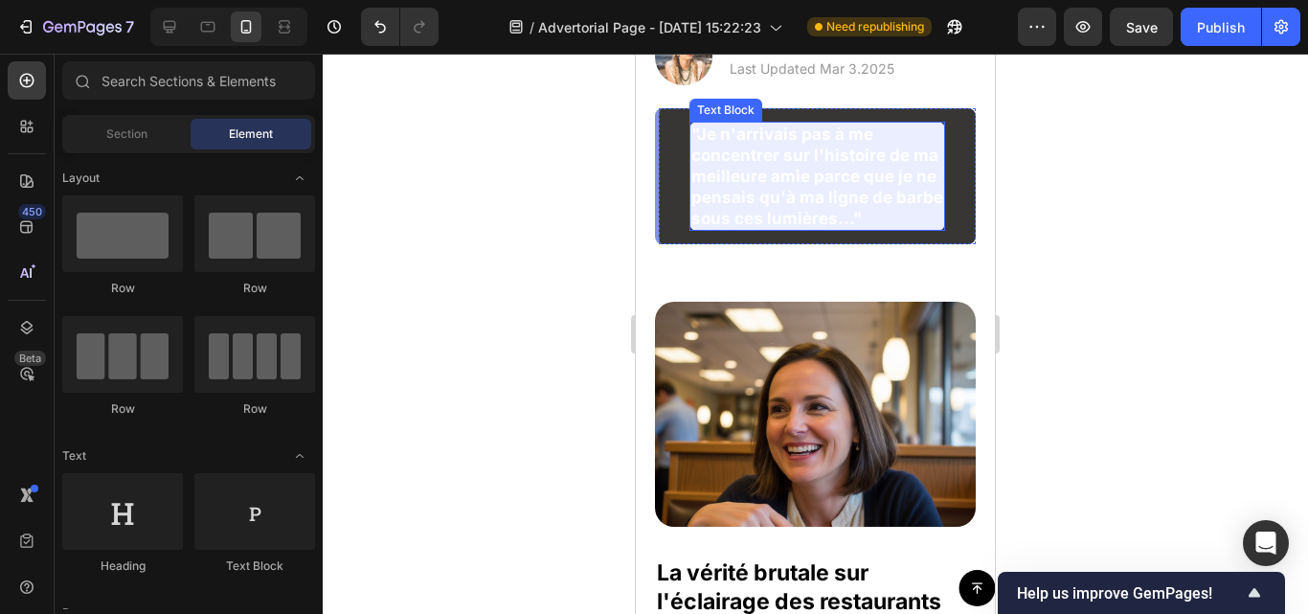
click at [821, 229] on p ""Je n'arrivais pas à me concentrer sur l'histoire de ma meilleure amie parce qu…" at bounding box center [818, 176] width 252 height 105
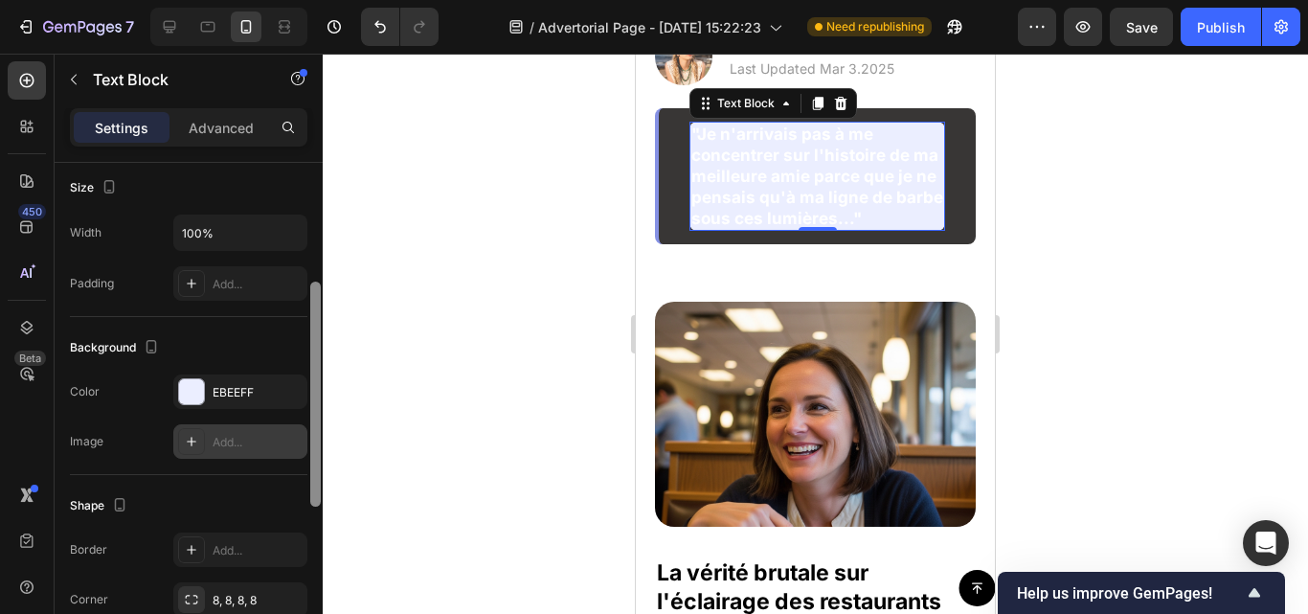
scroll to position [464, 0]
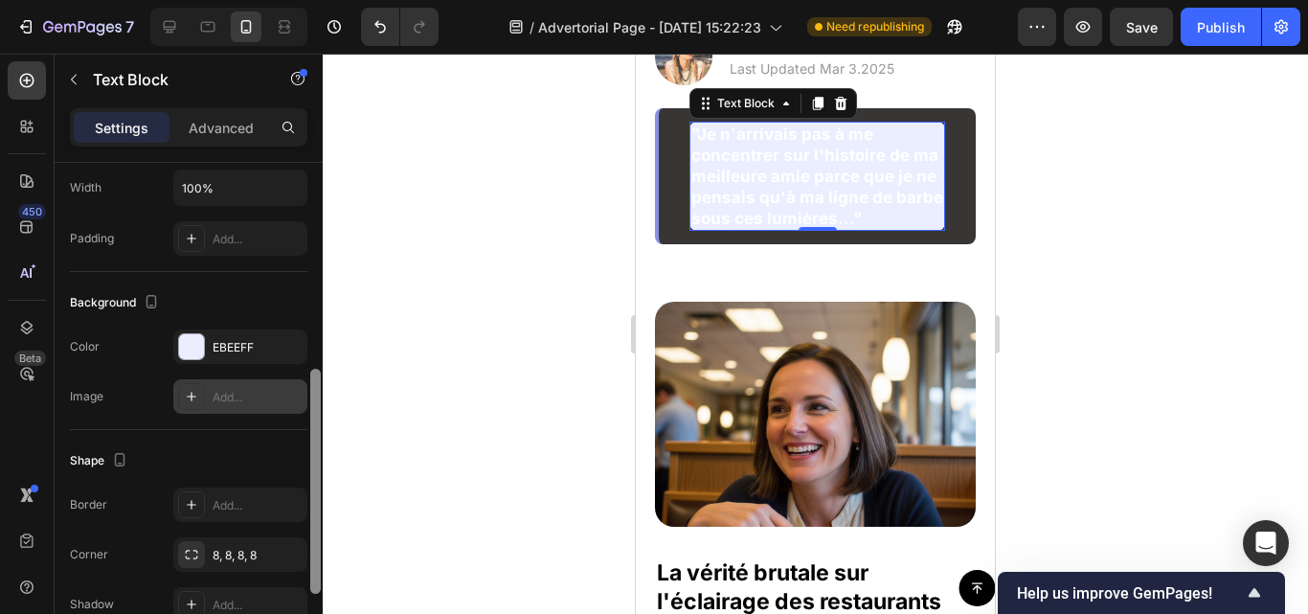
drag, startPoint x: 316, startPoint y: 191, endPoint x: 305, endPoint y: 397, distance: 207.2
click at [305, 397] on div "Text style Styles Paragraph 1* Font Inter Size 17 Color FFFFFF Align Show more …" at bounding box center [189, 416] width 268 height 506
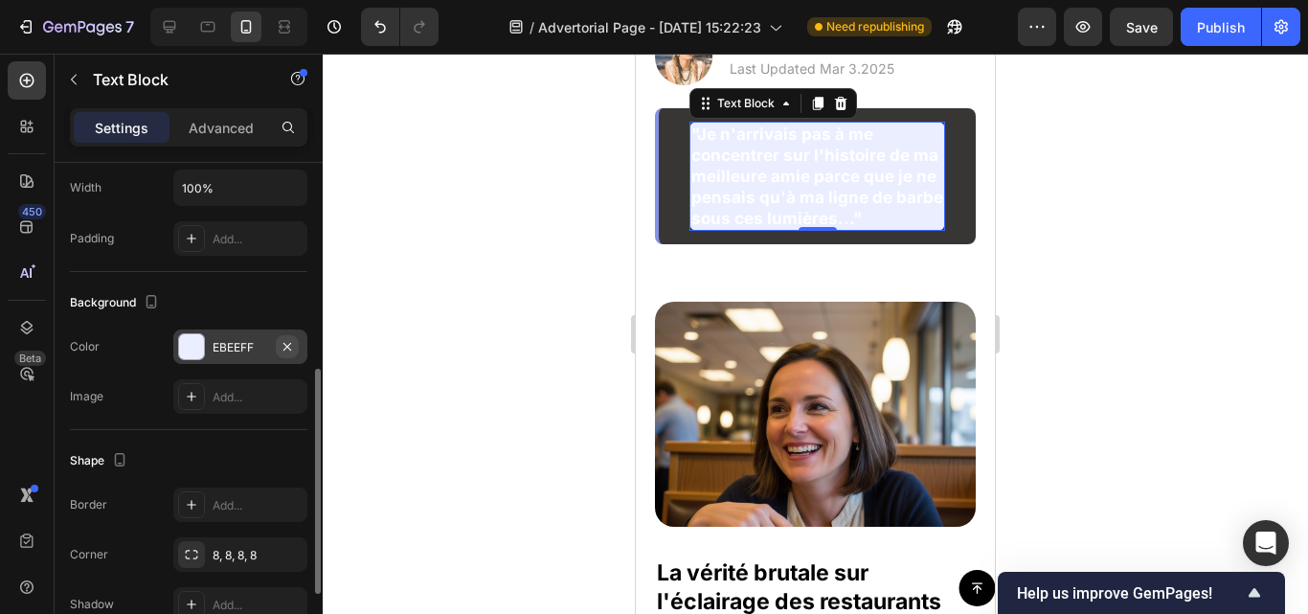
click at [288, 349] on icon "button" at bounding box center [287, 346] width 15 height 15
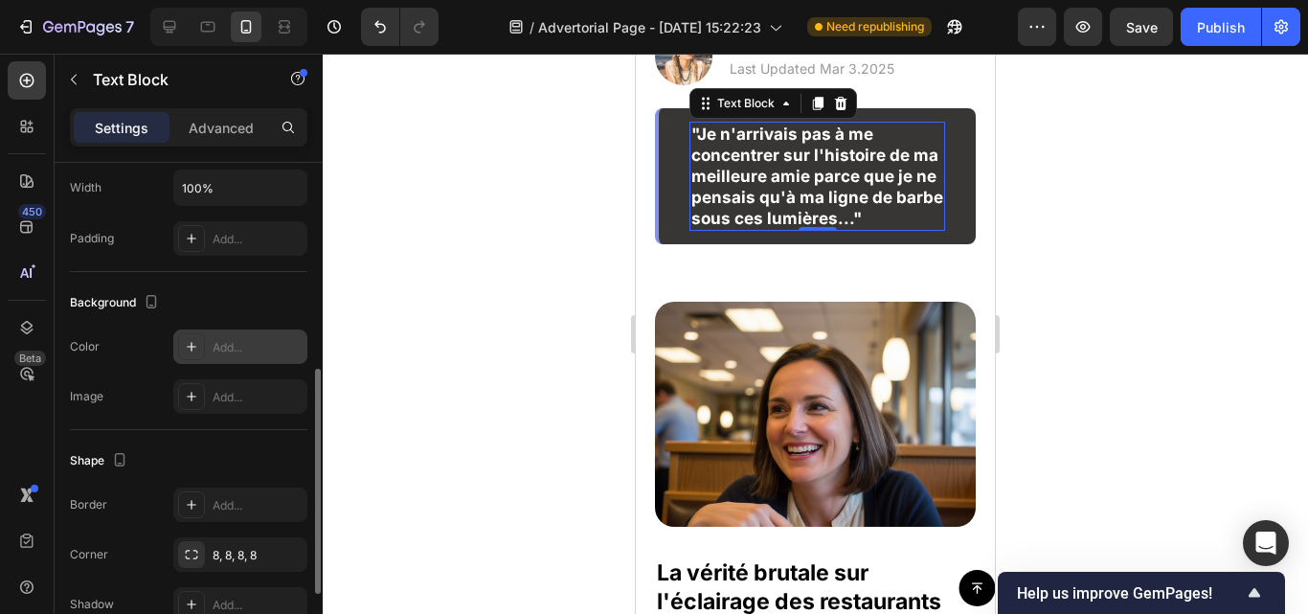
click at [480, 256] on div at bounding box center [816, 334] width 986 height 560
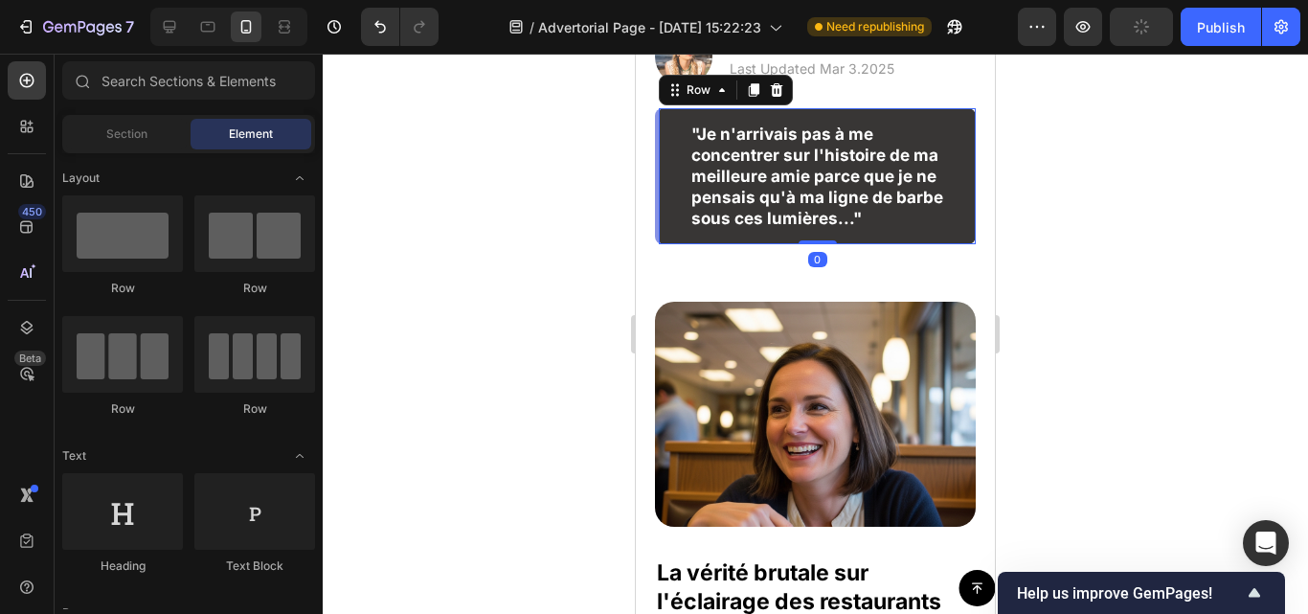
click at [676, 201] on div ""Je n'arrivais pas à me concentrer sur l'histoire de ma meilleure amie parce qu…" at bounding box center [815, 176] width 321 height 136
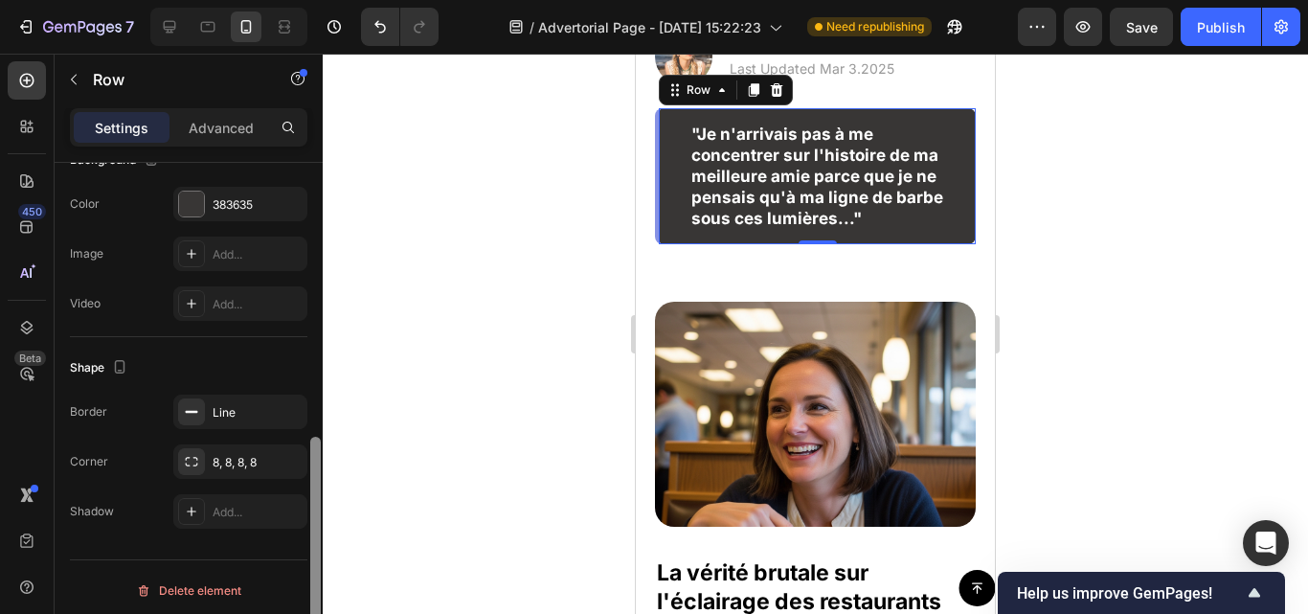
scroll to position [613, 0]
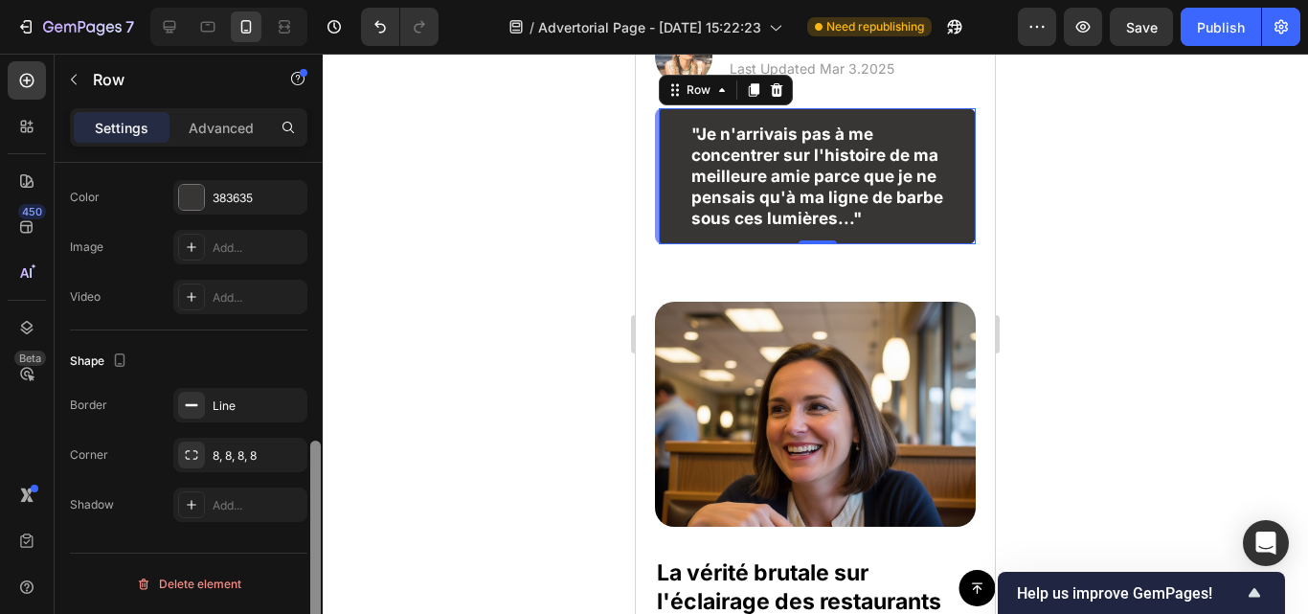
drag, startPoint x: 314, startPoint y: 178, endPoint x: 312, endPoint y: 470, distance: 292.1
click at [312, 470] on div at bounding box center [315, 555] width 11 height 228
click at [239, 406] on div "Line" at bounding box center [241, 405] width 56 height 17
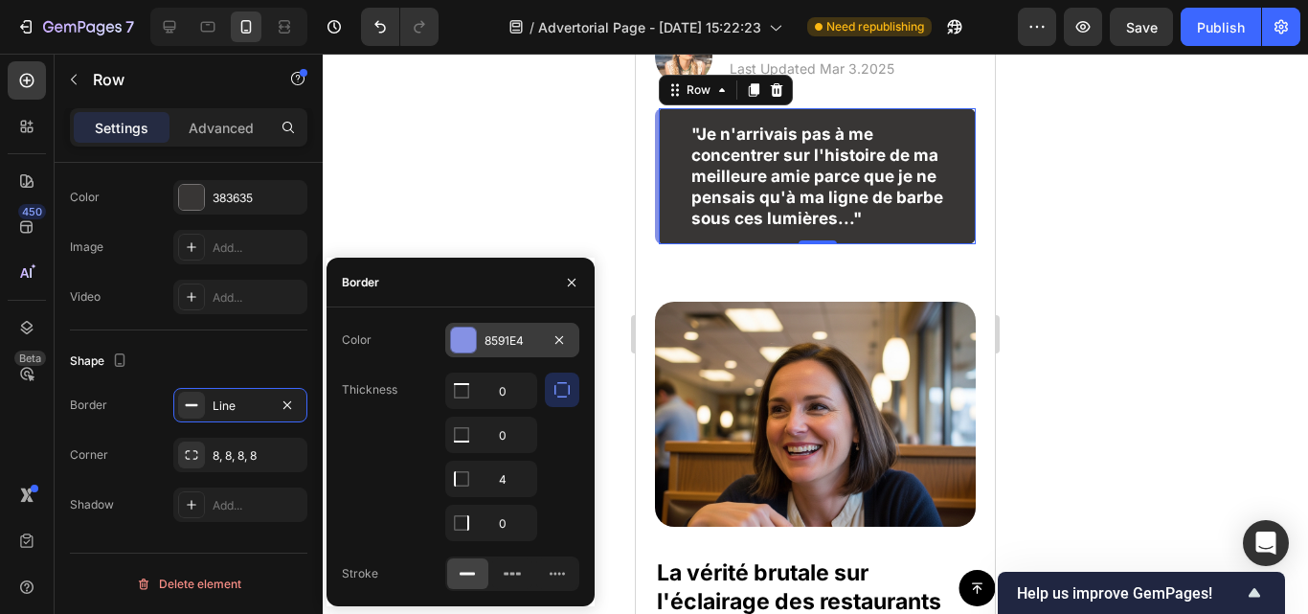
click at [465, 340] on div at bounding box center [463, 340] width 25 height 25
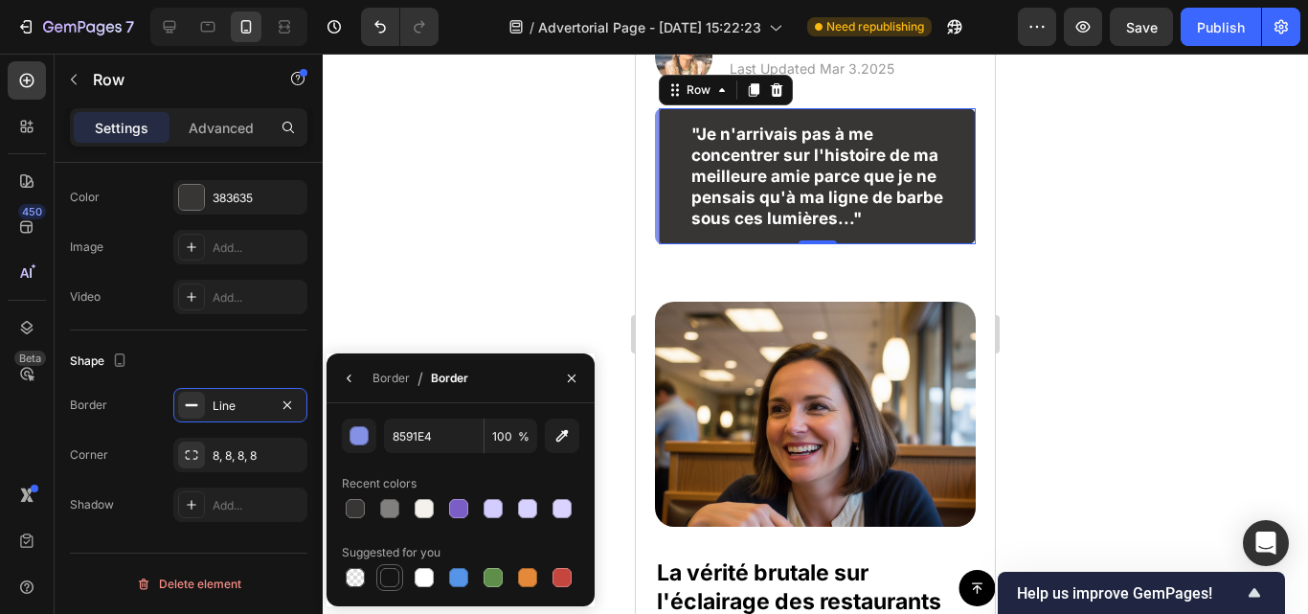
click at [395, 576] on div at bounding box center [389, 577] width 19 height 19
type input "151515"
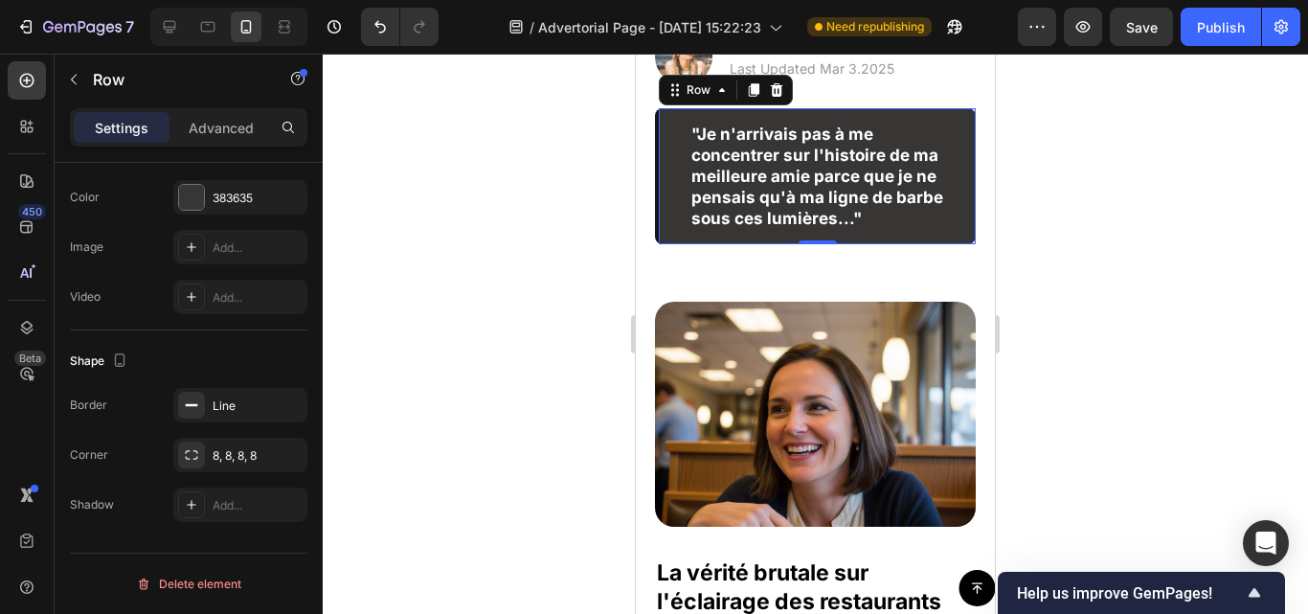
click at [505, 298] on div at bounding box center [816, 334] width 986 height 560
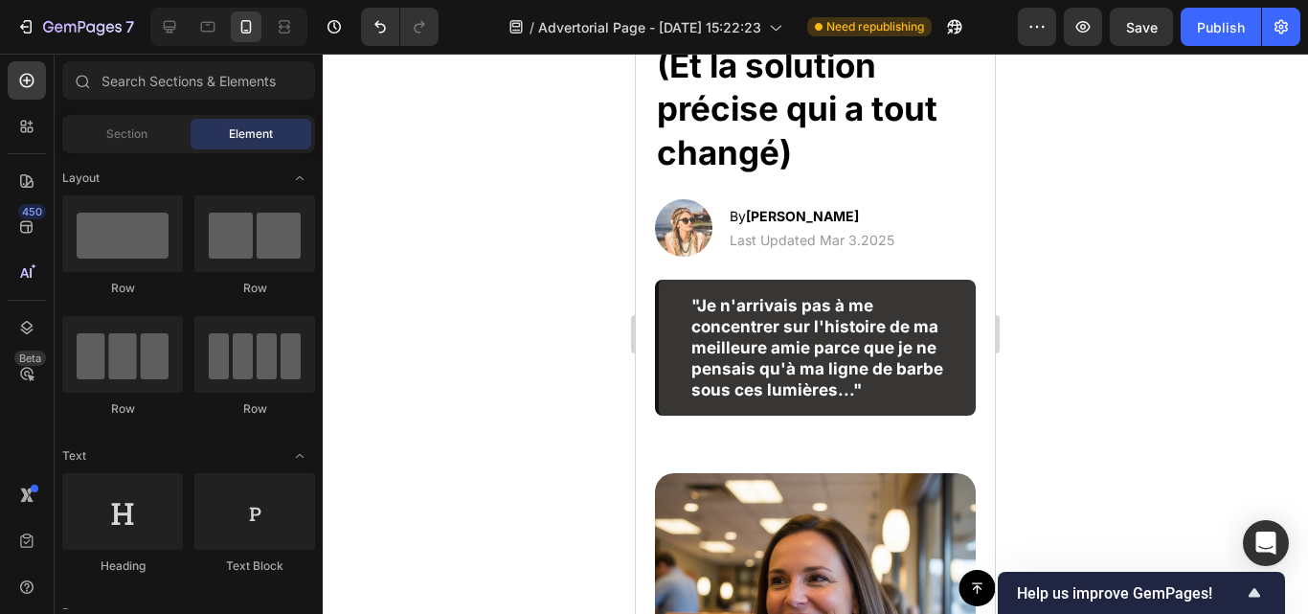
scroll to position [323, 0]
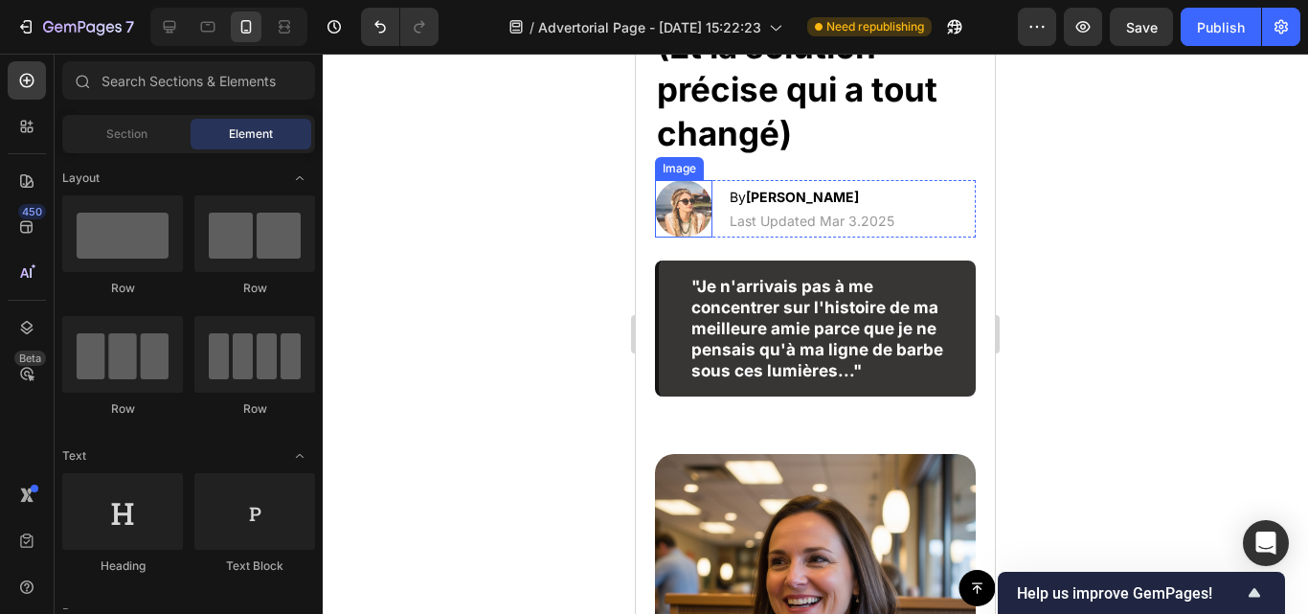
click at [690, 234] on img at bounding box center [683, 208] width 57 height 57
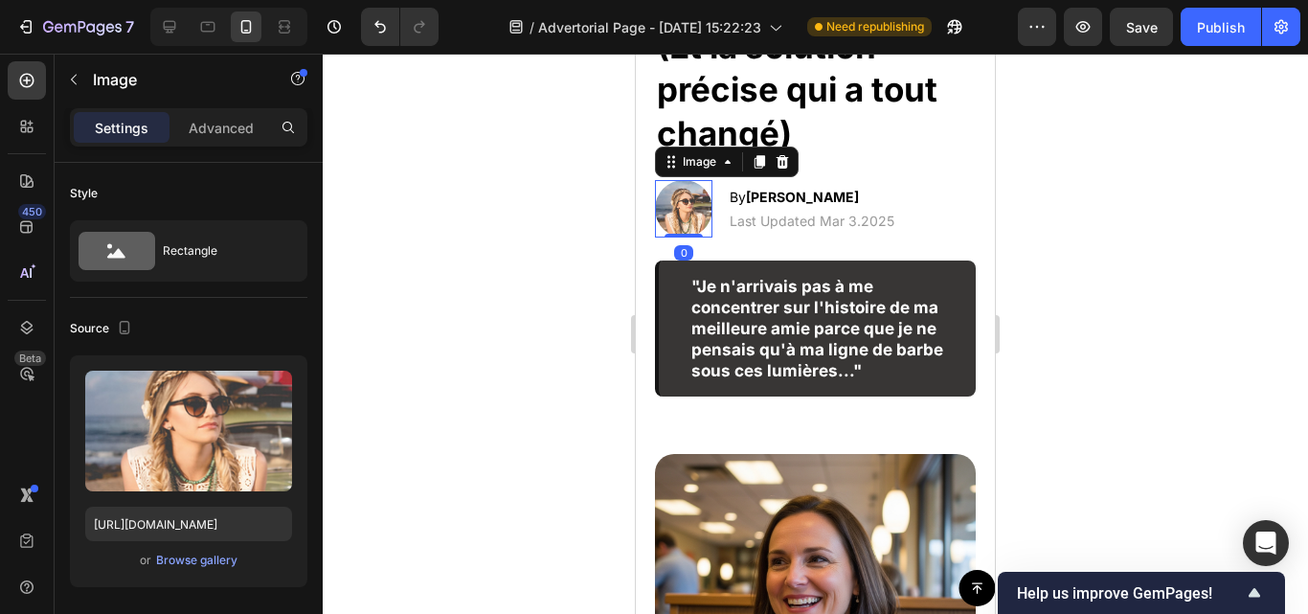
scroll to position [506, 0]
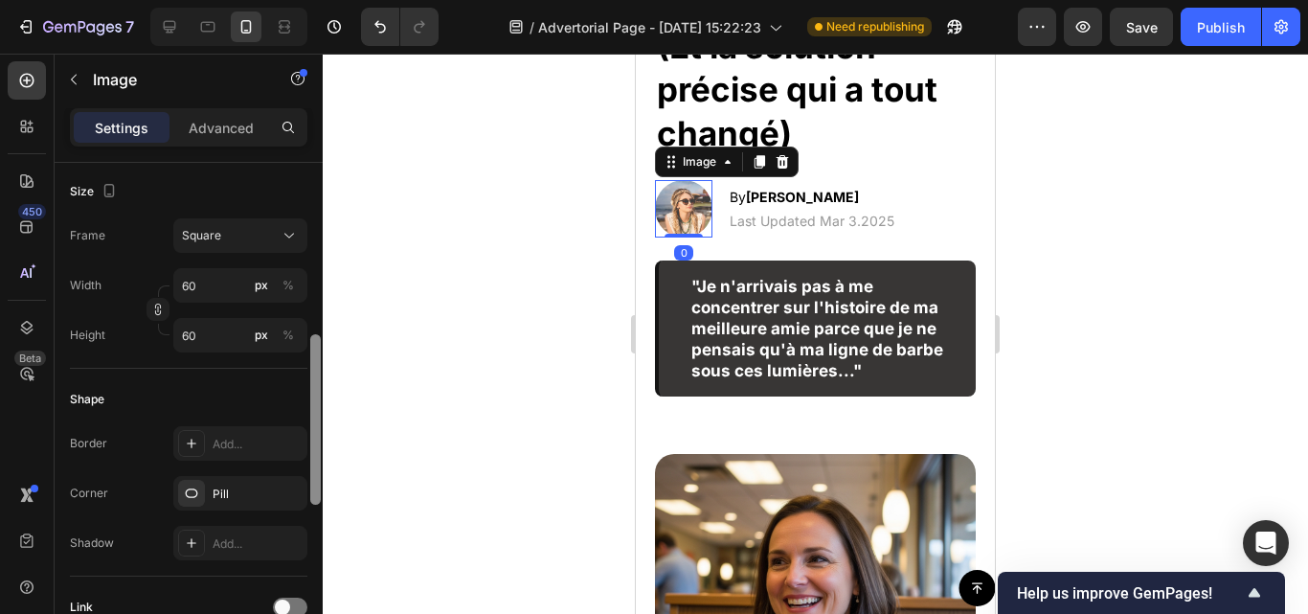
drag, startPoint x: 321, startPoint y: 292, endPoint x: 319, endPoint y: 321, distance: 28.8
click at [319, 321] on div at bounding box center [315, 416] width 14 height 506
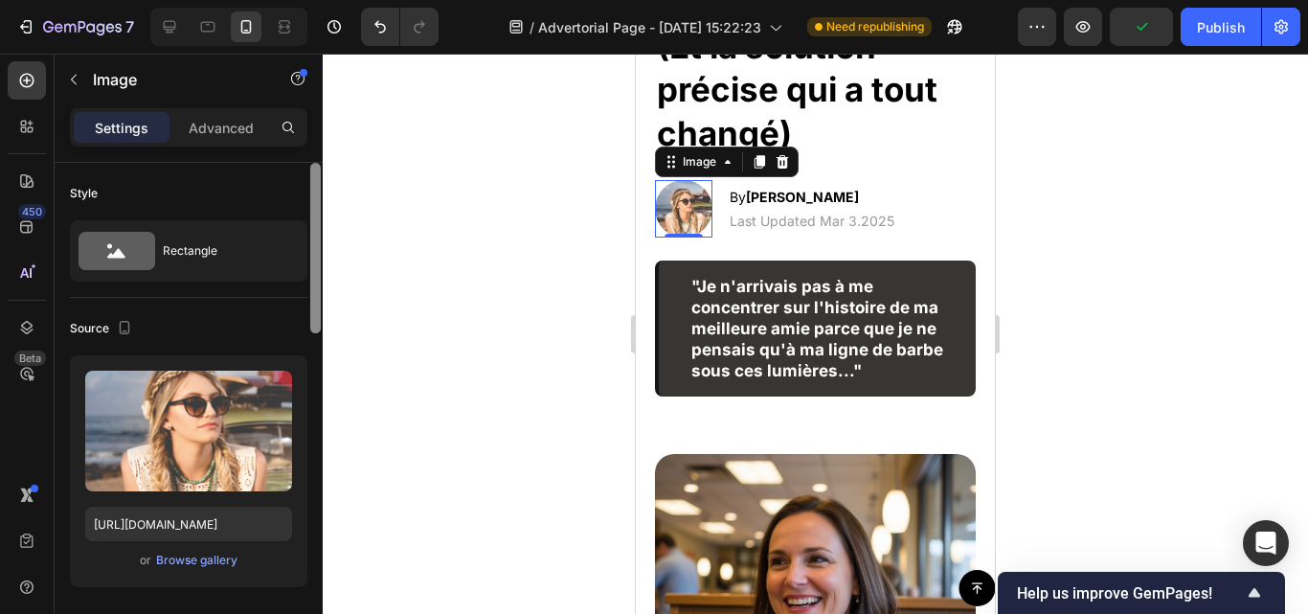
drag, startPoint x: 314, startPoint y: 371, endPoint x: 321, endPoint y: 194, distance: 176.4
click at [321, 194] on div at bounding box center [315, 416] width 14 height 506
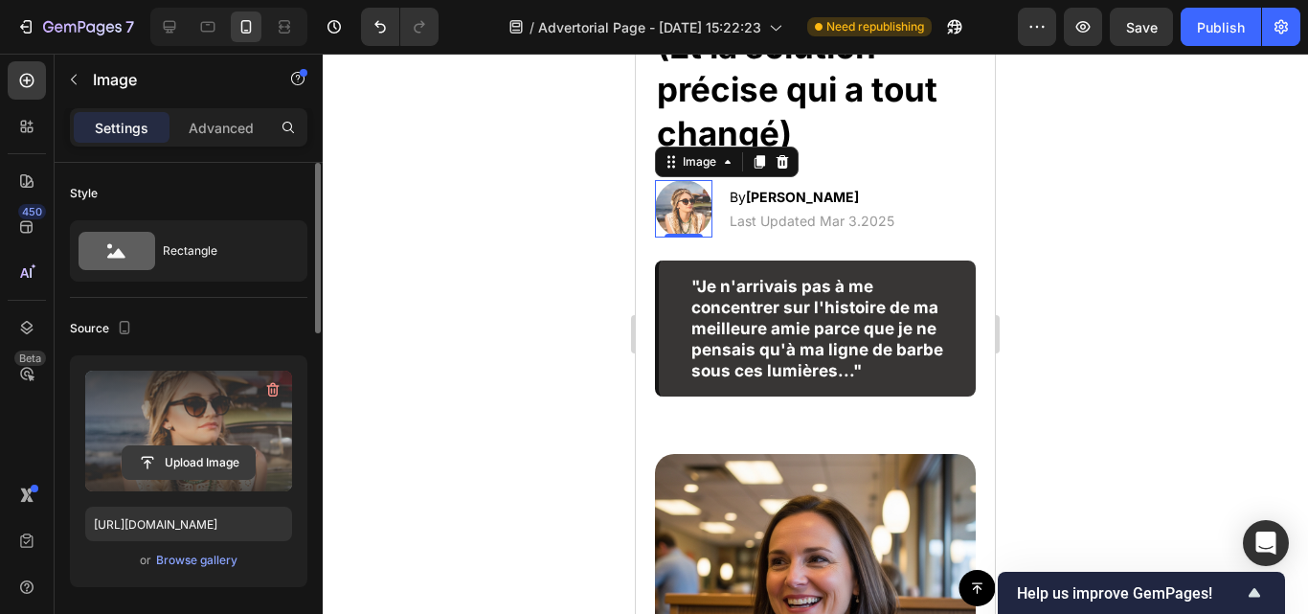
click at [222, 456] on input "file" at bounding box center [189, 462] width 132 height 33
click at [196, 460] on input "file" at bounding box center [189, 462] width 132 height 33
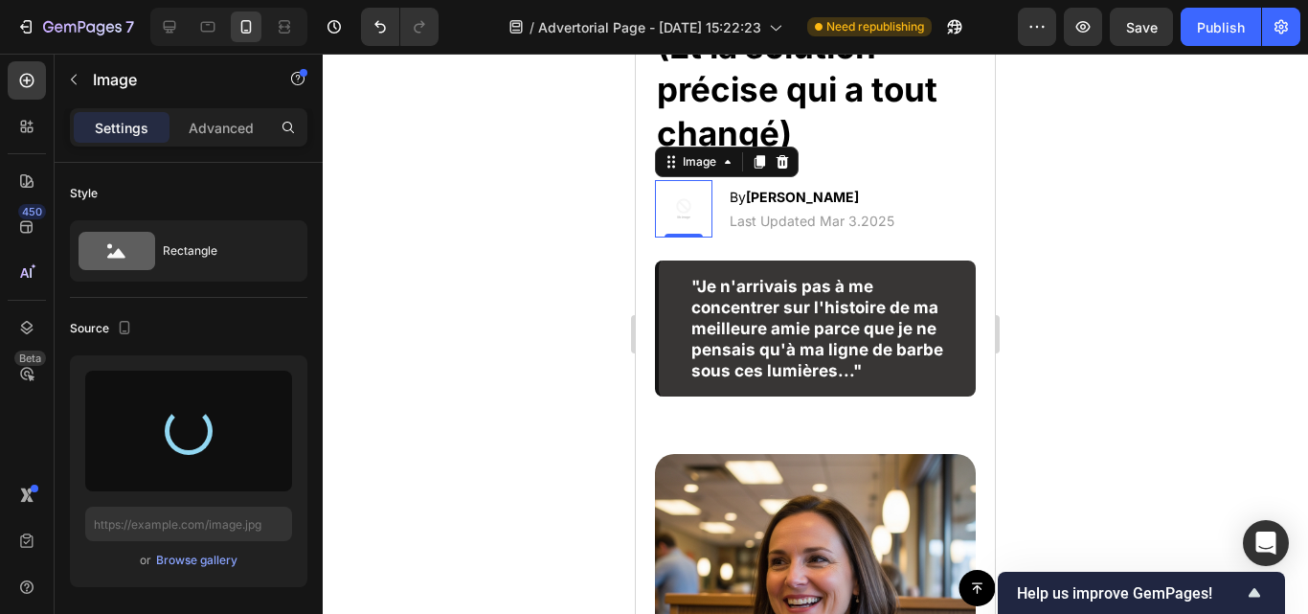
click at [198, 442] on div at bounding box center [189, 431] width 48 height 48
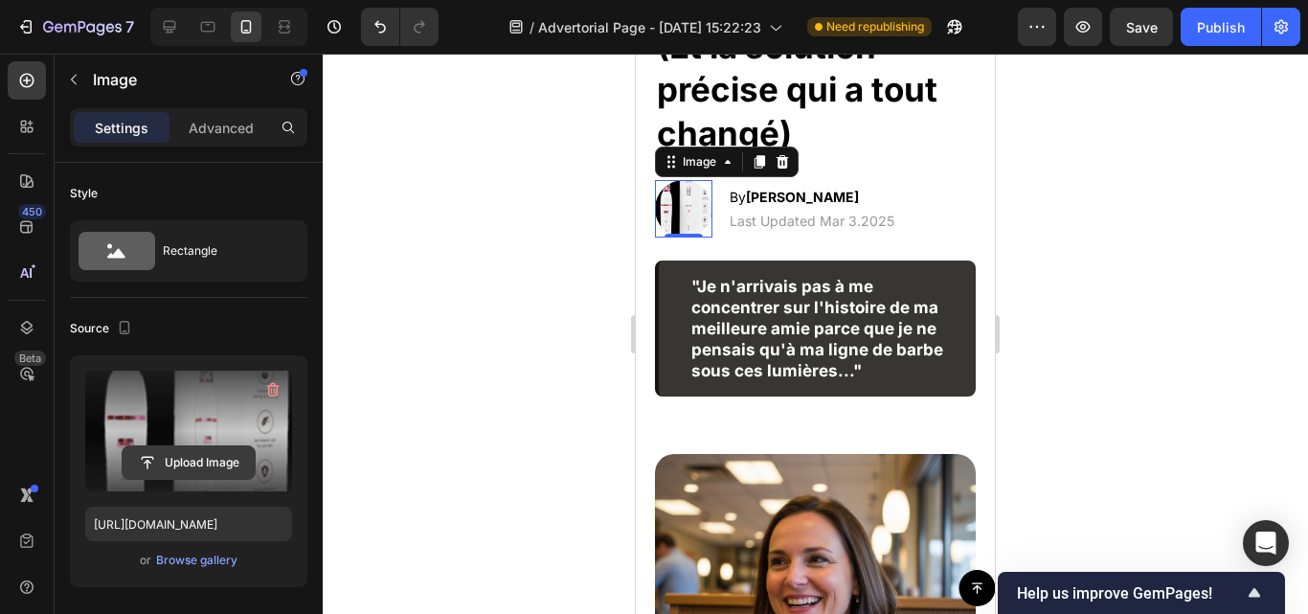
click at [205, 462] on input "file" at bounding box center [189, 462] width 132 height 33
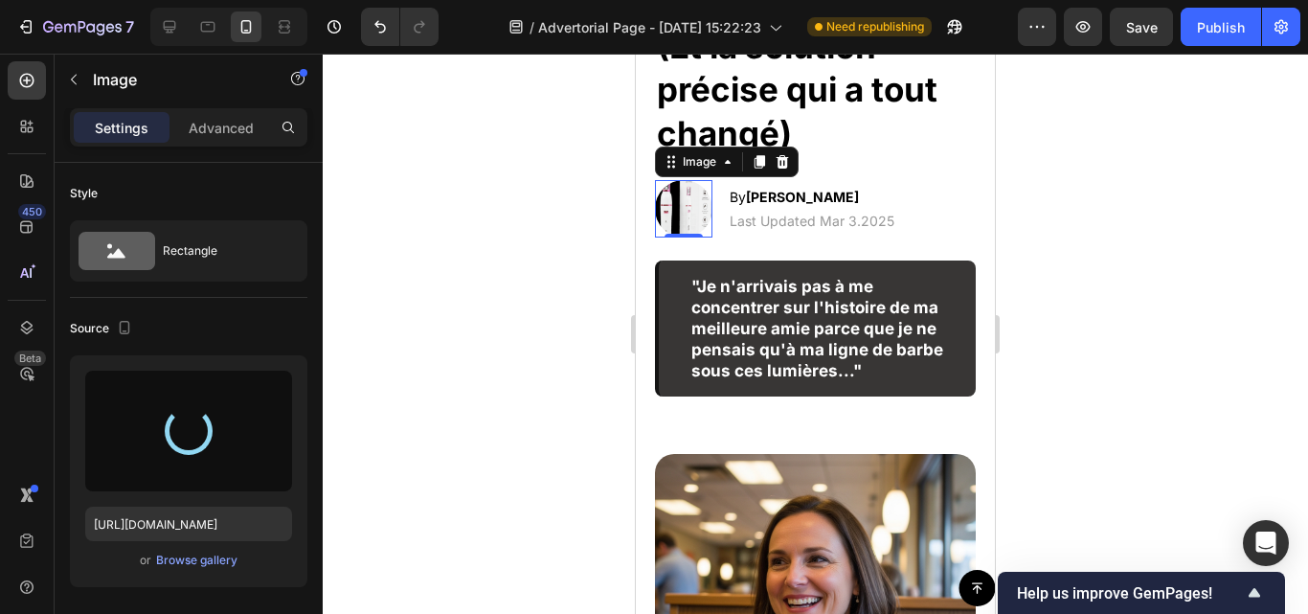
type input "https://cdn.shopify.com/s/files/1/0773/2743/3976/files/gempages_579762238080942…"
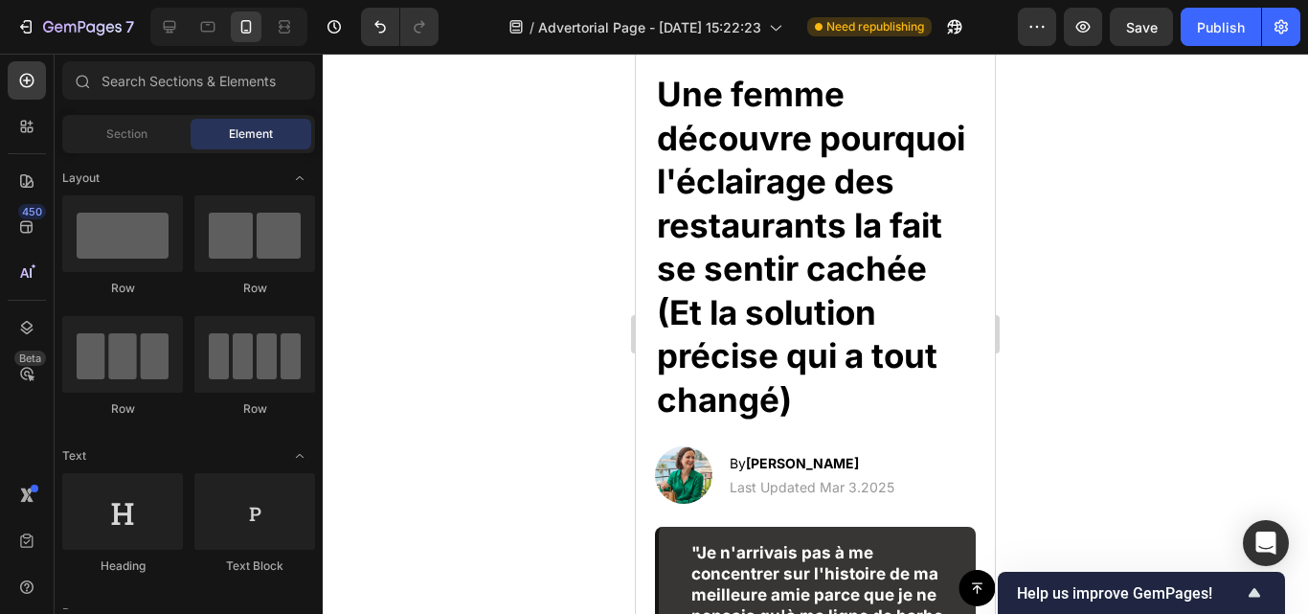
scroll to position [132, 0]
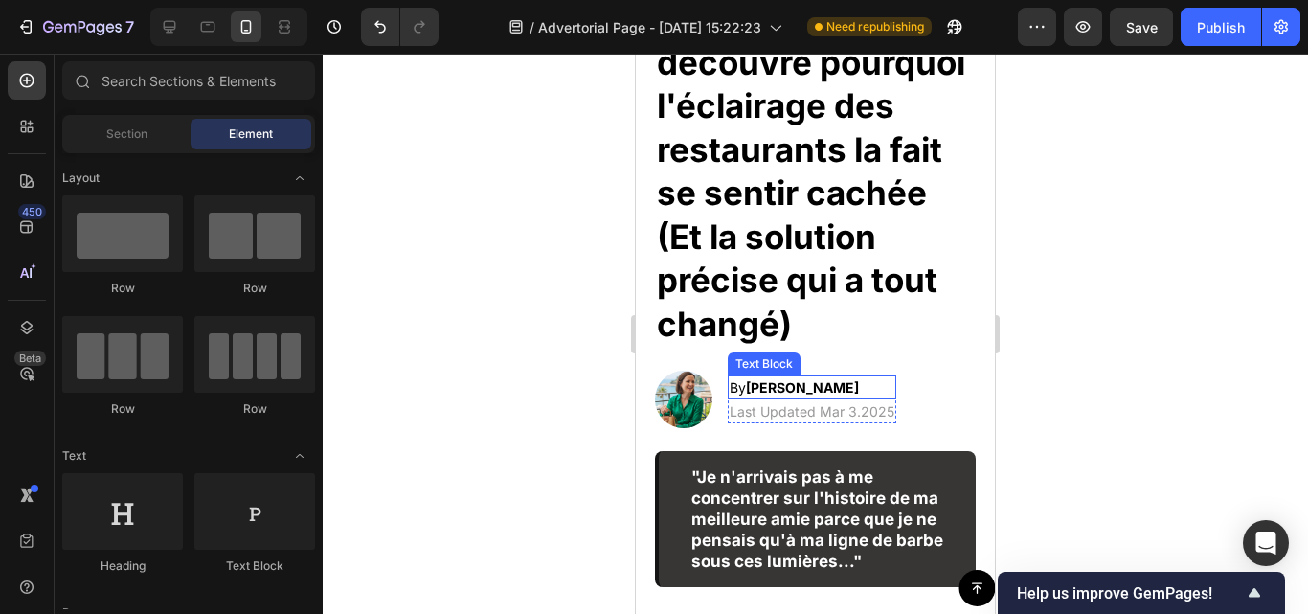
click at [794, 396] on strong "[PERSON_NAME]" at bounding box center [802, 387] width 113 height 16
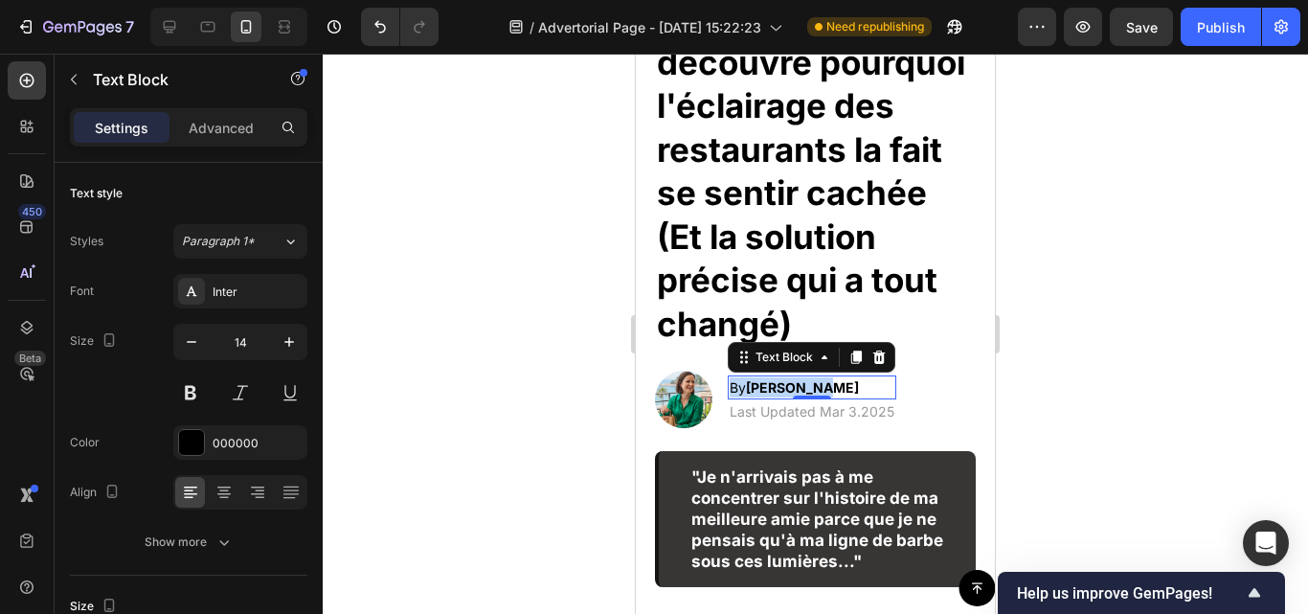
click at [794, 396] on strong "[PERSON_NAME]" at bounding box center [802, 387] width 113 height 16
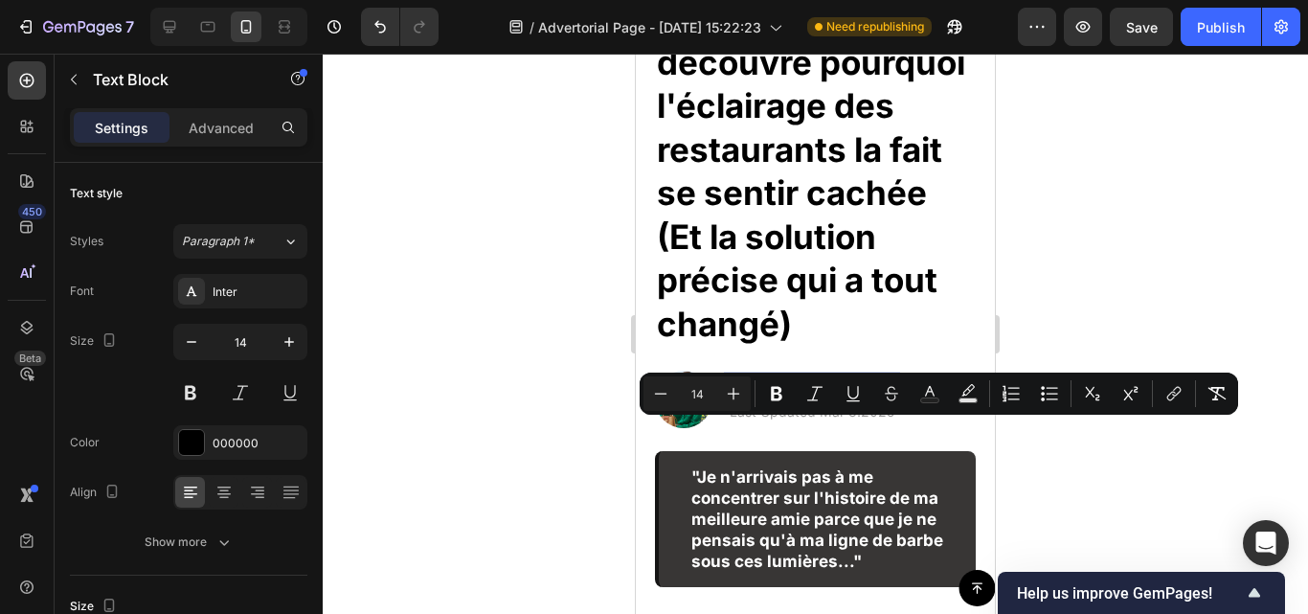
click at [794, 396] on strong "[PERSON_NAME]" at bounding box center [802, 387] width 113 height 16
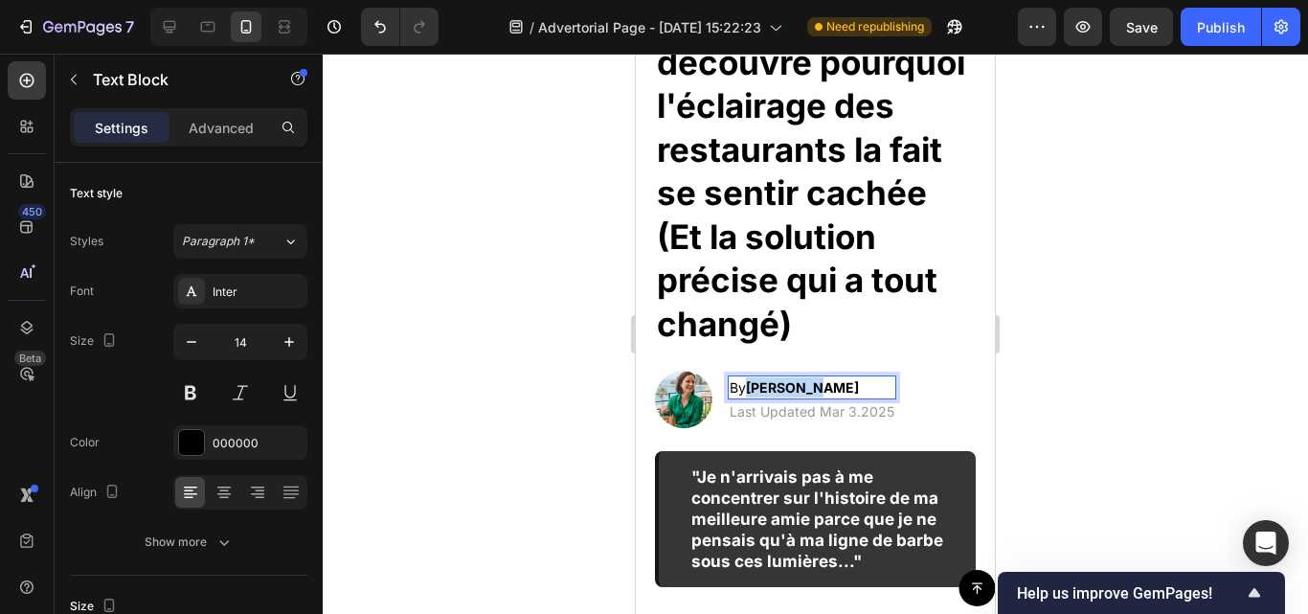
drag, startPoint x: 752, startPoint y: 431, endPoint x: 815, endPoint y: 431, distance: 63.2
click at [815, 396] on strong "[PERSON_NAME]" at bounding box center [802, 387] width 113 height 16
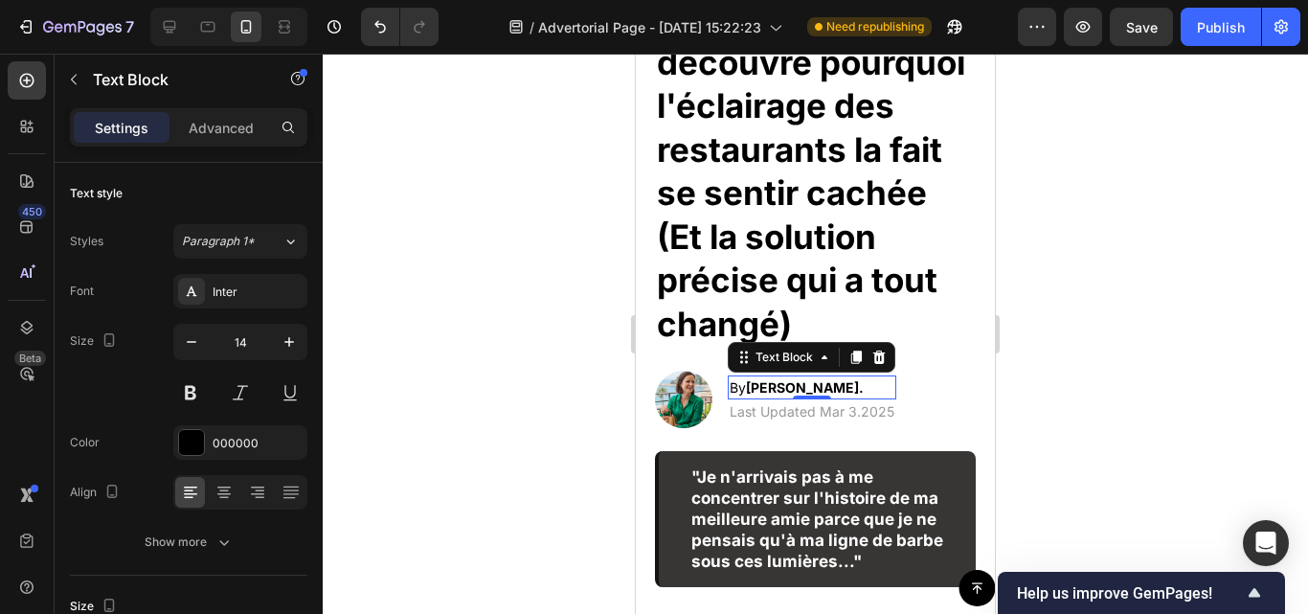
click at [496, 412] on div at bounding box center [816, 334] width 986 height 560
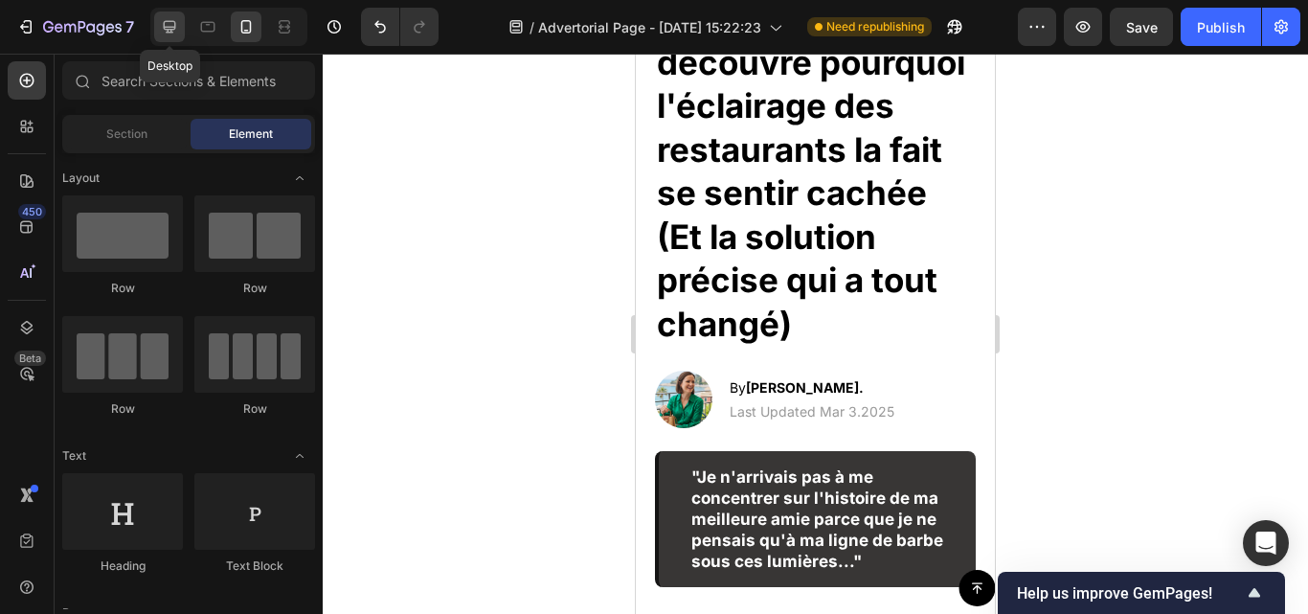
click at [179, 32] on icon at bounding box center [169, 26] width 19 height 19
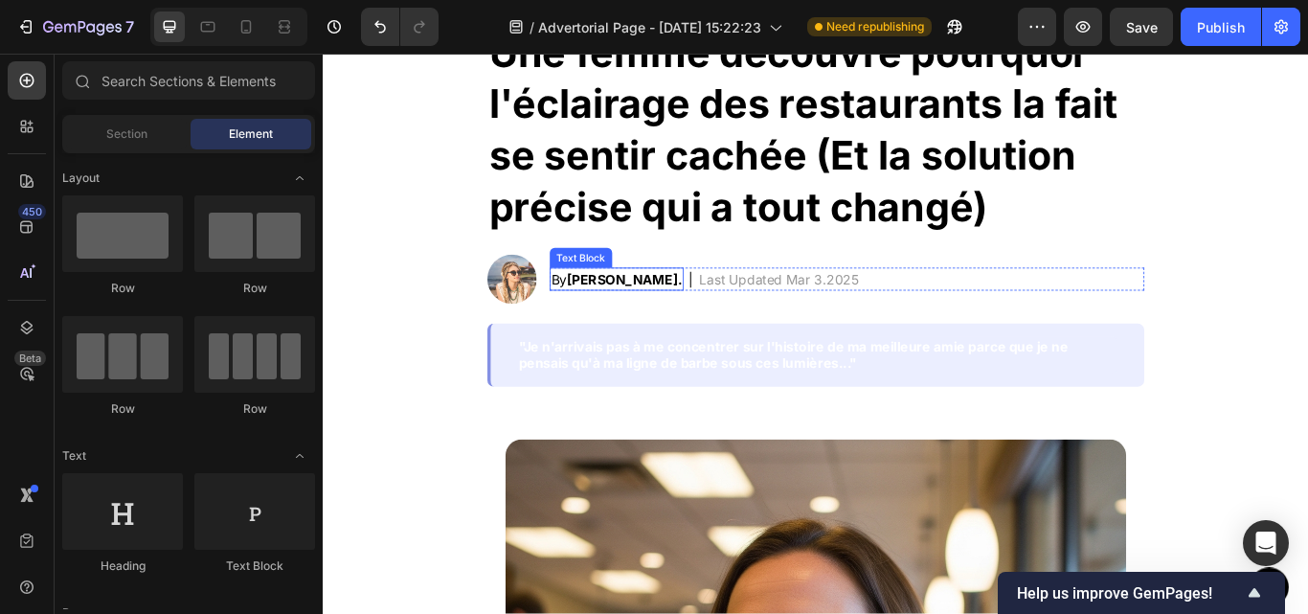
click at [612, 311] on strong "Jennifer Walsh." at bounding box center [674, 316] width 134 height 19
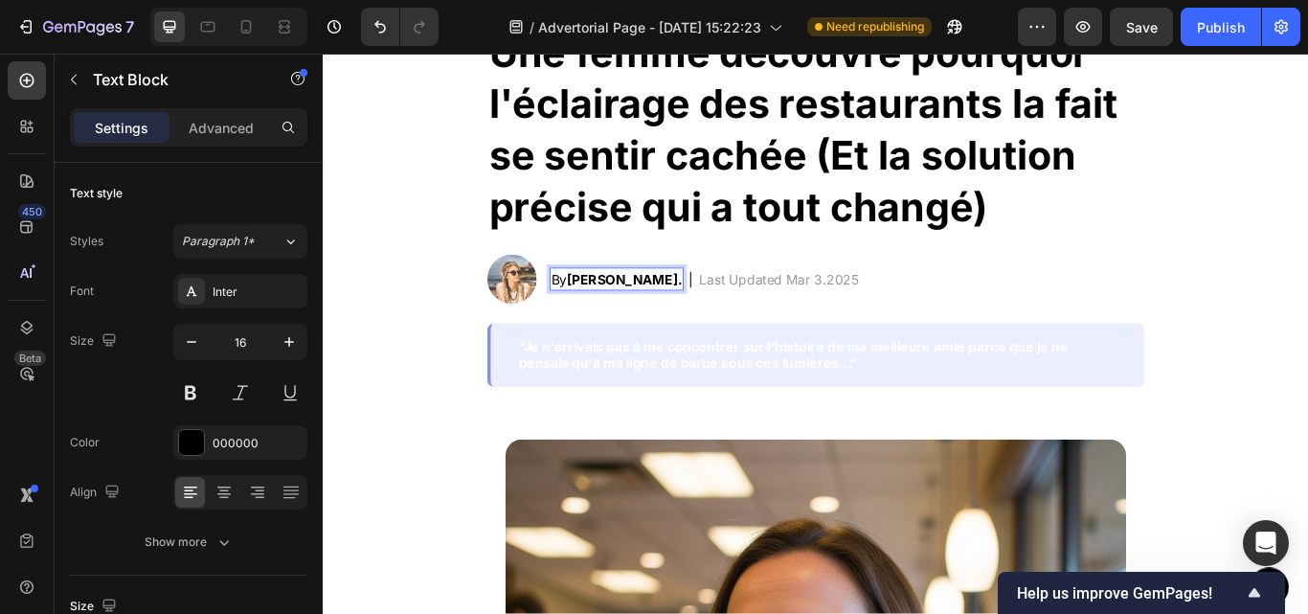
click at [610, 313] on strong "Jennifer Walsh." at bounding box center [674, 316] width 134 height 19
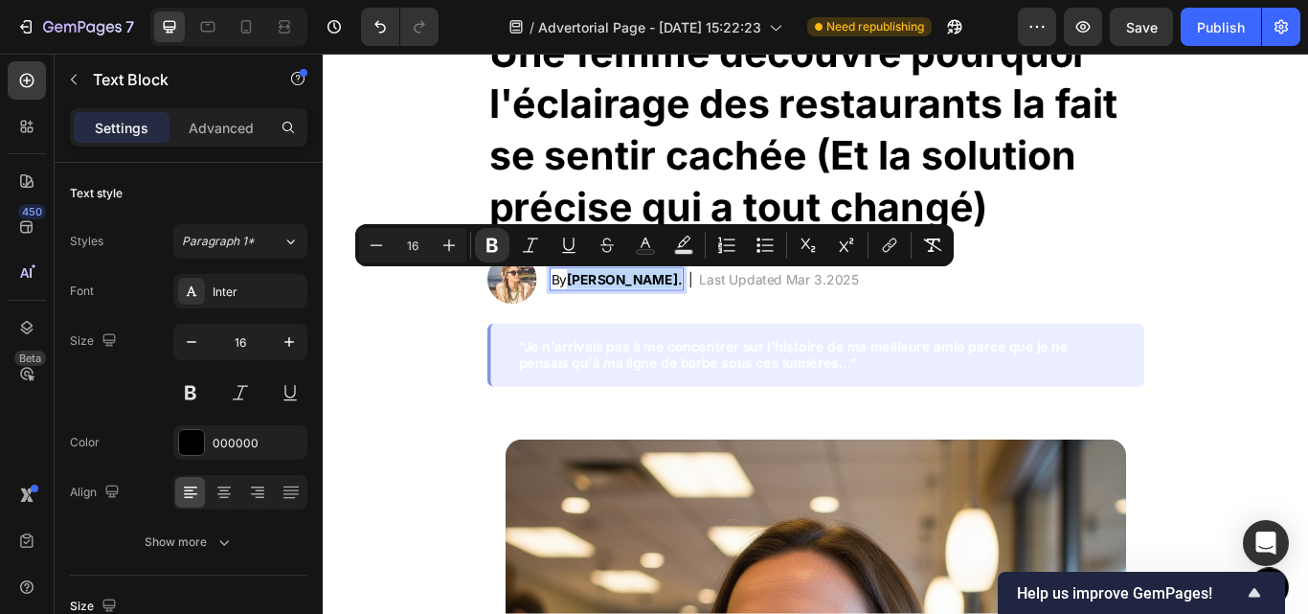
drag, startPoint x: 606, startPoint y: 314, endPoint x: 715, endPoint y: 320, distance: 108.4
click at [715, 320] on strong "Jennifer Walsh." at bounding box center [674, 316] width 134 height 19
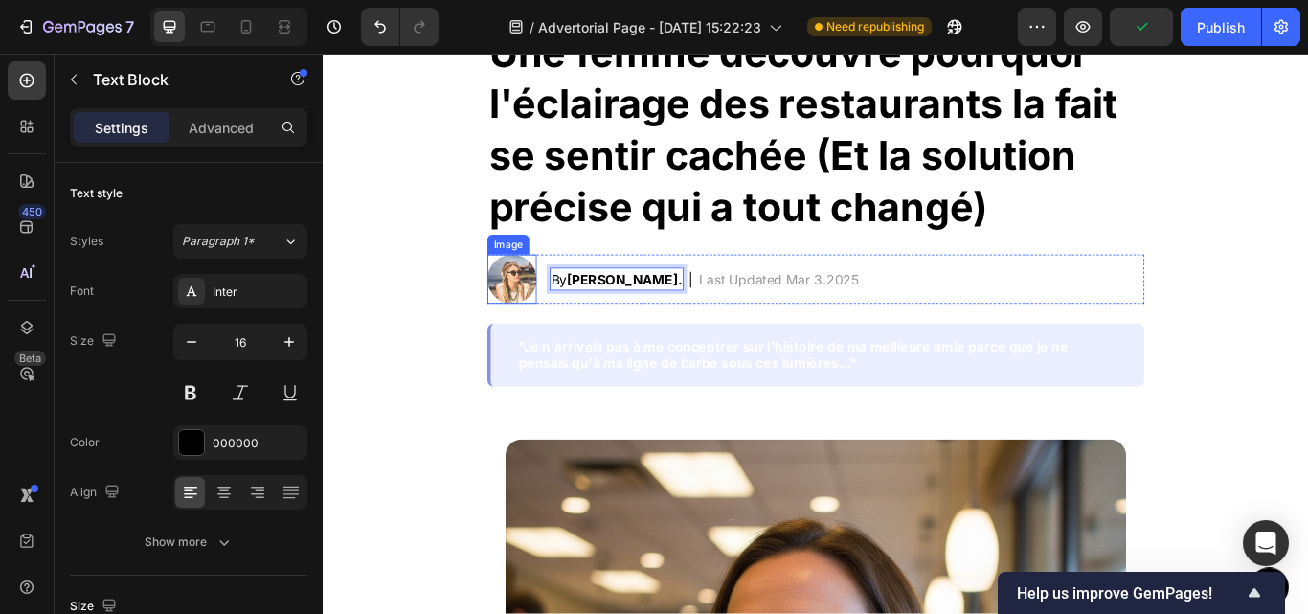
click at [540, 304] on img at bounding box center [542, 316] width 57 height 57
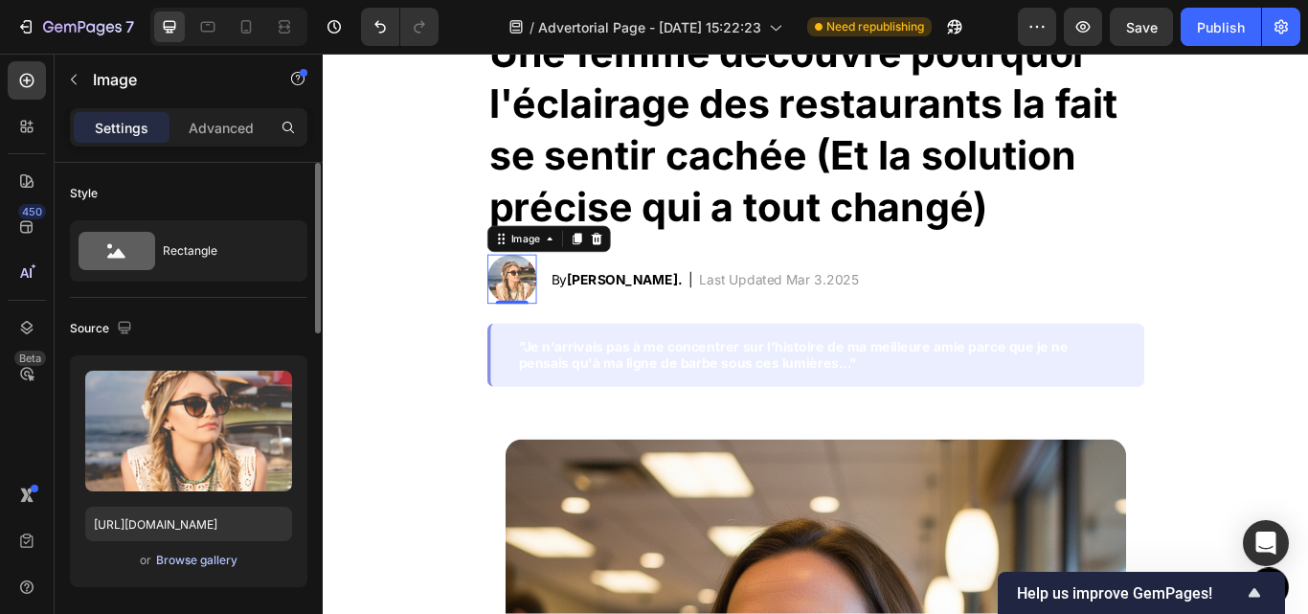
click at [206, 561] on div "Browse gallery" at bounding box center [196, 560] width 81 height 17
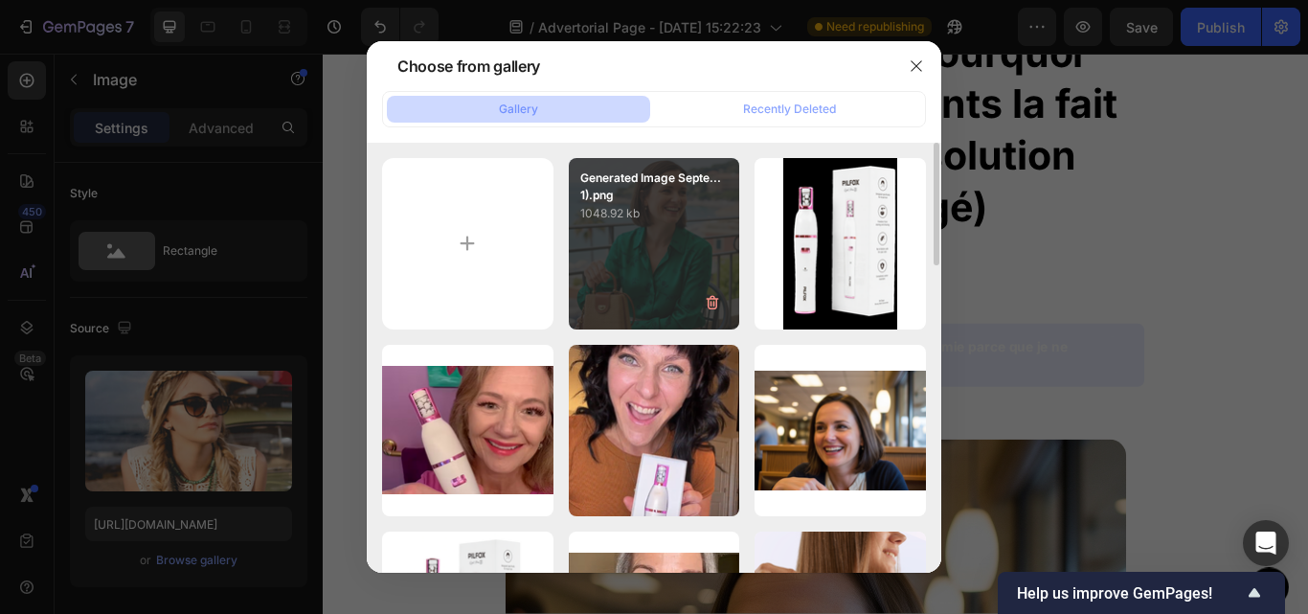
click at [608, 290] on div "Generated Image Septe...1).png 1048.92 kb" at bounding box center [654, 243] width 171 height 171
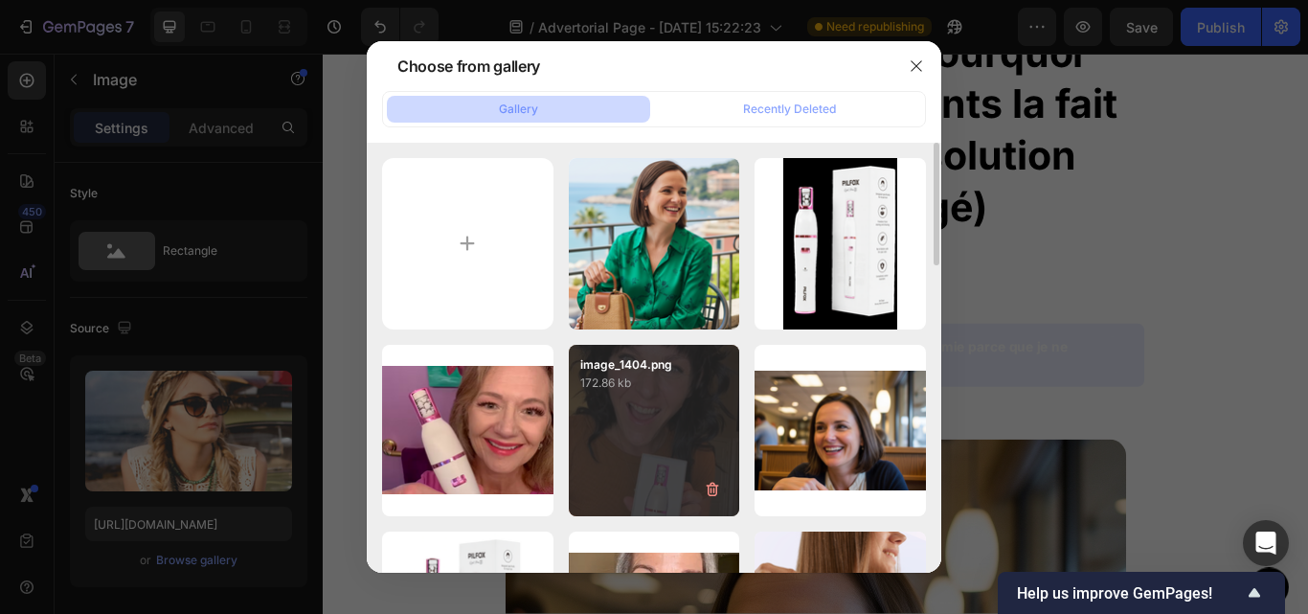
type input "https://cdn.shopify.com/s/files/1/0773/2743/3976/files/gempages_579762238080942…"
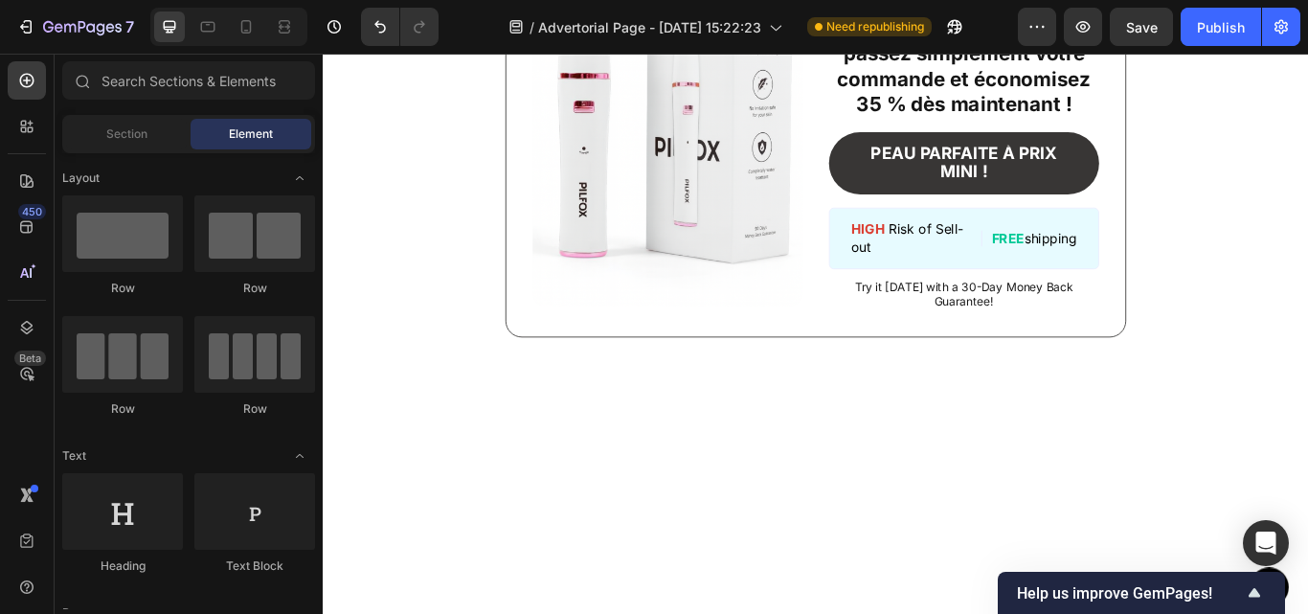
scroll to position [2261, 0]
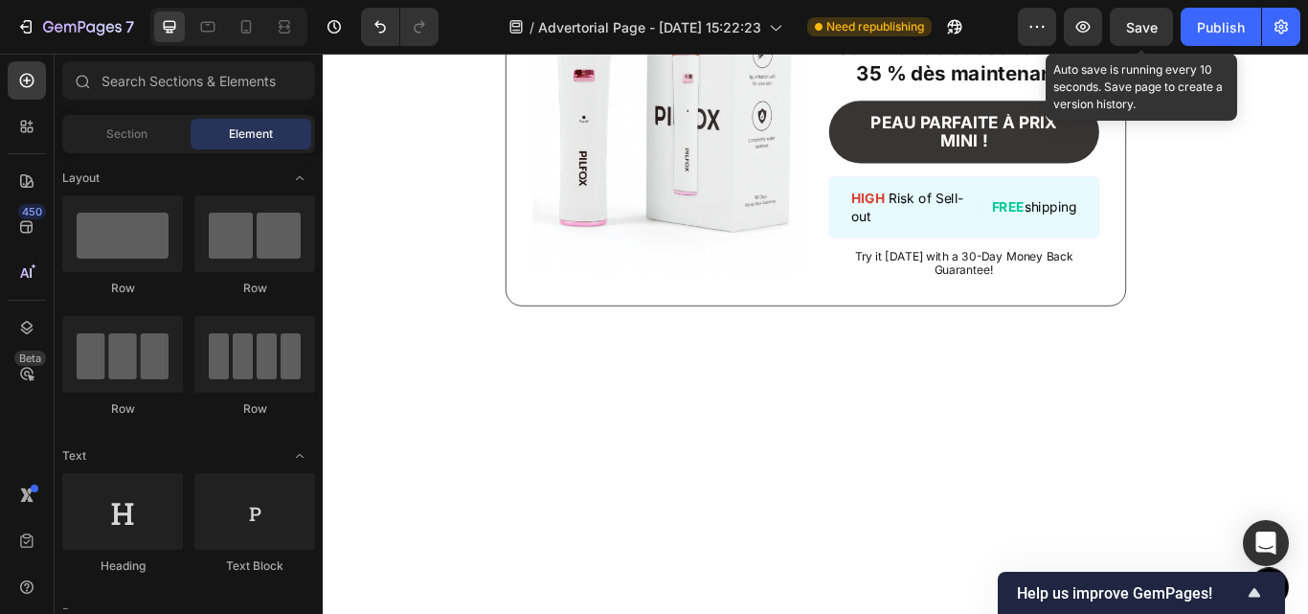
click at [1152, 28] on span "Save" at bounding box center [1142, 27] width 32 height 16
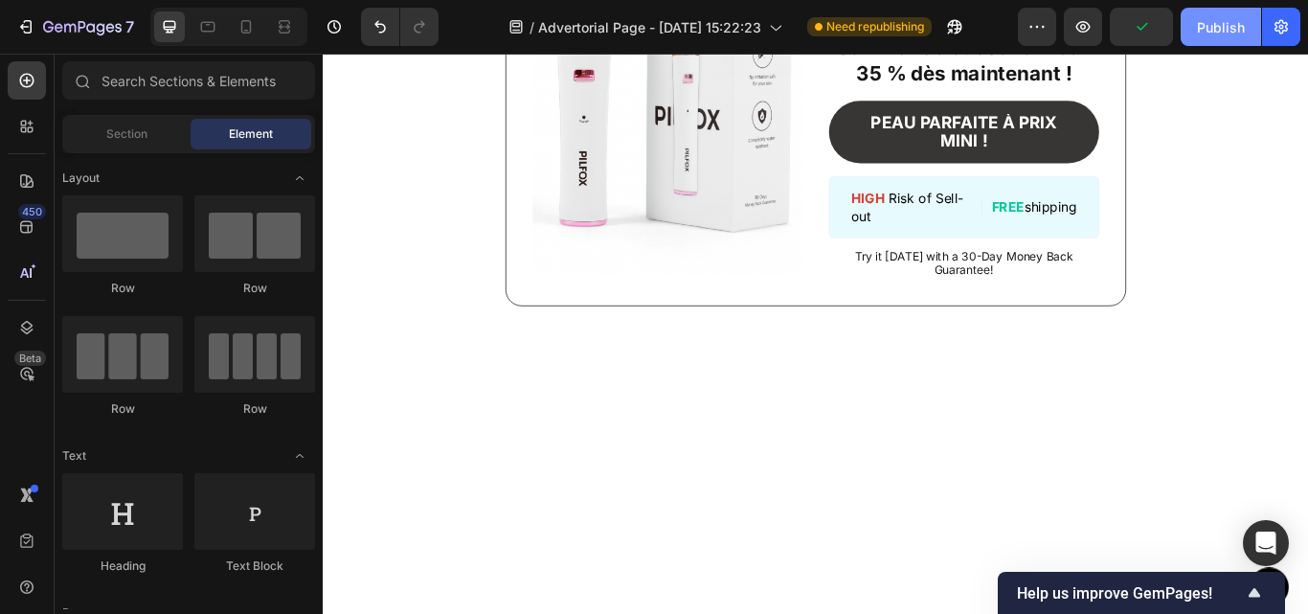
click at [1201, 35] on div "Publish" at bounding box center [1221, 27] width 48 height 20
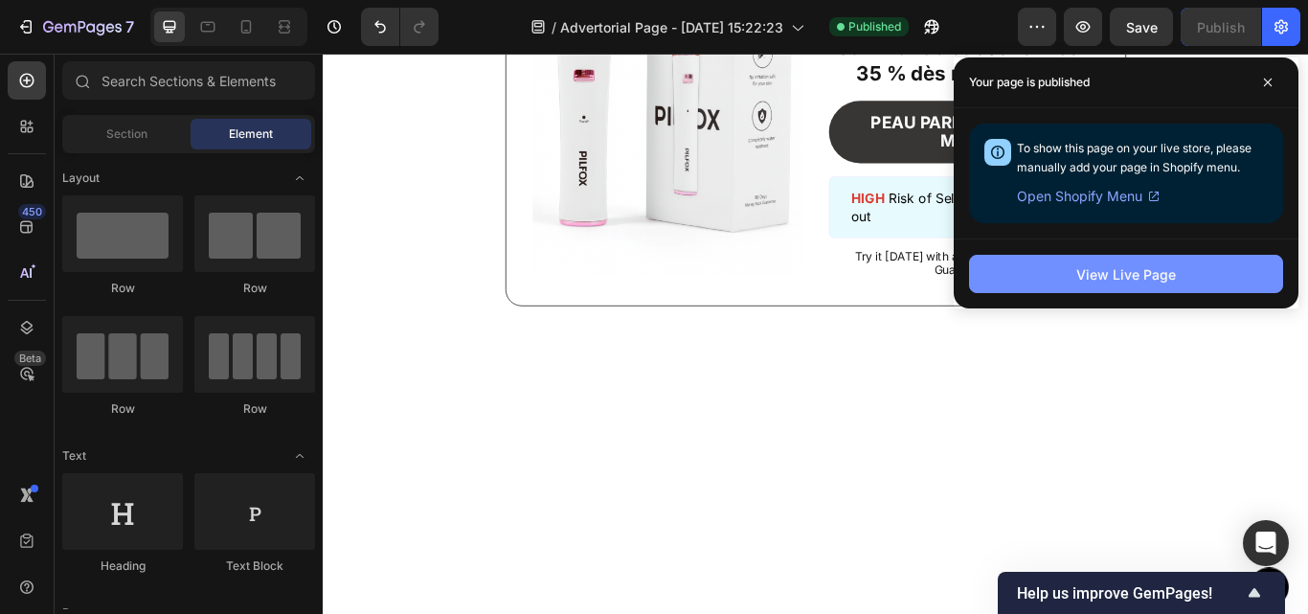
click at [1068, 262] on button "View Live Page" at bounding box center [1126, 274] width 314 height 38
